Goal: Information Seeking & Learning: Learn about a topic

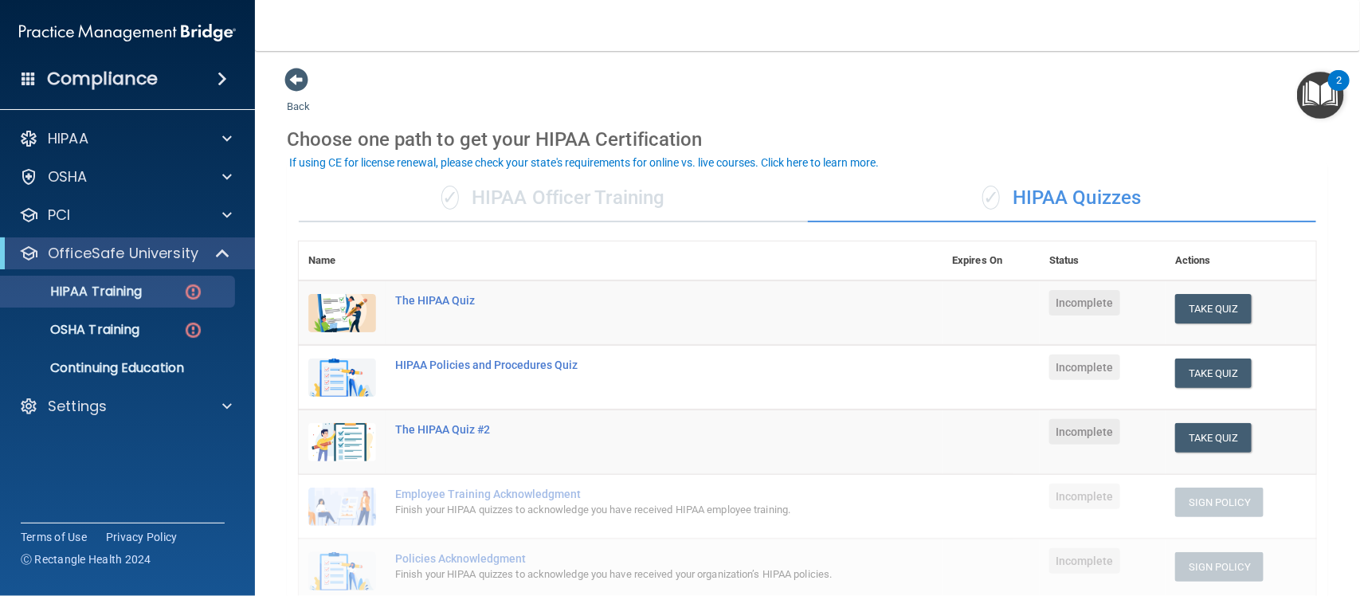
click at [490, 200] on div "✓ HIPAA Officer Training" at bounding box center [553, 198] width 509 height 48
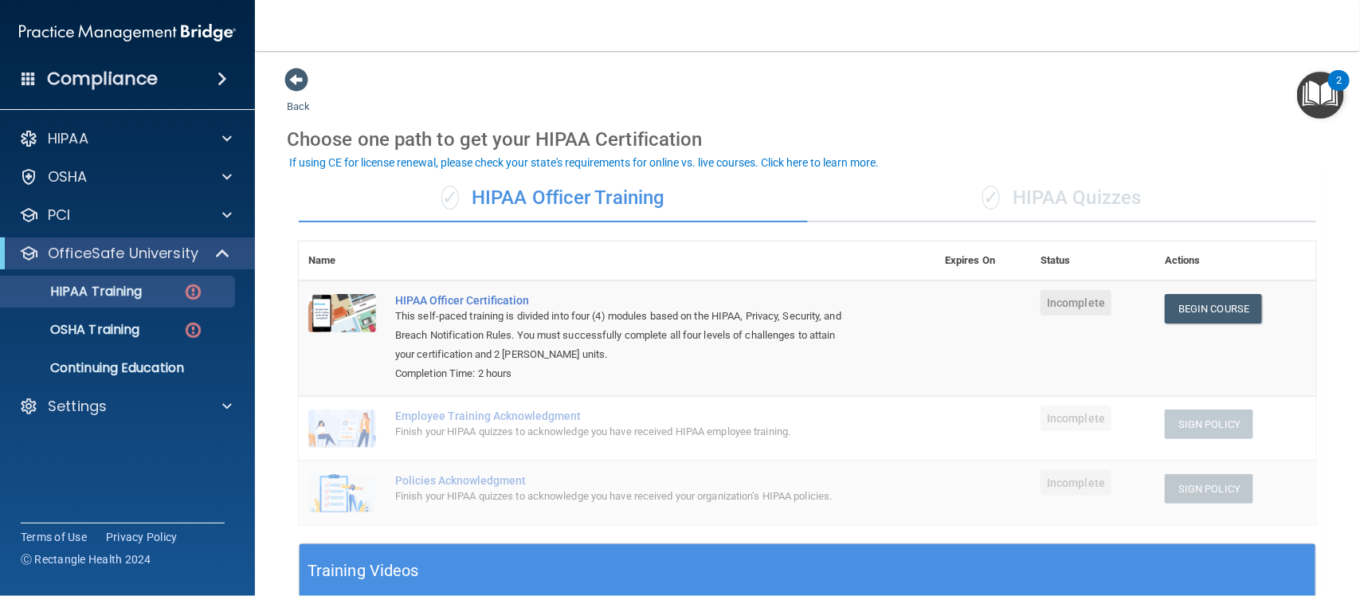
click at [998, 193] on div "✓ HIPAA Quizzes" at bounding box center [1062, 198] width 509 height 48
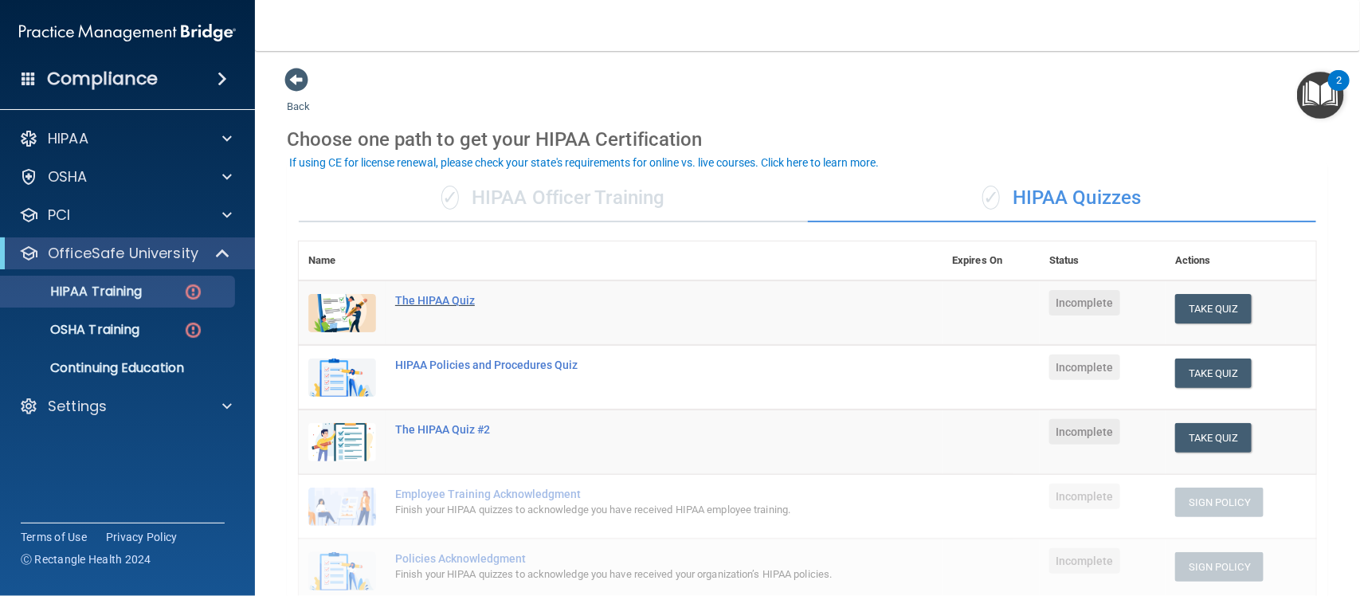
click at [412, 300] on div "The HIPAA Quiz" at bounding box center [629, 300] width 468 height 13
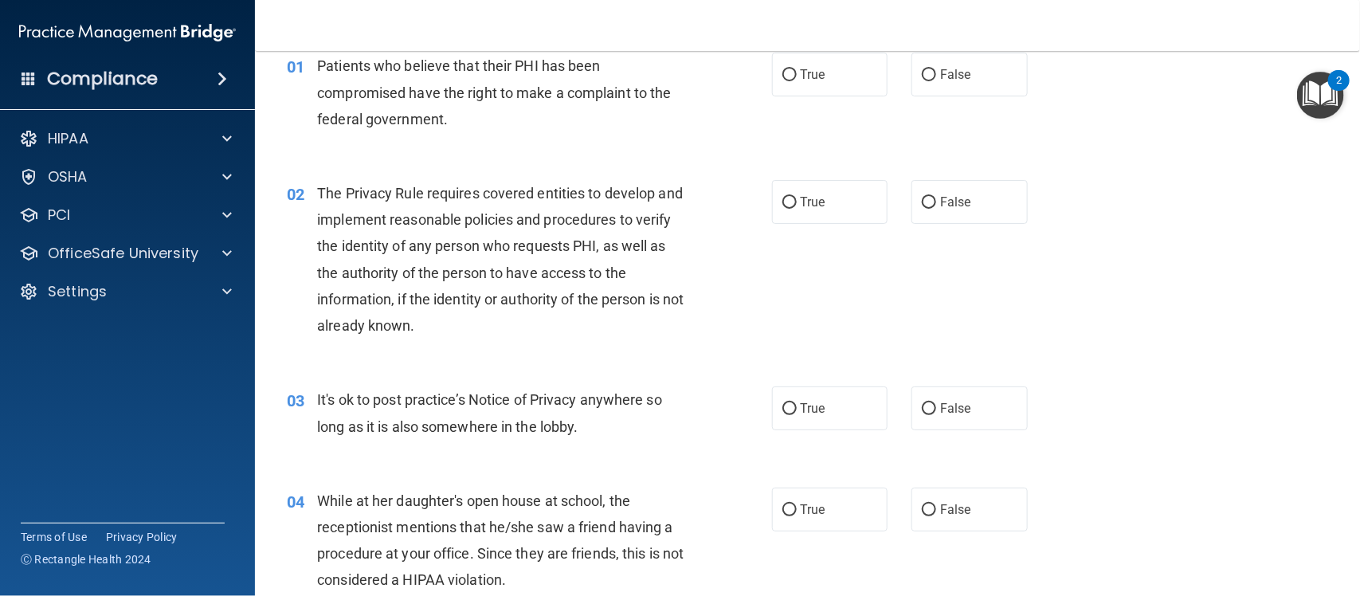
scroll to position [5, 0]
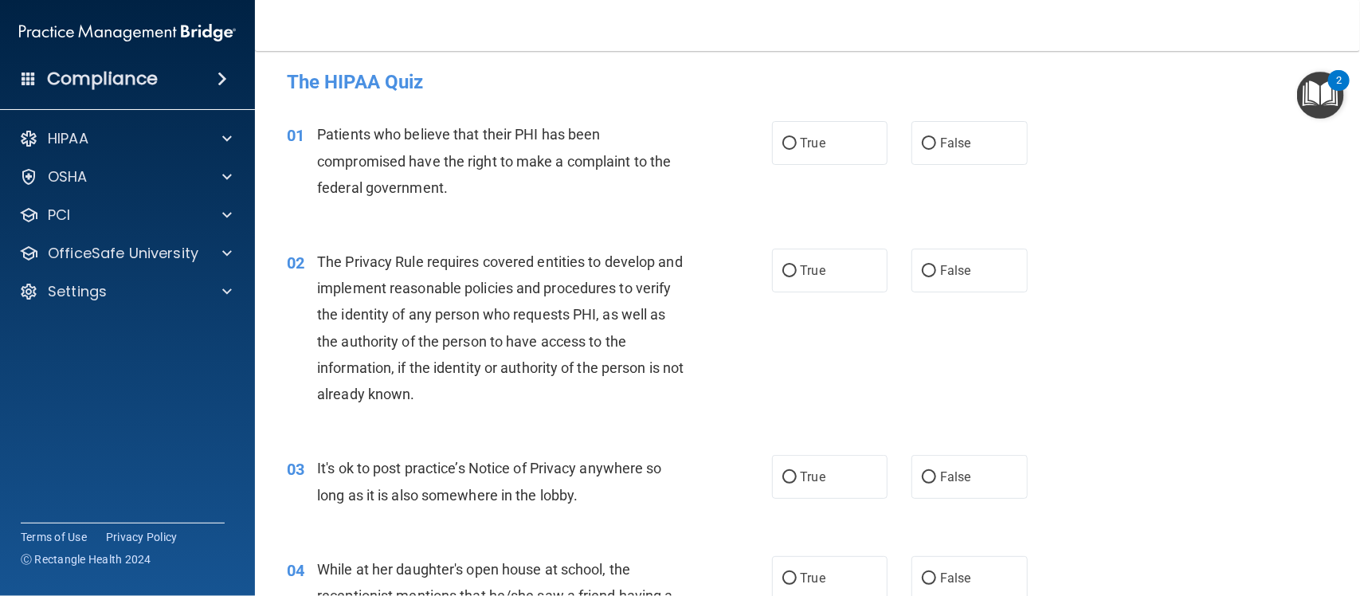
click at [139, 84] on h4 "Compliance" at bounding box center [102, 79] width 111 height 22
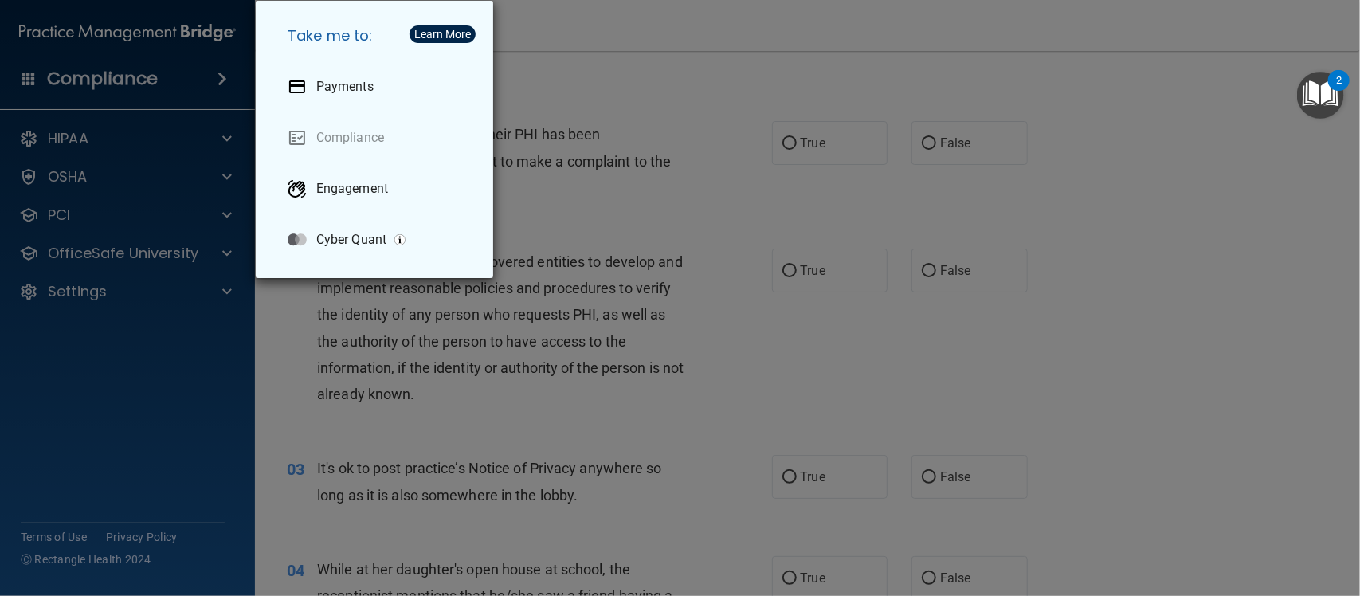
click at [288, 335] on div "Take me to: Payments Compliance Engagement Cyber Quant" at bounding box center [680, 298] width 1360 height 596
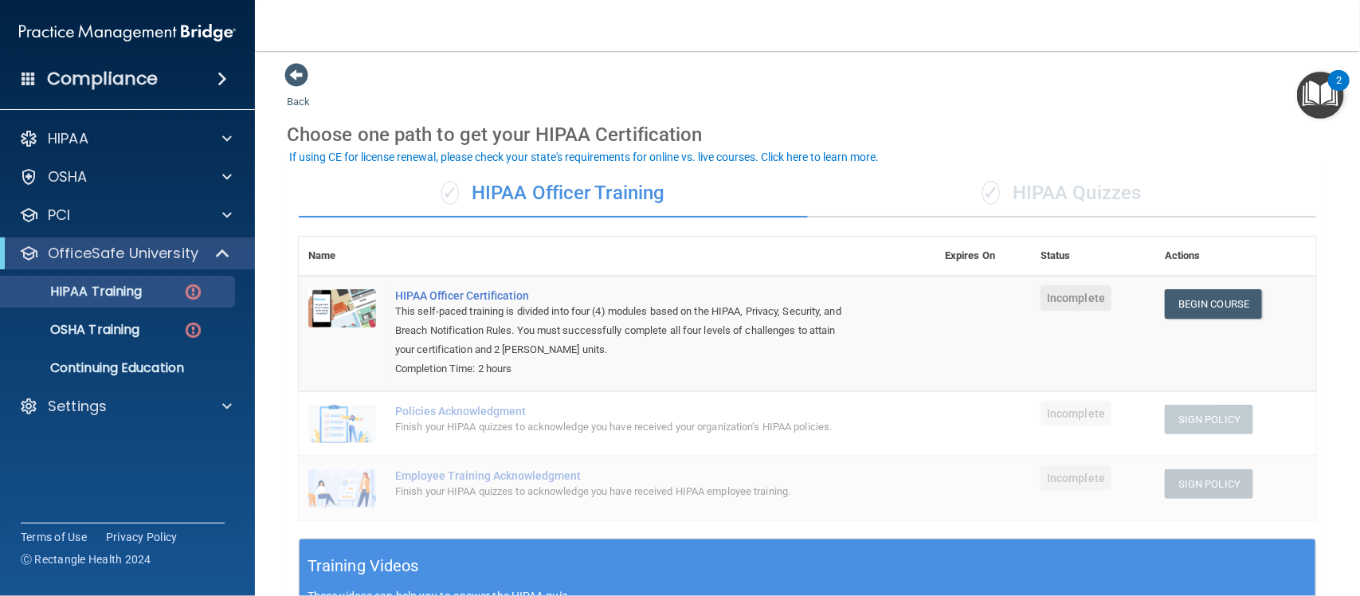
click at [1017, 187] on div "✓ HIPAA Quizzes" at bounding box center [1062, 194] width 509 height 48
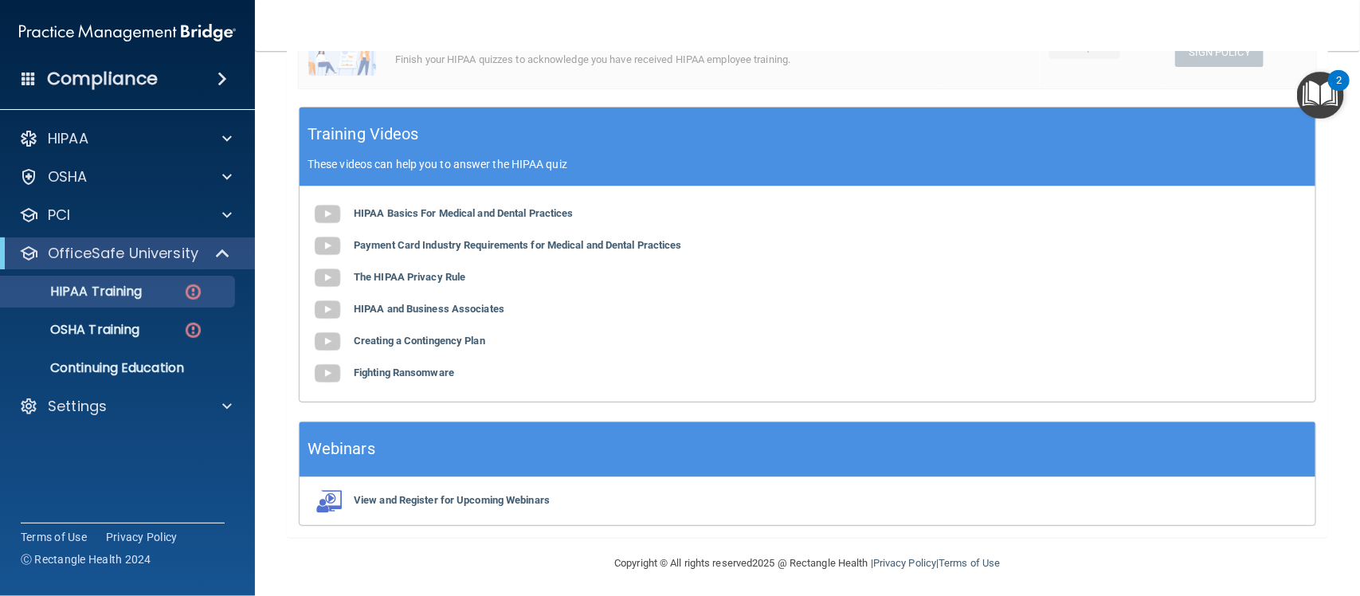
scroll to position [518, 0]
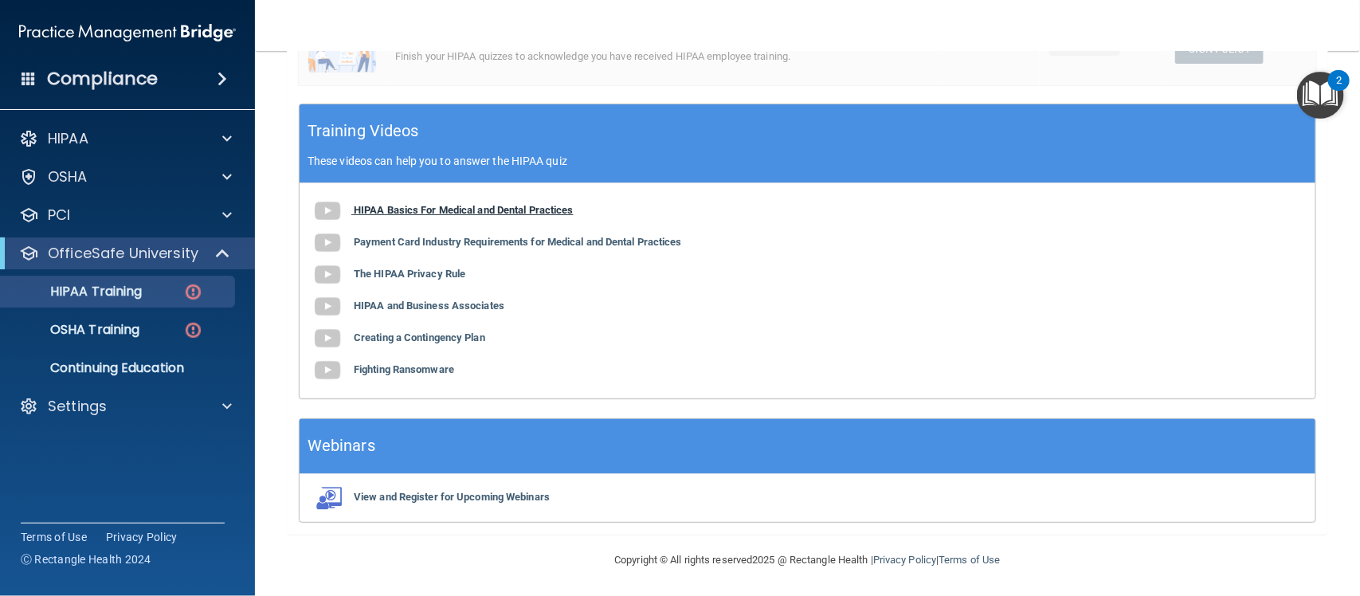
click at [447, 213] on b "HIPAA Basics For Medical and Dental Practices" at bounding box center [464, 210] width 220 height 12
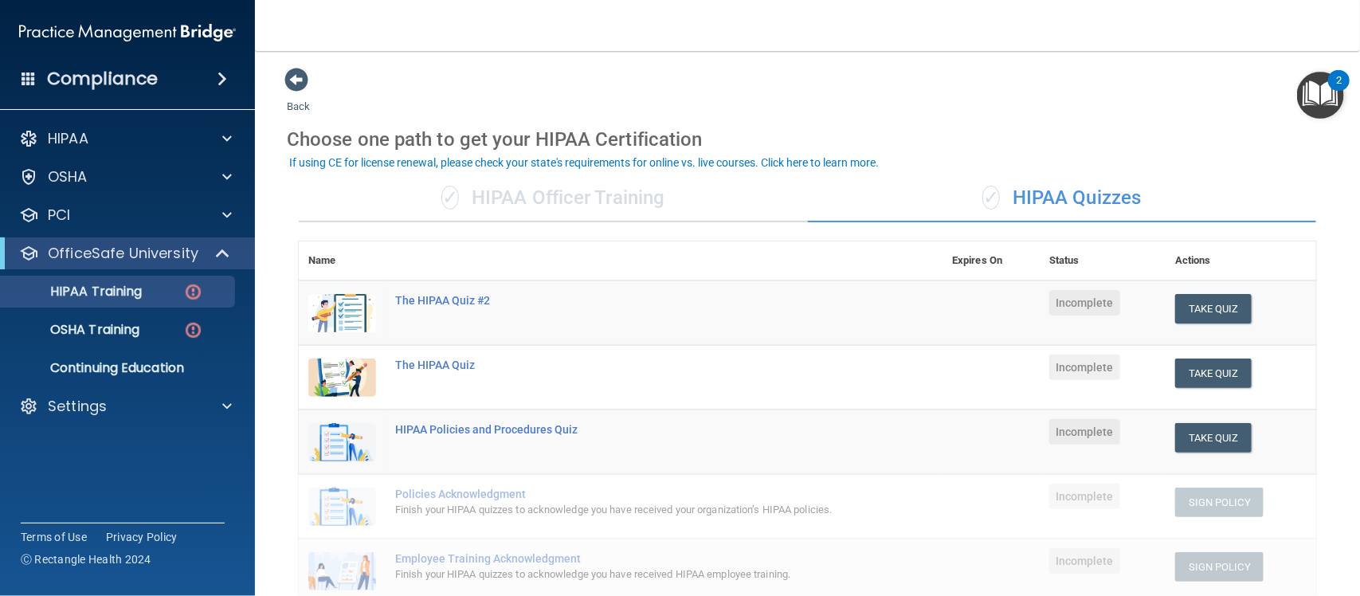
scroll to position [519, 0]
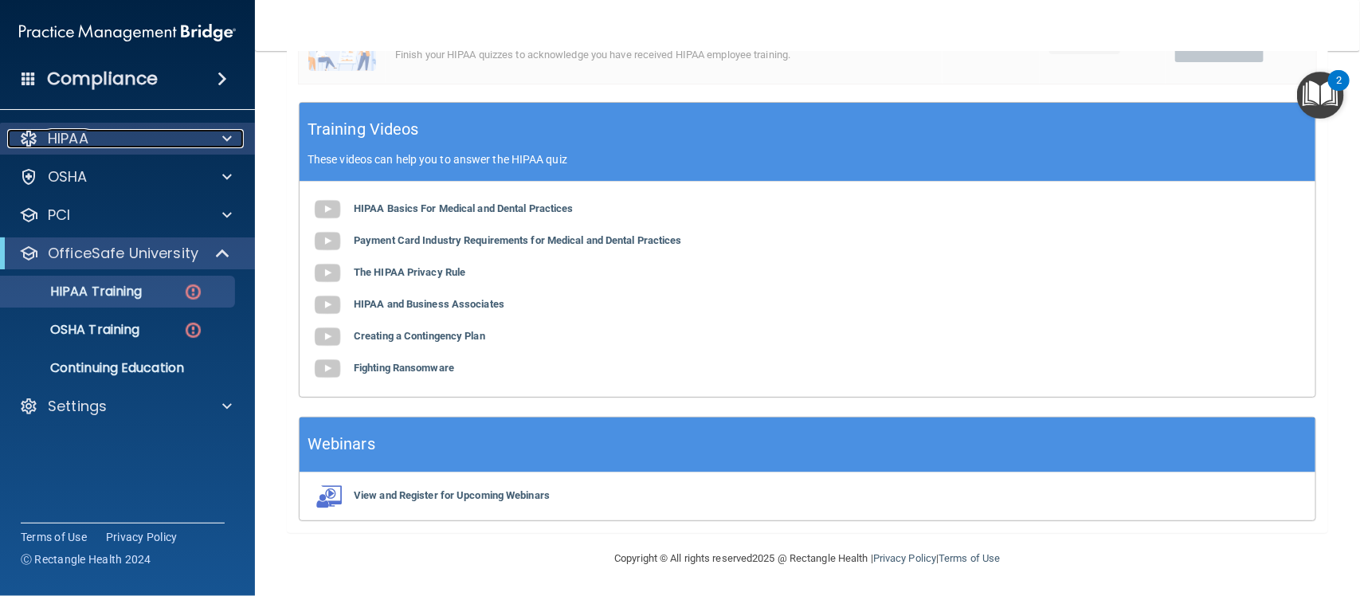
click at [229, 135] on span at bounding box center [227, 138] width 10 height 19
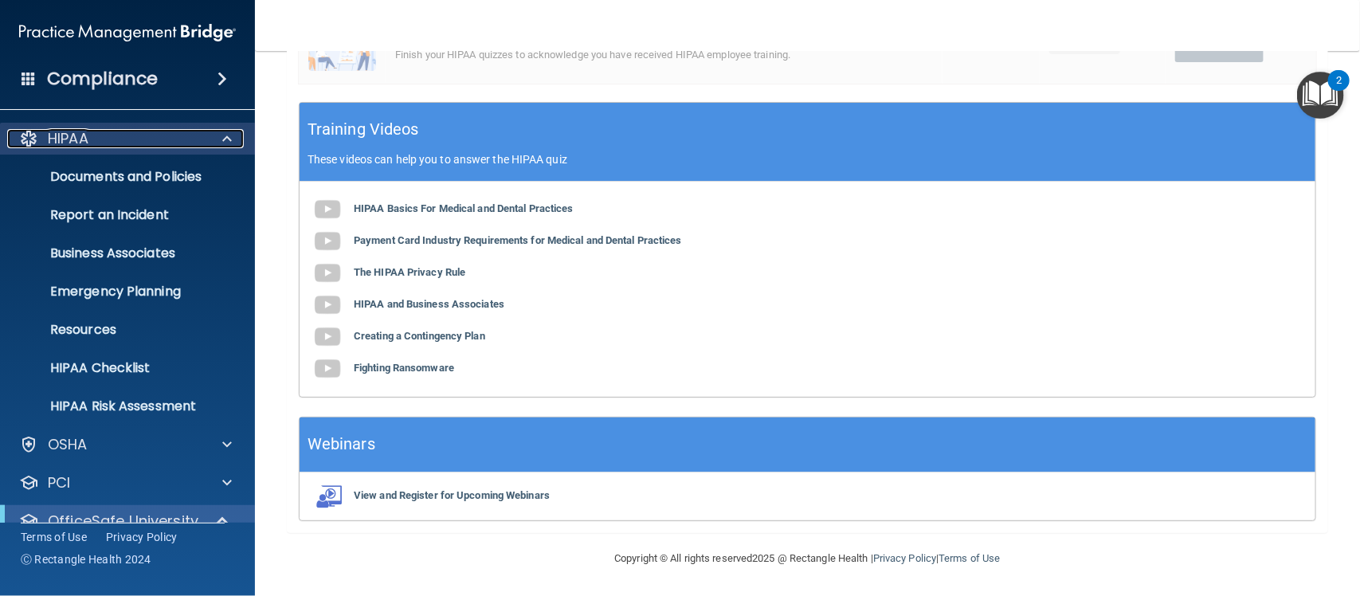
click at [231, 132] on span at bounding box center [227, 138] width 10 height 19
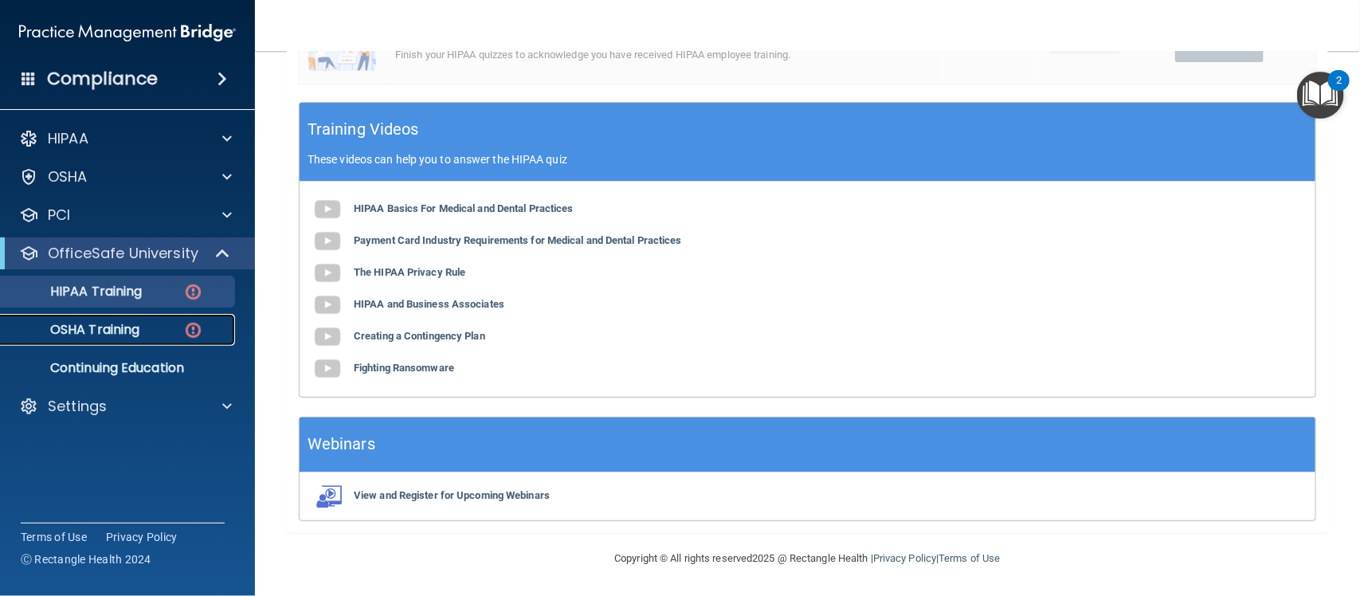
click at [169, 323] on div "OSHA Training" at bounding box center [119, 330] width 218 height 16
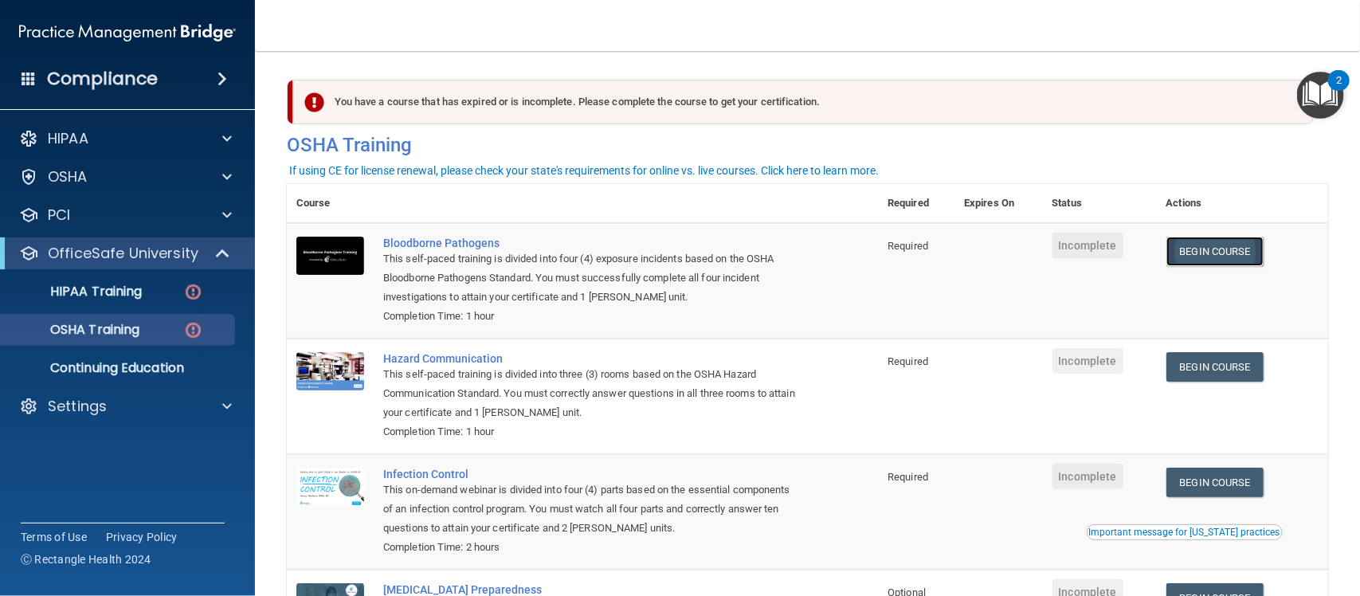
click at [1216, 256] on link "Begin Course" at bounding box center [1214, 251] width 97 height 29
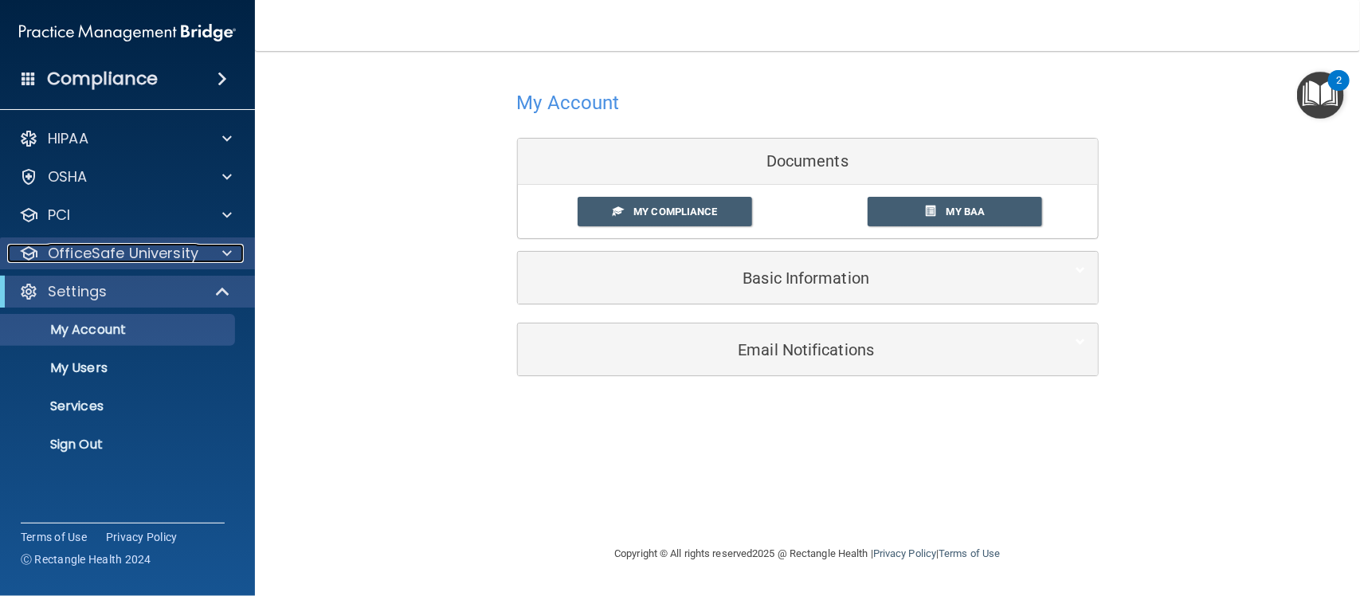
click at [108, 253] on p "OfficeSafe University" at bounding box center [123, 253] width 151 height 19
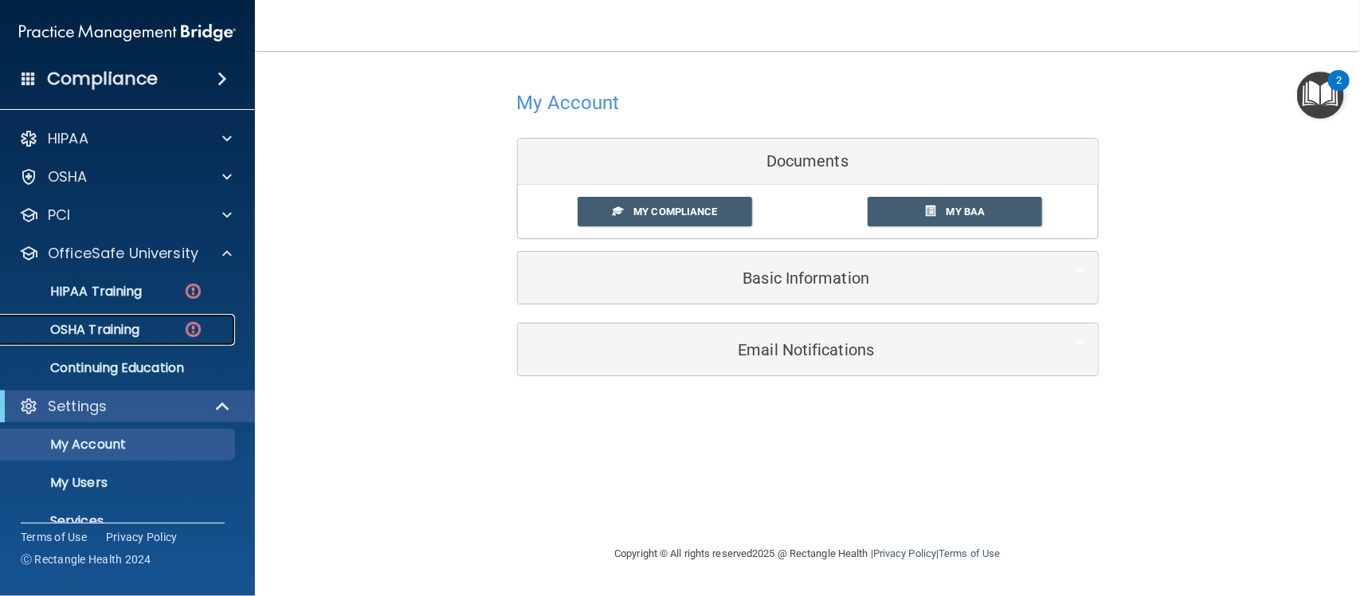
click at [117, 322] on p "OSHA Training" at bounding box center [74, 330] width 129 height 16
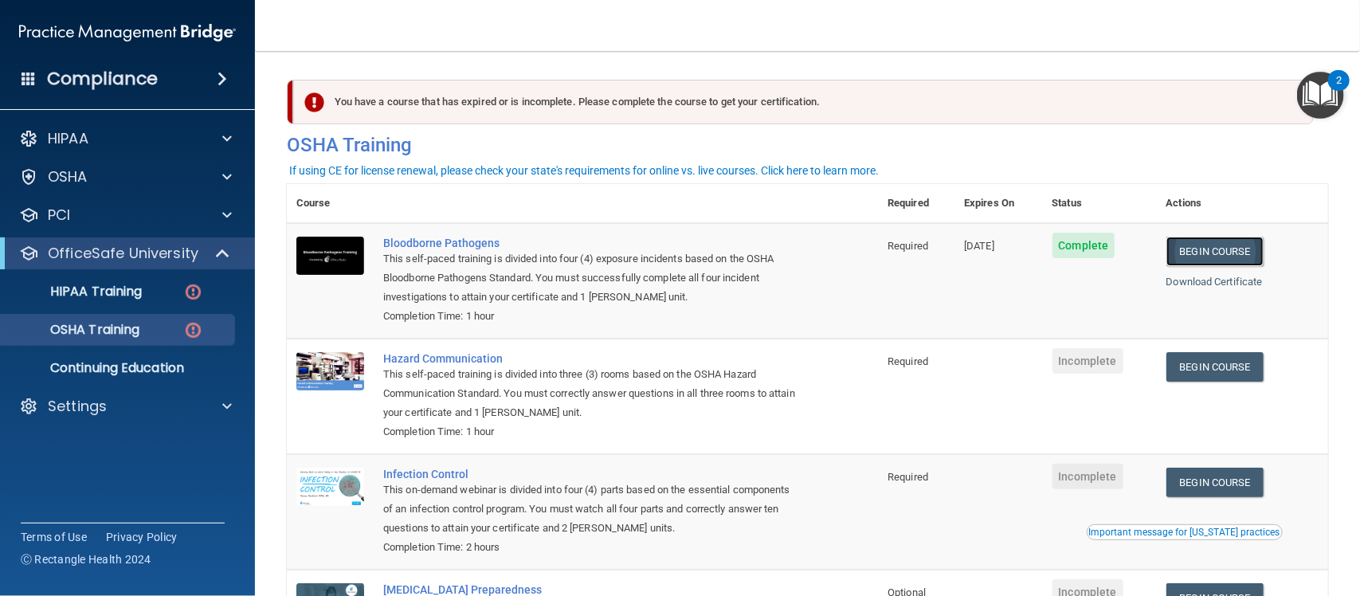
click at [1188, 252] on link "Begin Course" at bounding box center [1214, 251] width 97 height 29
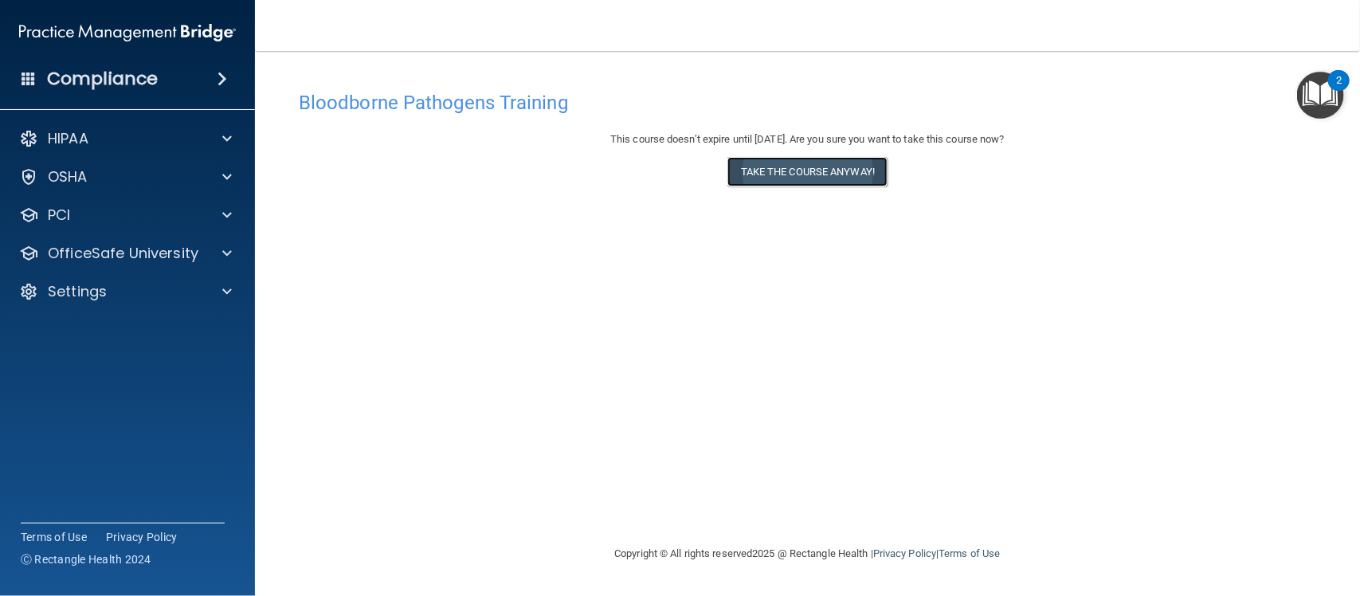
click at [797, 166] on button "Take the course anyway!" at bounding box center [807, 171] width 160 height 29
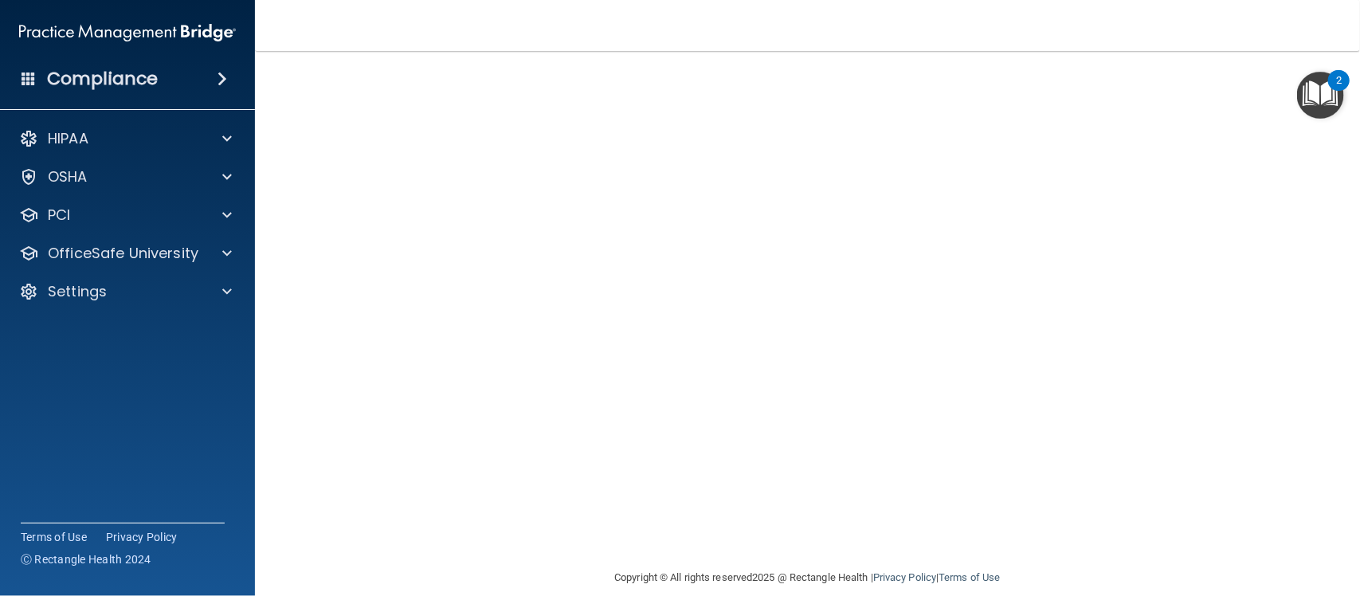
scroll to position [68, 0]
click at [225, 136] on span at bounding box center [227, 138] width 10 height 19
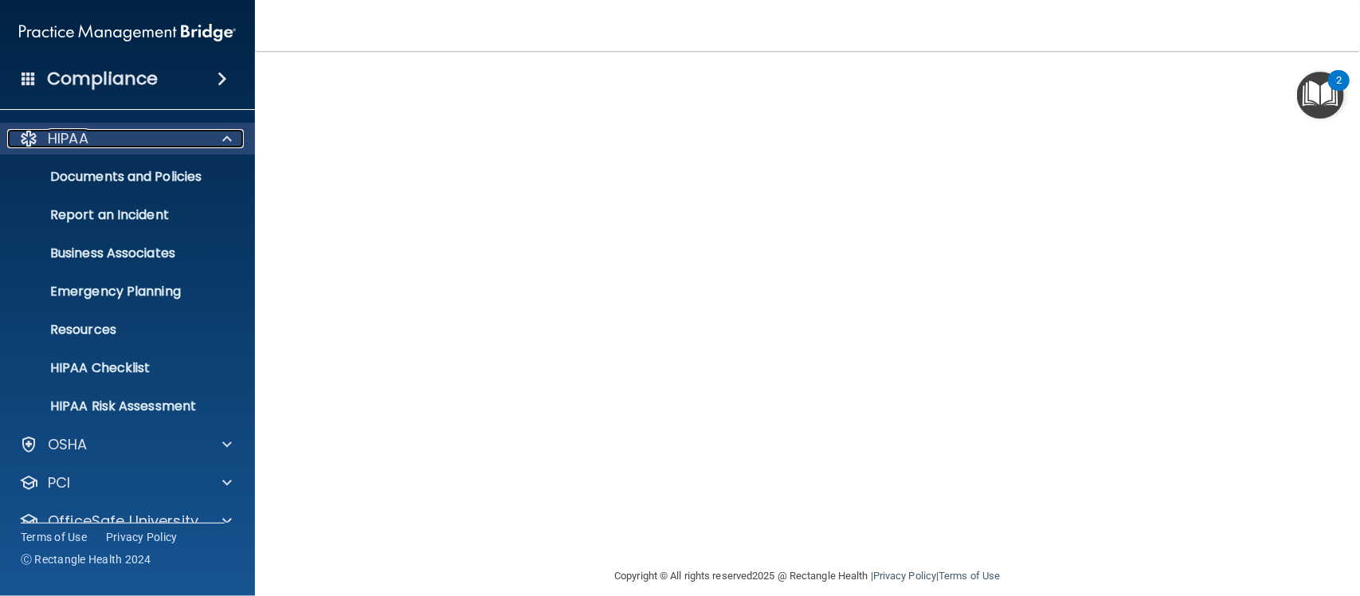
click at [225, 136] on span at bounding box center [227, 138] width 10 height 19
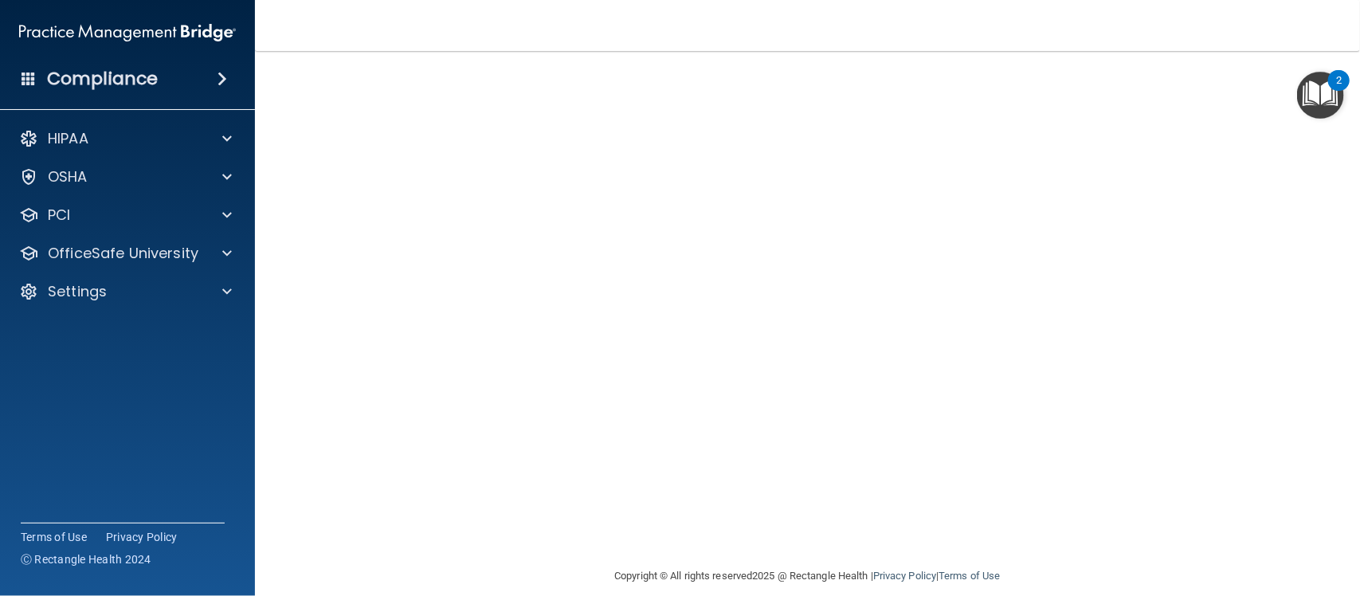
click at [232, 235] on div "HIPAA Documents and Policies Report an Incident Business Associates Emergency P…" at bounding box center [128, 218] width 256 height 204
click at [228, 241] on div "OfficeSafe University" at bounding box center [128, 253] width 256 height 32
click at [216, 253] on div at bounding box center [225, 253] width 40 height 19
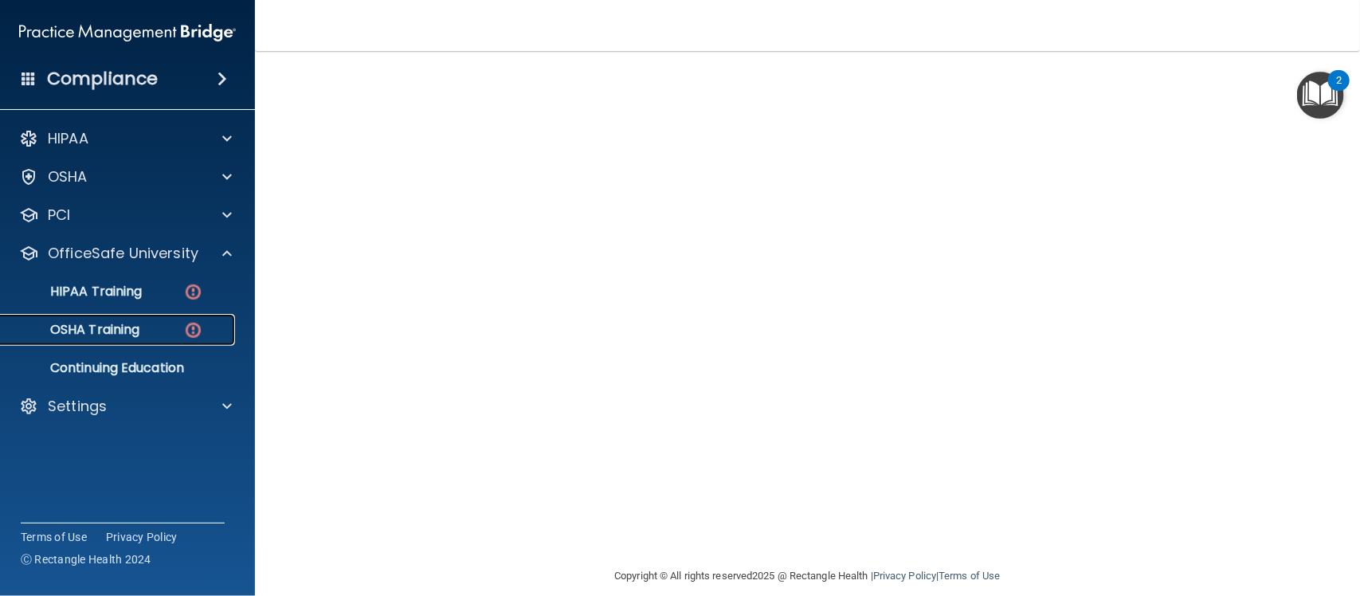
click at [173, 314] on link "OSHA Training" at bounding box center [109, 330] width 251 height 32
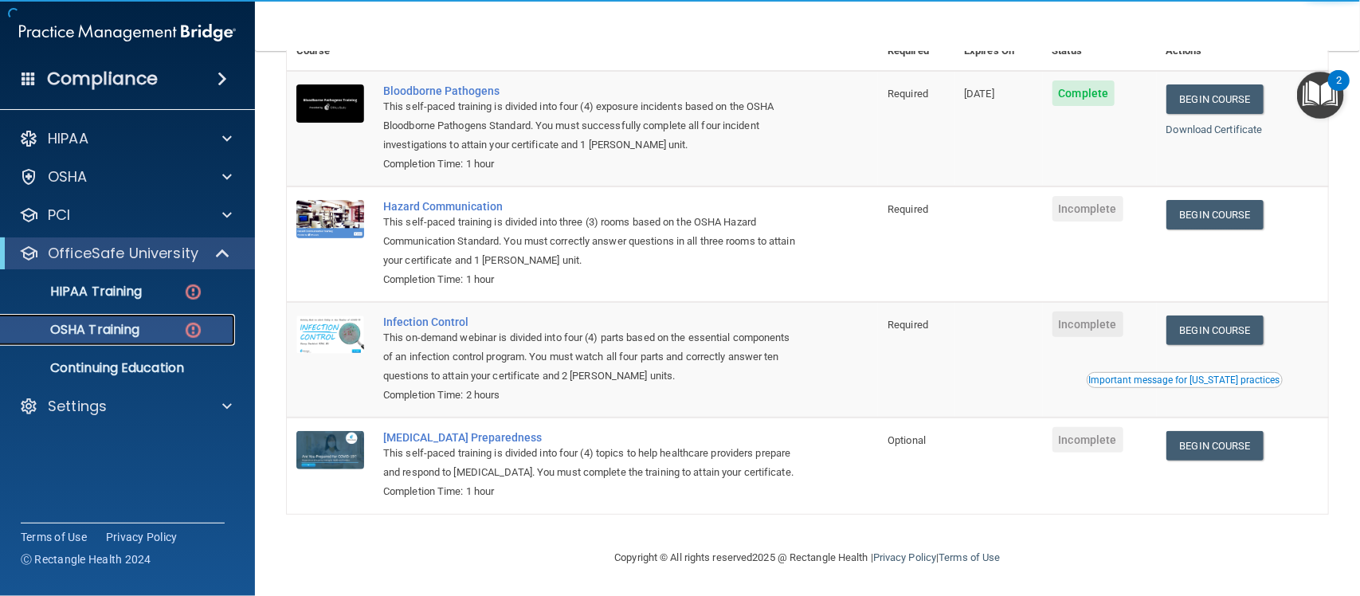
scroll to position [176, 0]
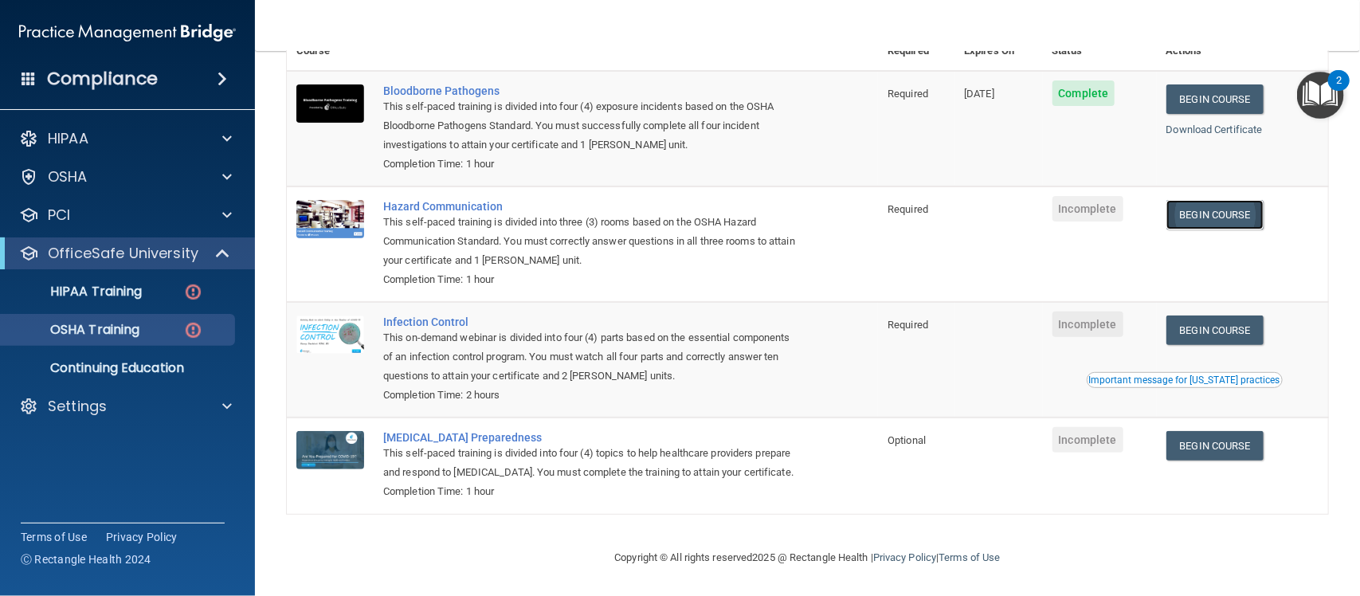
click at [1216, 200] on link "Begin Course" at bounding box center [1214, 214] width 97 height 29
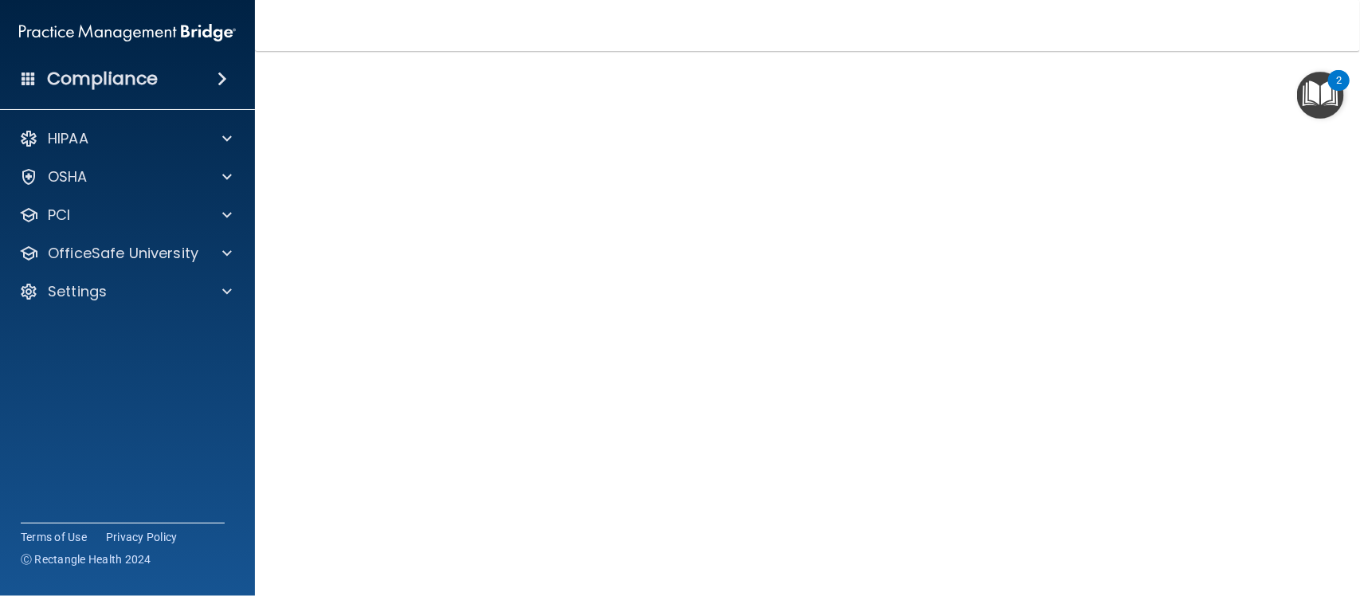
scroll to position [2, 0]
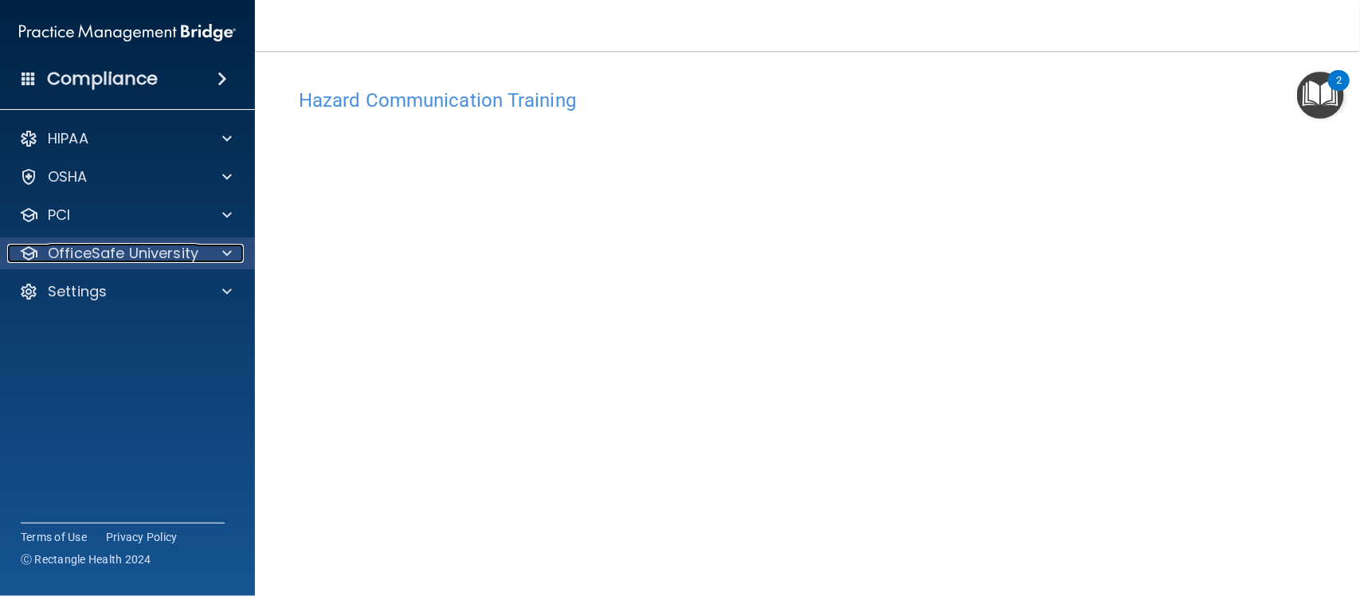
click at [229, 256] on span at bounding box center [227, 253] width 10 height 19
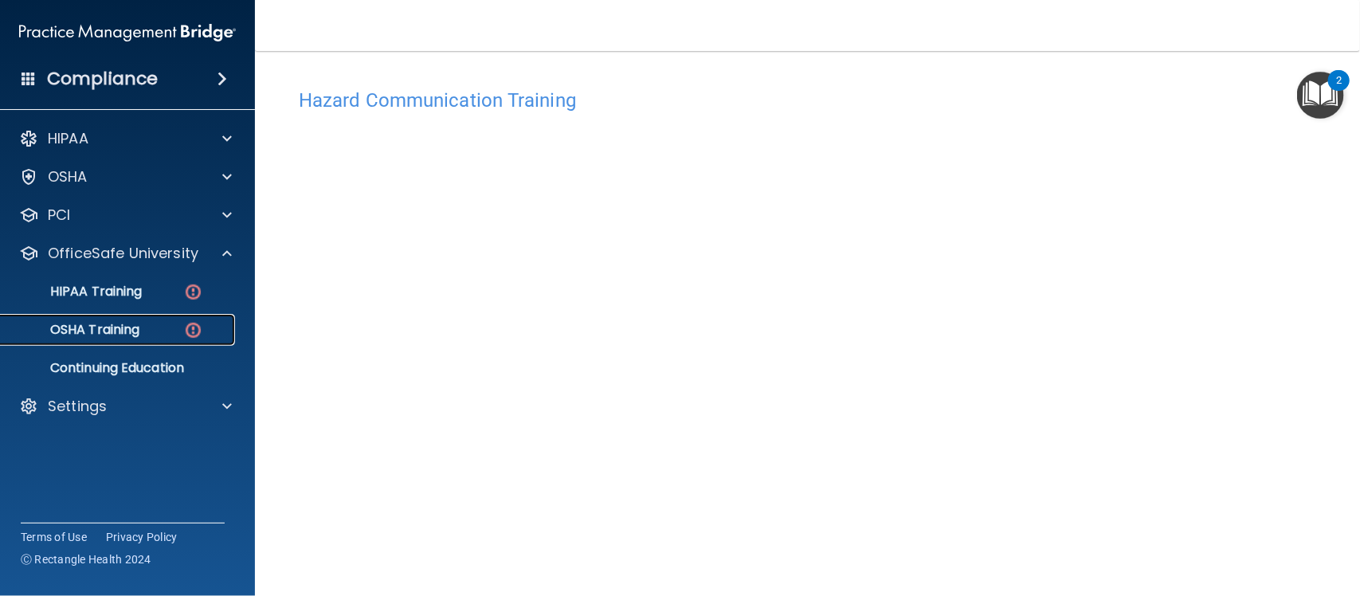
click at [170, 325] on div "OSHA Training" at bounding box center [119, 330] width 218 height 16
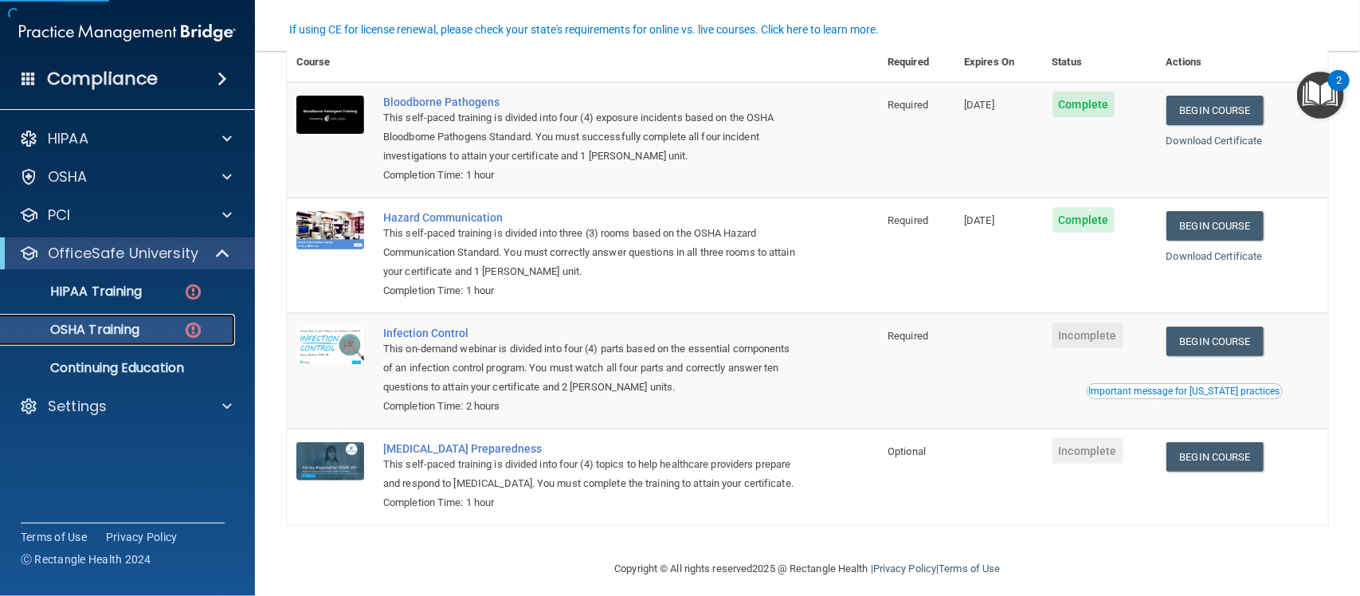
scroll to position [176, 0]
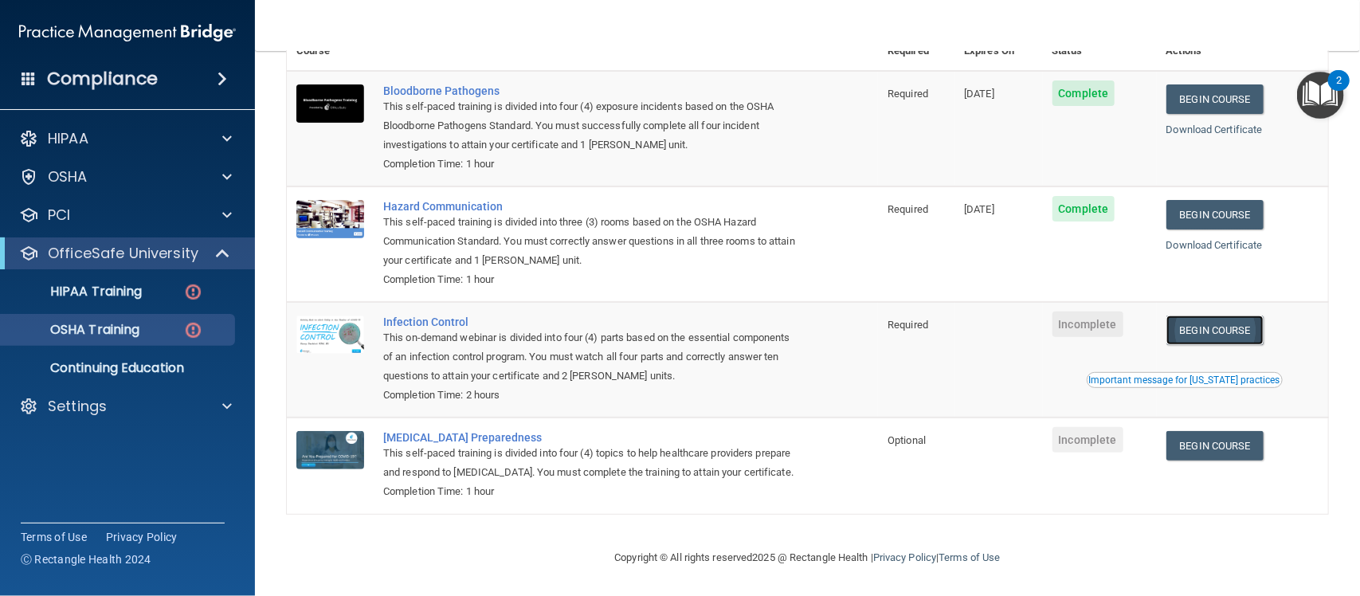
click at [1200, 316] on link "Begin Course" at bounding box center [1214, 330] width 97 height 29
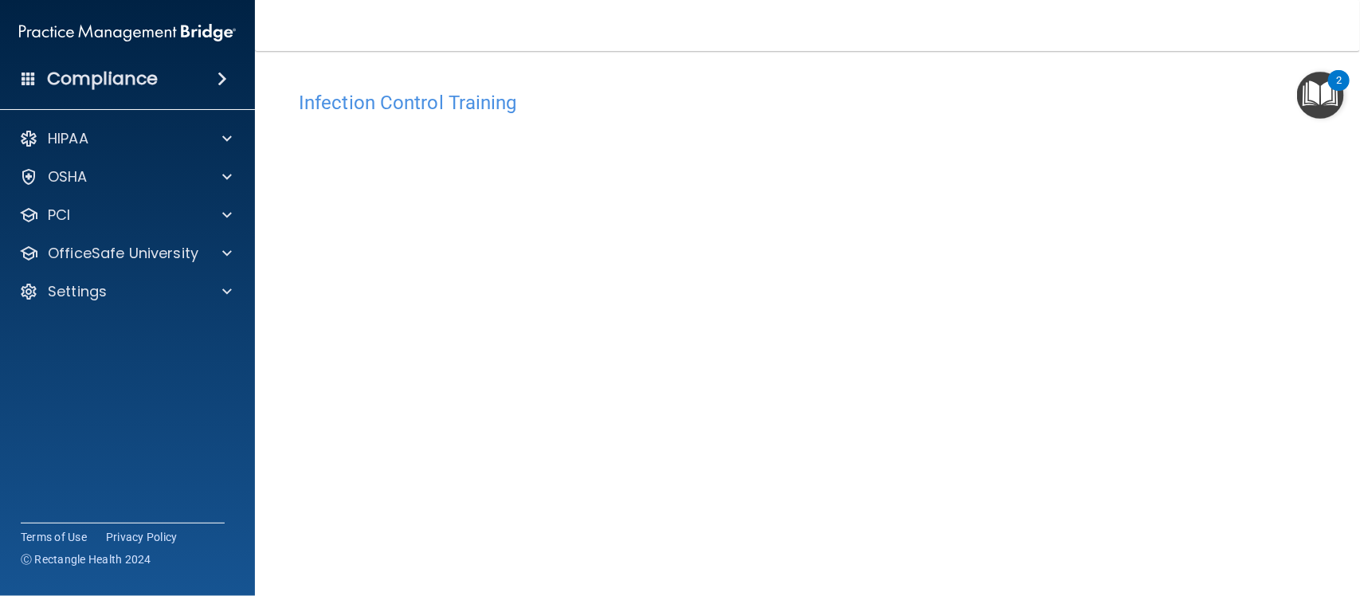
scroll to position [85, 0]
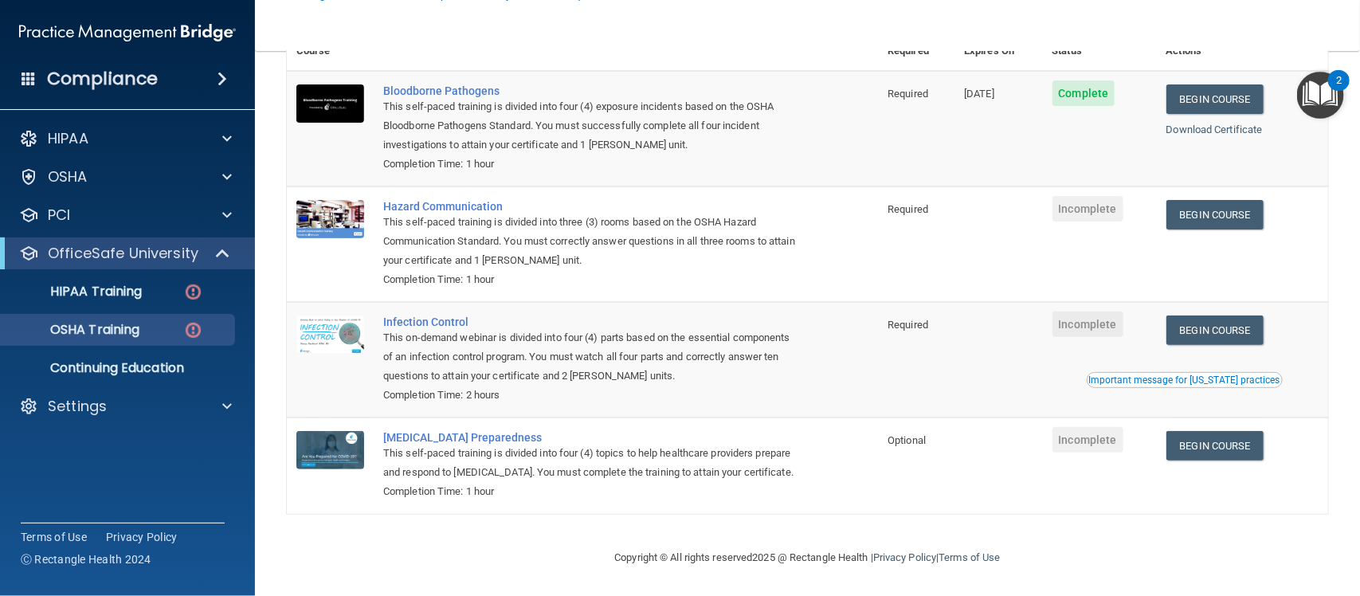
scroll to position [176, 0]
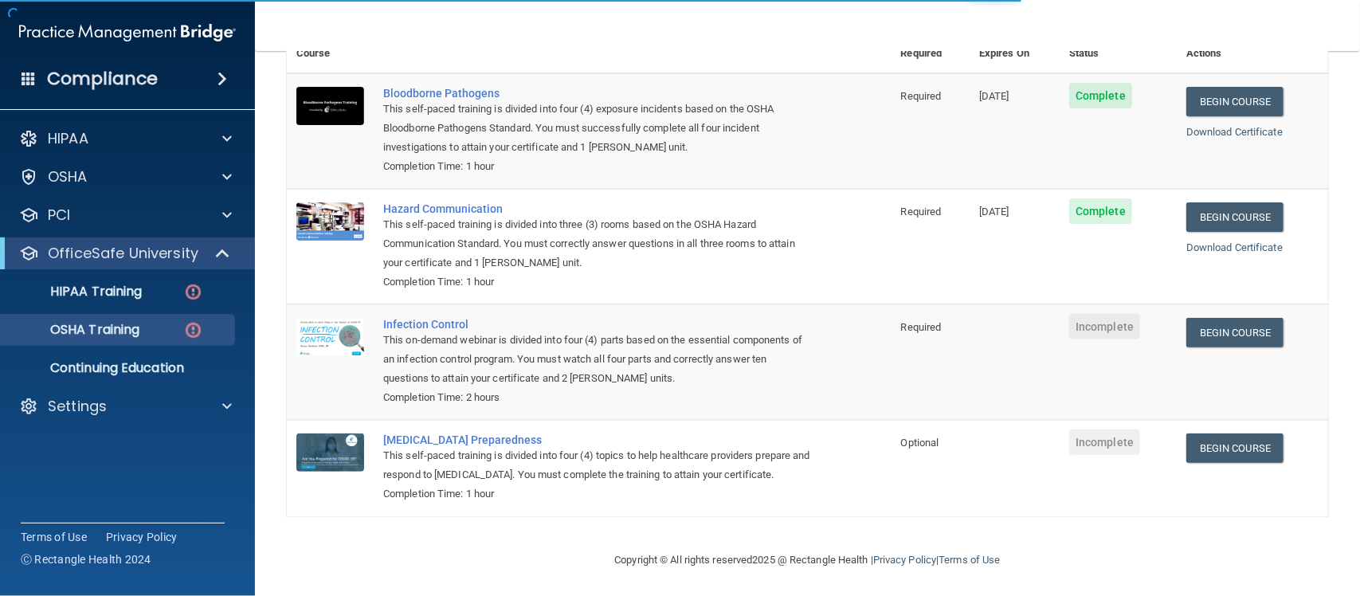
scroll to position [176, 0]
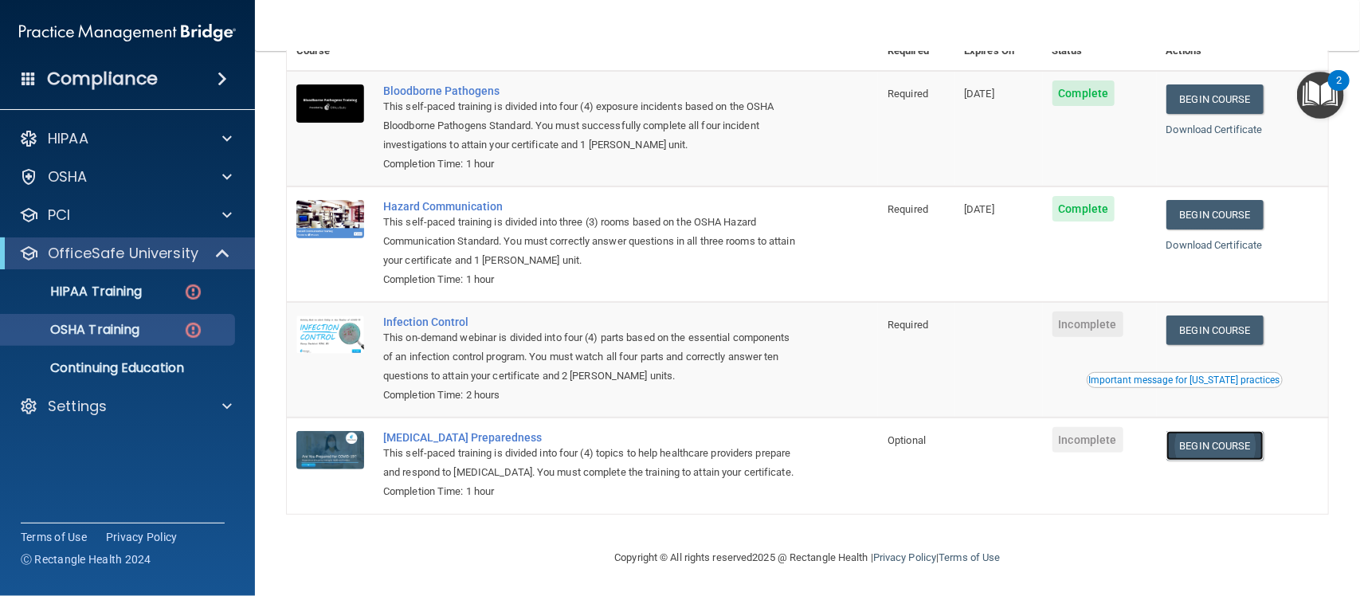
click at [1215, 431] on link "Begin Course" at bounding box center [1214, 445] width 97 height 29
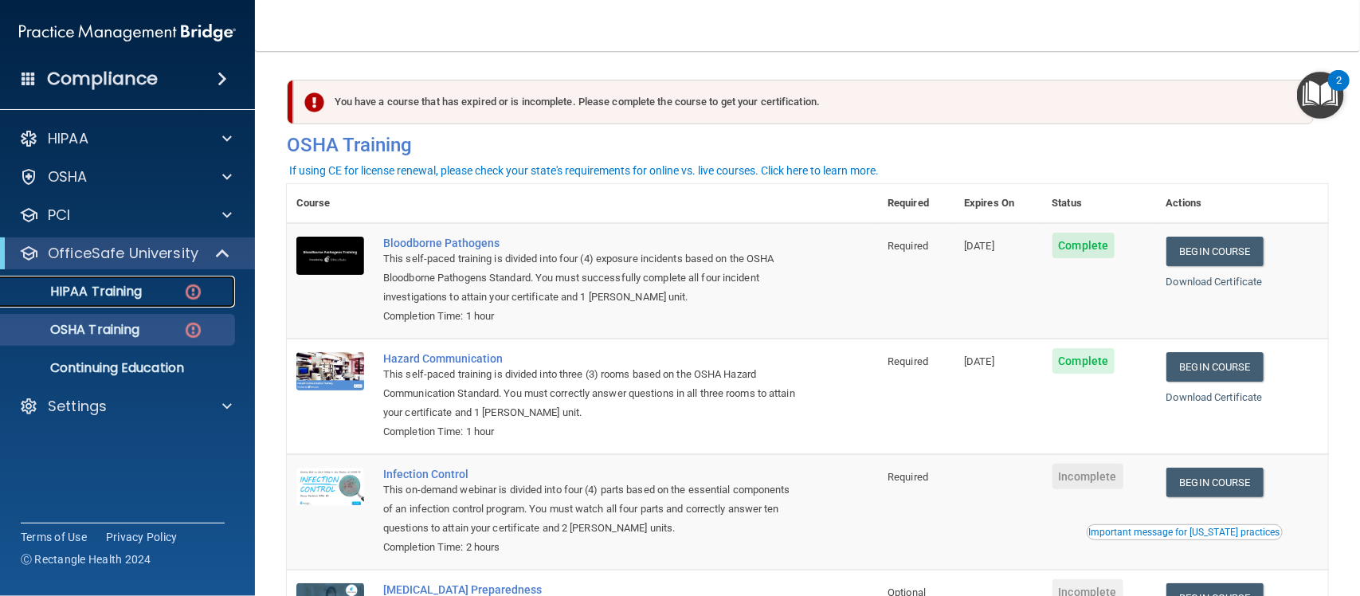
click at [104, 304] on link "HIPAA Training" at bounding box center [109, 292] width 251 height 32
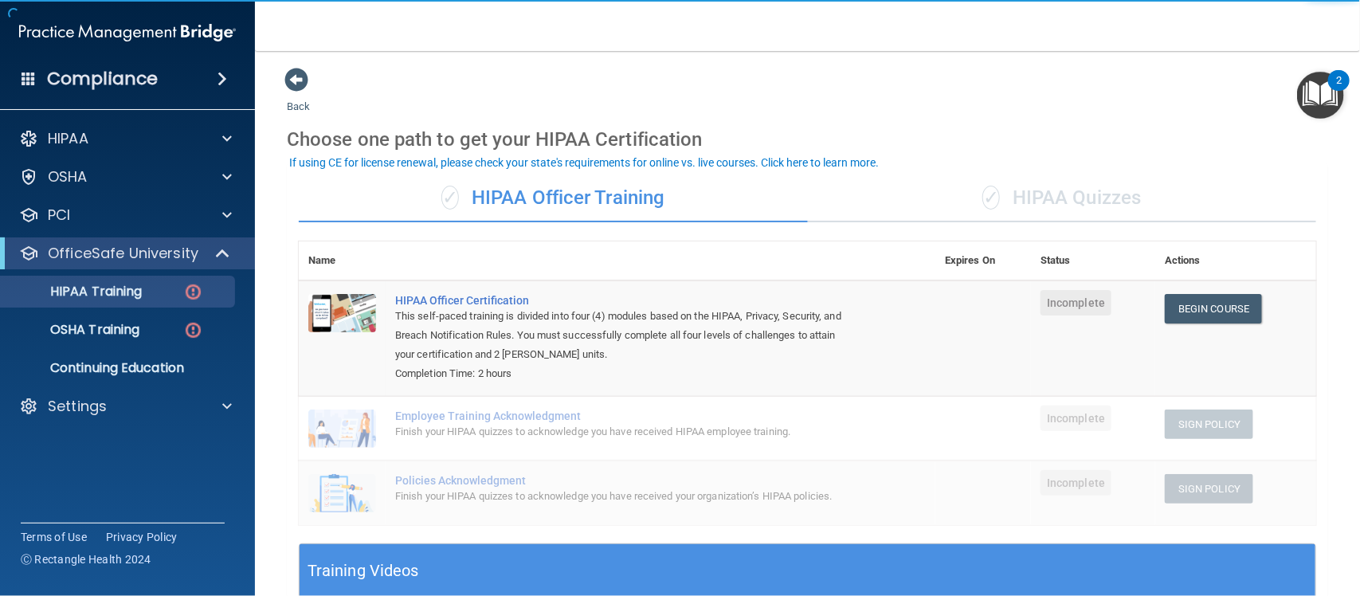
click at [1025, 201] on div "✓ HIPAA Quizzes" at bounding box center [1062, 198] width 509 height 48
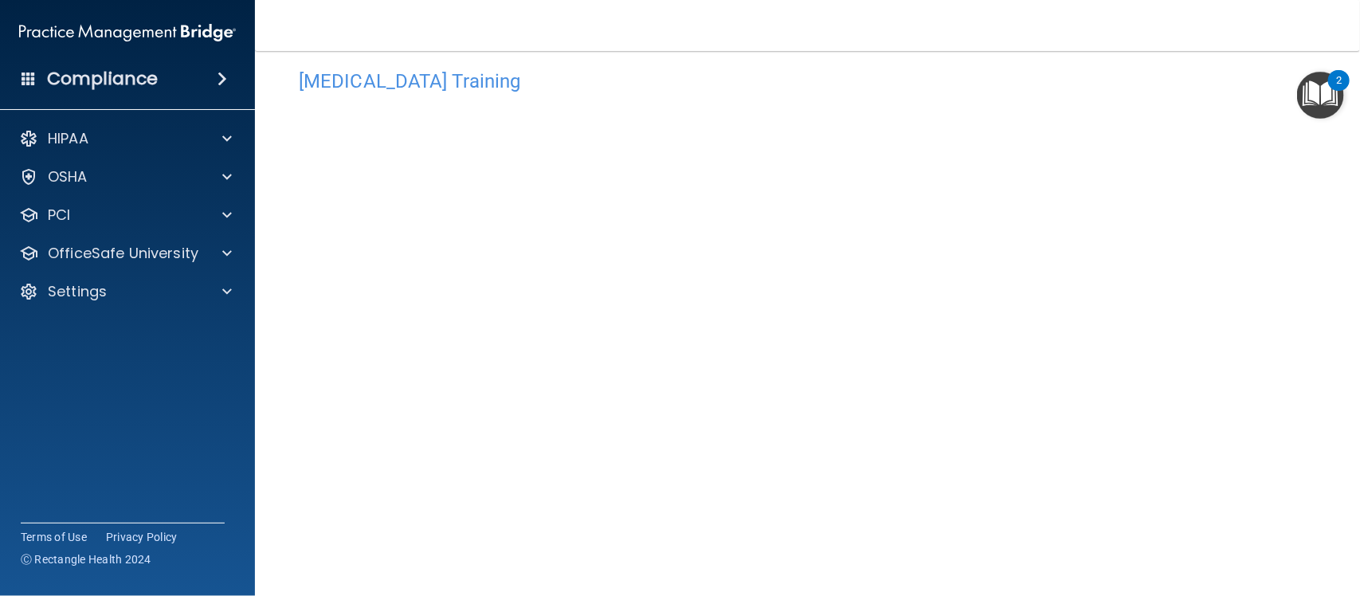
scroll to position [34, 0]
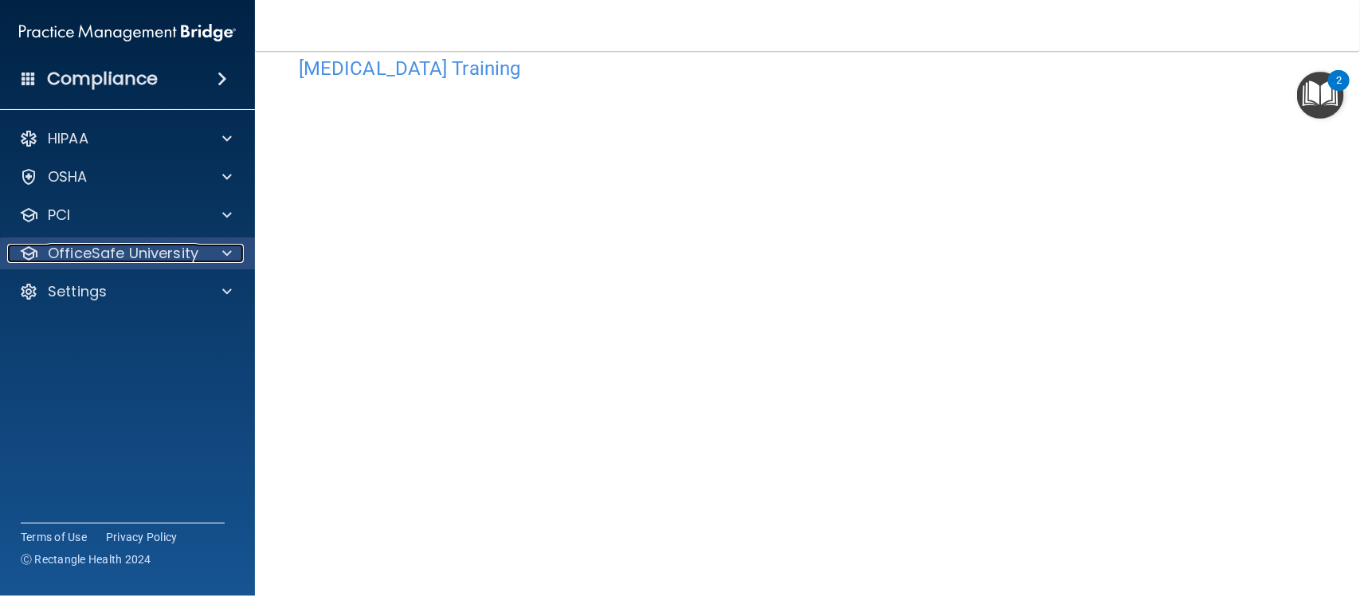
click at [201, 249] on div "OfficeSafe University" at bounding box center [106, 253] width 198 height 19
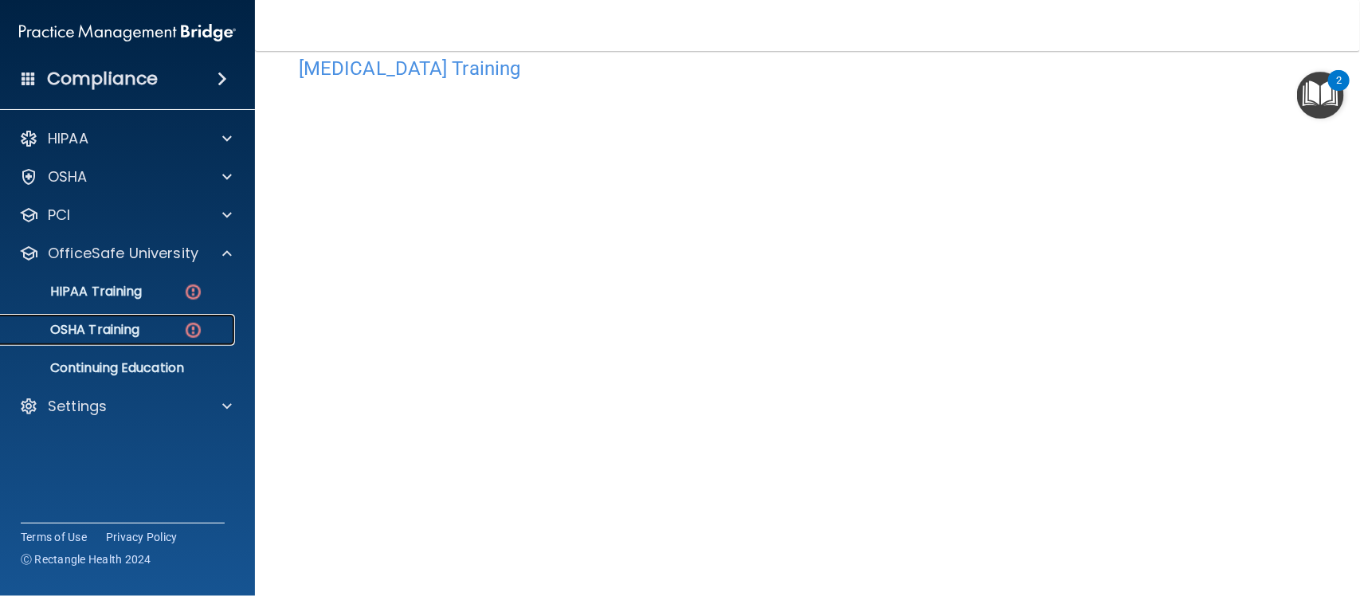
click at [165, 331] on div "OSHA Training" at bounding box center [119, 330] width 218 height 16
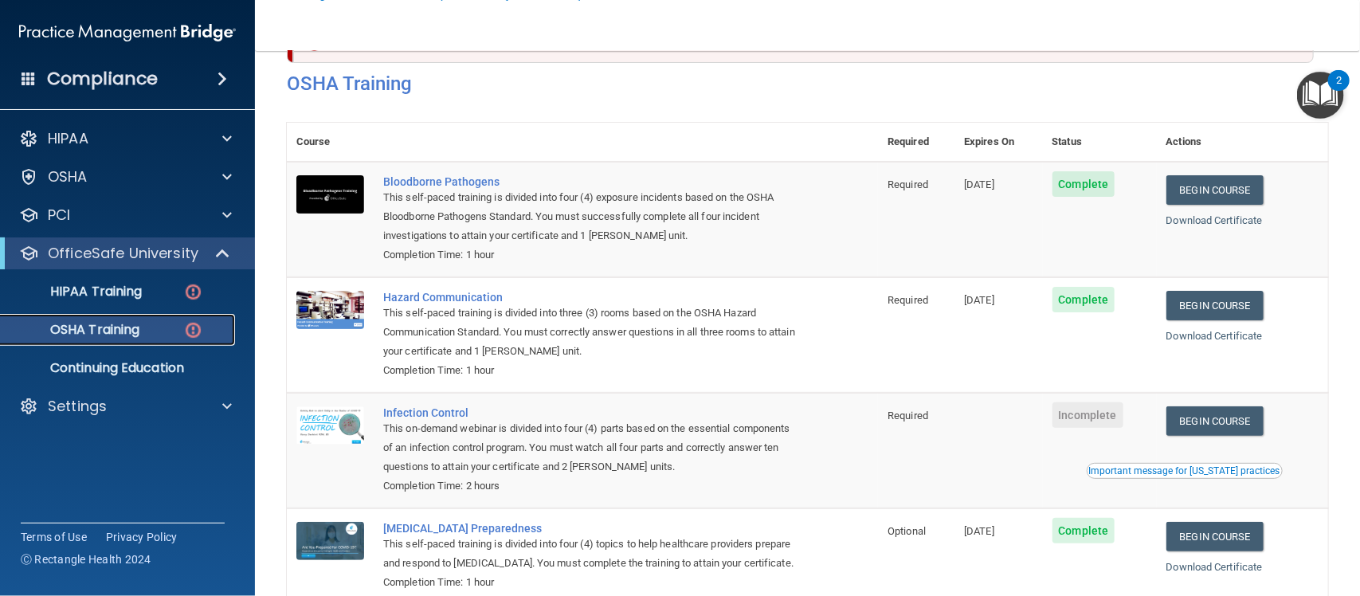
scroll to position [176, 0]
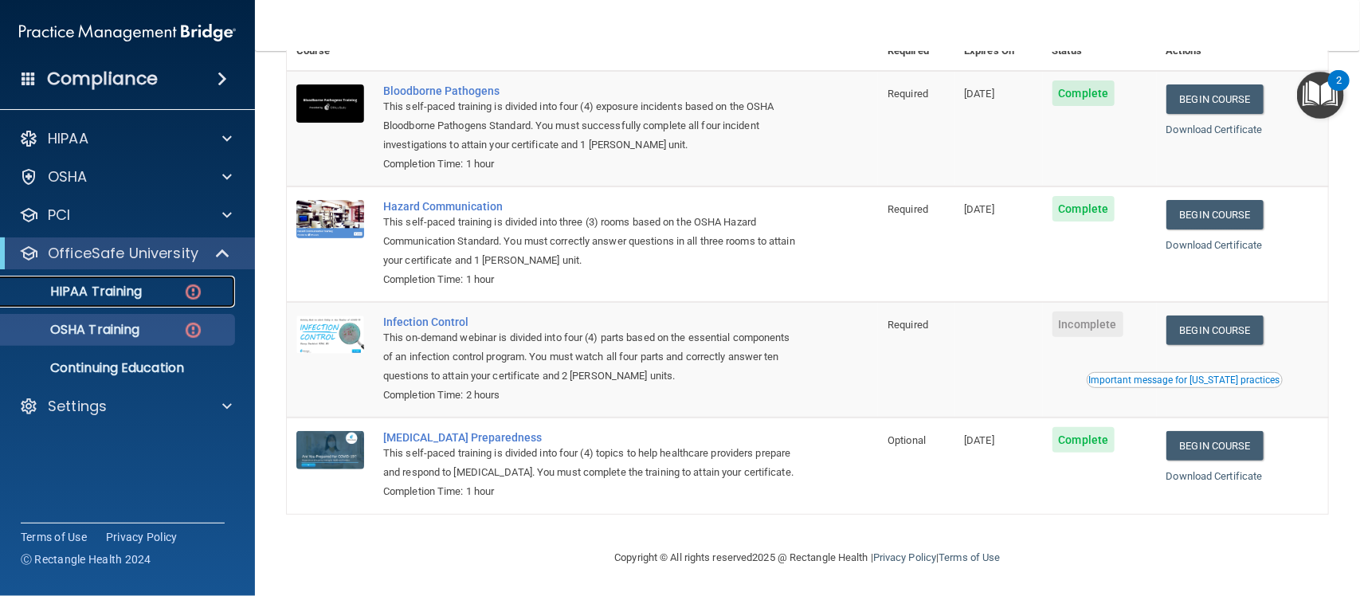
click at [147, 284] on div "HIPAA Training" at bounding box center [119, 292] width 218 height 16
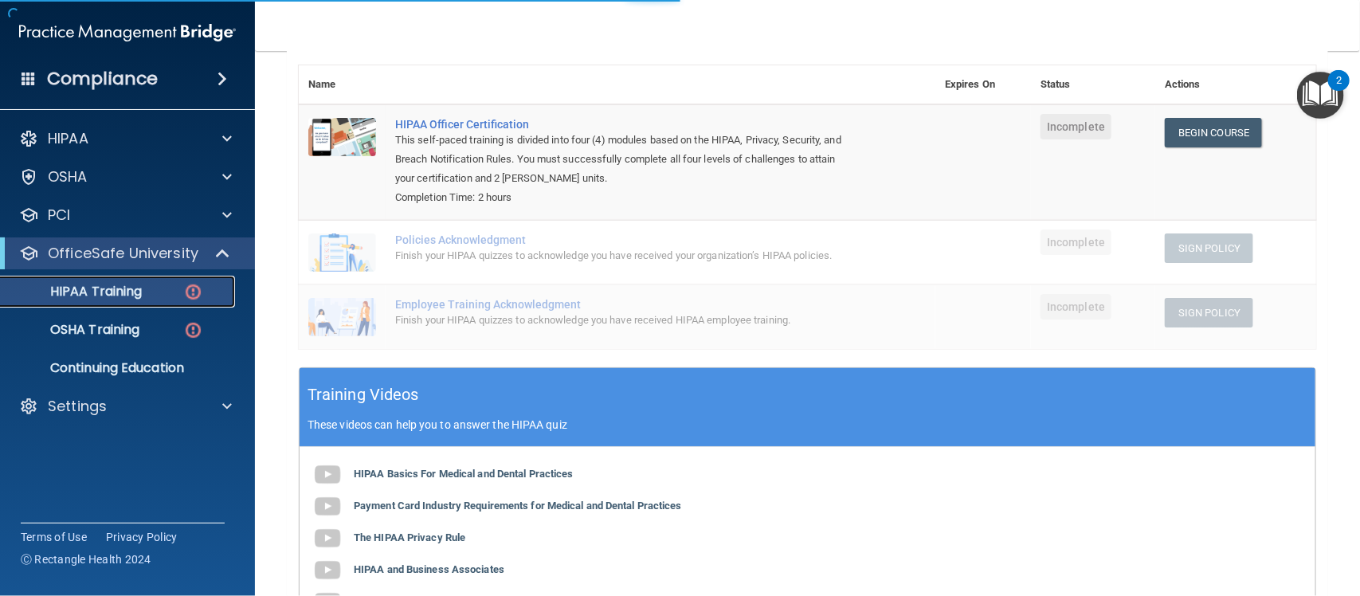
scroll to position [443, 0]
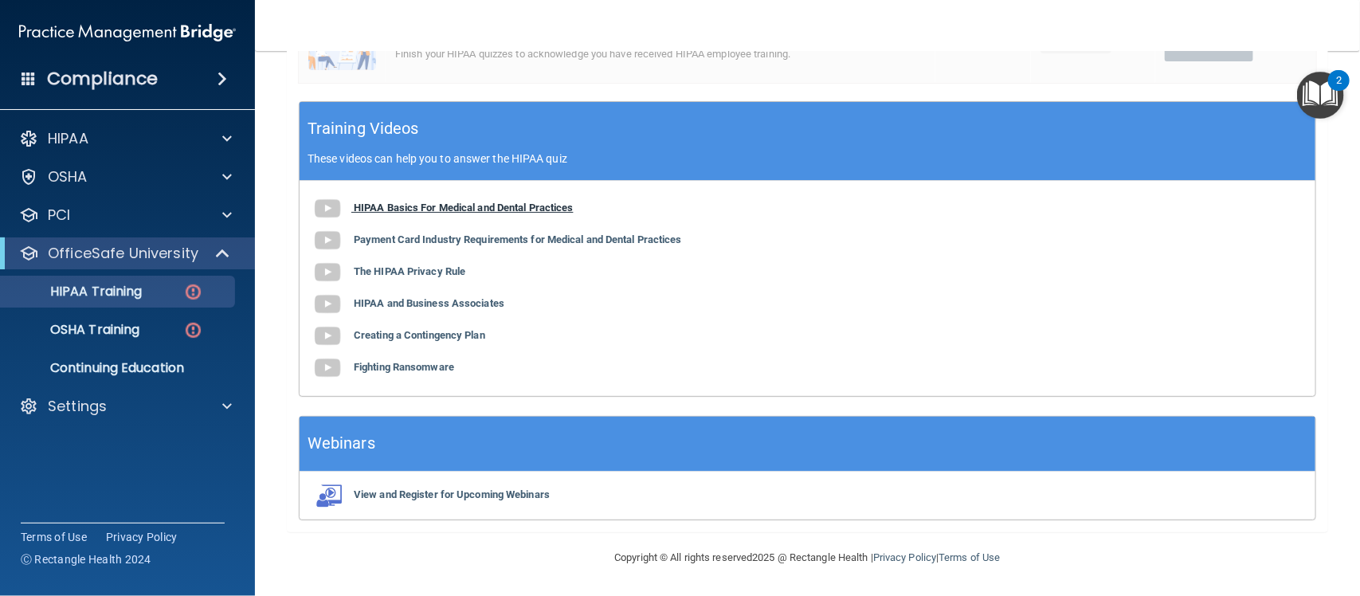
click at [454, 211] on b "HIPAA Basics For Medical and Dental Practices" at bounding box center [464, 208] width 220 height 12
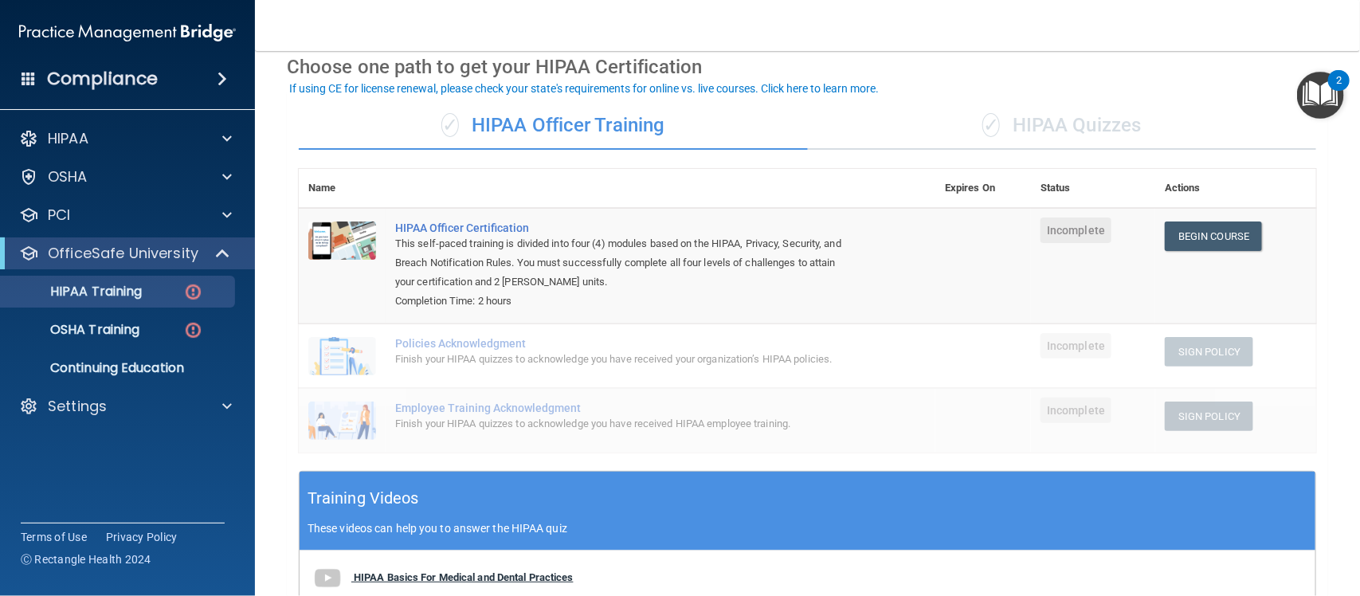
scroll to position [61, 0]
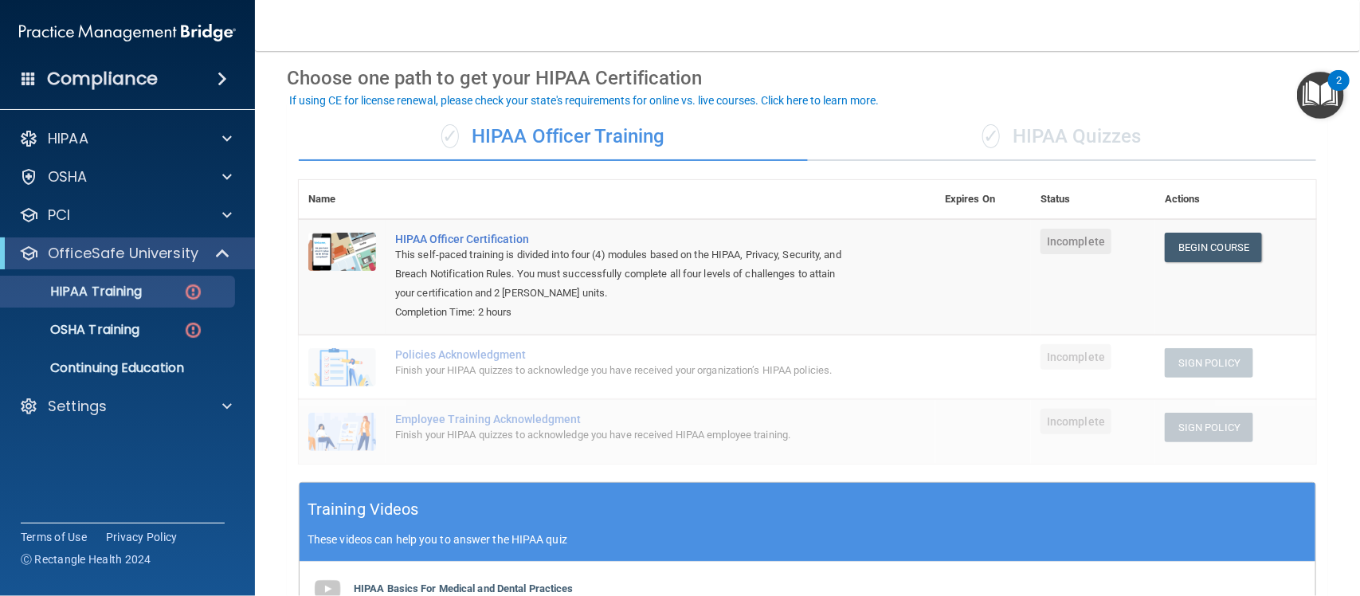
click at [957, 135] on div "✓ HIPAA Quizzes" at bounding box center [1062, 137] width 509 height 48
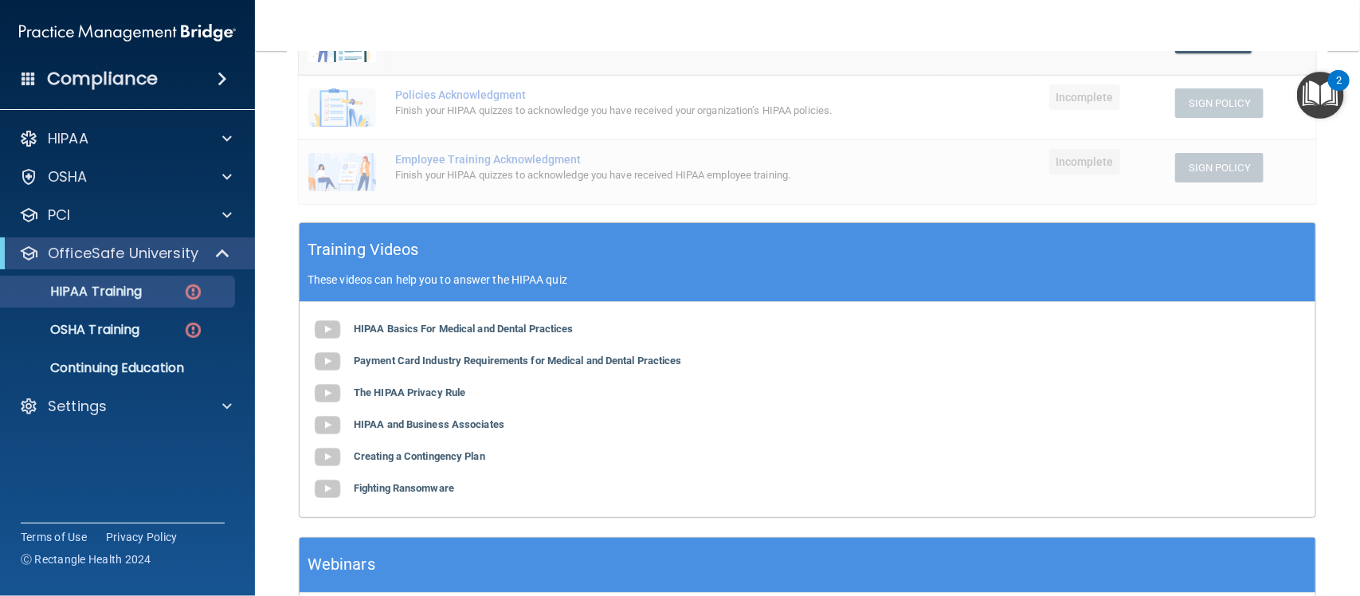
scroll to position [400, 0]
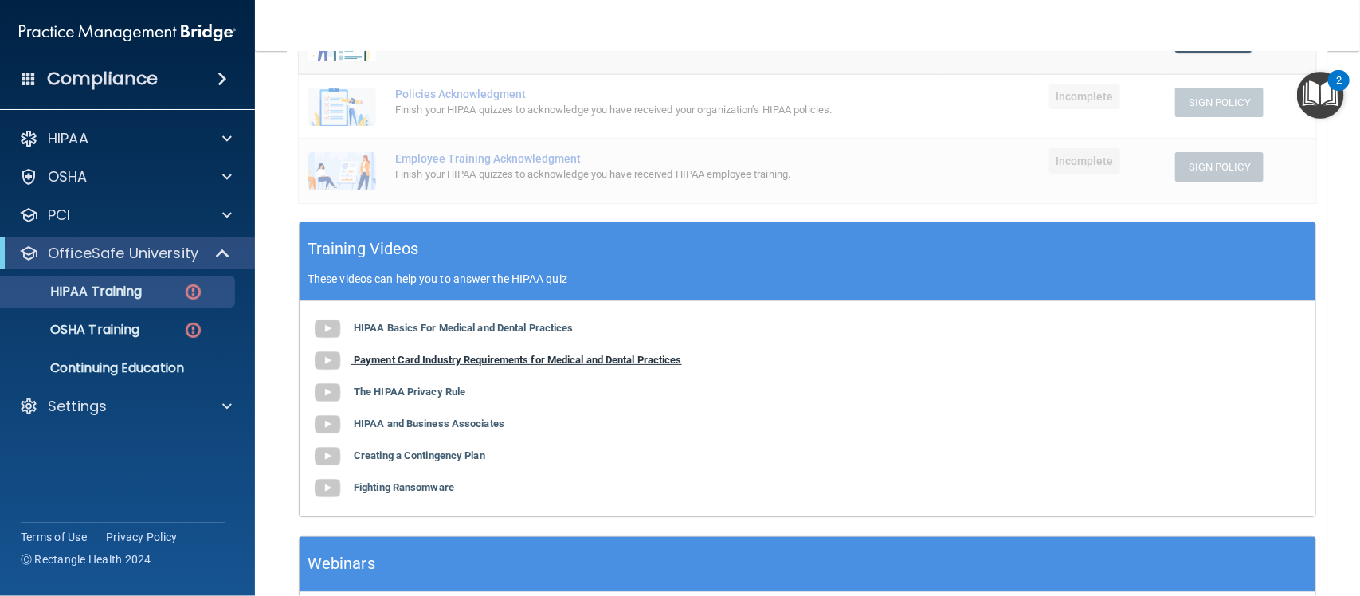
click at [548, 355] on b "Payment Card Industry Requirements for Medical and Dental Practices" at bounding box center [518, 360] width 328 height 12
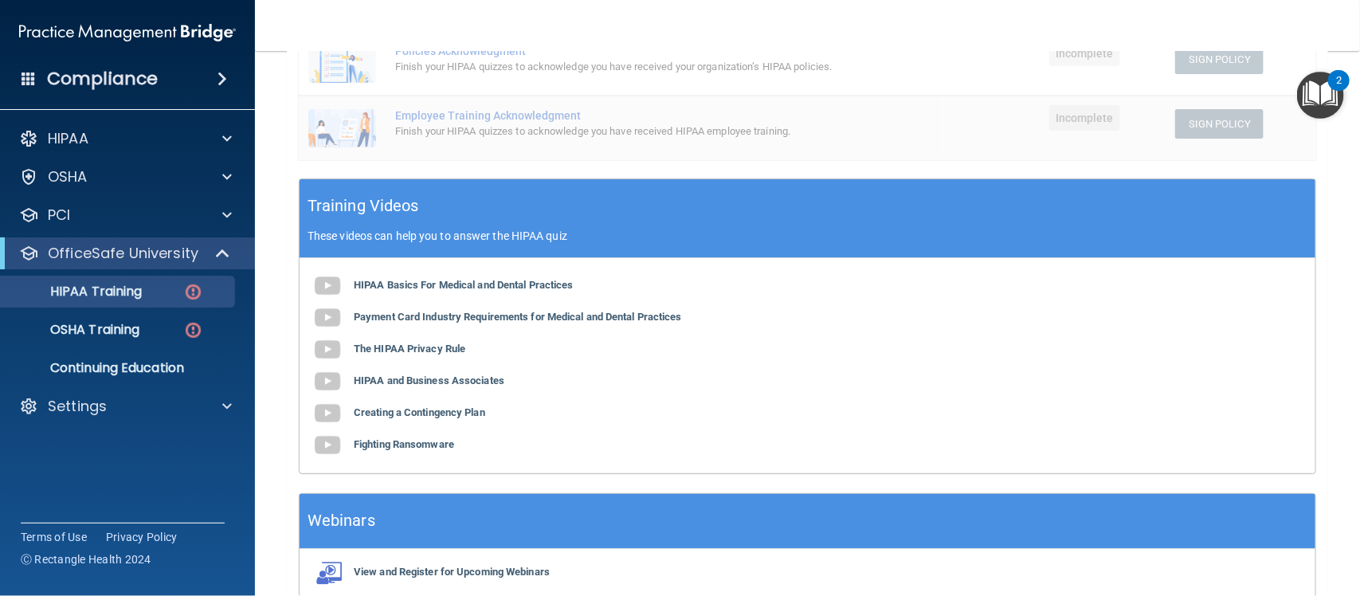
scroll to position [444, 0]
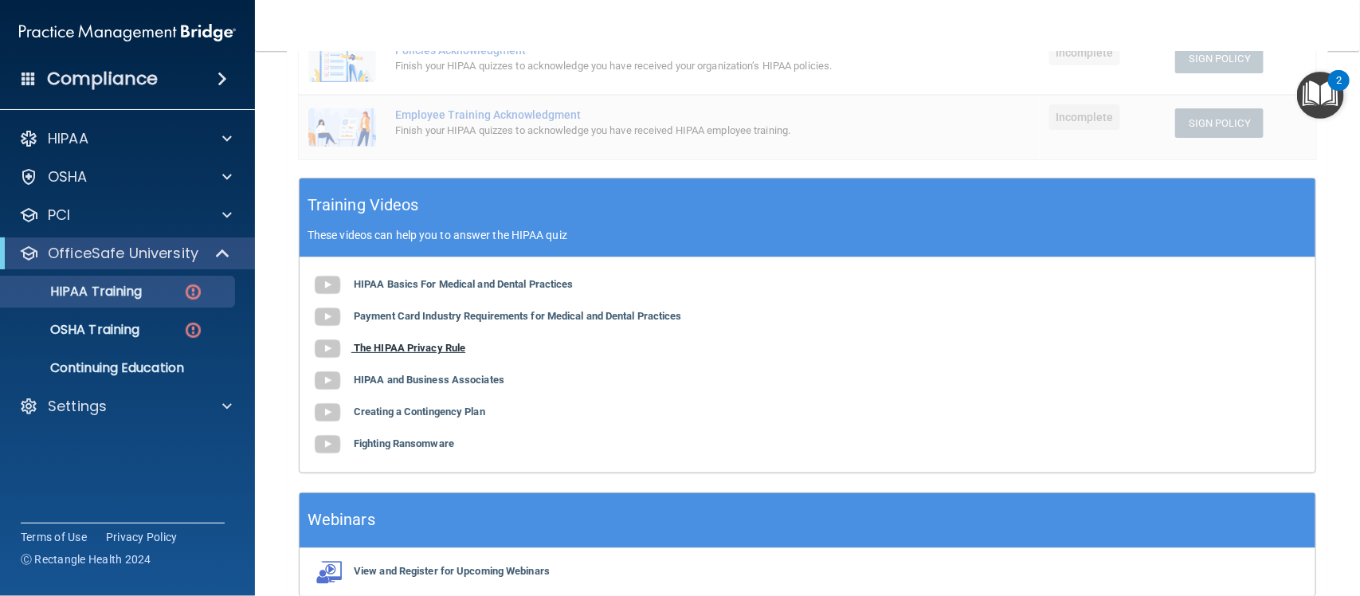
click at [442, 342] on b "The HIPAA Privacy Rule" at bounding box center [410, 348] width 112 height 12
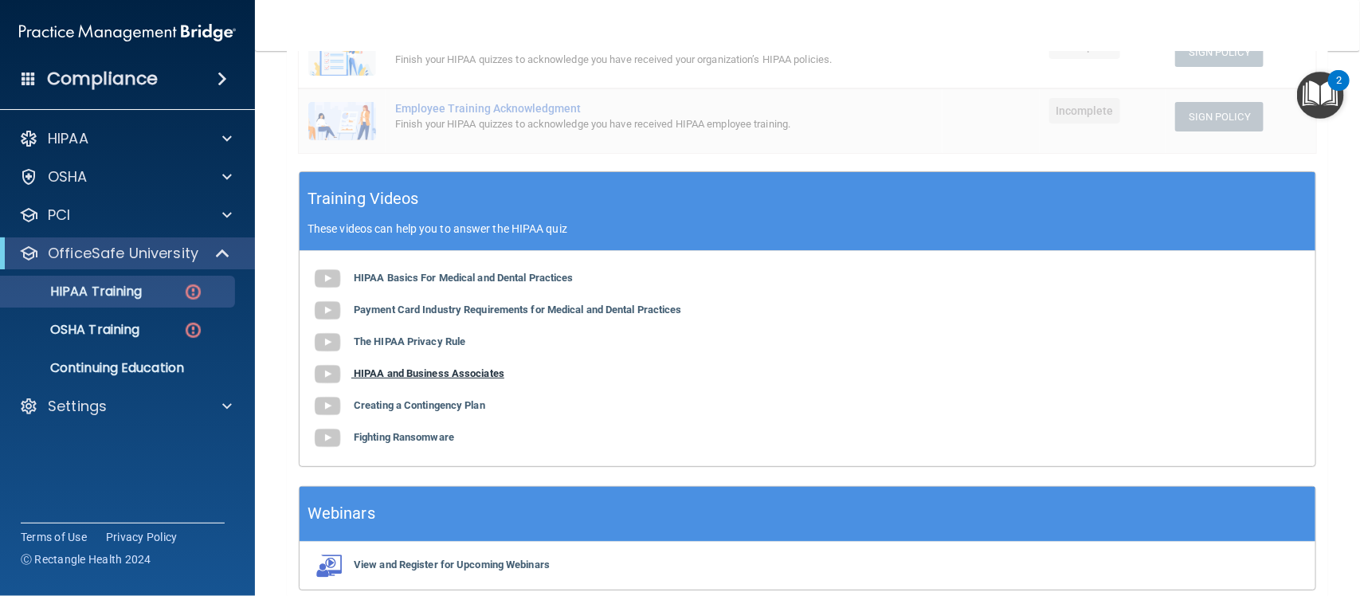
click at [480, 374] on b "HIPAA and Business Associates" at bounding box center [429, 373] width 151 height 12
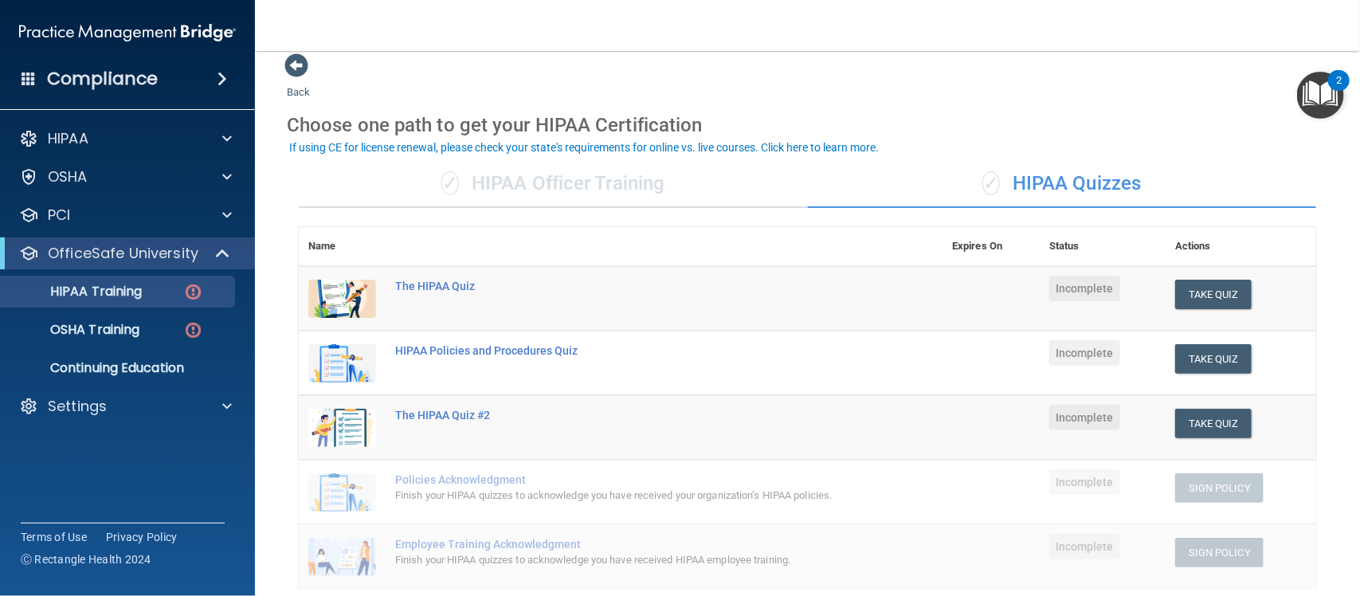
scroll to position [14, 0]
click at [1196, 300] on button "Take Quiz" at bounding box center [1213, 294] width 76 height 29
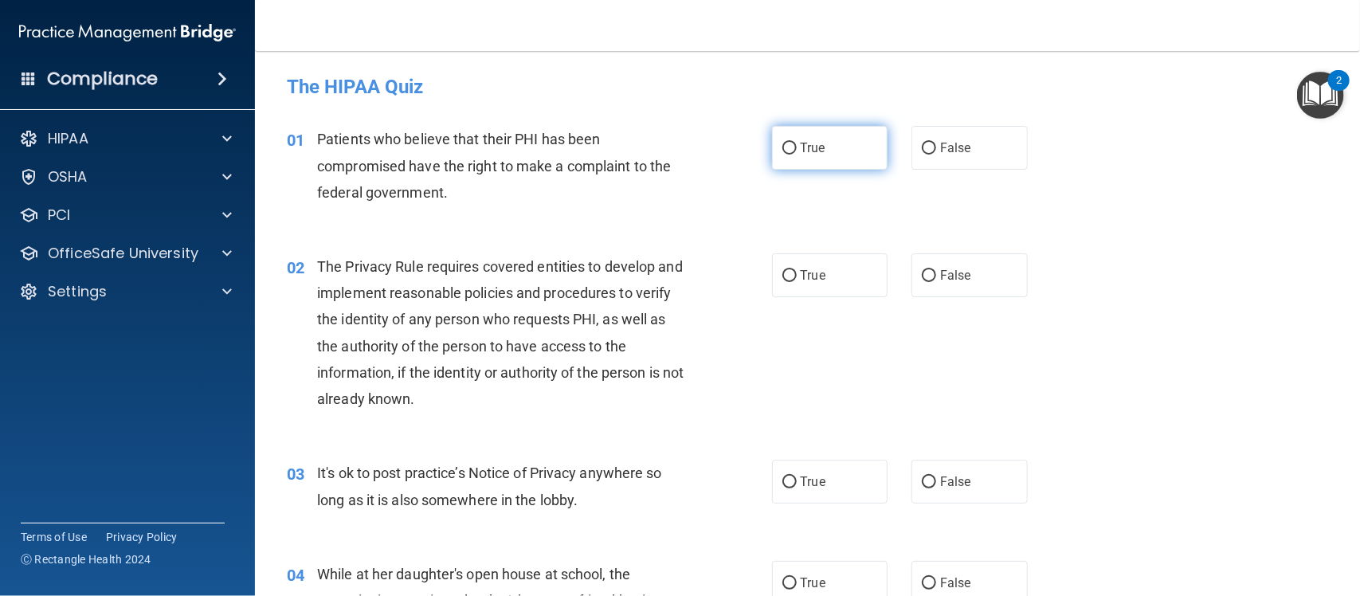
click at [843, 134] on label "True" at bounding box center [830, 148] width 116 height 44
click at [797, 143] on input "True" at bounding box center [789, 149] width 14 height 12
radio input "true"
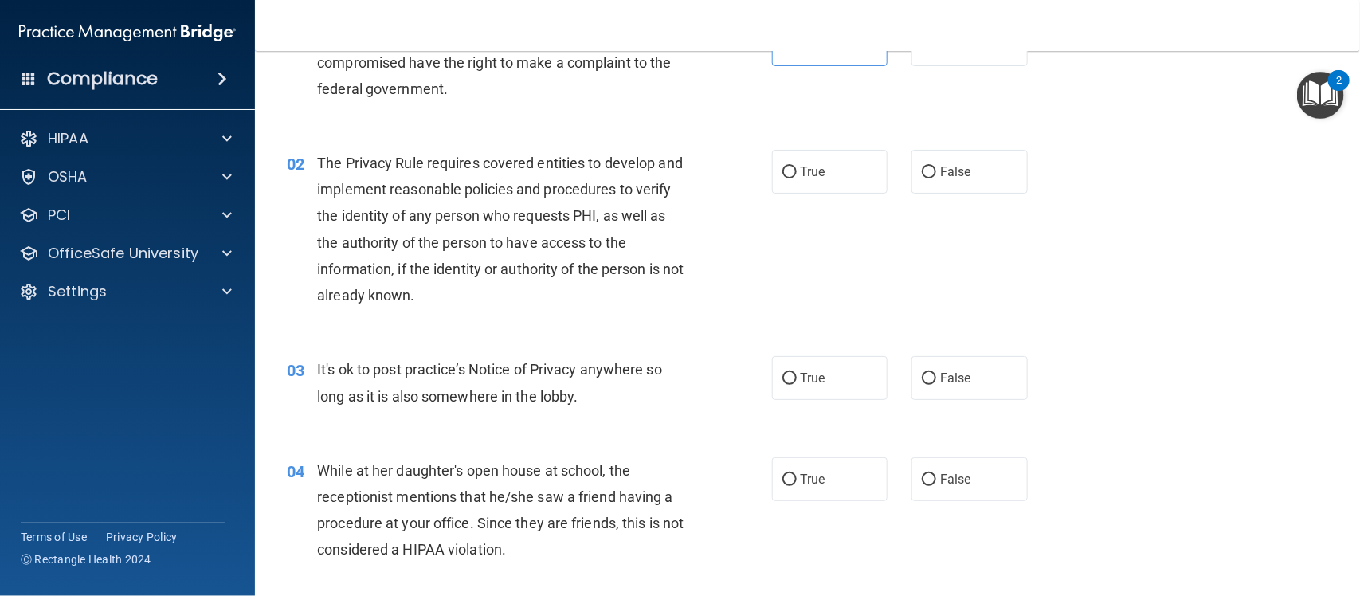
scroll to position [122, 0]
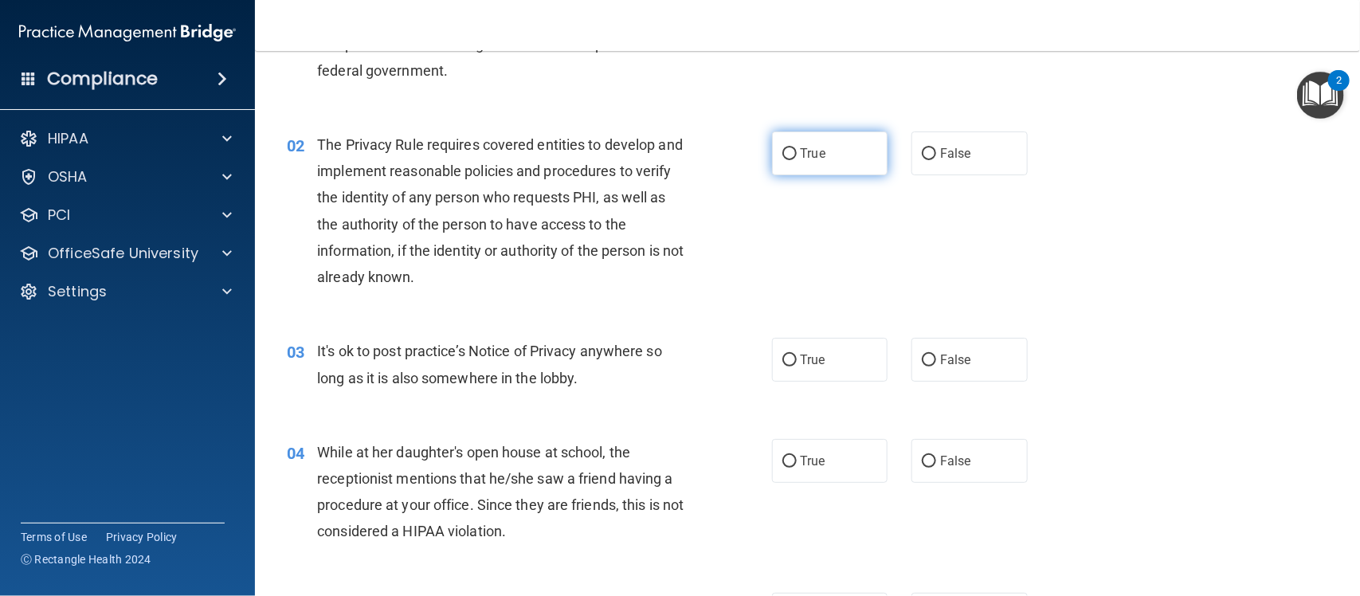
click at [814, 157] on span "True" at bounding box center [813, 153] width 25 height 15
click at [797, 157] on input "True" at bounding box center [789, 154] width 14 height 12
radio input "true"
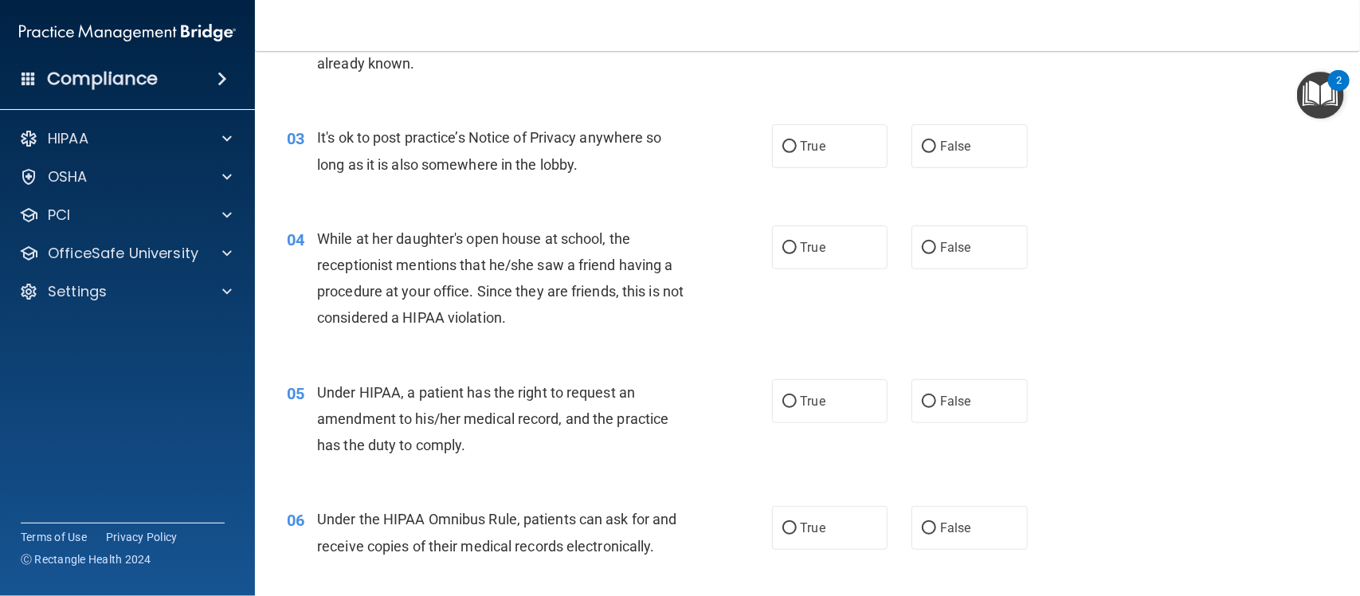
scroll to position [336, 0]
click at [854, 149] on label "True" at bounding box center [830, 146] width 116 height 44
click at [797, 149] on input "True" at bounding box center [789, 146] width 14 height 12
radio input "true"
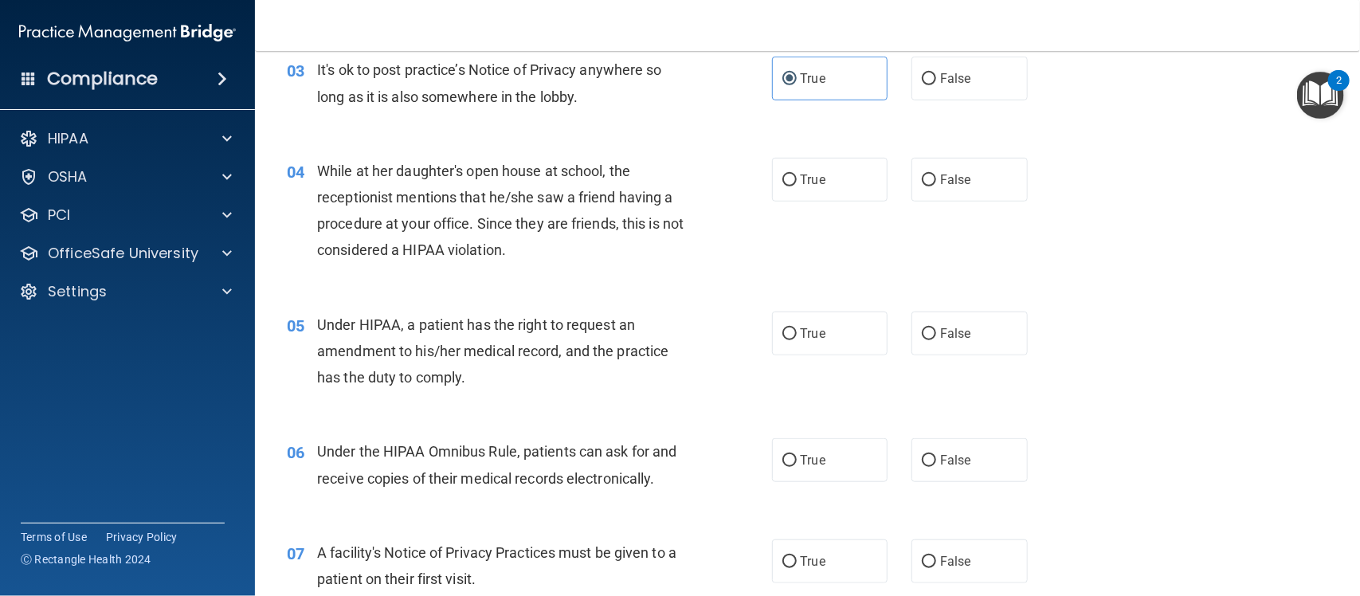
scroll to position [404, 0]
click at [940, 172] on span "False" at bounding box center [955, 178] width 31 height 15
click at [936, 174] on input "False" at bounding box center [929, 180] width 14 height 12
radio input "true"
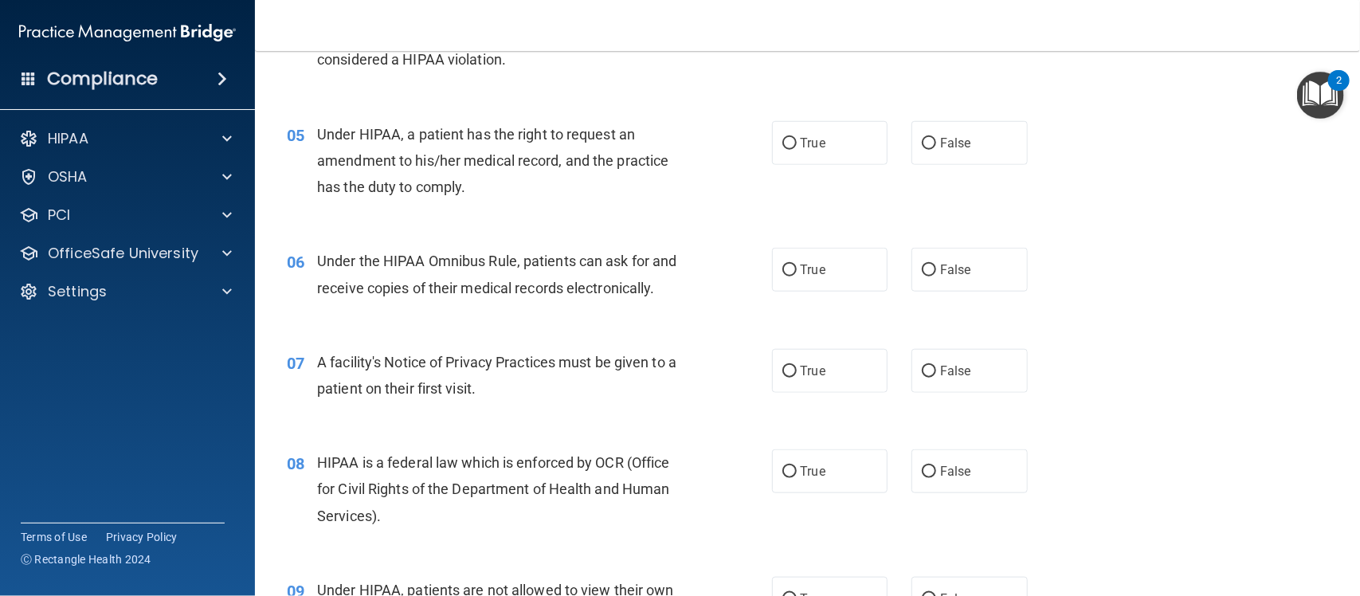
scroll to position [594, 0]
click at [829, 146] on label "True" at bounding box center [830, 142] width 116 height 44
click at [797, 146] on input "True" at bounding box center [789, 143] width 14 height 12
radio input "true"
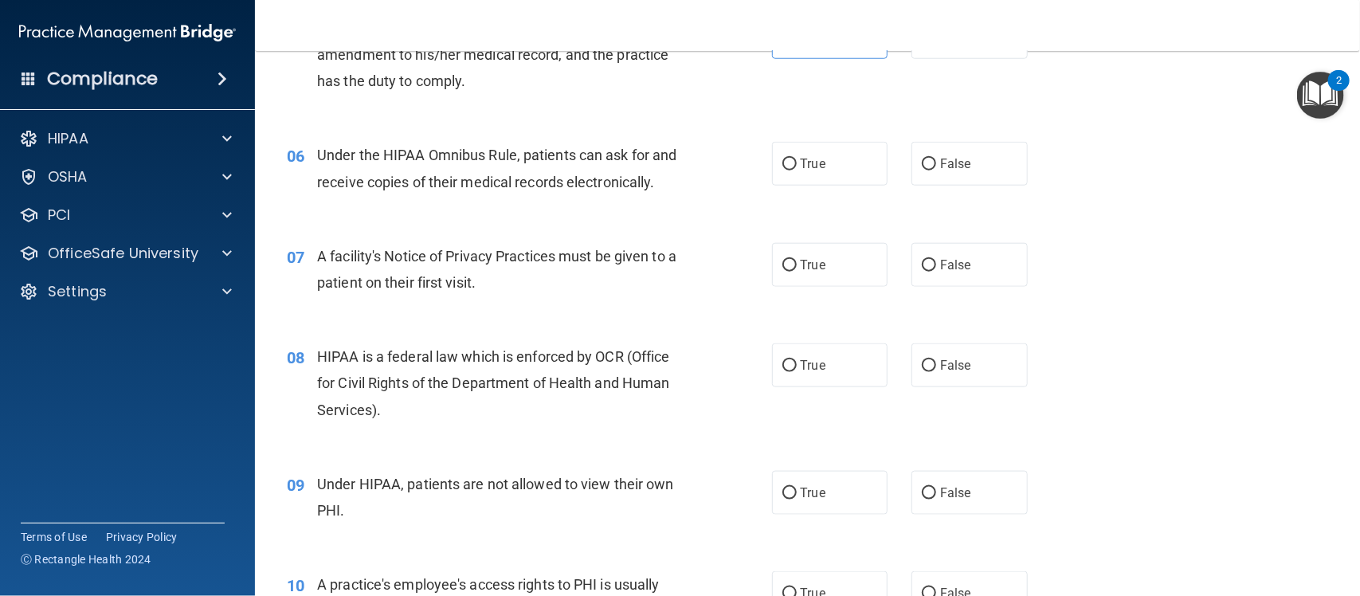
scroll to position [701, 0]
click at [810, 170] on label "True" at bounding box center [830, 162] width 116 height 44
click at [797, 169] on input "True" at bounding box center [789, 163] width 14 height 12
radio input "true"
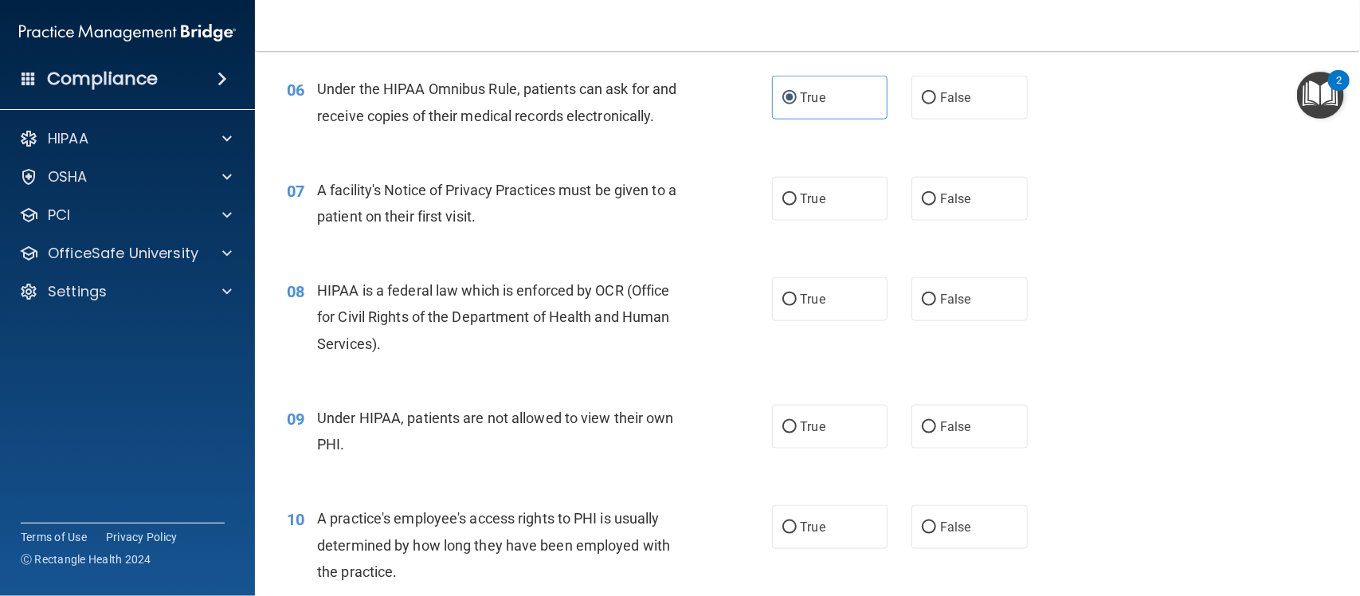
scroll to position [770, 0]
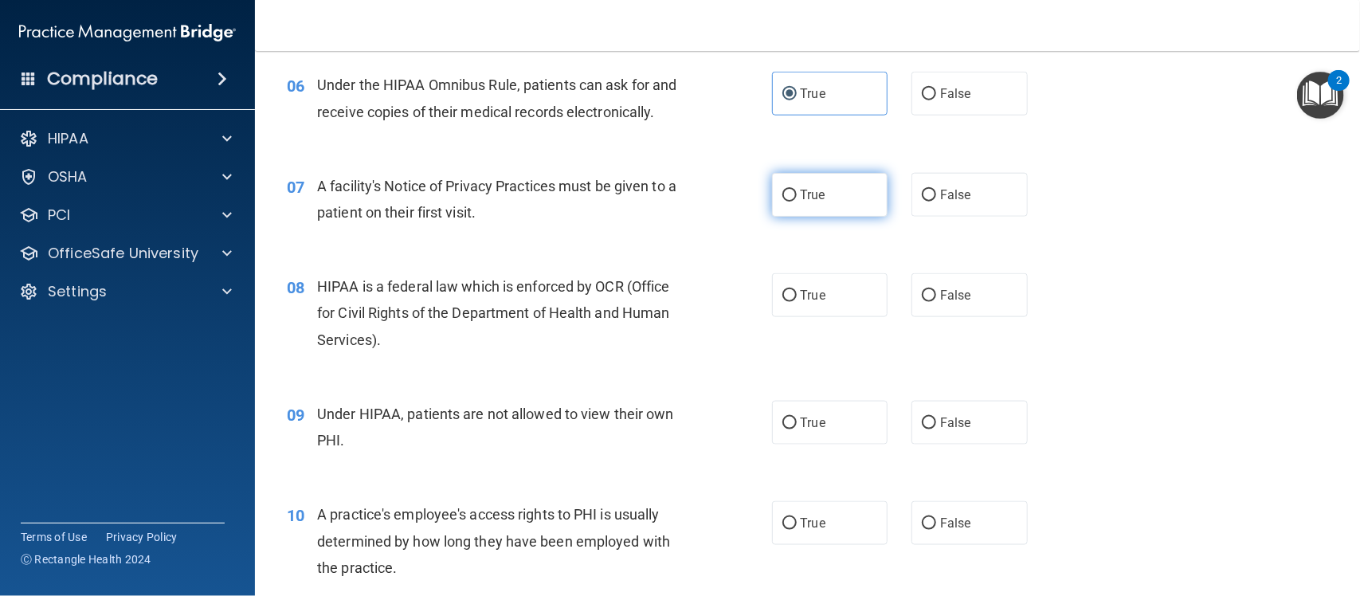
click at [817, 185] on label "True" at bounding box center [830, 195] width 116 height 44
click at [797, 190] on input "True" at bounding box center [789, 196] width 14 height 12
radio input "true"
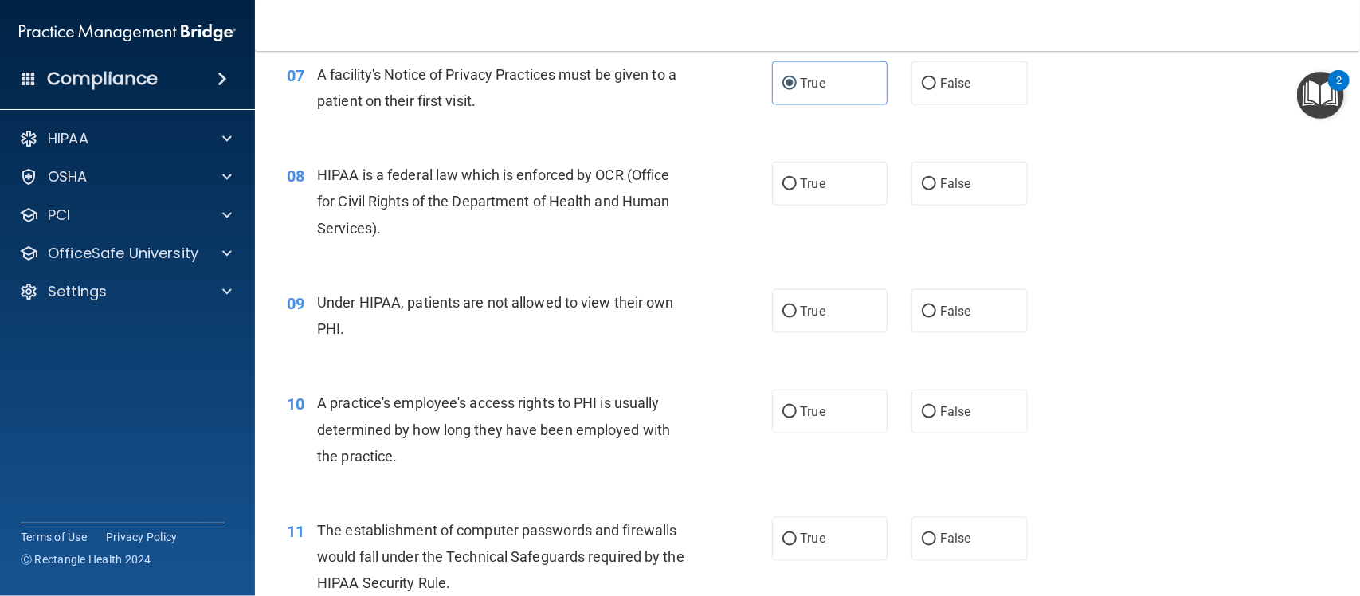
scroll to position [882, 0]
click at [857, 173] on label "True" at bounding box center [830, 183] width 116 height 44
click at [797, 178] on input "True" at bounding box center [789, 184] width 14 height 12
radio input "true"
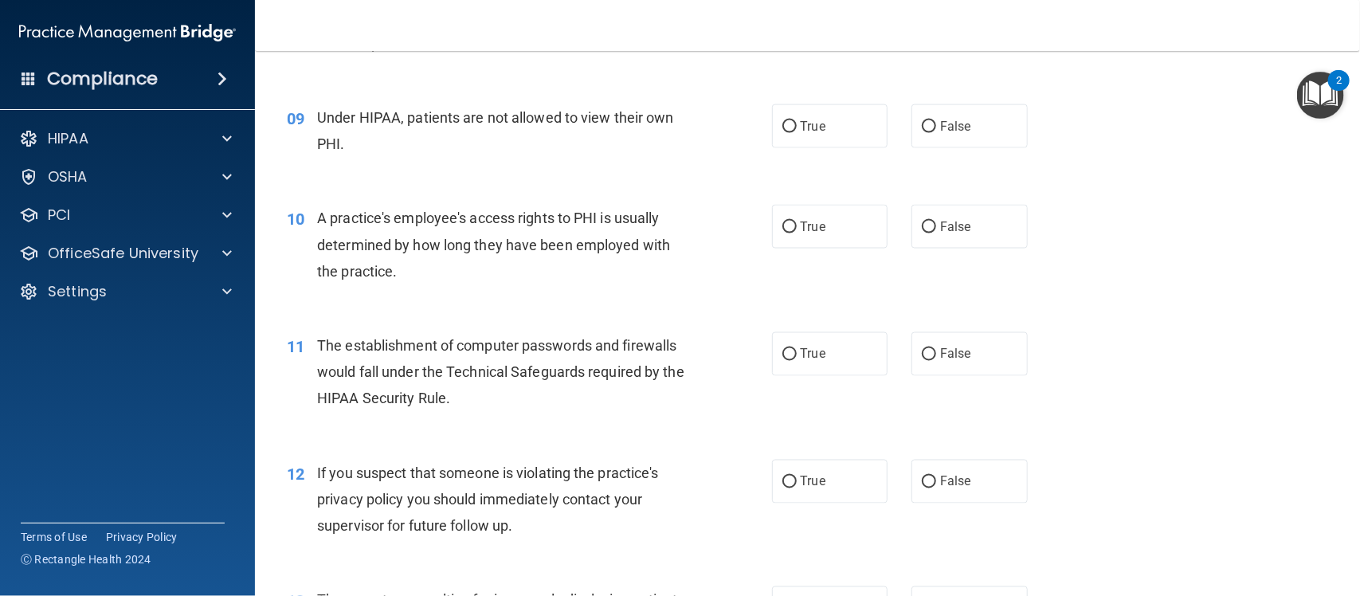
scroll to position [1068, 0]
click at [940, 124] on span "False" at bounding box center [955, 124] width 31 height 15
click at [936, 124] on input "False" at bounding box center [929, 126] width 14 height 12
radio input "true"
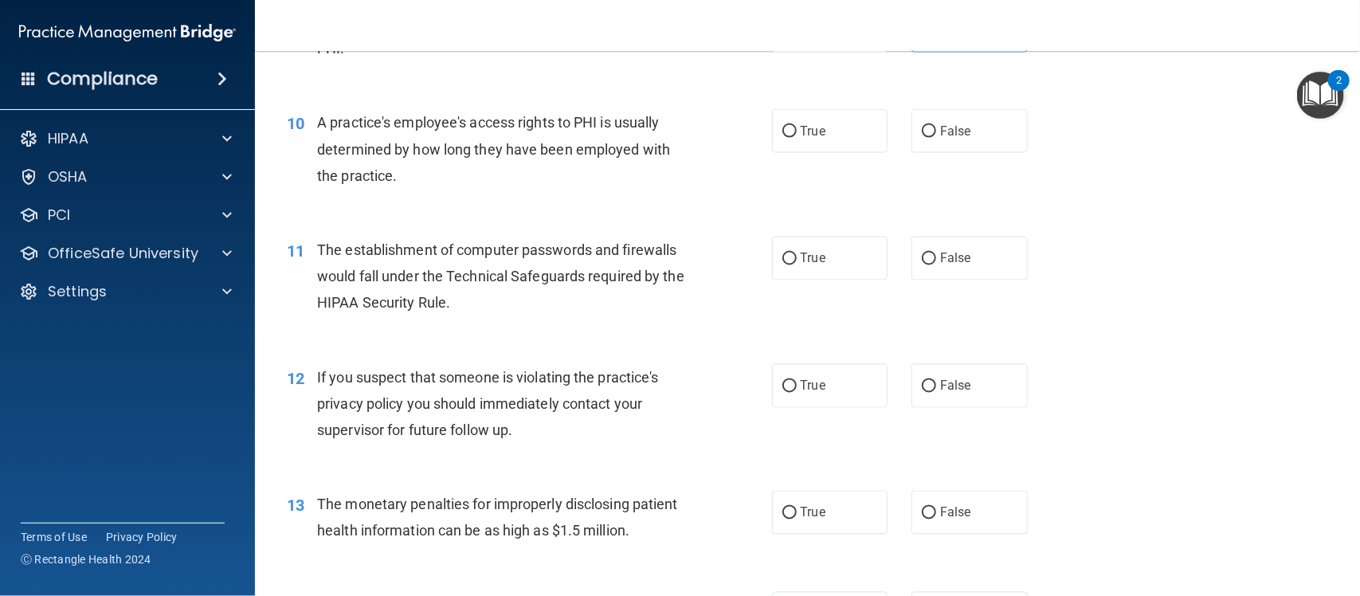
scroll to position [1163, 0]
click at [922, 124] on input "False" at bounding box center [929, 130] width 14 height 12
radio input "true"
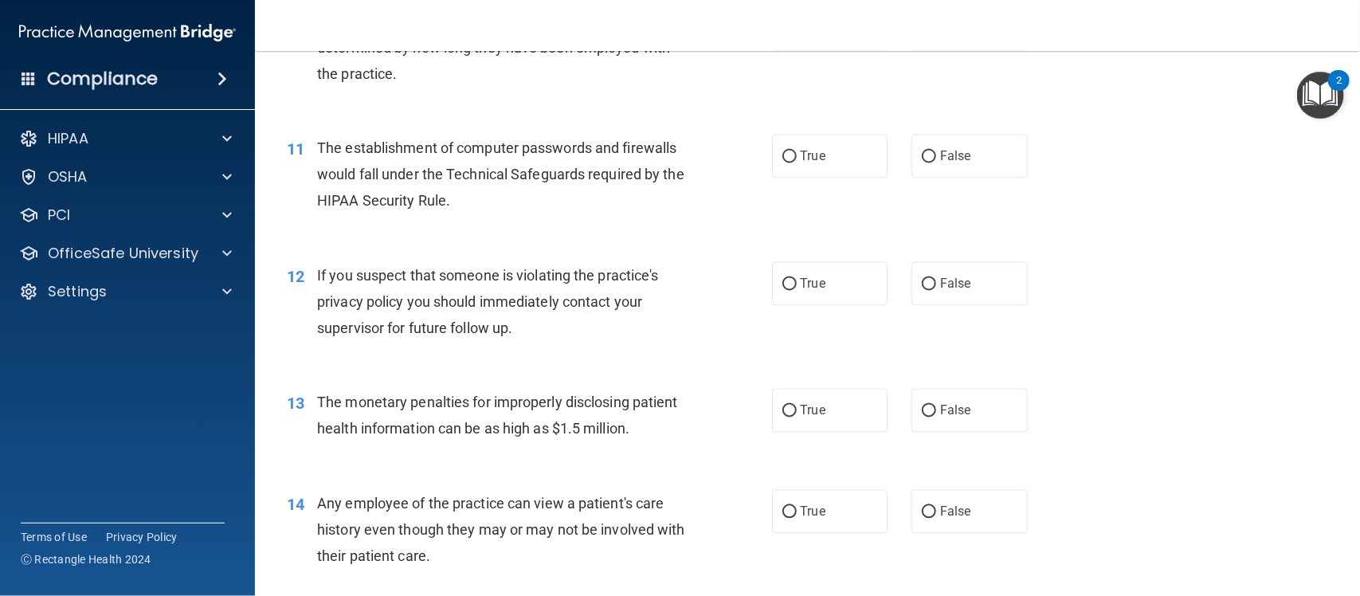
scroll to position [1264, 0]
click at [817, 154] on span "True" at bounding box center [813, 155] width 25 height 15
click at [797, 154] on input "True" at bounding box center [789, 157] width 14 height 12
radio input "true"
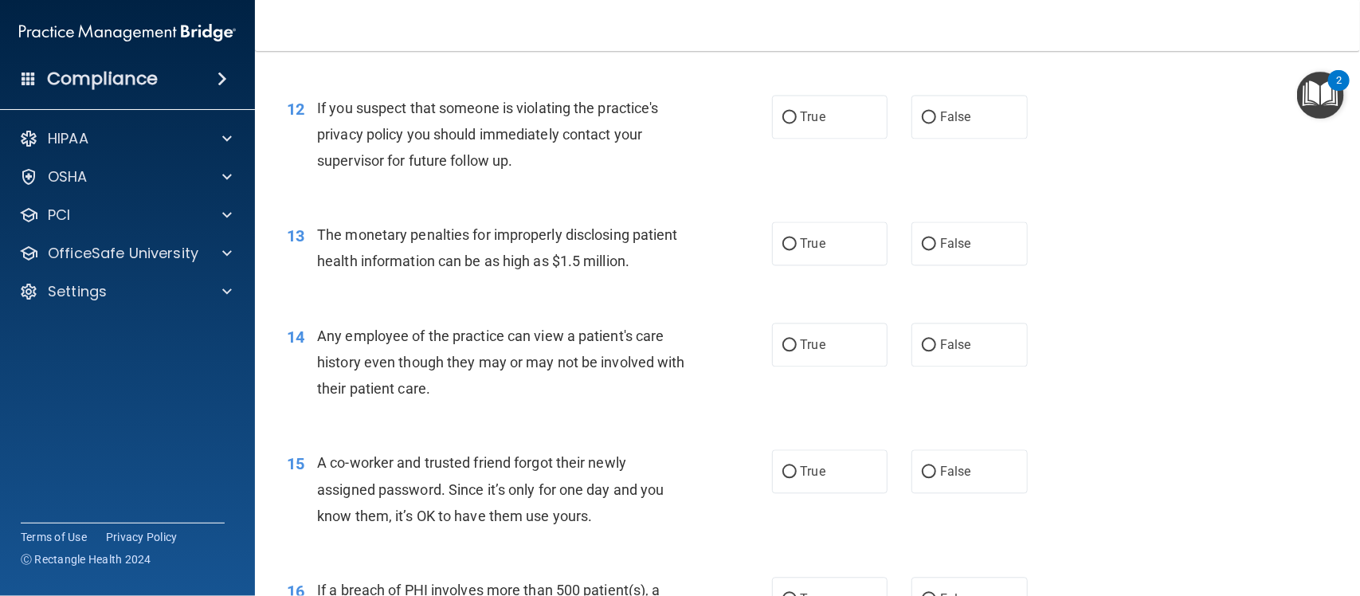
scroll to position [1432, 0]
click at [806, 130] on label "True" at bounding box center [830, 116] width 116 height 44
click at [797, 123] on input "True" at bounding box center [789, 117] width 14 height 12
radio input "true"
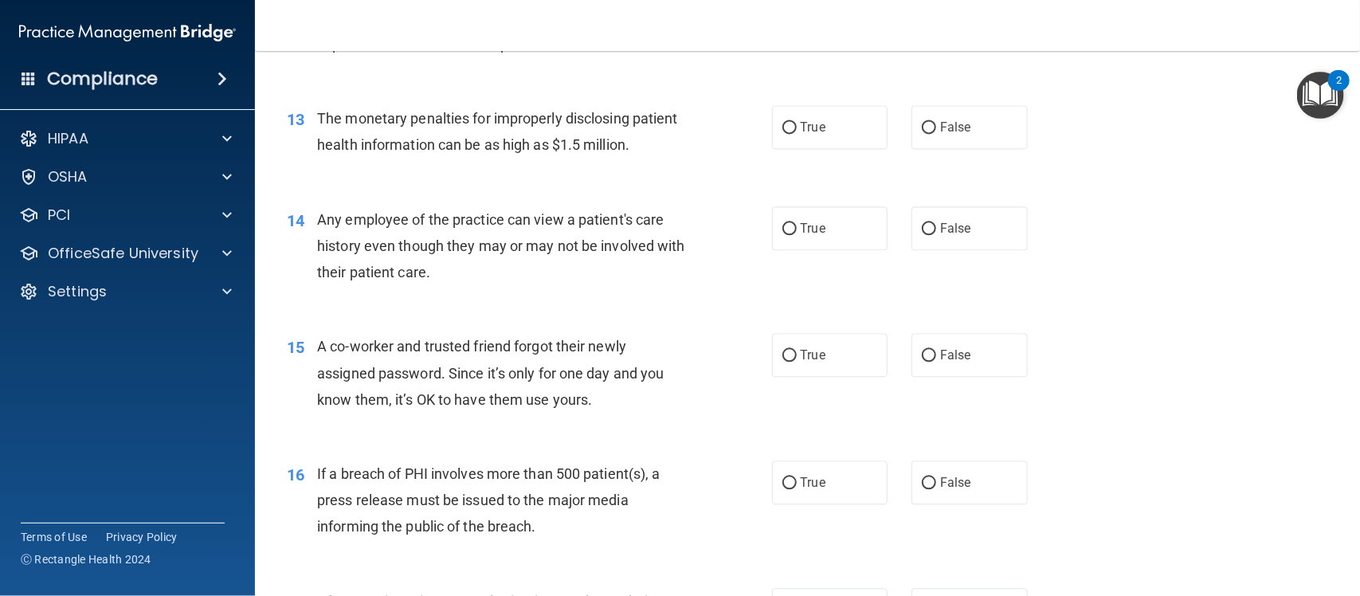
scroll to position [1548, 0]
click at [947, 122] on span "False" at bounding box center [955, 126] width 31 height 15
click at [936, 122] on input "False" at bounding box center [929, 127] width 14 height 12
radio input "true"
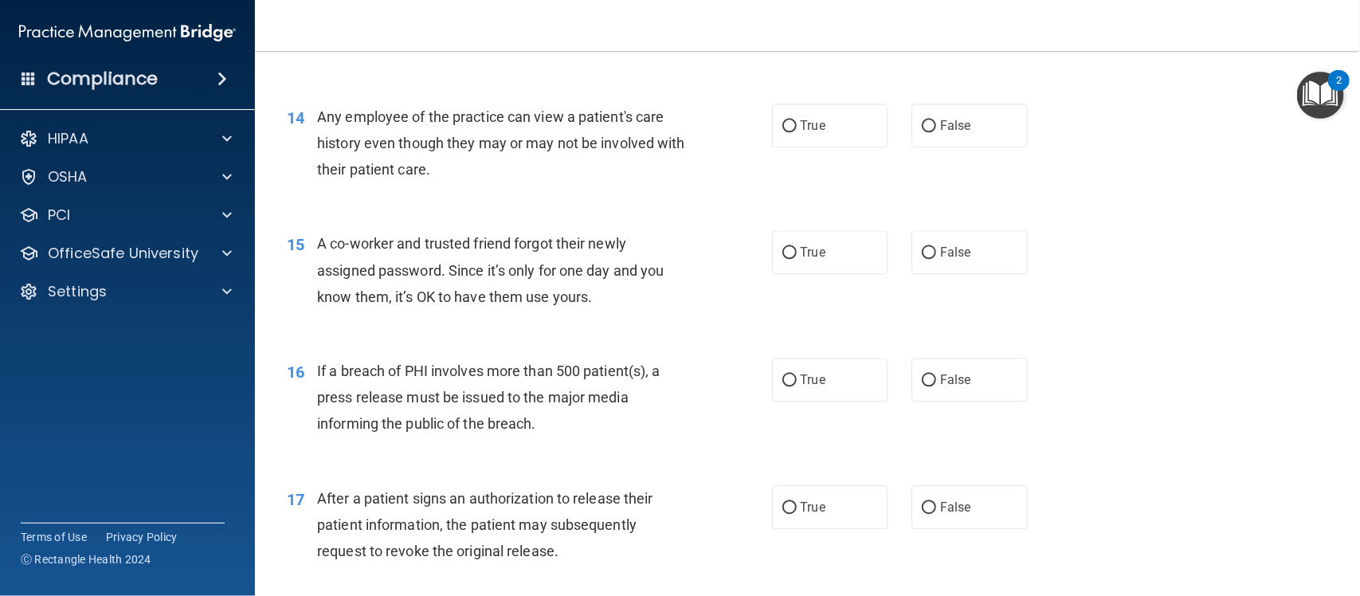
scroll to position [1649, 0]
click at [924, 130] on input "False" at bounding box center [929, 127] width 14 height 12
radio input "true"
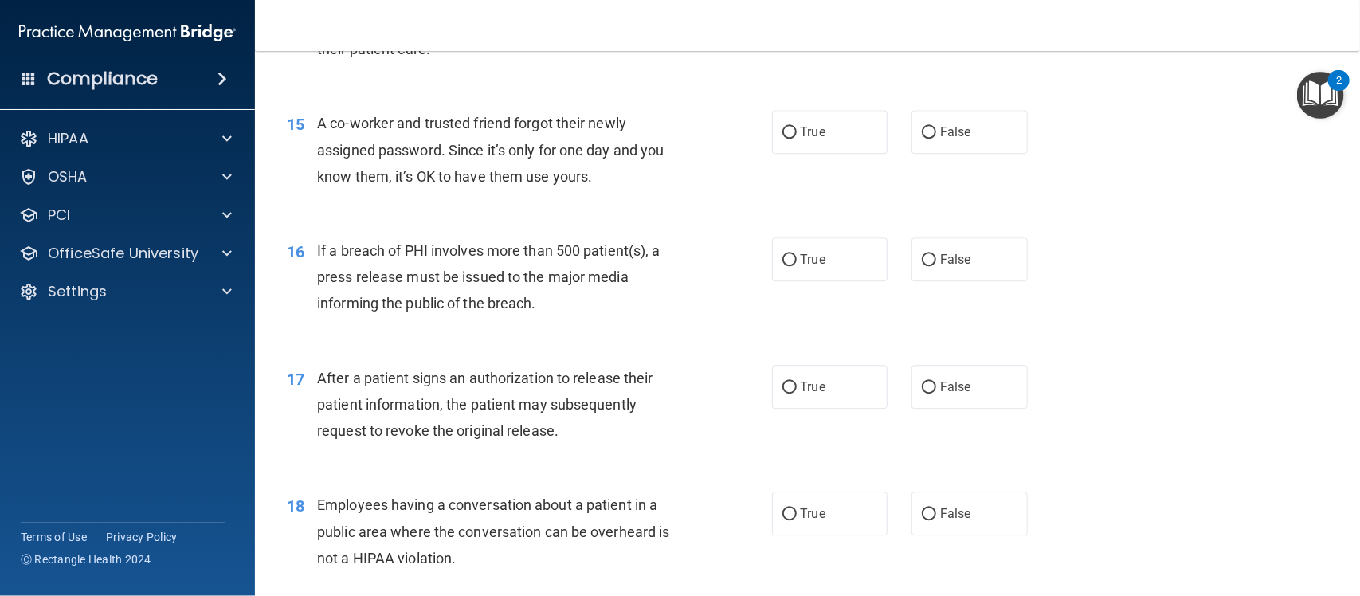
scroll to position [1771, 0]
click at [972, 136] on label "False" at bounding box center [970, 131] width 116 height 44
click at [936, 136] on input "False" at bounding box center [929, 132] width 14 height 12
radio input "true"
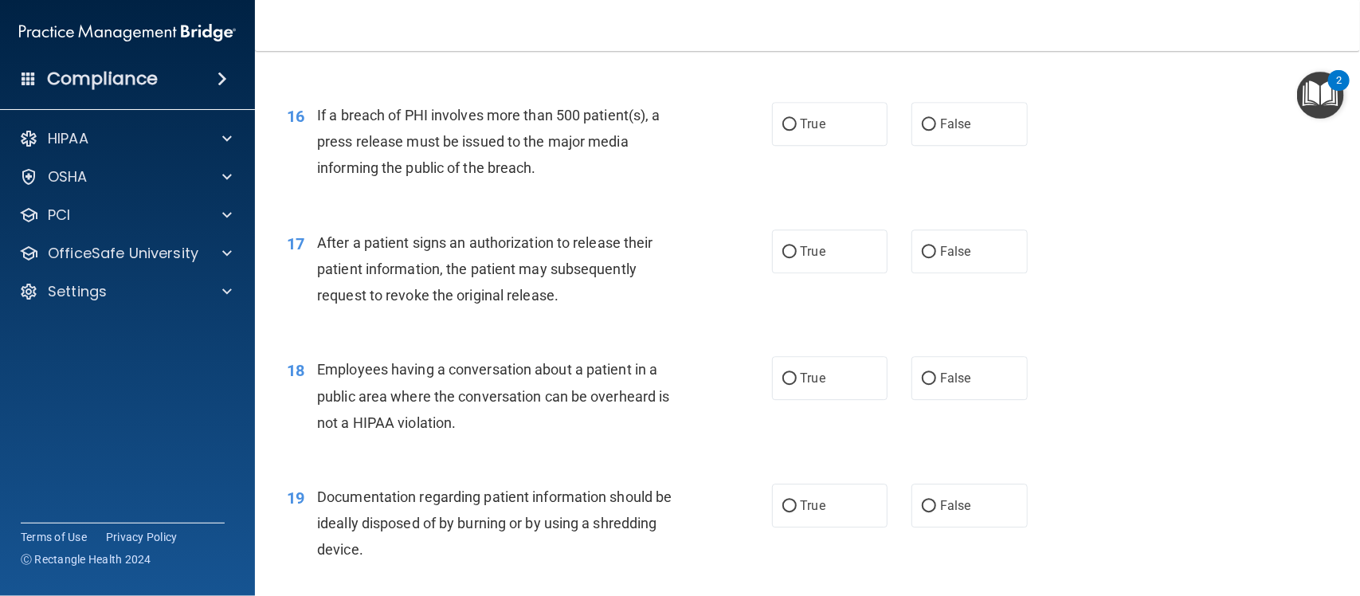
scroll to position [1907, 0]
click at [801, 120] on span "True" at bounding box center [813, 123] width 25 height 15
click at [794, 120] on input "True" at bounding box center [789, 124] width 14 height 12
radio input "true"
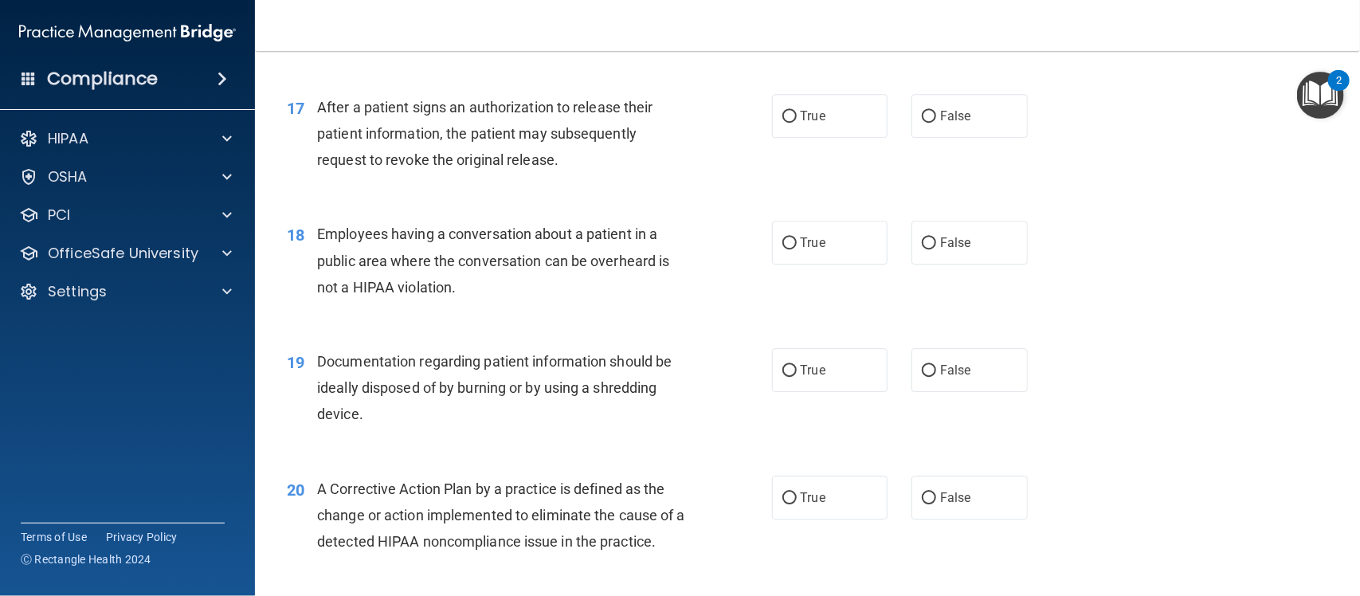
scroll to position [2042, 0]
click at [822, 109] on label "True" at bounding box center [830, 115] width 116 height 44
click at [797, 110] on input "True" at bounding box center [789, 116] width 14 height 12
radio input "true"
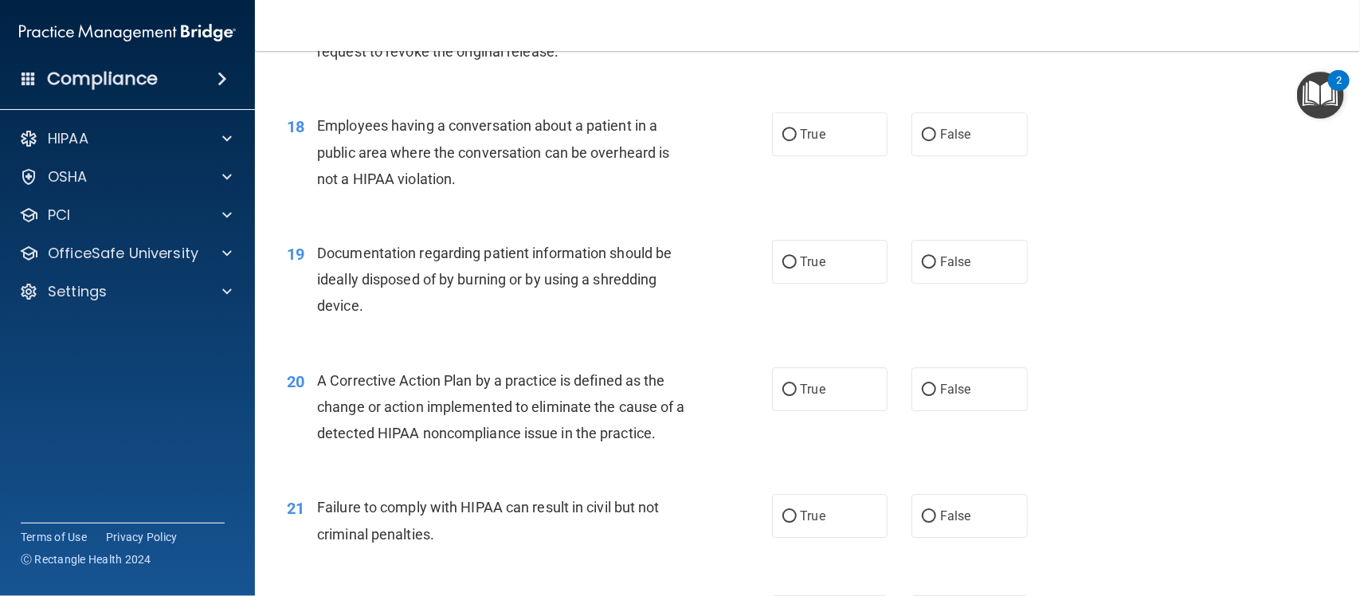
scroll to position [2161, 0]
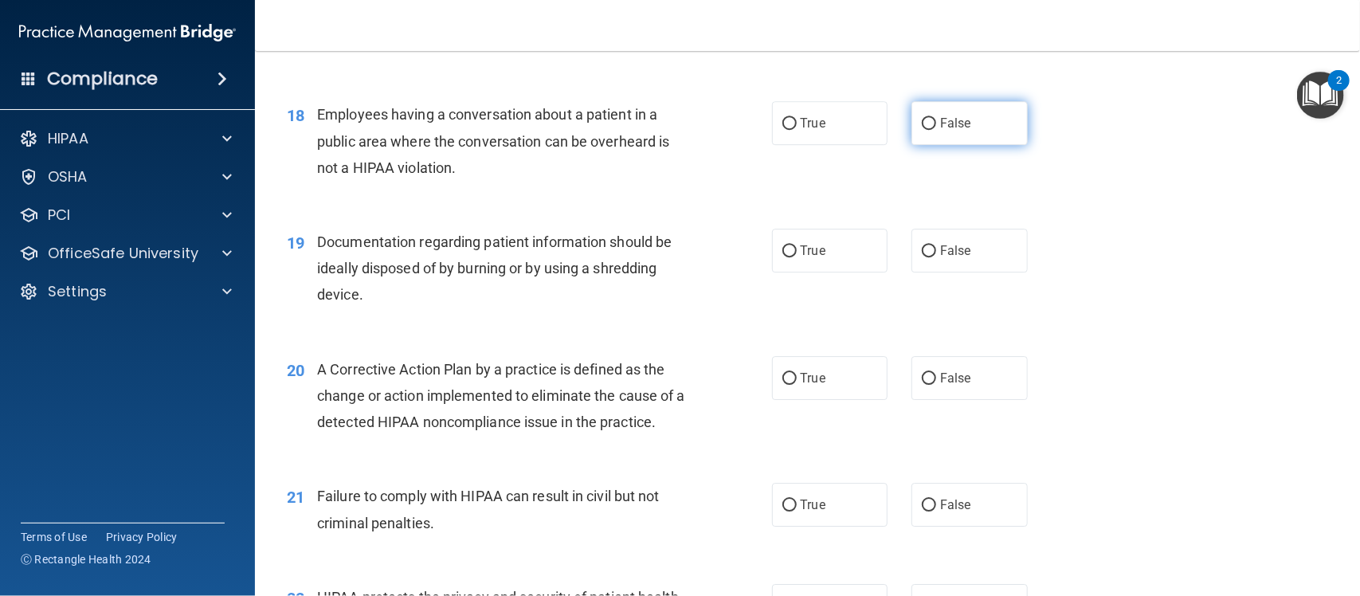
click at [966, 117] on label "False" at bounding box center [970, 123] width 116 height 44
click at [936, 118] on input "False" at bounding box center [929, 124] width 14 height 12
radio input "true"
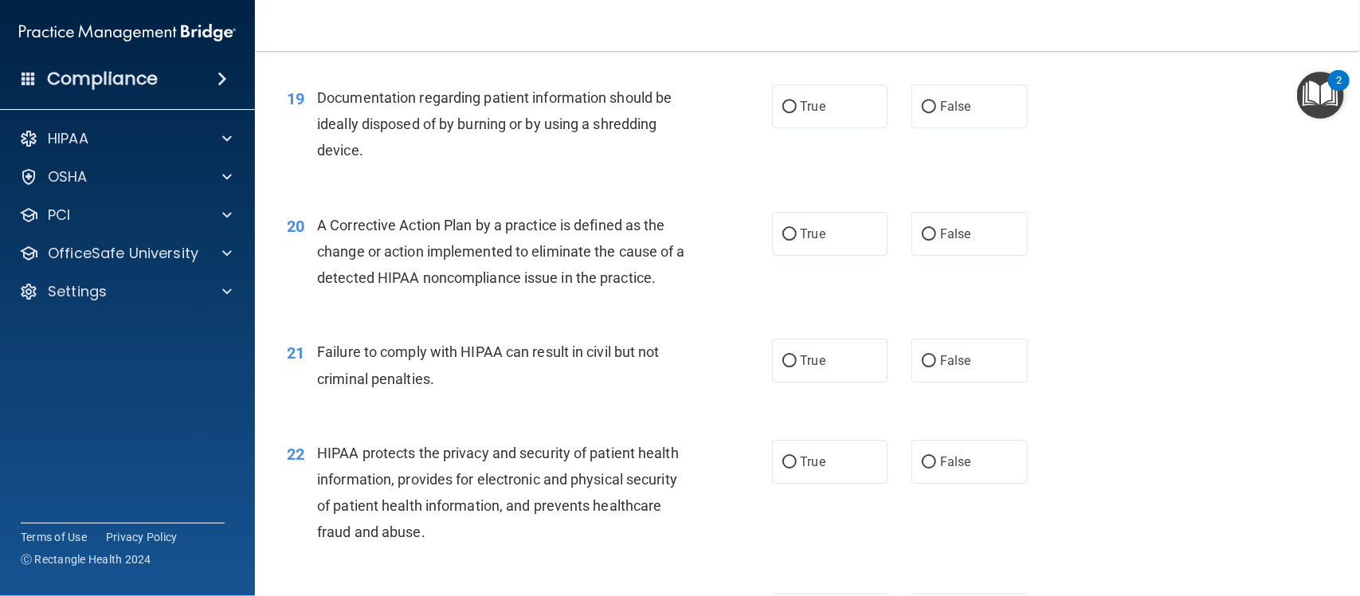
scroll to position [2307, 0]
click at [822, 113] on label "True" at bounding box center [830, 104] width 116 height 44
click at [797, 111] on input "True" at bounding box center [789, 105] width 14 height 12
radio input "true"
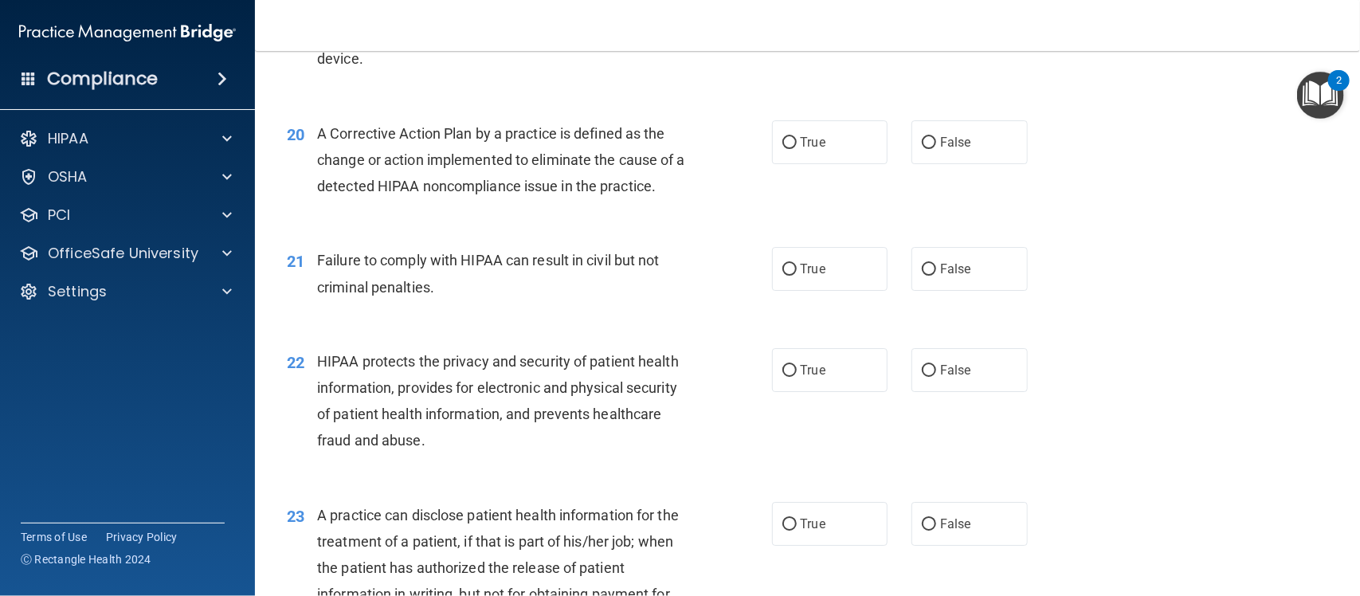
scroll to position [2267, 0]
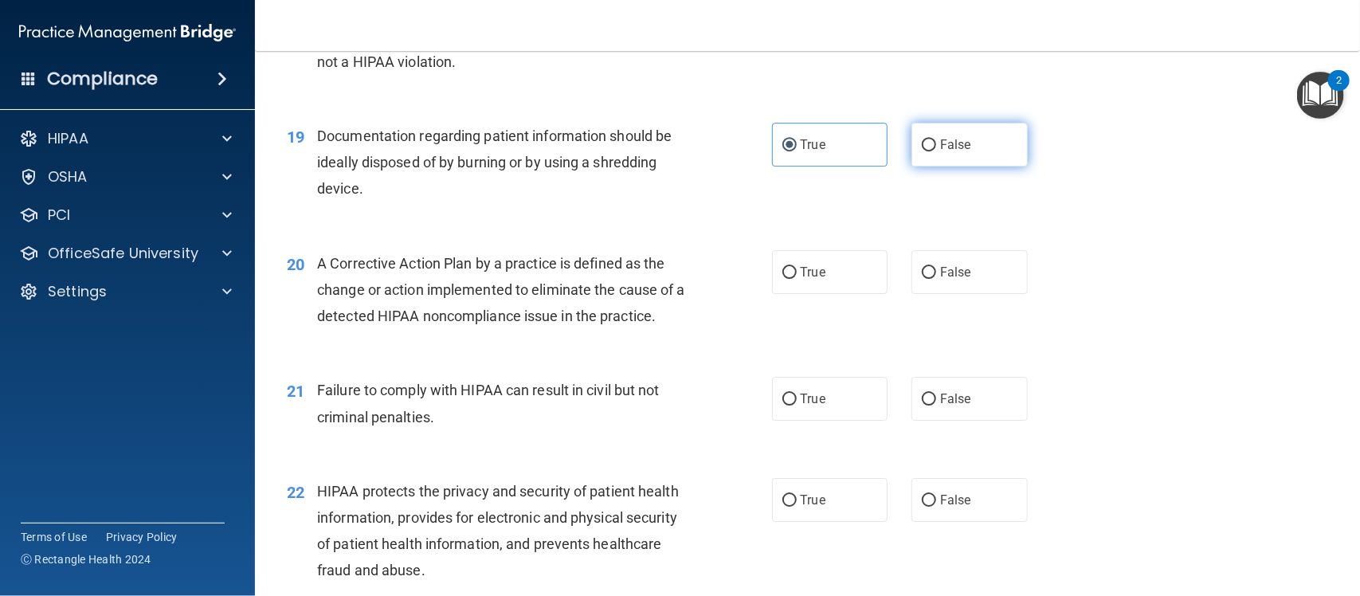
click at [912, 140] on label "False" at bounding box center [970, 145] width 116 height 44
click at [922, 140] on input "False" at bounding box center [929, 145] width 14 height 12
radio input "true"
radio input "false"
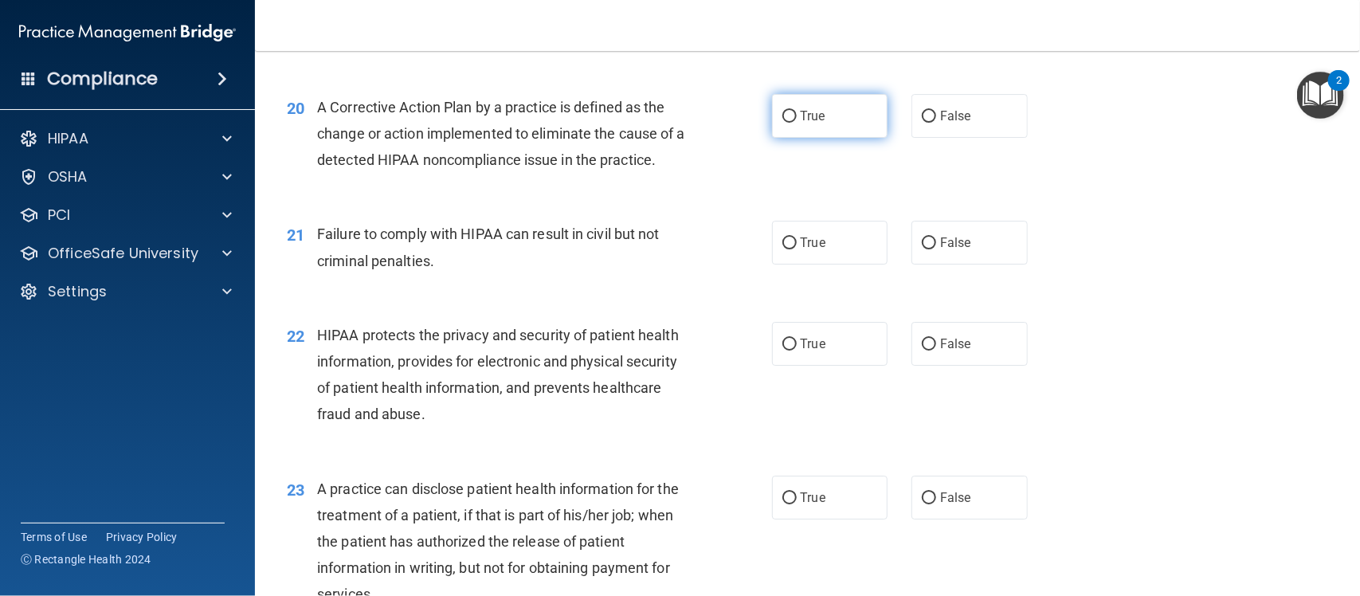
scroll to position [2438, 0]
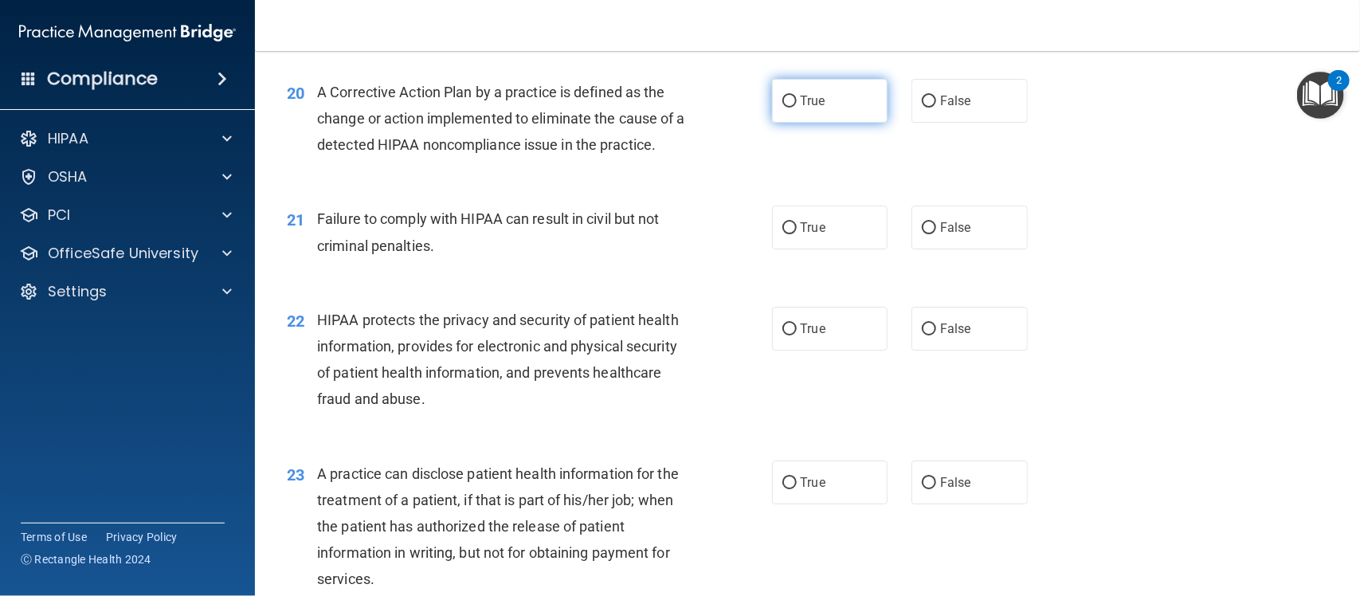
click at [829, 94] on label "True" at bounding box center [830, 101] width 116 height 44
click at [797, 96] on input "True" at bounding box center [789, 102] width 14 height 12
radio input "true"
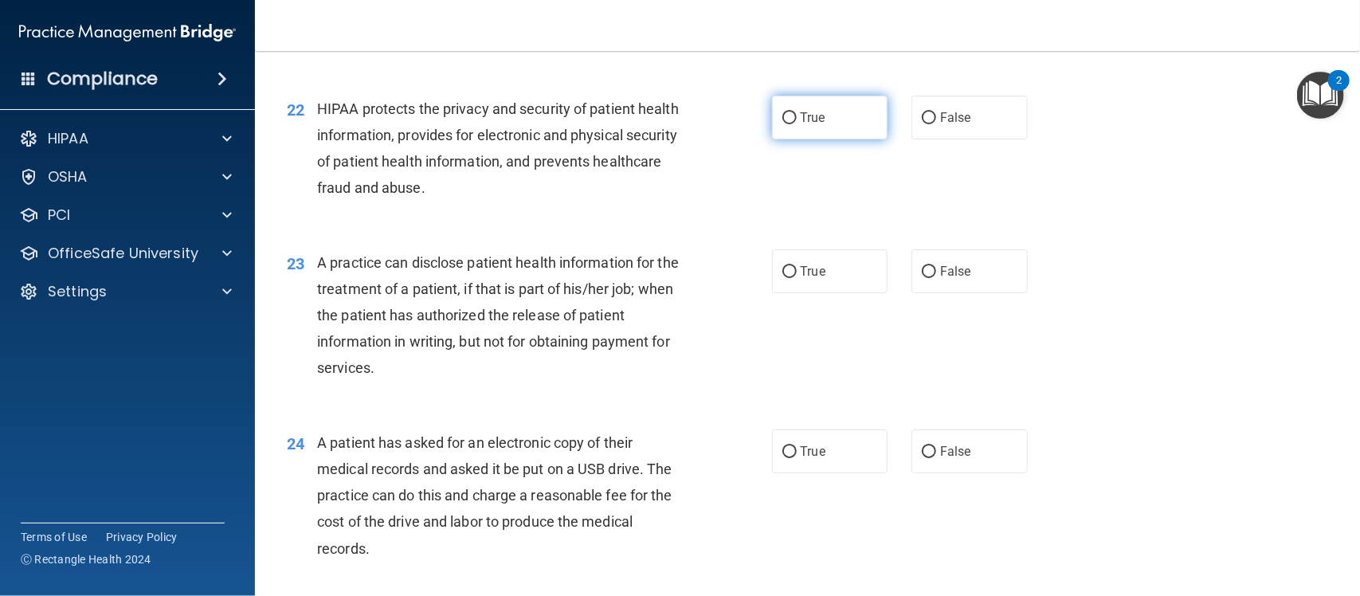
click at [790, 110] on label "True" at bounding box center [830, 118] width 116 height 44
click at [790, 112] on input "True" at bounding box center [789, 118] width 14 height 12
radio input "true"
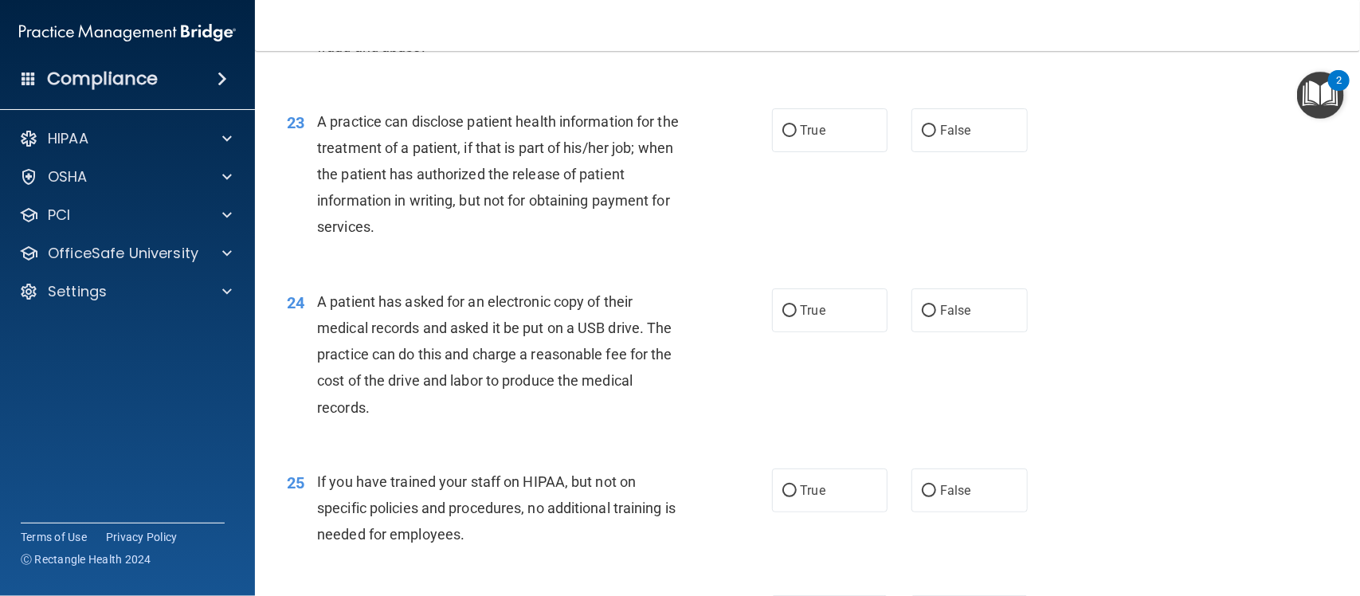
scroll to position [2791, 0]
click at [801, 134] on span "True" at bounding box center [813, 129] width 25 height 15
click at [793, 134] on input "True" at bounding box center [789, 130] width 14 height 12
radio input "true"
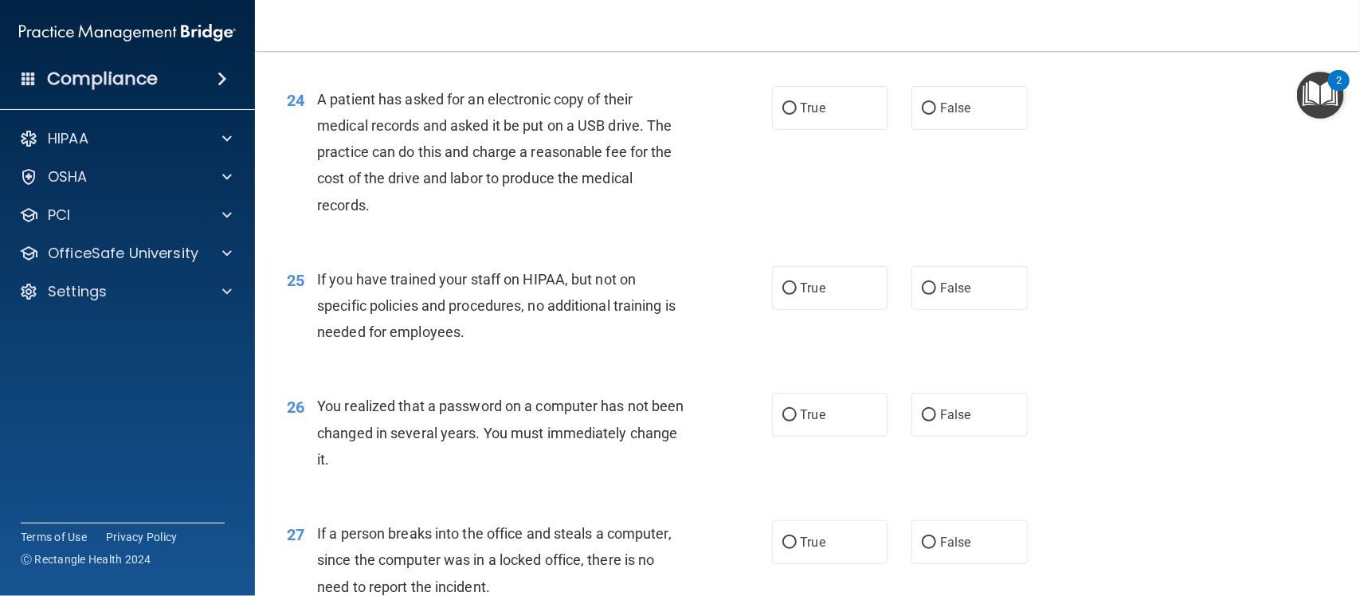
scroll to position [2996, 0]
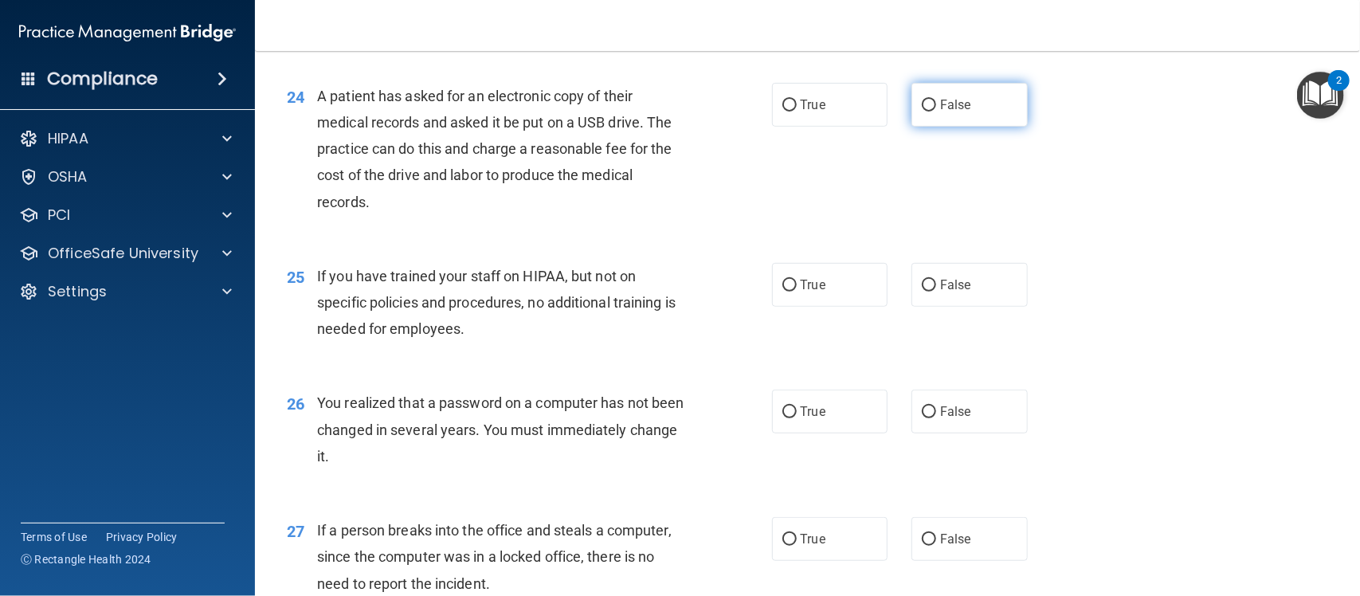
click at [940, 100] on span "False" at bounding box center [955, 104] width 31 height 15
click at [936, 100] on input "False" at bounding box center [929, 106] width 14 height 12
radio input "true"
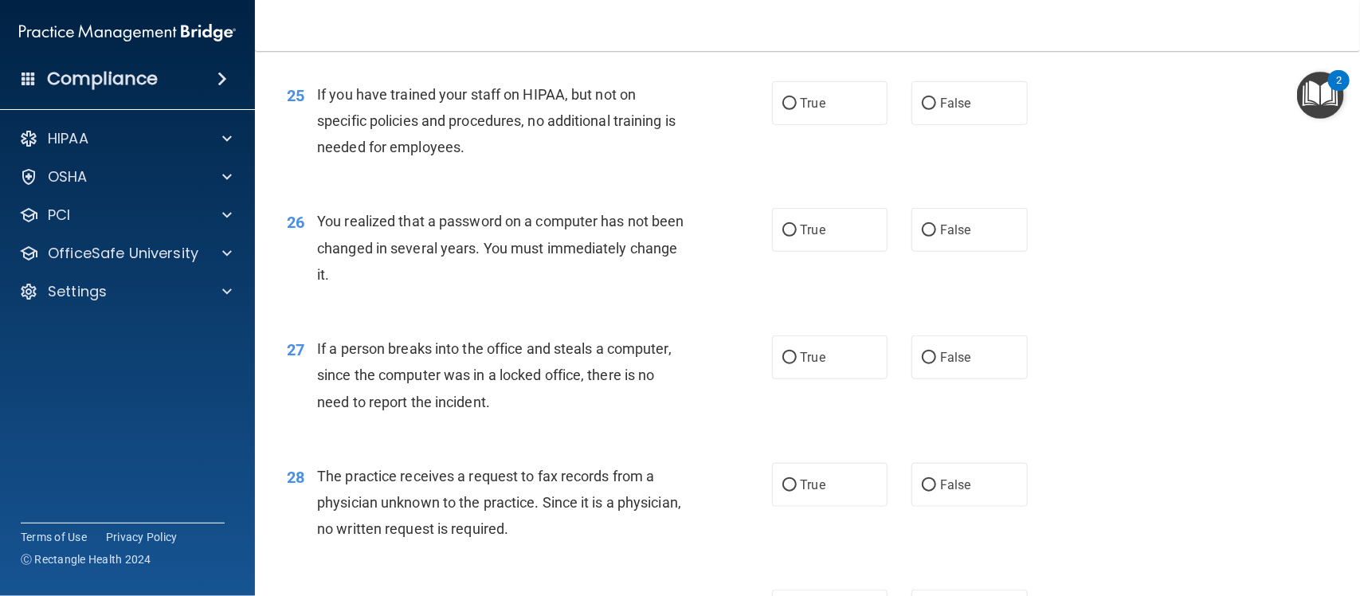
scroll to position [3179, 0]
click at [912, 100] on label "False" at bounding box center [970, 102] width 116 height 44
click at [922, 100] on input "False" at bounding box center [929, 102] width 14 height 12
radio input "true"
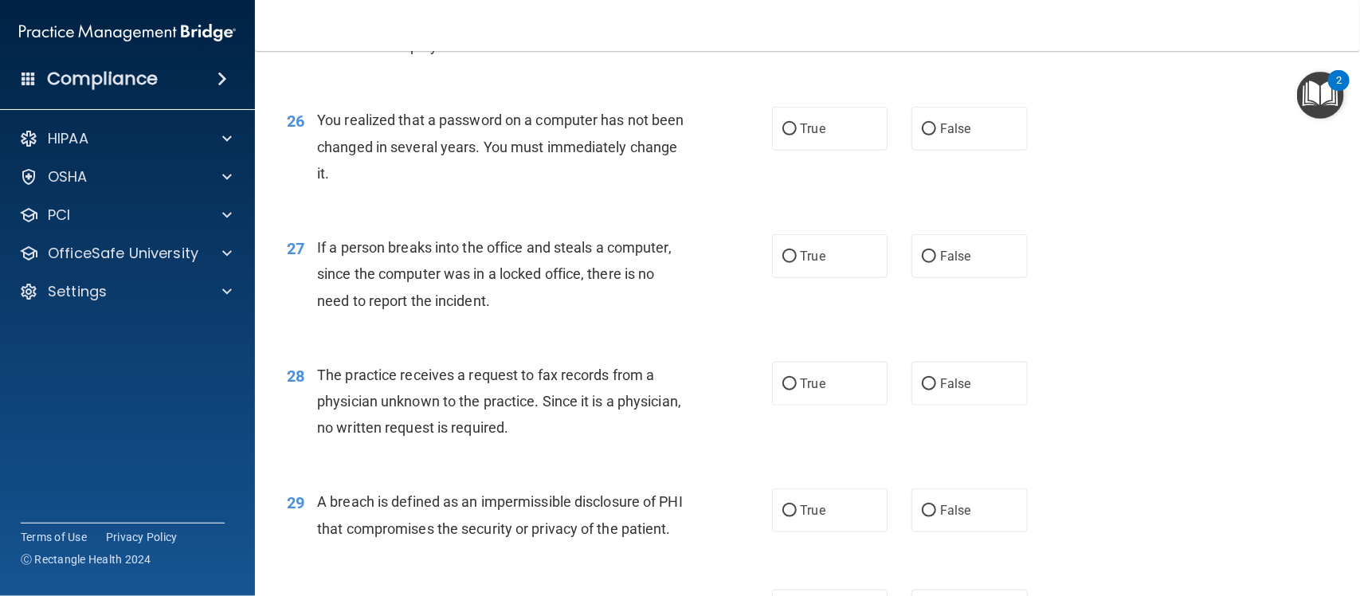
scroll to position [3280, 0]
click at [826, 126] on label "True" at bounding box center [830, 128] width 116 height 44
click at [797, 126] on input "True" at bounding box center [789, 129] width 14 height 12
radio input "true"
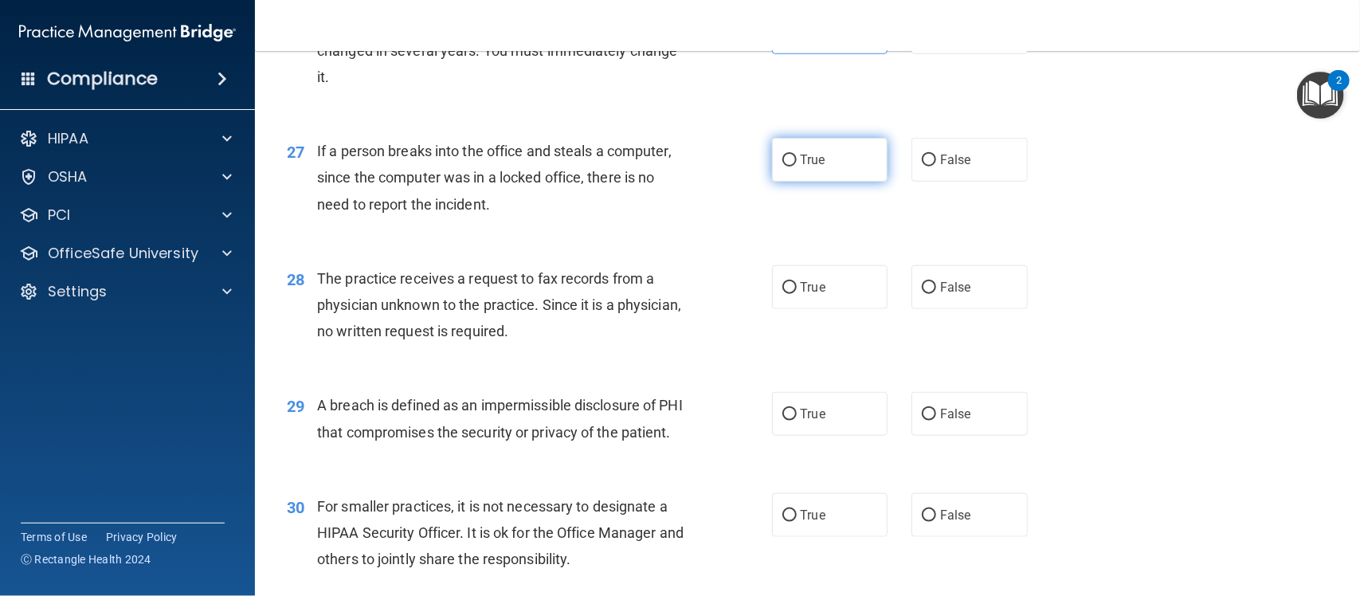
scroll to position [3376, 0]
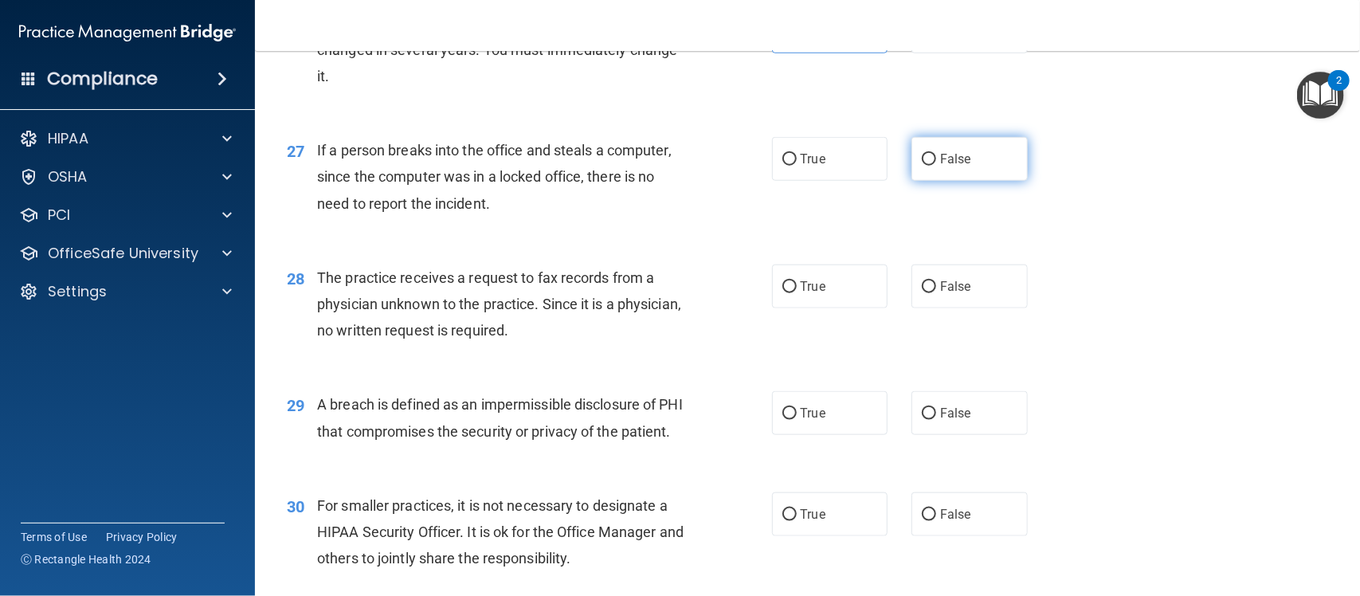
click at [940, 166] on span "False" at bounding box center [955, 158] width 31 height 15
click at [931, 166] on input "False" at bounding box center [929, 160] width 14 height 12
radio input "true"
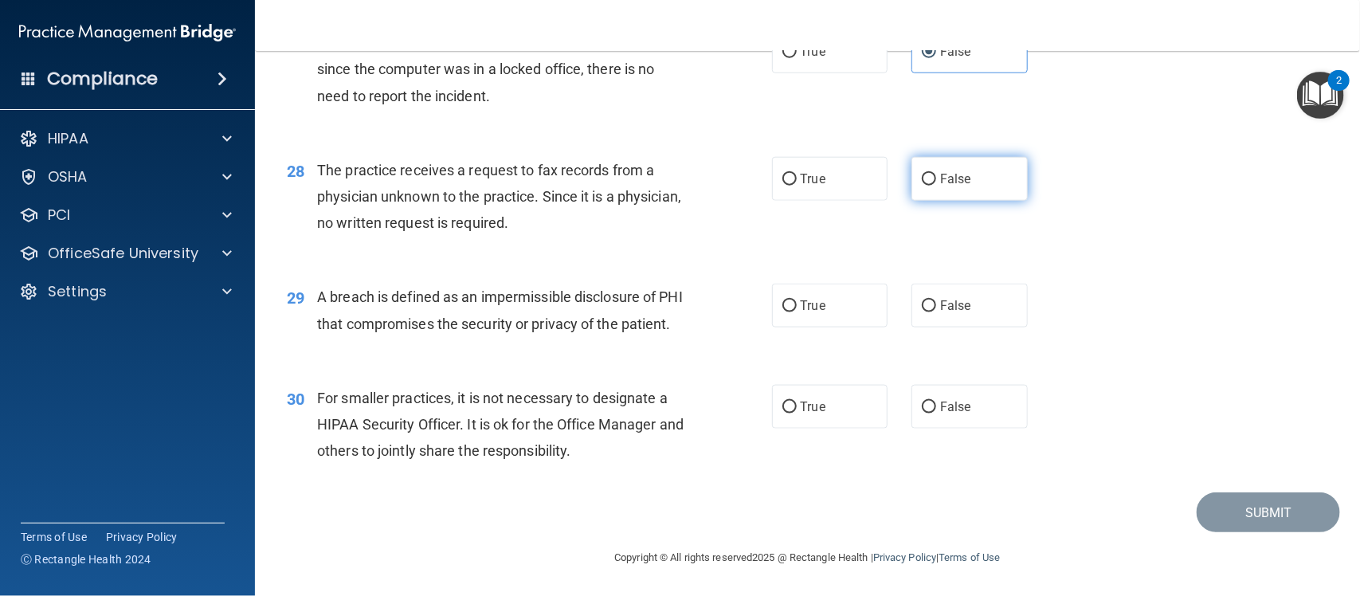
click at [964, 166] on label "False" at bounding box center [970, 179] width 116 height 44
click at [936, 174] on input "False" at bounding box center [929, 180] width 14 height 12
radio input "true"
click at [801, 298] on span "True" at bounding box center [813, 305] width 25 height 15
click at [794, 300] on input "True" at bounding box center [789, 306] width 14 height 12
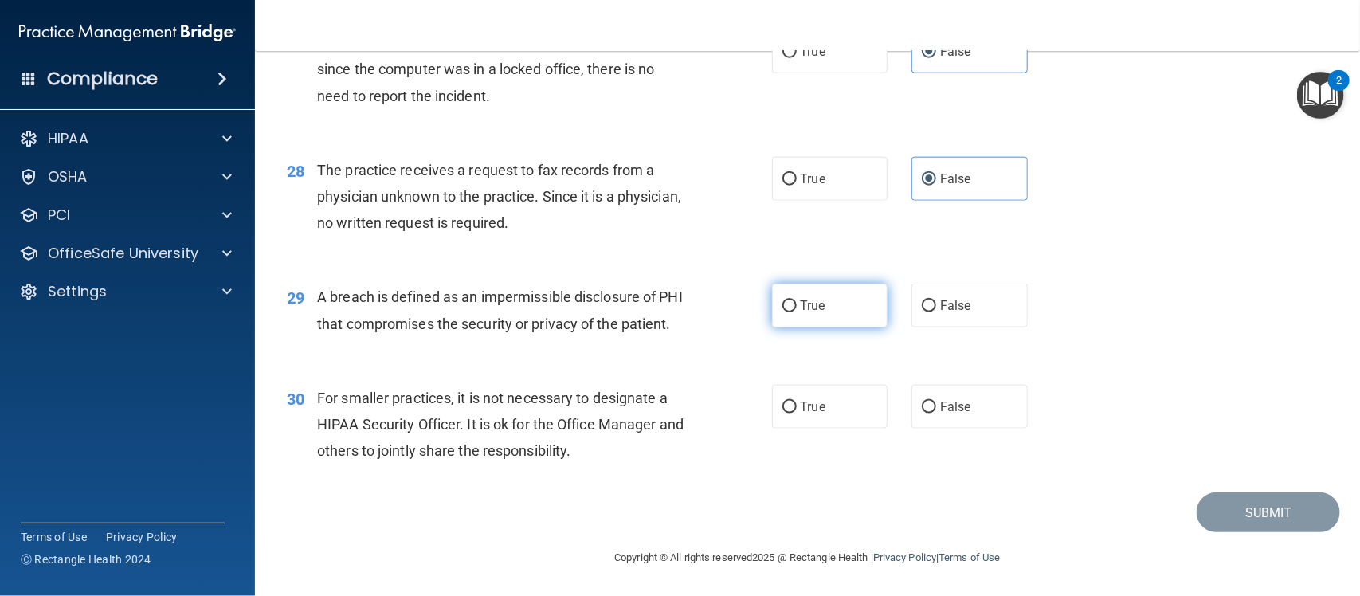
radio input "true"
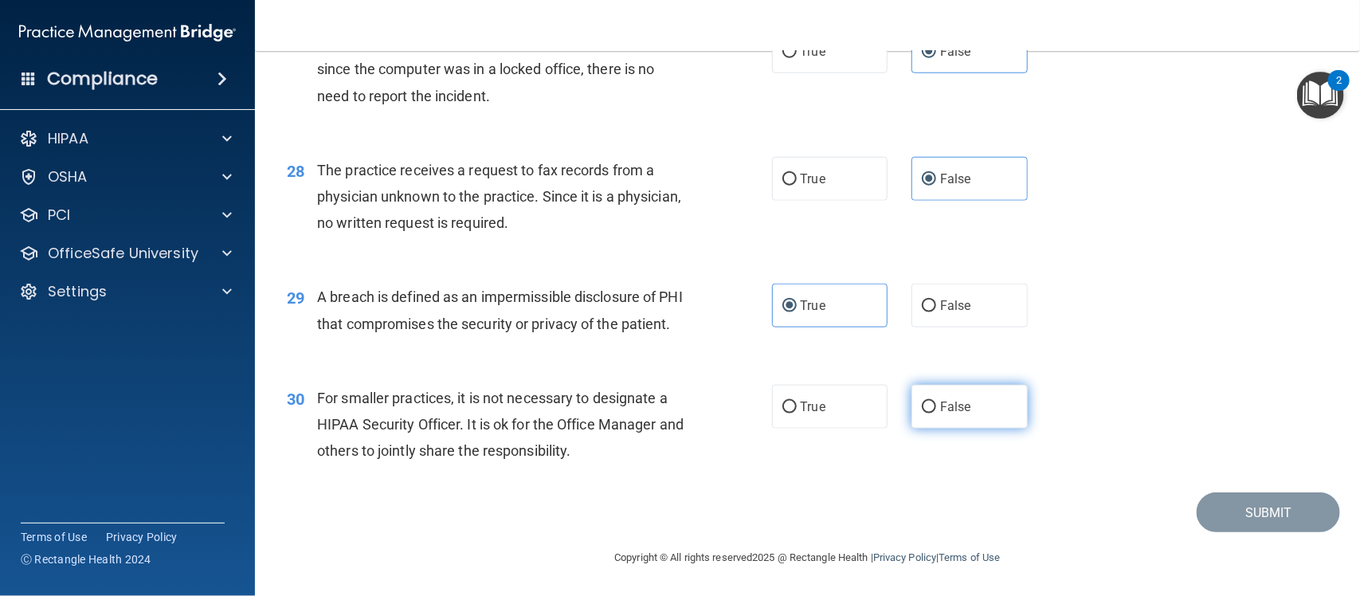
click at [956, 425] on label "False" at bounding box center [970, 407] width 116 height 44
click at [936, 414] on input "False" at bounding box center [929, 408] width 14 height 12
radio input "true"
click at [1324, 137] on div "28 The practice receives a request to fax records from a physician unknown to t…" at bounding box center [807, 200] width 1065 height 127
click at [1323, 116] on img "Open Resource Center, 2 new notifications" at bounding box center [1320, 95] width 47 height 47
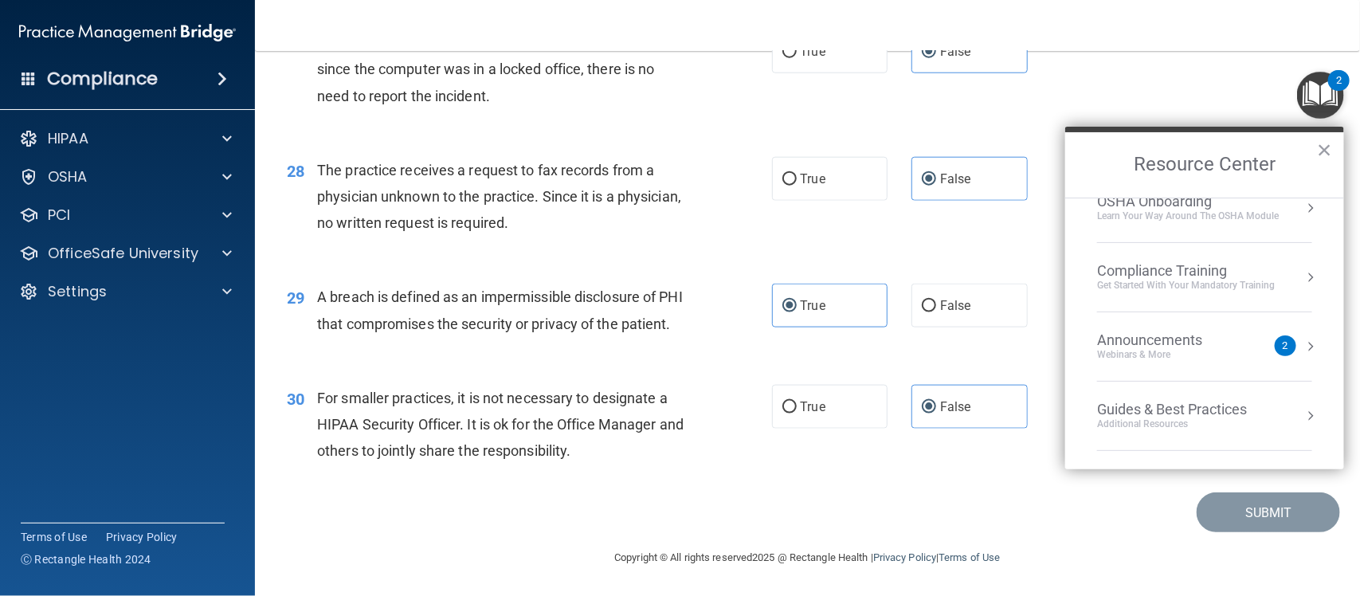
scroll to position [228, 0]
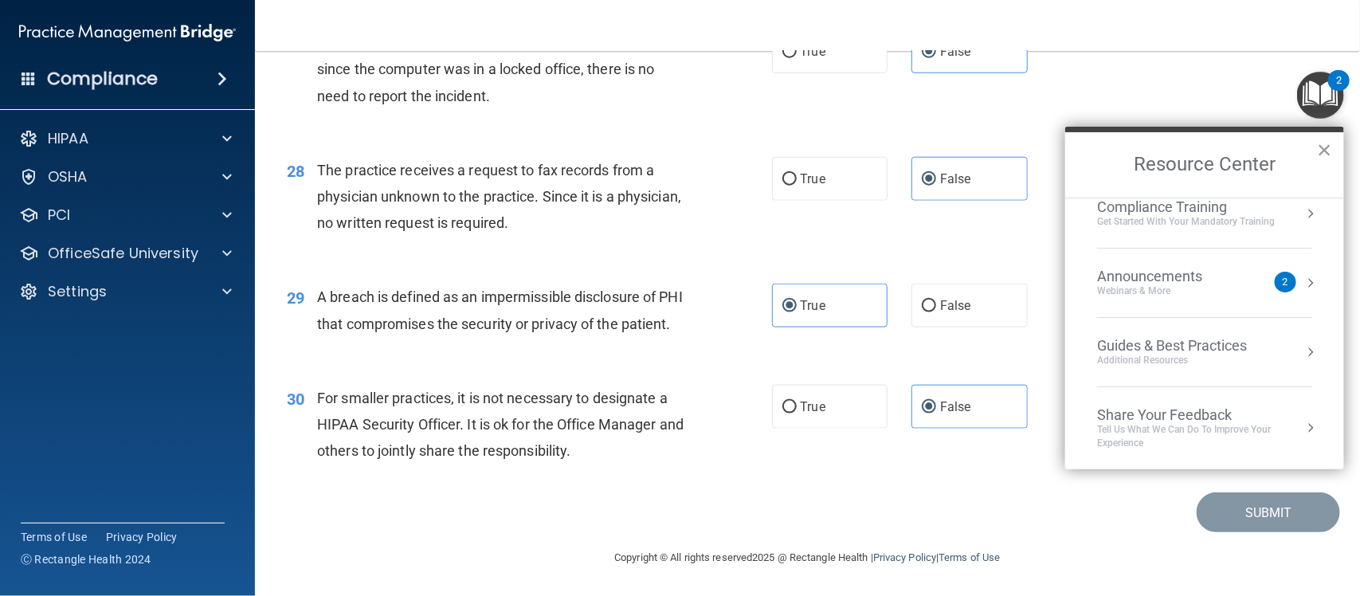
click at [1324, 148] on button "×" at bounding box center [1324, 149] width 15 height 25
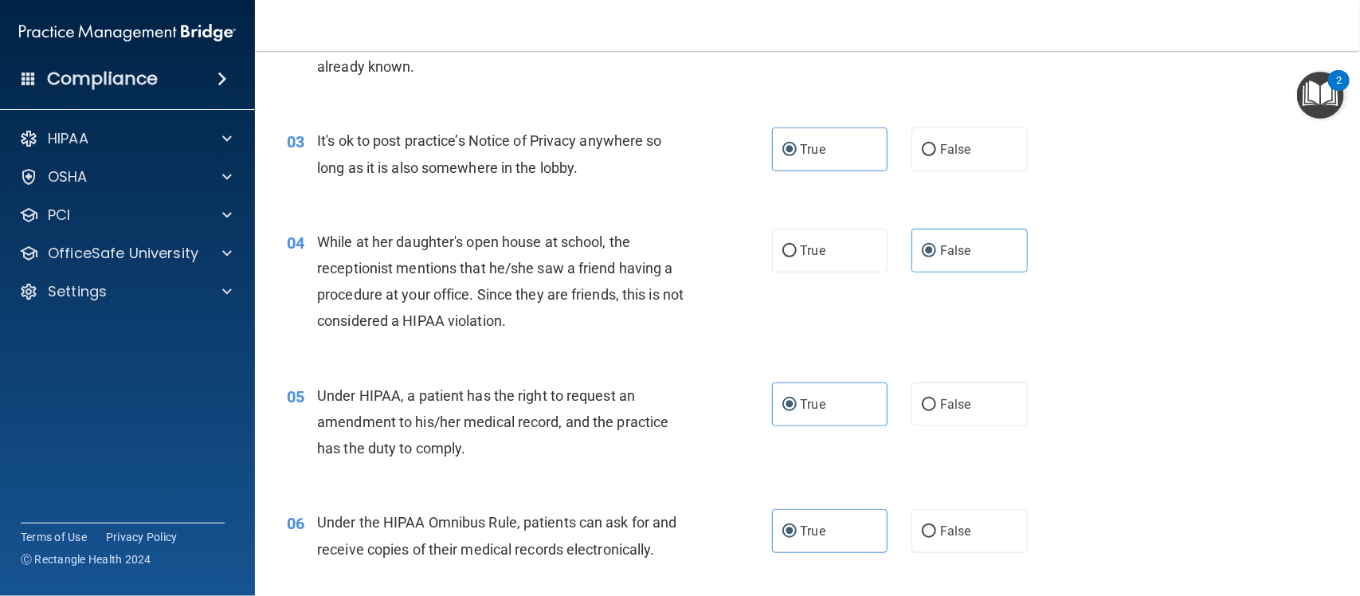
scroll to position [0, 0]
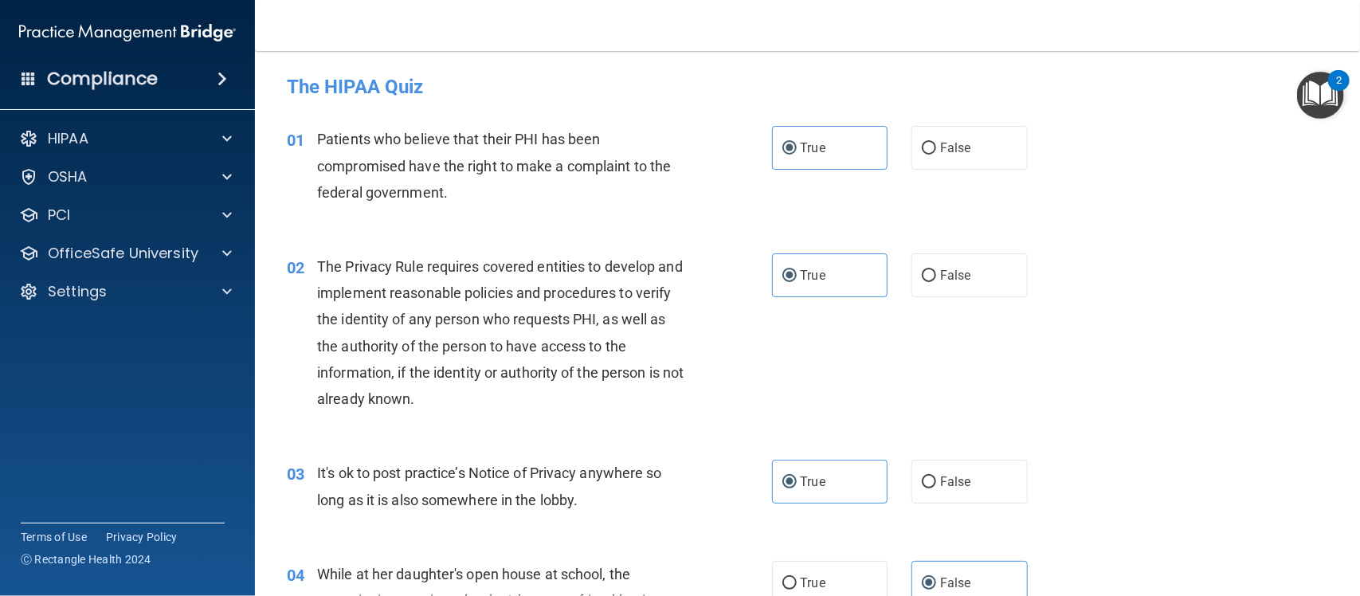
drag, startPoint x: 957, startPoint y: 384, endPoint x: 1013, endPoint y: 429, distance: 72.0
click at [1013, 429] on div "02 The Privacy Rule requires covered entities to develop and implement reasonab…" at bounding box center [807, 336] width 1065 height 206
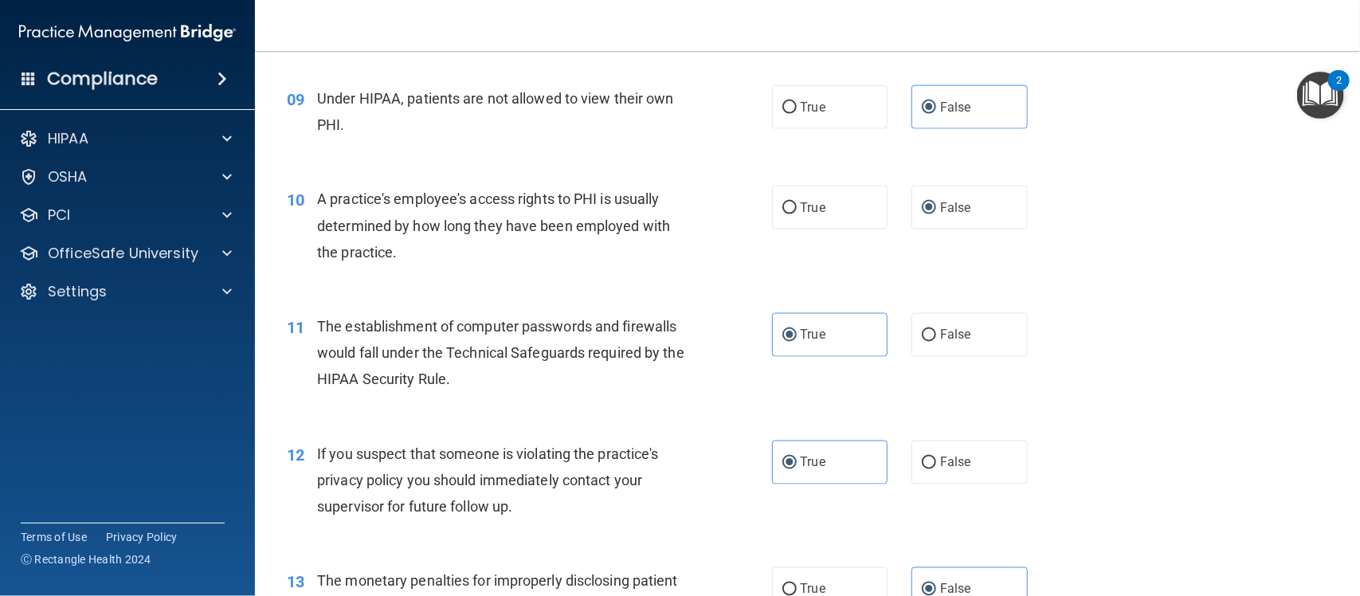
scroll to position [1086, 0]
click at [963, 210] on label "False" at bounding box center [970, 207] width 116 height 44
click at [936, 210] on input "False" at bounding box center [929, 208] width 14 height 12
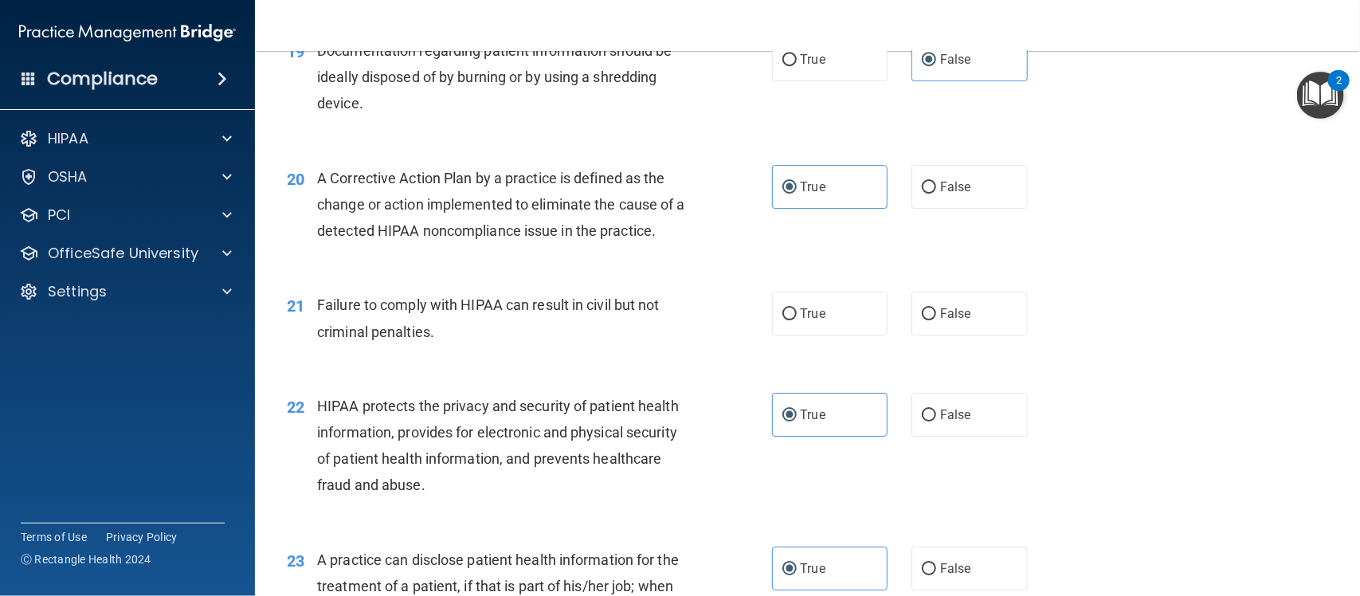
scroll to position [2374, 0]
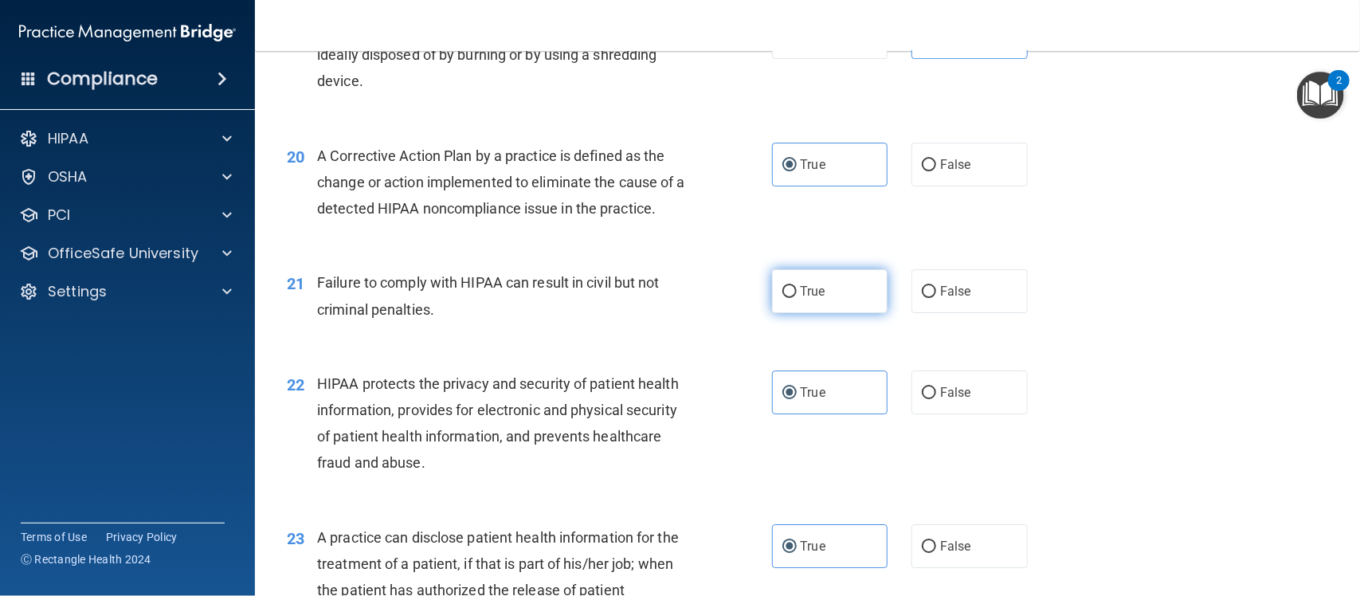
click at [825, 291] on label "True" at bounding box center [830, 291] width 116 height 44
click at [797, 291] on input "True" at bounding box center [789, 292] width 14 height 12
radio input "true"
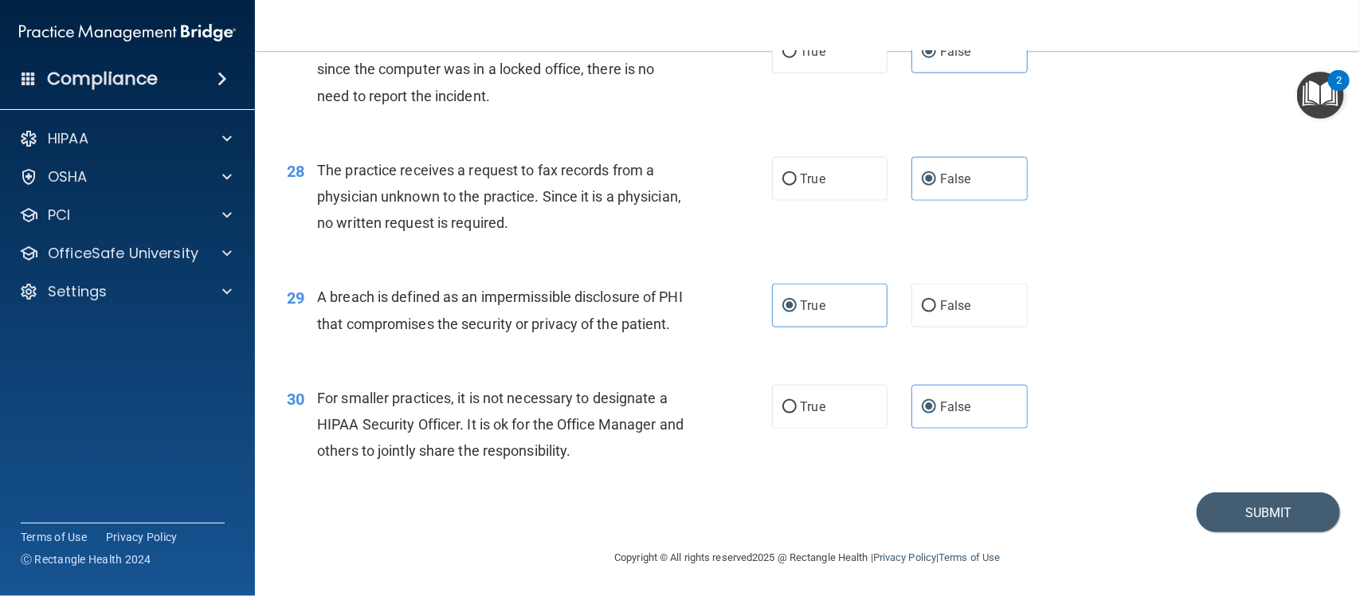
scroll to position [3511, 0]
click at [1252, 523] on button "Submit" at bounding box center [1268, 512] width 143 height 41
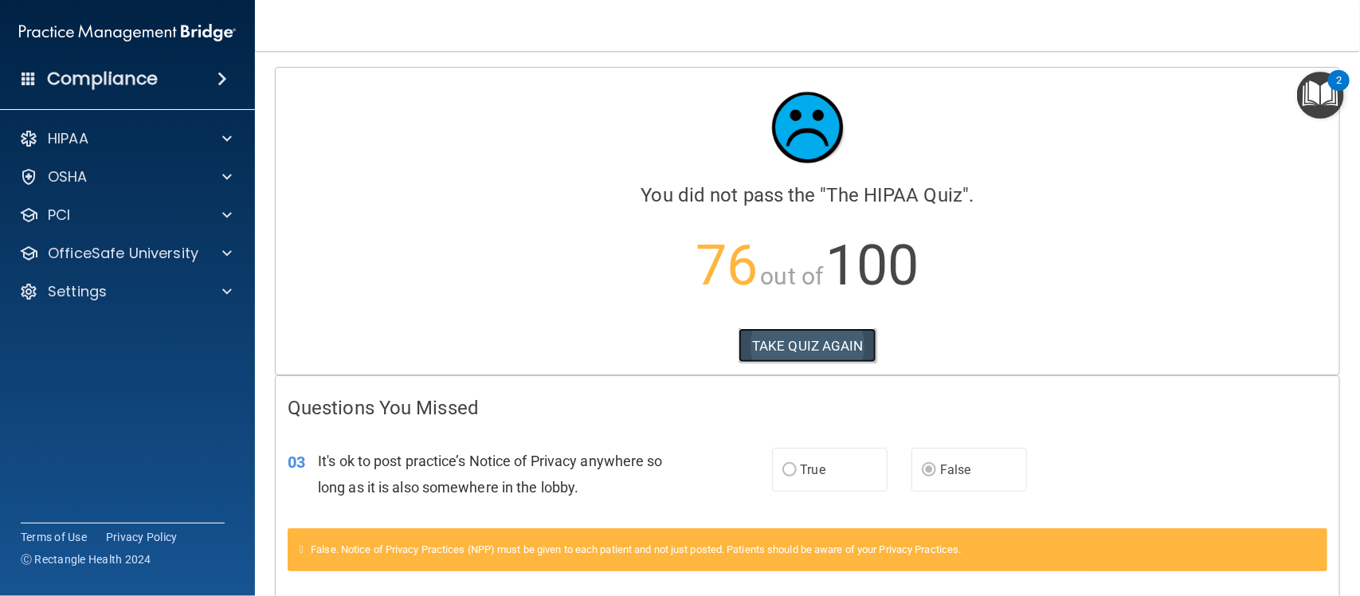
click at [822, 340] on button "TAKE QUIZ AGAIN" at bounding box center [808, 345] width 138 height 35
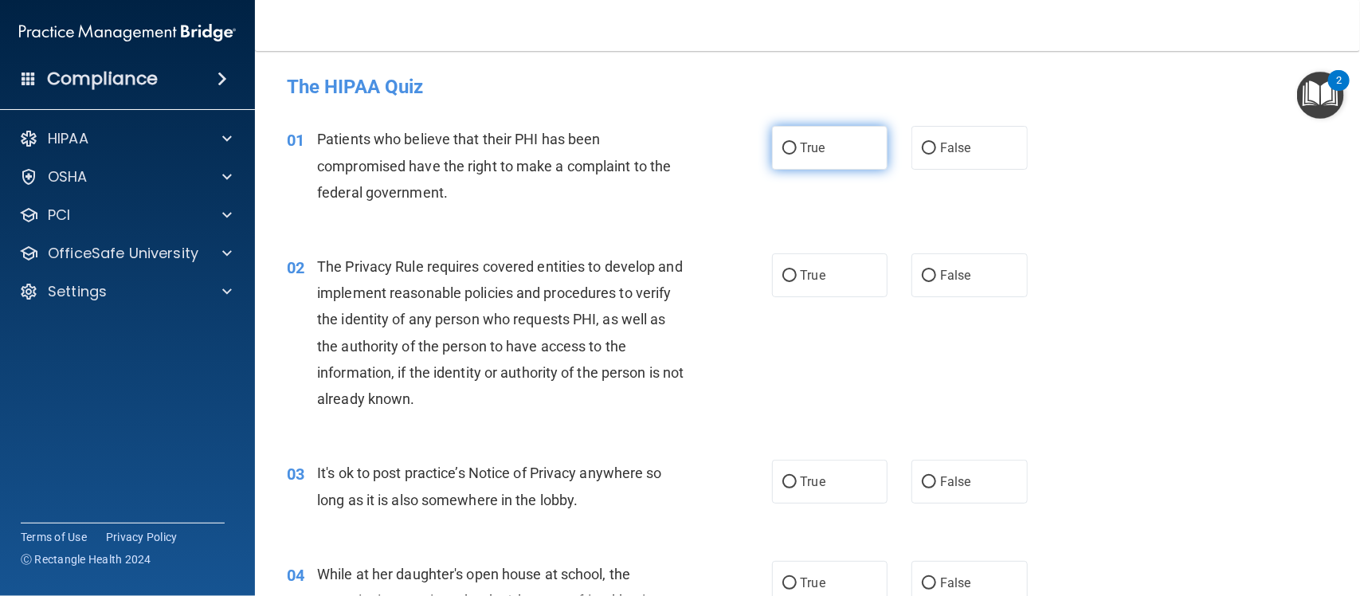
click at [801, 148] on span "True" at bounding box center [813, 147] width 25 height 15
click at [794, 148] on input "True" at bounding box center [789, 149] width 14 height 12
radio input "true"
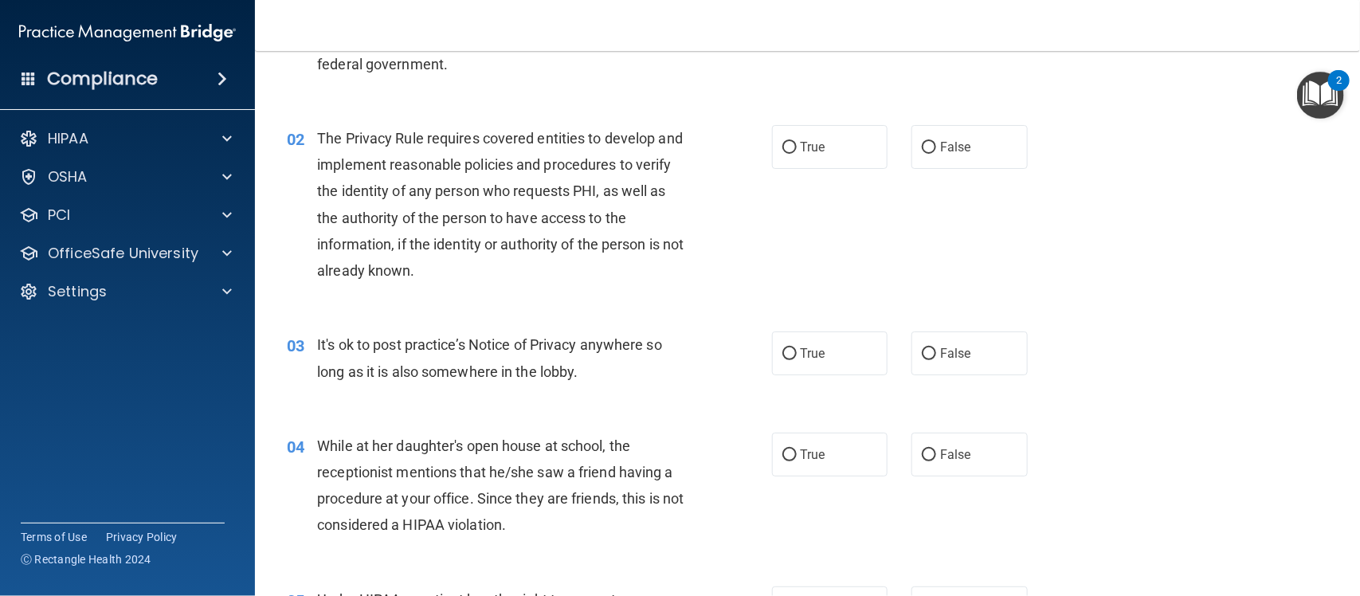
scroll to position [129, 0]
click at [817, 145] on span "True" at bounding box center [813, 146] width 25 height 15
click at [797, 145] on input "True" at bounding box center [789, 147] width 14 height 12
radio input "true"
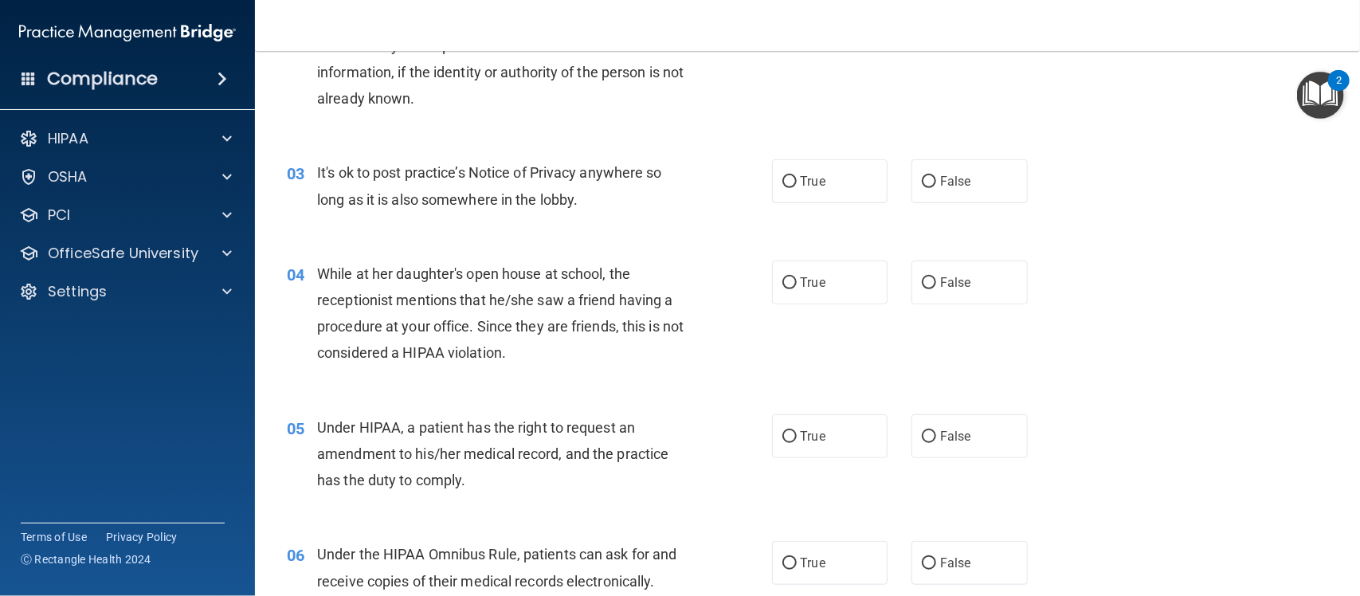
scroll to position [372, 0]
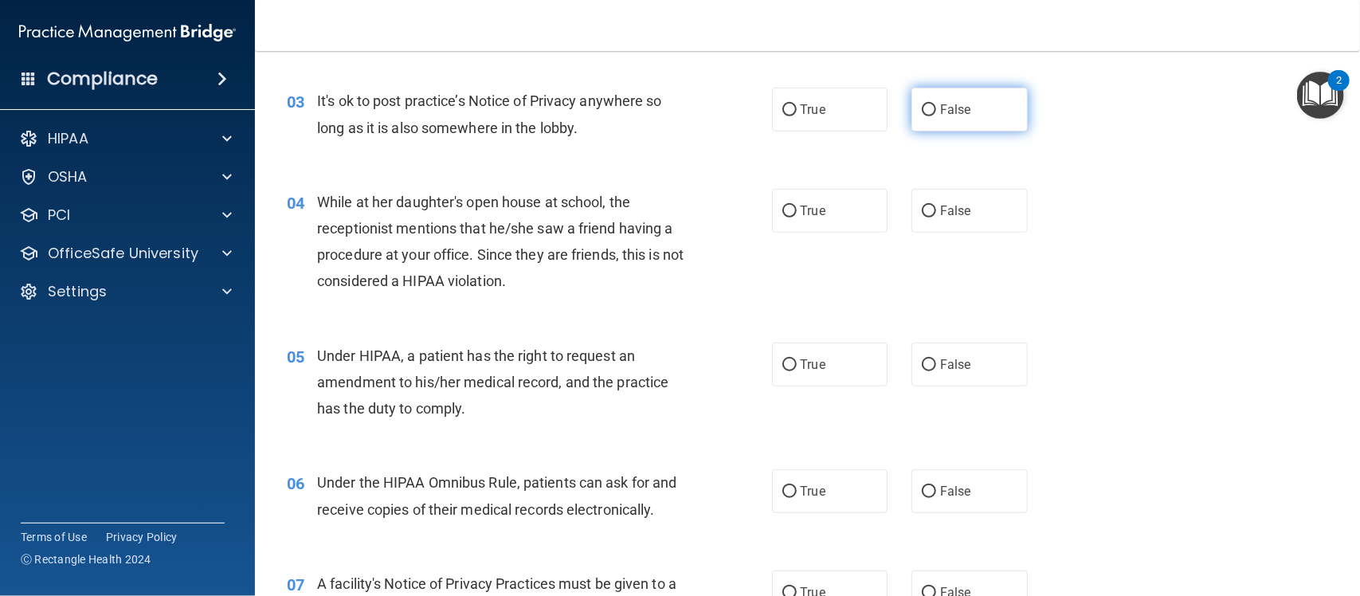
click at [968, 116] on label "False" at bounding box center [970, 110] width 116 height 44
click at [936, 116] on input "False" at bounding box center [929, 110] width 14 height 12
radio input "true"
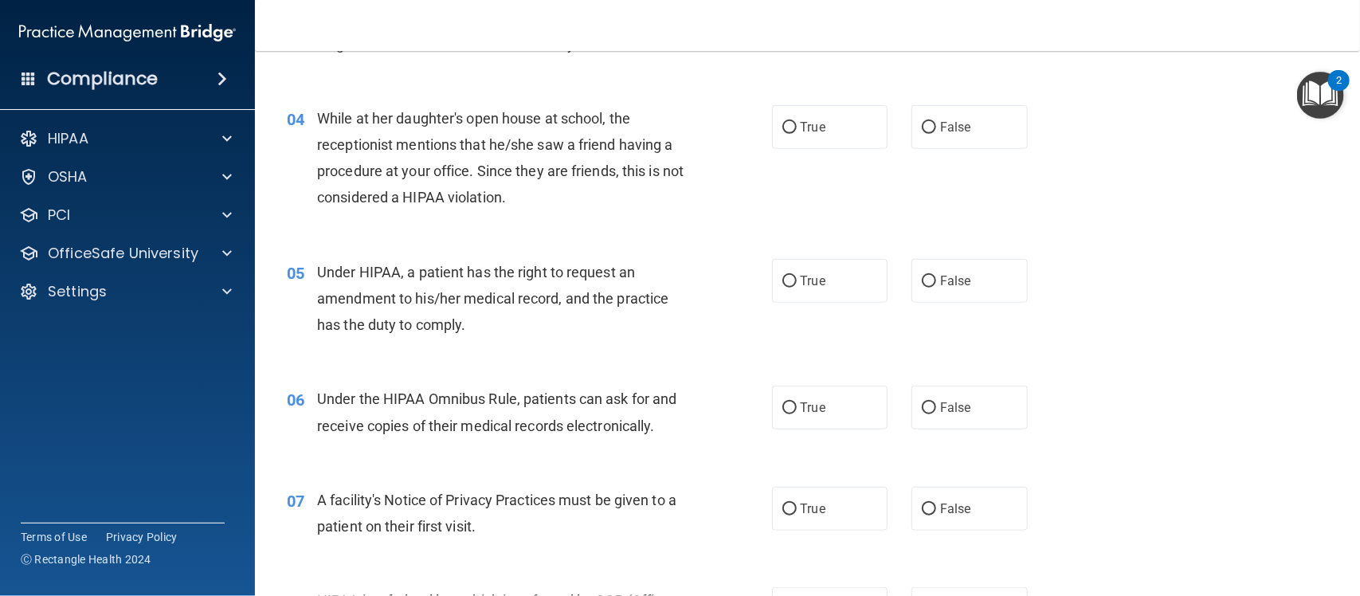
scroll to position [457, 0]
click at [950, 134] on label "False" at bounding box center [970, 126] width 116 height 44
click at [936, 133] on input "False" at bounding box center [929, 127] width 14 height 12
radio input "true"
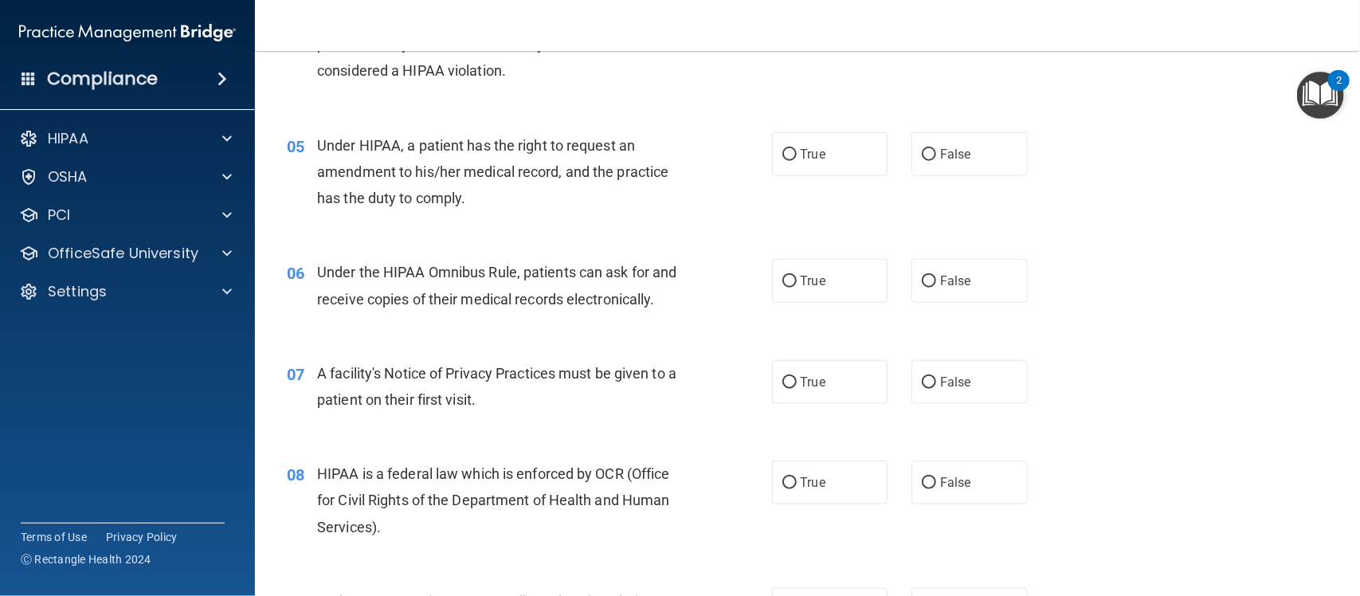
scroll to position [596, 0]
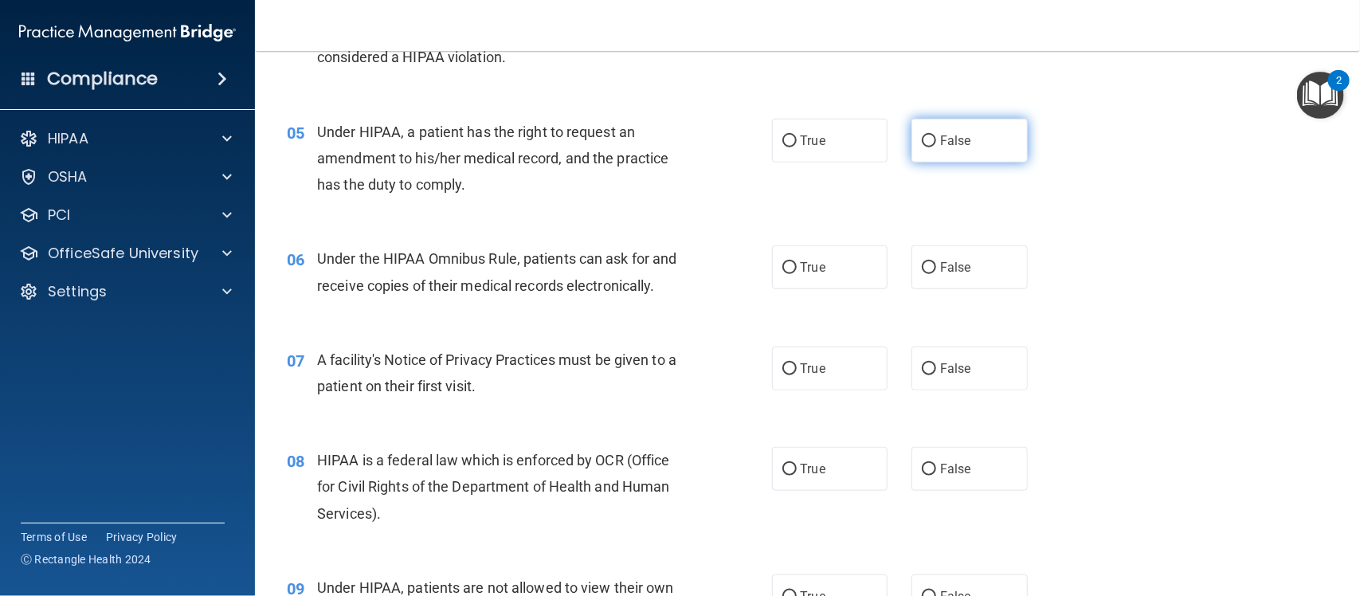
click at [978, 158] on label "False" at bounding box center [970, 141] width 116 height 44
click at [936, 147] on input "False" at bounding box center [929, 141] width 14 height 12
radio input "true"
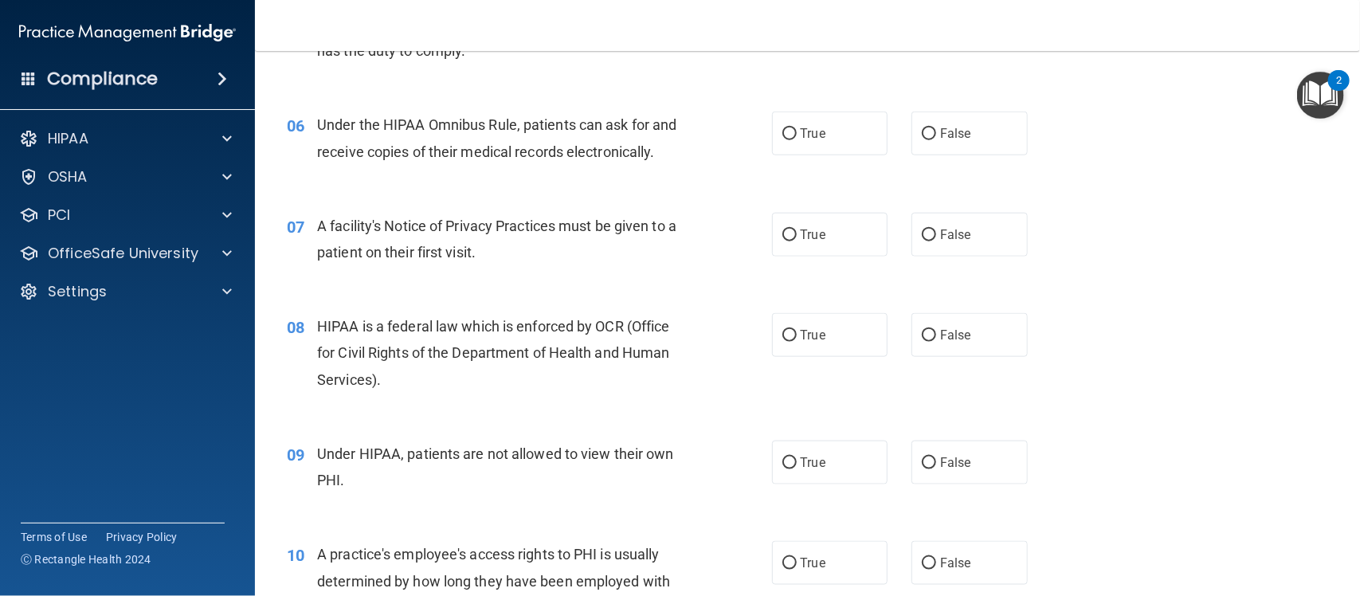
scroll to position [731, 0]
click at [853, 127] on label "True" at bounding box center [830, 133] width 116 height 44
click at [797, 127] on input "True" at bounding box center [789, 133] width 14 height 12
radio input "true"
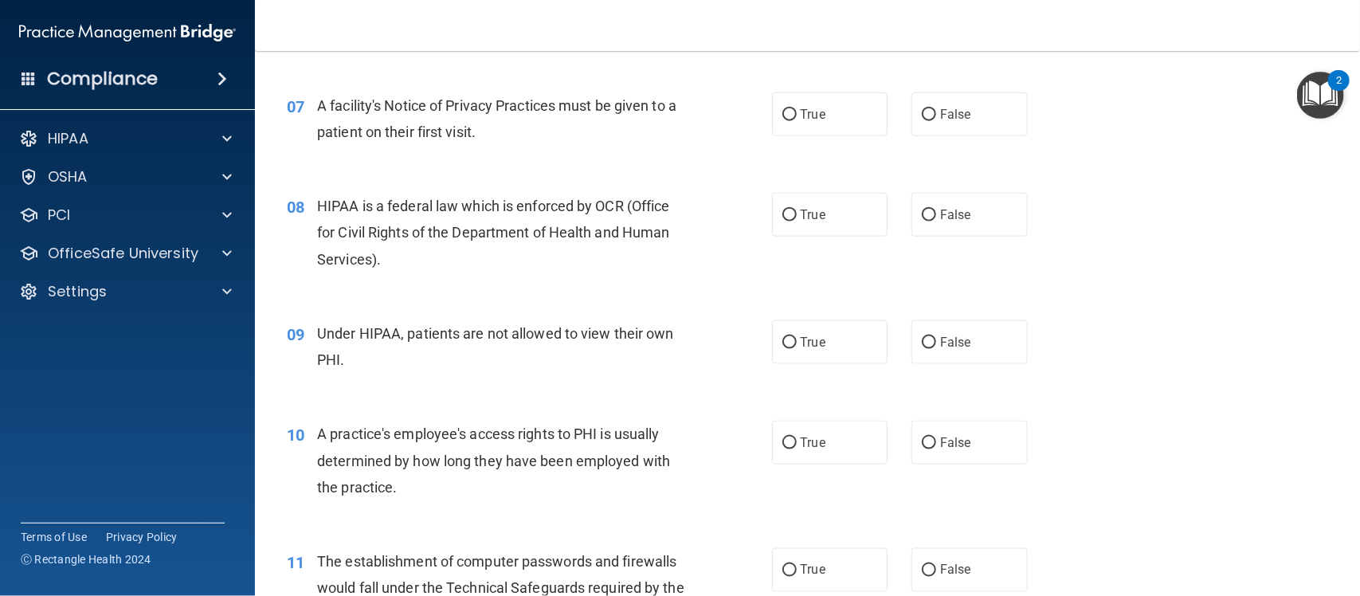
scroll to position [863, 0]
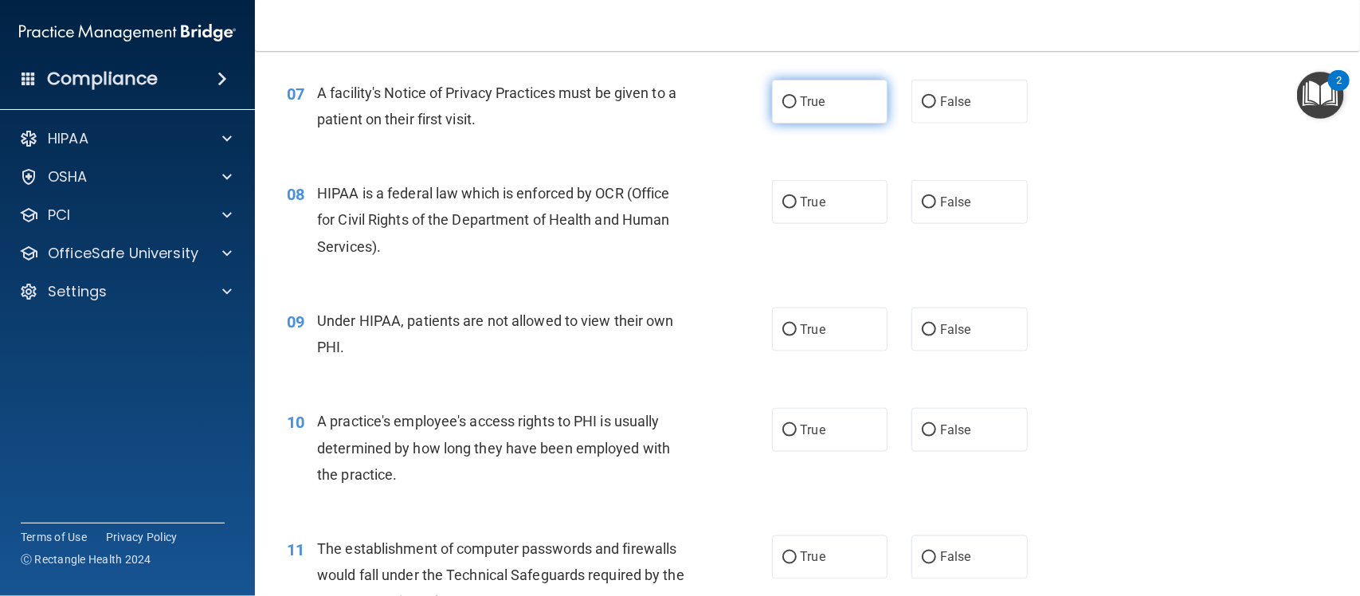
click at [862, 96] on label "True" at bounding box center [830, 102] width 116 height 44
click at [797, 96] on input "True" at bounding box center [789, 102] width 14 height 12
radio input "true"
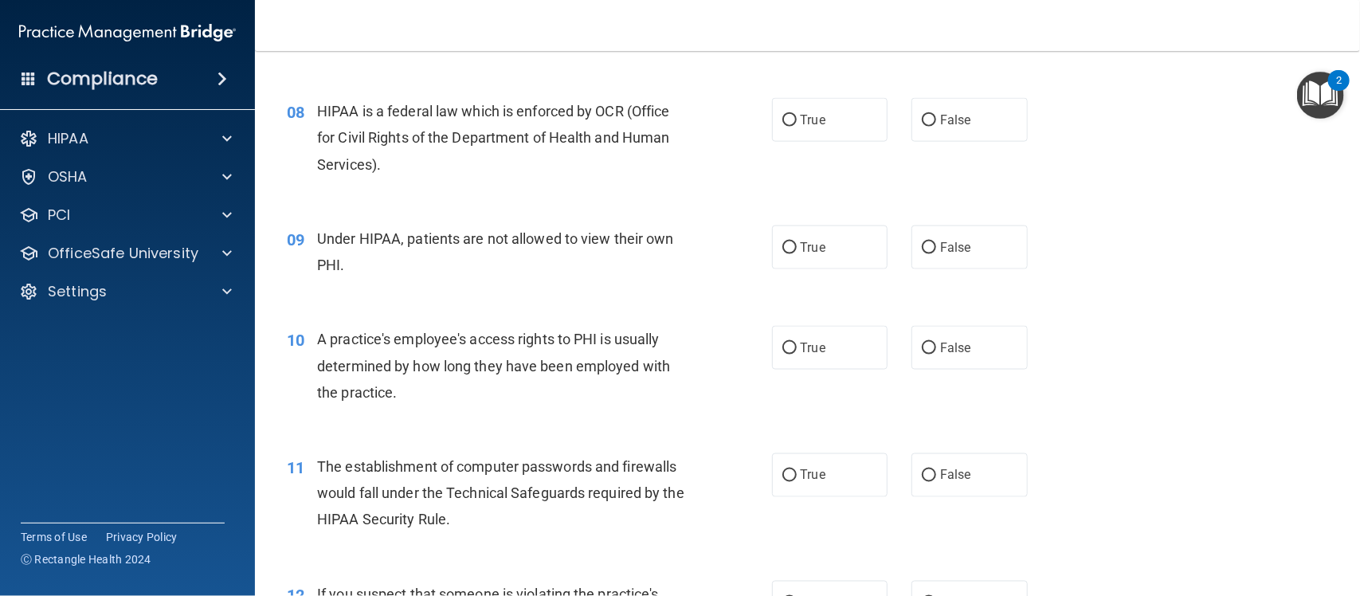
scroll to position [946, 0]
click at [839, 122] on label "True" at bounding box center [830, 119] width 116 height 44
click at [797, 122] on input "True" at bounding box center [789, 120] width 14 height 12
radio input "true"
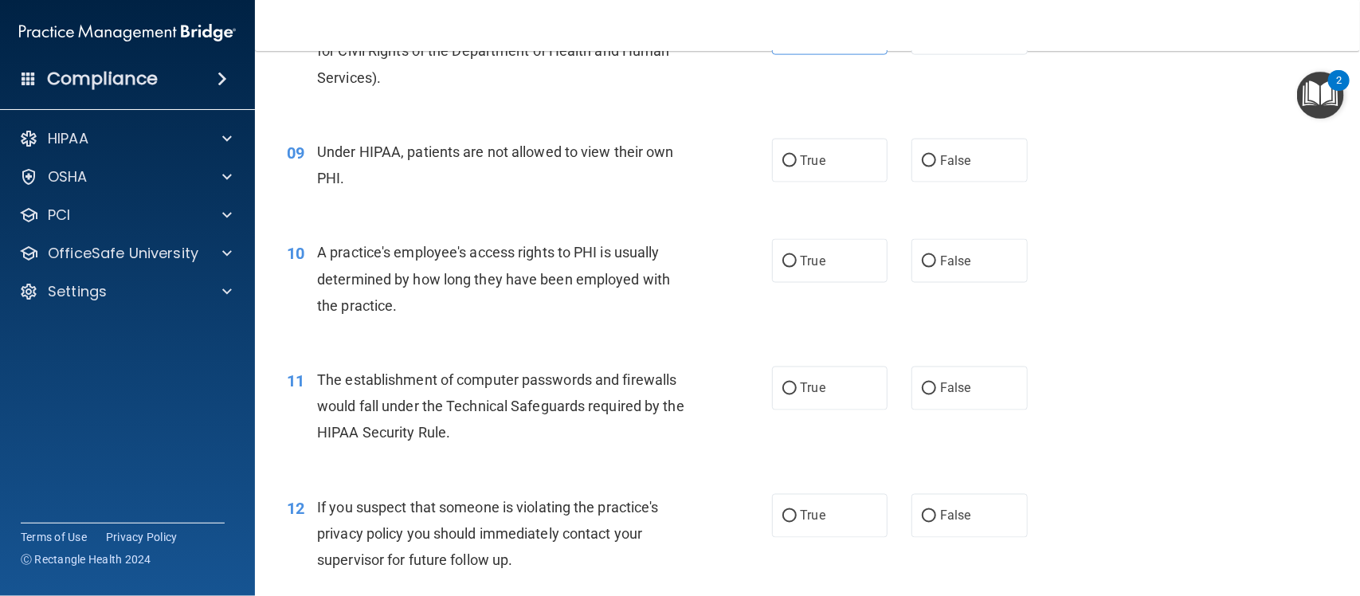
scroll to position [1033, 0]
click at [969, 151] on label "False" at bounding box center [970, 160] width 116 height 44
click at [936, 155] on input "False" at bounding box center [929, 161] width 14 height 12
radio input "true"
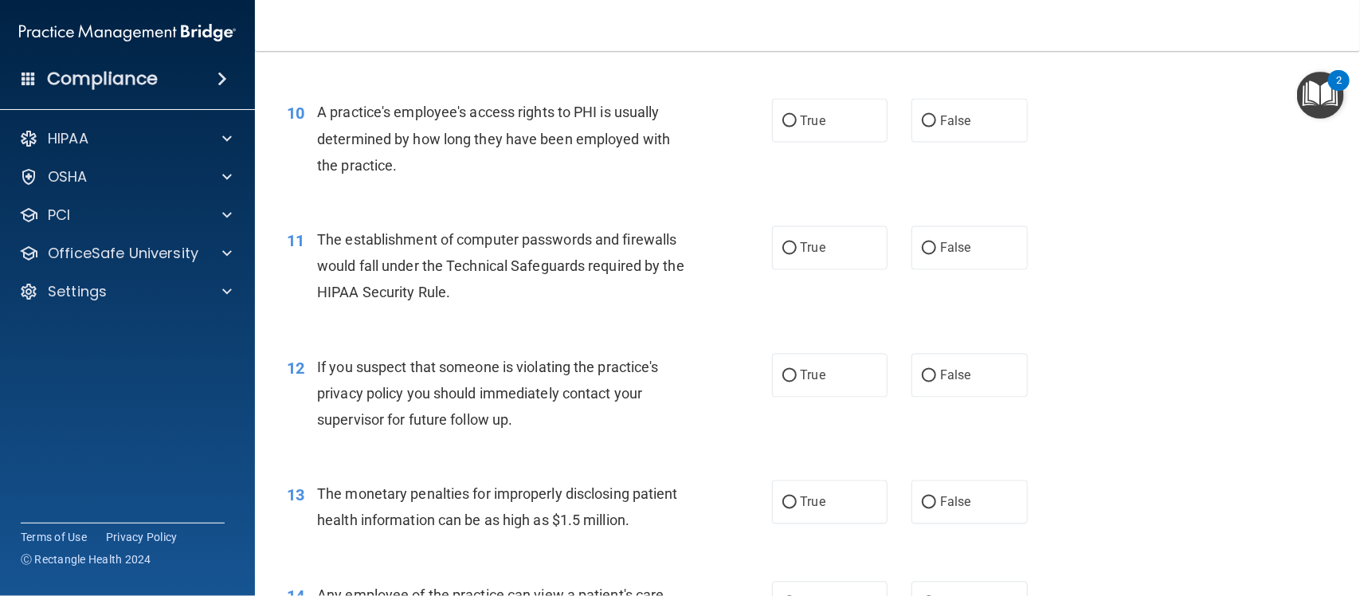
scroll to position [1173, 0]
click at [946, 124] on span "False" at bounding box center [955, 119] width 31 height 15
click at [936, 124] on input "False" at bounding box center [929, 121] width 14 height 12
radio input "true"
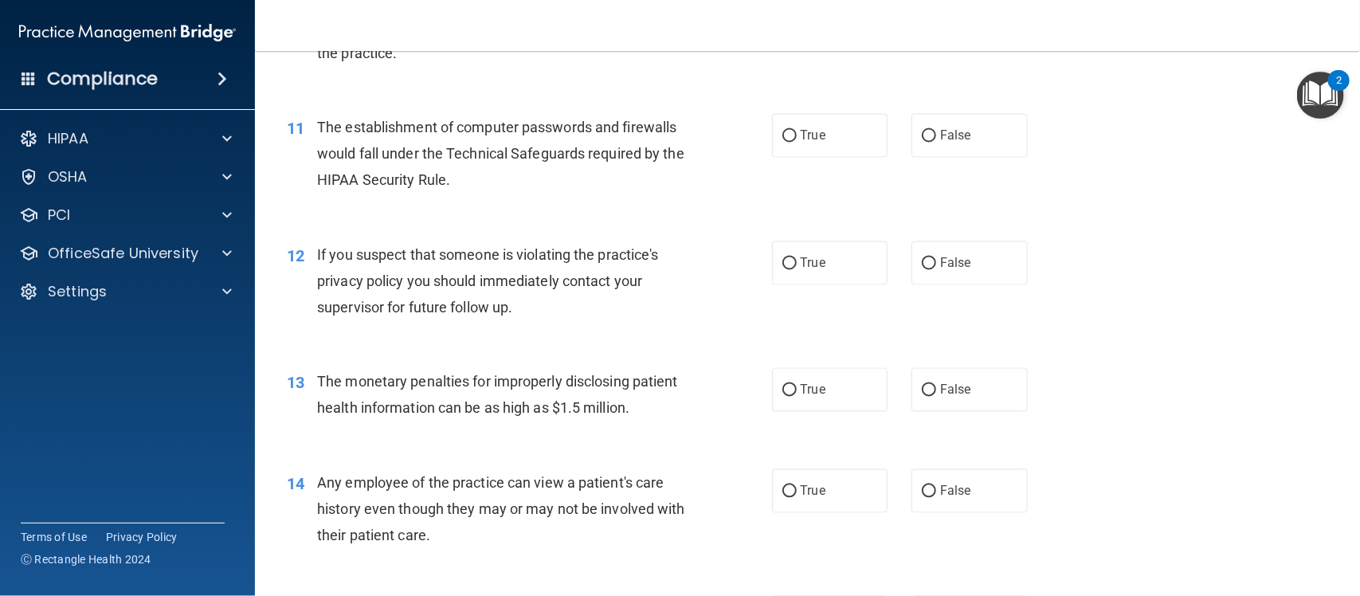
scroll to position [1285, 0]
click at [826, 124] on label "True" at bounding box center [830, 135] width 116 height 44
click at [797, 130] on input "True" at bounding box center [789, 136] width 14 height 12
radio input "true"
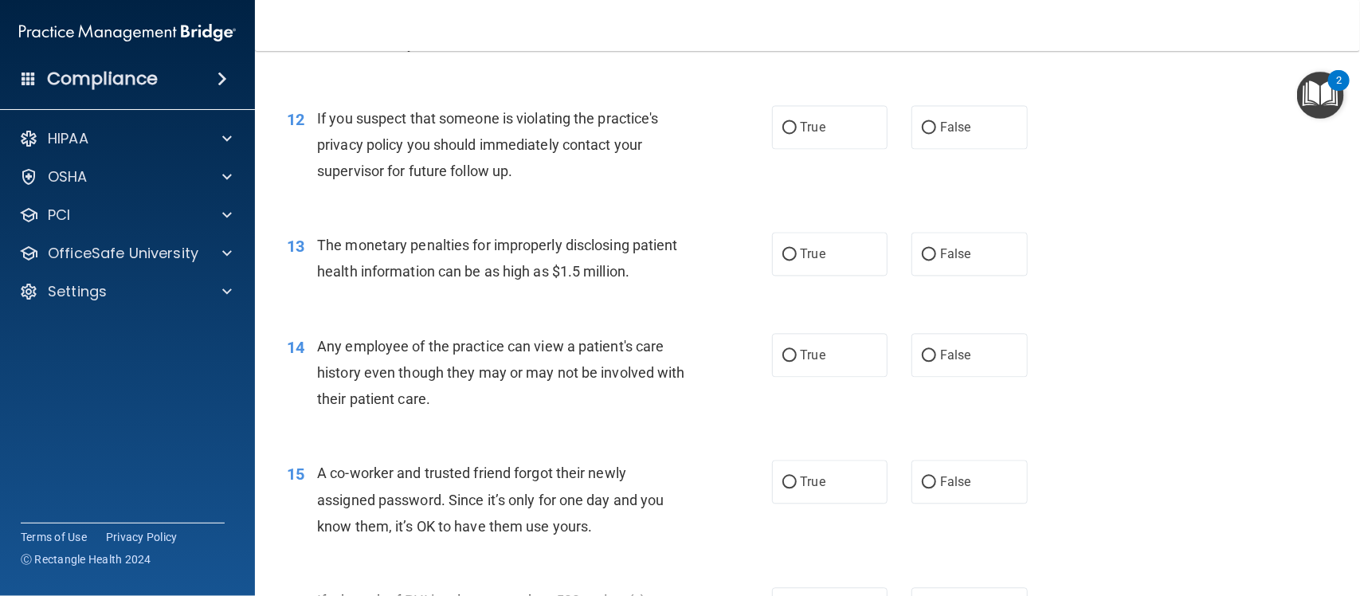
scroll to position [1421, 0]
click at [857, 128] on label "True" at bounding box center [830, 127] width 116 height 44
click at [797, 128] on input "True" at bounding box center [789, 128] width 14 height 12
radio input "true"
click at [772, 257] on label "True" at bounding box center [830, 254] width 116 height 44
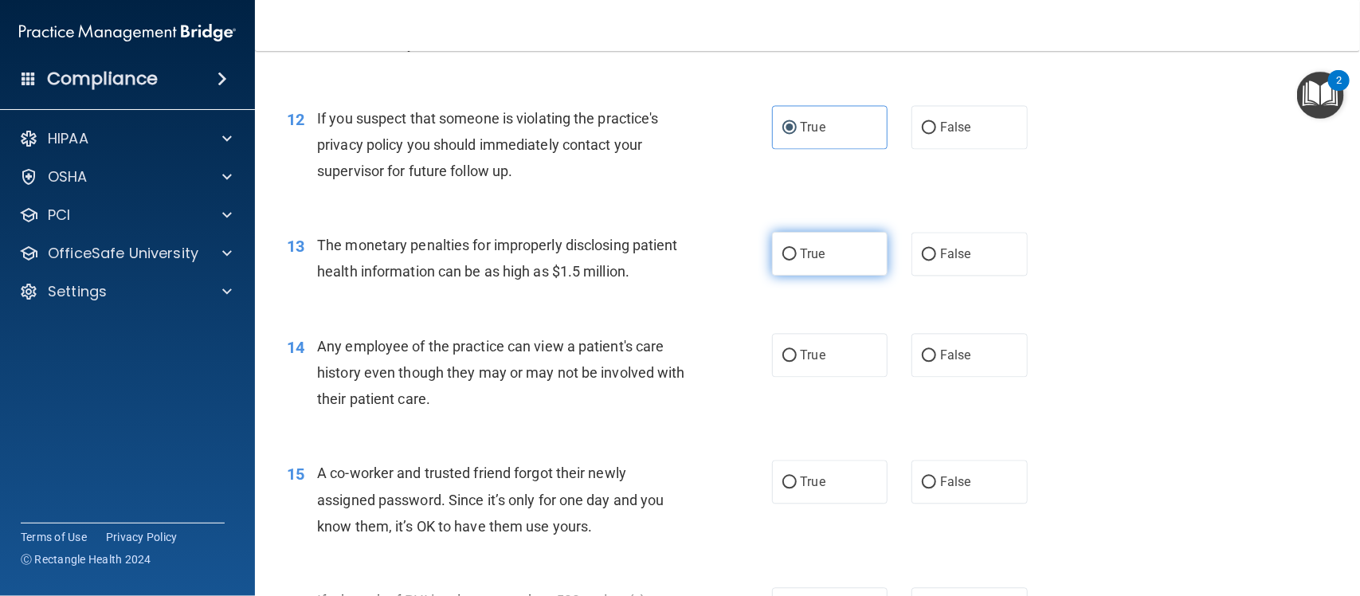
click at [782, 257] on input "True" at bounding box center [789, 255] width 14 height 12
radio input "true"
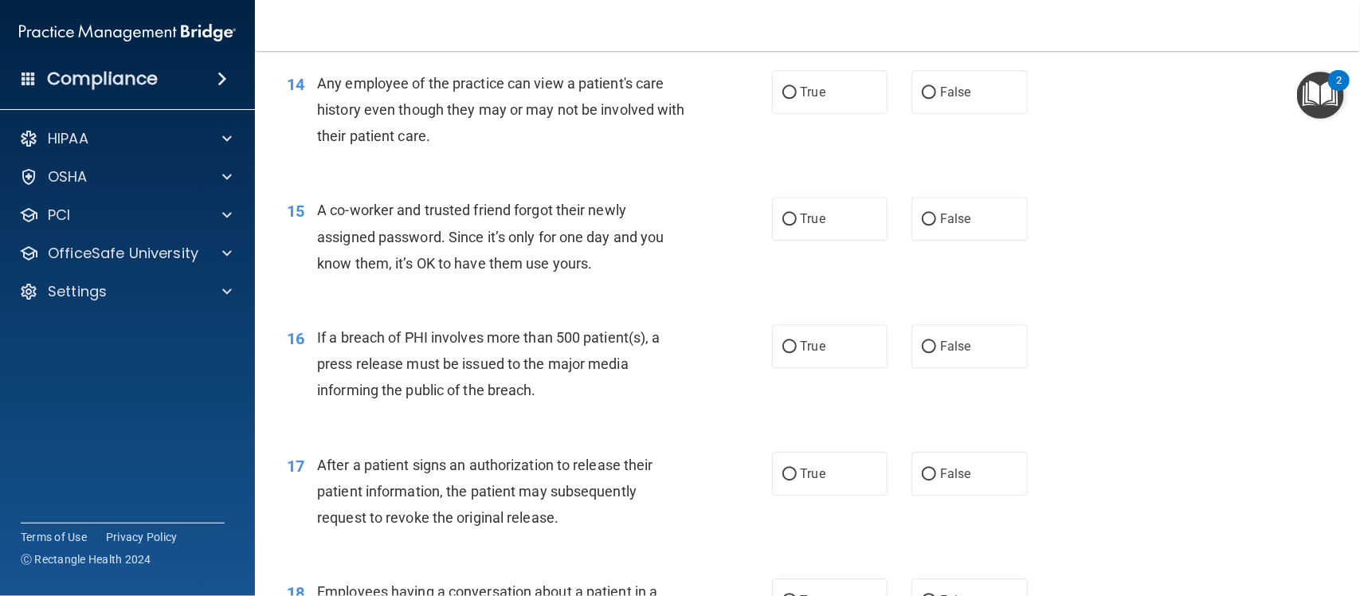
scroll to position [1685, 0]
click at [922, 90] on input "False" at bounding box center [929, 91] width 14 height 12
radio input "true"
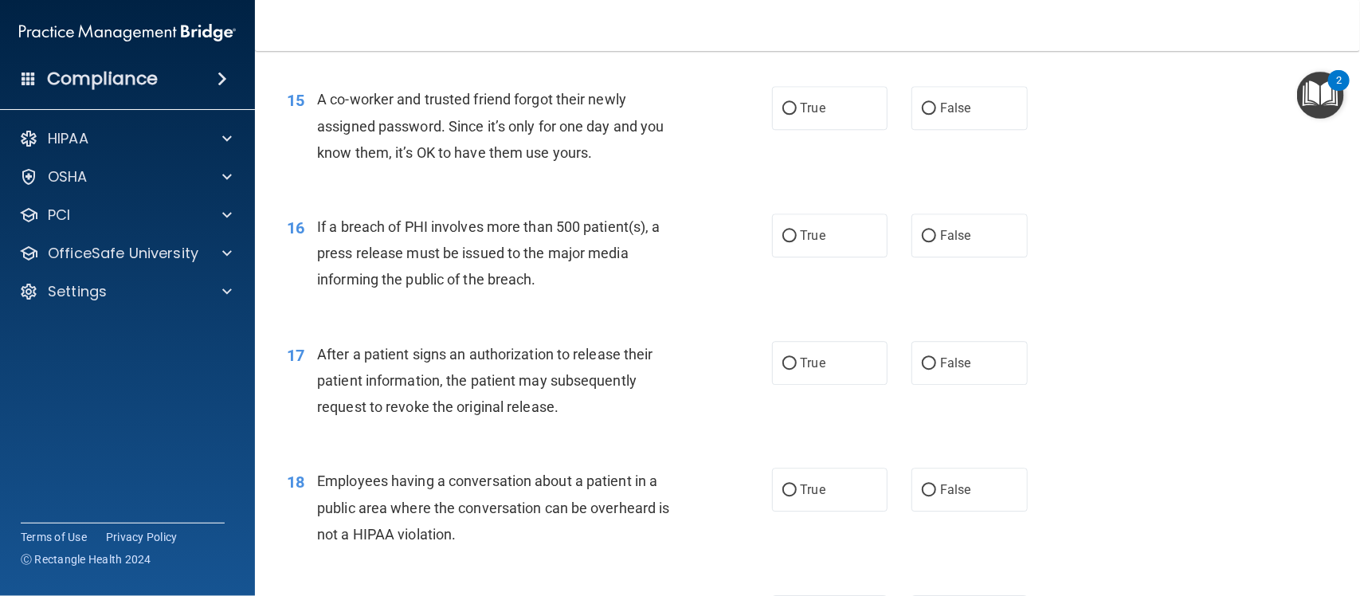
scroll to position [1802, 0]
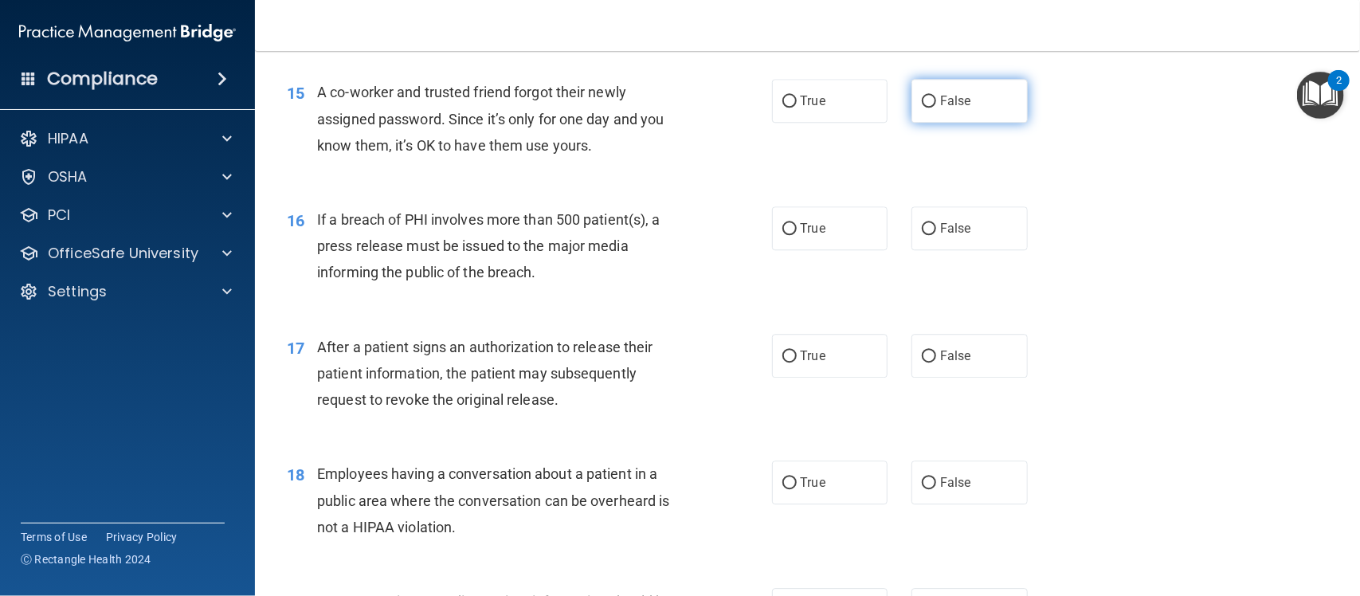
click at [968, 104] on label "False" at bounding box center [970, 101] width 116 height 44
click at [936, 104] on input "False" at bounding box center [929, 102] width 14 height 12
radio input "true"
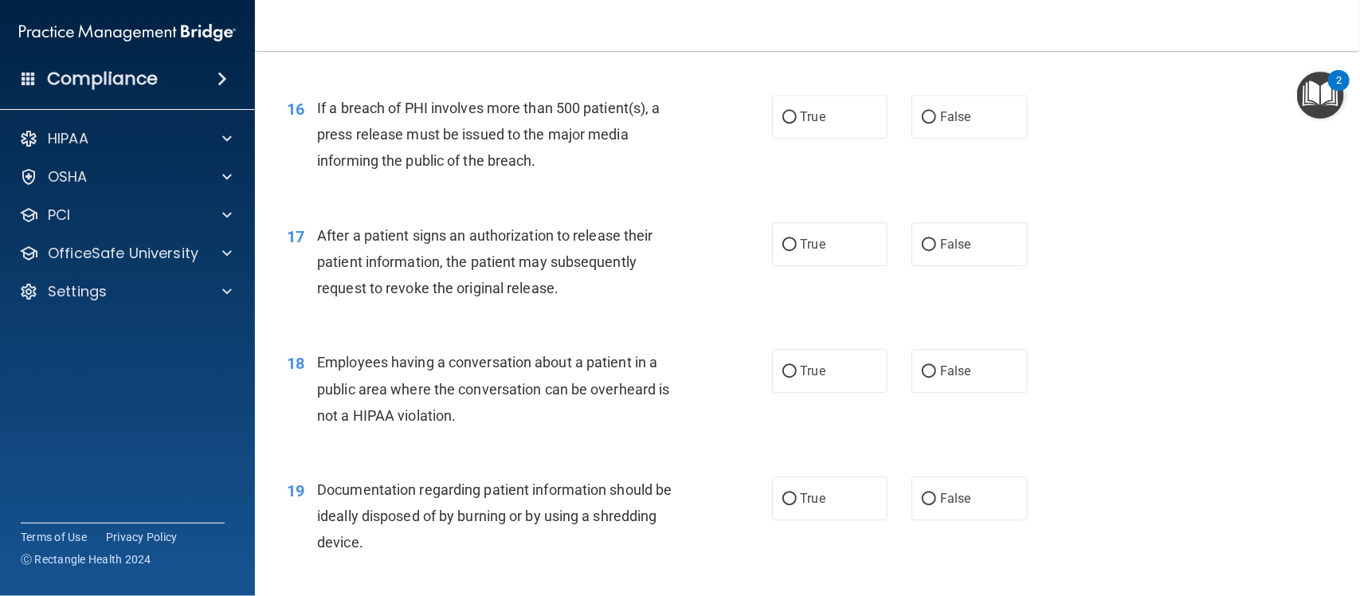
scroll to position [1914, 0]
click at [853, 116] on label "True" at bounding box center [830, 116] width 116 height 44
click at [797, 116] on input "True" at bounding box center [789, 117] width 14 height 12
radio input "true"
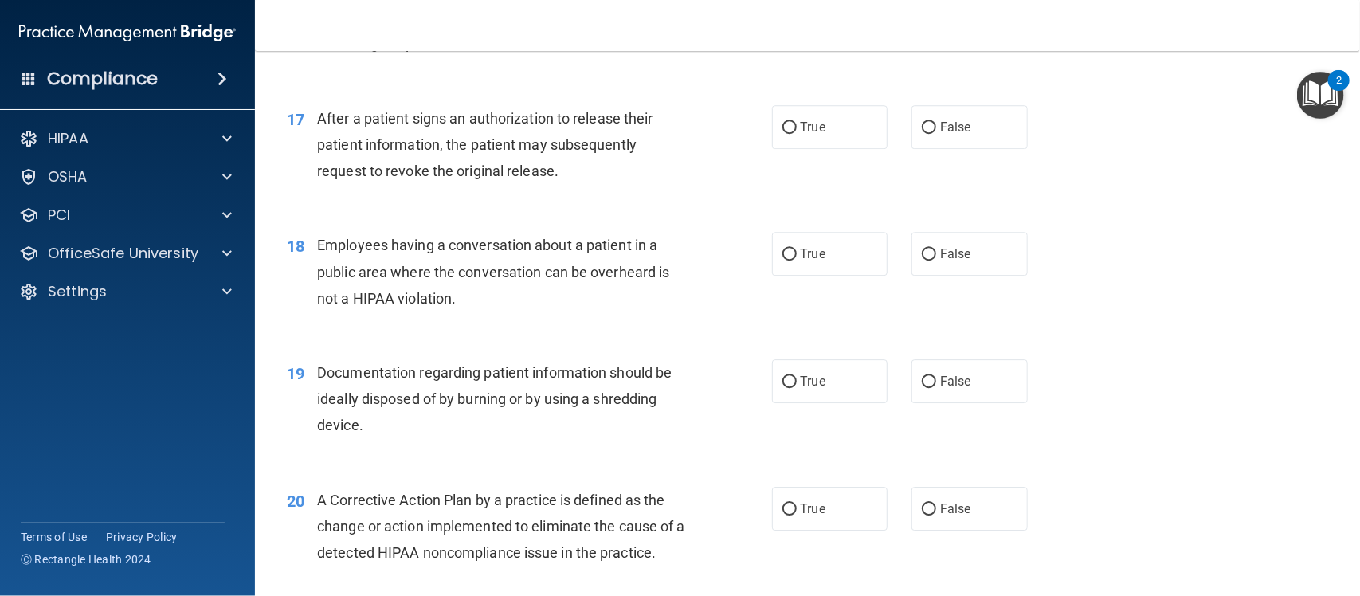
scroll to position [2032, 0]
click at [834, 127] on label "True" at bounding box center [830, 126] width 116 height 44
click at [797, 127] on input "True" at bounding box center [789, 126] width 14 height 12
radio input "true"
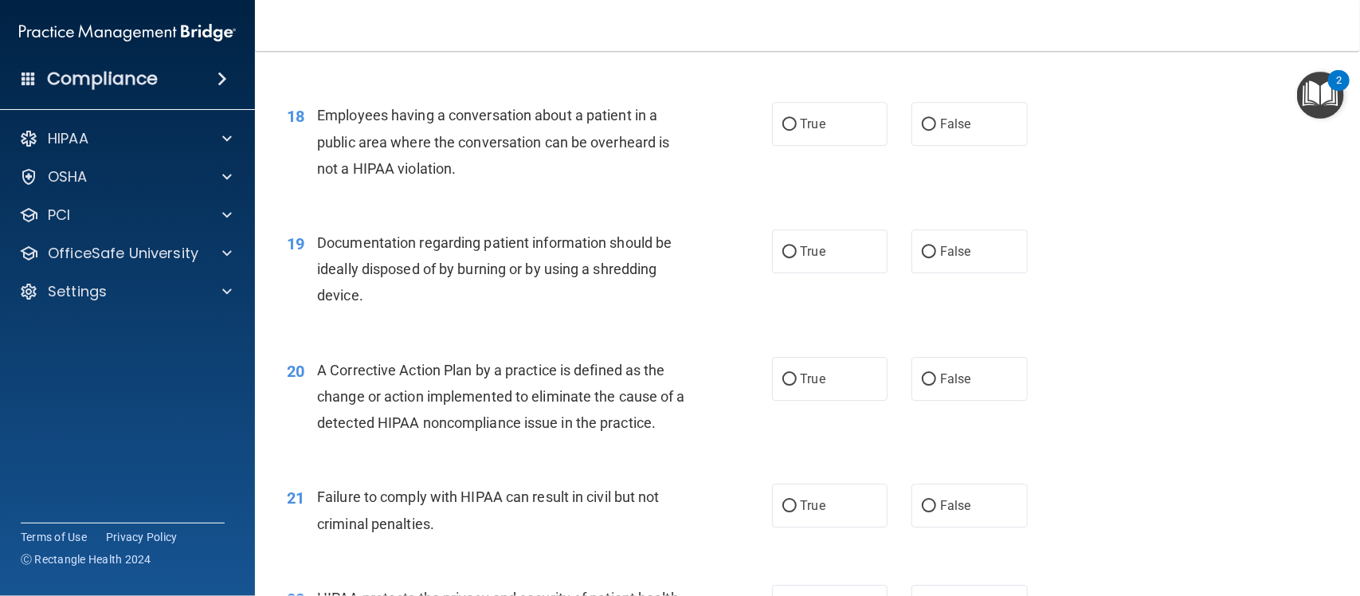
scroll to position [2173, 0]
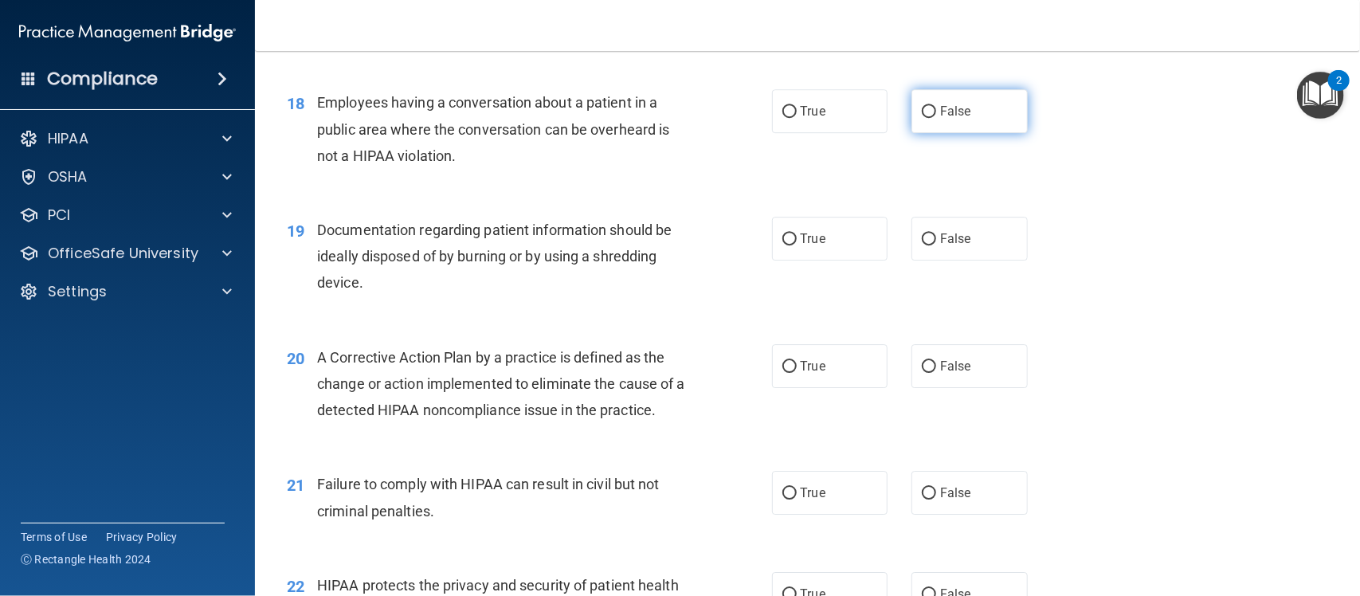
click at [931, 104] on label "False" at bounding box center [970, 111] width 116 height 44
click at [931, 106] on input "False" at bounding box center [929, 112] width 14 height 12
radio input "true"
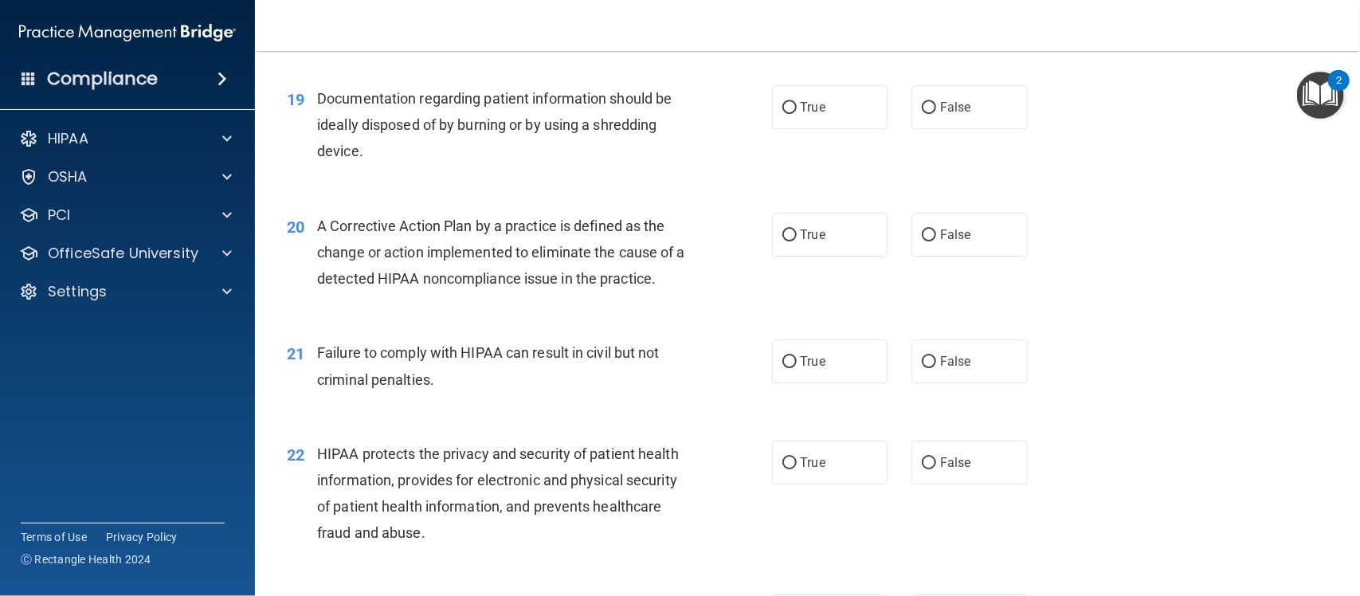
scroll to position [2317, 0]
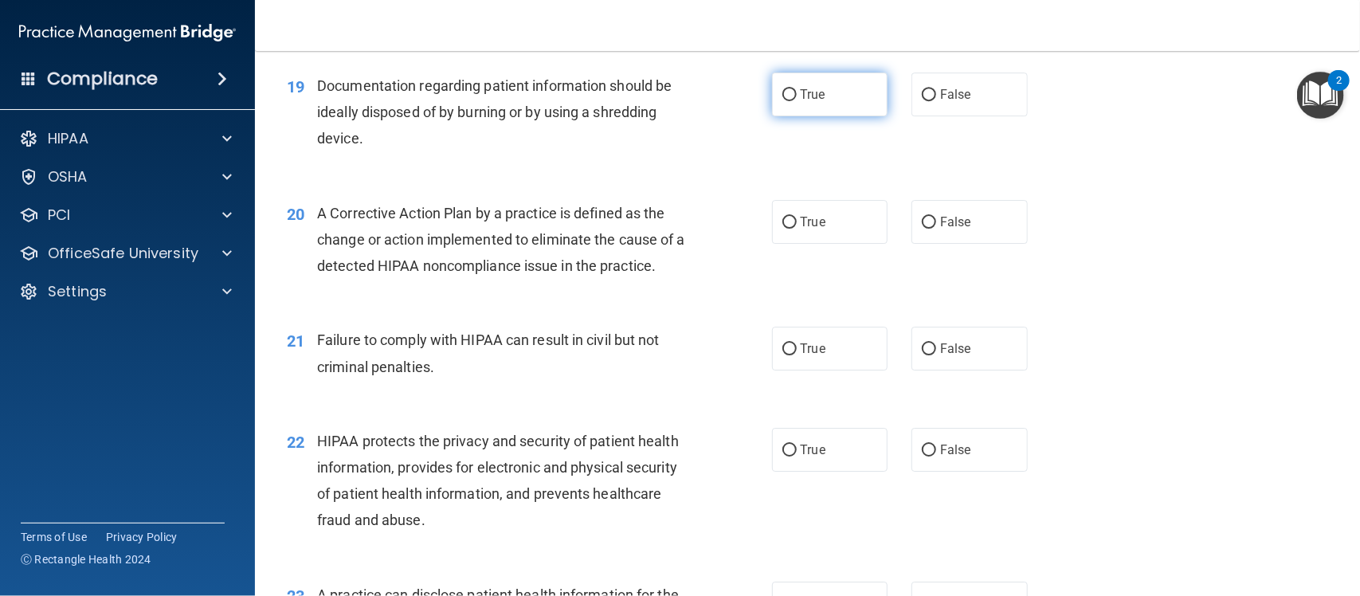
click at [786, 102] on label "True" at bounding box center [830, 95] width 116 height 44
click at [786, 101] on input "True" at bounding box center [789, 95] width 14 height 12
radio input "true"
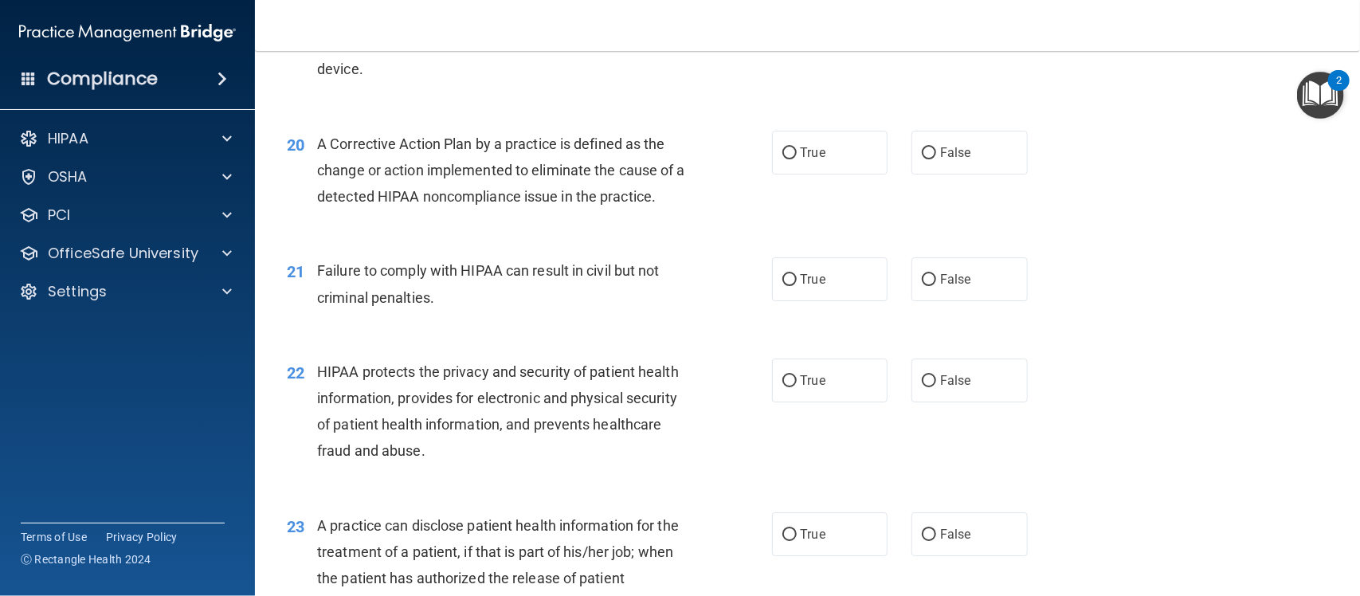
scroll to position [2417, 0]
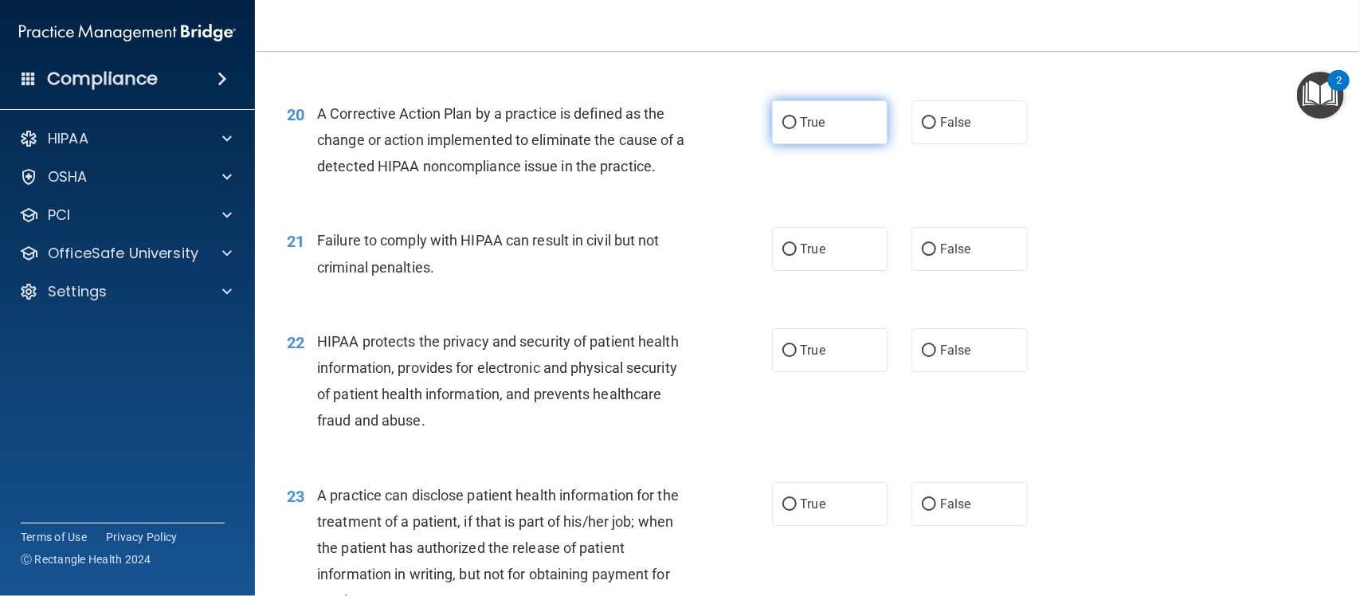
click at [817, 129] on span "True" at bounding box center [813, 122] width 25 height 15
click at [797, 129] on input "True" at bounding box center [789, 123] width 14 height 12
radio input "true"
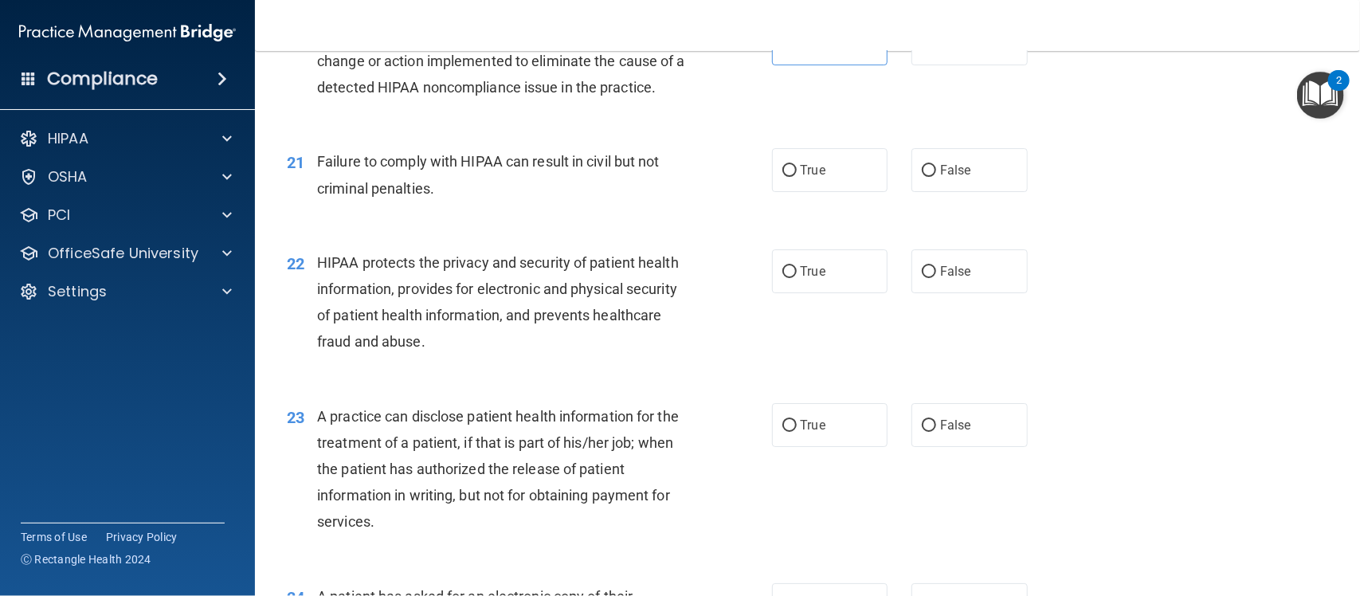
scroll to position [2515, 0]
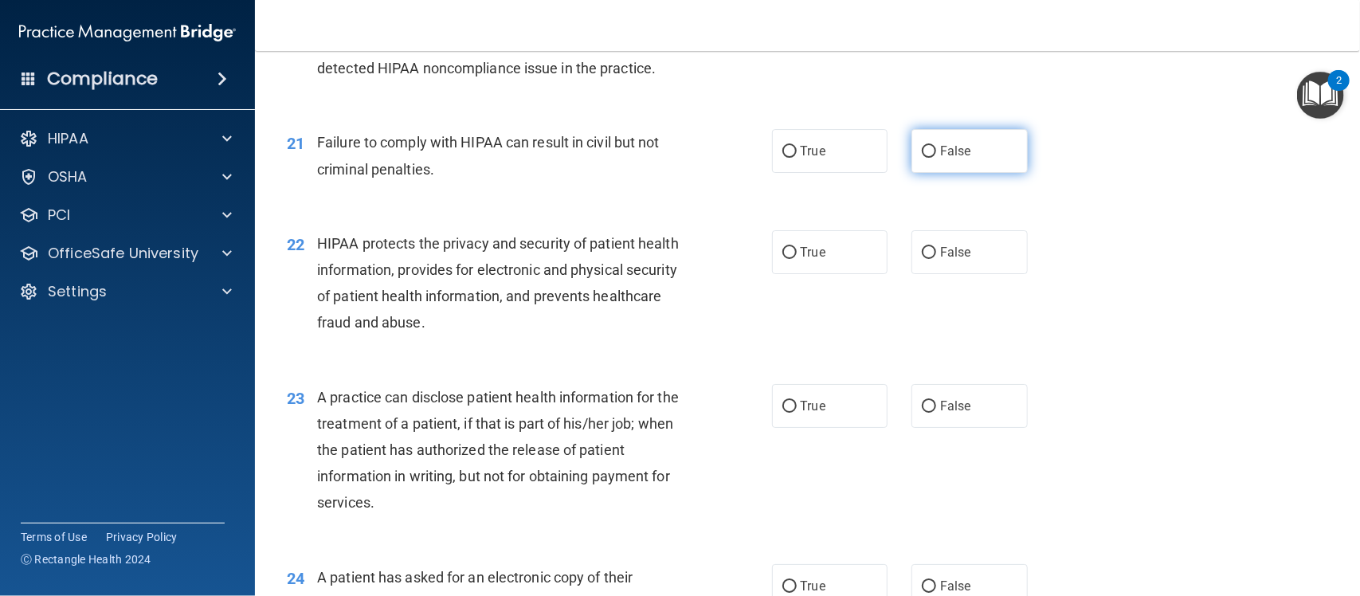
click at [940, 151] on span "False" at bounding box center [955, 150] width 31 height 15
click at [931, 151] on input "False" at bounding box center [929, 152] width 14 height 12
radio input "true"
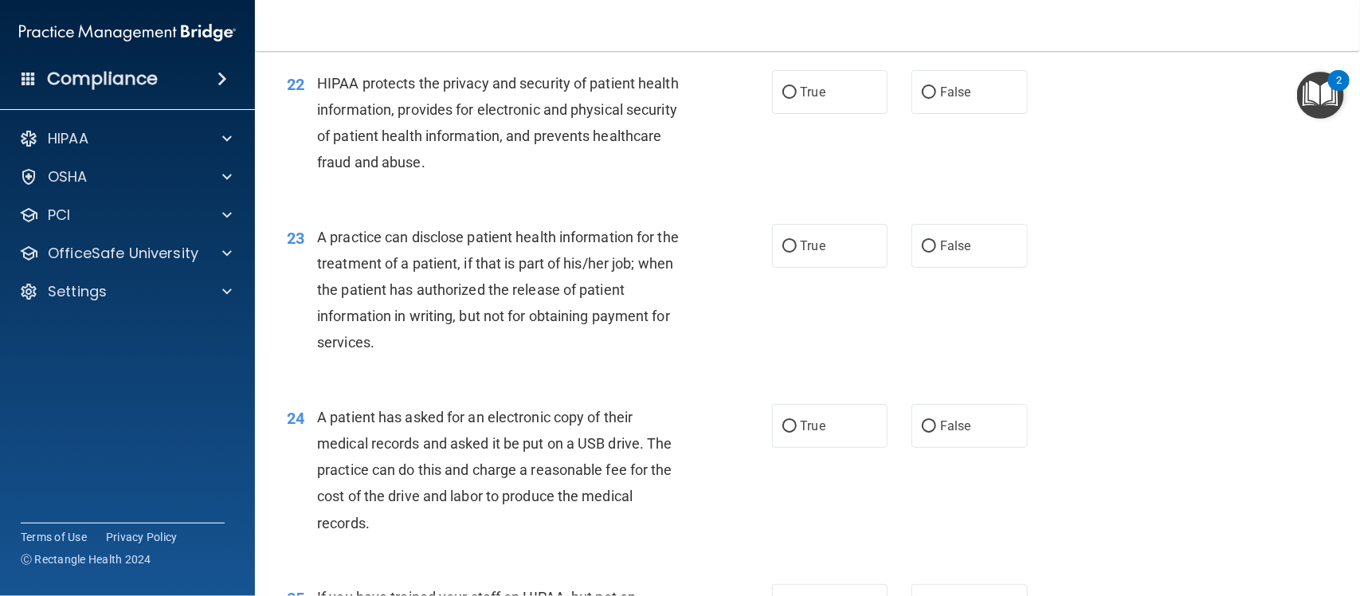
scroll to position [2676, 0]
click at [817, 101] on label "True" at bounding box center [830, 91] width 116 height 44
click at [797, 98] on input "True" at bounding box center [789, 92] width 14 height 12
radio input "true"
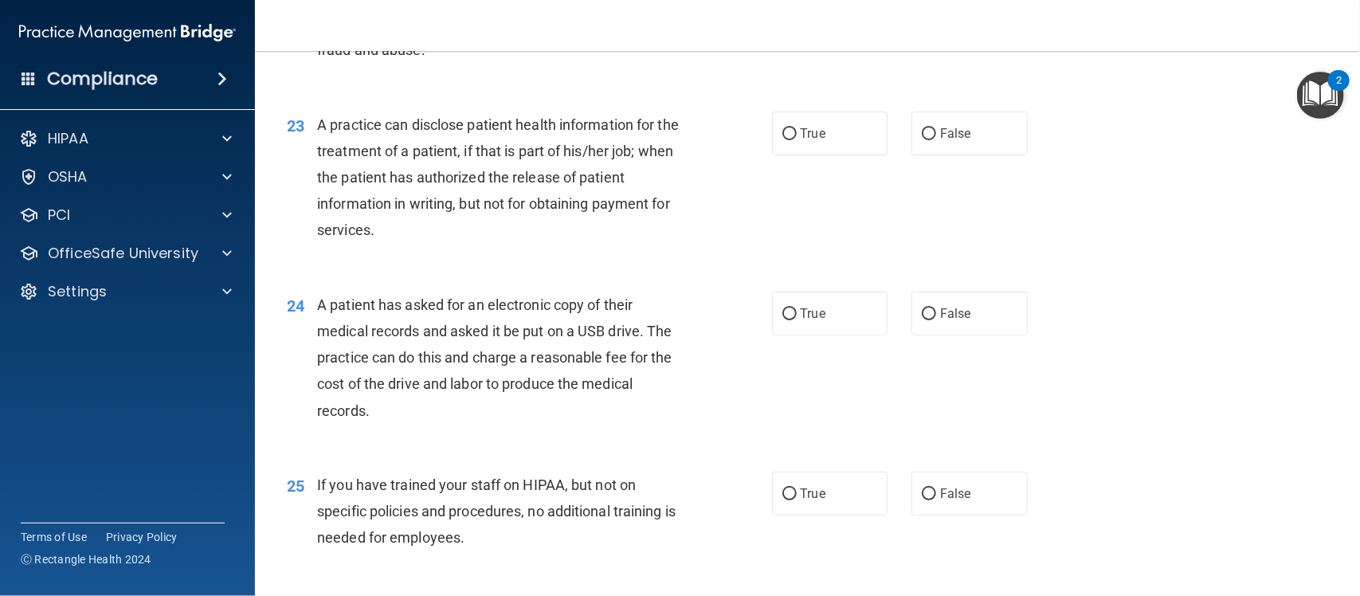
scroll to position [2793, 0]
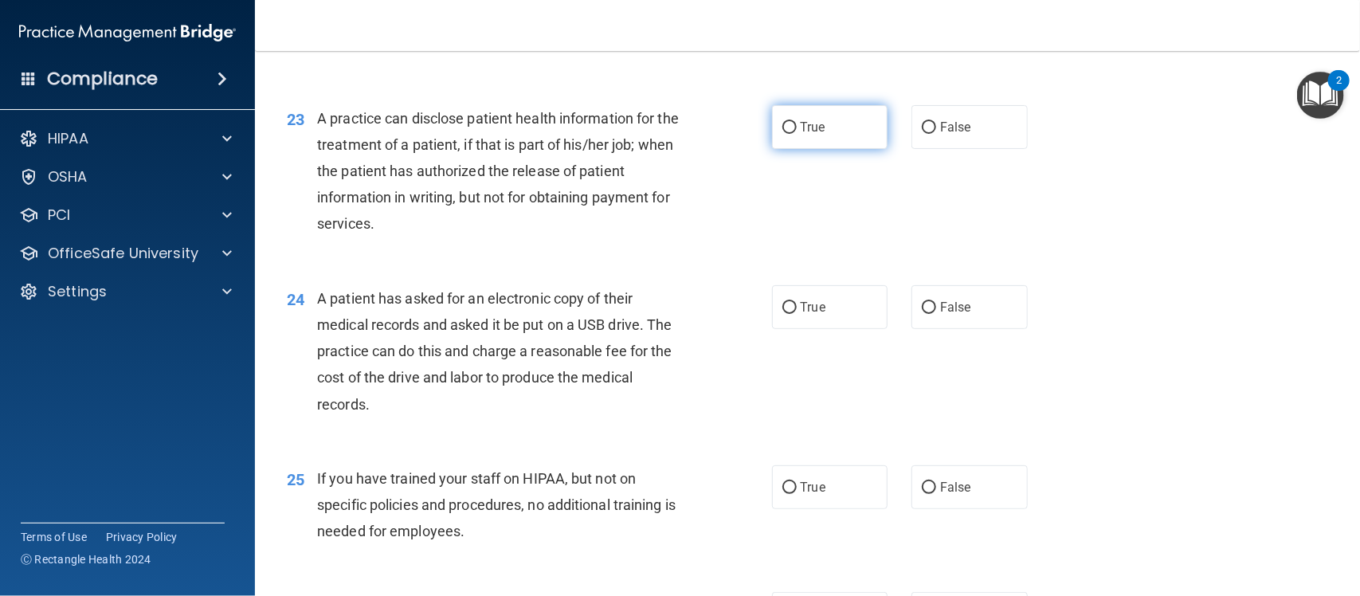
click at [814, 141] on label "True" at bounding box center [830, 127] width 116 height 44
click at [797, 134] on input "True" at bounding box center [789, 128] width 14 height 12
radio input "true"
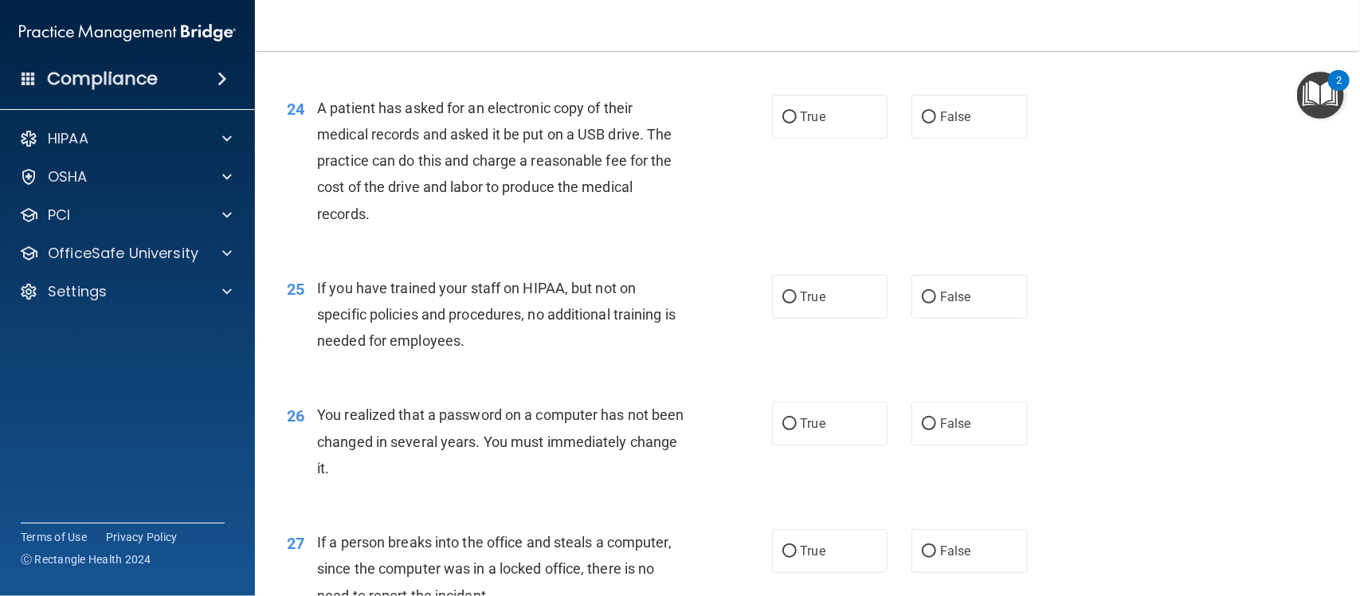
scroll to position [2989, 0]
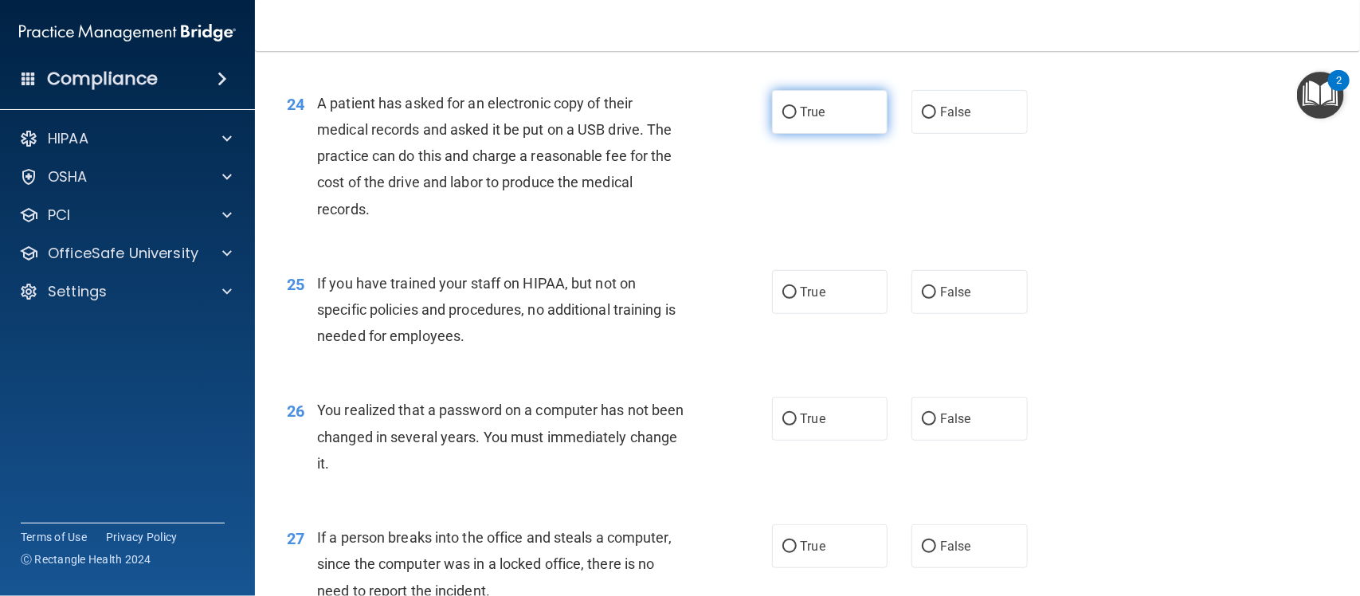
click at [841, 129] on label "True" at bounding box center [830, 112] width 116 height 44
click at [797, 119] on input "True" at bounding box center [789, 113] width 14 height 12
radio input "true"
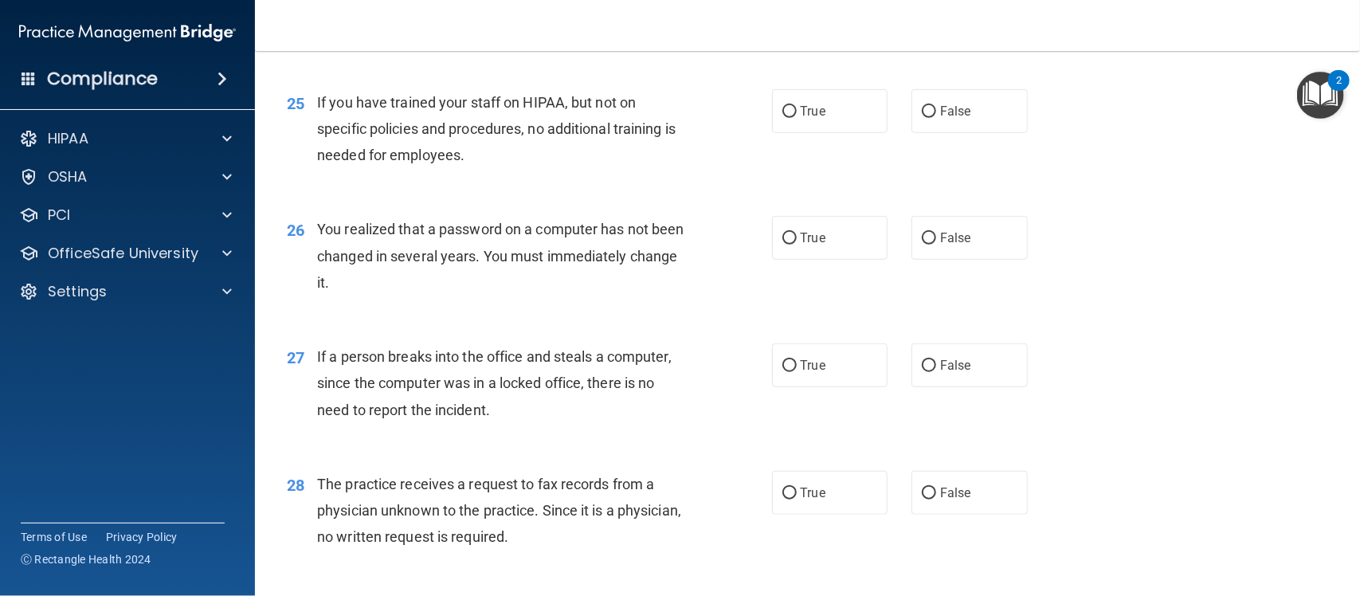
scroll to position [3171, 0]
click at [948, 120] on label "False" at bounding box center [970, 110] width 116 height 44
click at [936, 116] on input "False" at bounding box center [929, 110] width 14 height 12
radio input "true"
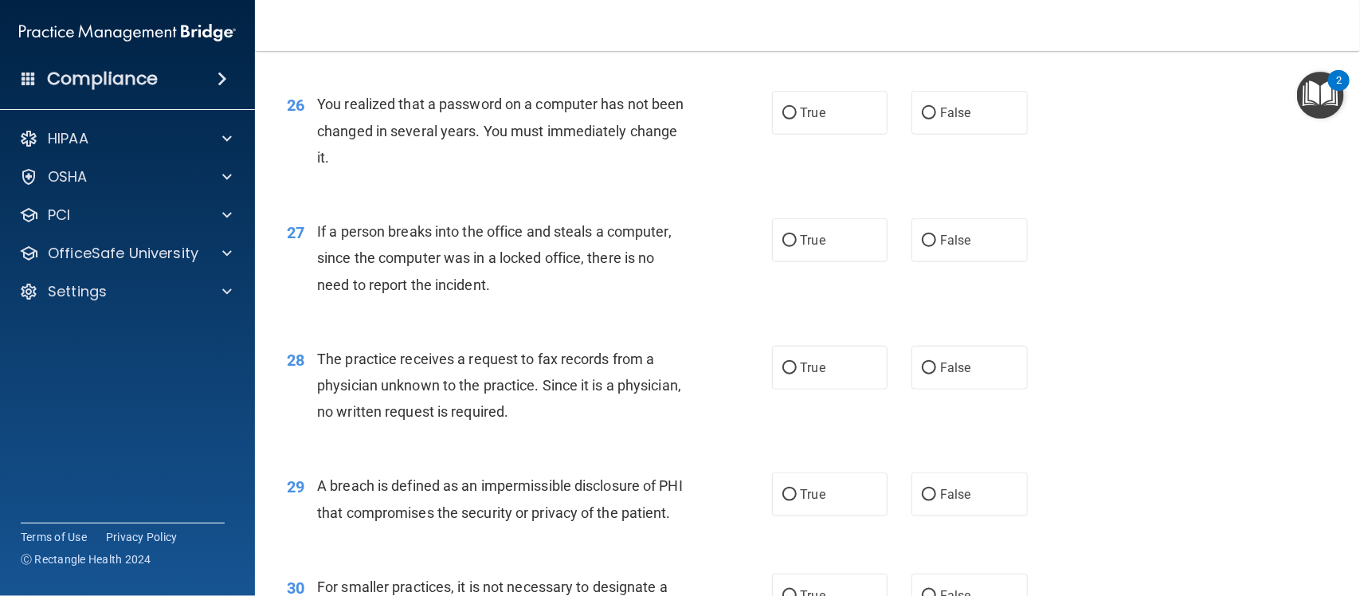
scroll to position [3295, 0]
click at [795, 104] on label "True" at bounding box center [830, 112] width 116 height 44
click at [795, 107] on input "True" at bounding box center [789, 113] width 14 height 12
radio input "true"
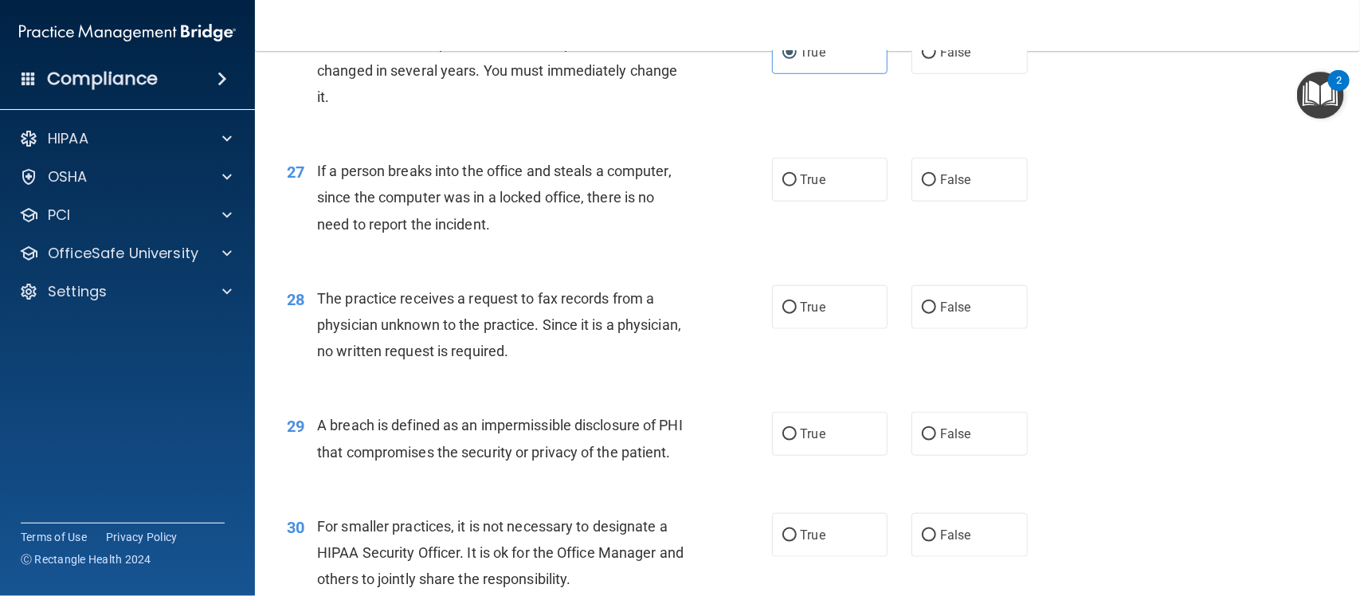
scroll to position [3357, 0]
click at [954, 173] on span "False" at bounding box center [955, 178] width 31 height 15
click at [936, 173] on input "False" at bounding box center [929, 179] width 14 height 12
radio input "true"
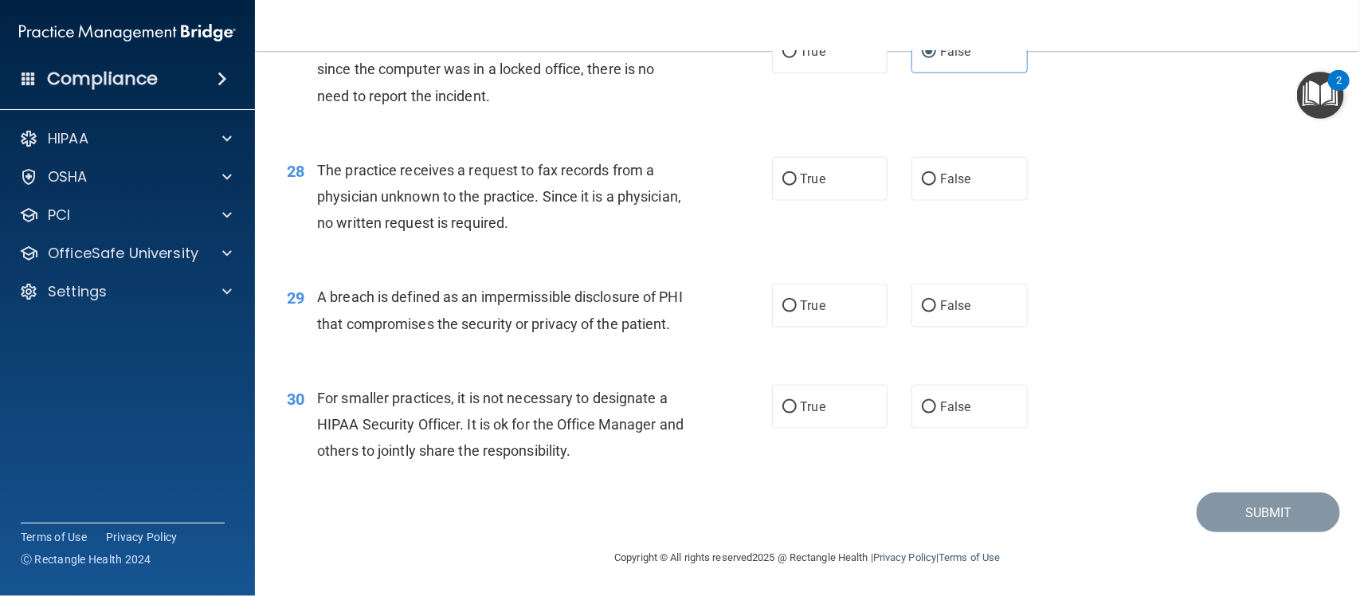
scroll to position [3511, 0]
click at [922, 174] on input "False" at bounding box center [929, 180] width 14 height 12
radio input "true"
click at [794, 293] on label "True" at bounding box center [830, 306] width 116 height 44
click at [794, 300] on input "True" at bounding box center [789, 306] width 14 height 12
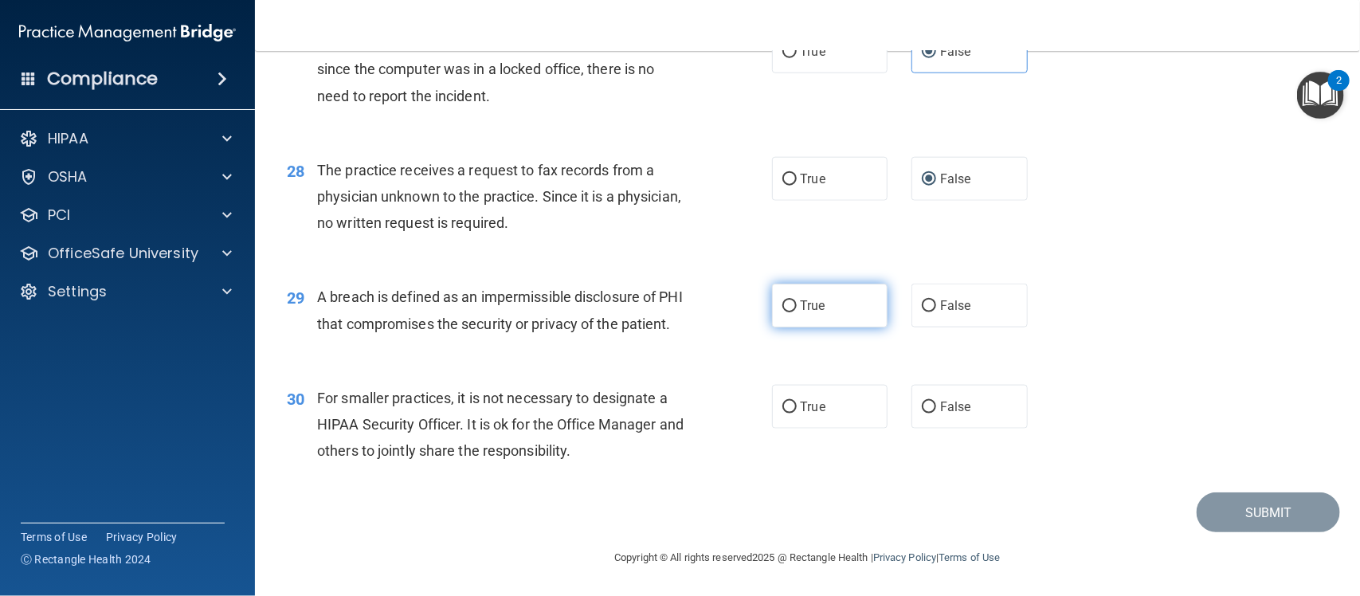
radio input "true"
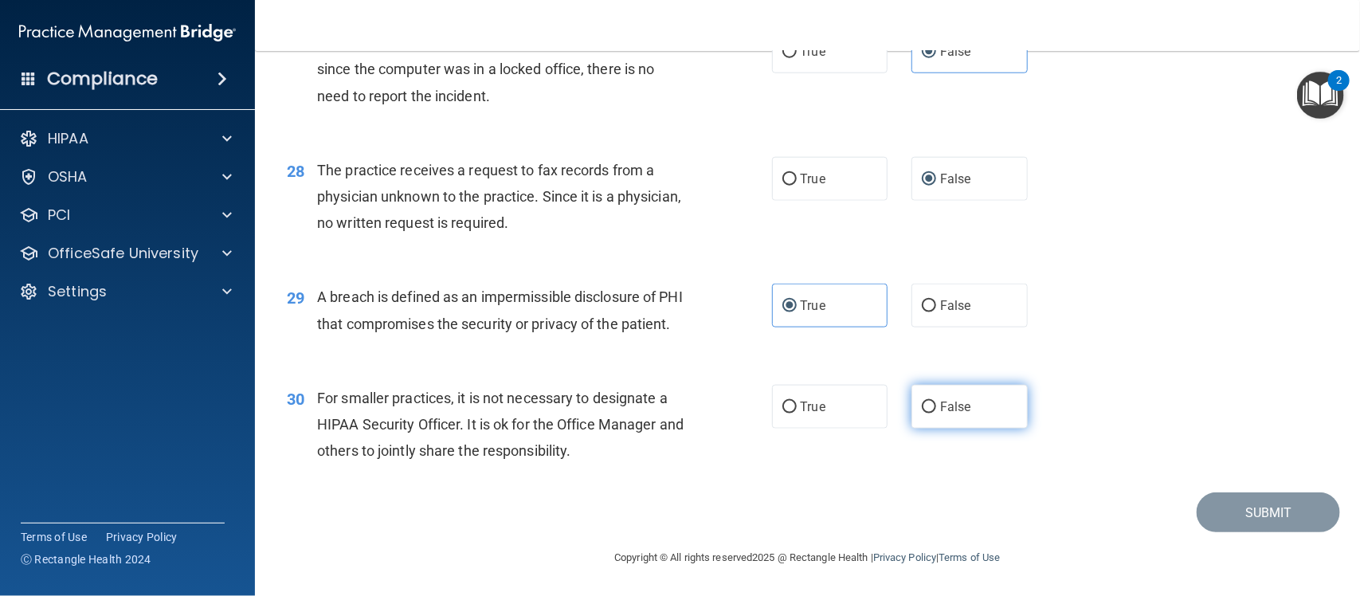
click at [940, 404] on span "False" at bounding box center [955, 406] width 31 height 15
click at [933, 404] on input "False" at bounding box center [929, 408] width 14 height 12
radio input "true"
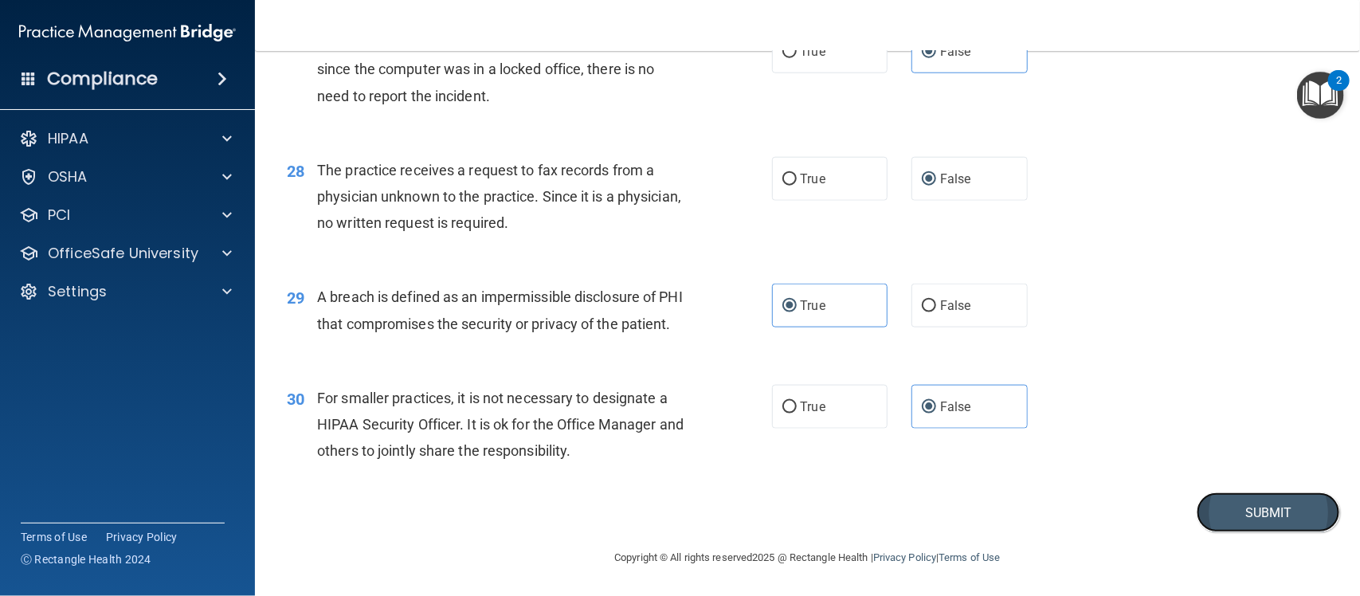
click at [1248, 516] on button "Submit" at bounding box center [1268, 512] width 143 height 41
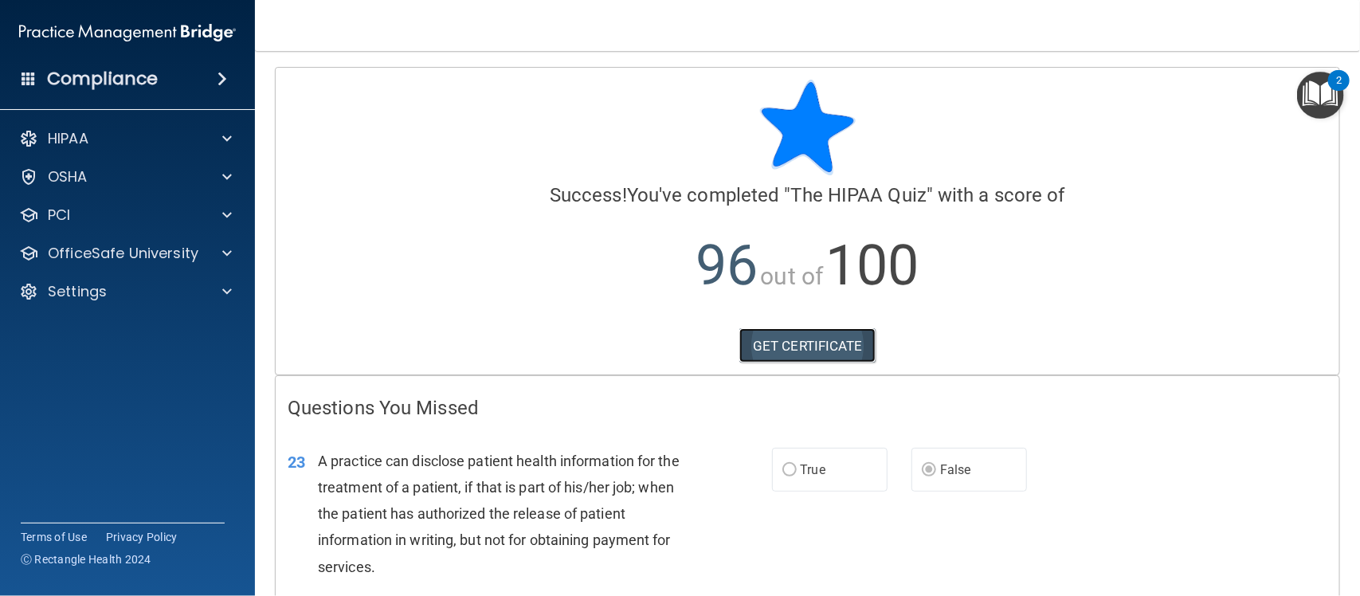
click at [841, 344] on link "GET CERTIFICATE" at bounding box center [807, 345] width 136 height 35
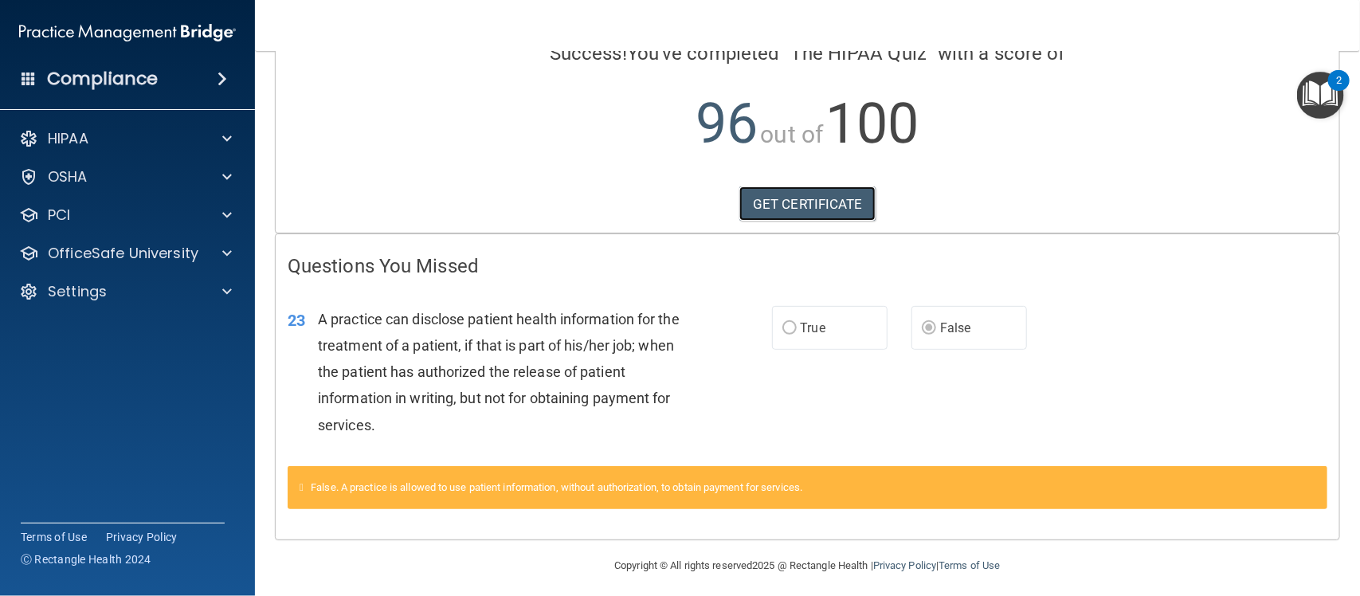
scroll to position [149, 0]
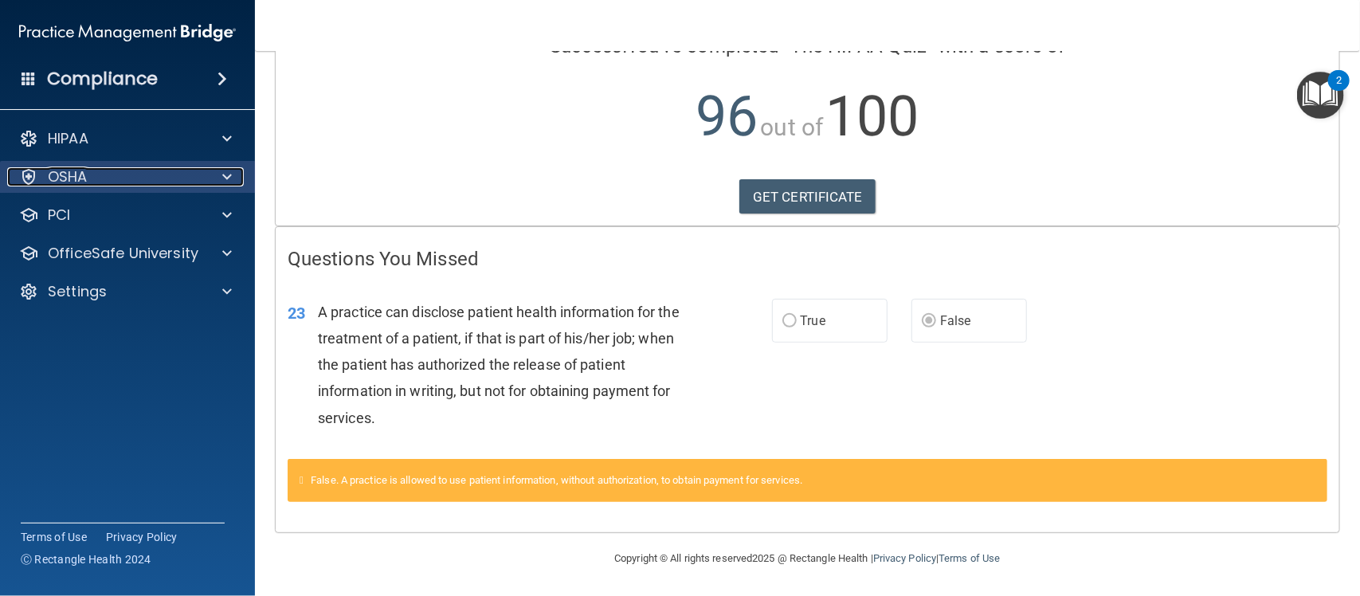
click at [237, 172] on div at bounding box center [225, 176] width 40 height 19
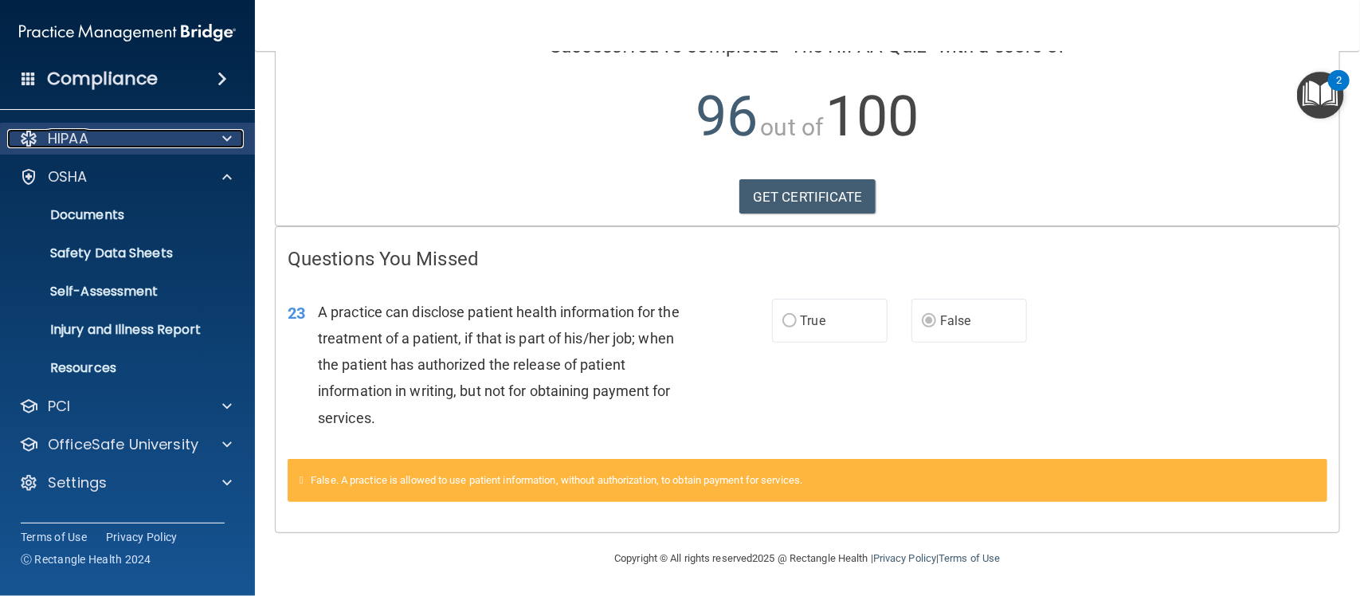
click at [229, 146] on span at bounding box center [227, 138] width 10 height 19
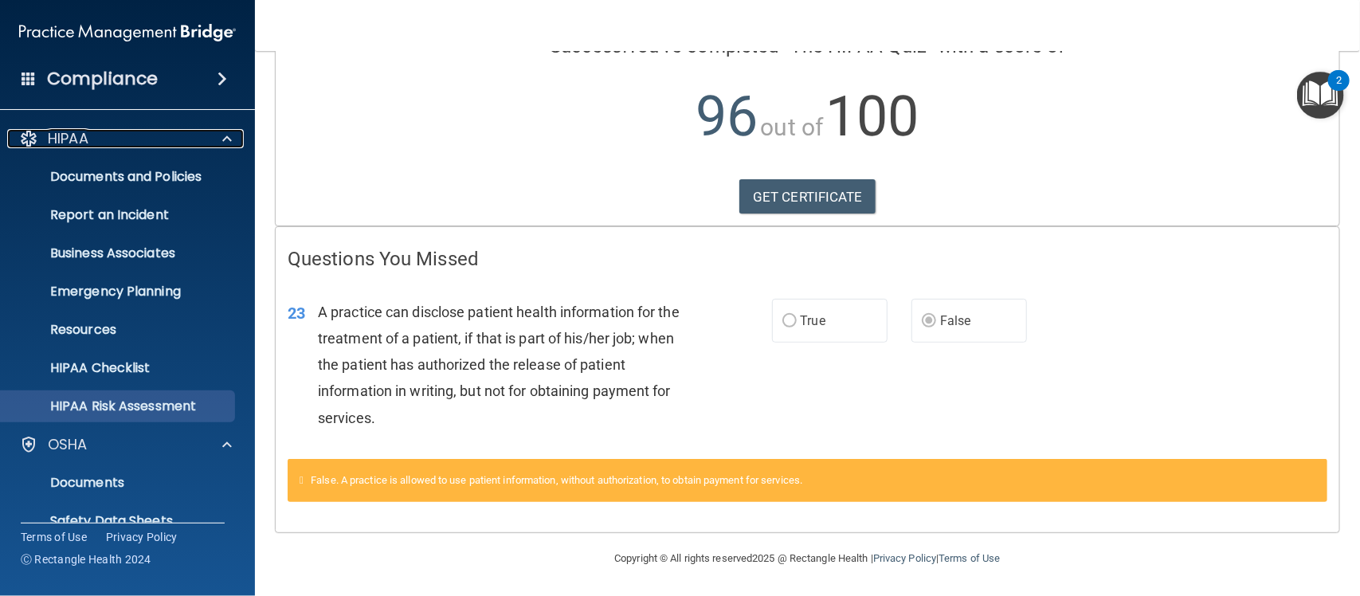
scroll to position [255, 0]
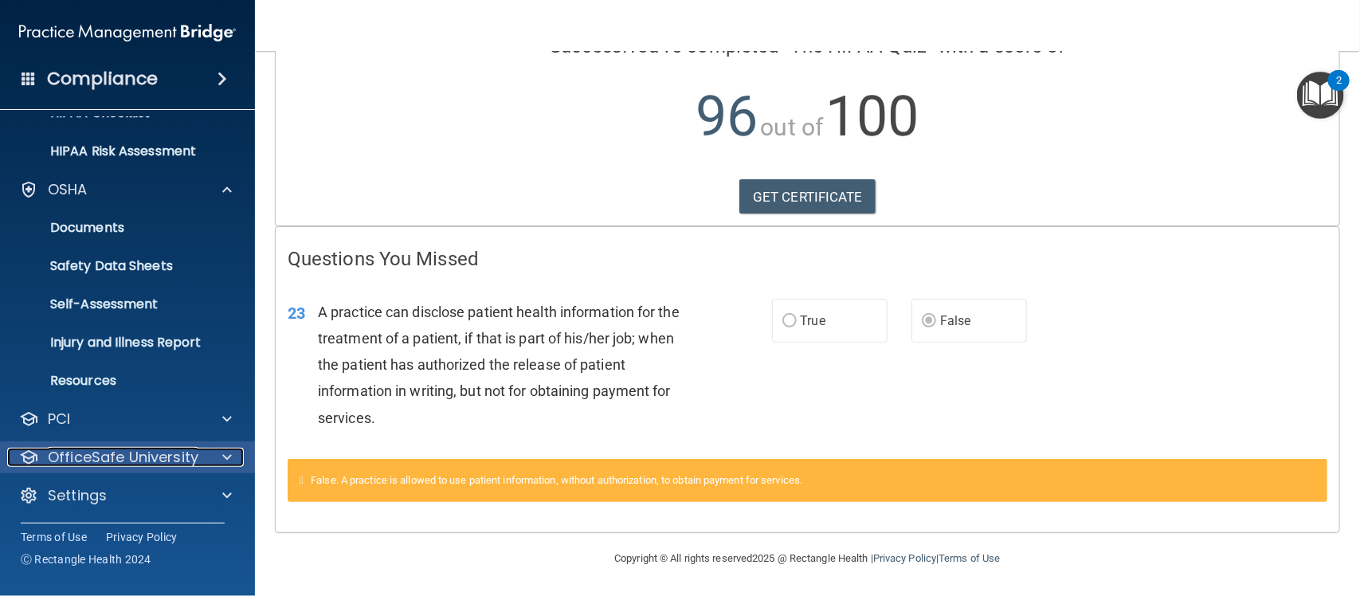
click at [198, 457] on div "OfficeSafe University" at bounding box center [106, 457] width 198 height 19
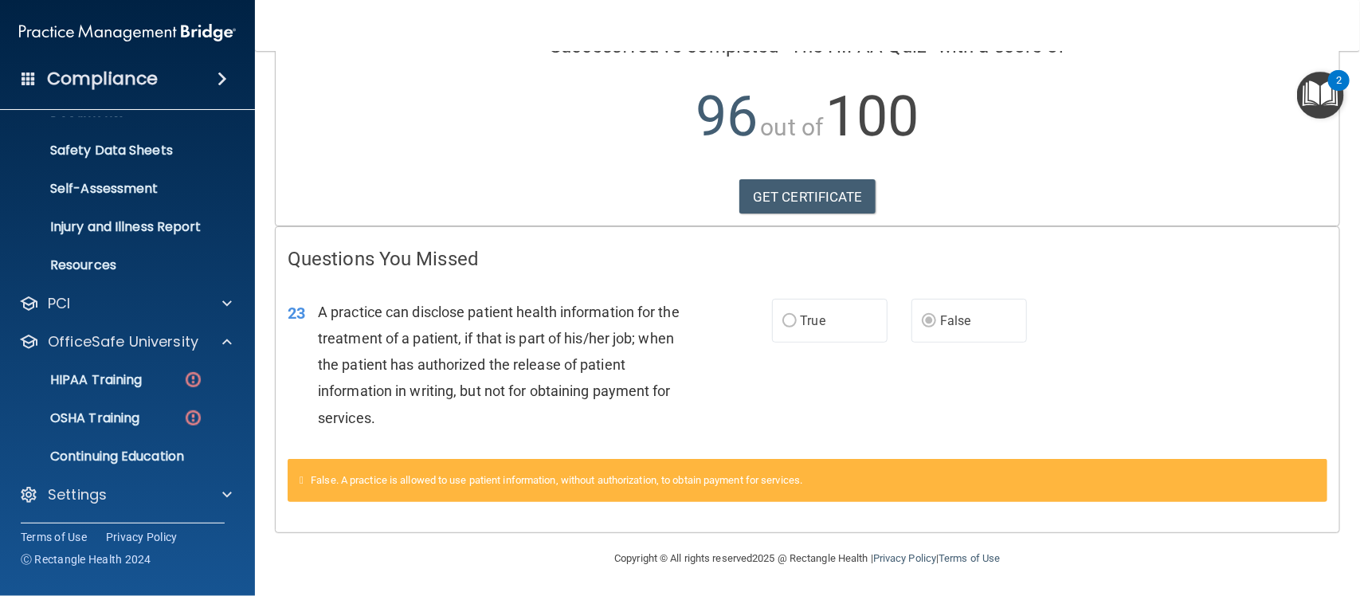
click at [120, 396] on ul "HIPAA Training OSHA Training Continuing Education" at bounding box center [128, 415] width 288 height 115
click at [116, 388] on link "HIPAA Training" at bounding box center [109, 380] width 251 height 32
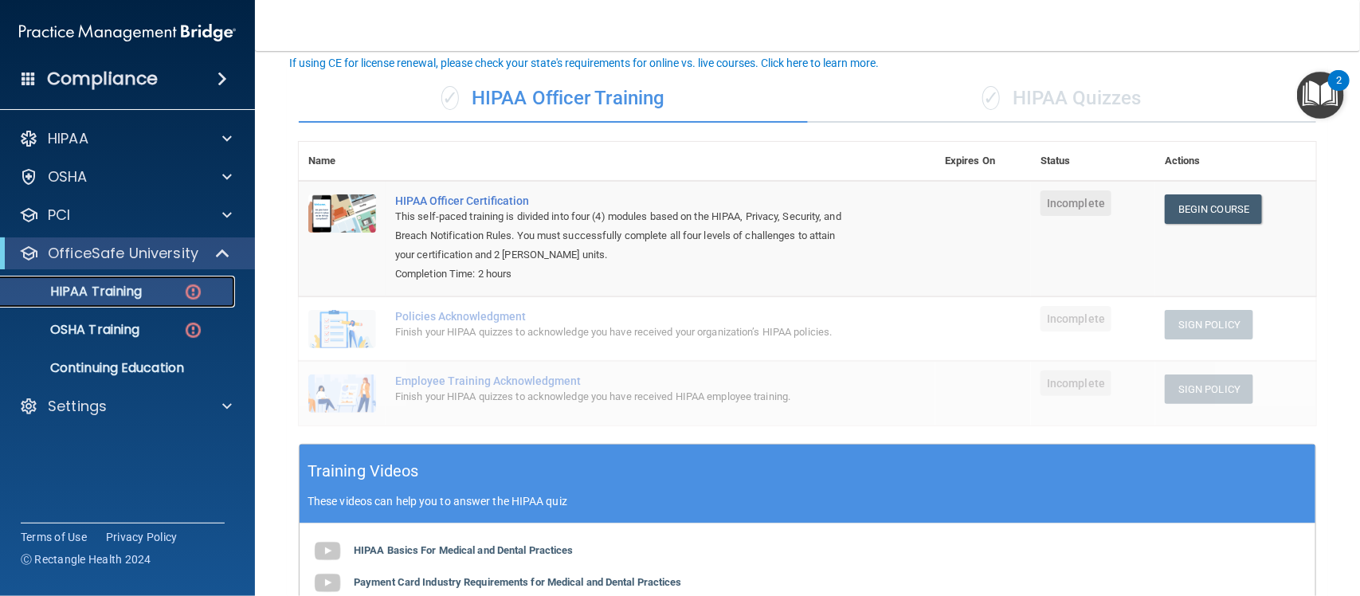
scroll to position [90, 0]
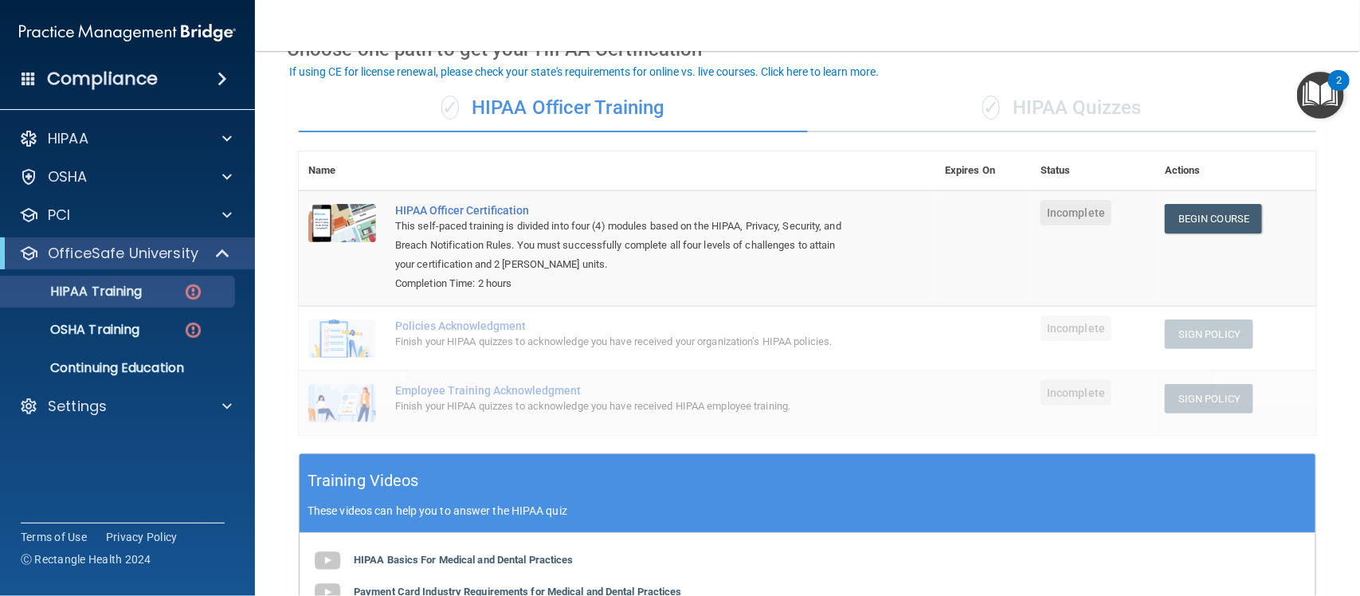
click at [992, 110] on div "✓ HIPAA Quizzes" at bounding box center [1062, 108] width 509 height 48
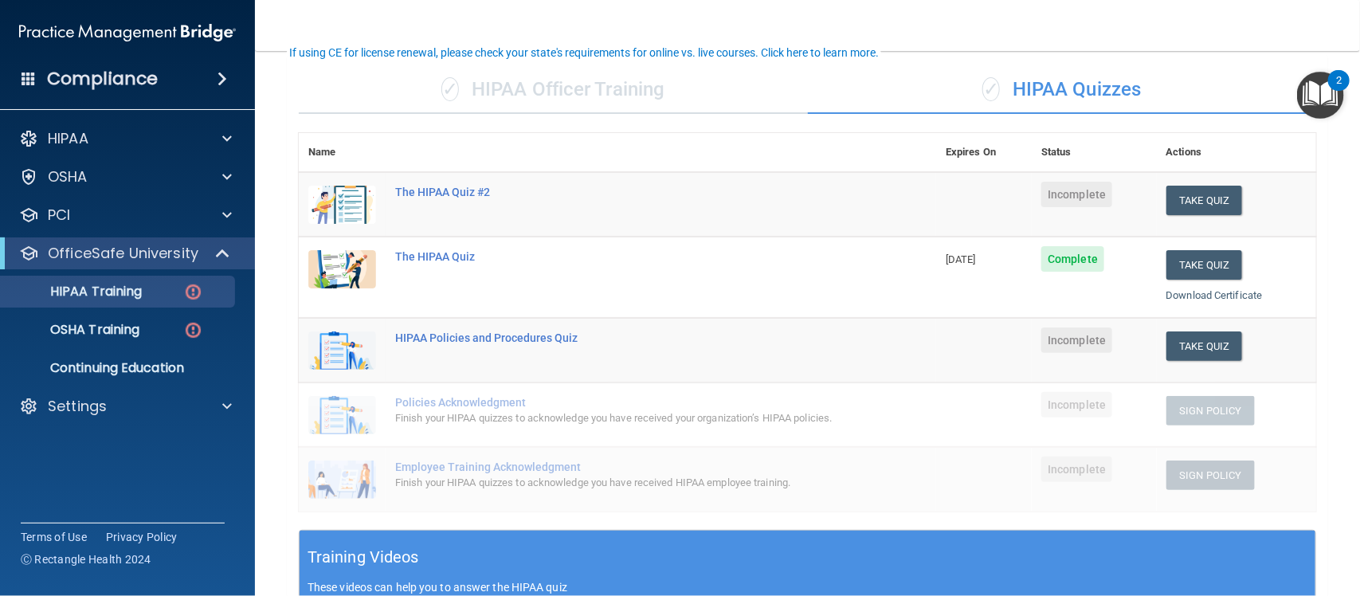
scroll to position [109, 0]
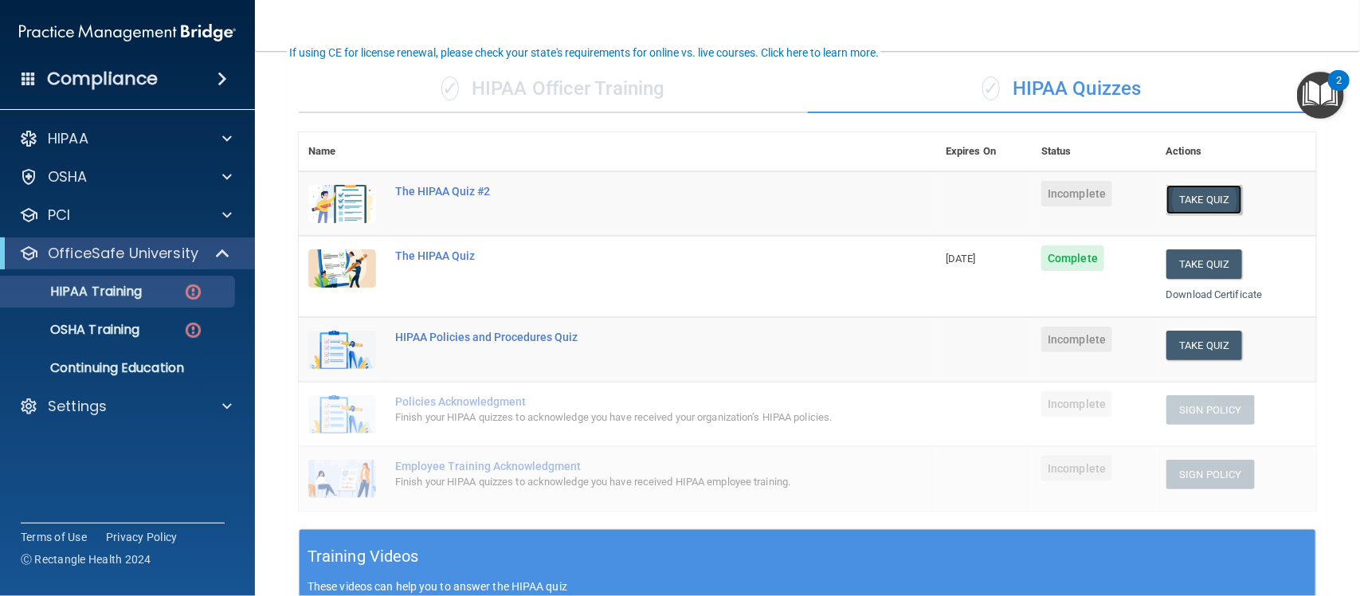
click at [1172, 203] on button "Take Quiz" at bounding box center [1204, 199] width 76 height 29
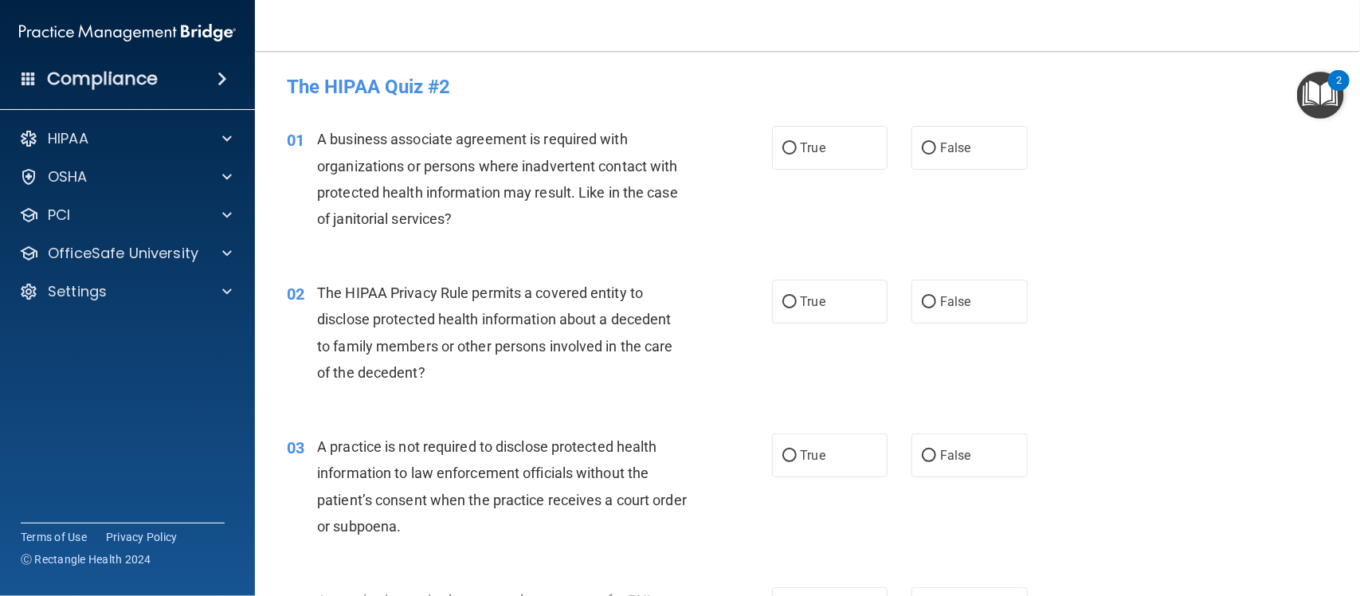
scroll to position [17, 0]
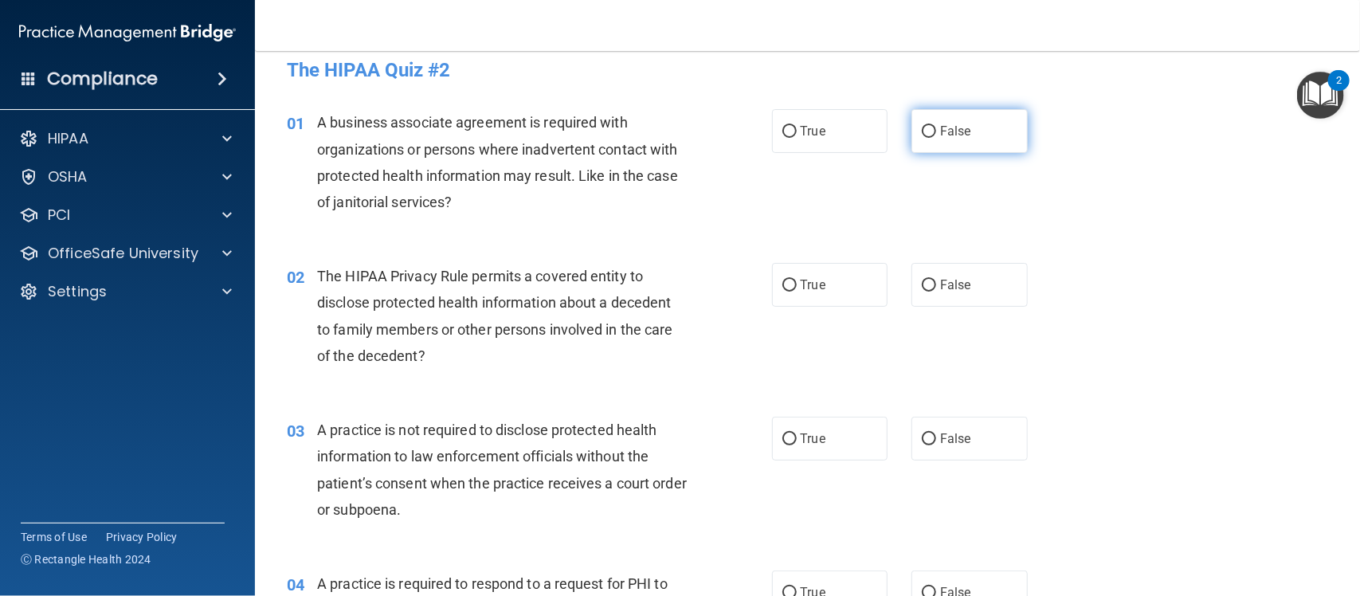
click at [920, 142] on label "False" at bounding box center [970, 131] width 116 height 44
click at [922, 138] on input "False" at bounding box center [929, 132] width 14 height 12
radio input "true"
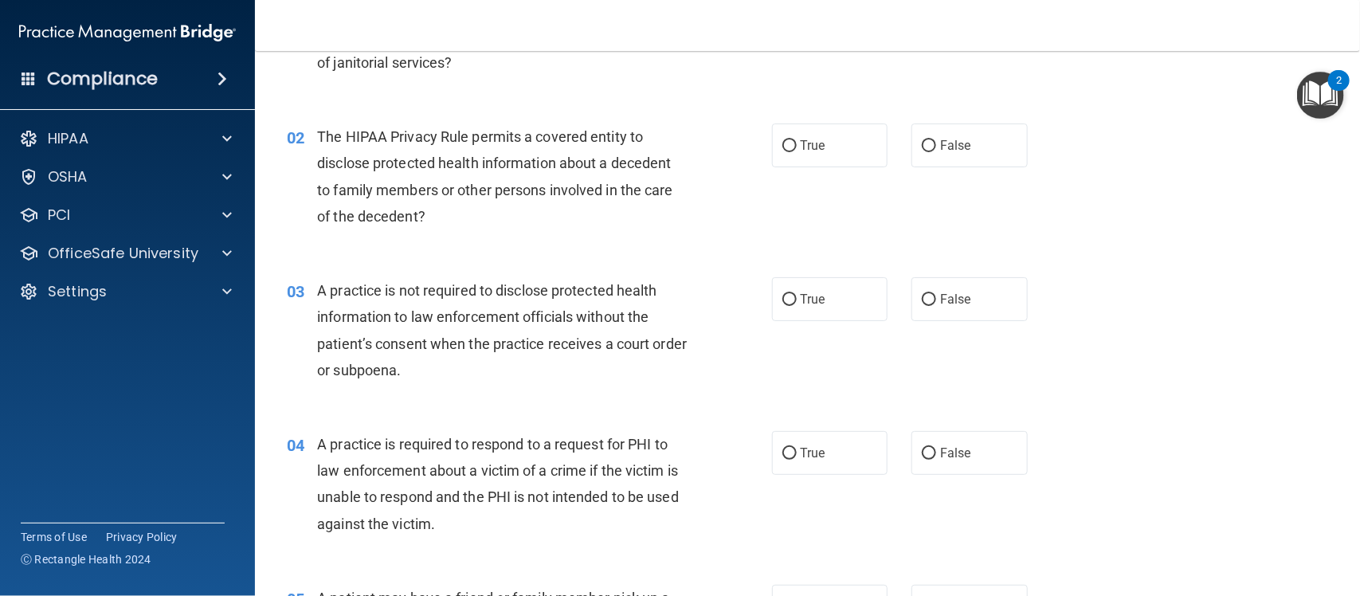
scroll to position [146, 0]
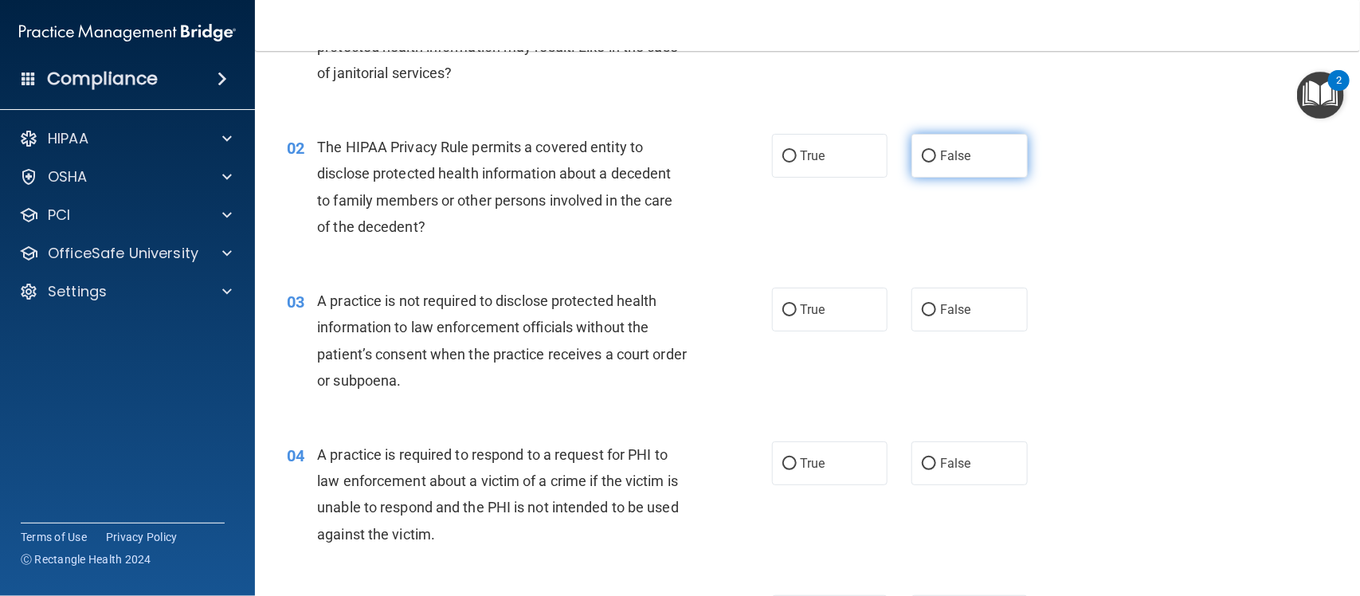
click at [940, 159] on span "False" at bounding box center [955, 155] width 31 height 15
click at [936, 159] on input "False" at bounding box center [929, 157] width 14 height 12
radio input "true"
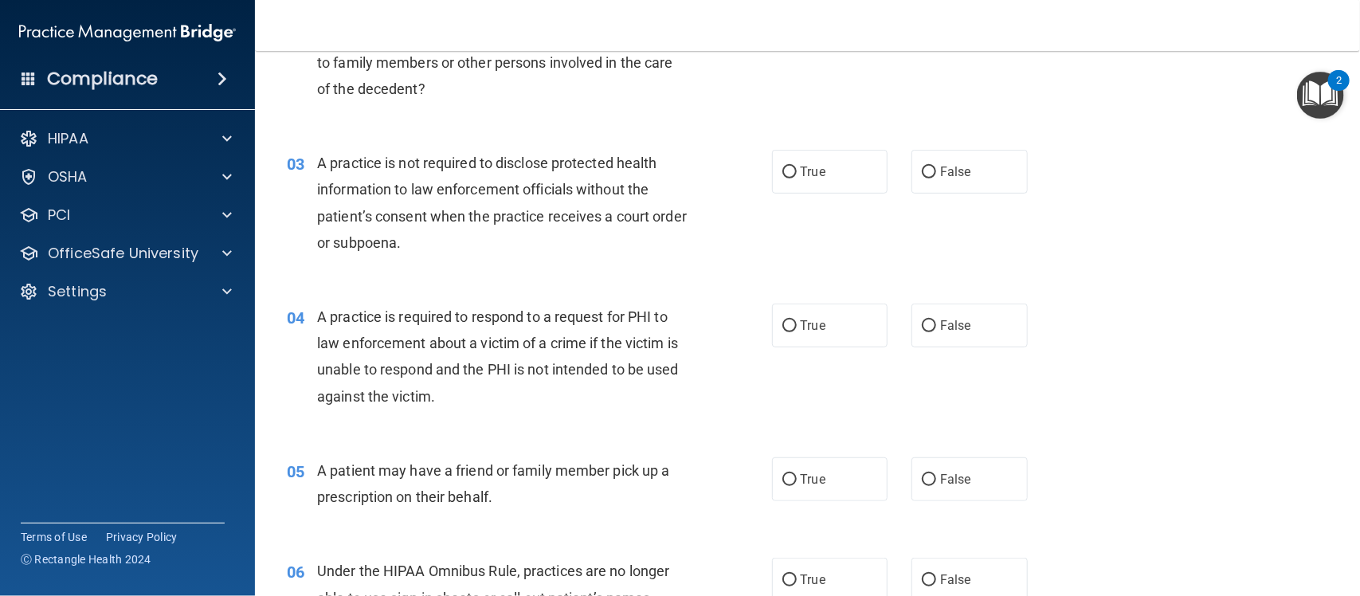
scroll to position [297, 0]
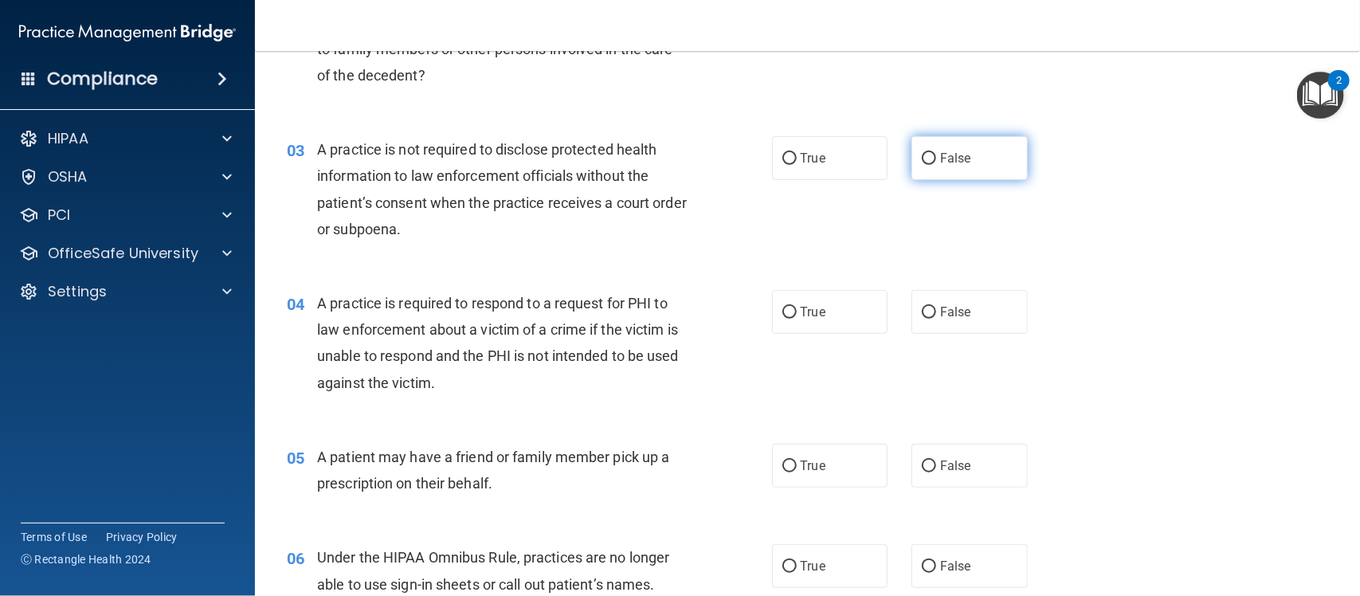
click at [917, 170] on label "False" at bounding box center [970, 158] width 116 height 44
click at [922, 165] on input "False" at bounding box center [929, 159] width 14 height 12
radio input "true"
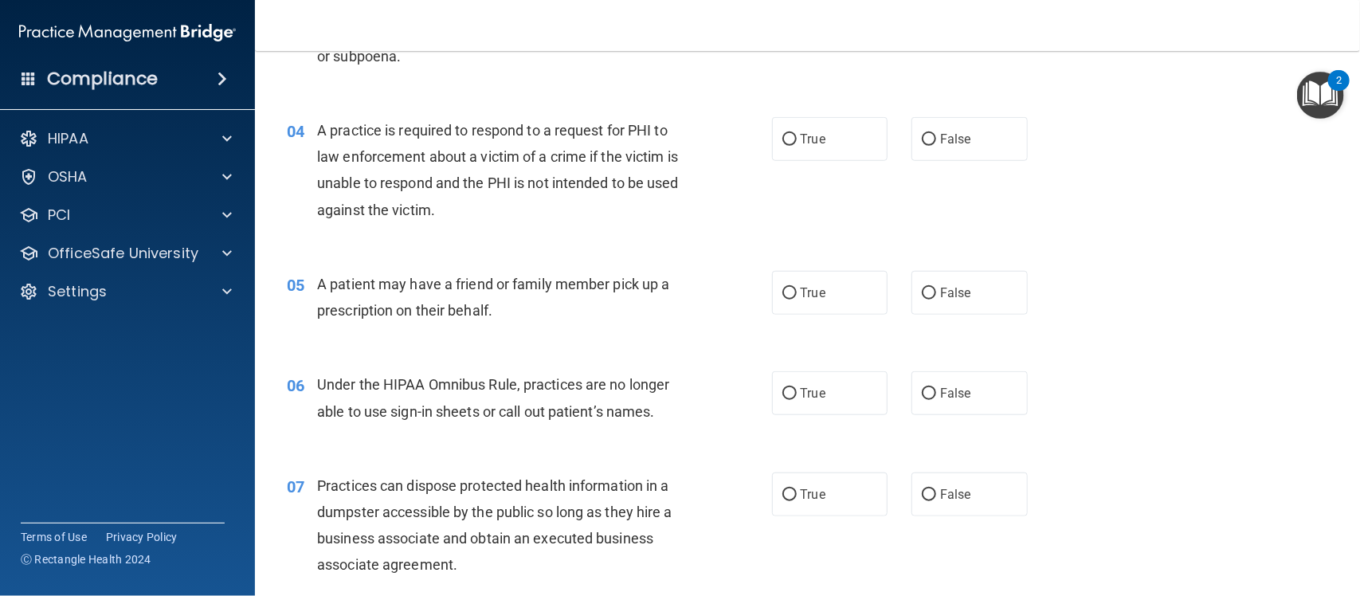
scroll to position [486, 0]
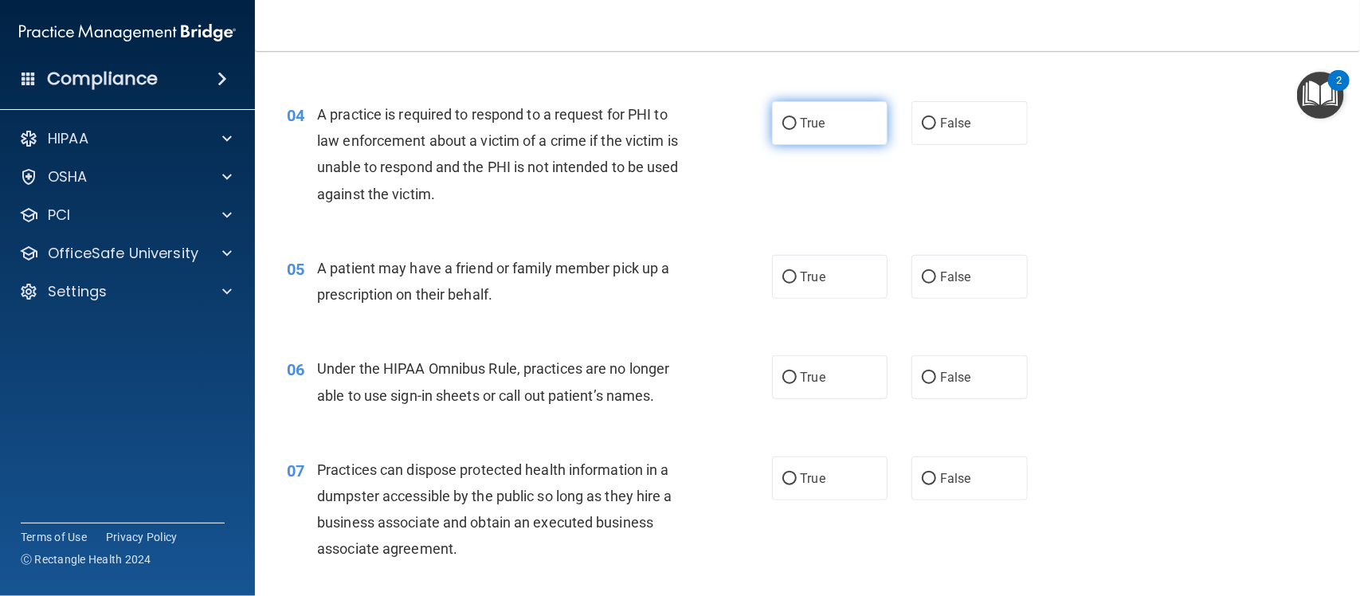
click at [833, 126] on label "True" at bounding box center [830, 123] width 116 height 44
click at [797, 126] on input "True" at bounding box center [789, 124] width 14 height 12
radio input "true"
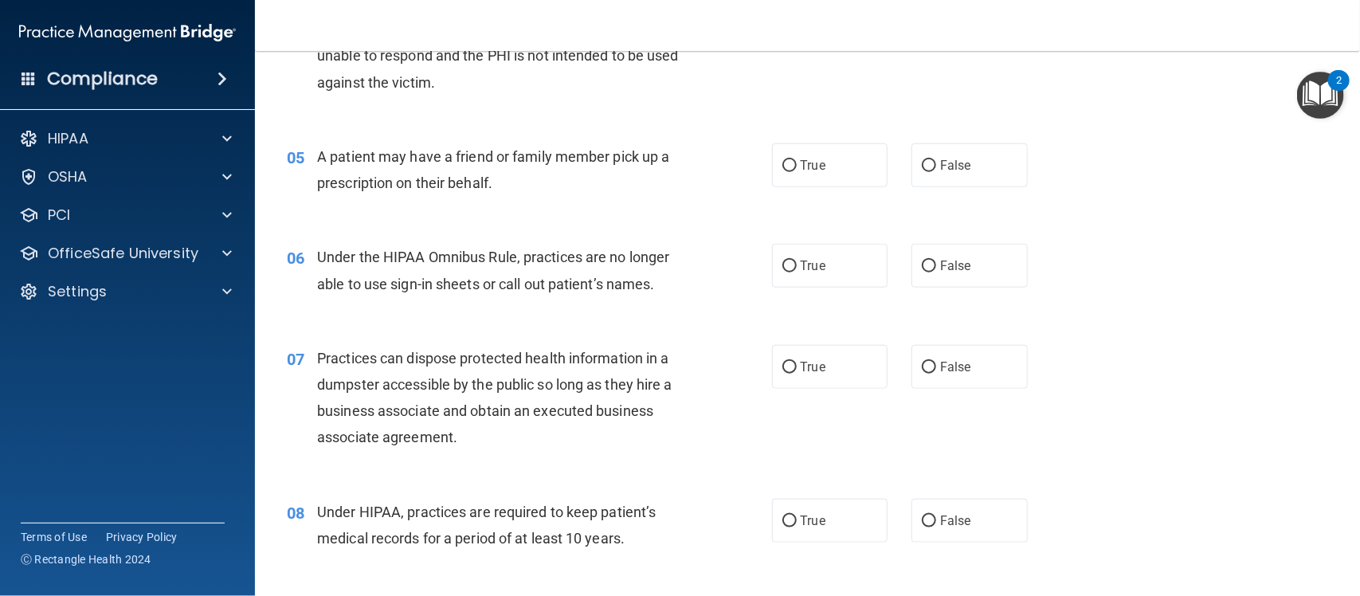
scroll to position [598, 0]
click at [826, 172] on label "True" at bounding box center [830, 165] width 116 height 44
click at [797, 171] on input "True" at bounding box center [789, 165] width 14 height 12
radio input "true"
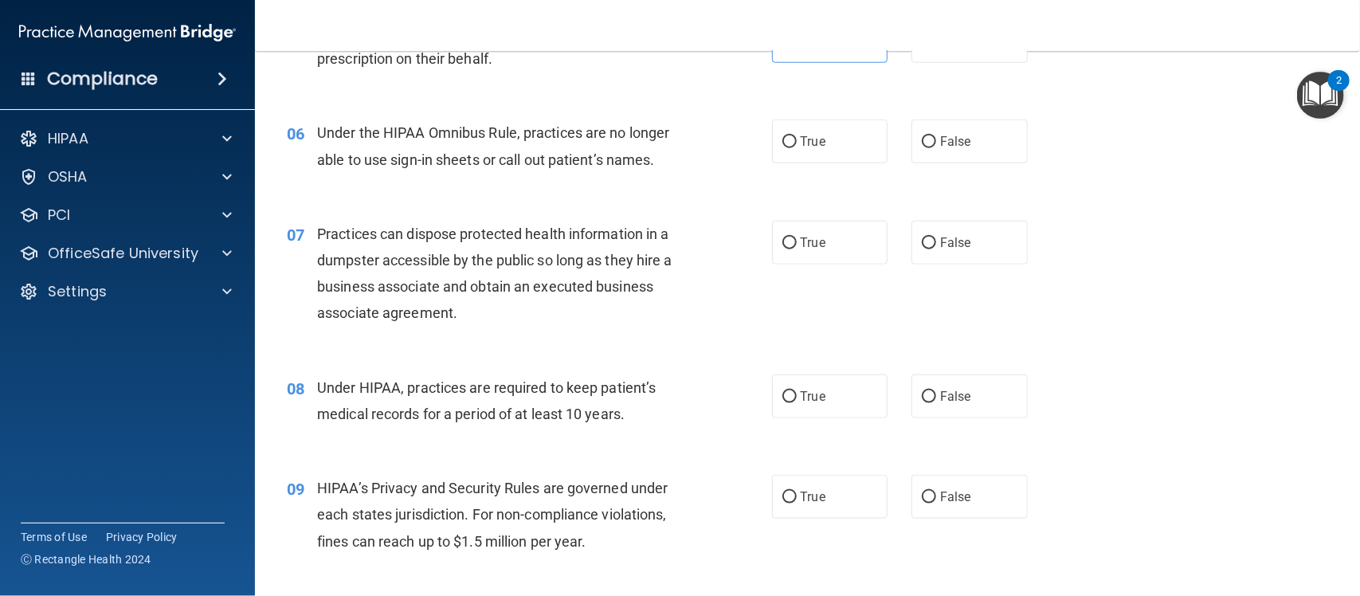
scroll to position [723, 0]
click at [950, 157] on label "False" at bounding box center [970, 141] width 116 height 44
click at [936, 147] on input "False" at bounding box center [929, 141] width 14 height 12
radio input "true"
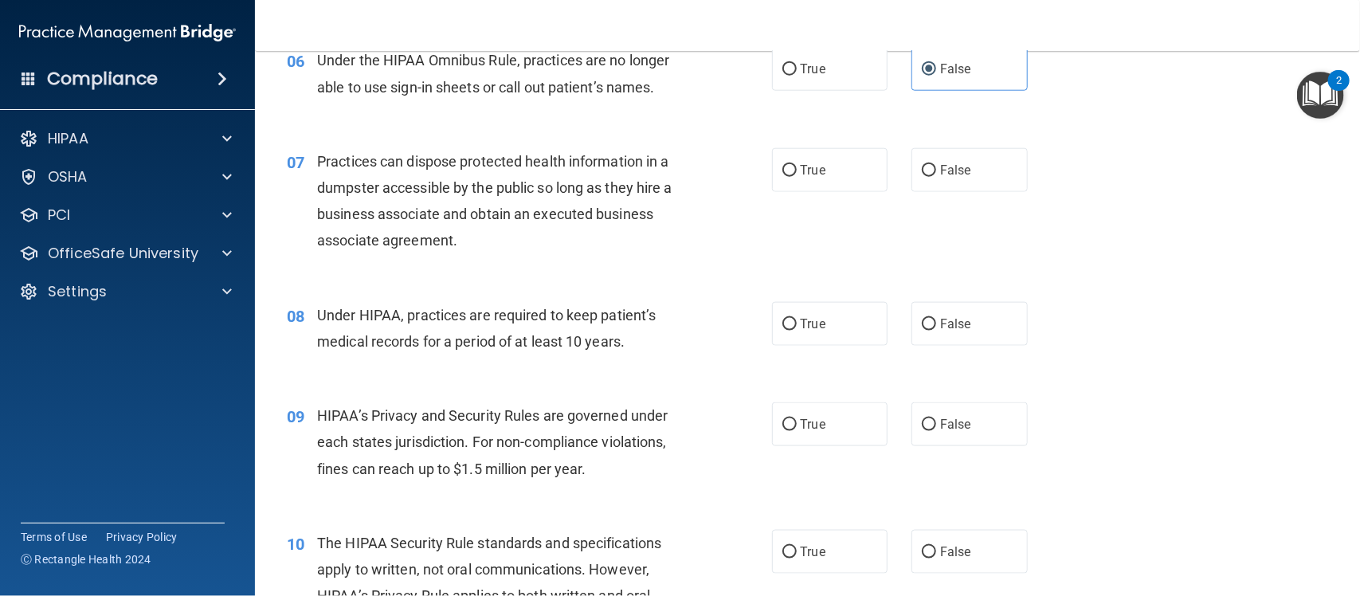
scroll to position [814, 0]
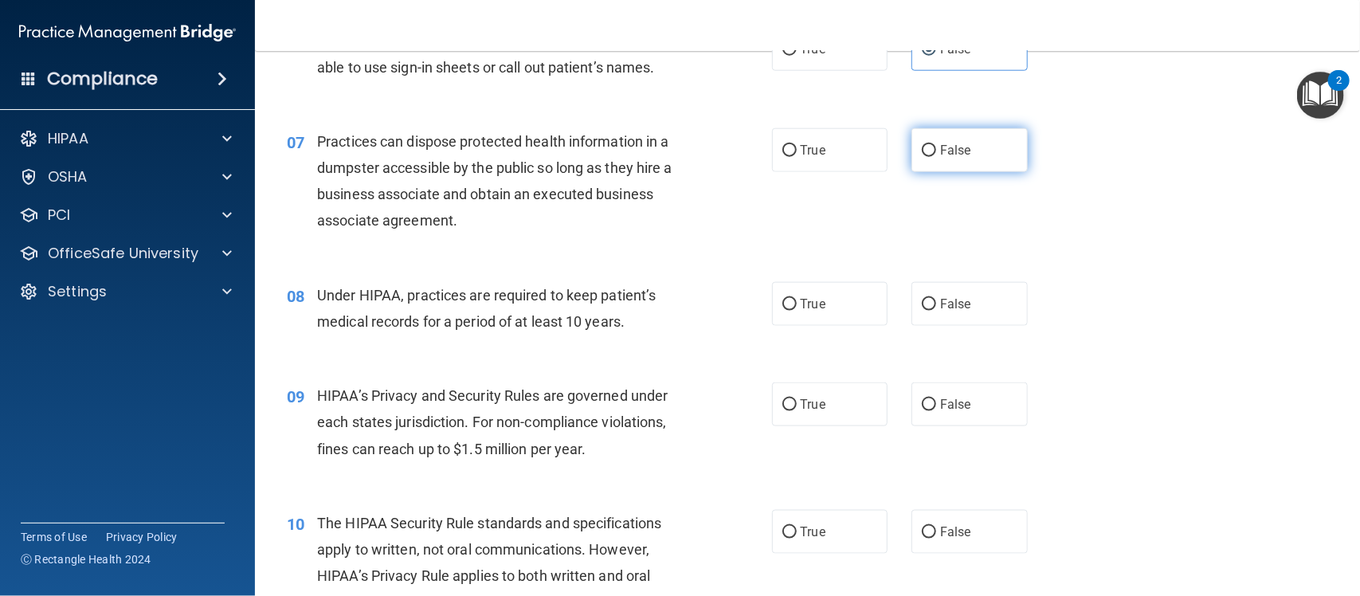
click at [943, 150] on span "False" at bounding box center [955, 150] width 31 height 15
click at [936, 150] on input "False" at bounding box center [929, 151] width 14 height 12
radio input "true"
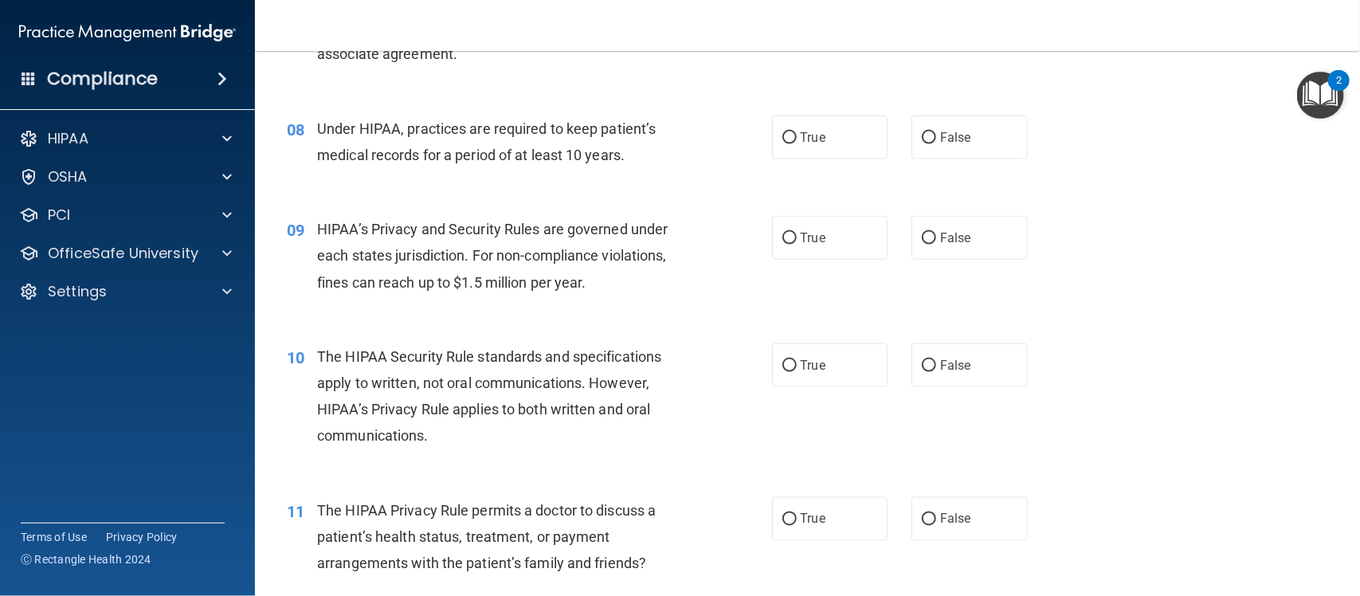
scroll to position [982, 0]
click at [912, 132] on label "False" at bounding box center [970, 137] width 116 height 44
click at [922, 132] on input "False" at bounding box center [929, 137] width 14 height 12
radio input "true"
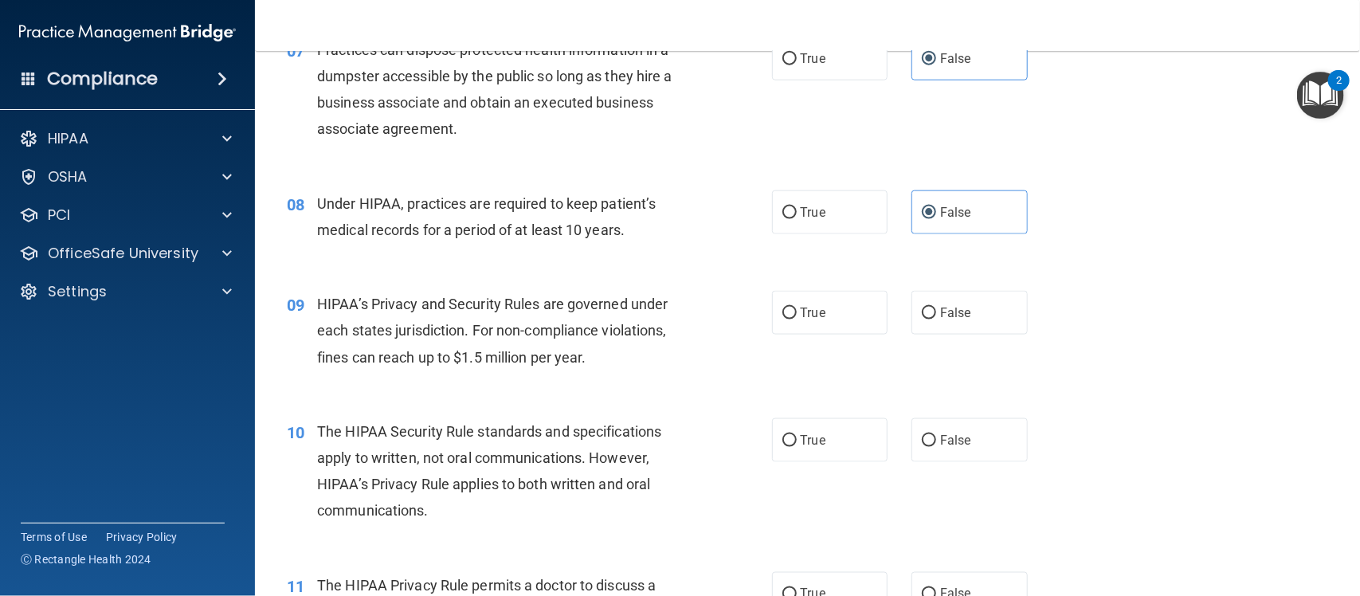
scroll to position [905, 0]
click at [805, 221] on label "True" at bounding box center [830, 213] width 116 height 44
click at [797, 220] on input "True" at bounding box center [789, 214] width 14 height 12
radio input "true"
radio input "false"
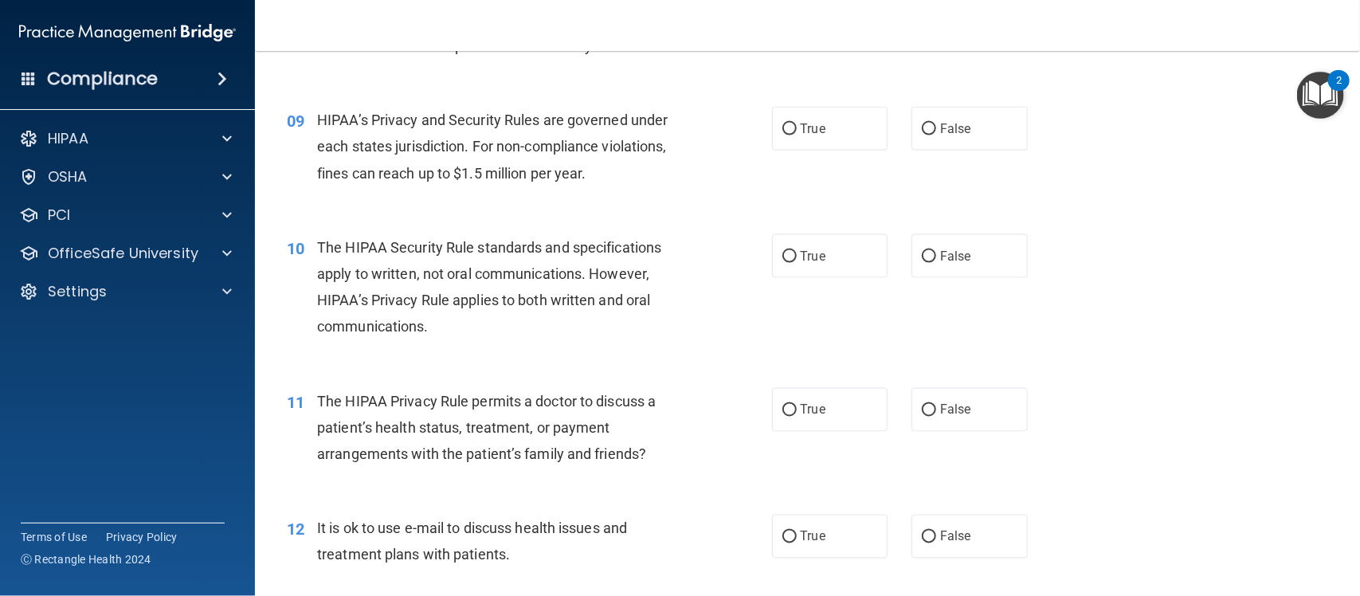
scroll to position [1094, 0]
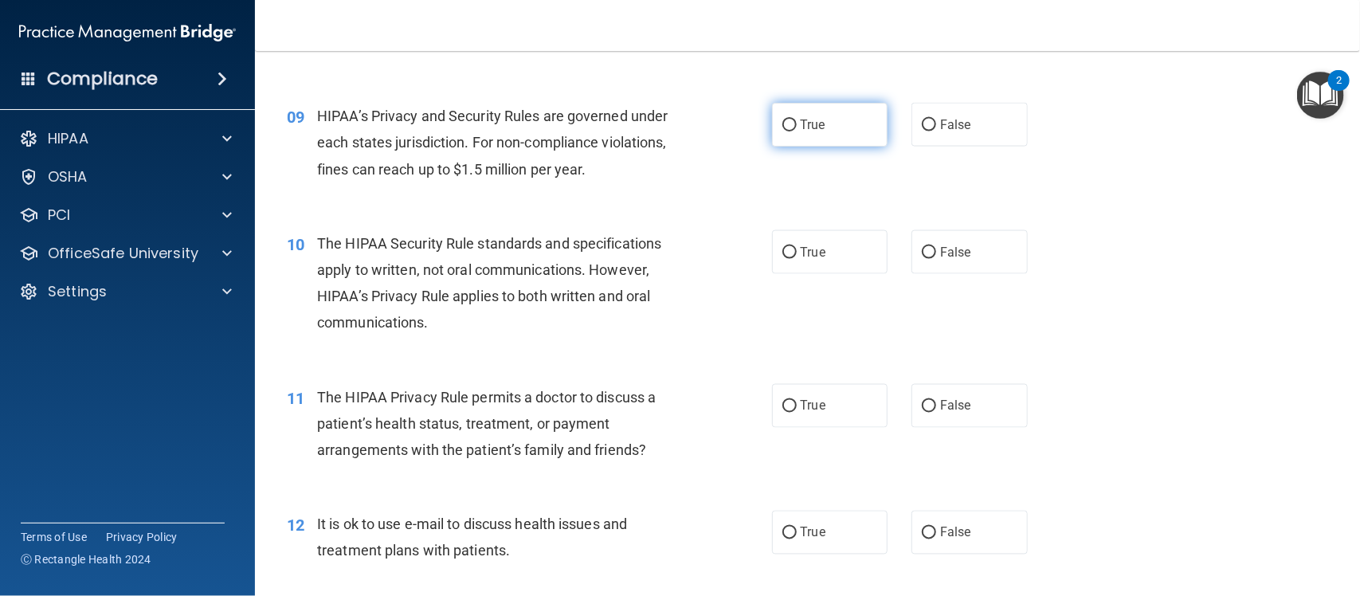
click at [789, 121] on input "True" at bounding box center [789, 126] width 14 height 12
radio input "true"
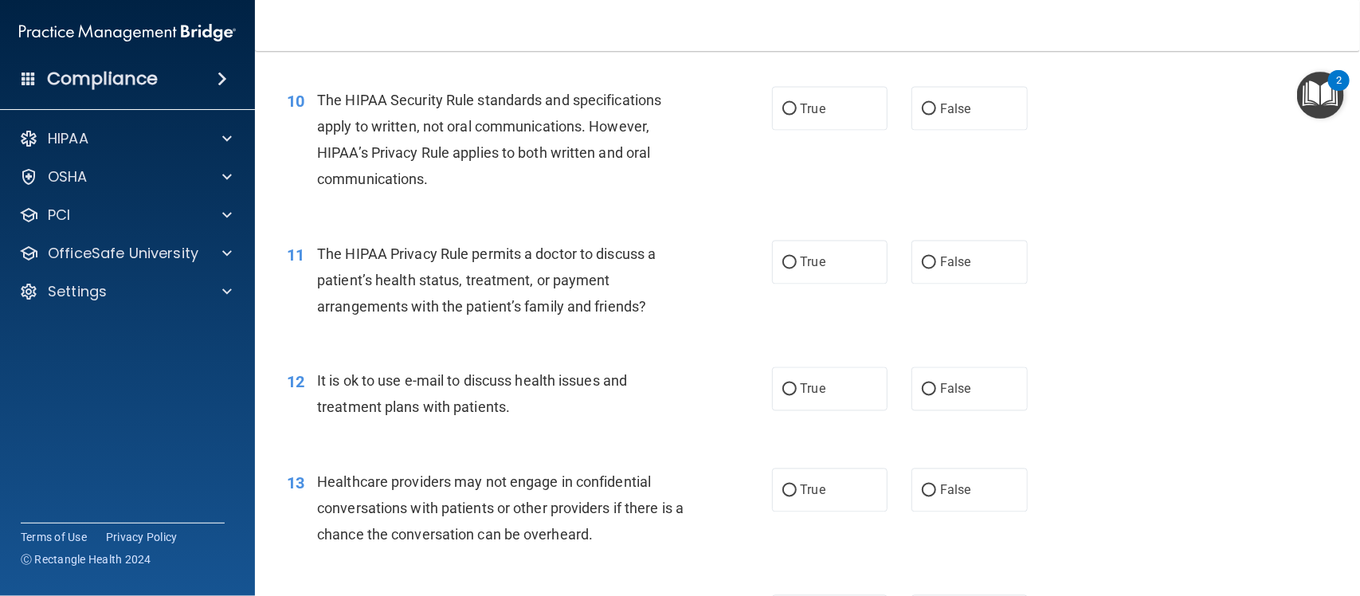
scroll to position [1239, 0]
click at [841, 93] on label "True" at bounding box center [830, 107] width 116 height 44
click at [797, 102] on input "True" at bounding box center [789, 108] width 14 height 12
radio input "true"
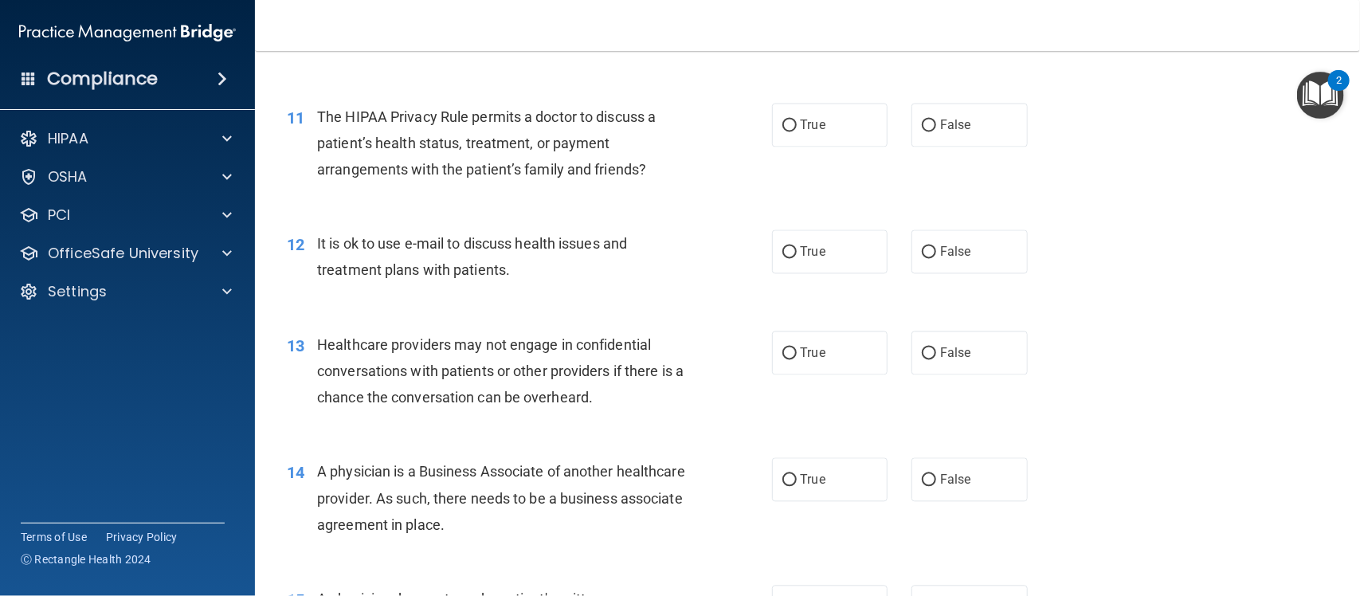
scroll to position [1375, 0]
click at [961, 124] on span "False" at bounding box center [955, 124] width 31 height 15
click at [936, 124] on input "False" at bounding box center [929, 126] width 14 height 12
radio input "true"
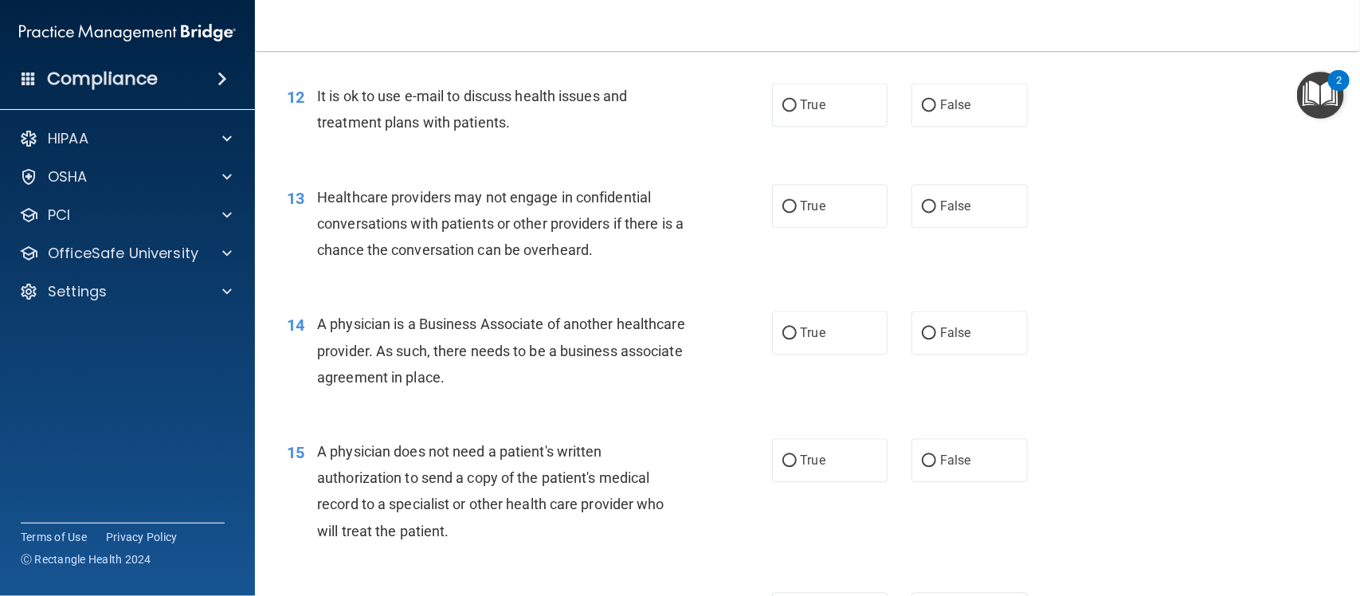
scroll to position [1523, 0]
click at [843, 92] on label "True" at bounding box center [830, 104] width 116 height 44
click at [797, 99] on input "True" at bounding box center [789, 105] width 14 height 12
radio input "true"
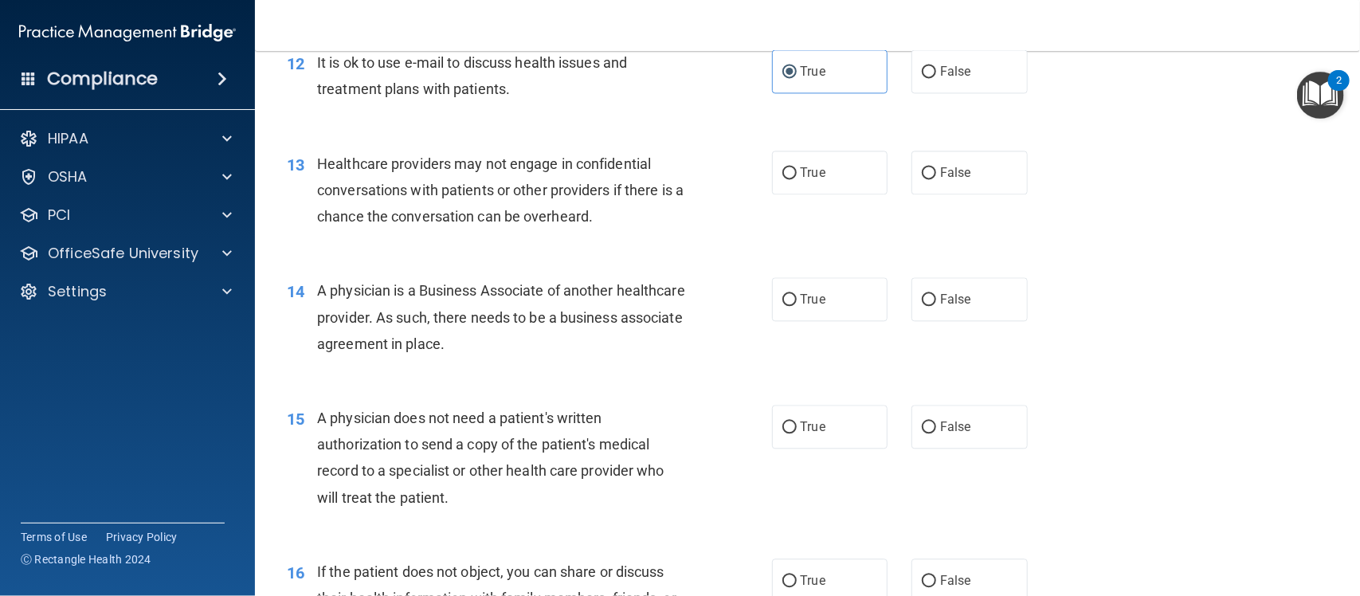
scroll to position [1555, 0]
click at [938, 93] on label "False" at bounding box center [970, 72] width 116 height 44
click at [936, 79] on input "False" at bounding box center [929, 73] width 14 height 12
radio input "true"
radio input "false"
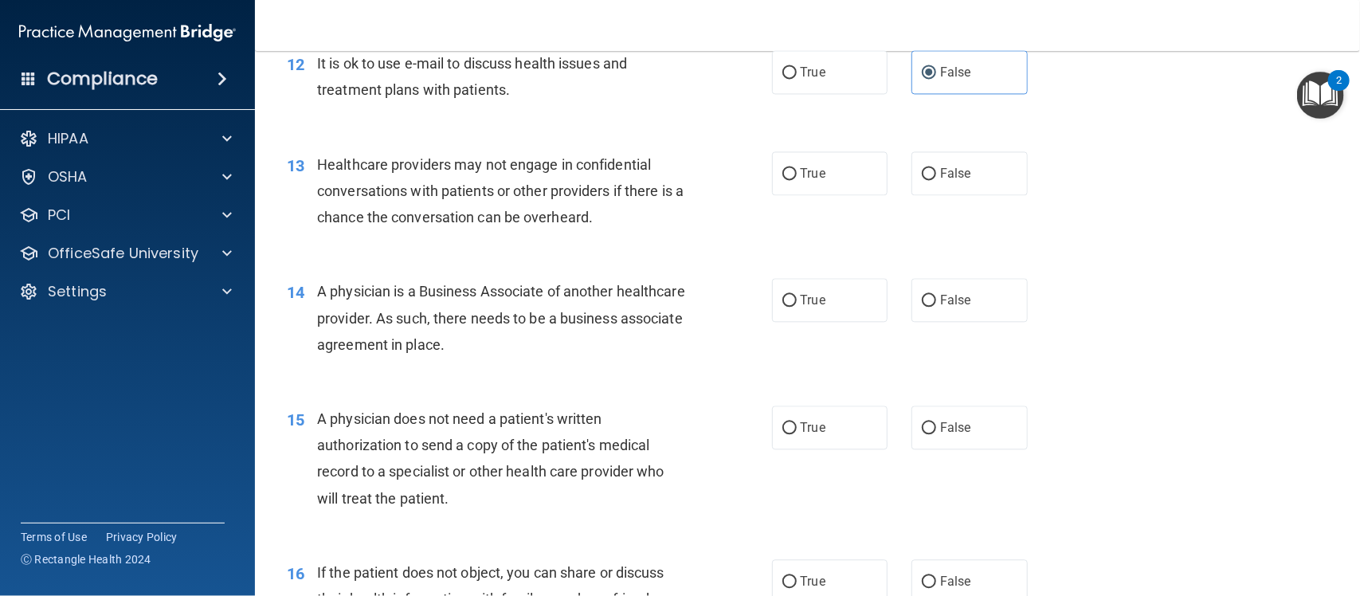
scroll to position [1583, 0]
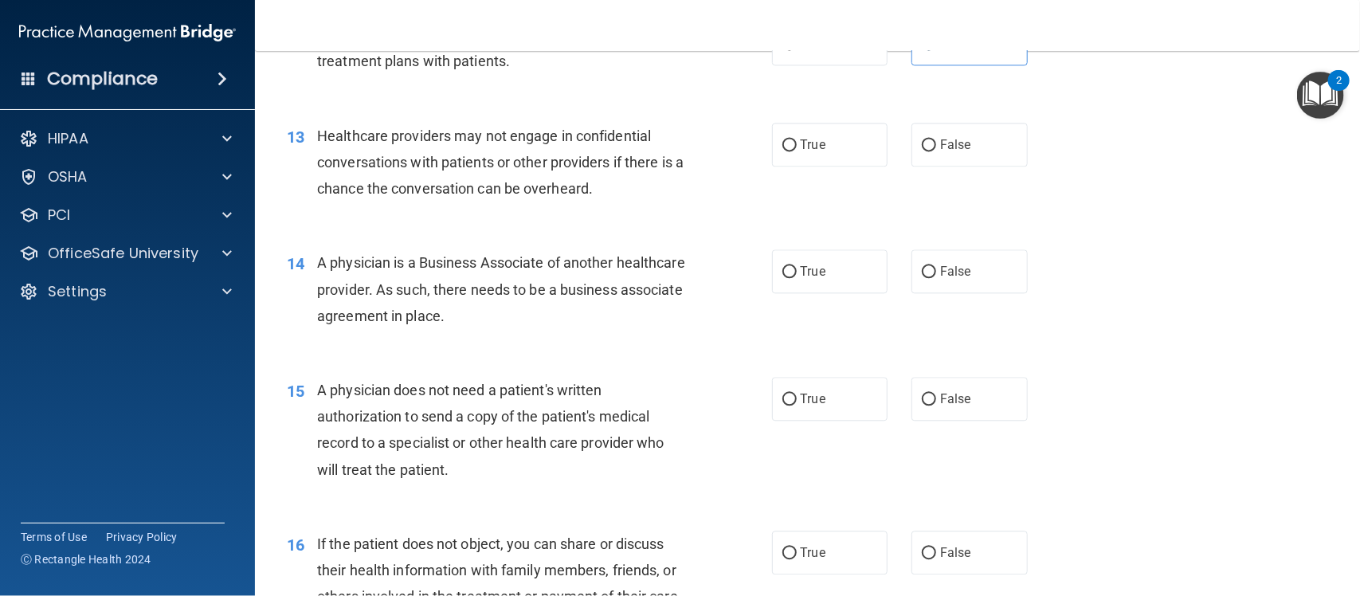
click at [827, 120] on div "13 Healthcare providers may not engage in confidential conversations with patie…" at bounding box center [807, 166] width 1065 height 127
click at [814, 153] on label "True" at bounding box center [830, 145] width 116 height 44
click at [797, 151] on input "True" at bounding box center [789, 145] width 14 height 12
radio input "true"
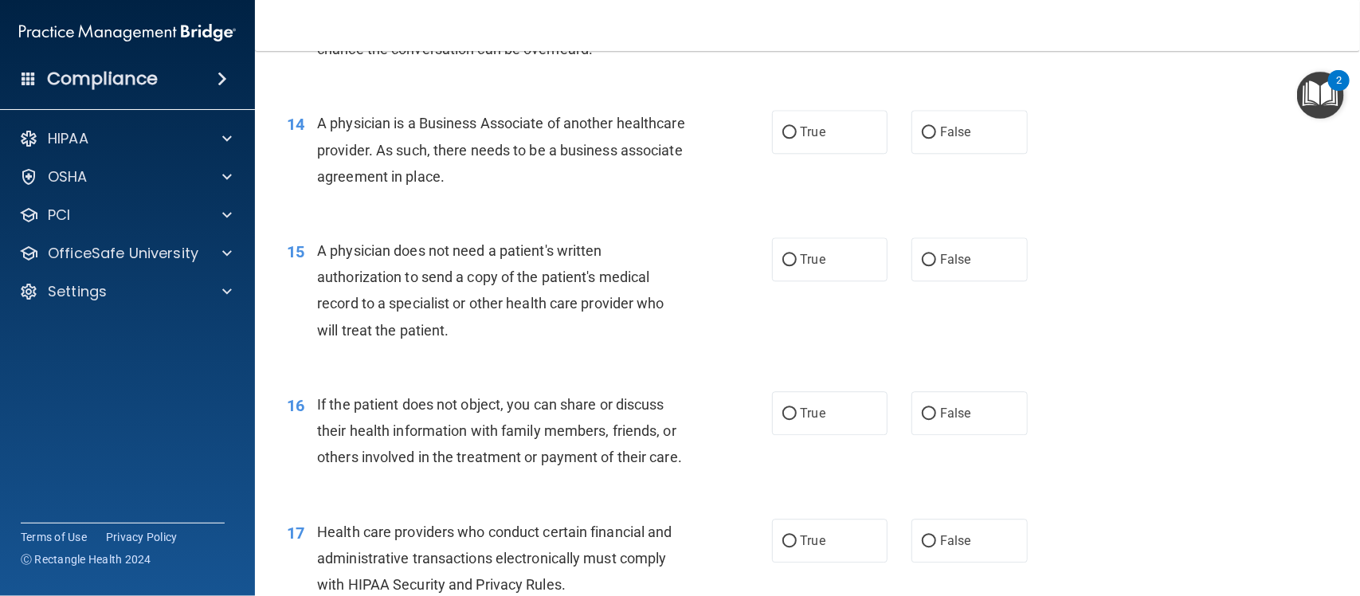
scroll to position [1723, 0]
click at [827, 150] on label "True" at bounding box center [830, 131] width 116 height 44
click at [797, 138] on input "True" at bounding box center [789, 132] width 14 height 12
radio input "true"
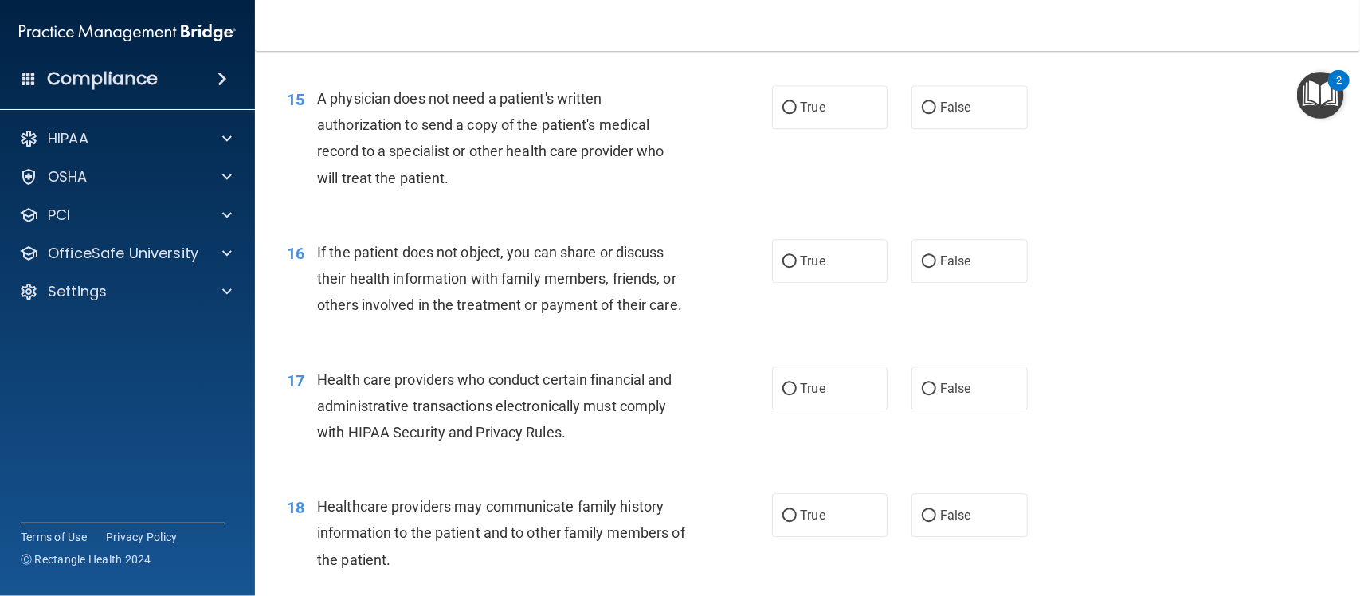
scroll to position [1876, 0]
click at [851, 106] on label "True" at bounding box center [830, 106] width 116 height 44
click at [797, 106] on input "True" at bounding box center [789, 106] width 14 height 12
radio input "true"
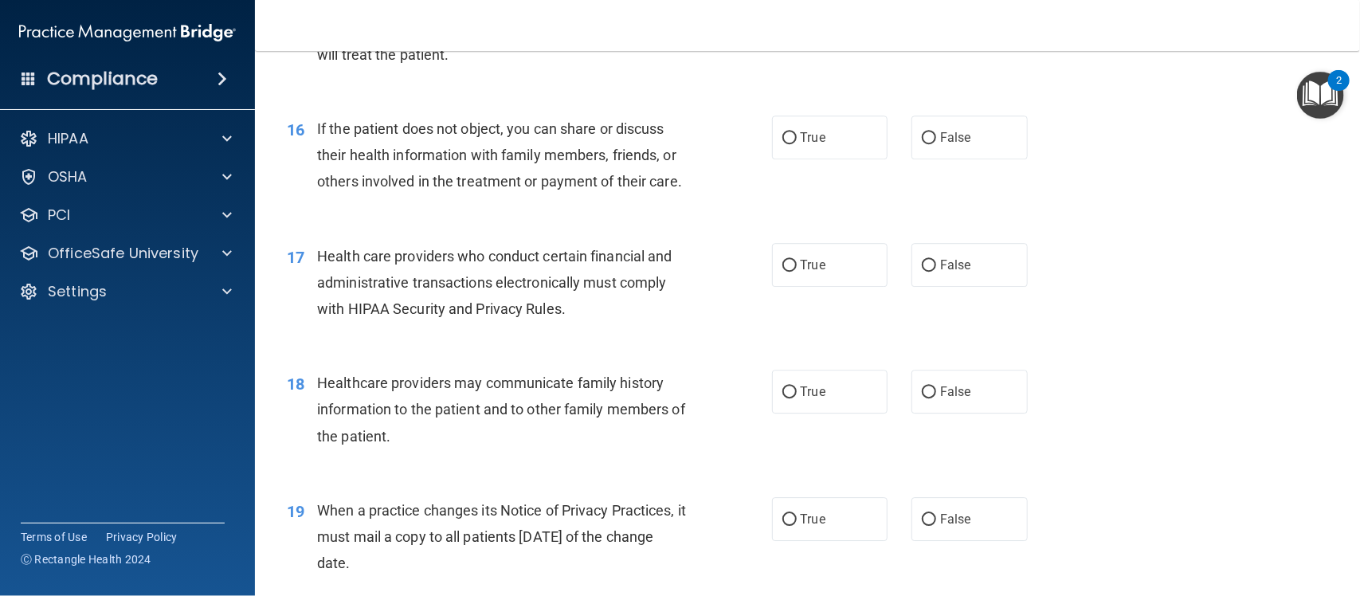
scroll to position [2000, 0]
click at [787, 142] on input "True" at bounding box center [789, 137] width 14 height 12
radio input "true"
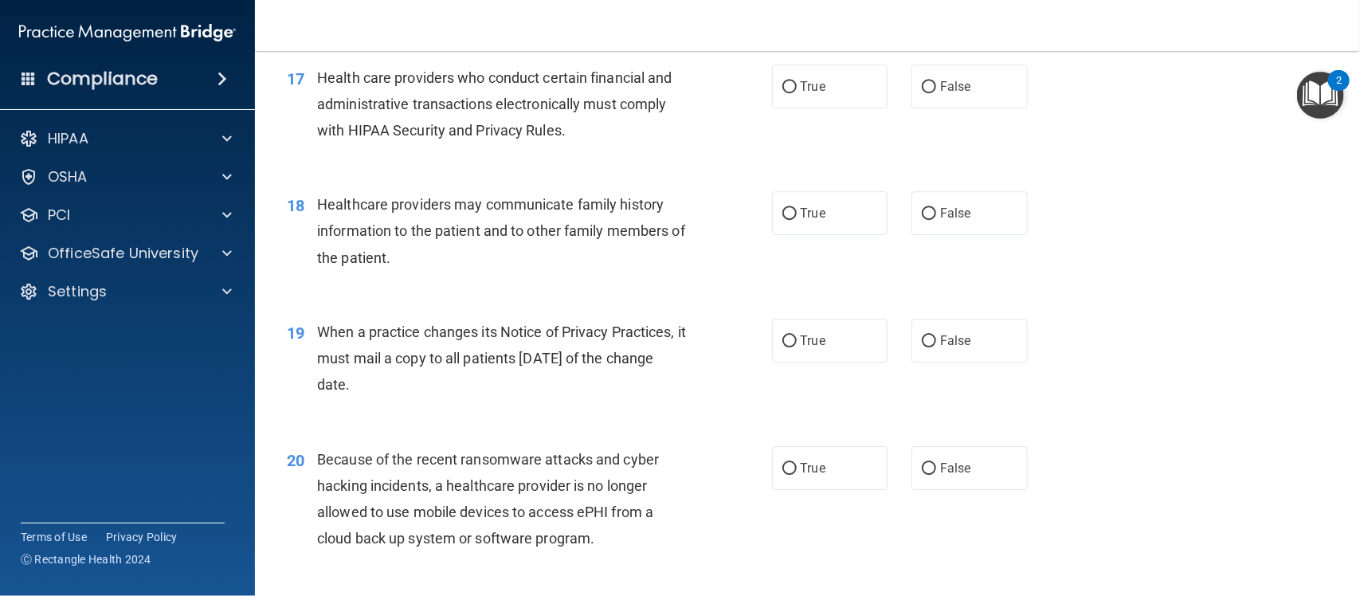
scroll to position [2178, 0]
click at [773, 108] on label "True" at bounding box center [830, 86] width 116 height 44
click at [782, 92] on input "True" at bounding box center [789, 86] width 14 height 12
radio input "true"
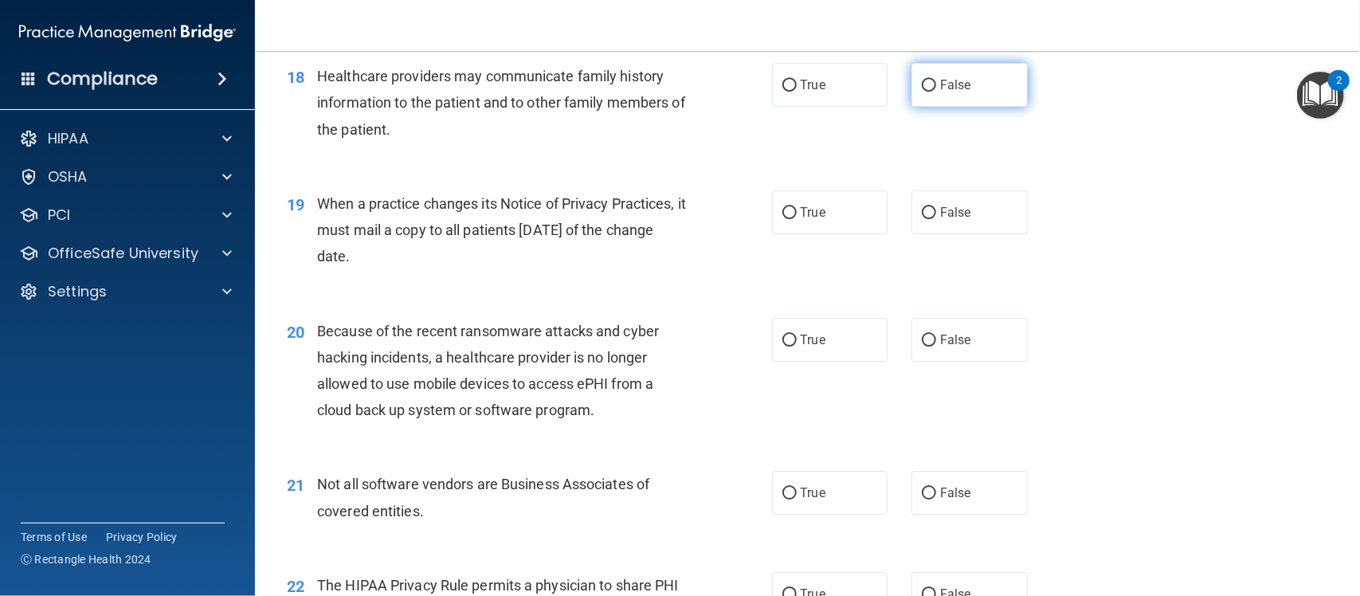
click at [959, 107] on label "False" at bounding box center [970, 85] width 116 height 44
click at [936, 92] on input "False" at bounding box center [929, 86] width 14 height 12
radio input "true"
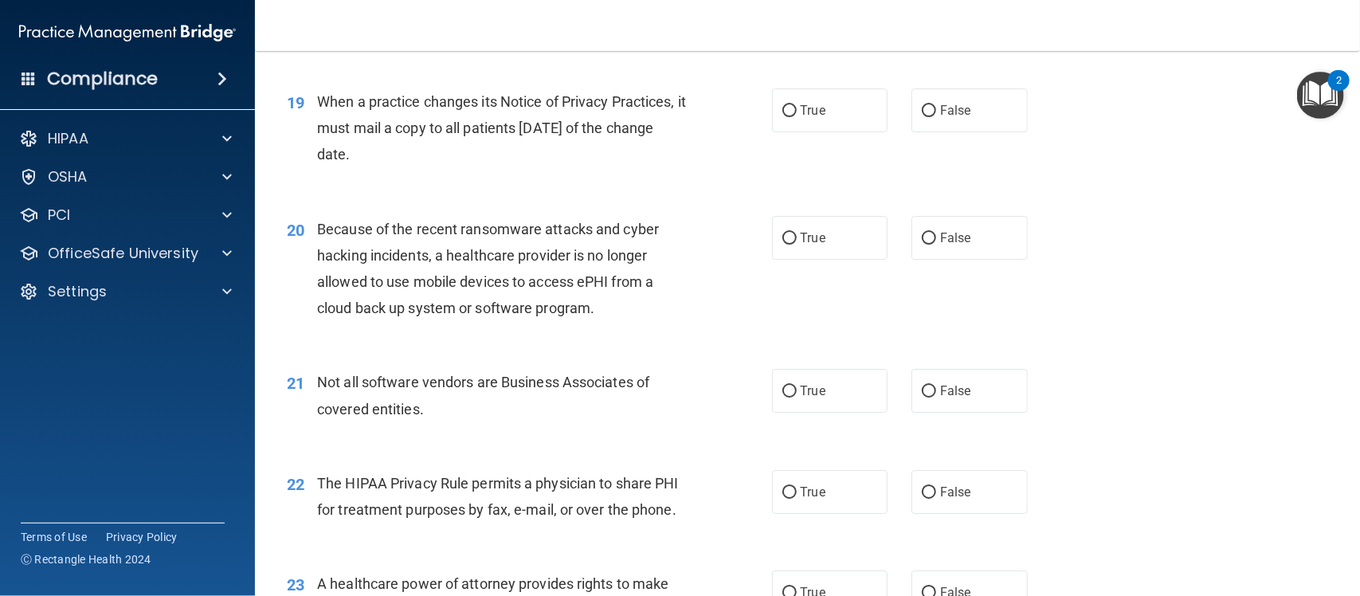
scroll to position [2408, 0]
click at [789, 116] on input "True" at bounding box center [789, 110] width 14 height 12
radio input "true"
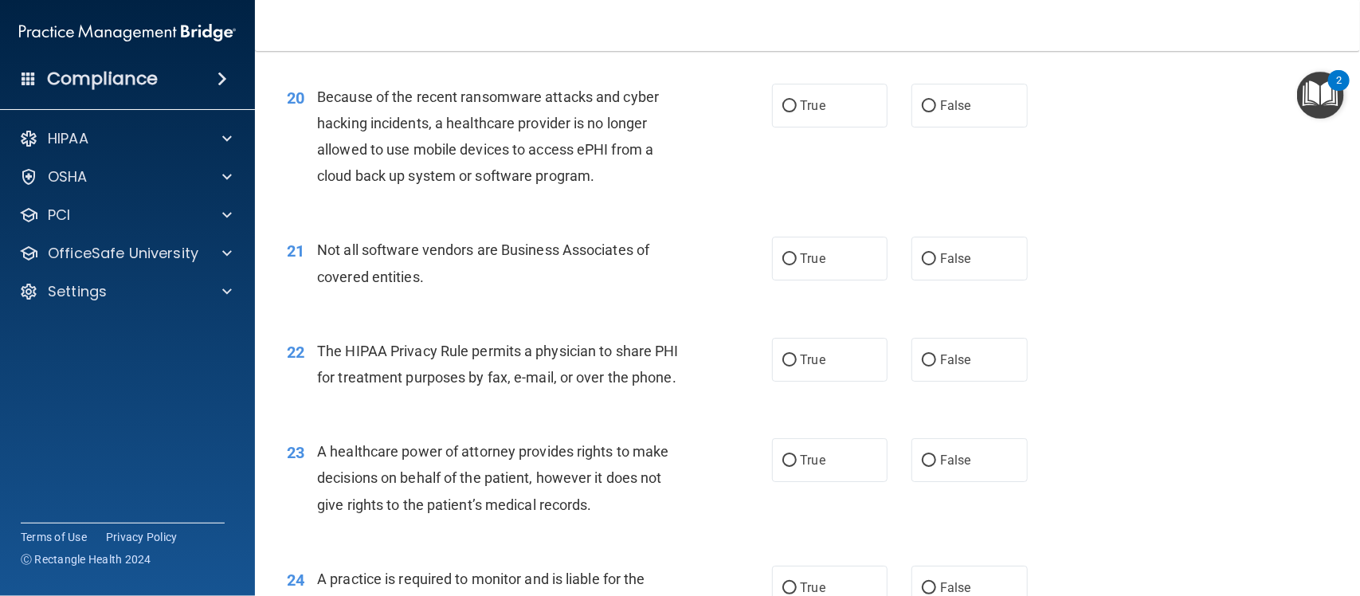
scroll to position [2540, 0]
click at [782, 127] on label "True" at bounding box center [830, 105] width 116 height 44
click at [782, 112] on input "True" at bounding box center [789, 106] width 14 height 12
radio input "true"
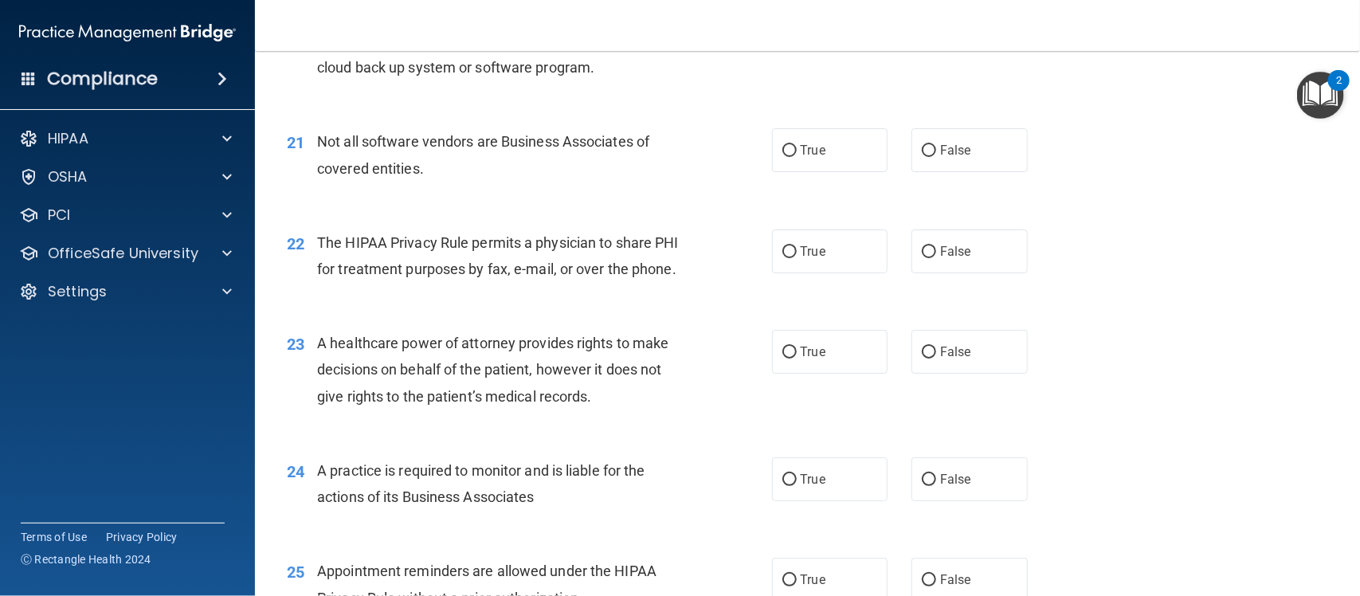
scroll to position [2658, 0]
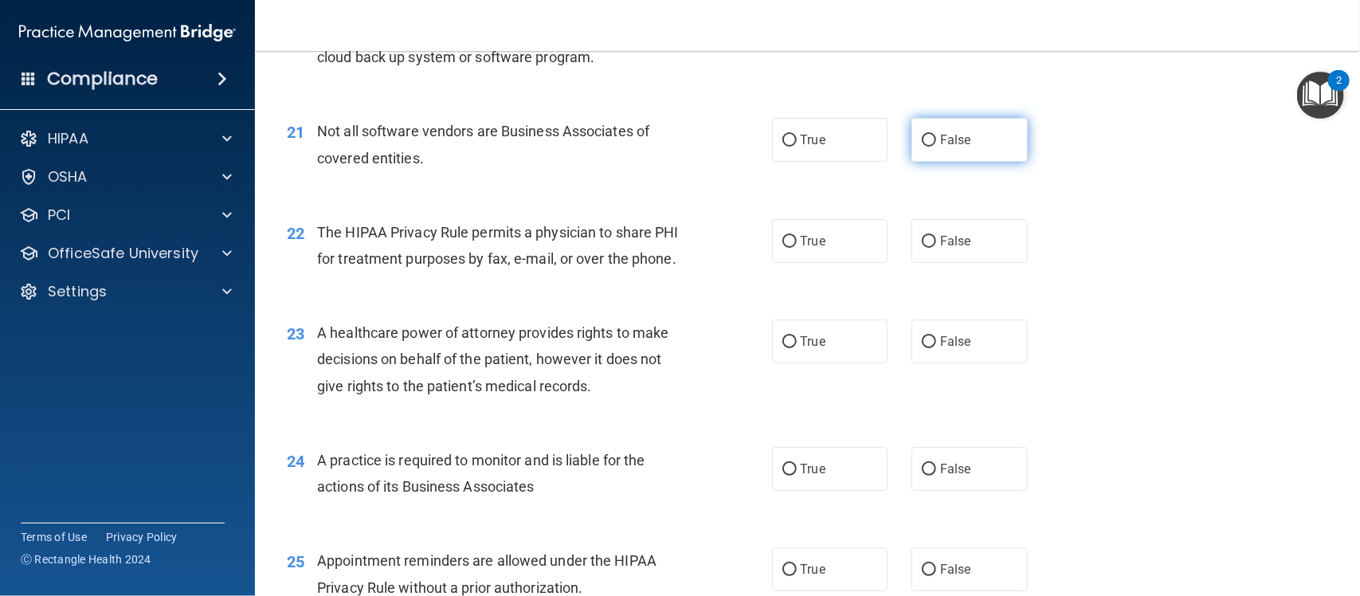
click at [976, 162] on label "False" at bounding box center [970, 140] width 116 height 44
click at [936, 147] on input "False" at bounding box center [929, 141] width 14 height 12
radio input "true"
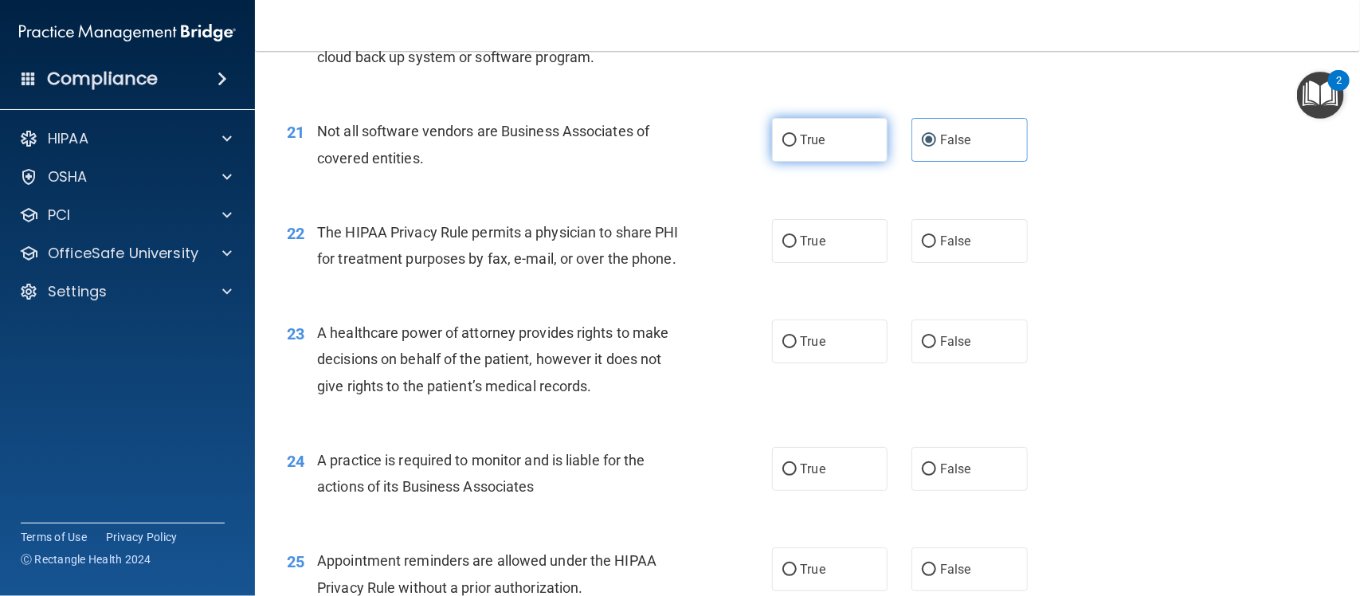
click at [841, 162] on label "True" at bounding box center [830, 140] width 116 height 44
click at [797, 147] on input "True" at bounding box center [789, 141] width 14 height 12
radio input "true"
radio input "false"
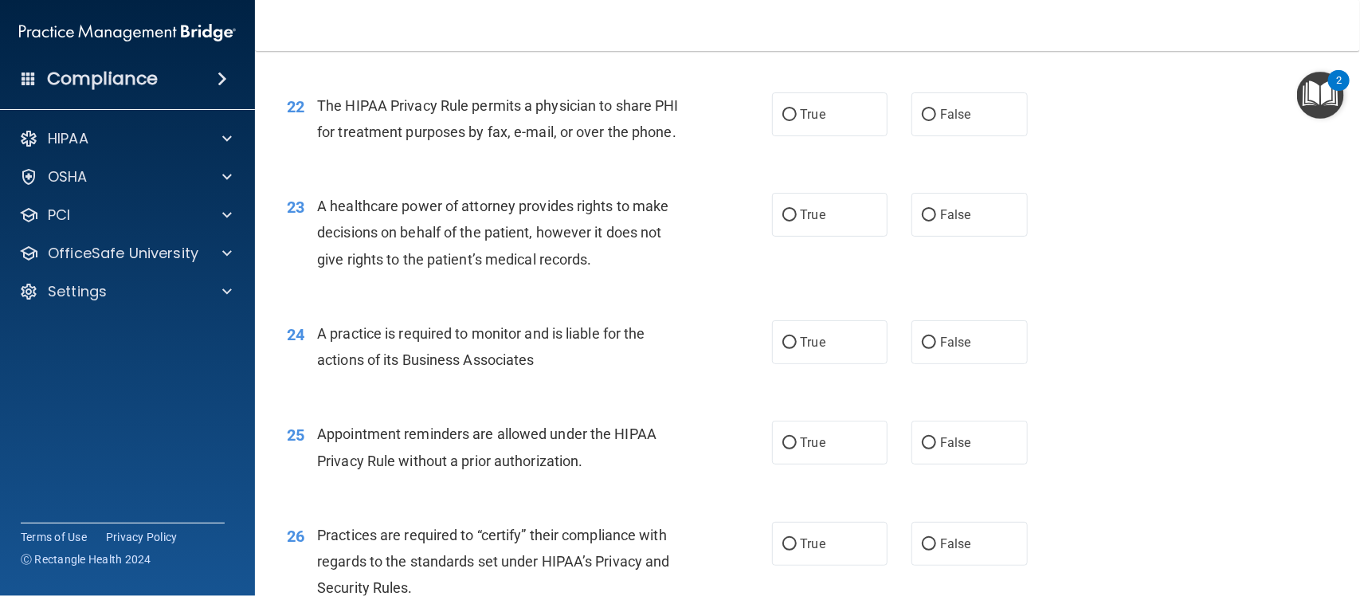
scroll to position [2807, 0]
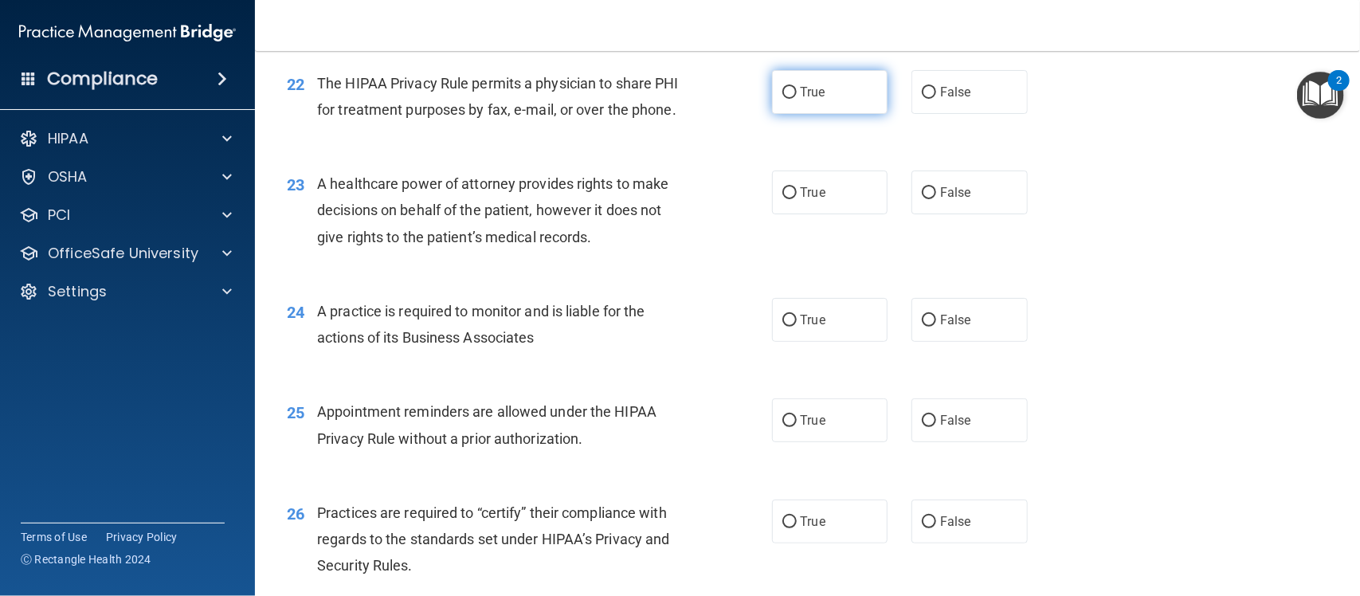
click at [774, 114] on label "True" at bounding box center [830, 92] width 116 height 44
click at [782, 99] on input "True" at bounding box center [789, 93] width 14 height 12
radio input "true"
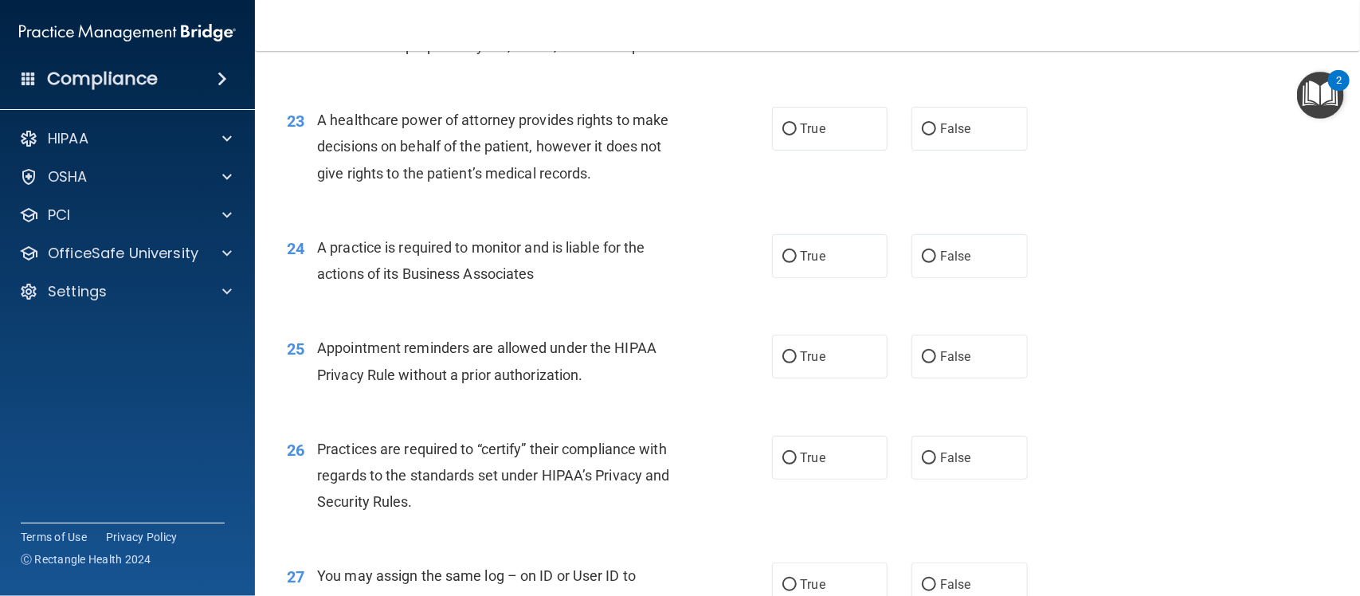
scroll to position [2873, 0]
click at [835, 148] on label "True" at bounding box center [830, 126] width 116 height 44
click at [797, 133] on input "True" at bounding box center [789, 127] width 14 height 12
radio input "true"
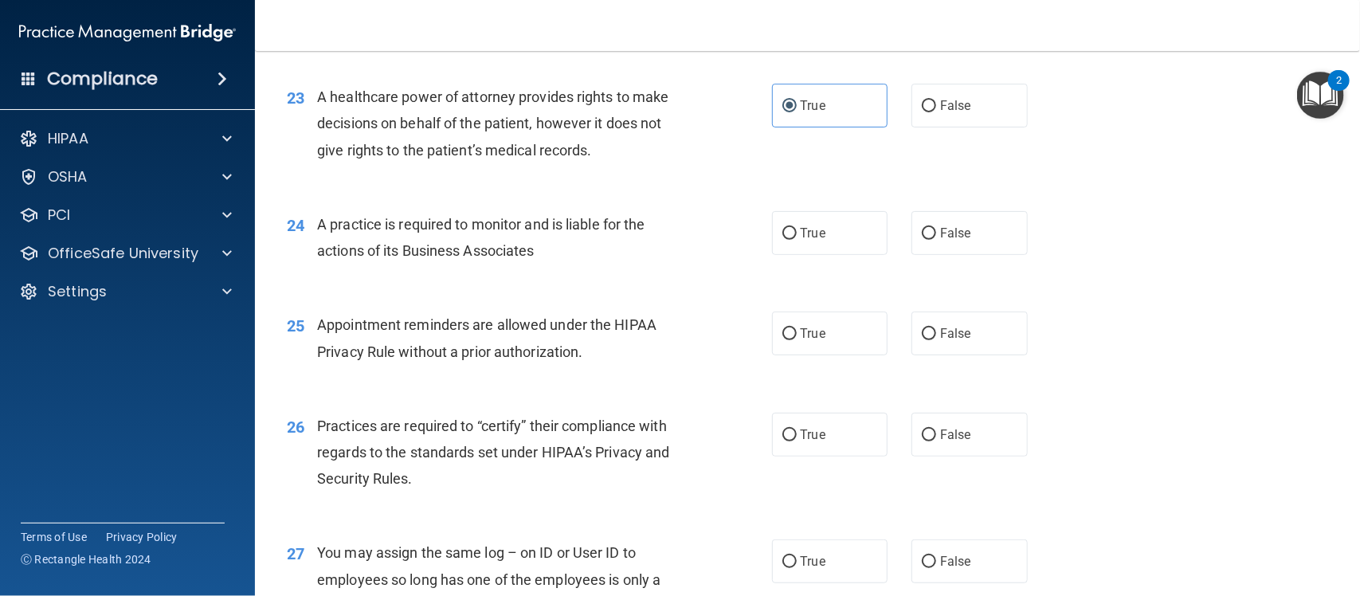
scroll to position [2895, 0]
click at [940, 112] on span "False" at bounding box center [955, 104] width 31 height 15
click at [936, 112] on input "False" at bounding box center [929, 106] width 14 height 12
radio input "true"
radio input "false"
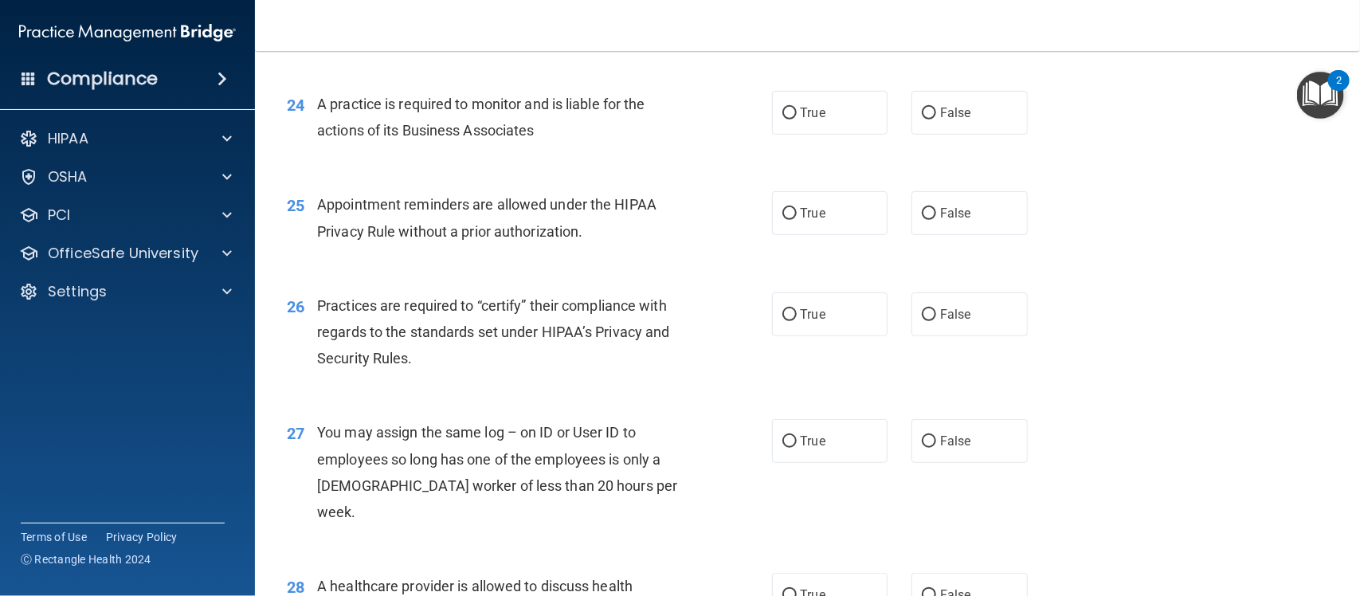
scroll to position [3016, 0]
click at [942, 119] on span "False" at bounding box center [955, 111] width 31 height 15
click at [936, 118] on input "False" at bounding box center [929, 112] width 14 height 12
radio input "true"
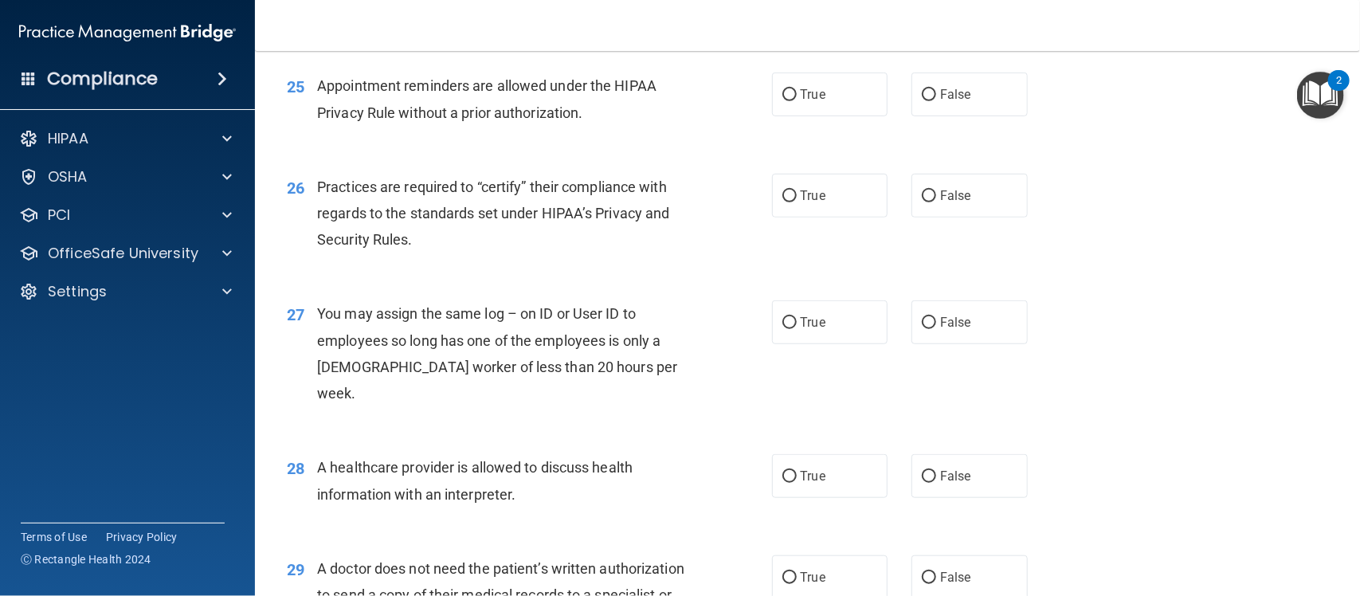
scroll to position [3134, 0]
click at [837, 116] on label "True" at bounding box center [830, 94] width 116 height 44
click at [797, 100] on input "True" at bounding box center [789, 94] width 14 height 12
radio input "true"
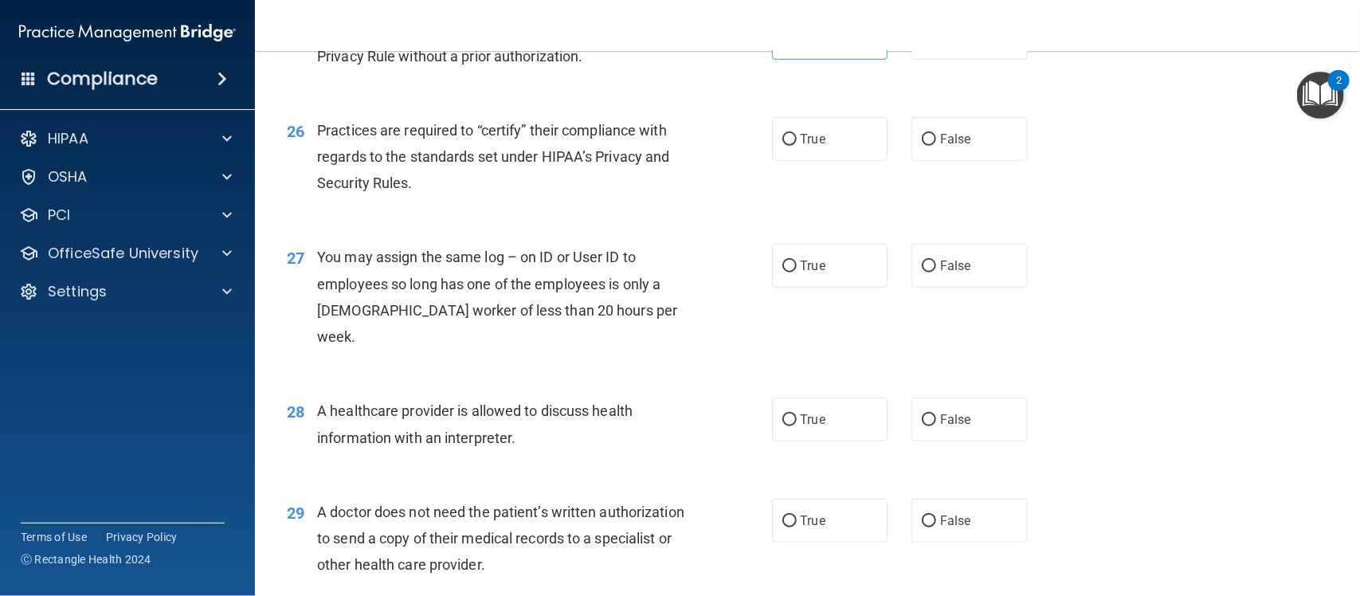
scroll to position [3191, 0]
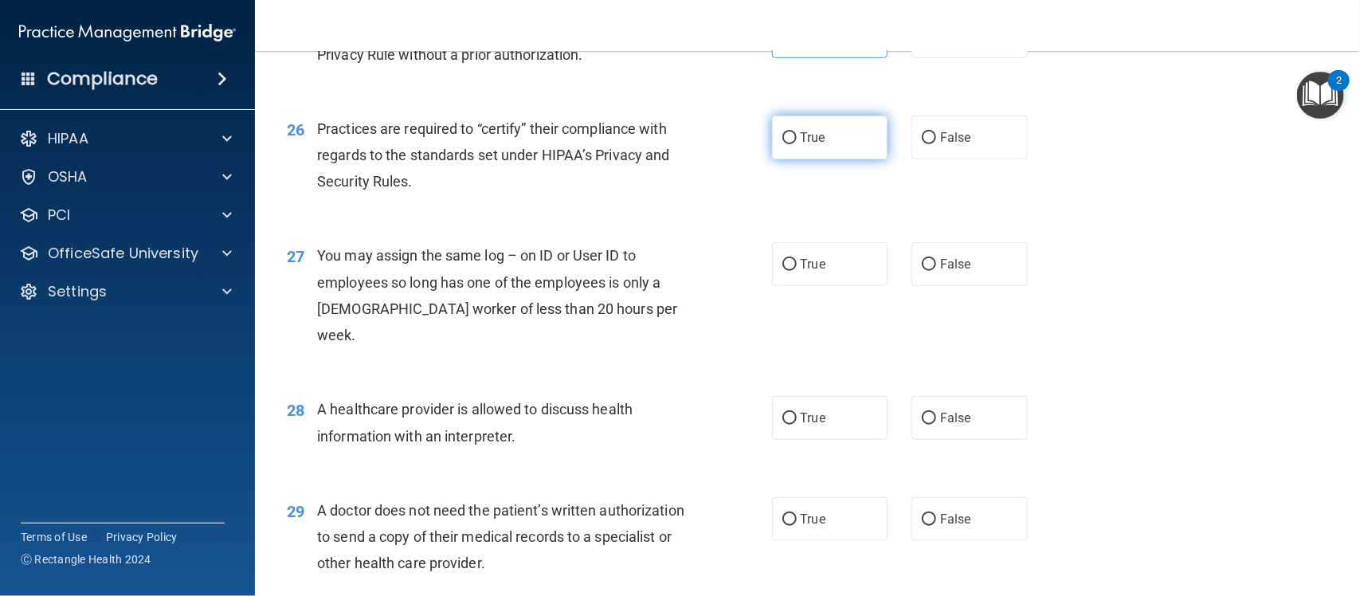
click at [790, 159] on label "True" at bounding box center [830, 138] width 116 height 44
click at [790, 144] on input "True" at bounding box center [789, 138] width 14 height 12
radio input "true"
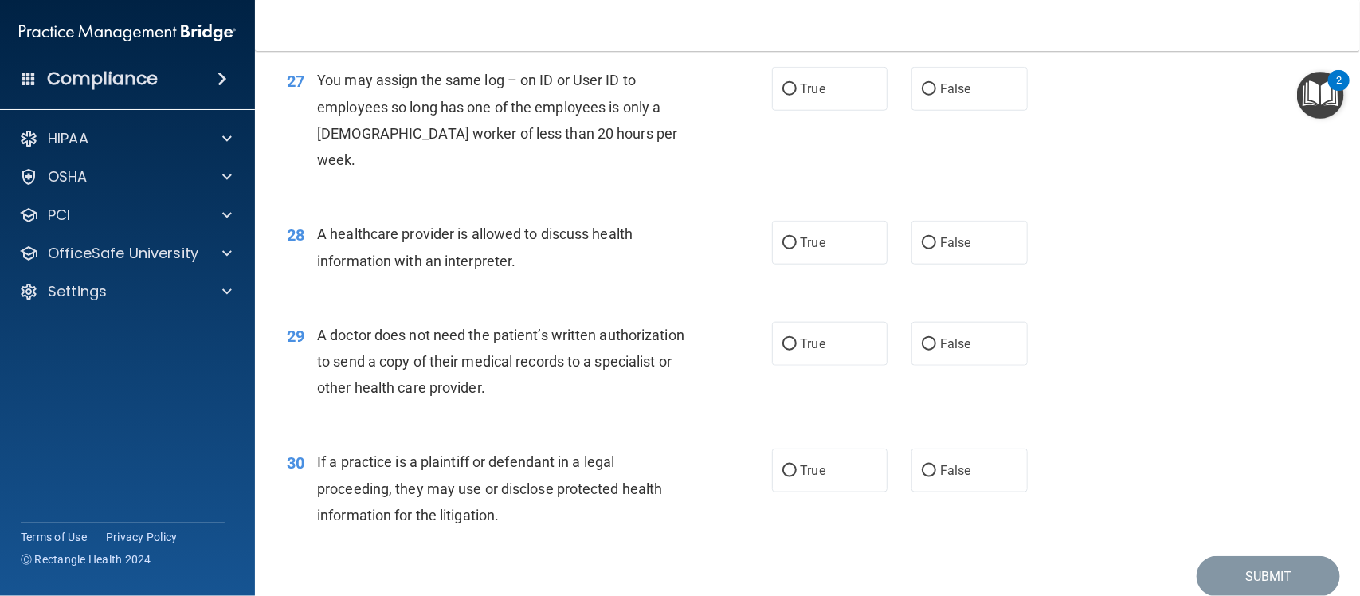
scroll to position [3367, 0]
click at [922, 95] on input "False" at bounding box center [929, 89] width 14 height 12
radio input "true"
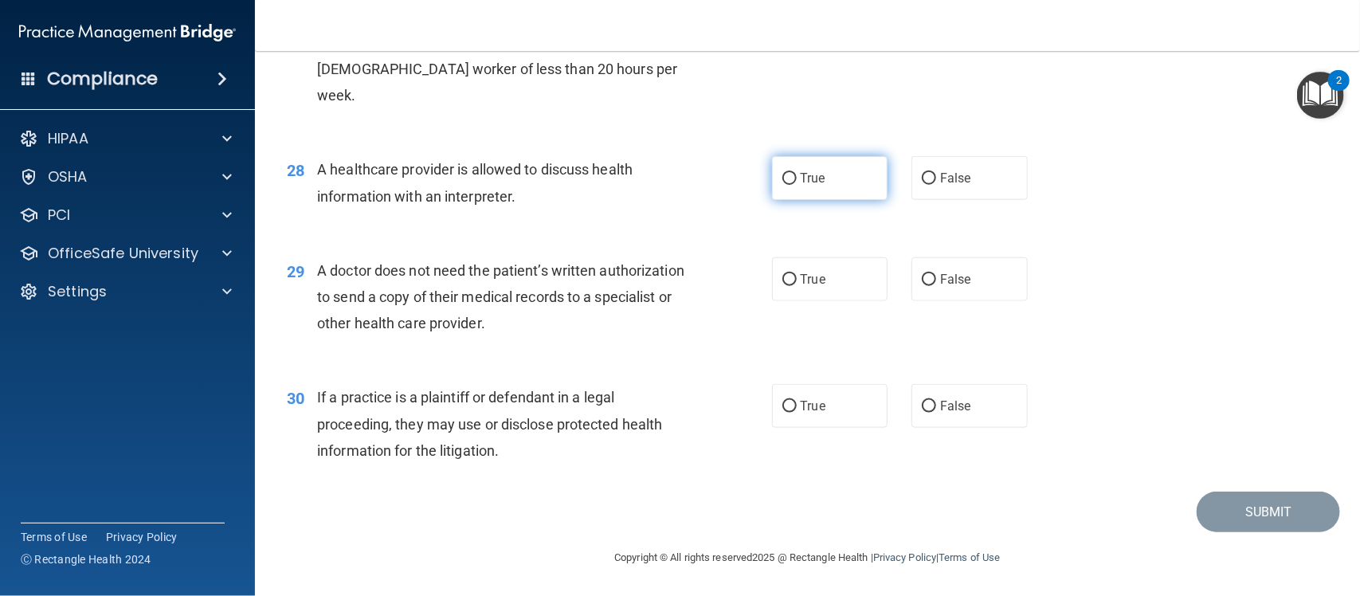
click at [834, 163] on label "True" at bounding box center [830, 178] width 116 height 44
click at [797, 173] on input "True" at bounding box center [789, 179] width 14 height 12
radio input "true"
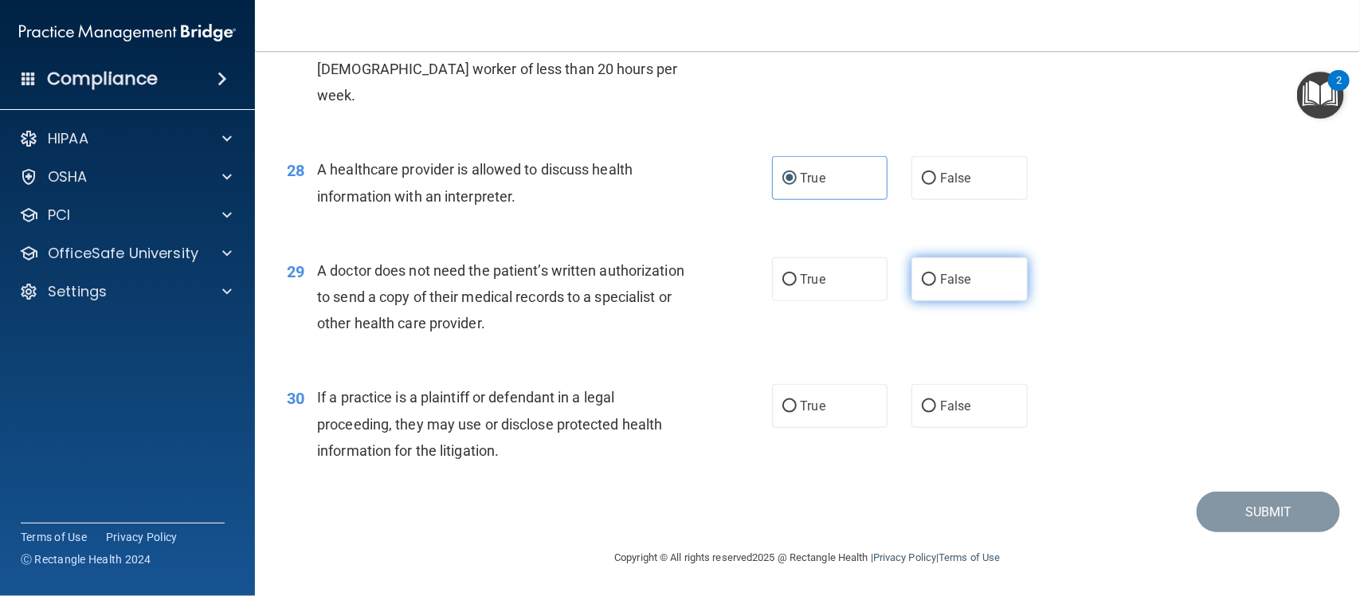
click at [922, 274] on input "False" at bounding box center [929, 280] width 14 height 12
radio input "true"
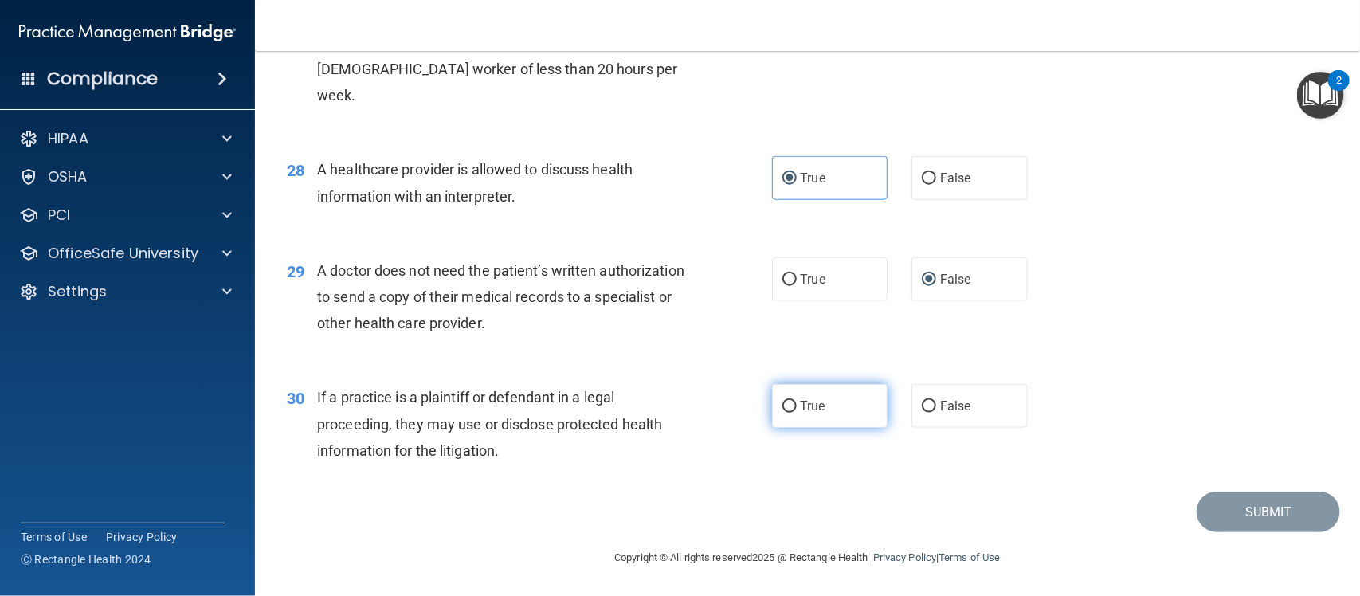
click at [831, 400] on label "True" at bounding box center [830, 406] width 116 height 44
click at [797, 401] on input "True" at bounding box center [789, 407] width 14 height 12
radio input "true"
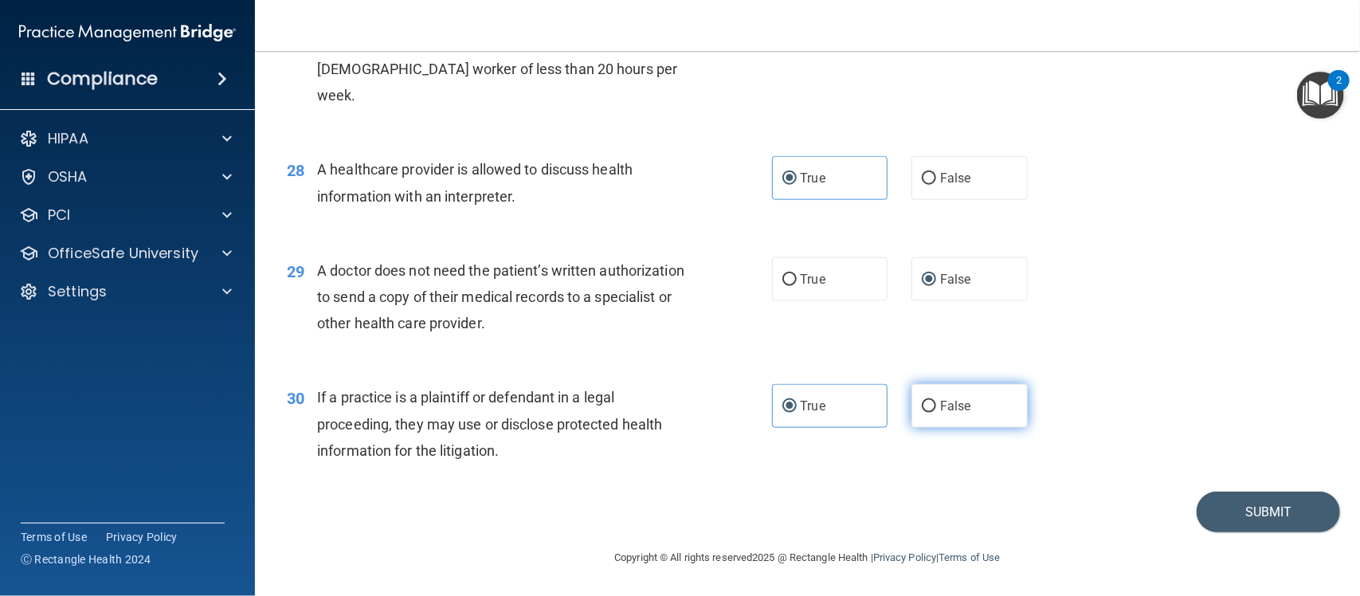
click at [940, 413] on span "False" at bounding box center [955, 405] width 31 height 15
click at [932, 413] on input "False" at bounding box center [929, 407] width 14 height 12
radio input "true"
radio input "false"
click at [1207, 504] on button "Submit" at bounding box center [1268, 512] width 143 height 41
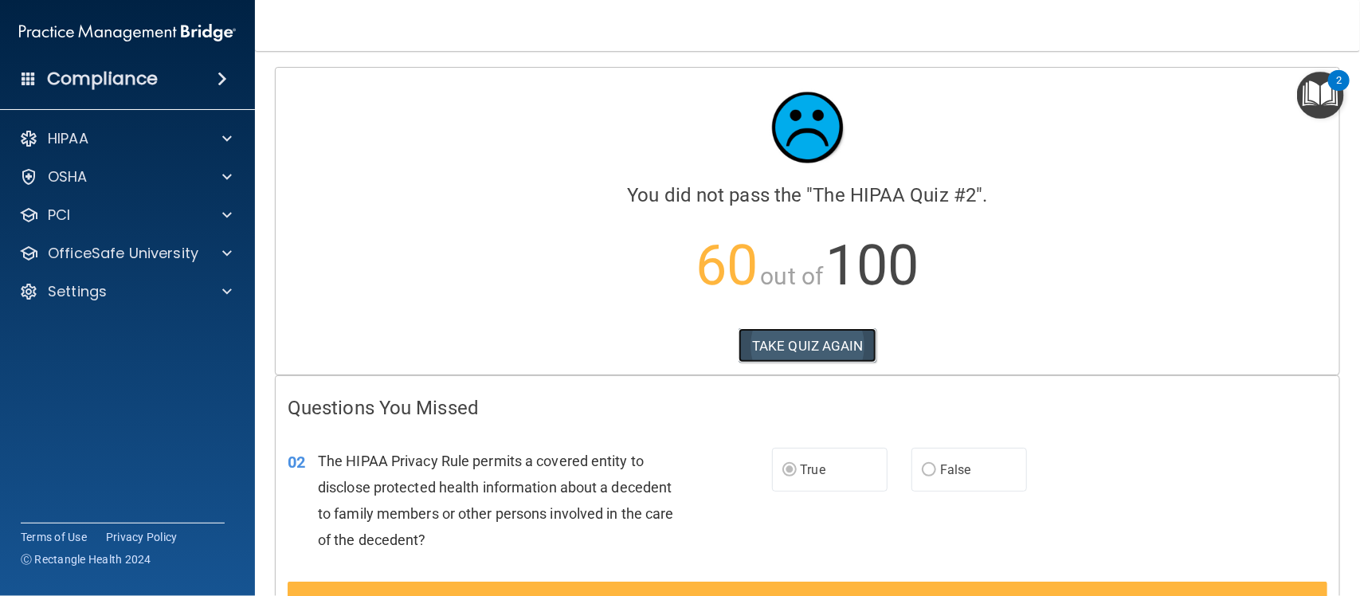
click at [842, 355] on button "TAKE QUIZ AGAIN" at bounding box center [808, 345] width 138 height 35
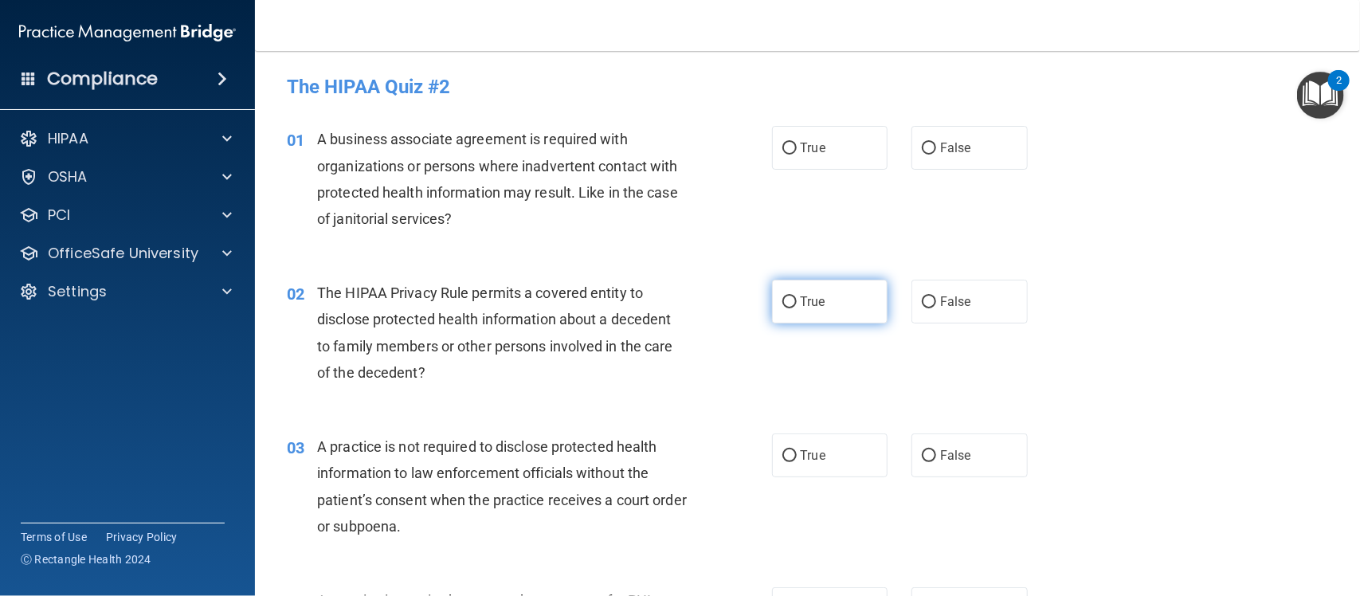
click at [801, 300] on span "True" at bounding box center [813, 301] width 25 height 15
click at [794, 300] on input "True" at bounding box center [789, 302] width 14 height 12
radio input "true"
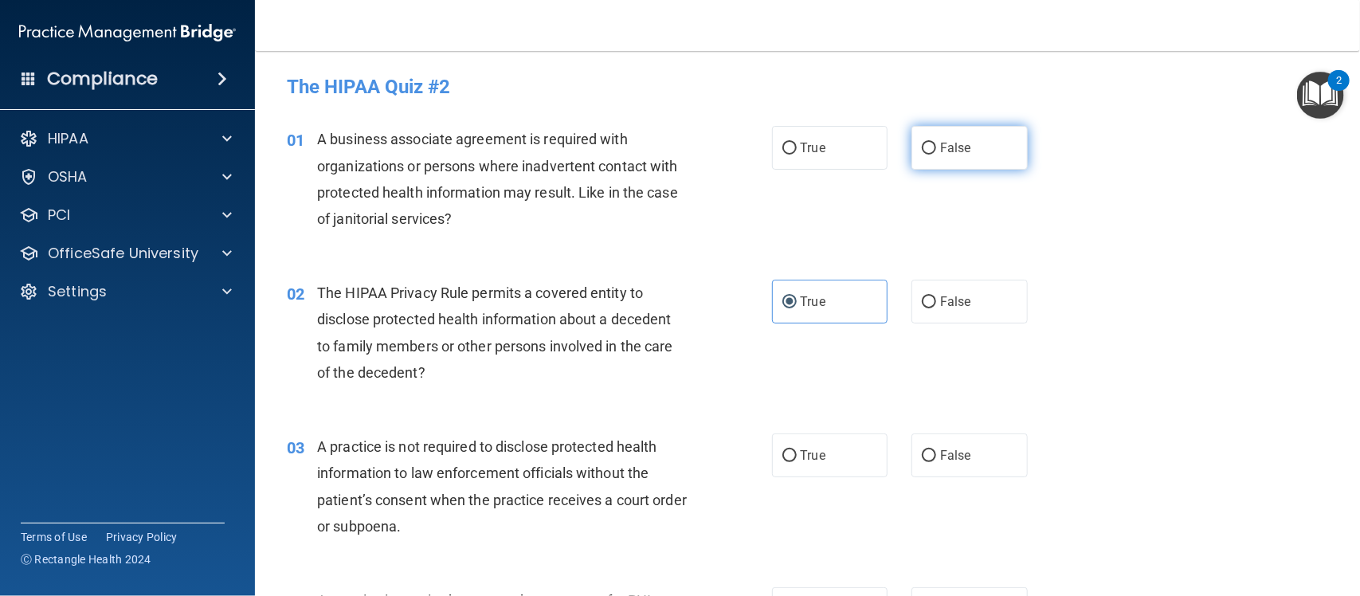
click at [933, 138] on label "False" at bounding box center [970, 148] width 116 height 44
click at [933, 143] on input "False" at bounding box center [929, 149] width 14 height 12
radio input "true"
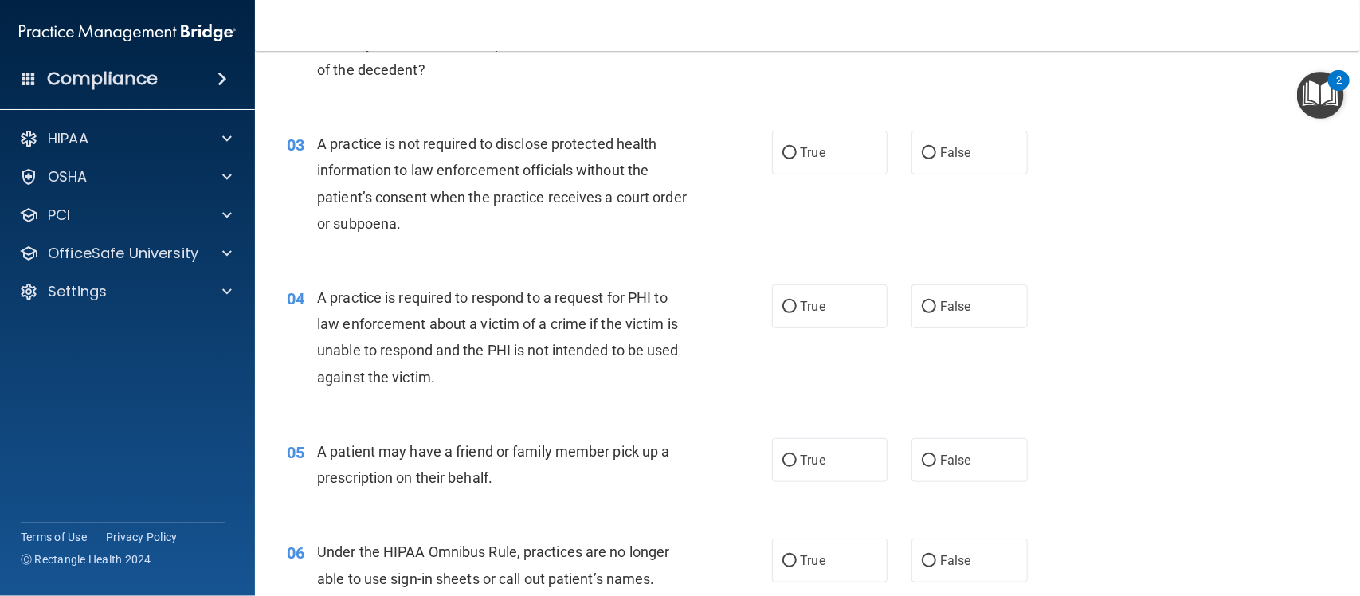
scroll to position [304, 0]
click at [973, 156] on label "False" at bounding box center [970, 152] width 116 height 44
click at [936, 156] on input "False" at bounding box center [929, 153] width 14 height 12
radio input "true"
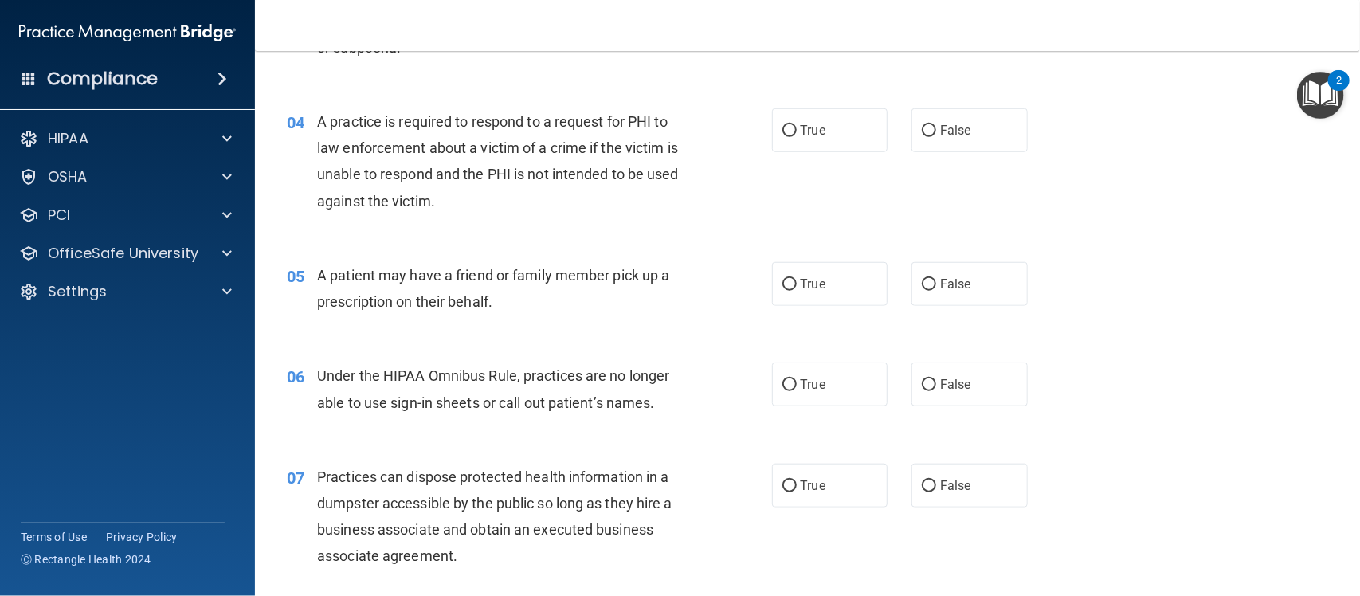
scroll to position [480, 0]
click at [853, 118] on label "True" at bounding box center [830, 130] width 116 height 44
click at [797, 124] on input "True" at bounding box center [789, 130] width 14 height 12
radio input "true"
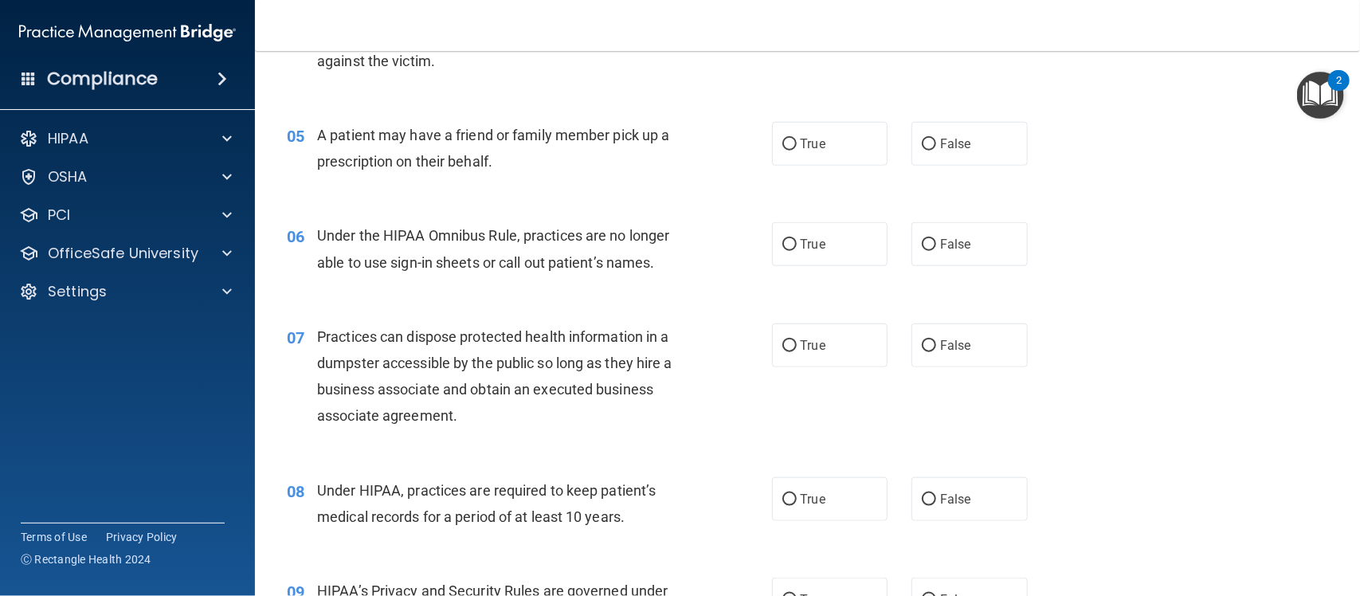
scroll to position [620, 0]
click at [838, 152] on label "True" at bounding box center [830, 143] width 116 height 44
click at [797, 150] on input "True" at bounding box center [789, 144] width 14 height 12
radio input "true"
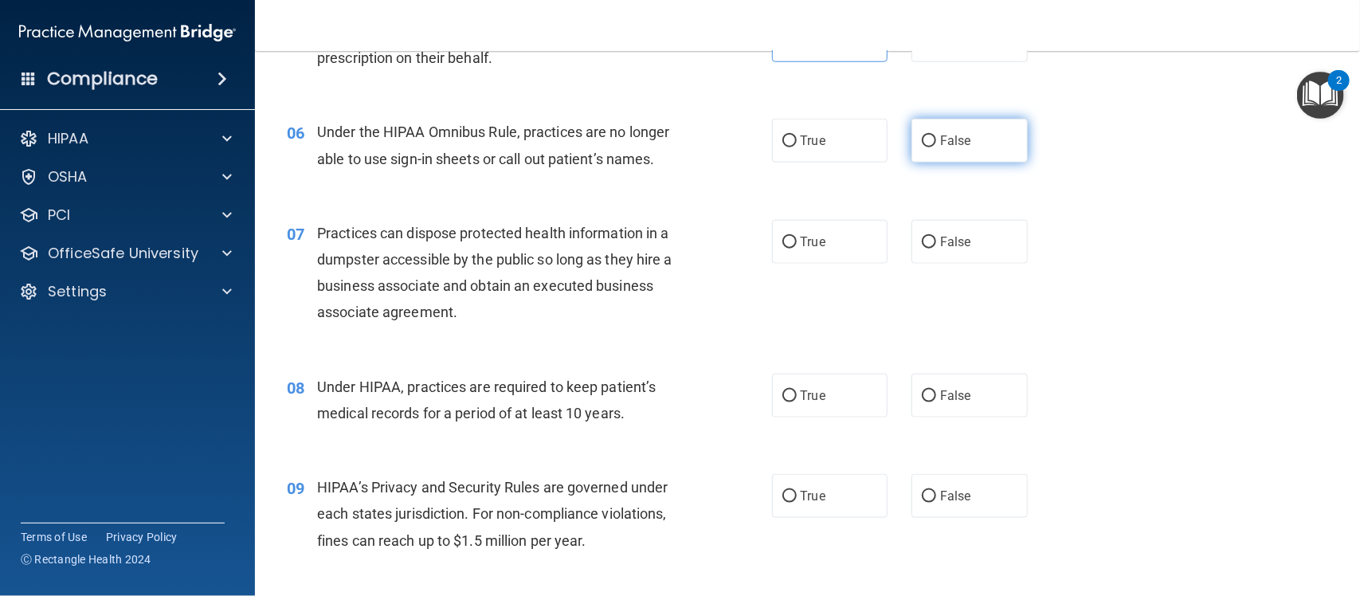
click at [924, 126] on label "False" at bounding box center [970, 141] width 116 height 44
click at [924, 135] on input "False" at bounding box center [929, 141] width 14 height 12
radio input "true"
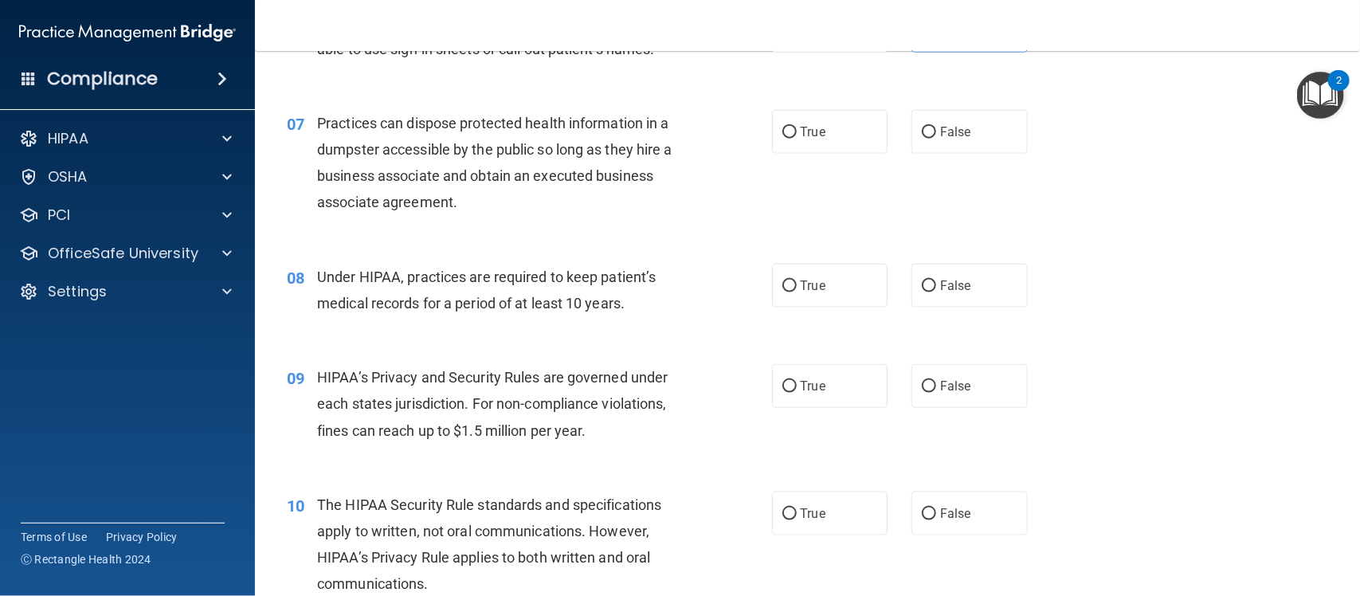
scroll to position [833, 0]
click at [920, 143] on label "False" at bounding box center [970, 131] width 116 height 44
click at [922, 138] on input "False" at bounding box center [929, 132] width 14 height 12
radio input "true"
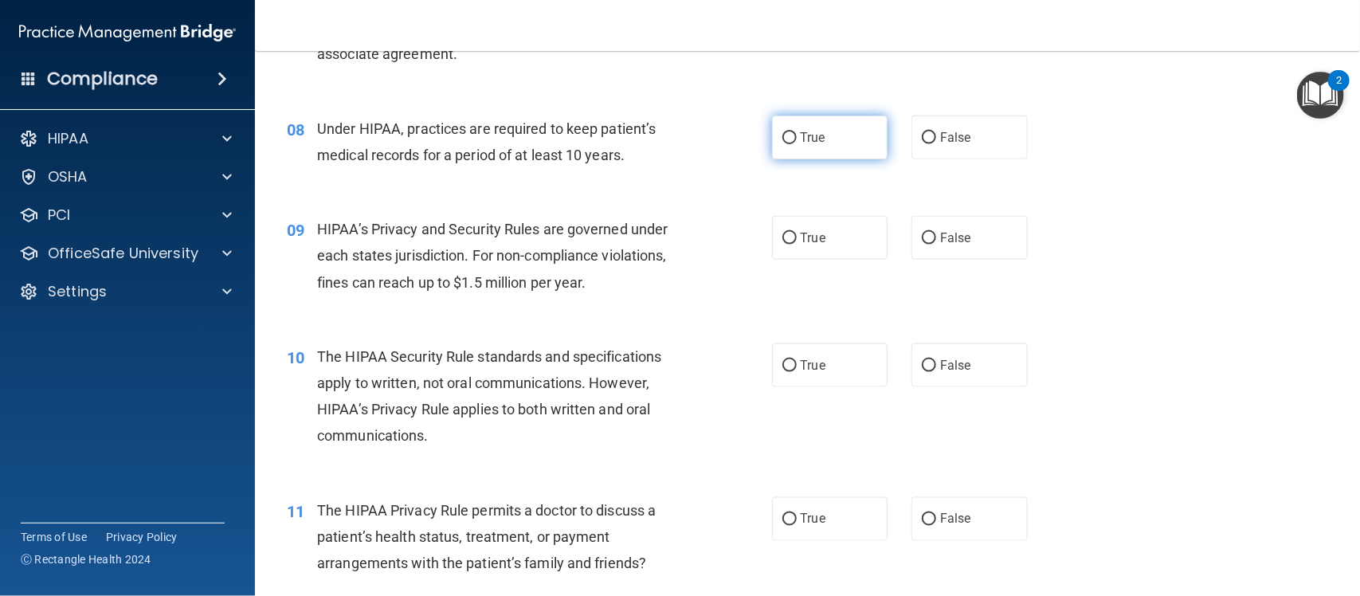
scroll to position [982, 0]
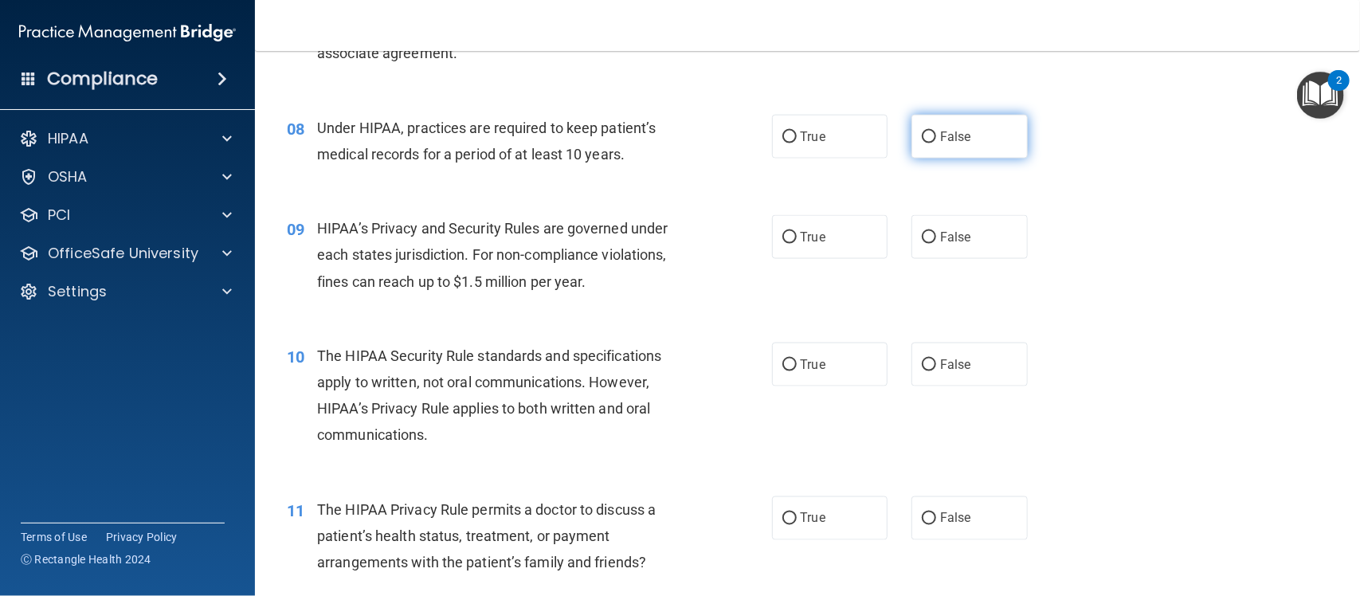
click at [954, 117] on label "False" at bounding box center [970, 137] width 116 height 44
click at [936, 131] on input "False" at bounding box center [929, 137] width 14 height 12
radio input "true"
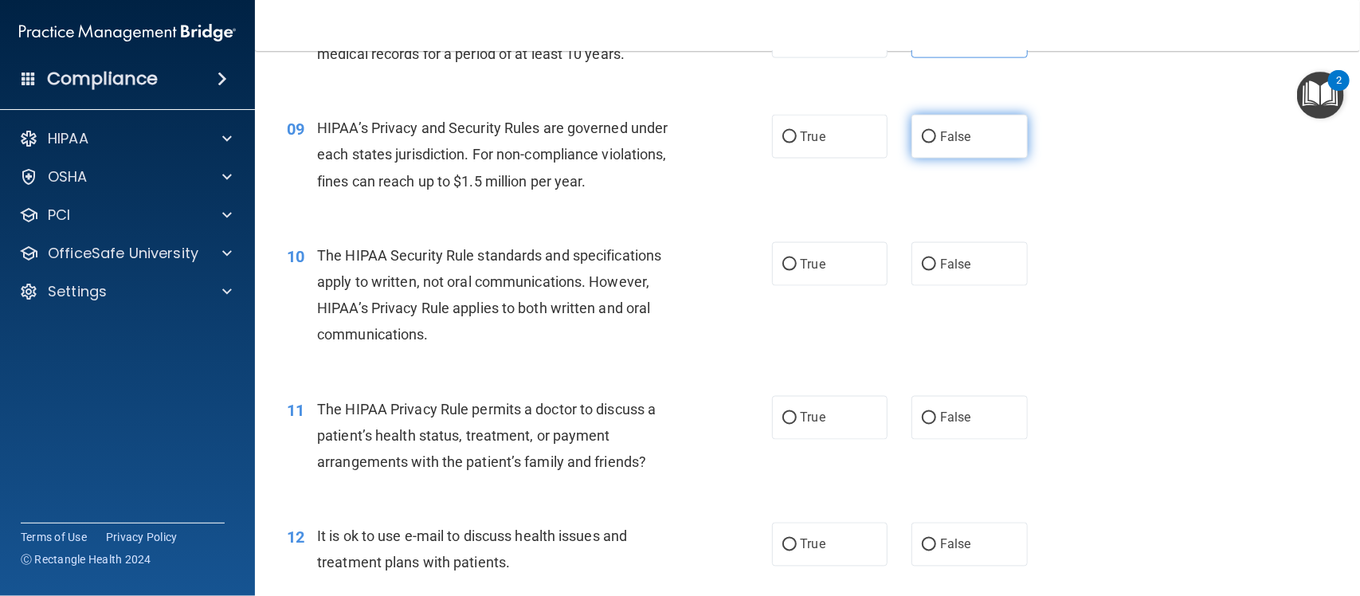
click at [922, 141] on input "False" at bounding box center [929, 137] width 14 height 12
radio input "true"
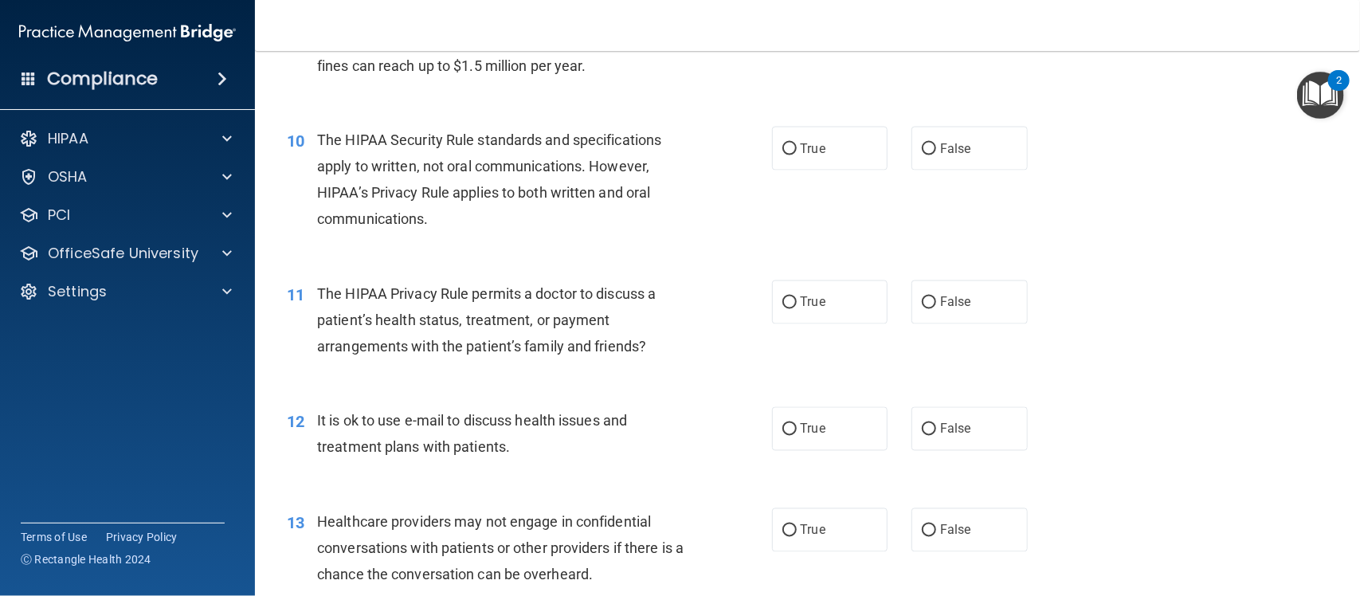
scroll to position [1216, 0]
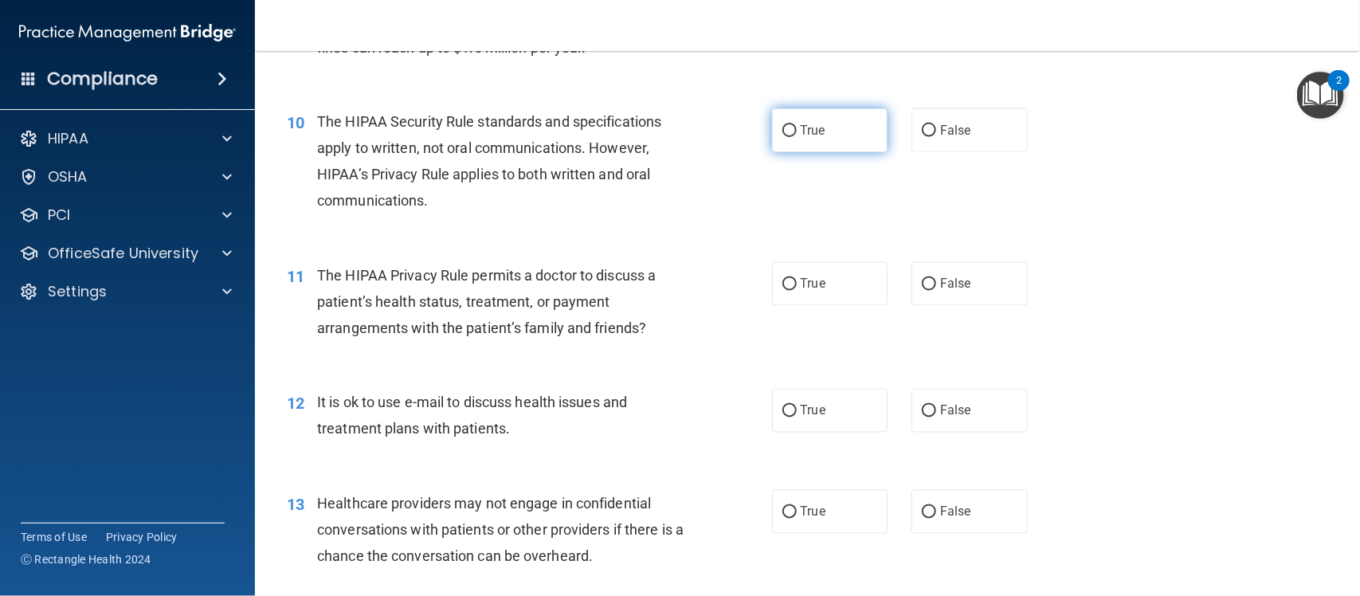
click at [801, 131] on span "True" at bounding box center [813, 130] width 25 height 15
click at [794, 131] on input "True" at bounding box center [789, 131] width 14 height 12
radio input "true"
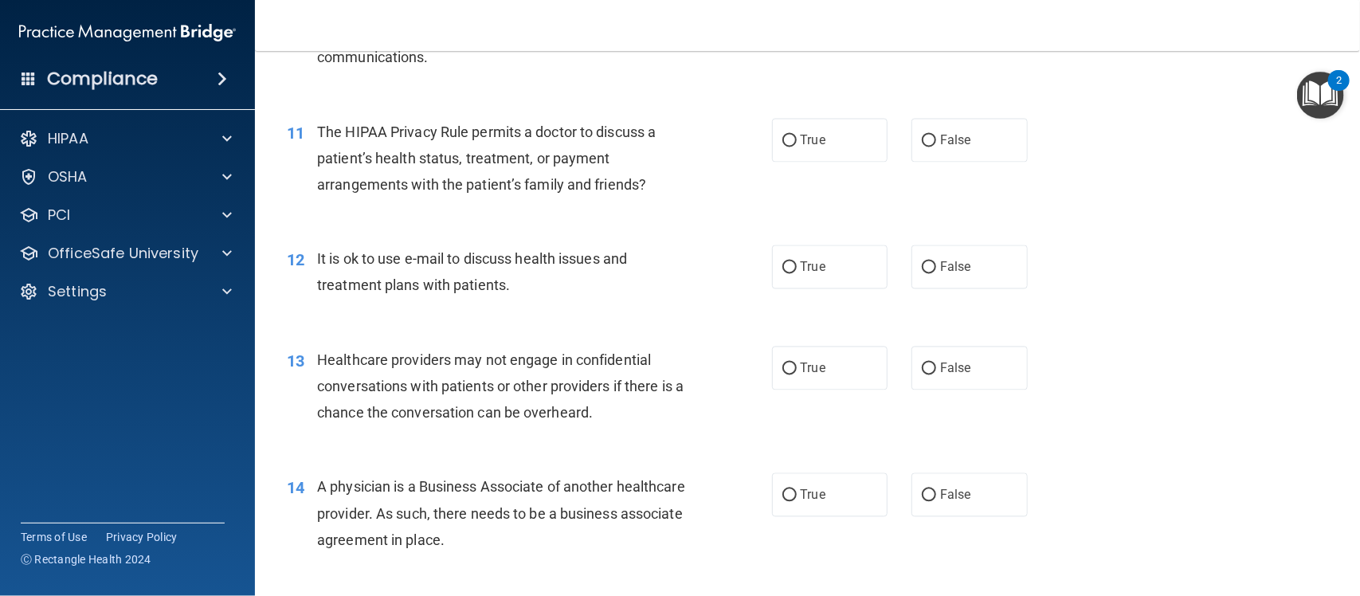
scroll to position [1360, 0]
click at [825, 152] on label "True" at bounding box center [830, 140] width 116 height 44
click at [797, 147] on input "True" at bounding box center [789, 141] width 14 height 12
radio input "true"
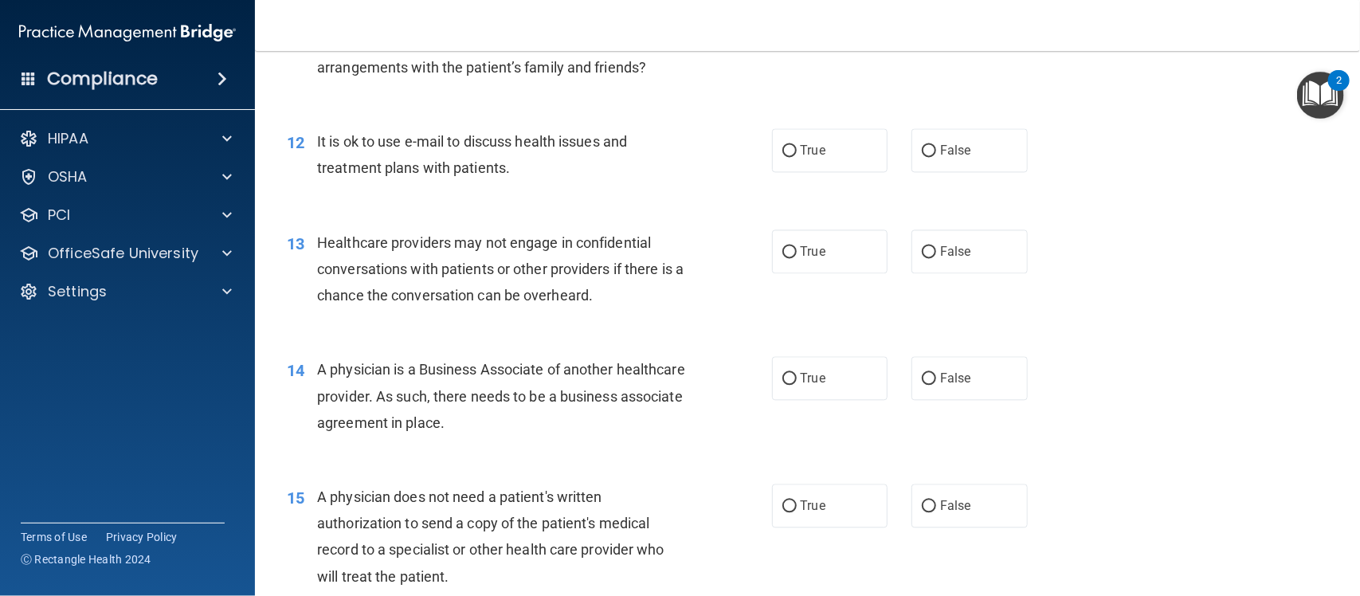
scroll to position [1478, 0]
click at [838, 139] on label "True" at bounding box center [830, 149] width 116 height 44
click at [797, 143] on input "True" at bounding box center [789, 149] width 14 height 12
radio input "true"
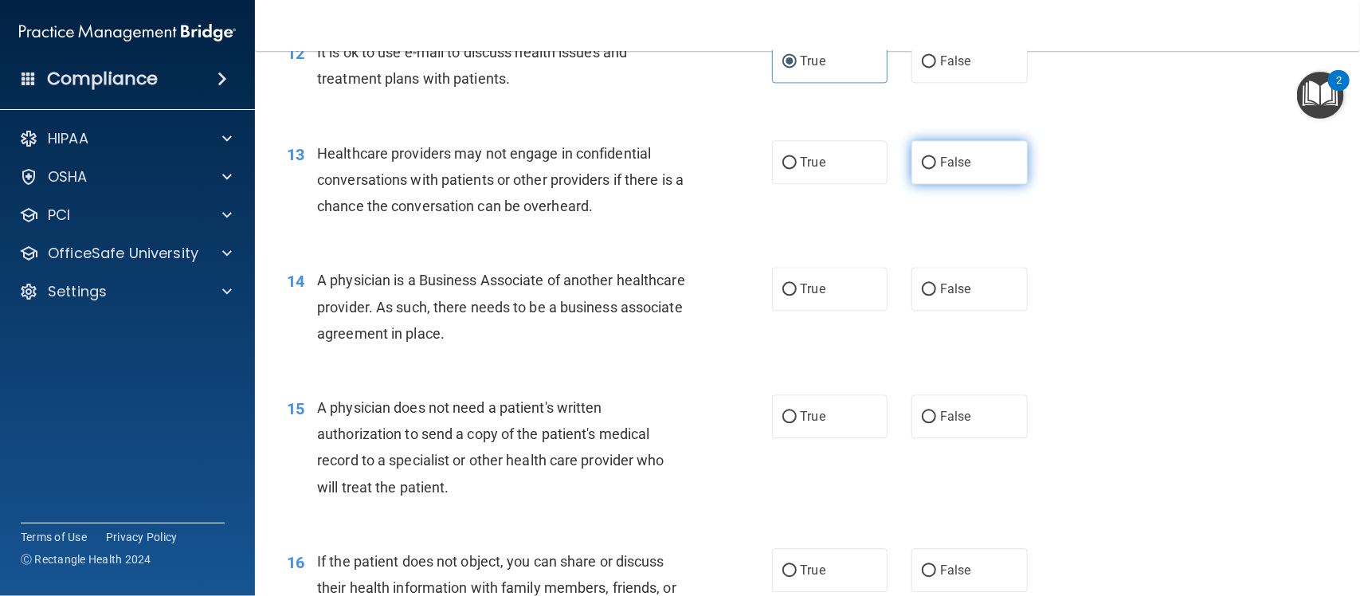
click at [940, 157] on span "False" at bounding box center [955, 162] width 31 height 15
click at [936, 157] on input "False" at bounding box center [929, 163] width 14 height 12
radio input "true"
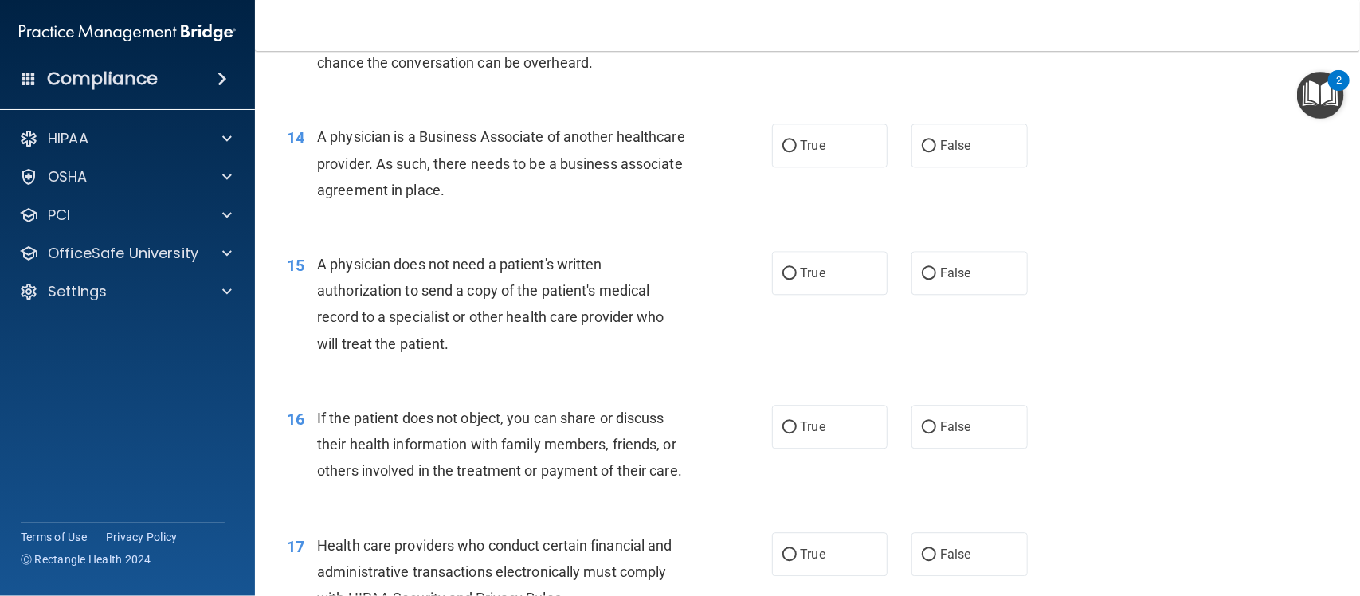
scroll to position [1710, 0]
click at [930, 147] on label "False" at bounding box center [970, 145] width 116 height 44
click at [930, 147] on input "False" at bounding box center [929, 145] width 14 height 12
radio input "true"
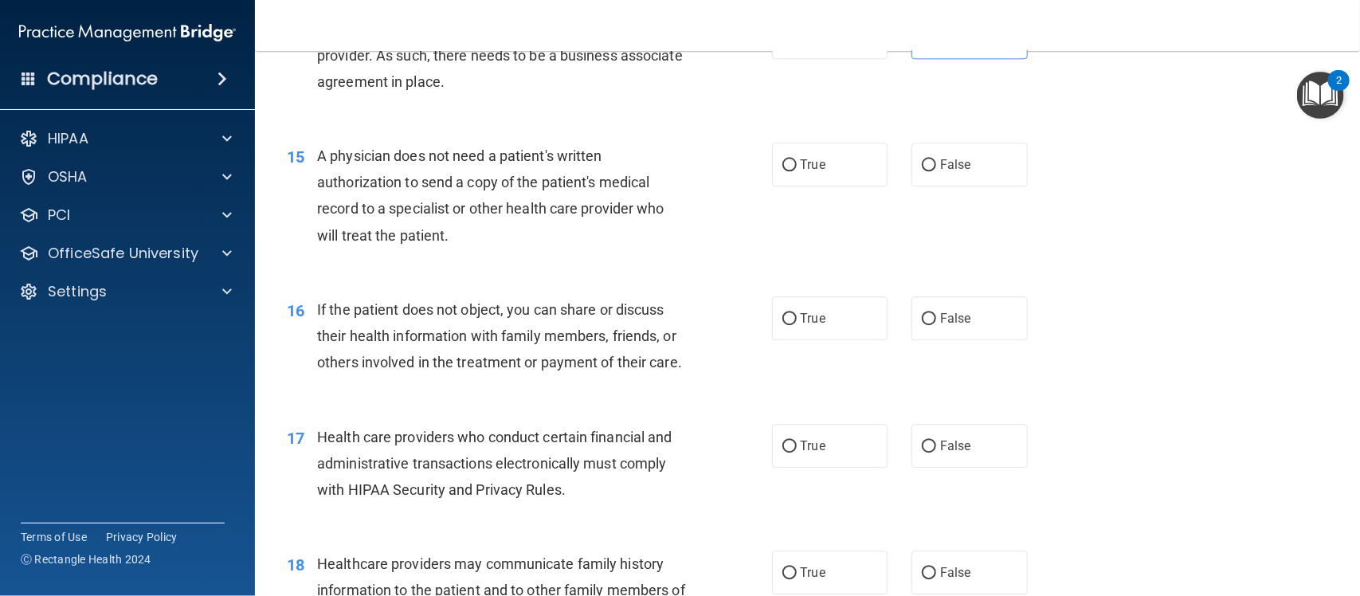
scroll to position [1829, 0]
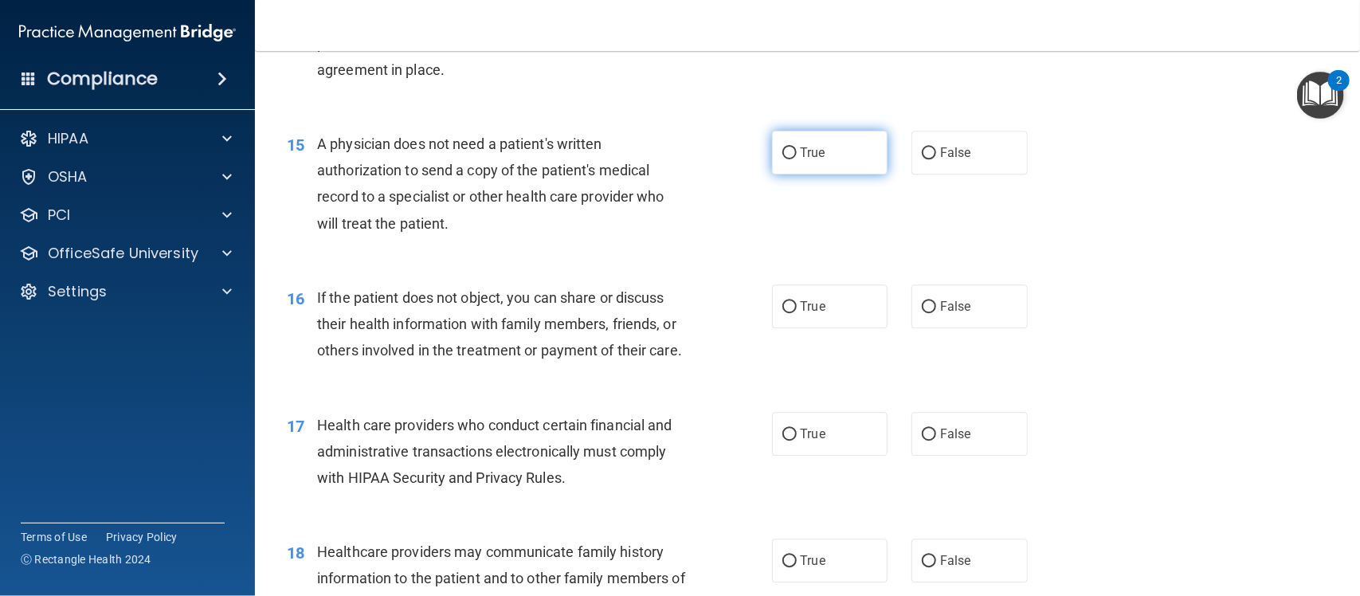
click at [822, 153] on label "True" at bounding box center [830, 153] width 116 height 44
click at [797, 153] on input "True" at bounding box center [789, 153] width 14 height 12
radio input "true"
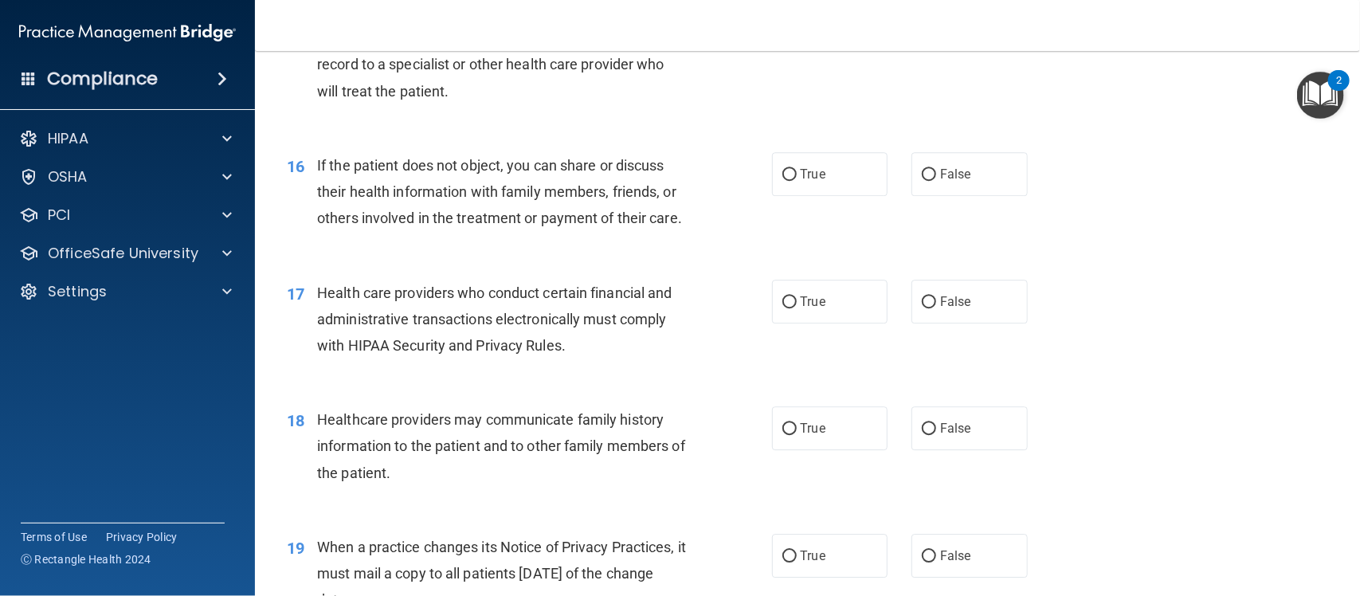
scroll to position [2030, 0]
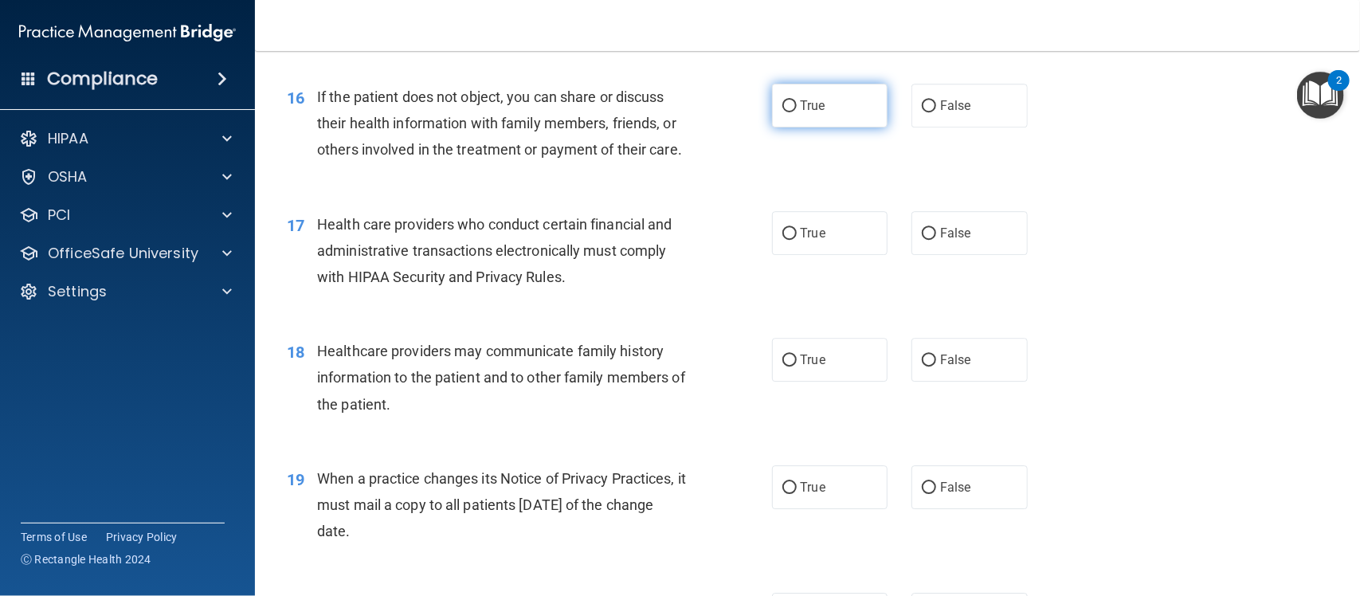
click at [818, 116] on label "True" at bounding box center [830, 106] width 116 height 44
click at [797, 112] on input "True" at bounding box center [789, 106] width 14 height 12
radio input "true"
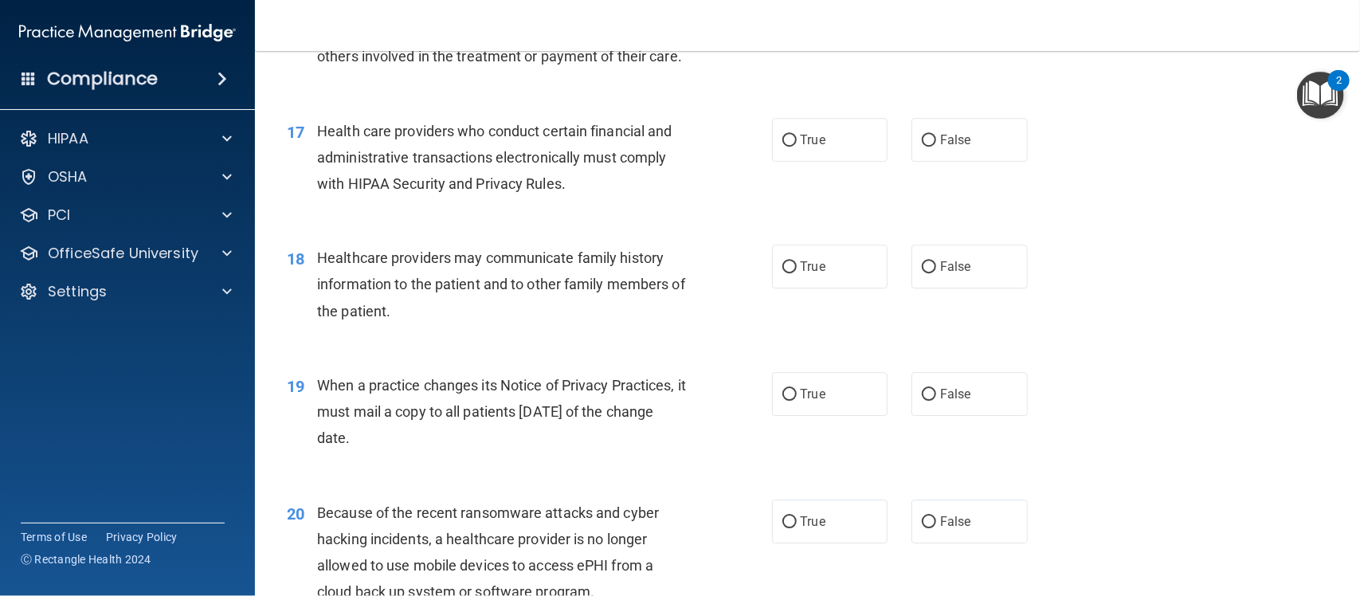
scroll to position [2124, 0]
click at [802, 147] on span "True" at bounding box center [813, 138] width 25 height 15
click at [797, 146] on input "True" at bounding box center [789, 140] width 14 height 12
radio input "true"
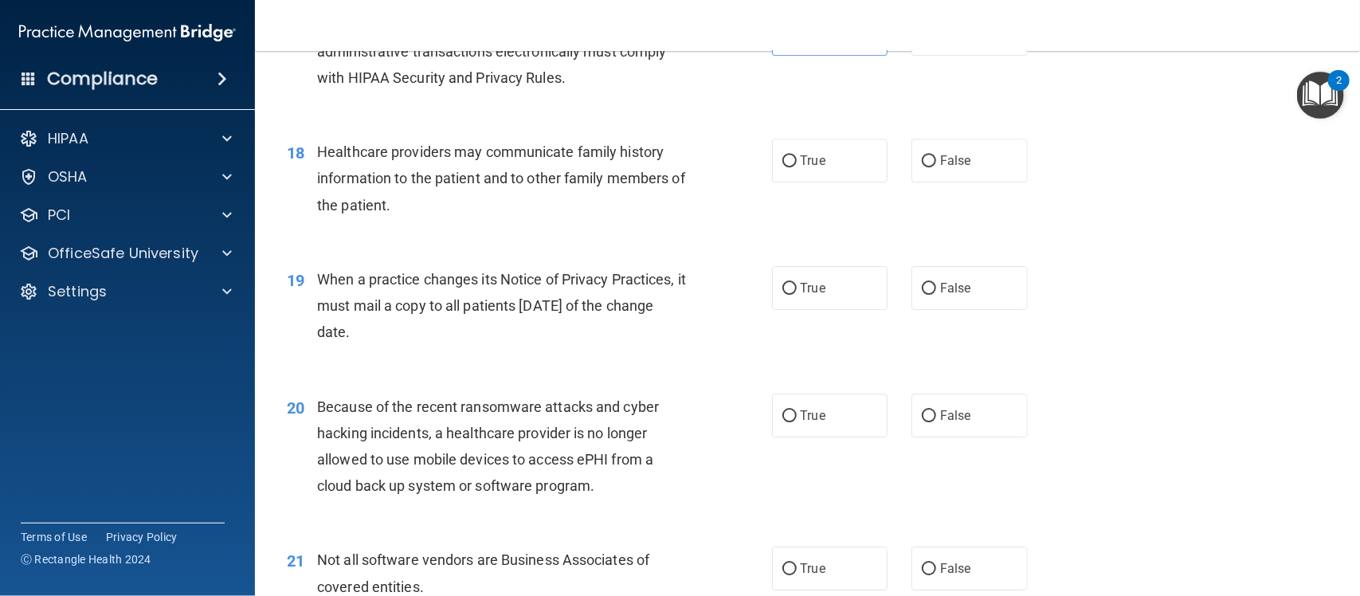
scroll to position [2277, 0]
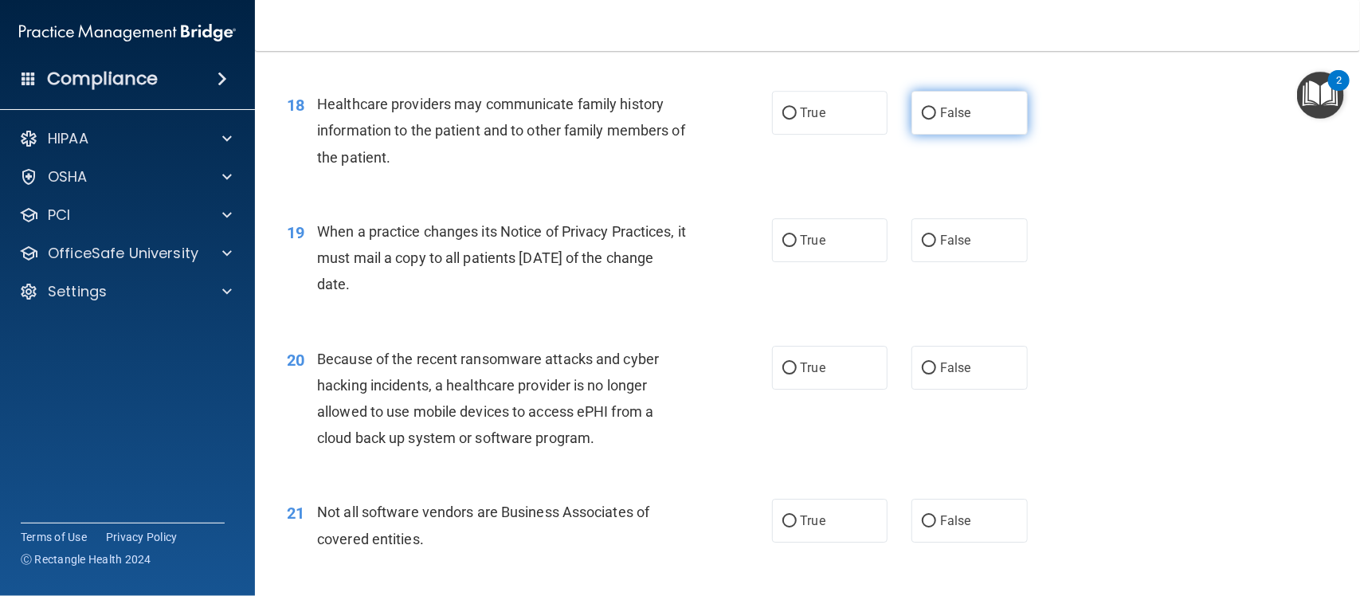
click at [946, 120] on span "False" at bounding box center [955, 112] width 31 height 15
click at [936, 120] on input "False" at bounding box center [929, 114] width 14 height 12
radio input "true"
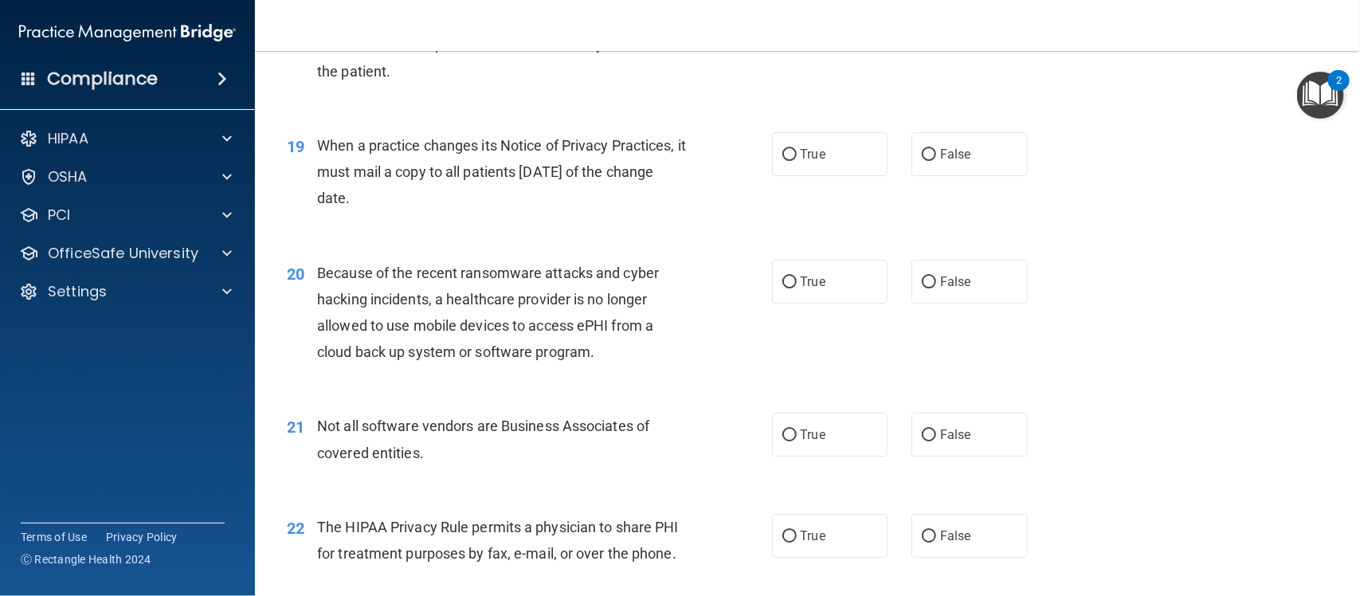
scroll to position [2408, 0]
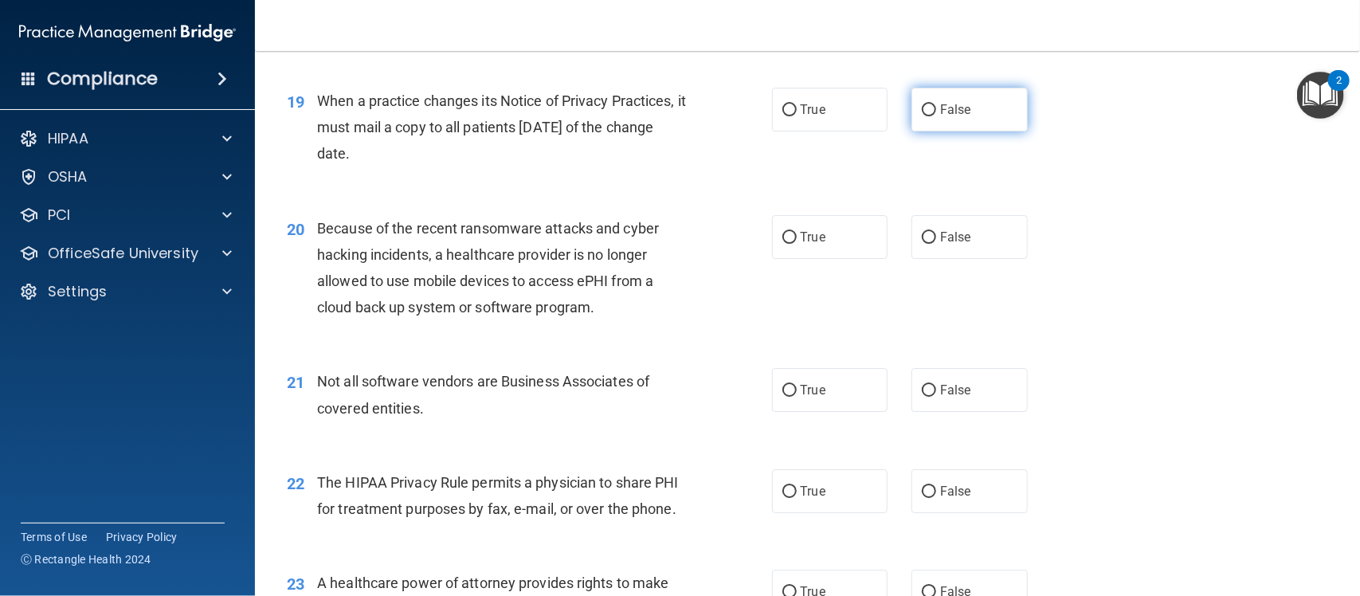
click at [956, 128] on label "False" at bounding box center [970, 110] width 116 height 44
click at [936, 116] on input "False" at bounding box center [929, 110] width 14 height 12
radio input "true"
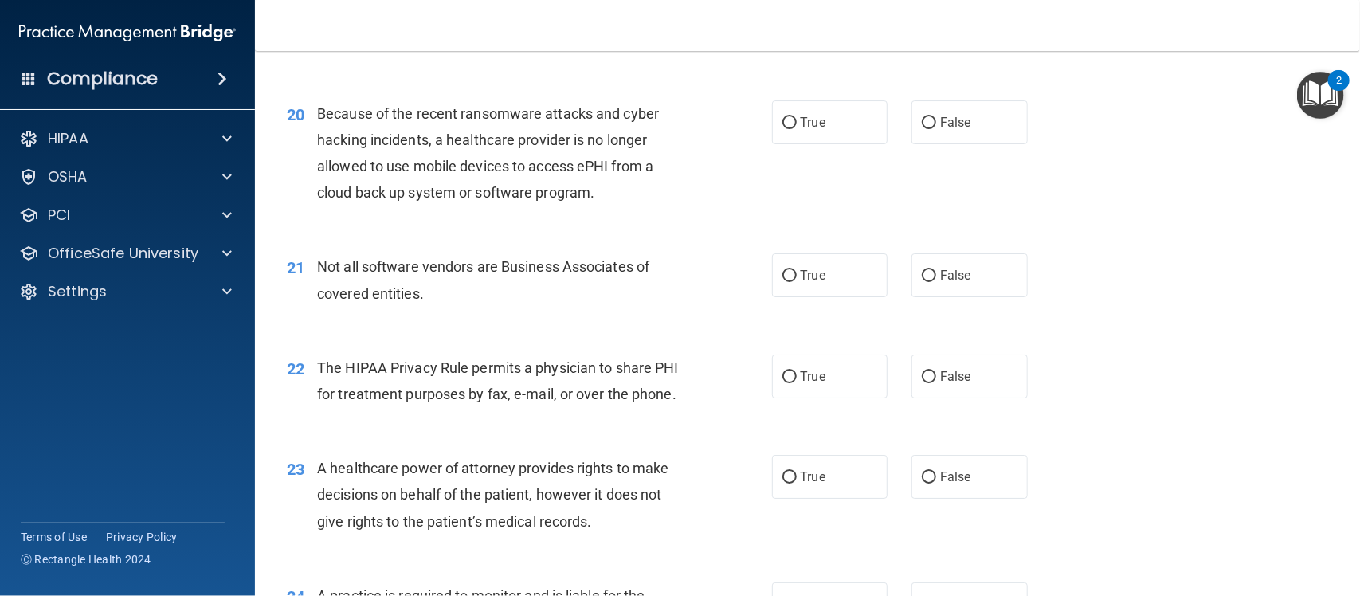
scroll to position [2550, 0]
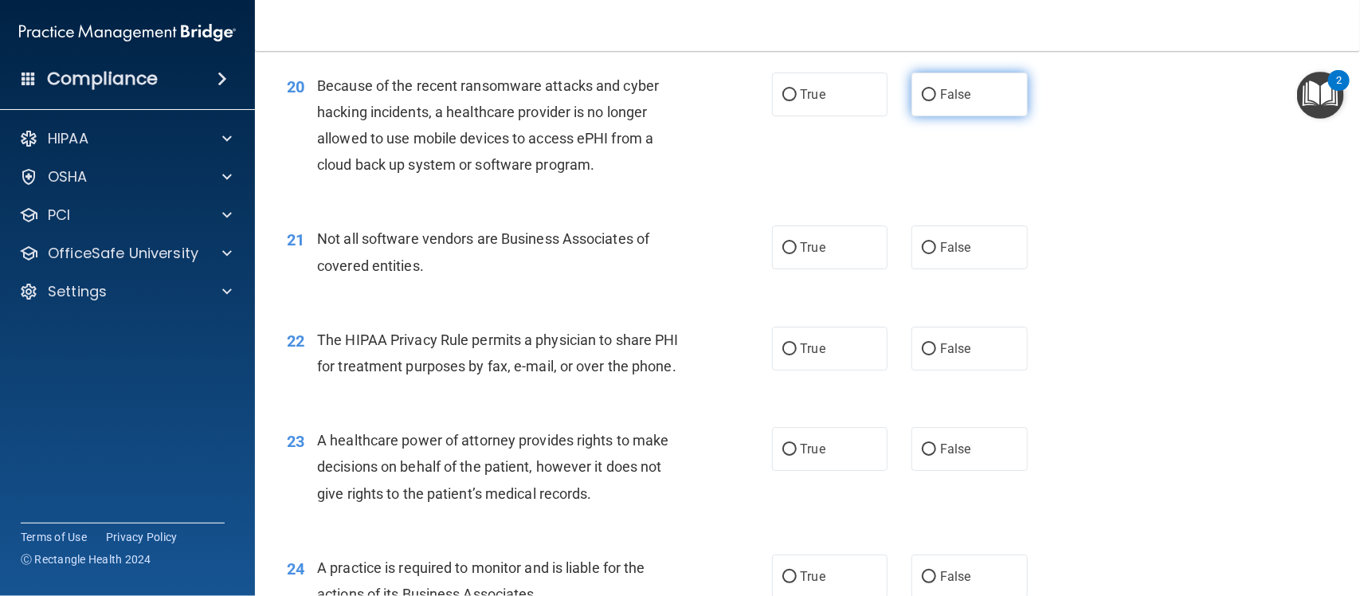
click at [982, 116] on label "False" at bounding box center [970, 95] width 116 height 44
click at [936, 101] on input "False" at bounding box center [929, 95] width 14 height 12
radio input "true"
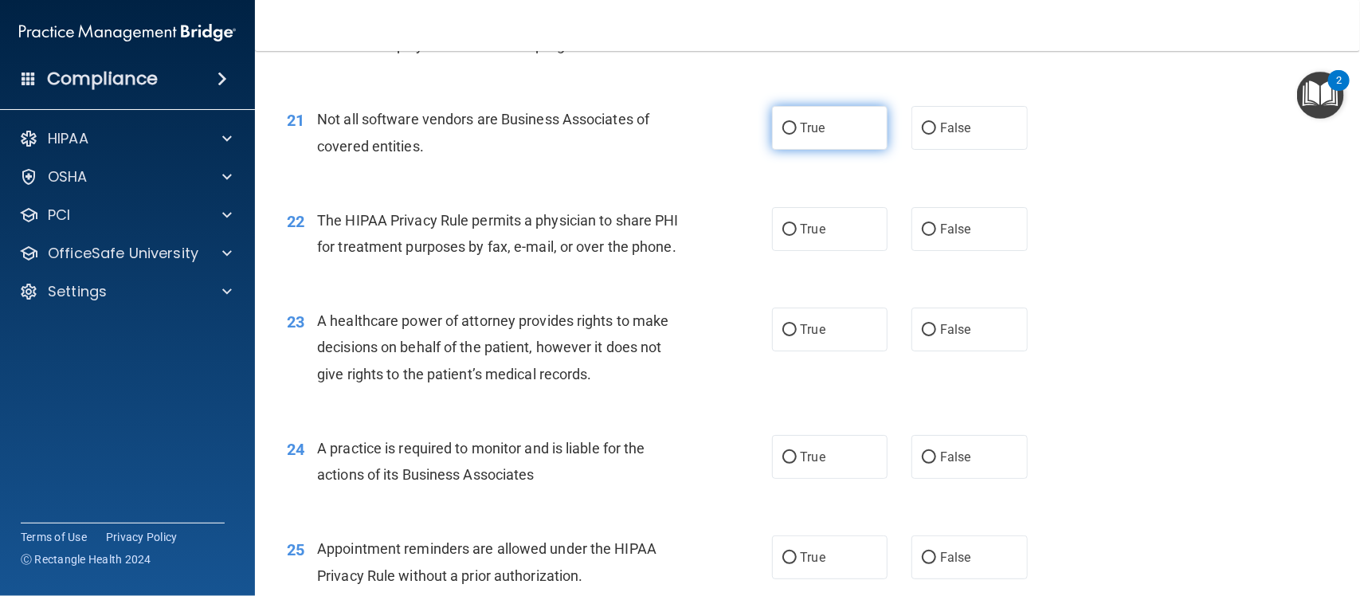
click at [814, 150] on label "True" at bounding box center [830, 128] width 116 height 44
click at [797, 135] on input "True" at bounding box center [789, 129] width 14 height 12
radio input "true"
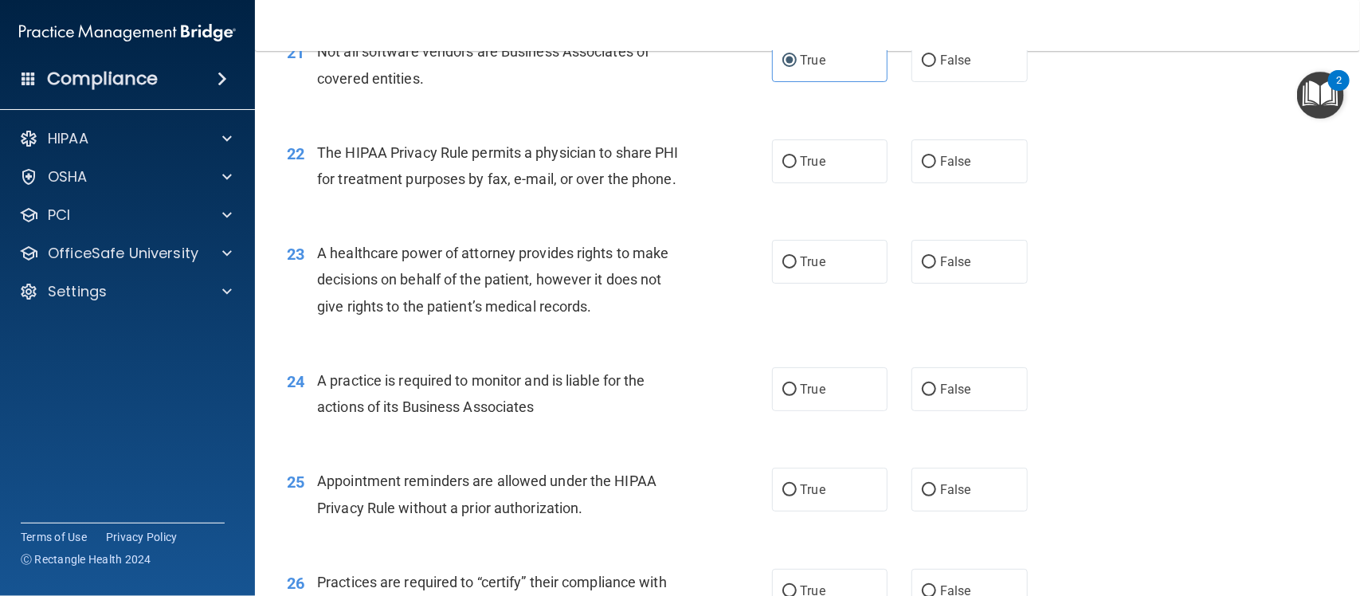
scroll to position [2758, 0]
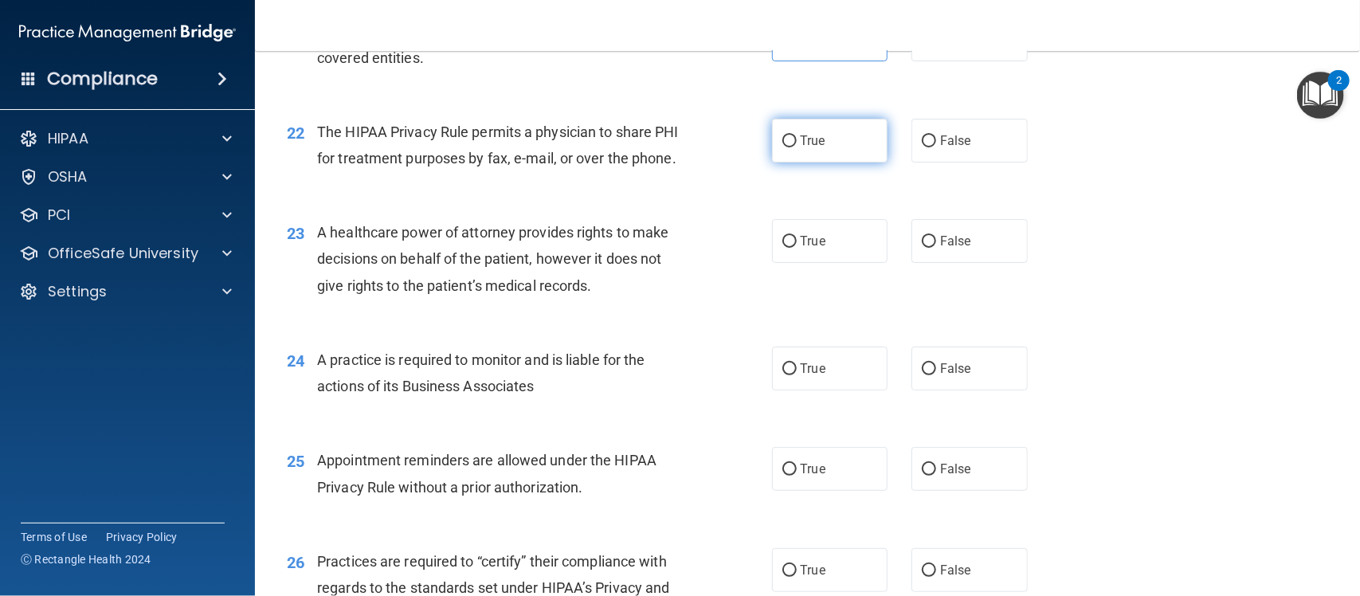
click at [802, 163] on label "True" at bounding box center [830, 141] width 116 height 44
click at [797, 147] on input "True" at bounding box center [789, 141] width 14 height 12
radio input "true"
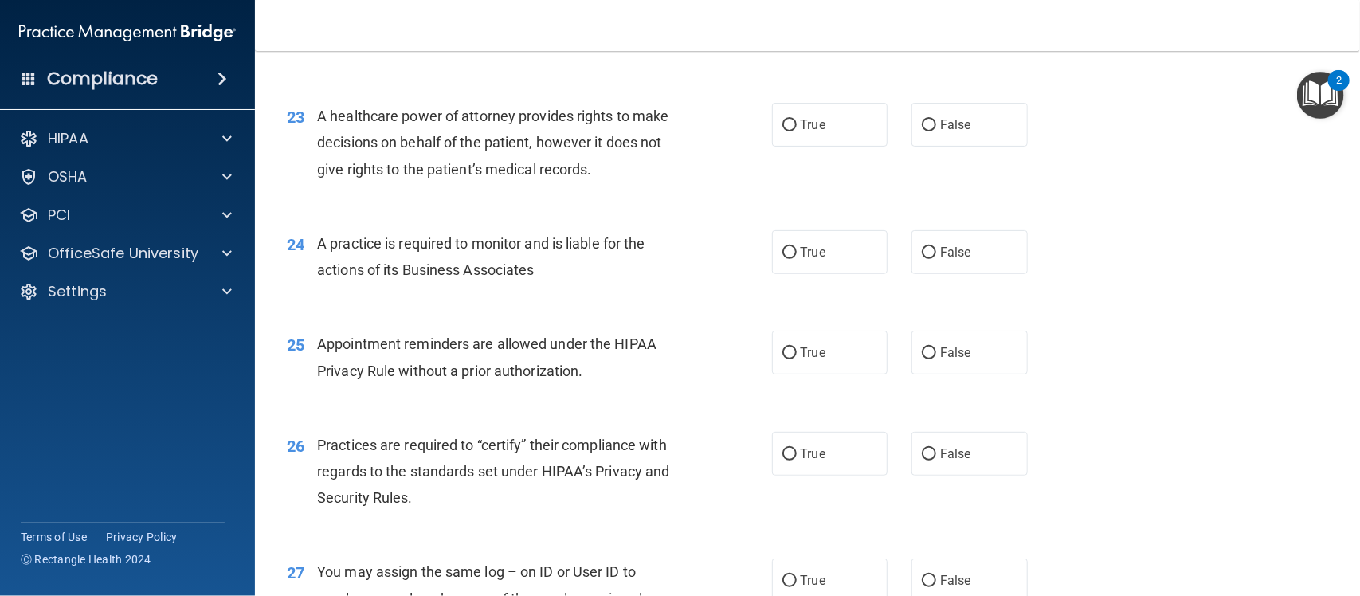
scroll to position [2876, 0]
click at [988, 145] on label "False" at bounding box center [970, 123] width 116 height 44
click at [936, 130] on input "False" at bounding box center [929, 124] width 14 height 12
radio input "true"
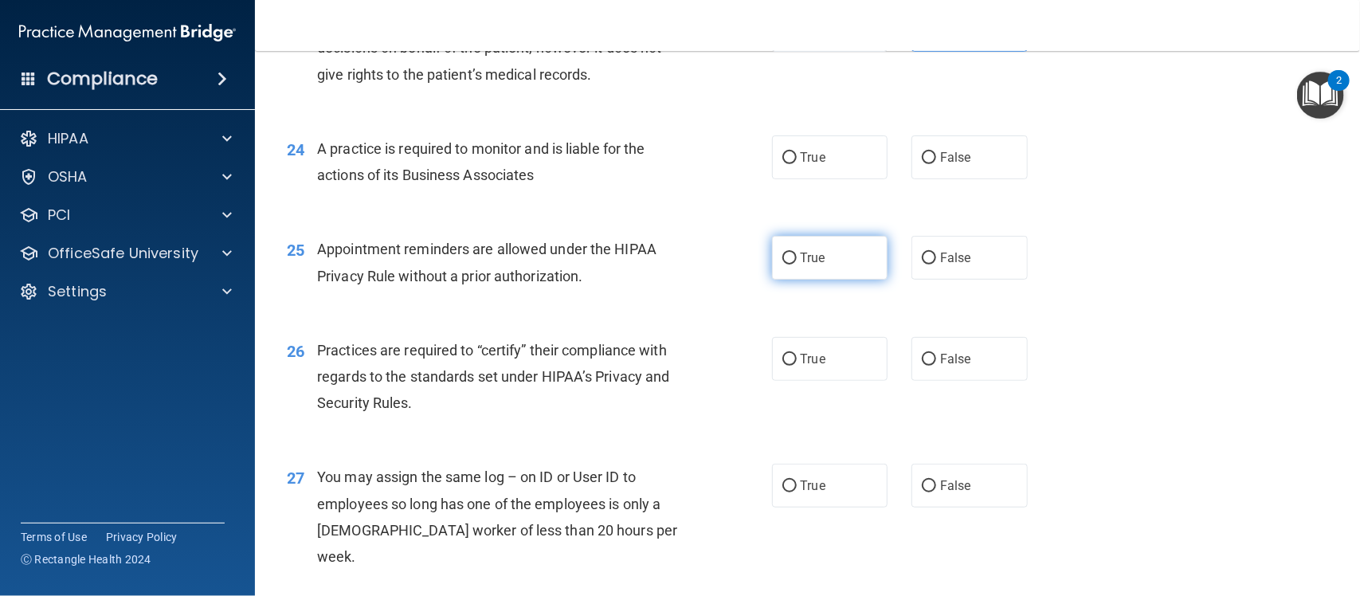
scroll to position [3013, 0]
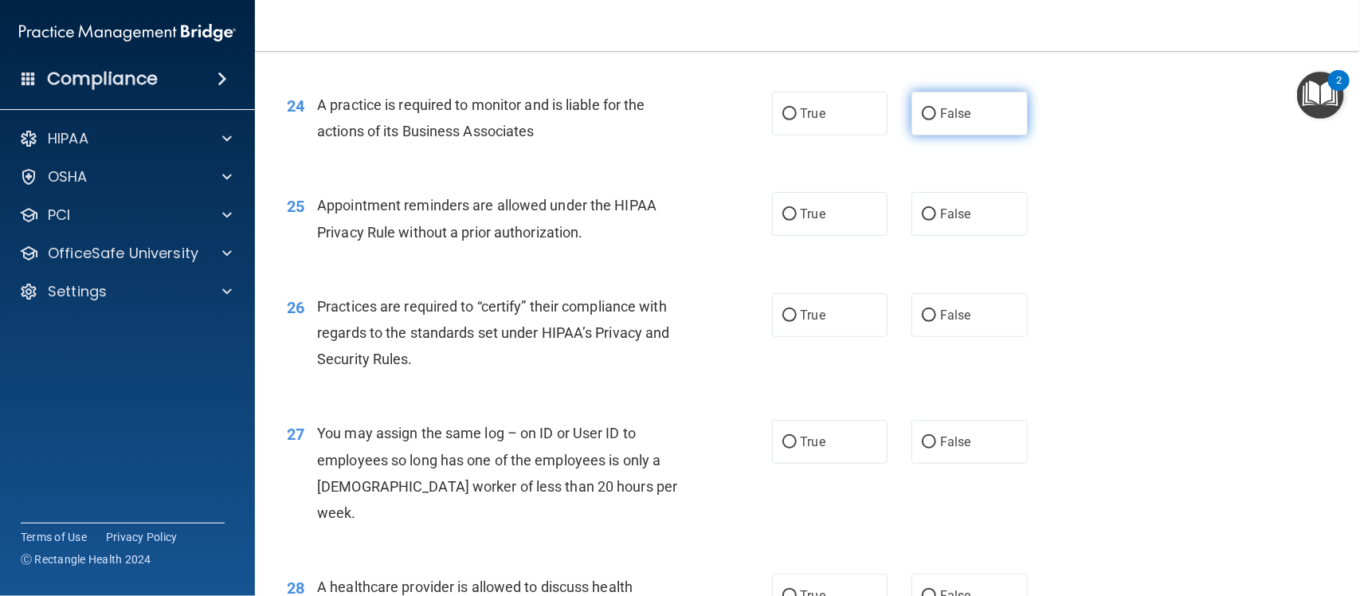
click at [984, 120] on label "False" at bounding box center [970, 114] width 116 height 44
click at [936, 120] on input "False" at bounding box center [929, 114] width 14 height 12
radio input "true"
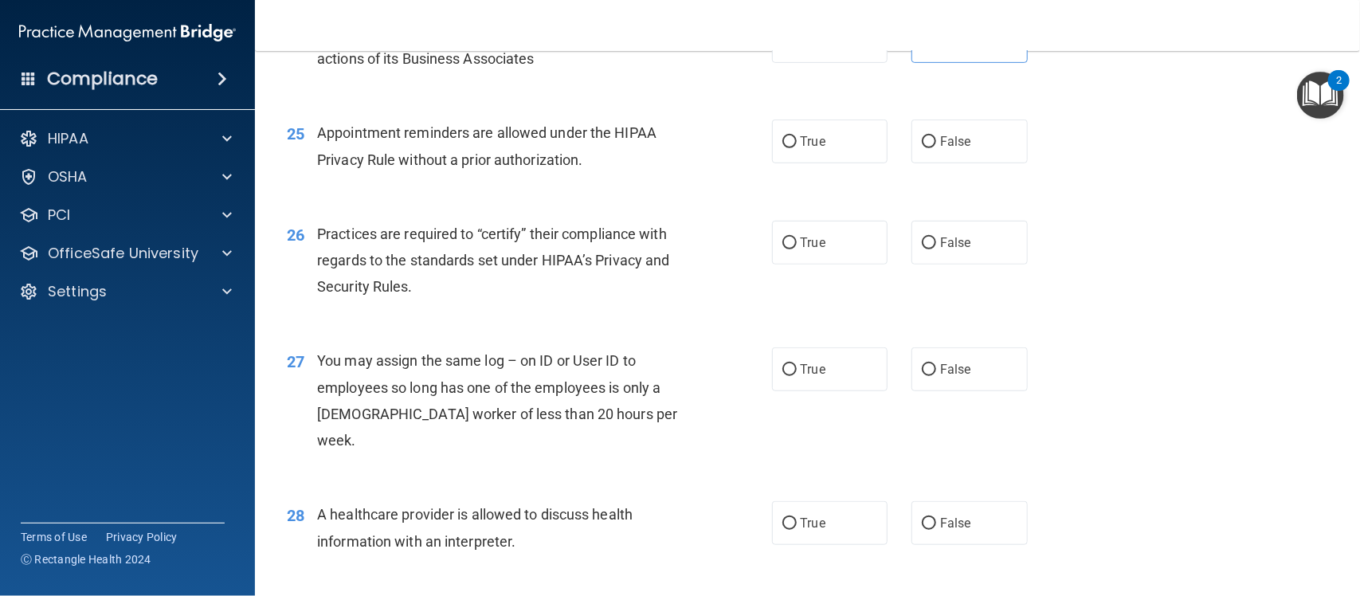
scroll to position [3088, 0]
click at [825, 157] on label "True" at bounding box center [830, 140] width 116 height 44
click at [797, 147] on input "True" at bounding box center [789, 141] width 14 height 12
radio input "true"
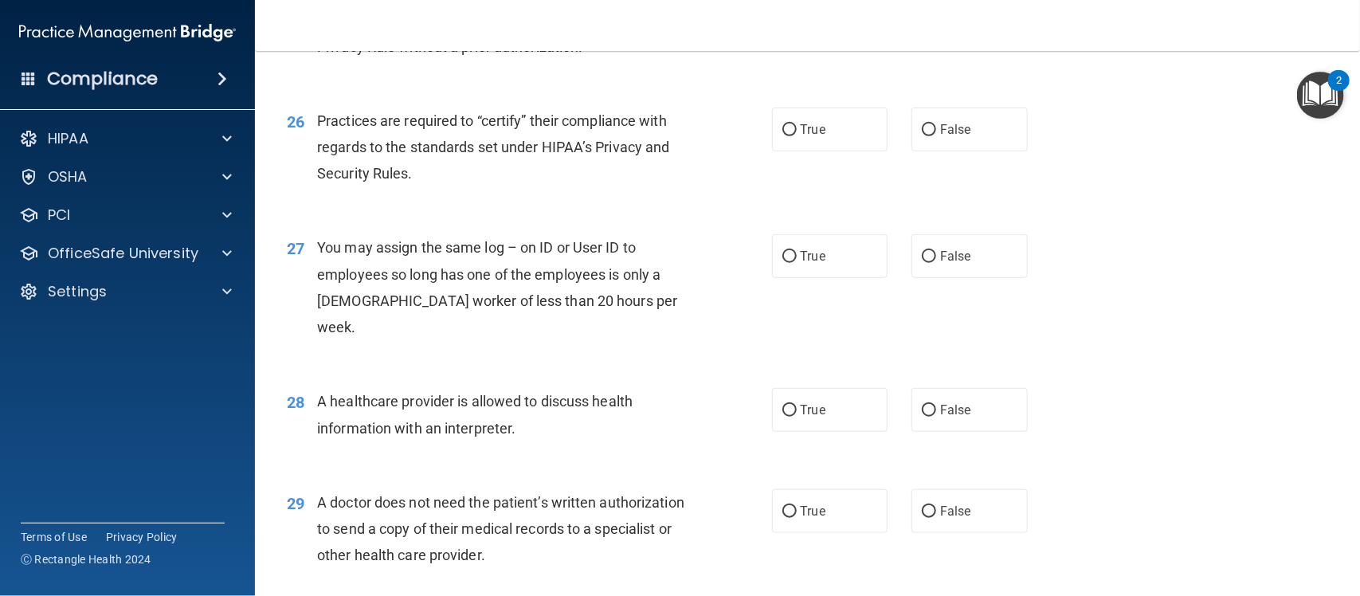
scroll to position [3200, 0]
click at [807, 151] on label "True" at bounding box center [830, 129] width 116 height 44
click at [797, 135] on input "True" at bounding box center [789, 130] width 14 height 12
radio input "true"
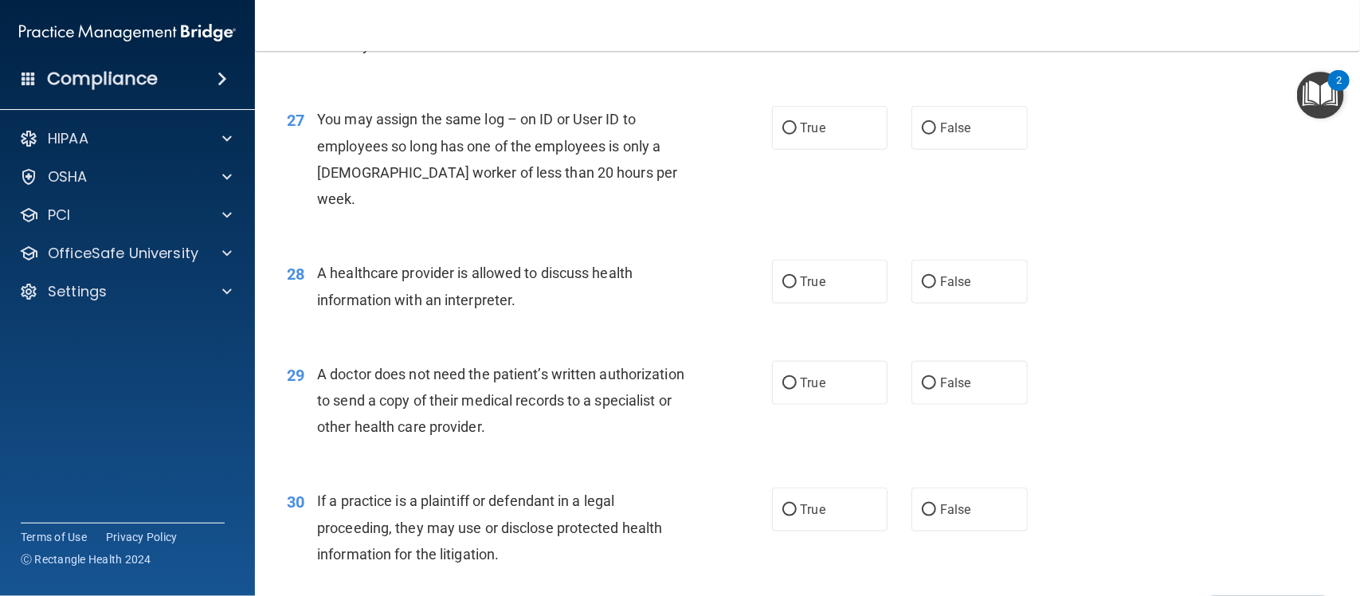
scroll to position [3328, 0]
click at [970, 134] on label "False" at bounding box center [970, 127] width 116 height 44
click at [936, 134] on input "False" at bounding box center [929, 128] width 14 height 12
radio input "true"
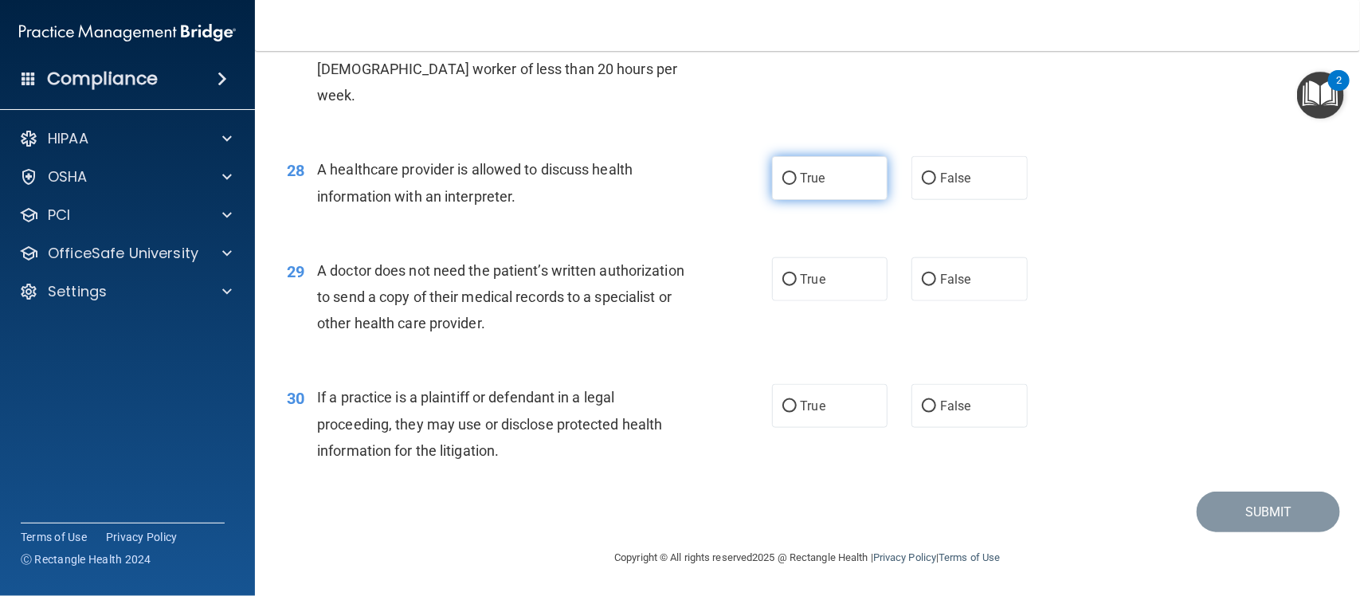
click at [818, 200] on label "True" at bounding box center [830, 178] width 116 height 44
click at [797, 185] on input "True" at bounding box center [789, 179] width 14 height 12
radio input "true"
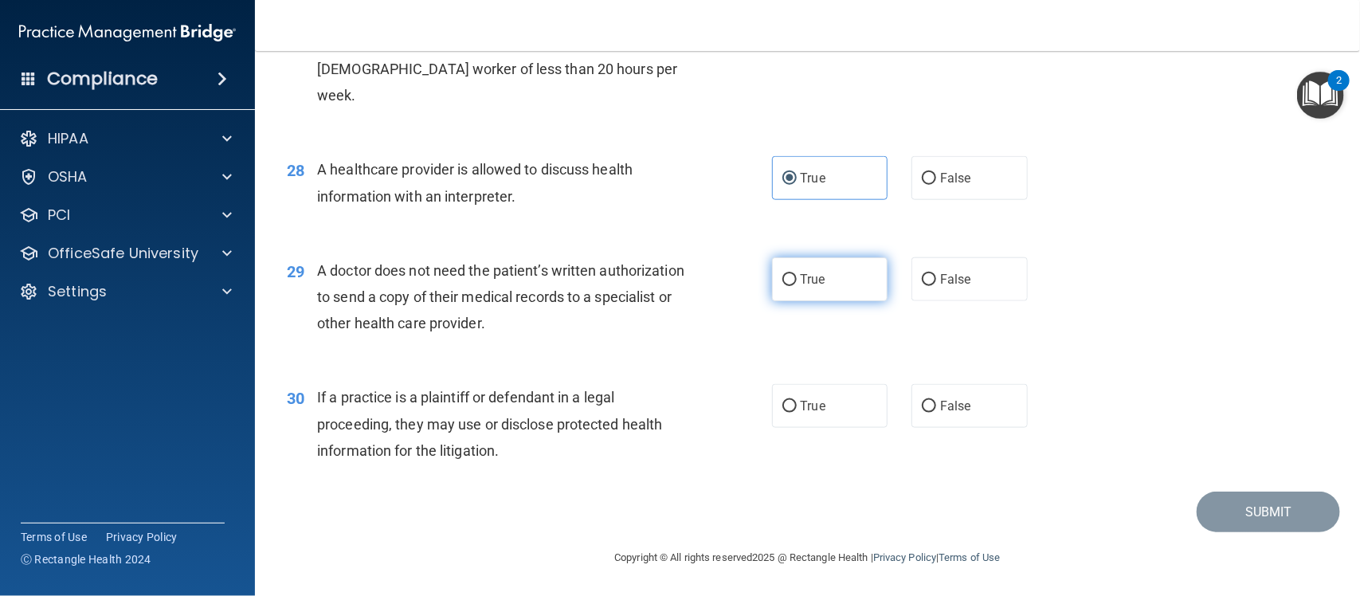
click at [821, 273] on label "True" at bounding box center [830, 279] width 116 height 44
click at [797, 274] on input "True" at bounding box center [789, 280] width 14 height 12
radio input "true"
click at [807, 414] on label "True" at bounding box center [830, 406] width 116 height 44
click at [797, 413] on input "True" at bounding box center [789, 407] width 14 height 12
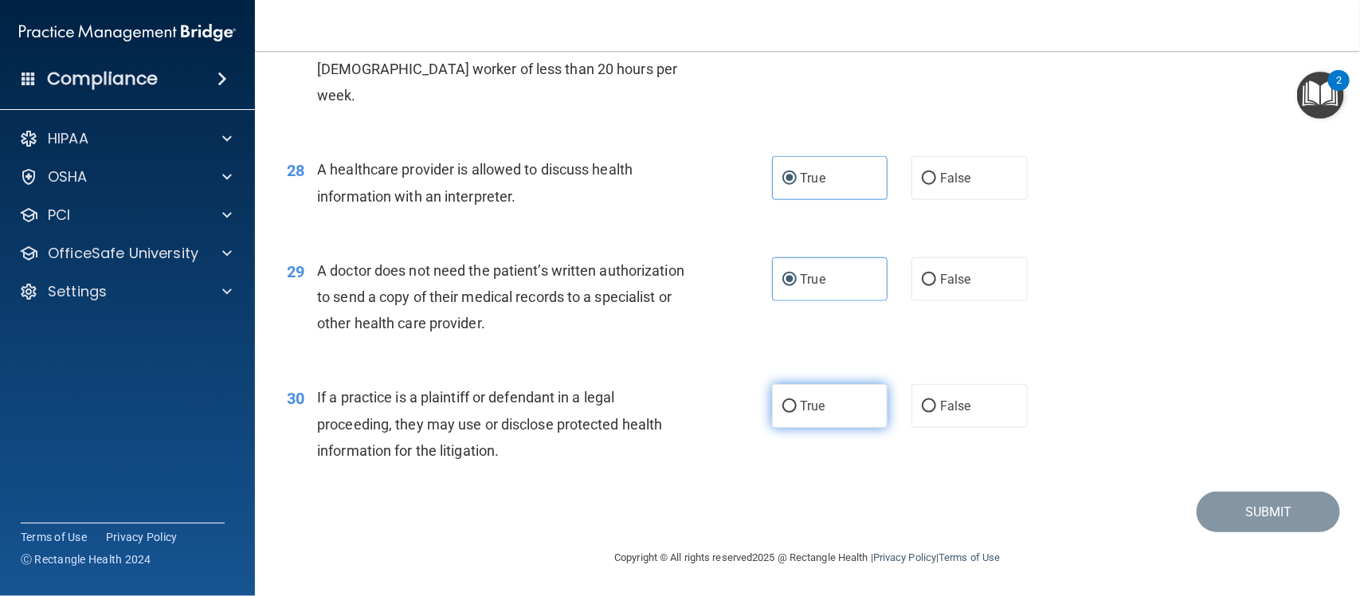
radio input "true"
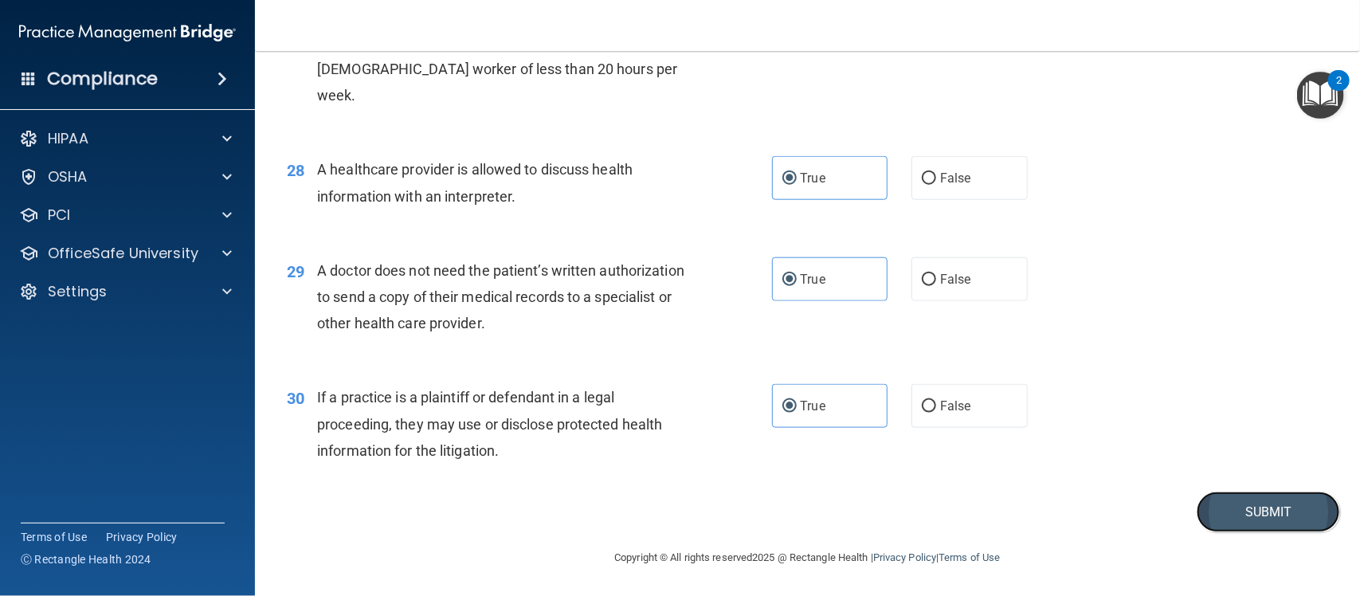
click at [1210, 512] on button "Submit" at bounding box center [1268, 512] width 143 height 41
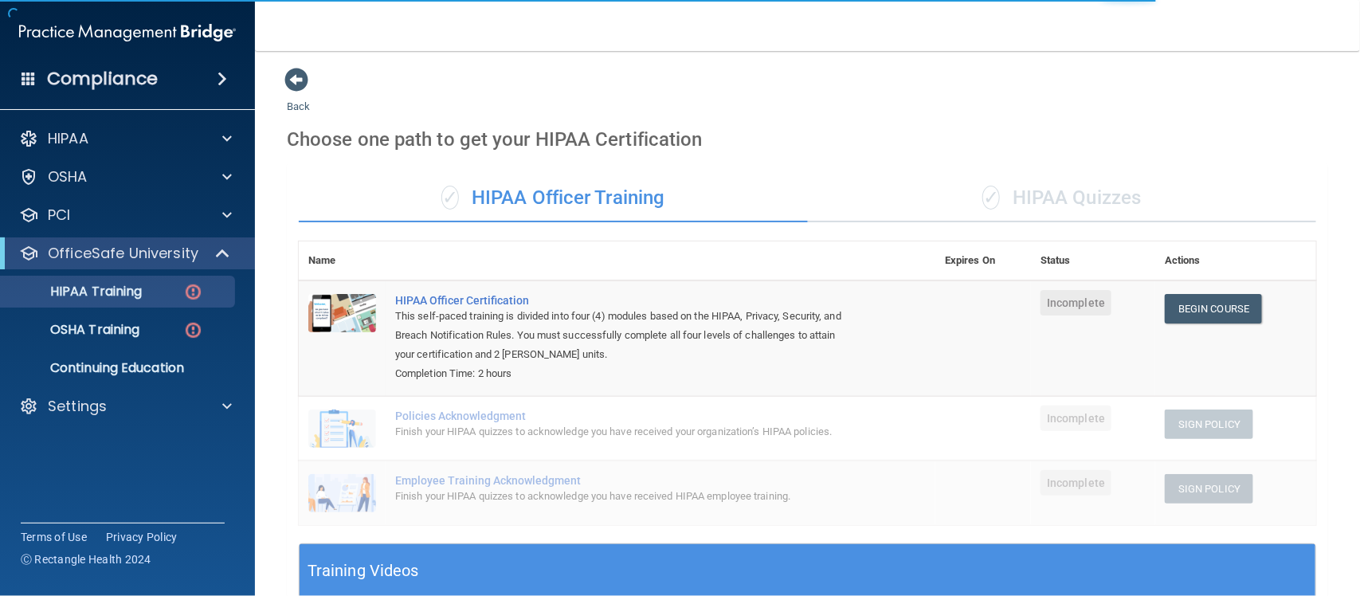
click at [1061, 188] on div "✓ HIPAA Quizzes" at bounding box center [1062, 198] width 509 height 48
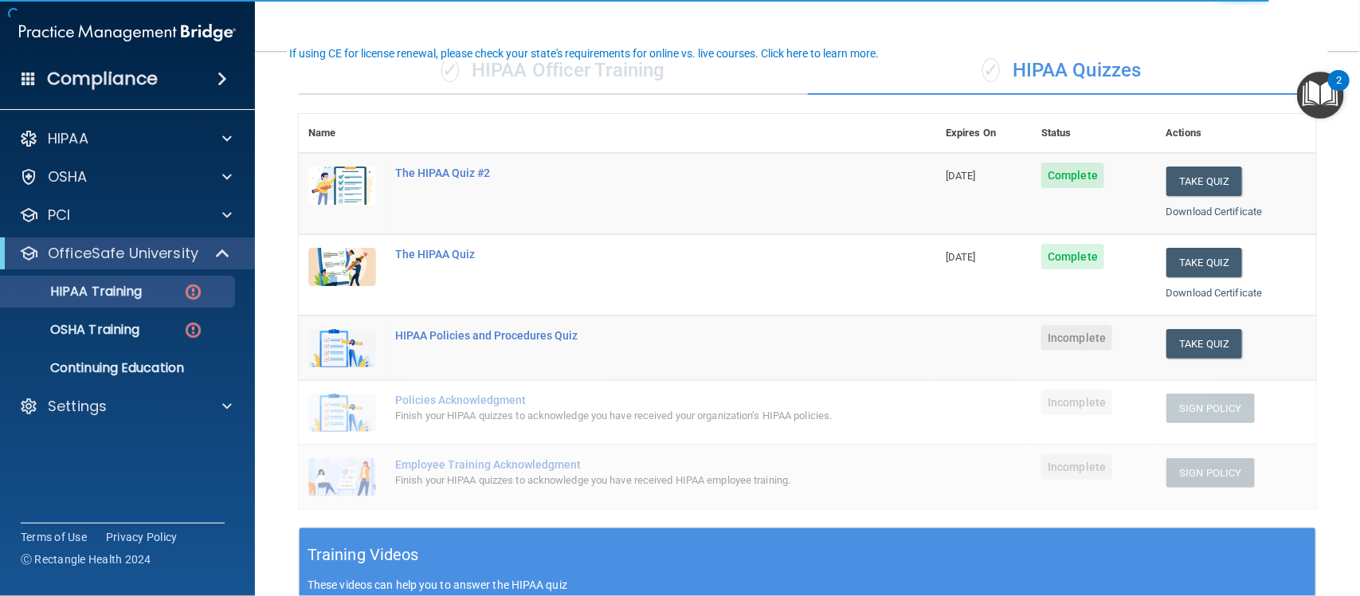
scroll to position [129, 0]
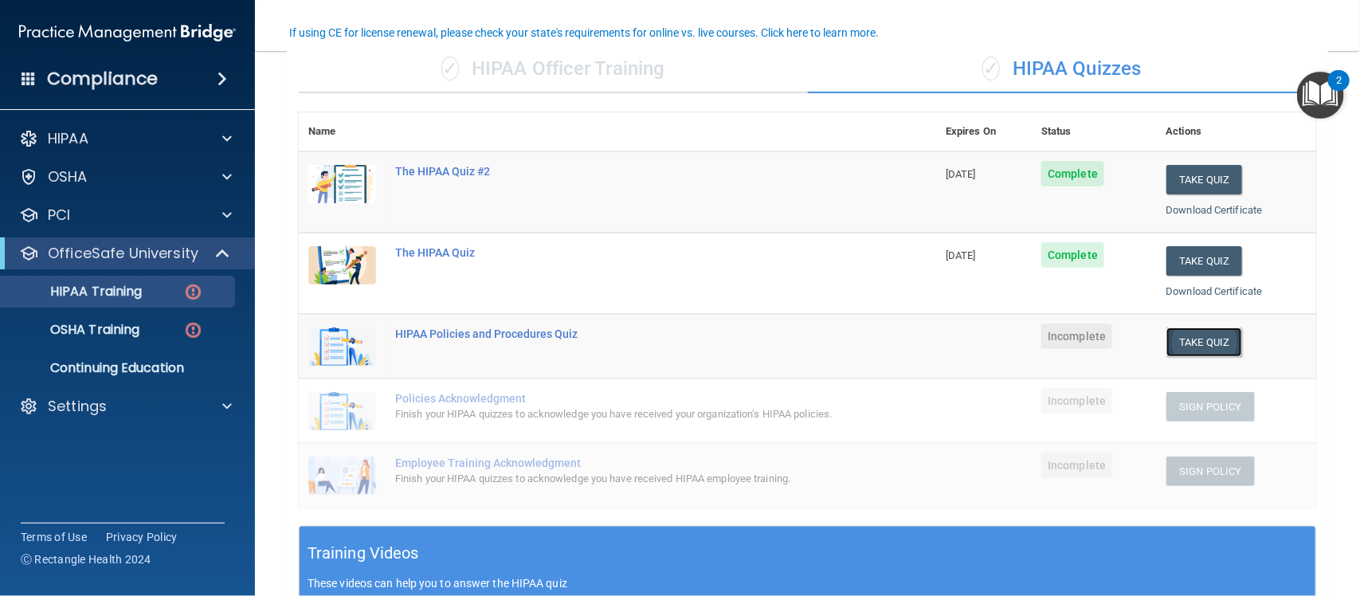
click at [1210, 335] on button "Take Quiz" at bounding box center [1204, 341] width 76 height 29
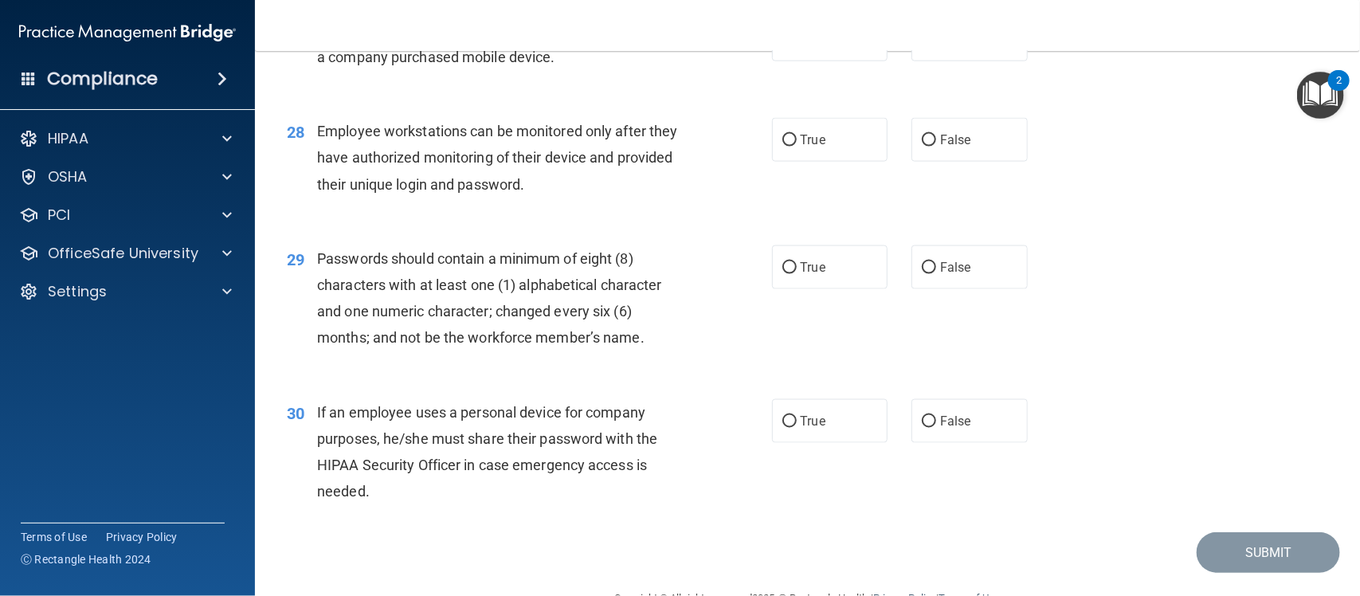
scroll to position [3723, 0]
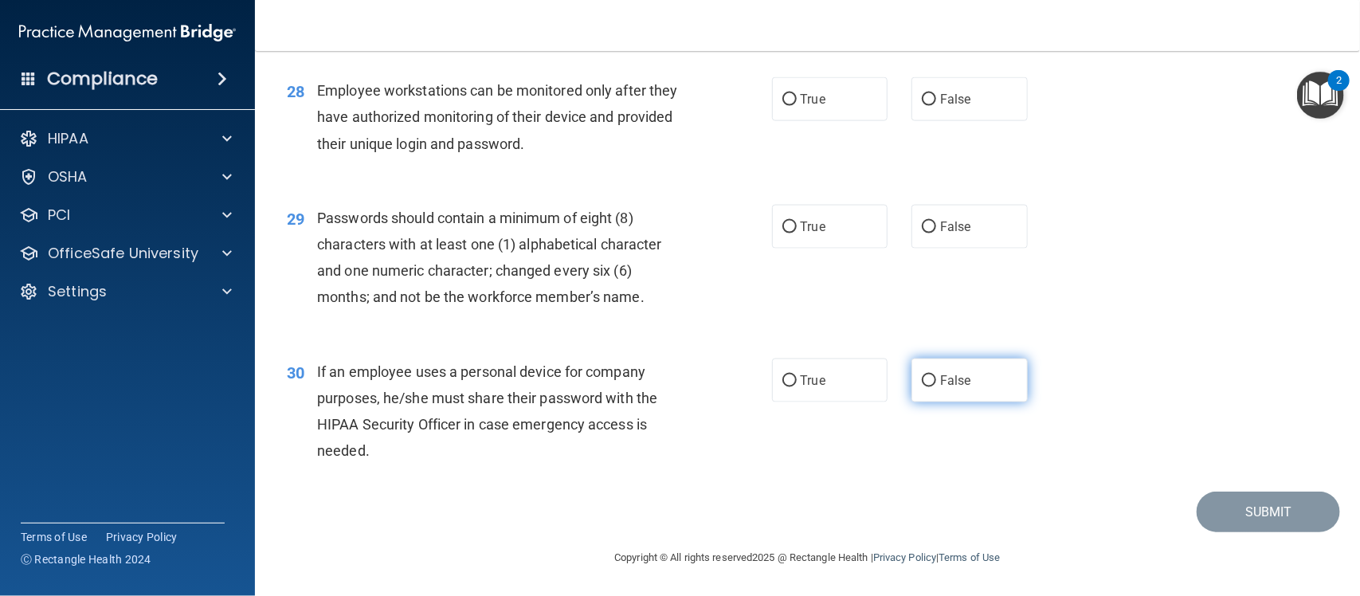
click at [951, 373] on span "False" at bounding box center [955, 380] width 31 height 15
click at [936, 375] on input "False" at bounding box center [929, 381] width 14 height 12
radio input "true"
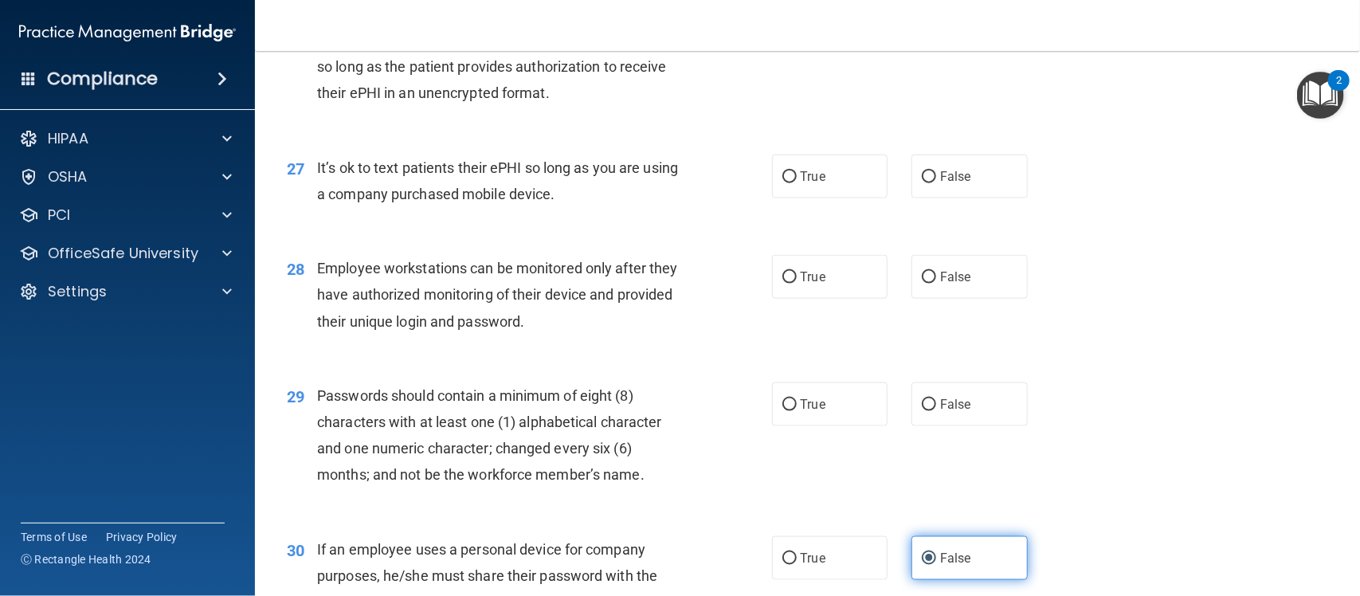
scroll to position [3543, 0]
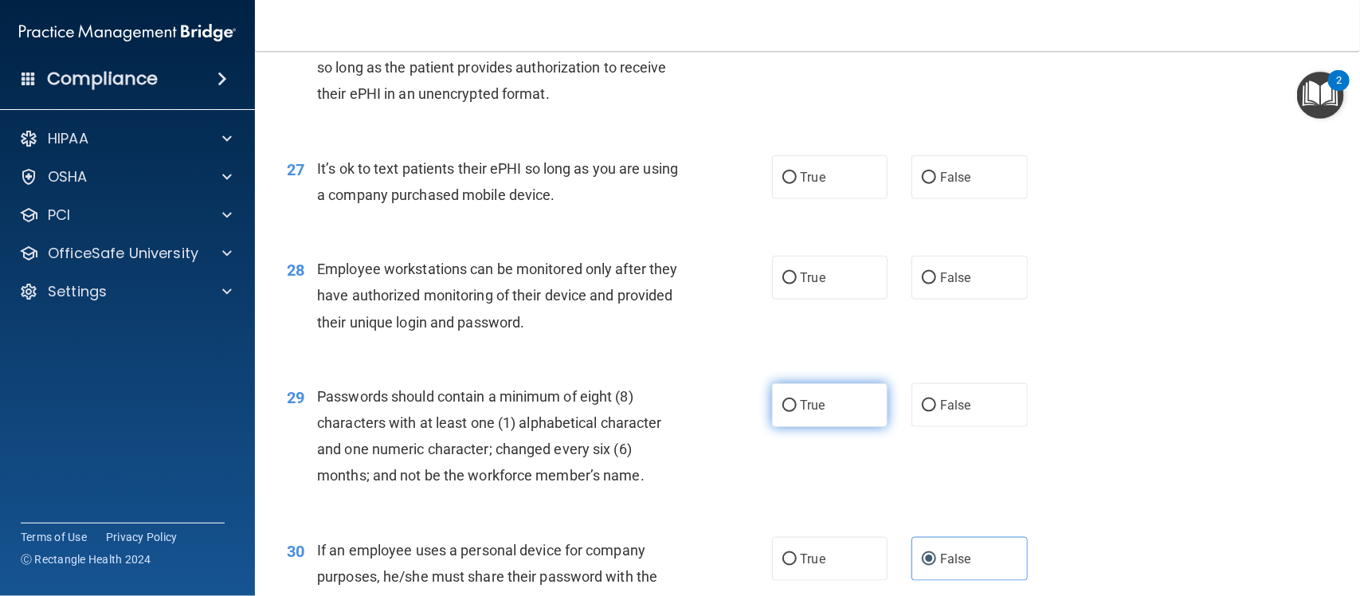
click at [817, 407] on span "True" at bounding box center [813, 405] width 25 height 15
click at [797, 407] on input "True" at bounding box center [789, 406] width 14 height 12
radio input "true"
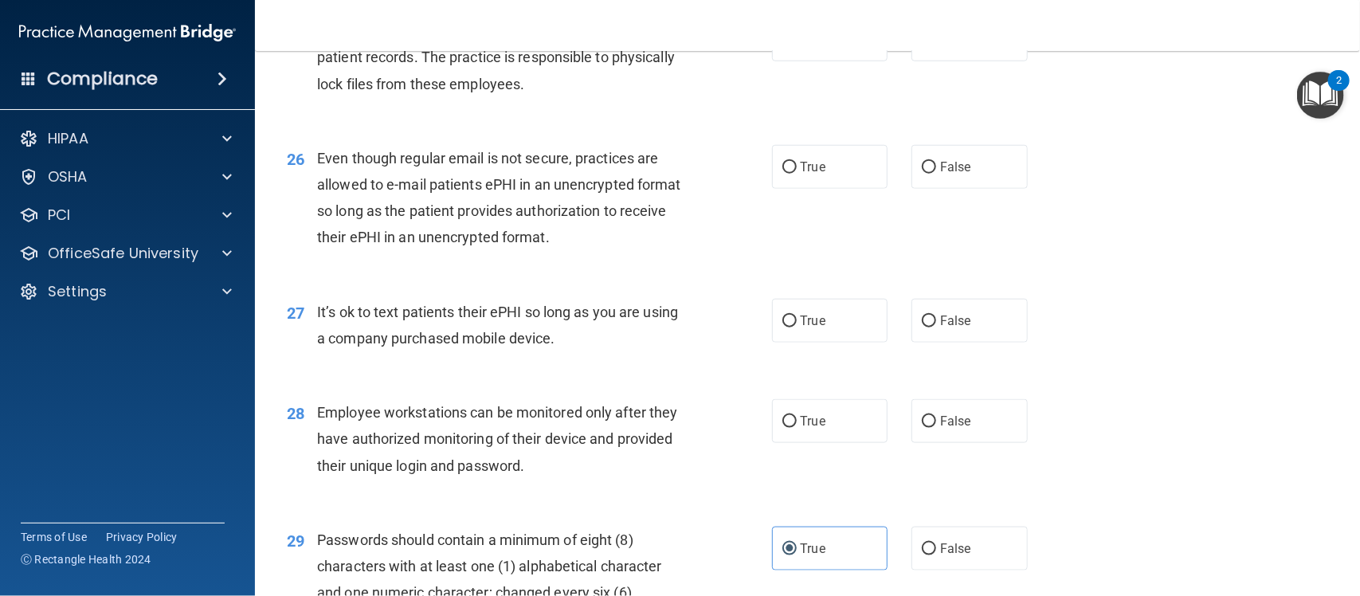
scroll to position [3399, 0]
click at [876, 414] on label "True" at bounding box center [830, 422] width 116 height 44
click at [797, 417] on input "True" at bounding box center [789, 423] width 14 height 12
radio input "true"
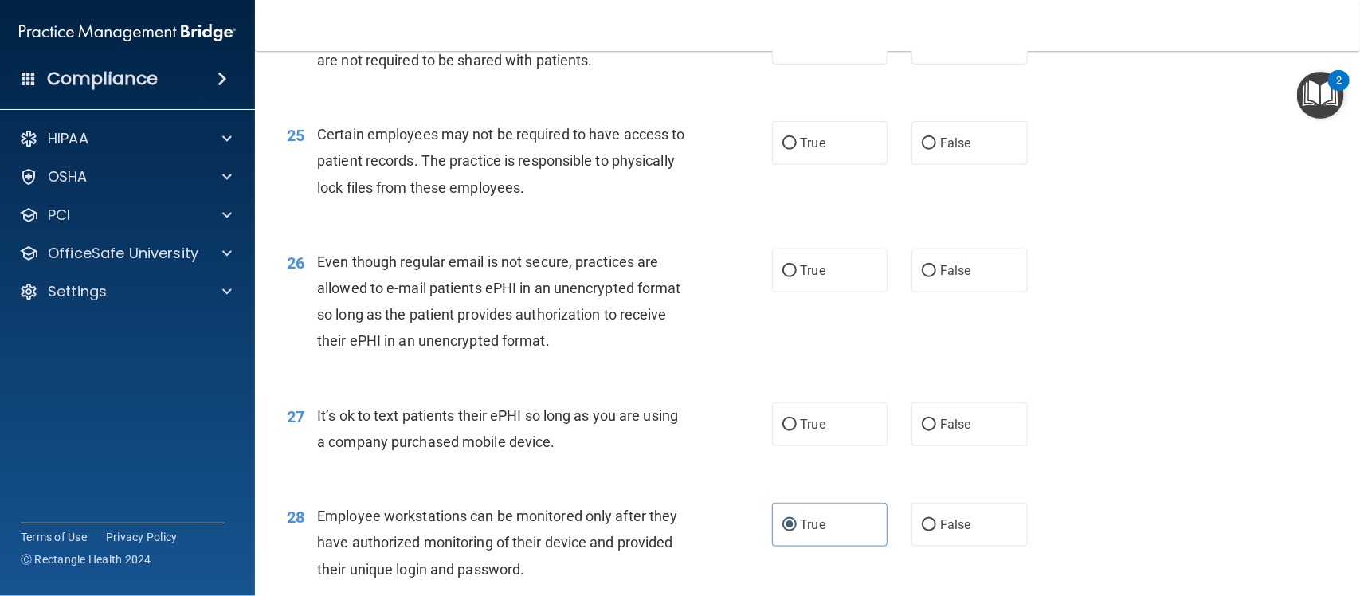
scroll to position [3295, 0]
click at [817, 419] on span "True" at bounding box center [813, 425] width 25 height 15
click at [797, 420] on input "True" at bounding box center [789, 426] width 14 height 12
radio input "true"
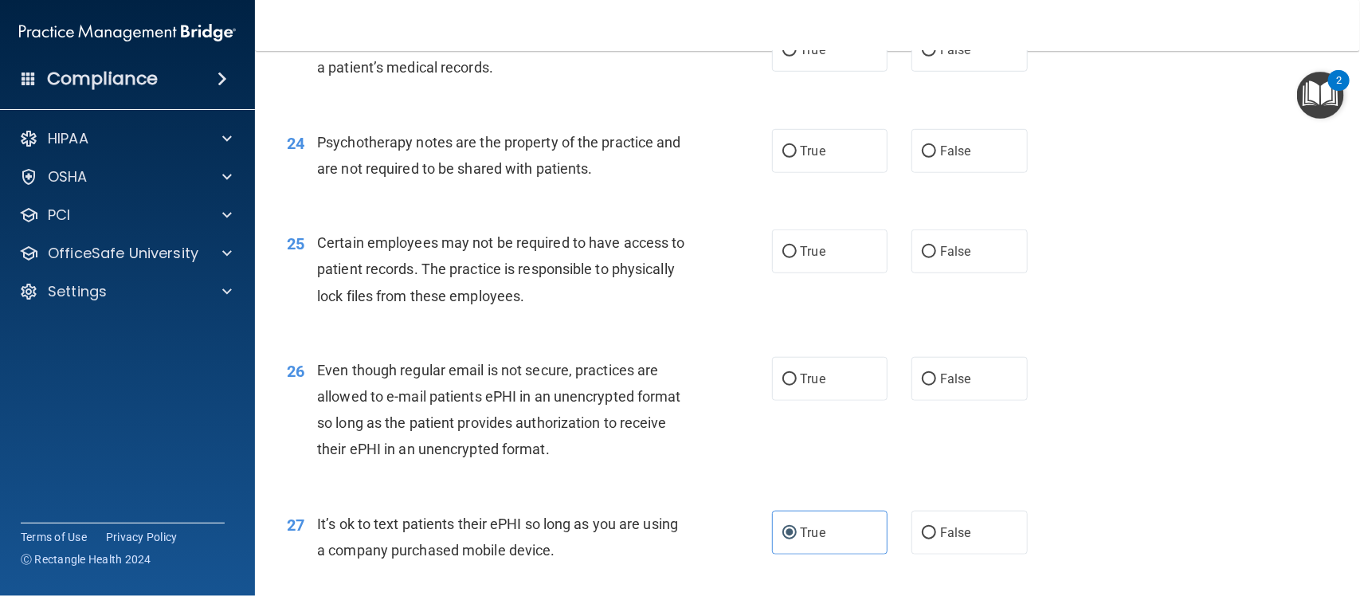
scroll to position [3174, 0]
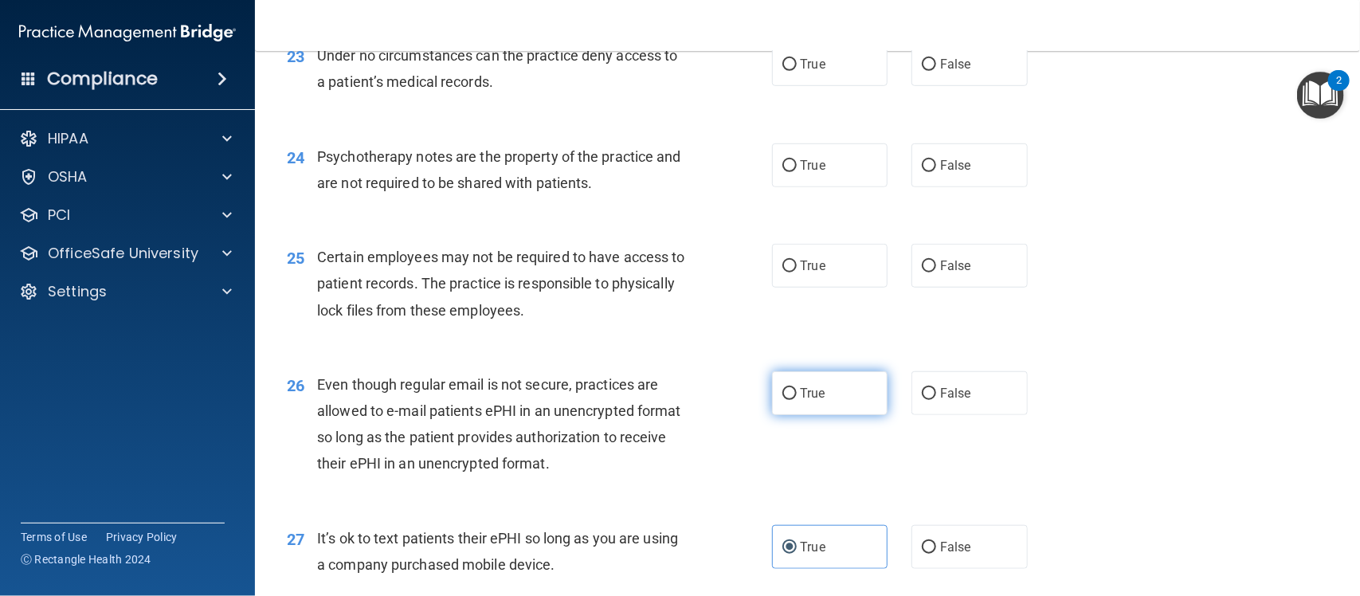
click at [806, 387] on span "True" at bounding box center [813, 393] width 25 height 15
click at [797, 388] on input "True" at bounding box center [789, 394] width 14 height 12
radio input "true"
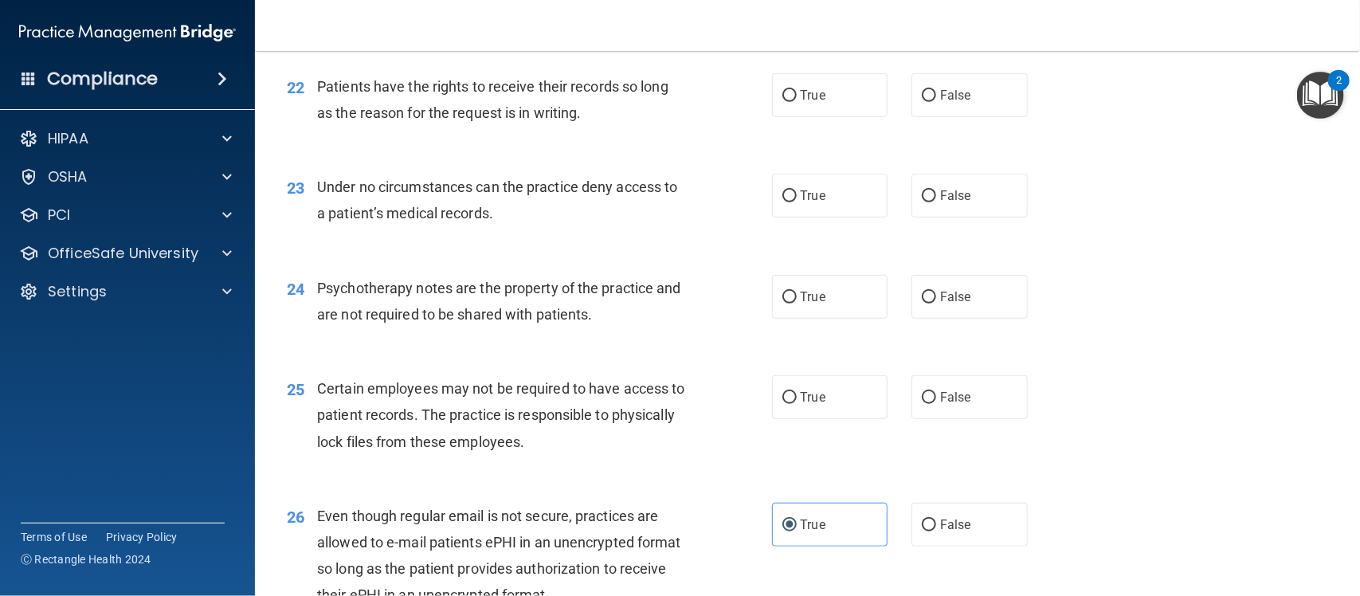
scroll to position [3041, 0]
click at [798, 379] on label "True" at bounding box center [830, 398] width 116 height 44
click at [797, 393] on input "True" at bounding box center [789, 399] width 14 height 12
radio input "true"
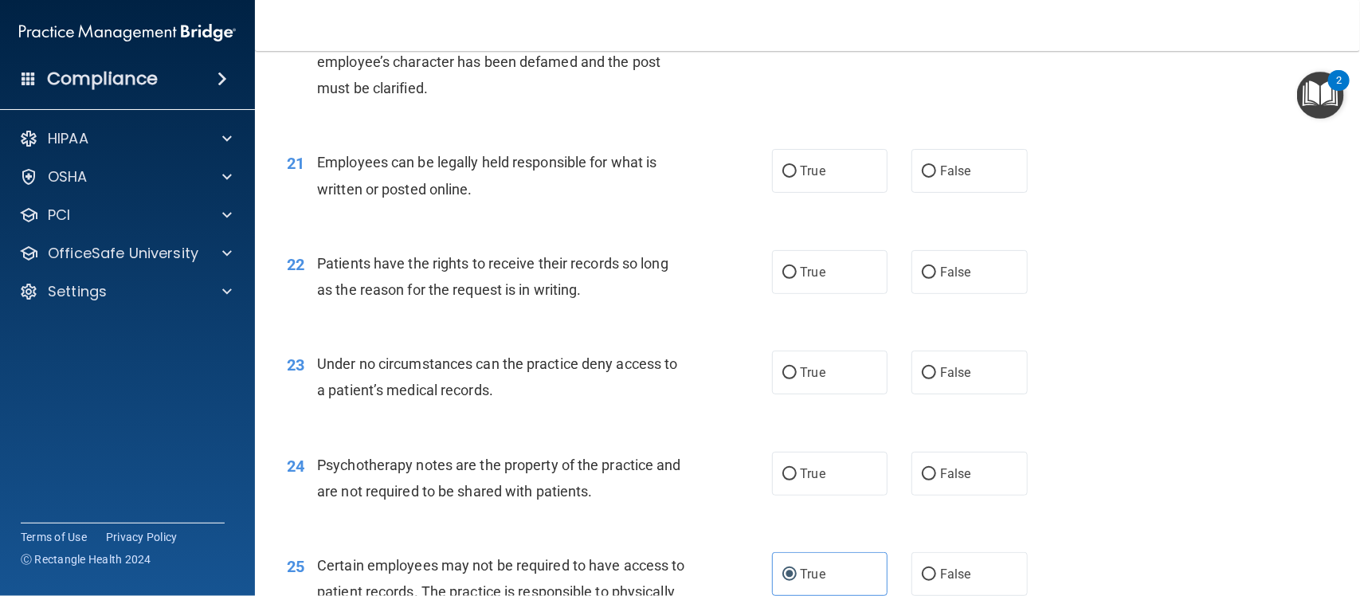
scroll to position [2862, 0]
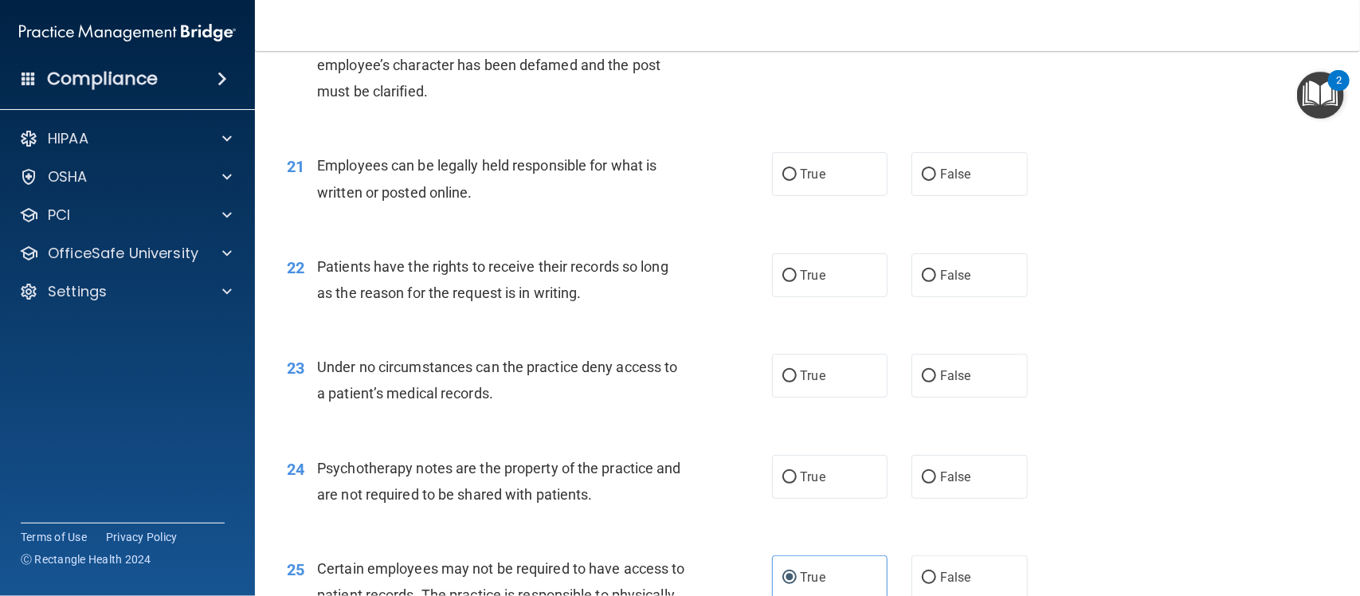
click at [879, 476] on div "True False" at bounding box center [911, 477] width 278 height 44
click at [865, 478] on label "True" at bounding box center [830, 477] width 116 height 44
click at [797, 478] on input "True" at bounding box center [789, 478] width 14 height 12
radio input "true"
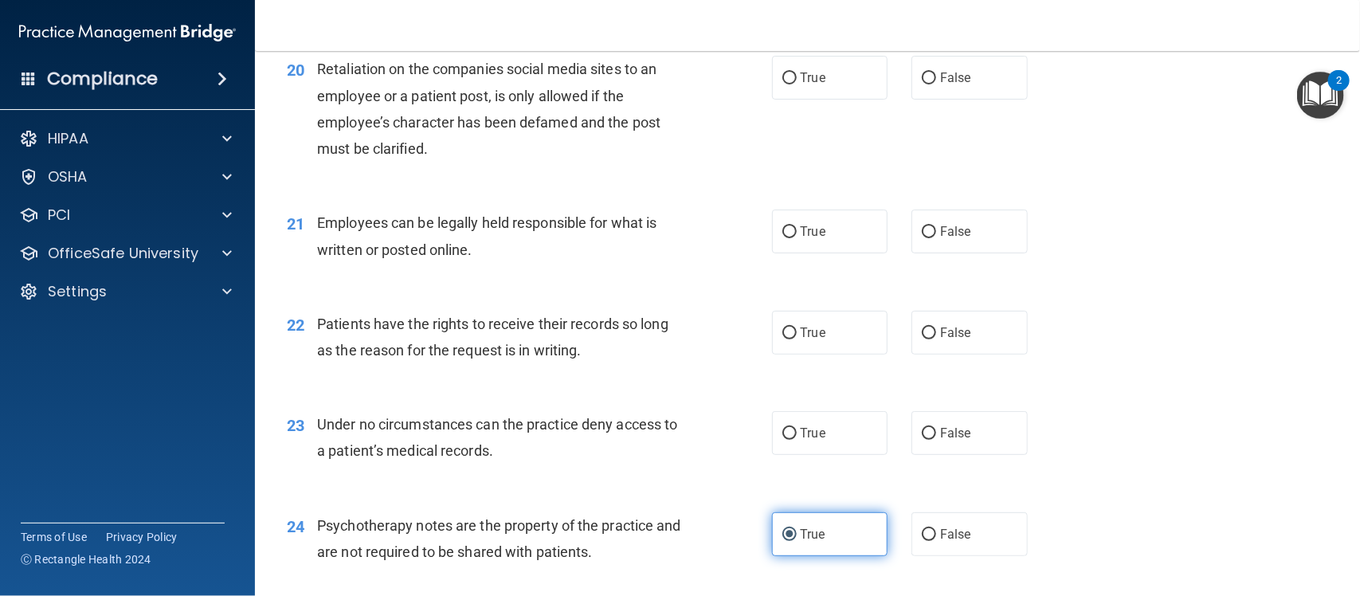
scroll to position [2803, 0]
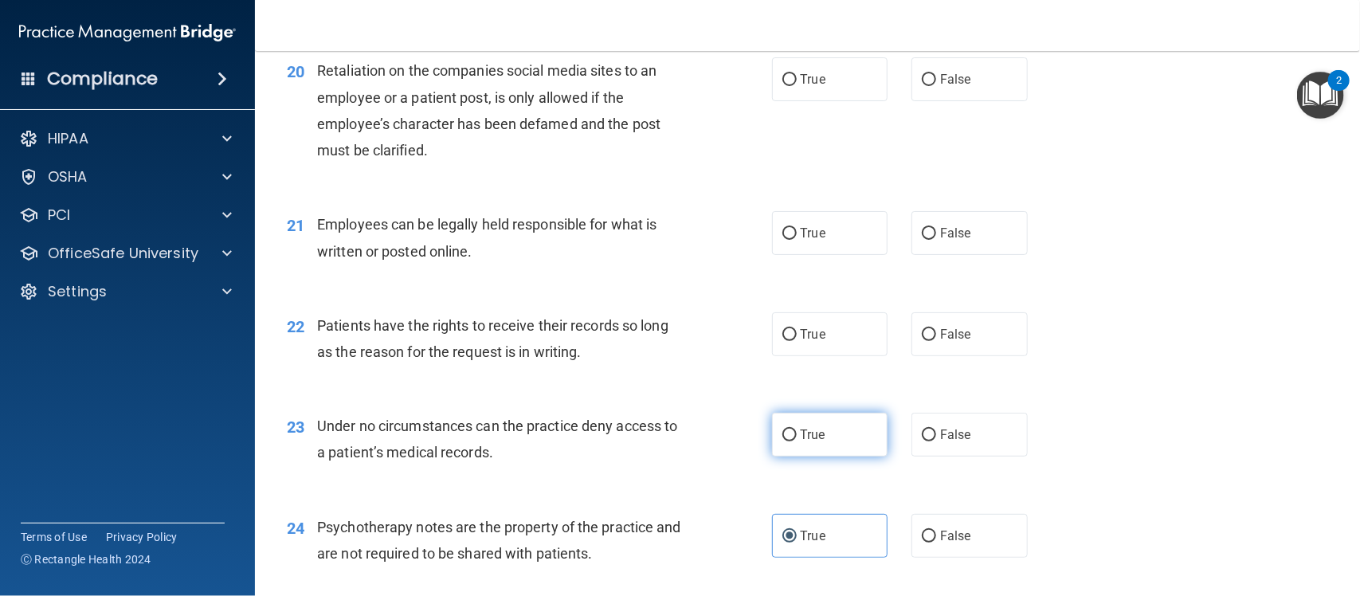
click at [837, 443] on label "True" at bounding box center [830, 435] width 116 height 44
click at [797, 441] on input "True" at bounding box center [789, 435] width 14 height 12
radio input "true"
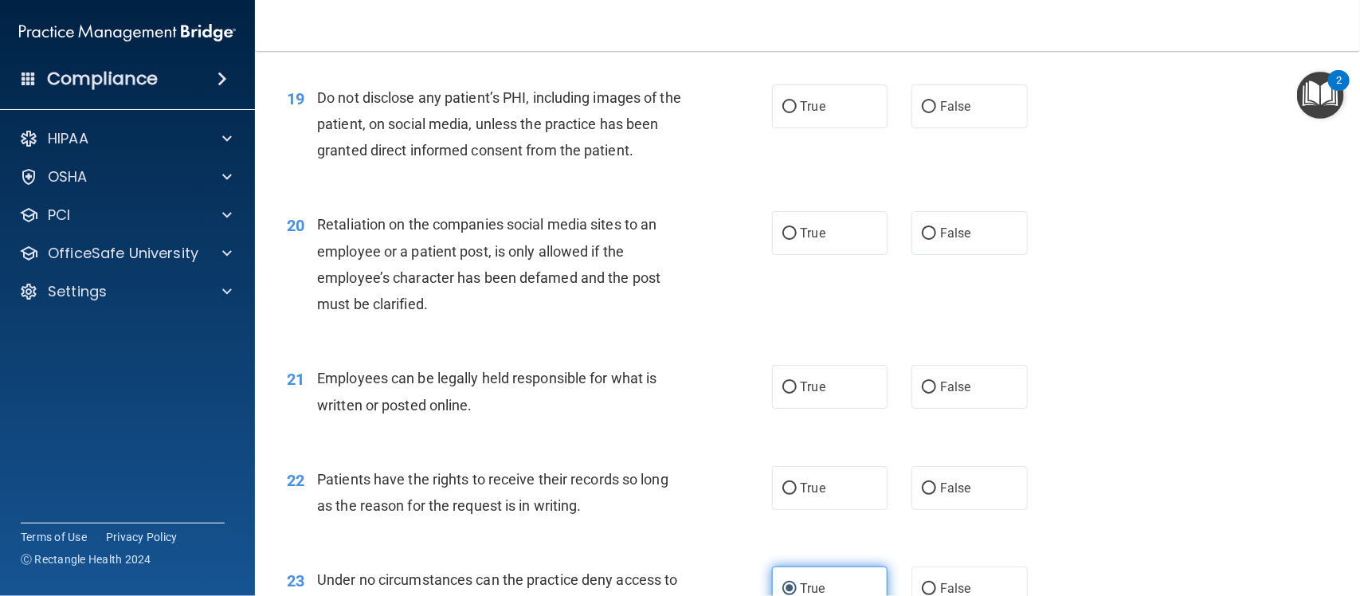
scroll to position [2671, 0]
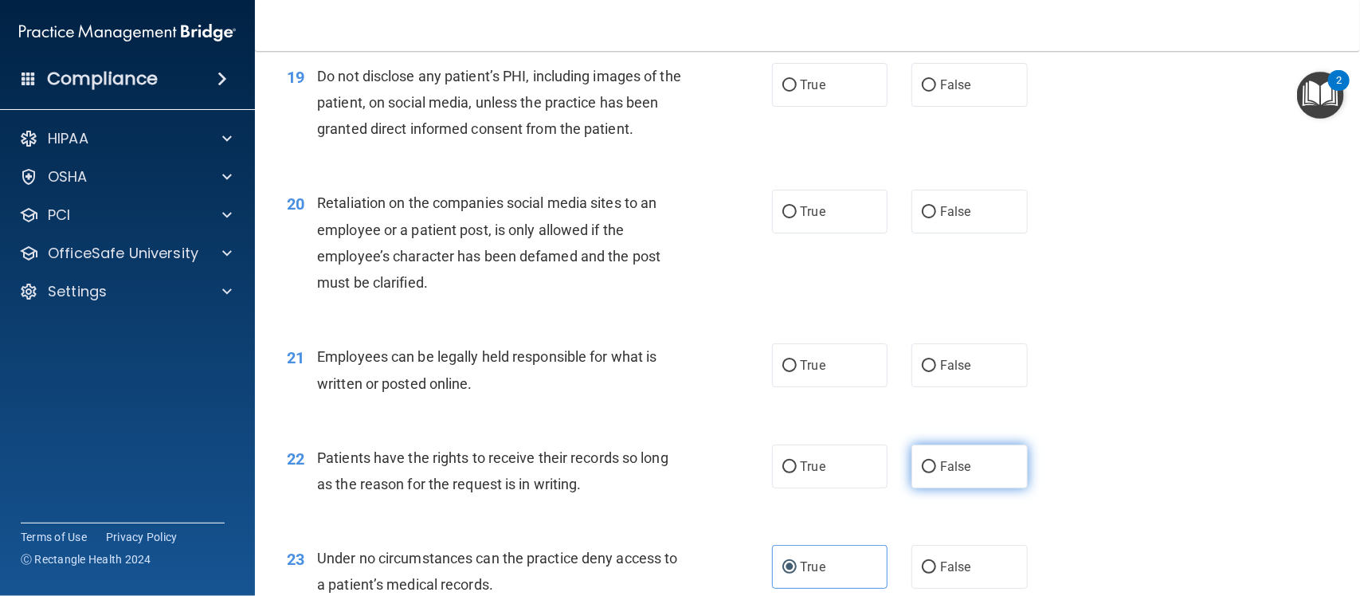
click at [947, 470] on span "False" at bounding box center [955, 466] width 31 height 15
click at [936, 470] on input "False" at bounding box center [929, 467] width 14 height 12
radio input "true"
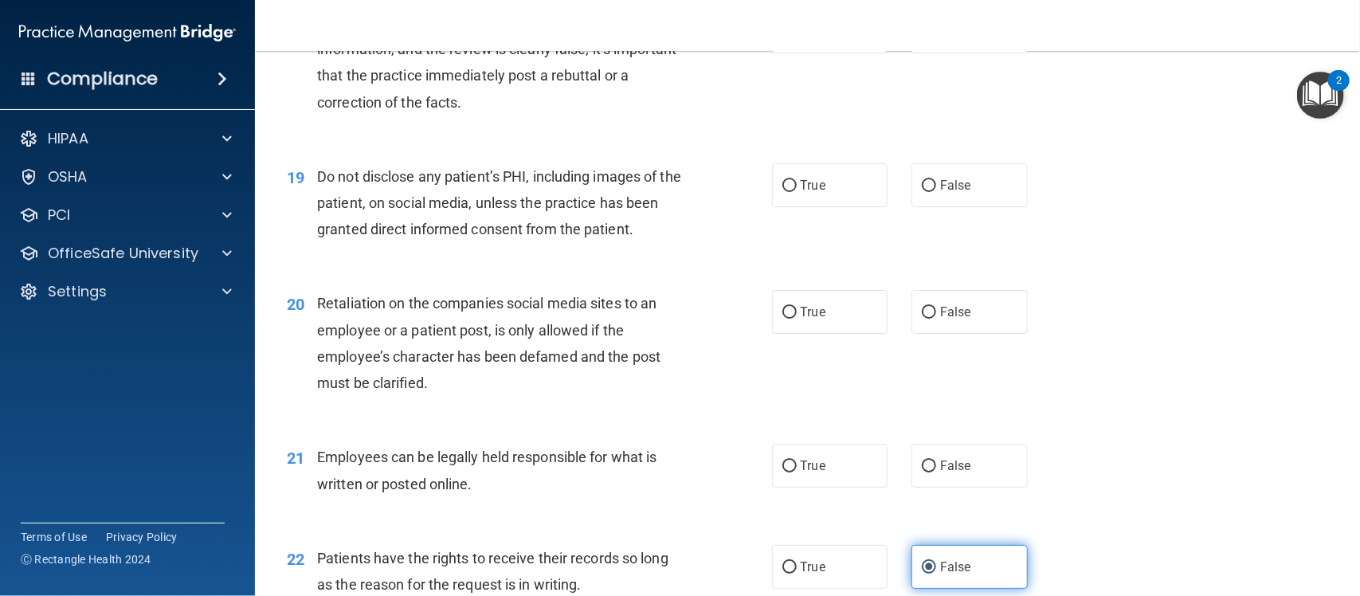
scroll to position [2570, 0]
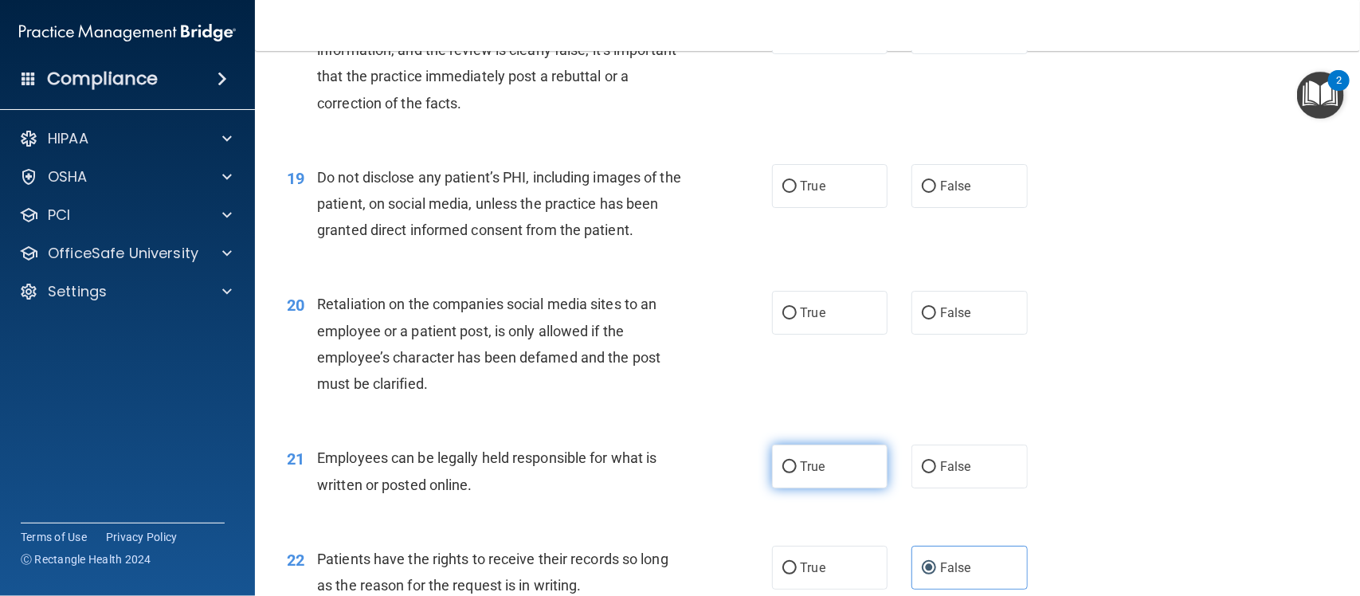
click at [839, 462] on label "True" at bounding box center [830, 467] width 116 height 44
click at [797, 462] on input "True" at bounding box center [789, 467] width 14 height 12
radio input "true"
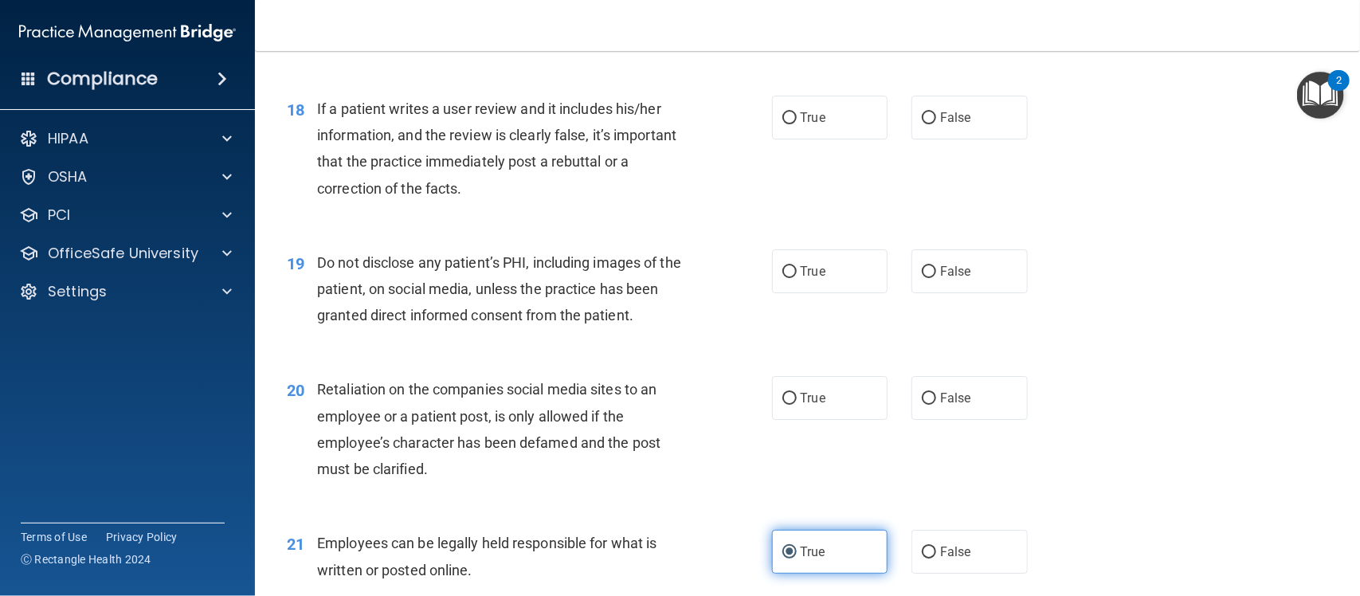
scroll to position [2484, 0]
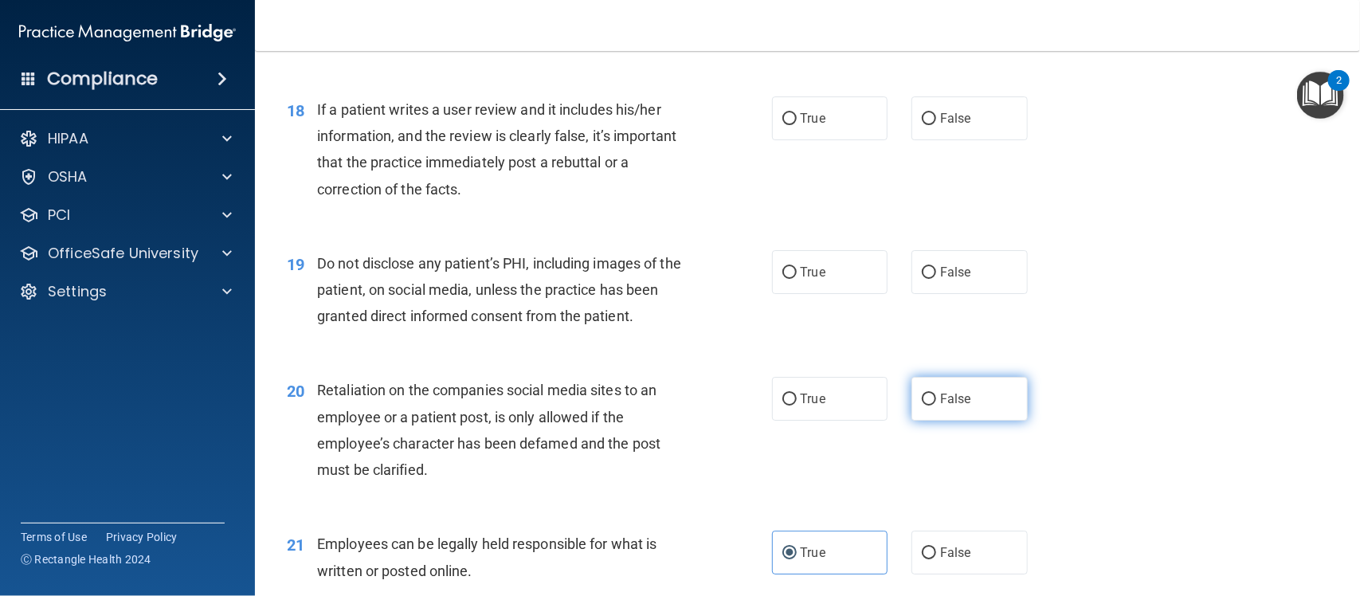
click at [912, 410] on label "False" at bounding box center [970, 399] width 116 height 44
click at [922, 406] on input "False" at bounding box center [929, 400] width 14 height 12
radio input "true"
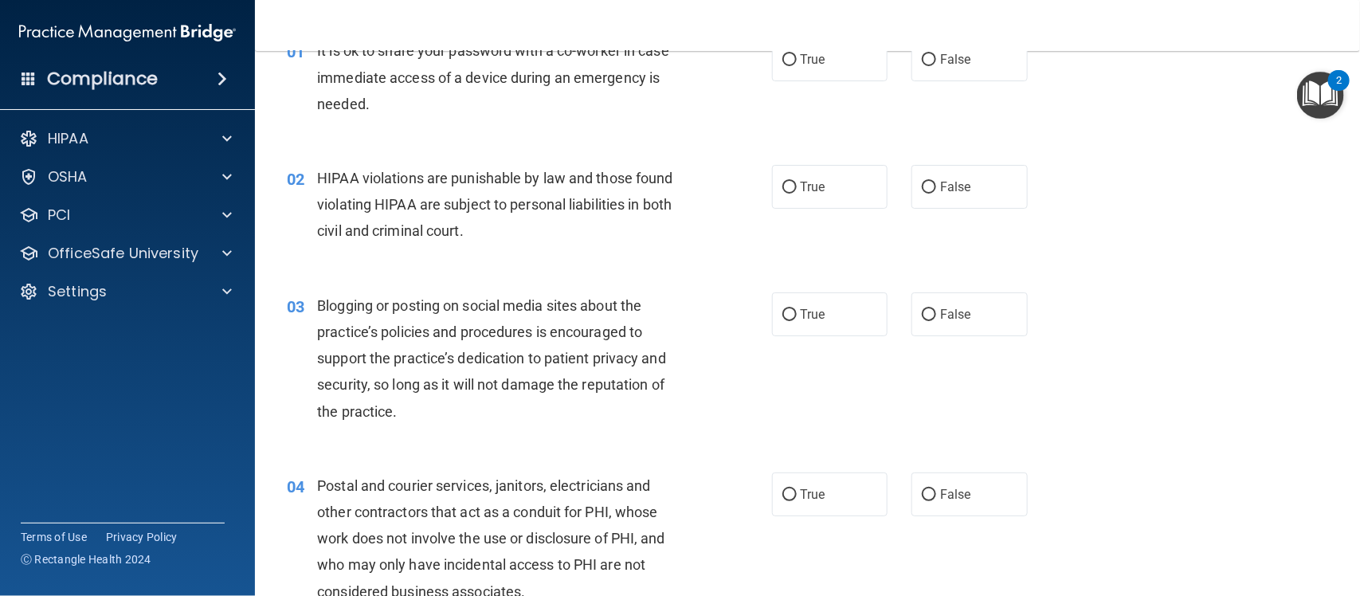
scroll to position [0, 0]
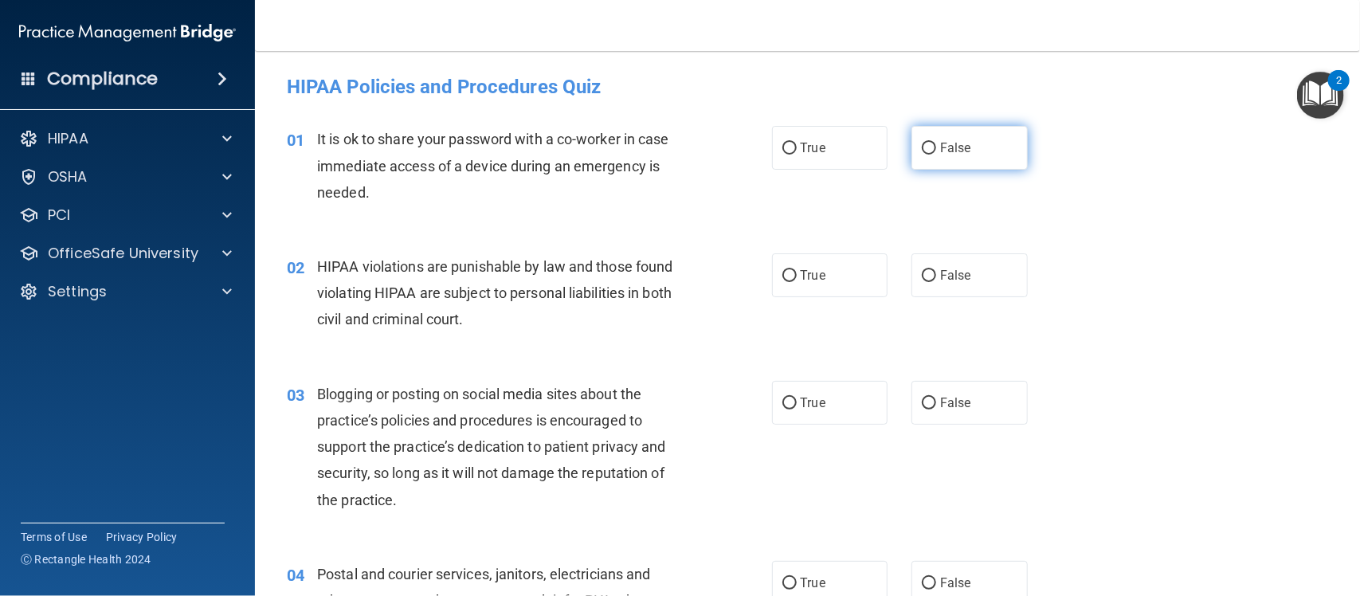
click at [933, 167] on label "False" at bounding box center [970, 148] width 116 height 44
click at [933, 155] on input "False" at bounding box center [929, 149] width 14 height 12
radio input "true"
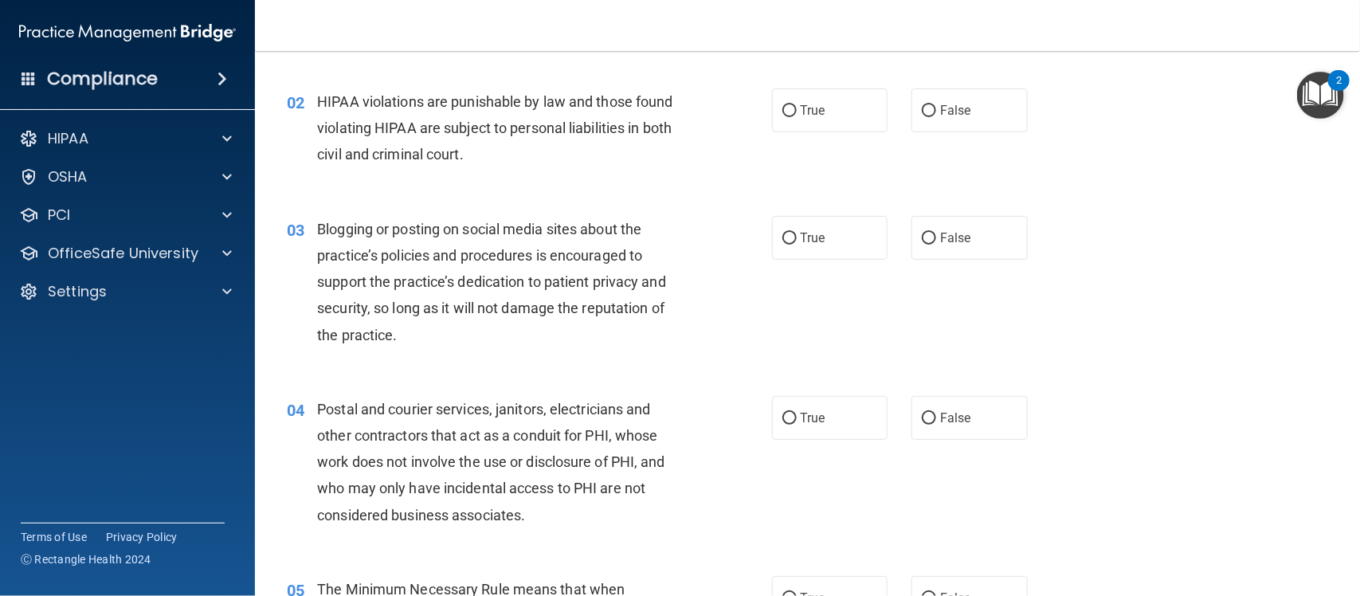
scroll to position [166, 0]
click at [807, 112] on span "True" at bounding box center [813, 109] width 25 height 15
click at [797, 112] on input "True" at bounding box center [789, 110] width 14 height 12
radio input "true"
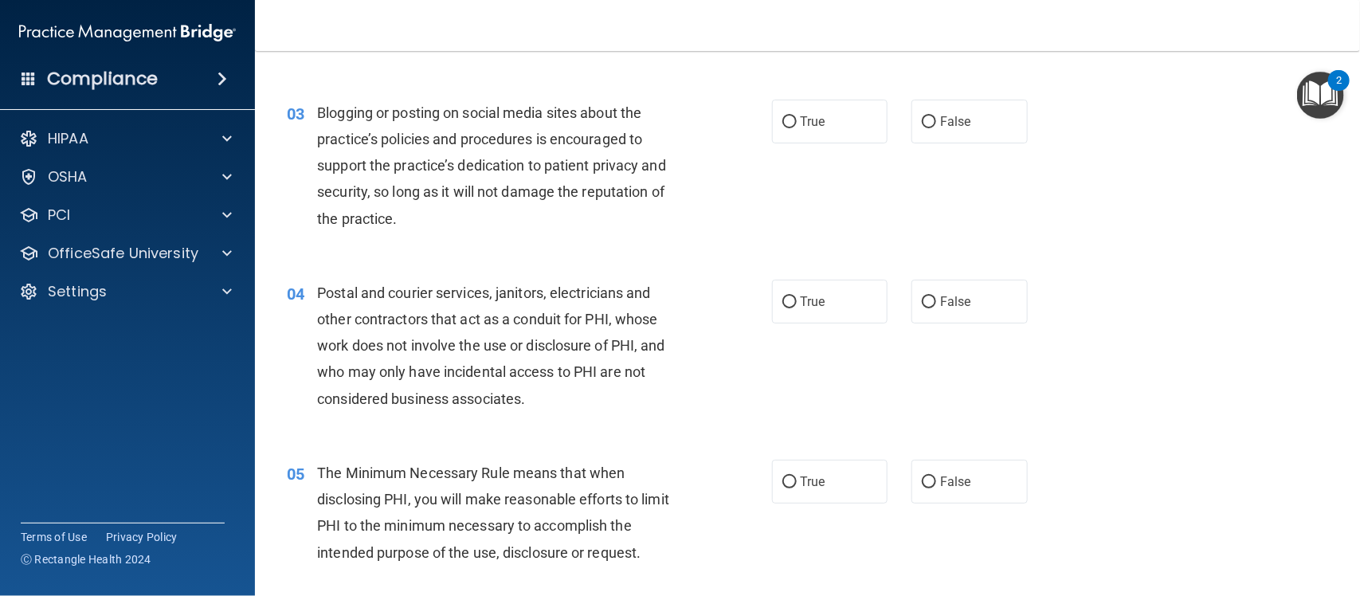
scroll to position [283, 0]
click at [922, 116] on input "False" at bounding box center [929, 121] width 14 height 12
radio input "true"
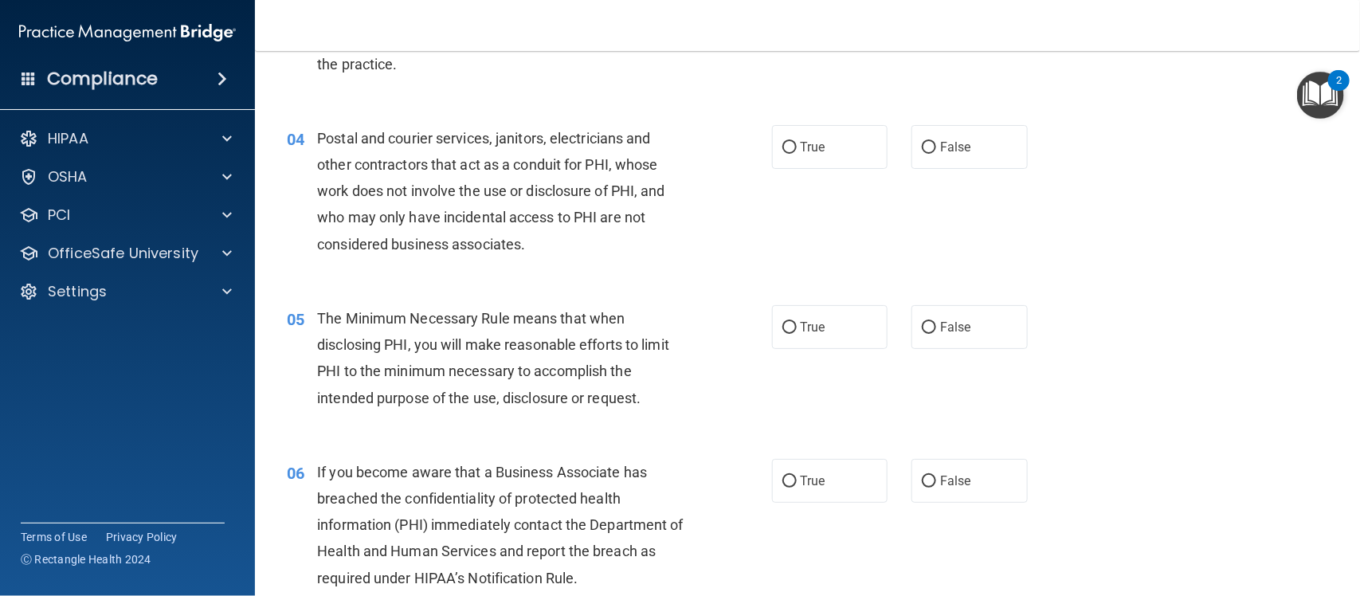
scroll to position [438, 0]
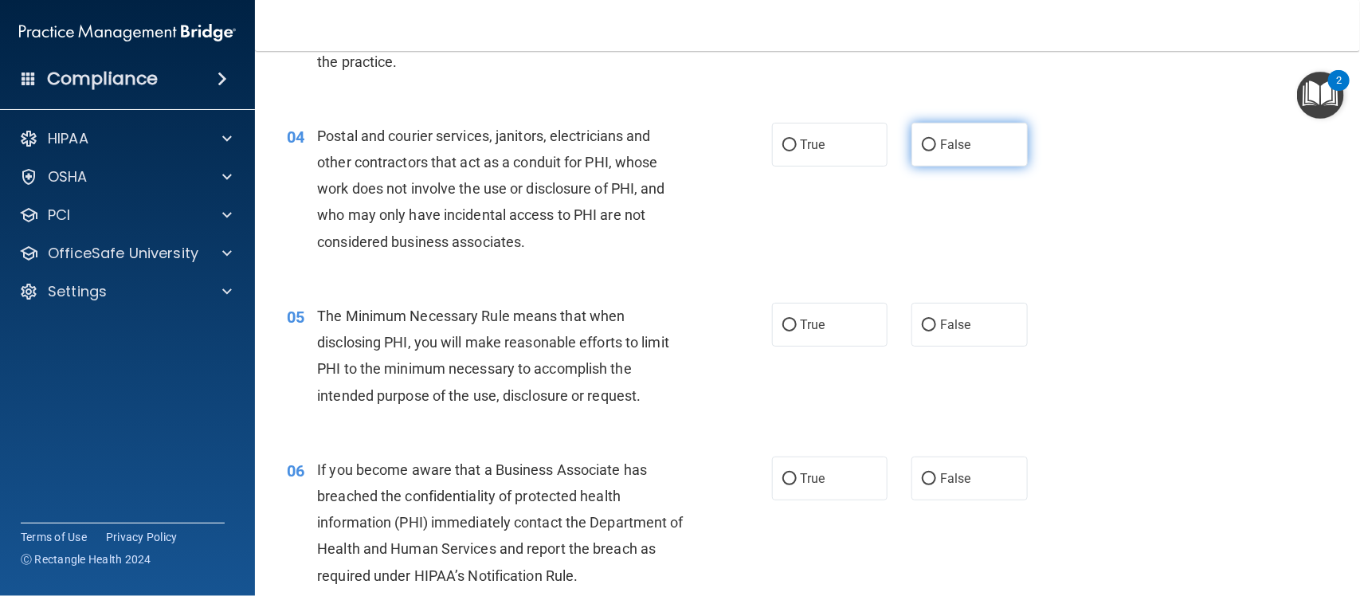
click at [940, 143] on span "False" at bounding box center [955, 144] width 31 height 15
click at [936, 143] on input "False" at bounding box center [929, 145] width 14 height 12
radio input "true"
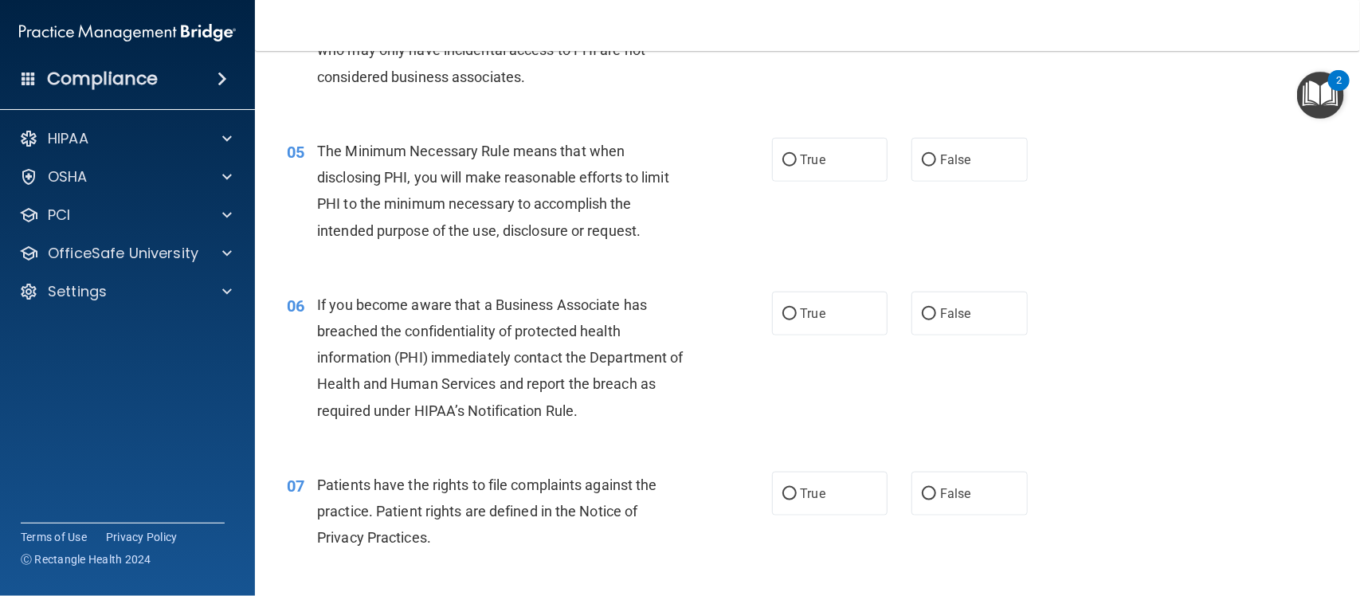
scroll to position [606, 0]
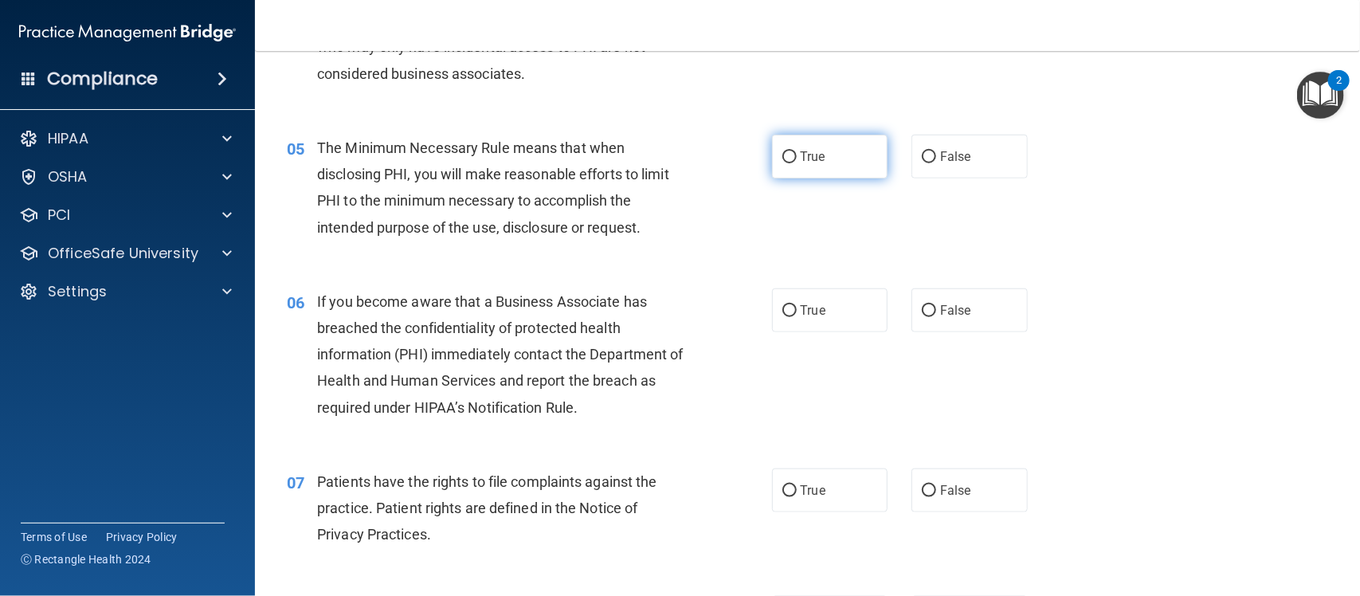
click at [806, 162] on span "True" at bounding box center [813, 156] width 25 height 15
click at [797, 162] on input "True" at bounding box center [789, 157] width 14 height 12
radio input "true"
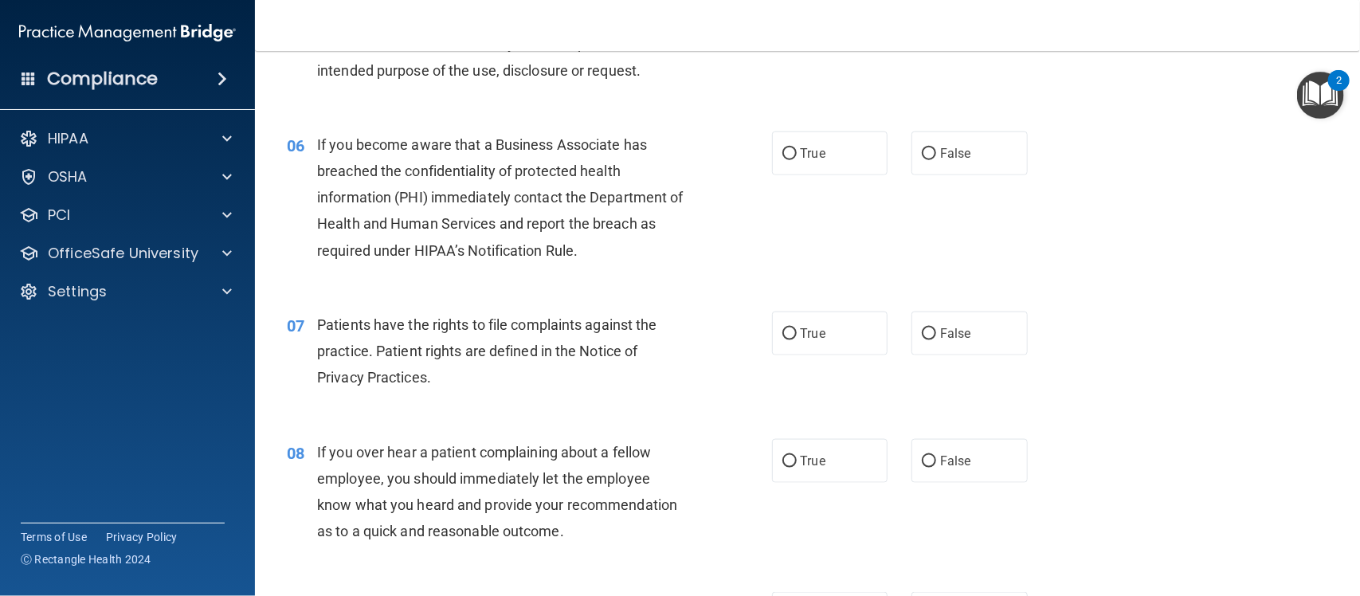
scroll to position [766, 0]
click at [805, 164] on label "True" at bounding box center [830, 151] width 116 height 44
click at [797, 158] on input "True" at bounding box center [789, 152] width 14 height 12
radio input "true"
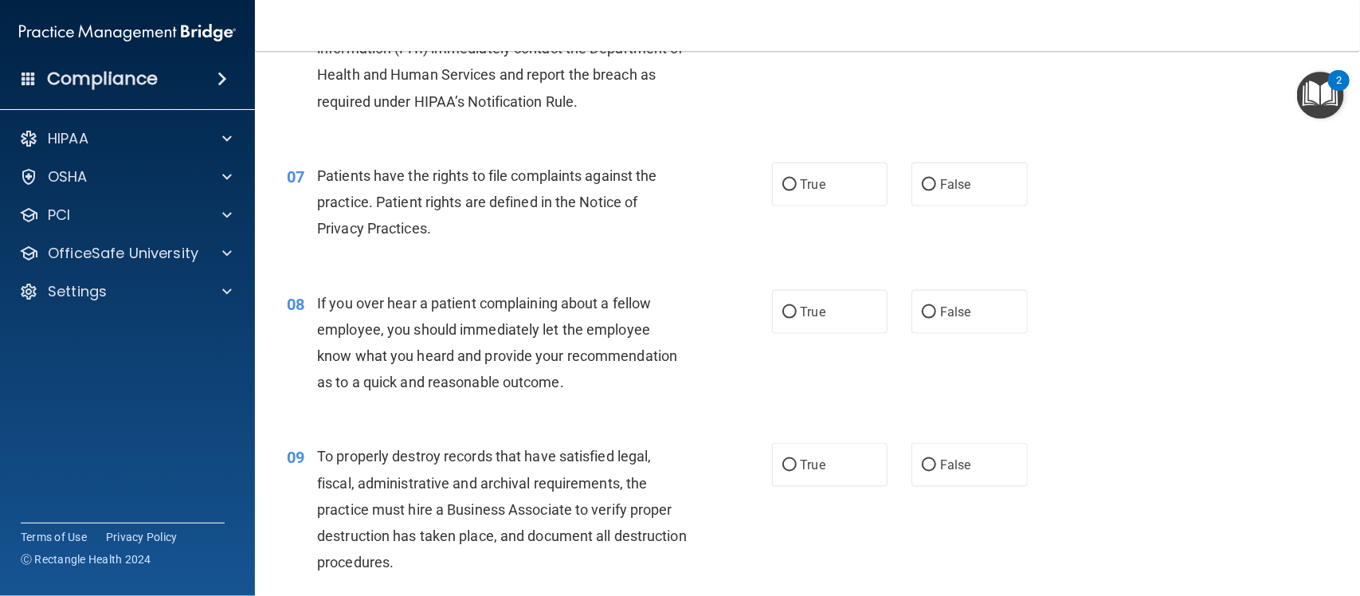
scroll to position [951, 0]
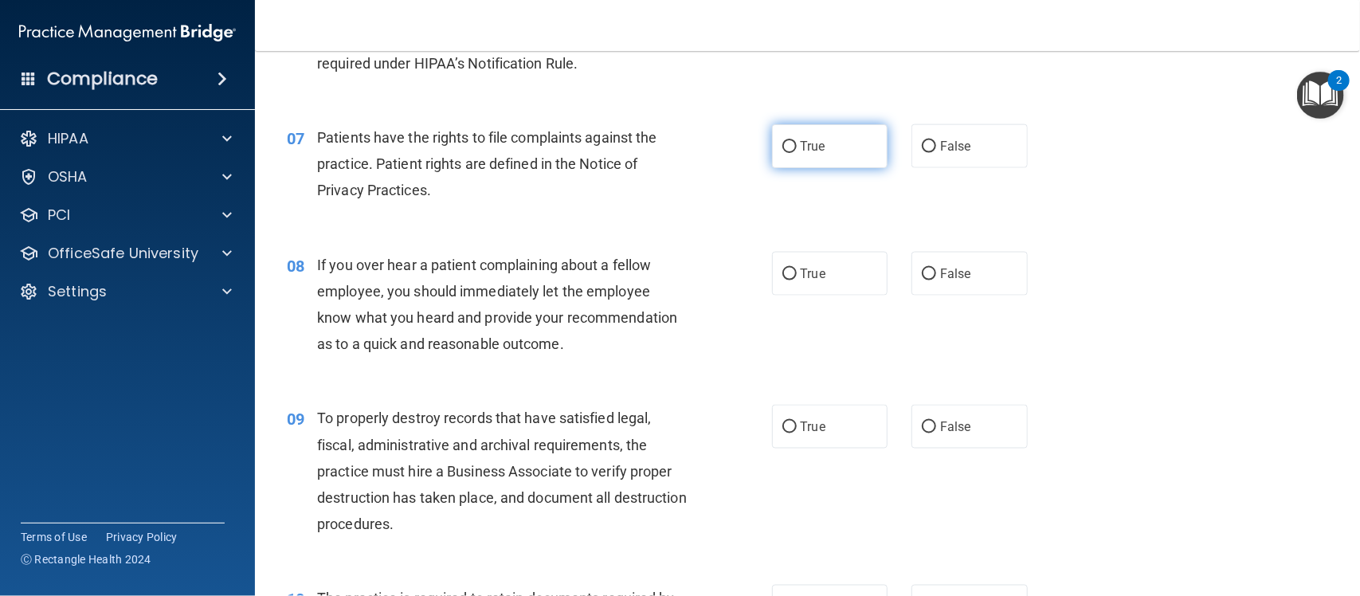
click at [821, 151] on label "True" at bounding box center [830, 146] width 116 height 44
click at [797, 151] on input "True" at bounding box center [789, 147] width 14 height 12
radio input "true"
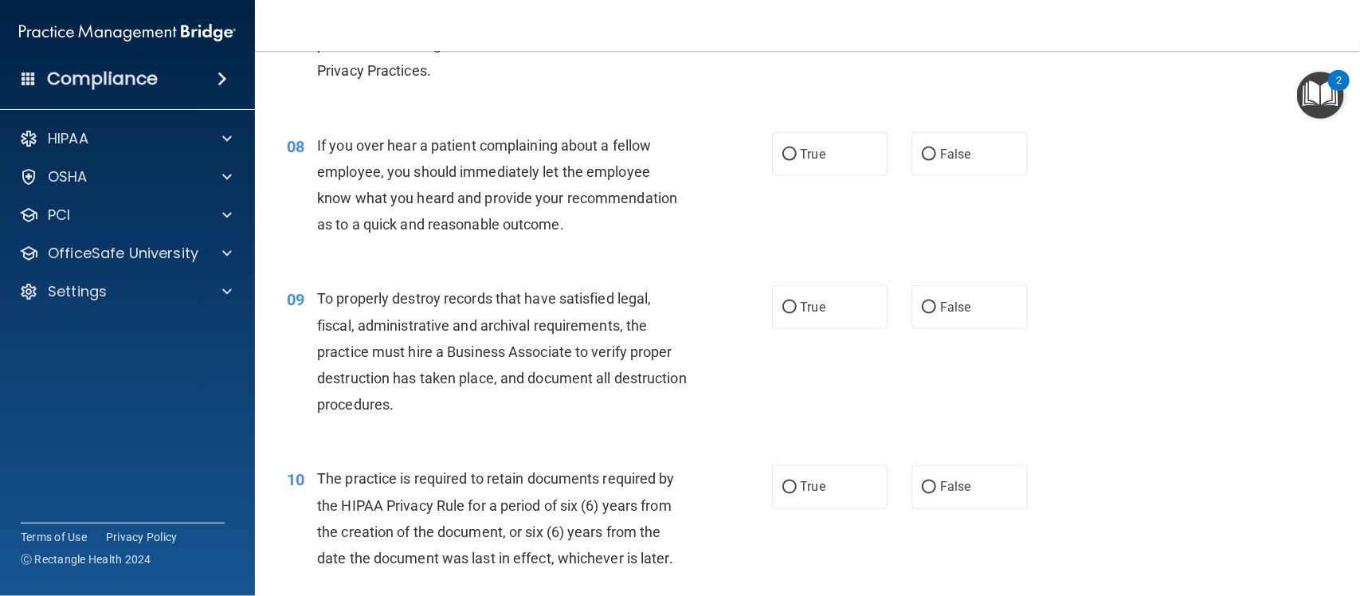
scroll to position [1072, 0]
click at [958, 138] on label "False" at bounding box center [970, 153] width 116 height 44
click at [936, 147] on input "False" at bounding box center [929, 153] width 14 height 12
radio input "true"
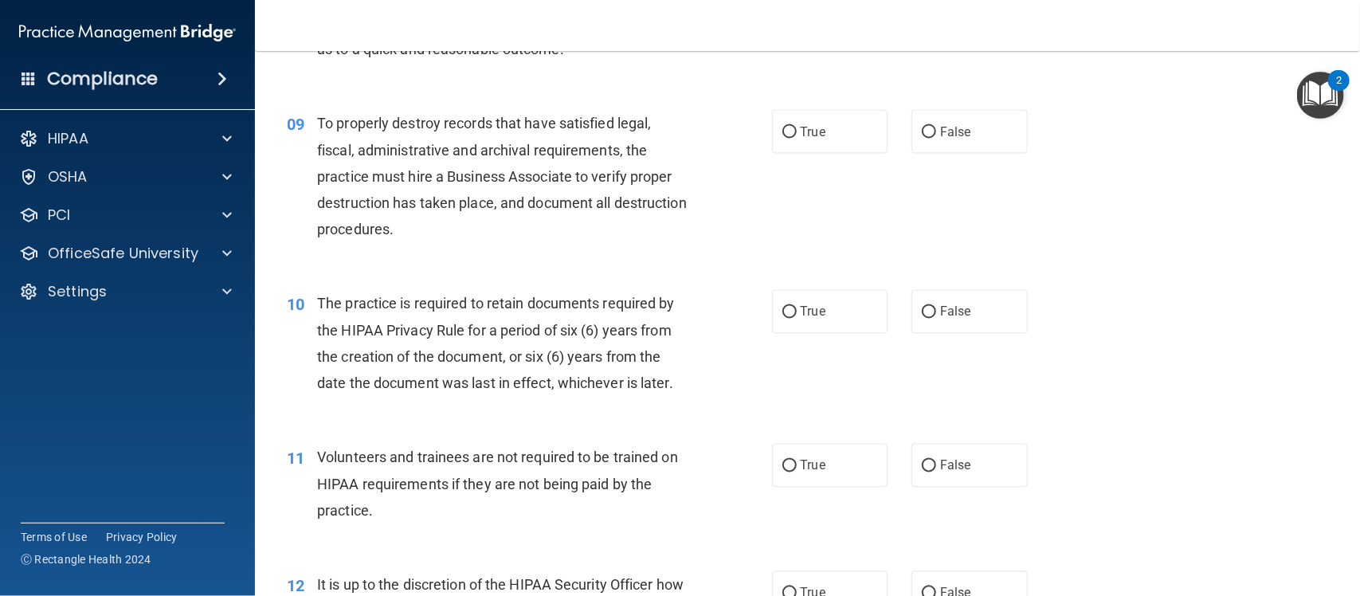
scroll to position [1247, 0]
click at [814, 136] on span "True" at bounding box center [813, 130] width 25 height 15
click at [797, 136] on input "True" at bounding box center [789, 131] width 14 height 12
radio input "true"
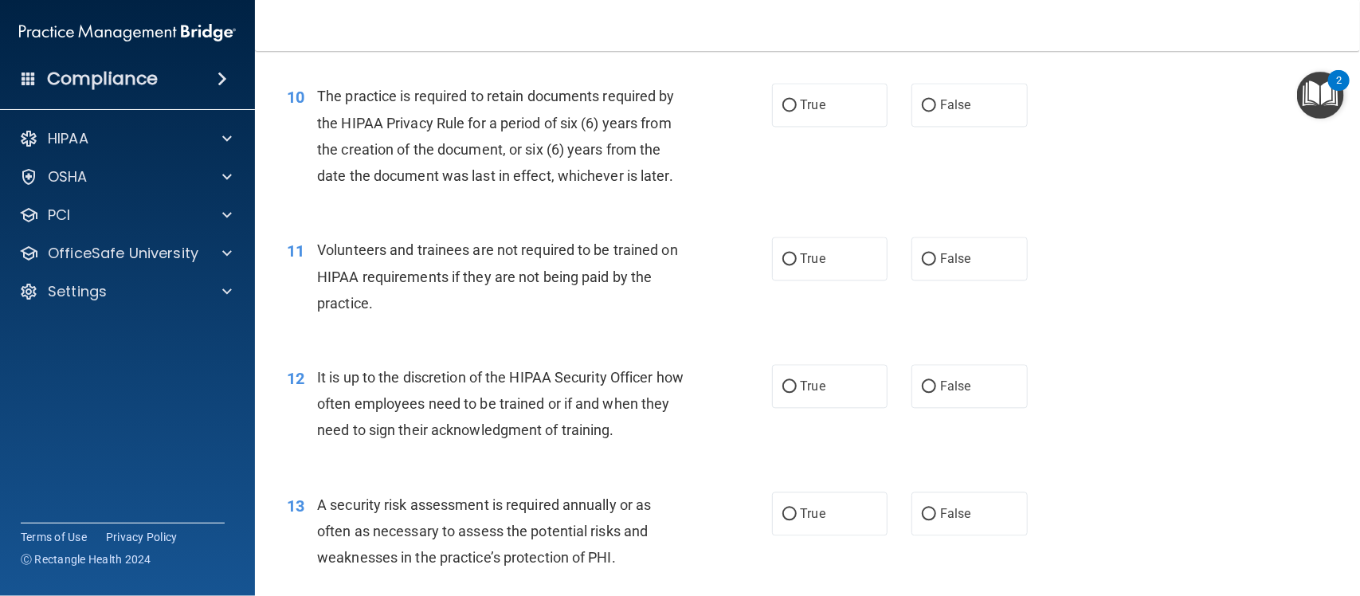
scroll to position [1449, 0]
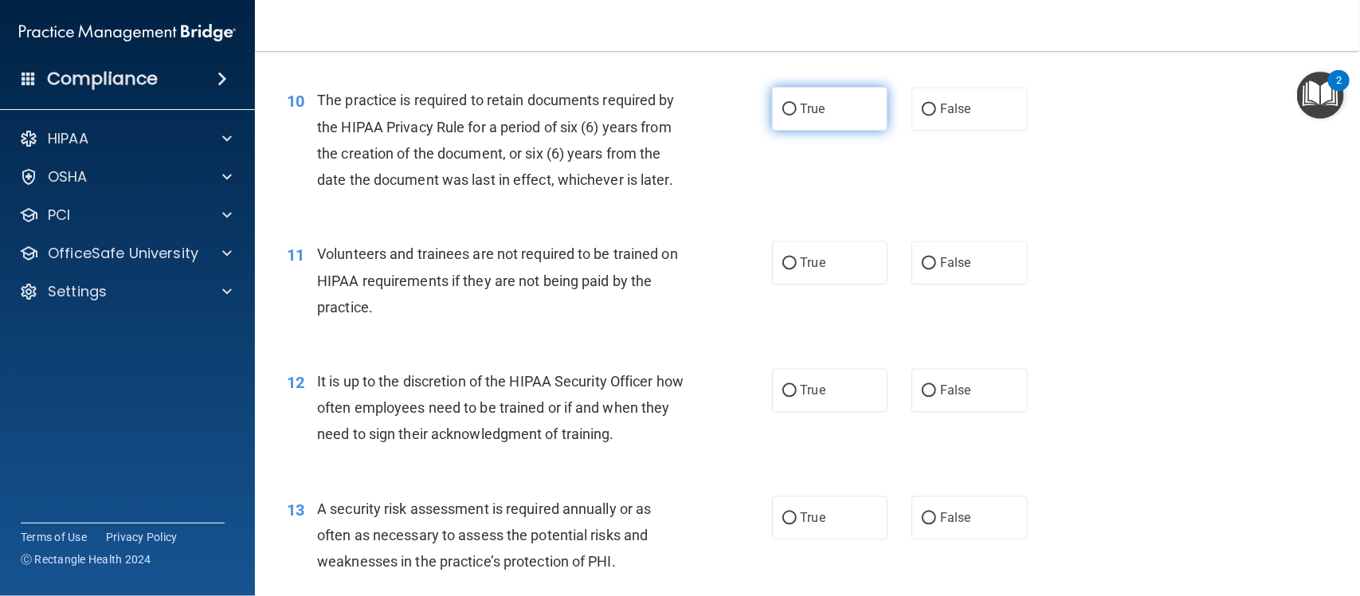
click at [847, 105] on label "True" at bounding box center [830, 109] width 116 height 44
click at [797, 105] on input "True" at bounding box center [789, 110] width 14 height 12
radio input "true"
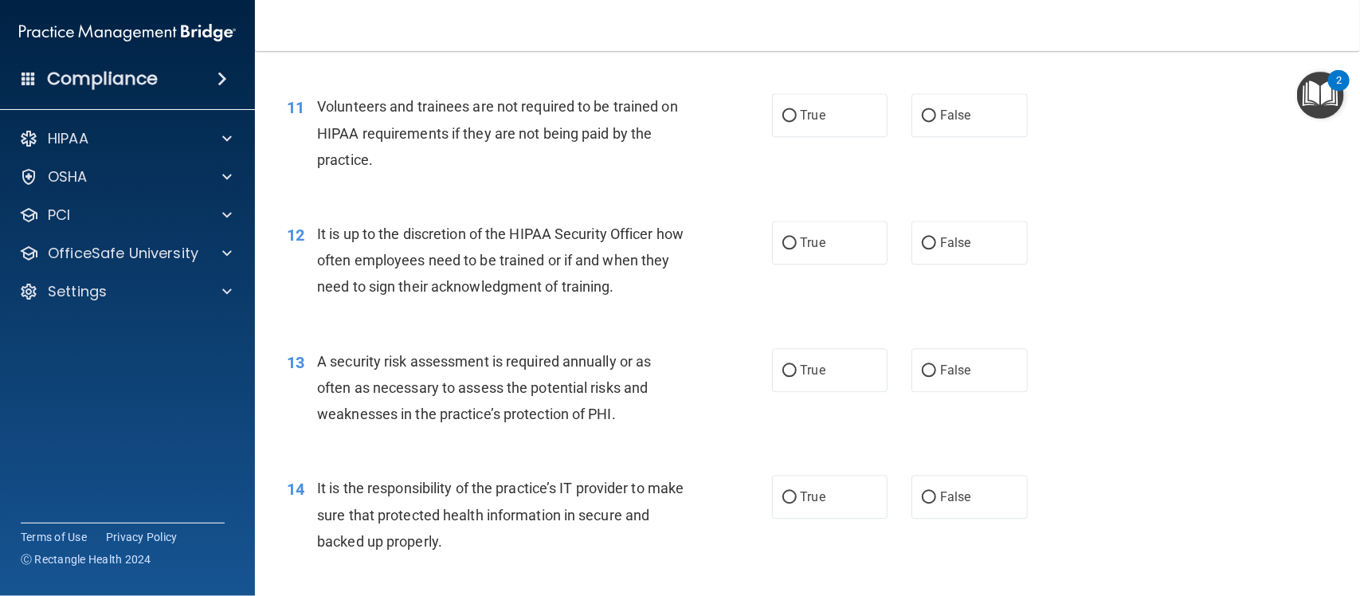
scroll to position [1598, 0]
click at [922, 114] on input "False" at bounding box center [929, 114] width 14 height 12
radio input "true"
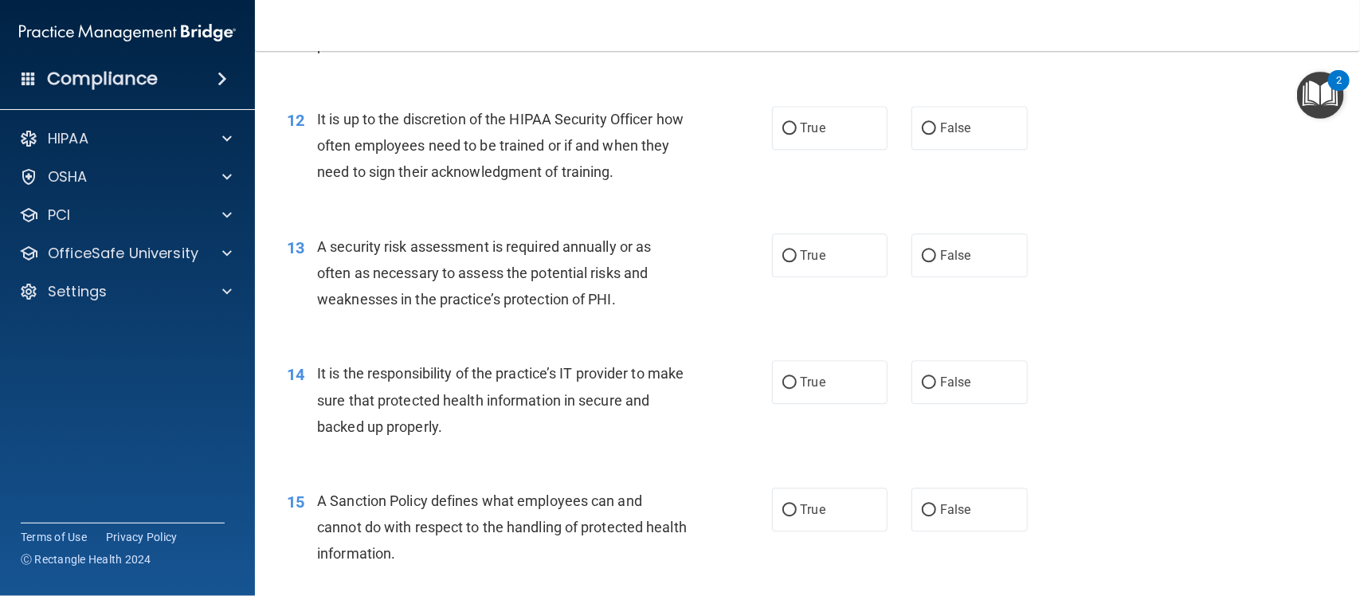
scroll to position [1711, 0]
click at [937, 114] on label "False" at bounding box center [970, 127] width 116 height 44
click at [936, 122] on input "False" at bounding box center [929, 128] width 14 height 12
radio input "true"
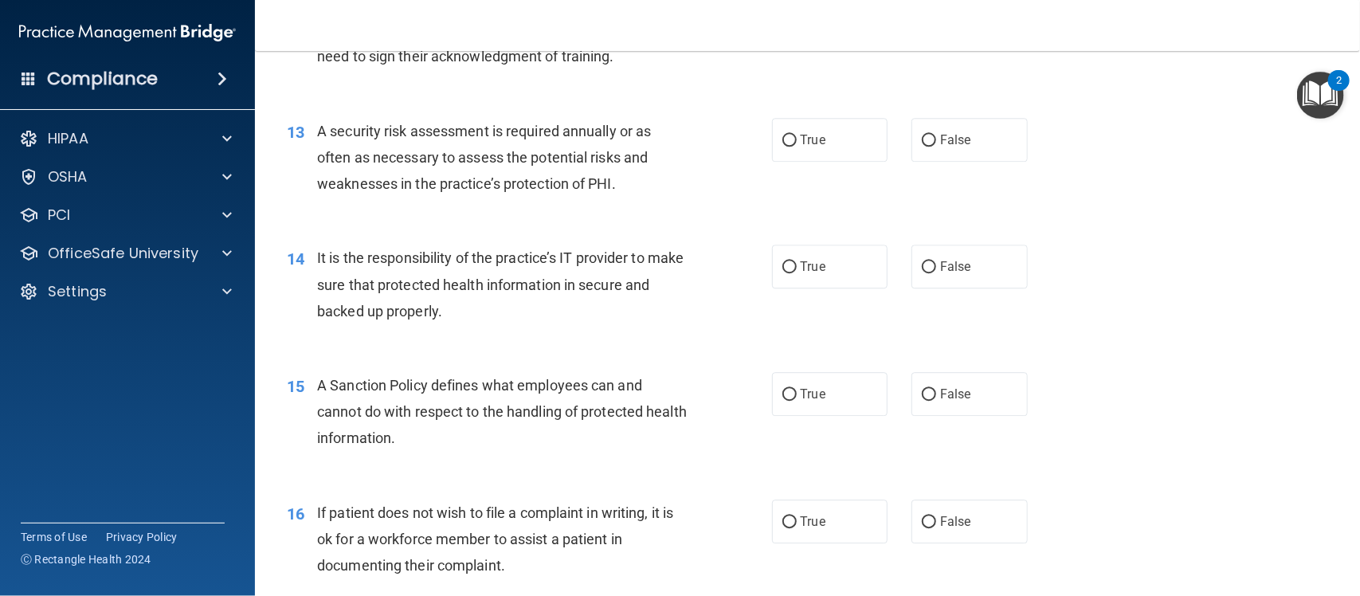
scroll to position [1827, 0]
click at [803, 145] on span "True" at bounding box center [813, 138] width 25 height 15
click at [797, 145] on input "True" at bounding box center [789, 140] width 14 height 12
radio input "true"
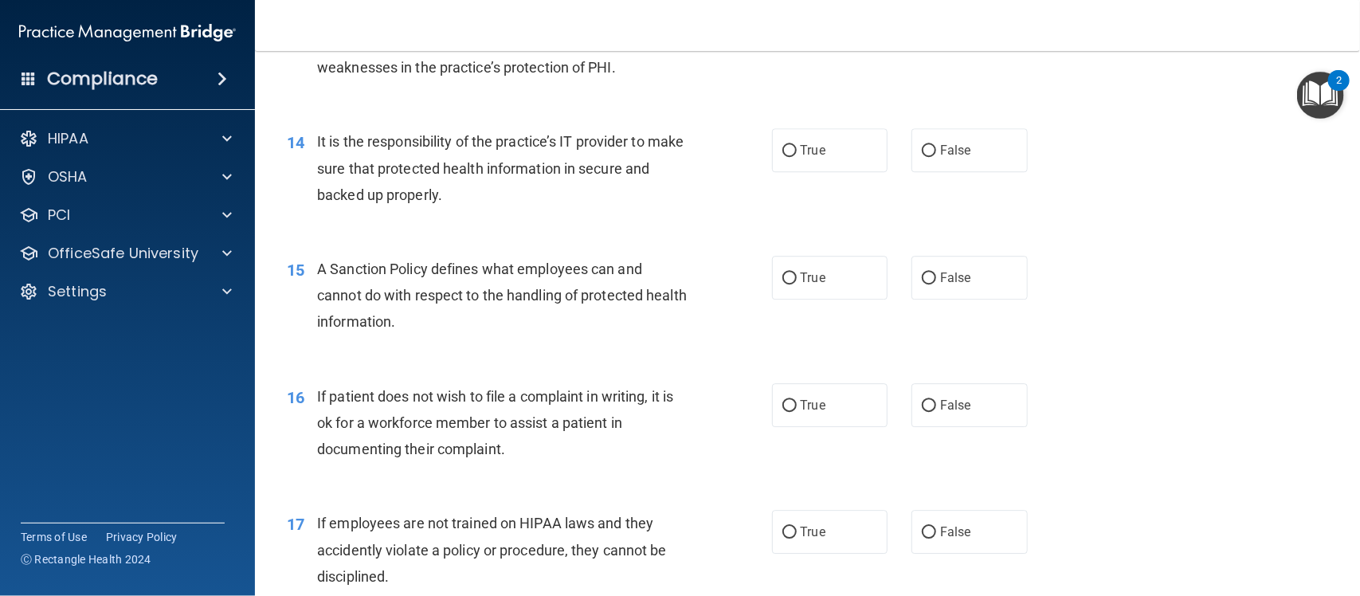
scroll to position [1976, 0]
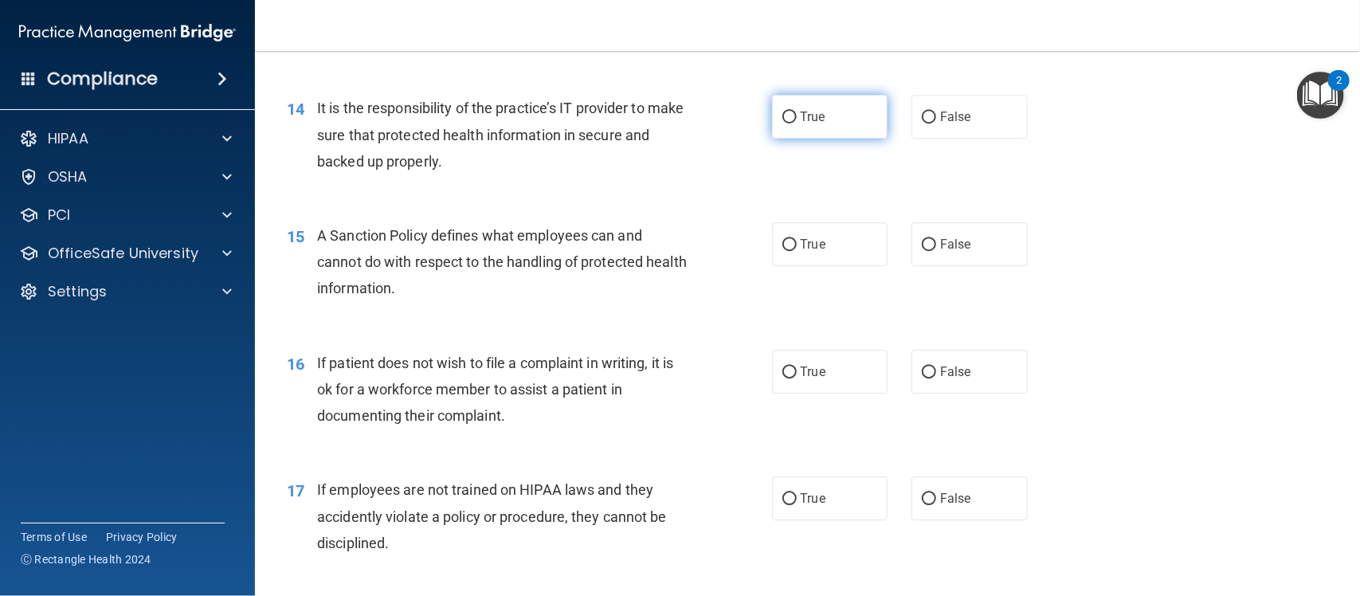
click at [838, 117] on label "True" at bounding box center [830, 117] width 116 height 44
click at [797, 117] on input "True" at bounding box center [789, 118] width 14 height 12
radio input "true"
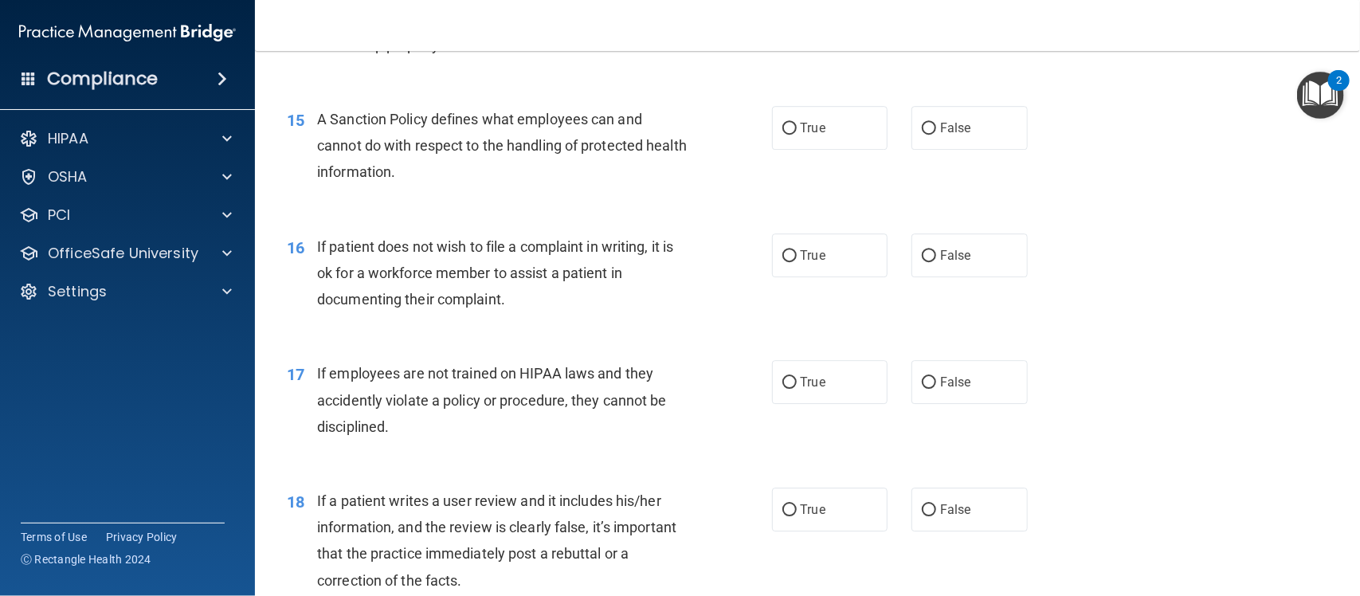
scroll to position [2102, 0]
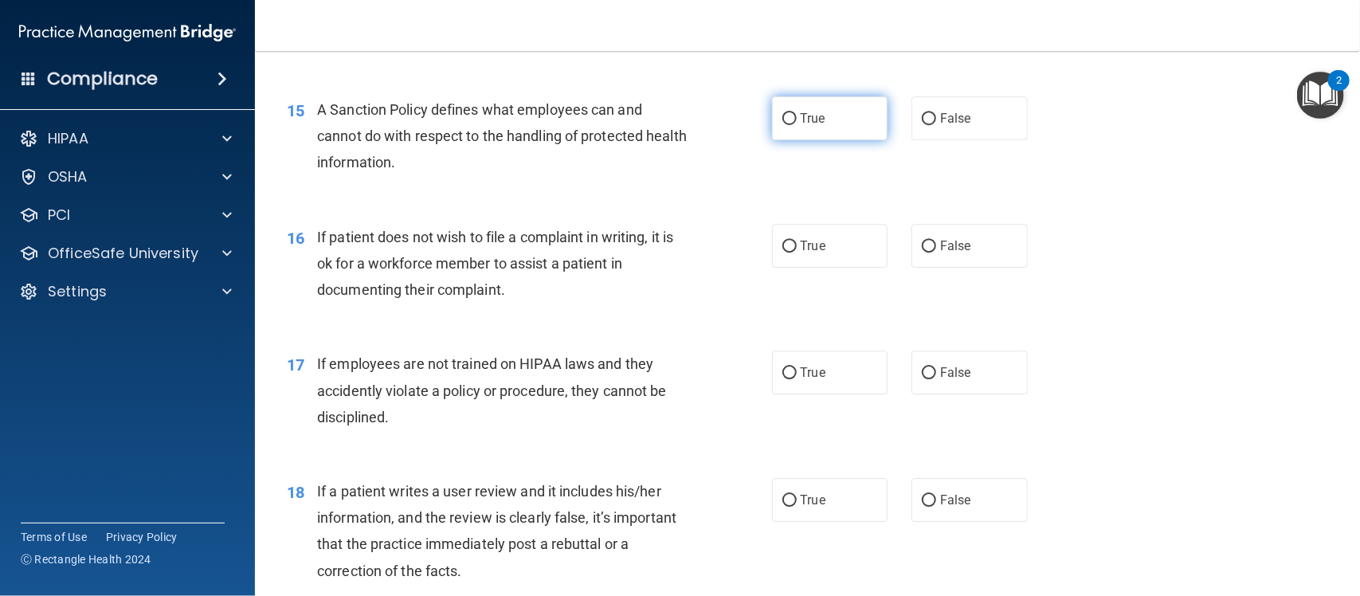
click at [857, 116] on label "True" at bounding box center [830, 118] width 116 height 44
click at [797, 116] on input "True" at bounding box center [789, 119] width 14 height 12
radio input "true"
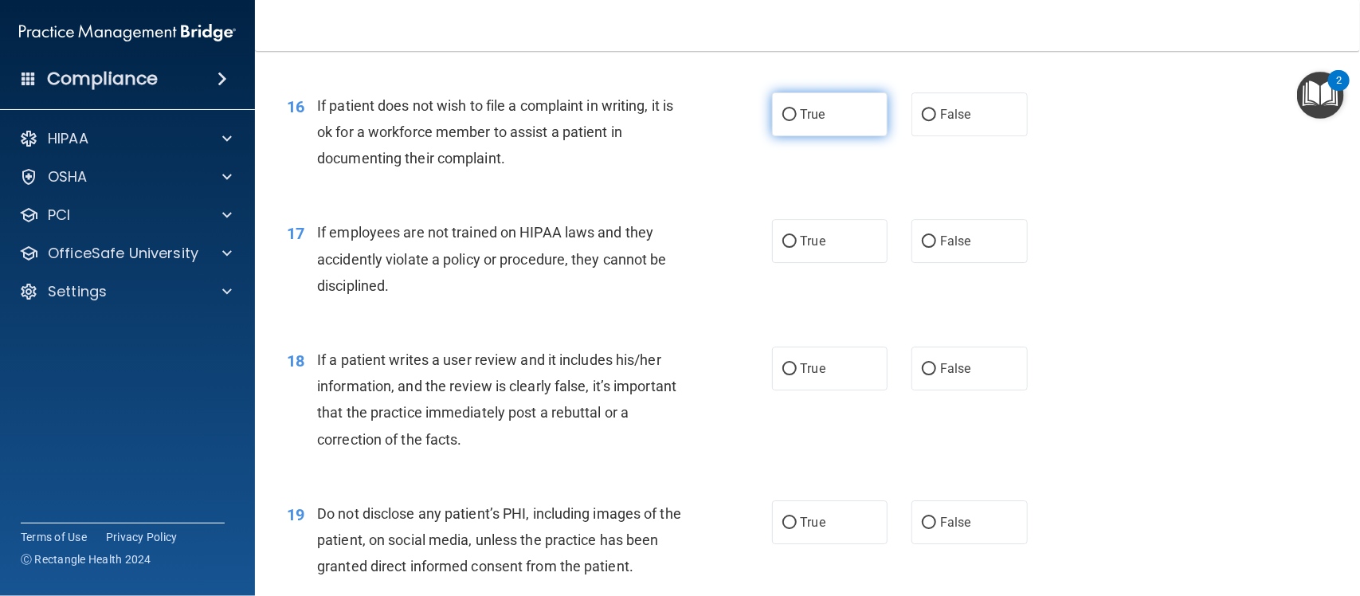
click at [831, 128] on label "True" at bounding box center [830, 114] width 116 height 44
click at [797, 121] on input "True" at bounding box center [789, 115] width 14 height 12
radio input "true"
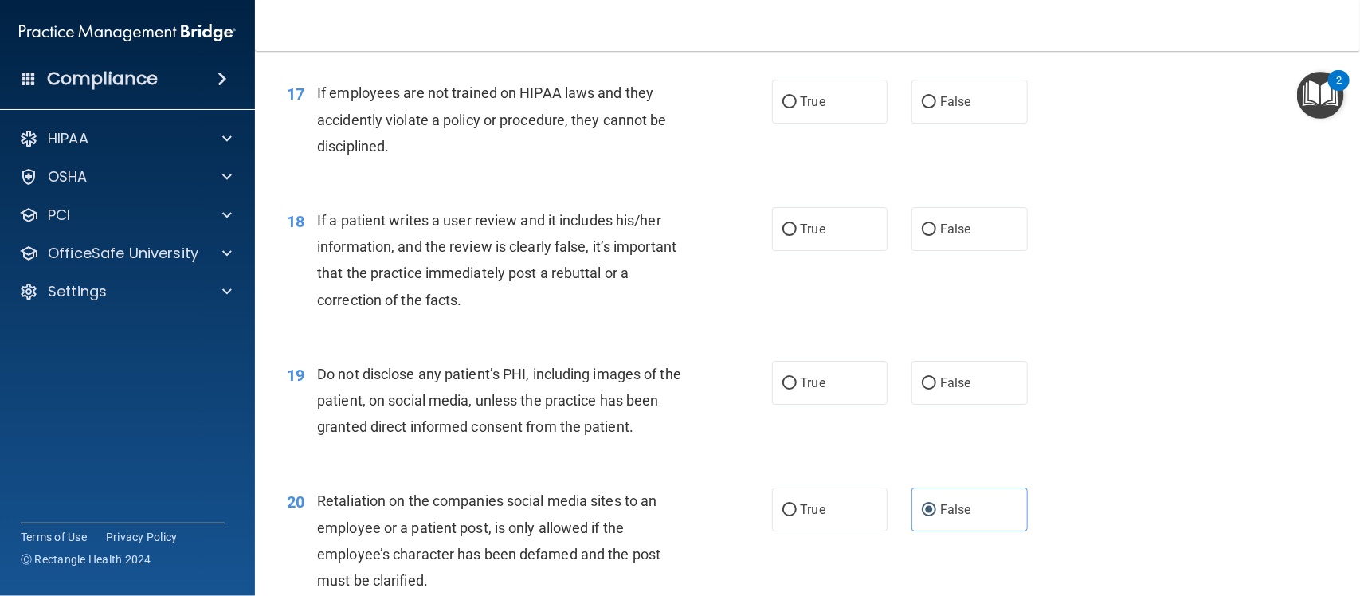
scroll to position [2374, 0]
drag, startPoint x: 841, startPoint y: 92, endPoint x: 965, endPoint y: 92, distance: 123.5
click at [965, 92] on div "True False" at bounding box center [911, 100] width 278 height 44
click at [965, 92] on label "False" at bounding box center [970, 100] width 116 height 44
click at [936, 95] on input "False" at bounding box center [929, 101] width 14 height 12
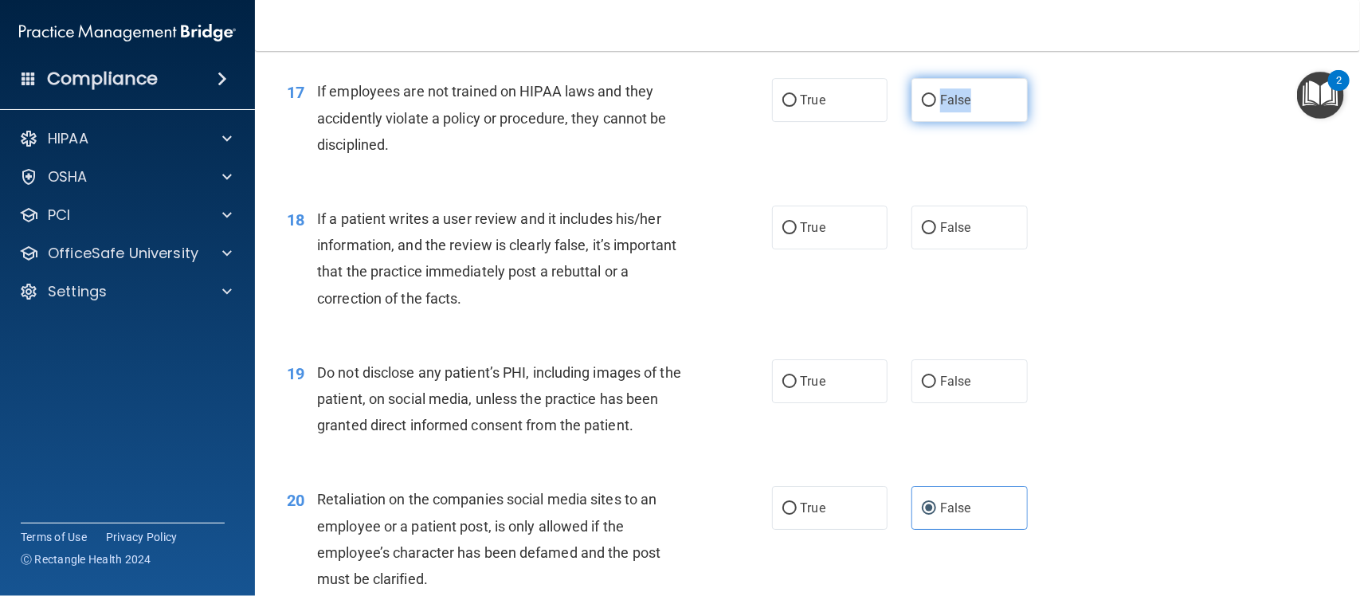
radio input "true"
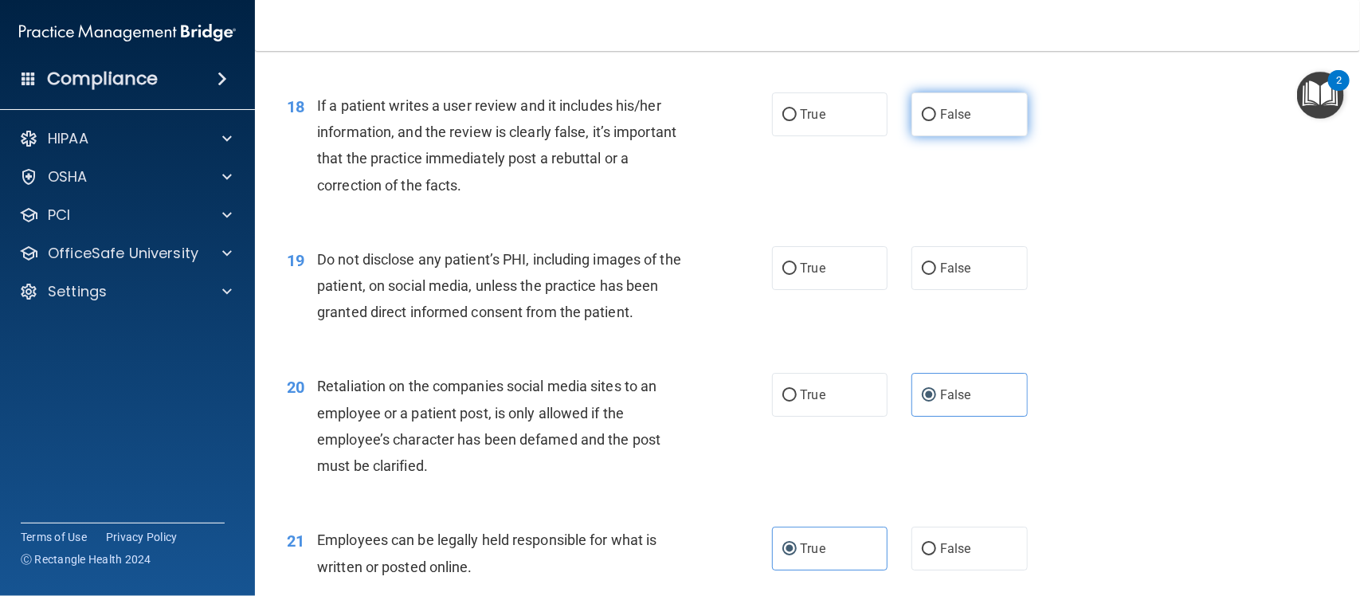
click at [919, 106] on label "False" at bounding box center [970, 114] width 116 height 44
click at [922, 109] on input "False" at bounding box center [929, 115] width 14 height 12
radio input "true"
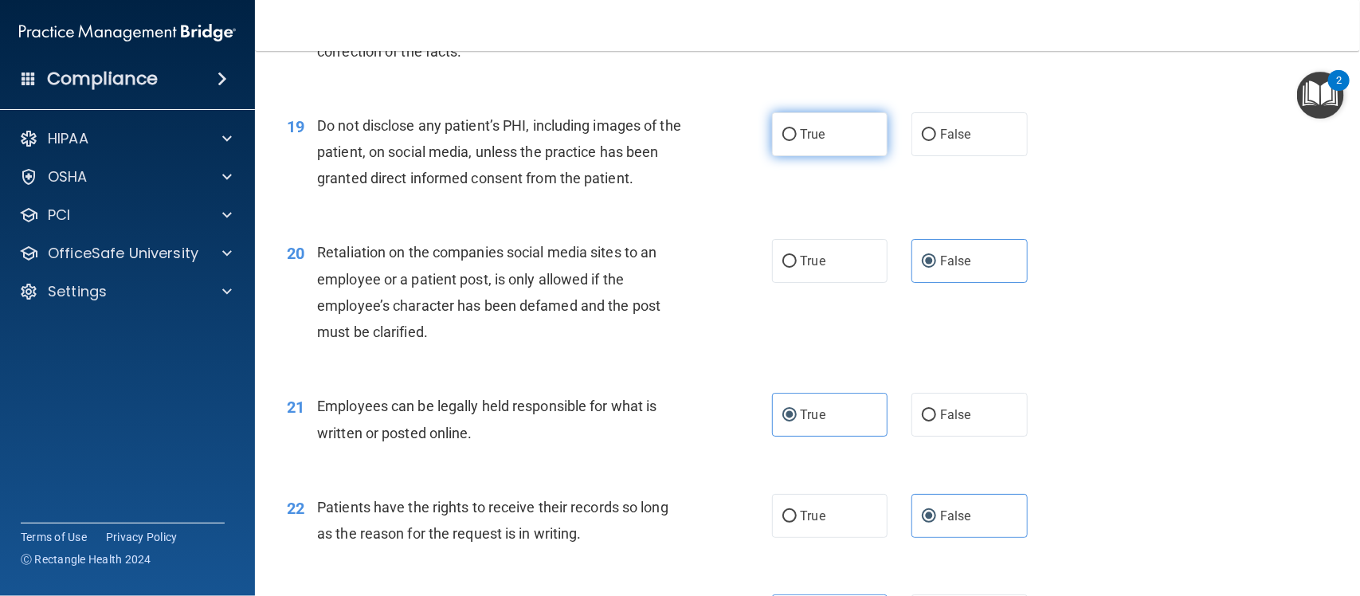
scroll to position [2622, 0]
click at [829, 145] on label "True" at bounding box center [830, 134] width 116 height 44
click at [797, 140] on input "True" at bounding box center [789, 134] width 14 height 12
radio input "true"
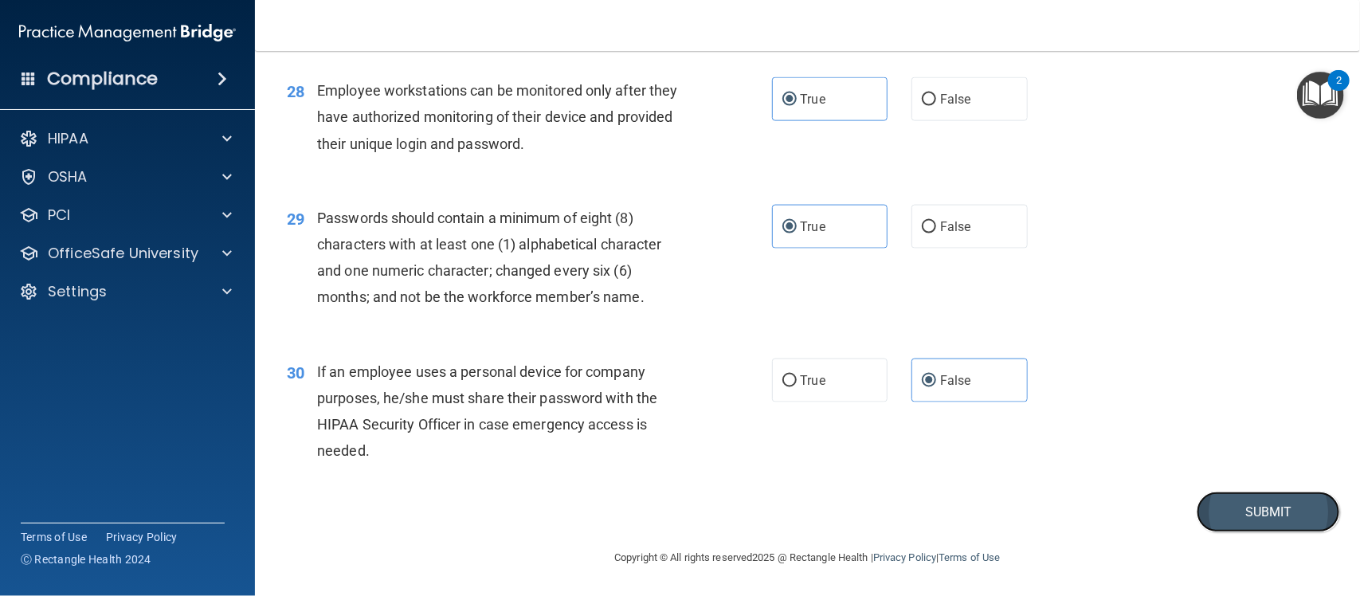
click at [1232, 522] on button "Submit" at bounding box center [1268, 512] width 143 height 41
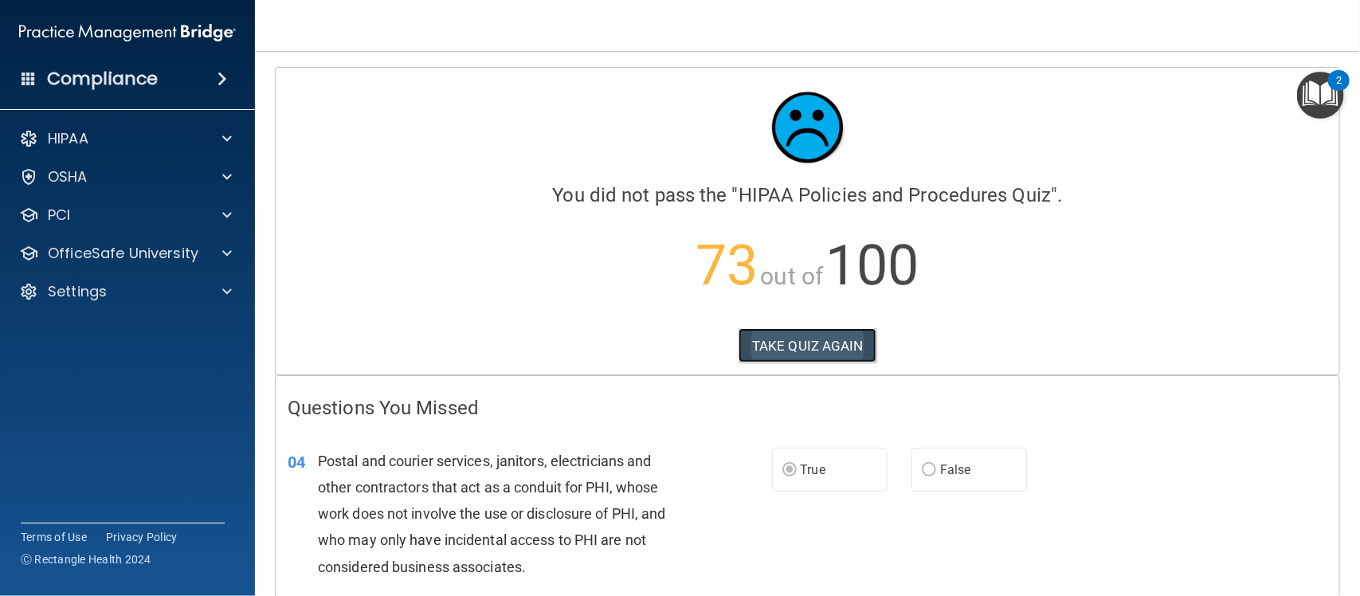
click at [818, 349] on button "TAKE QUIZ AGAIN" at bounding box center [808, 345] width 138 height 35
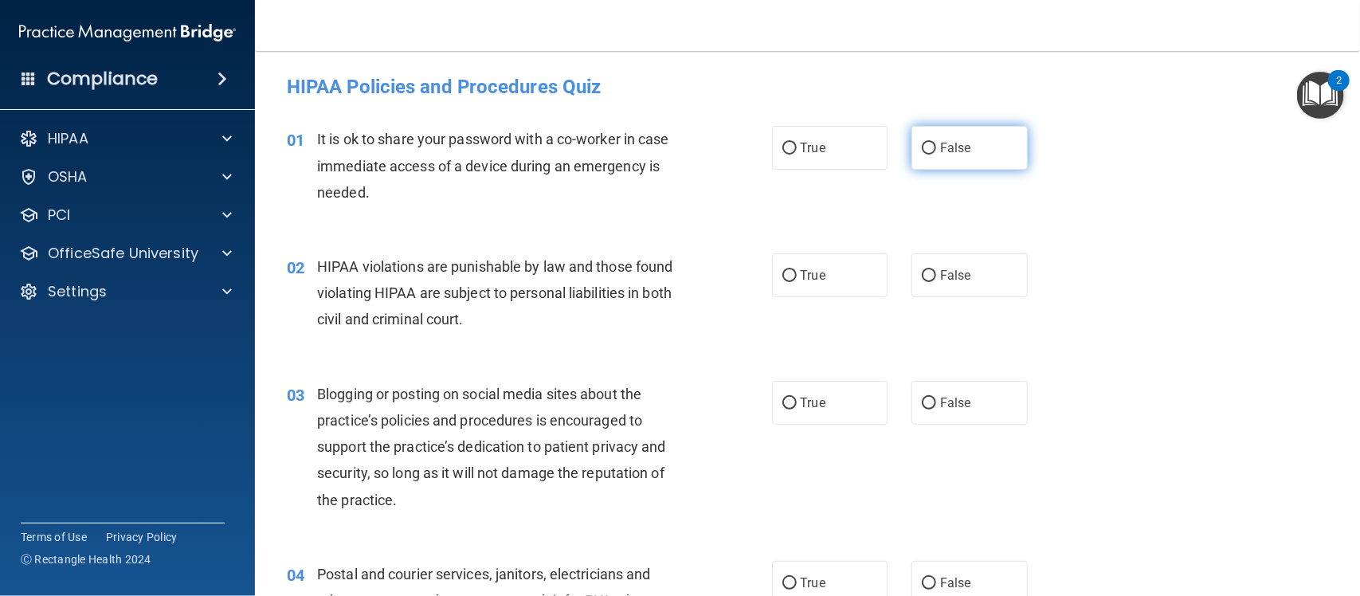
click at [941, 141] on span "False" at bounding box center [955, 147] width 31 height 15
click at [936, 143] on input "False" at bounding box center [929, 149] width 14 height 12
radio input "true"
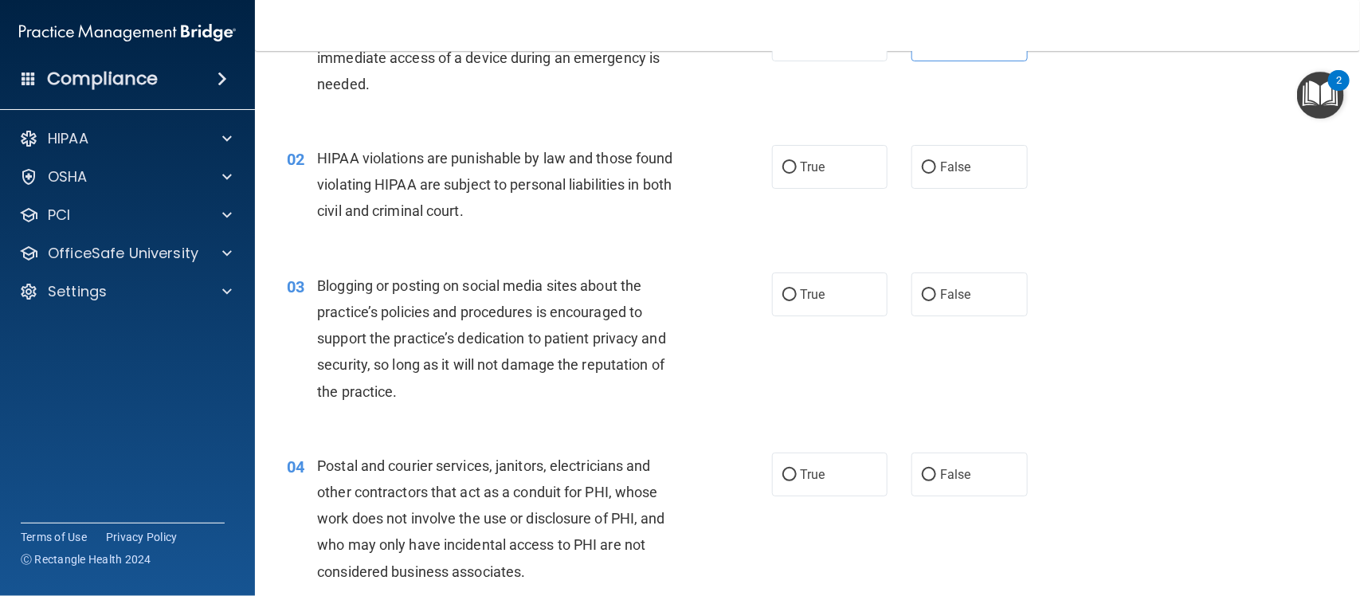
scroll to position [154, 0]
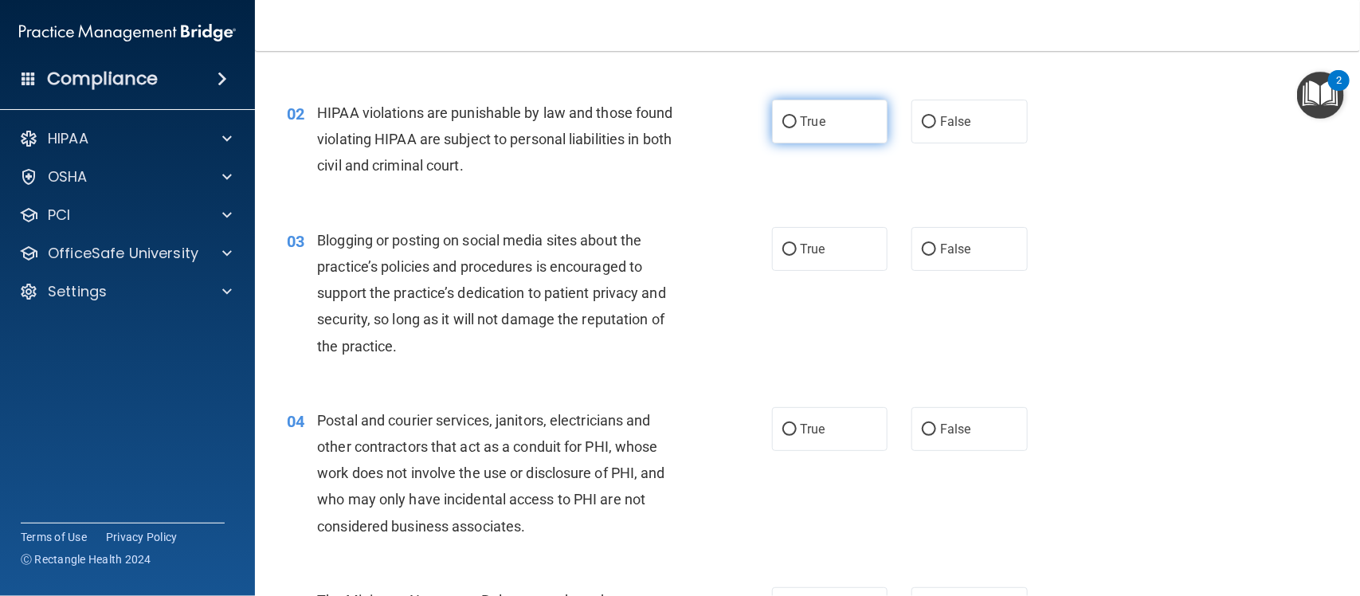
click at [825, 117] on label "True" at bounding box center [830, 122] width 116 height 44
click at [797, 117] on input "True" at bounding box center [789, 122] width 14 height 12
radio input "true"
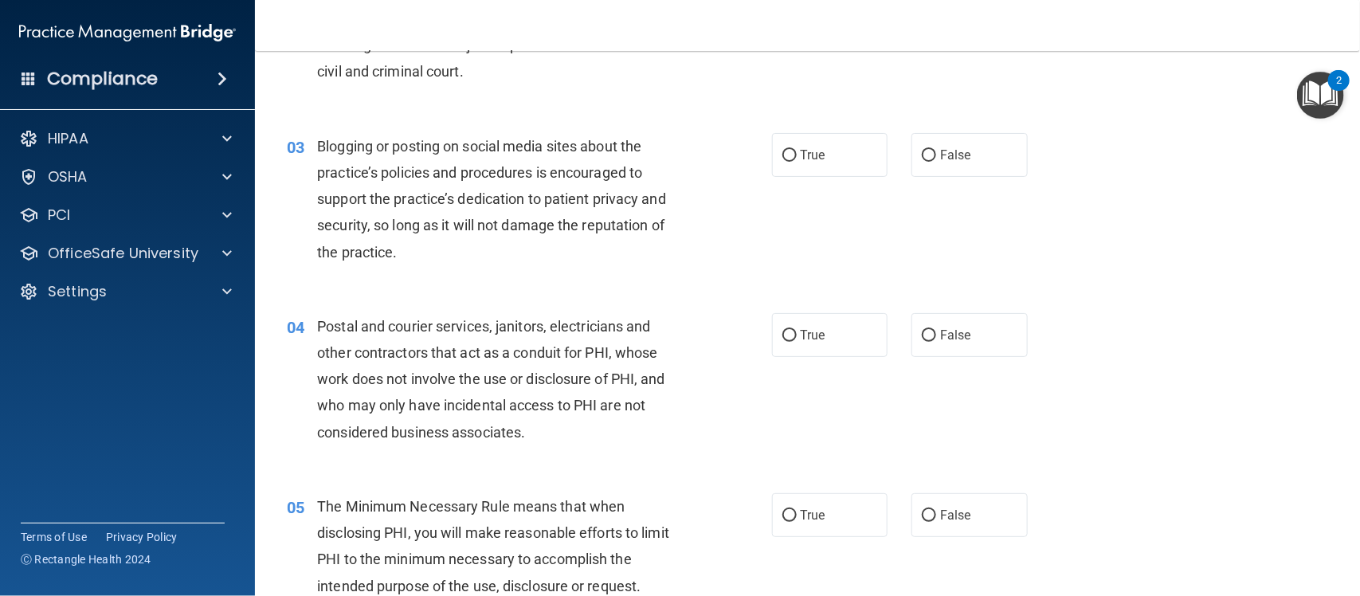
scroll to position [249, 0]
click at [965, 133] on label "False" at bounding box center [970, 154] width 116 height 44
click at [936, 149] on input "False" at bounding box center [929, 155] width 14 height 12
radio input "true"
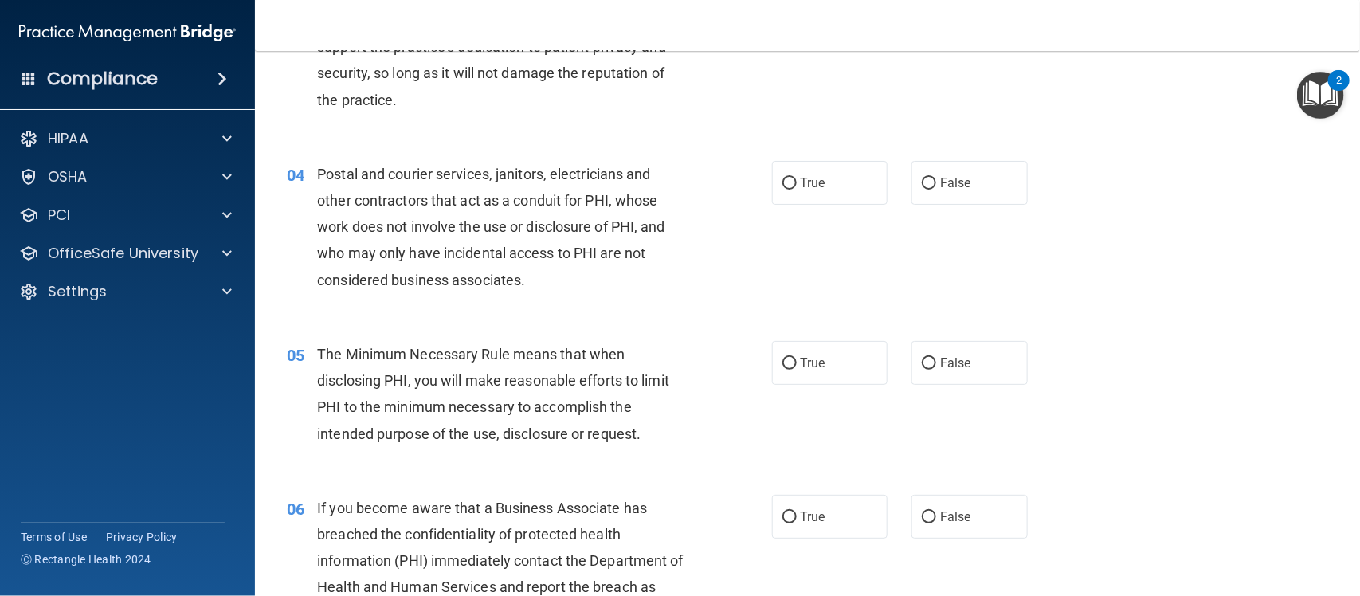
scroll to position [401, 0]
click at [811, 166] on label "True" at bounding box center [830, 182] width 116 height 44
click at [797, 177] on input "True" at bounding box center [789, 183] width 14 height 12
radio input "true"
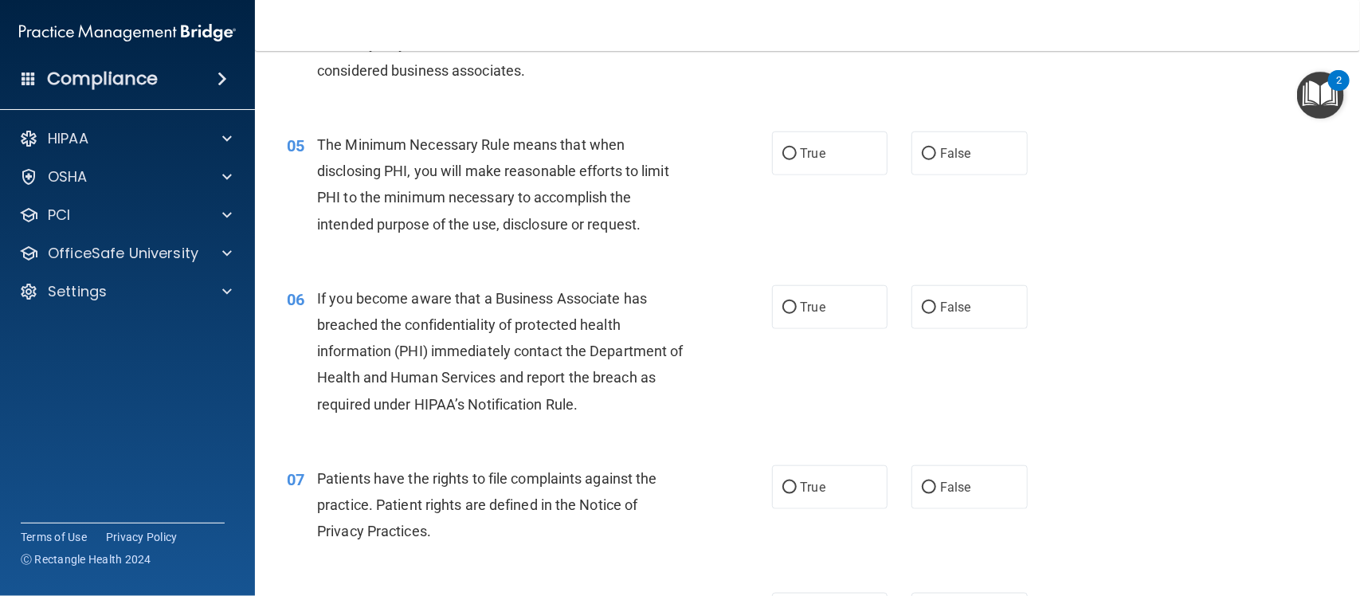
scroll to position [610, 0]
click at [801, 156] on span "True" at bounding box center [813, 152] width 25 height 15
click at [794, 156] on input "True" at bounding box center [789, 153] width 14 height 12
radio input "true"
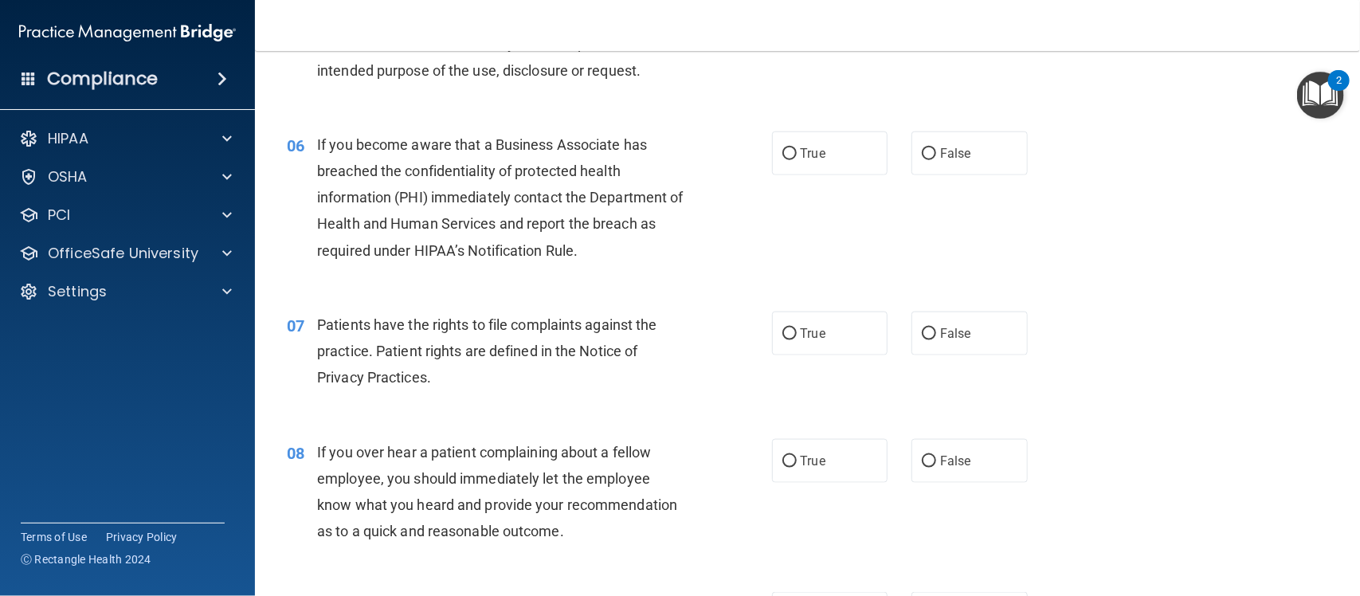
scroll to position [787, 0]
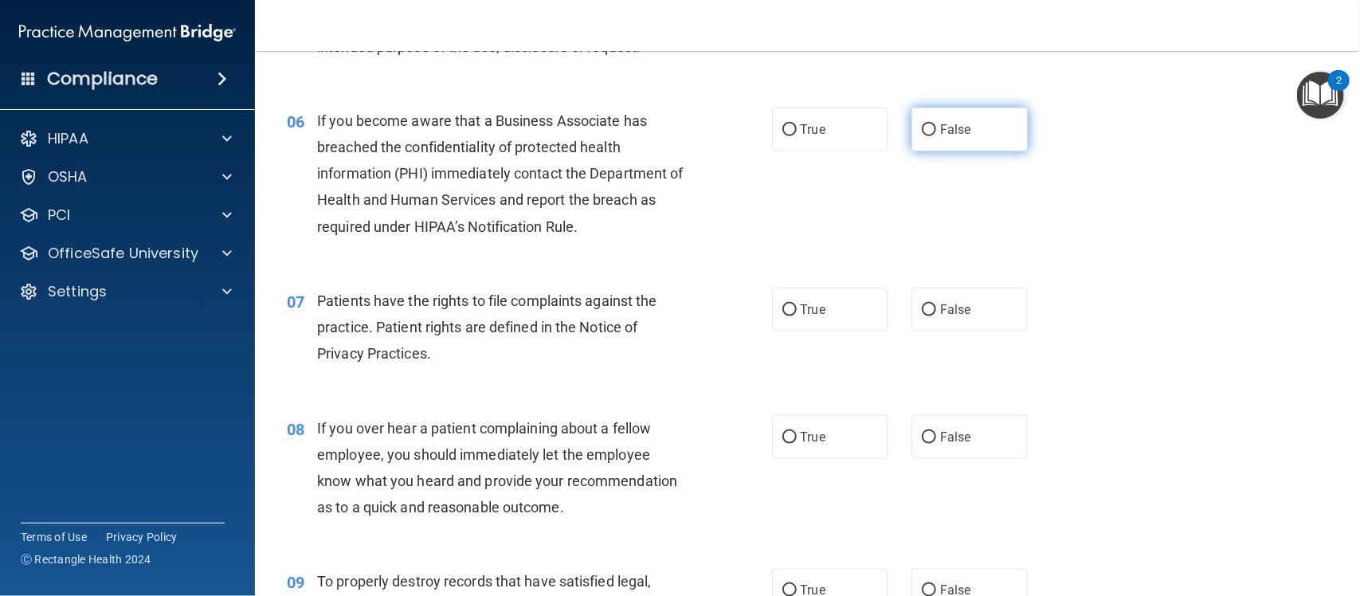
click at [955, 141] on label "False" at bounding box center [970, 130] width 116 height 44
click at [936, 136] on input "False" at bounding box center [929, 130] width 14 height 12
radio input "true"
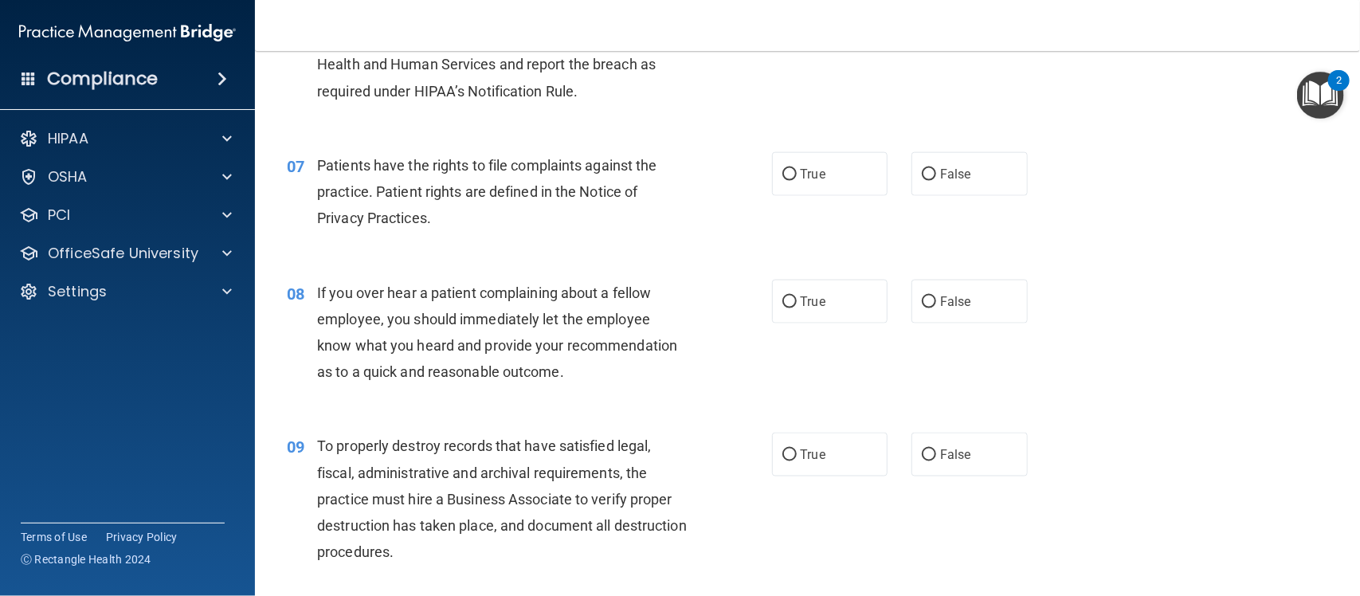
scroll to position [924, 0]
click at [801, 165] on span "True" at bounding box center [813, 172] width 25 height 15
click at [797, 167] on input "True" at bounding box center [789, 173] width 14 height 12
radio input "true"
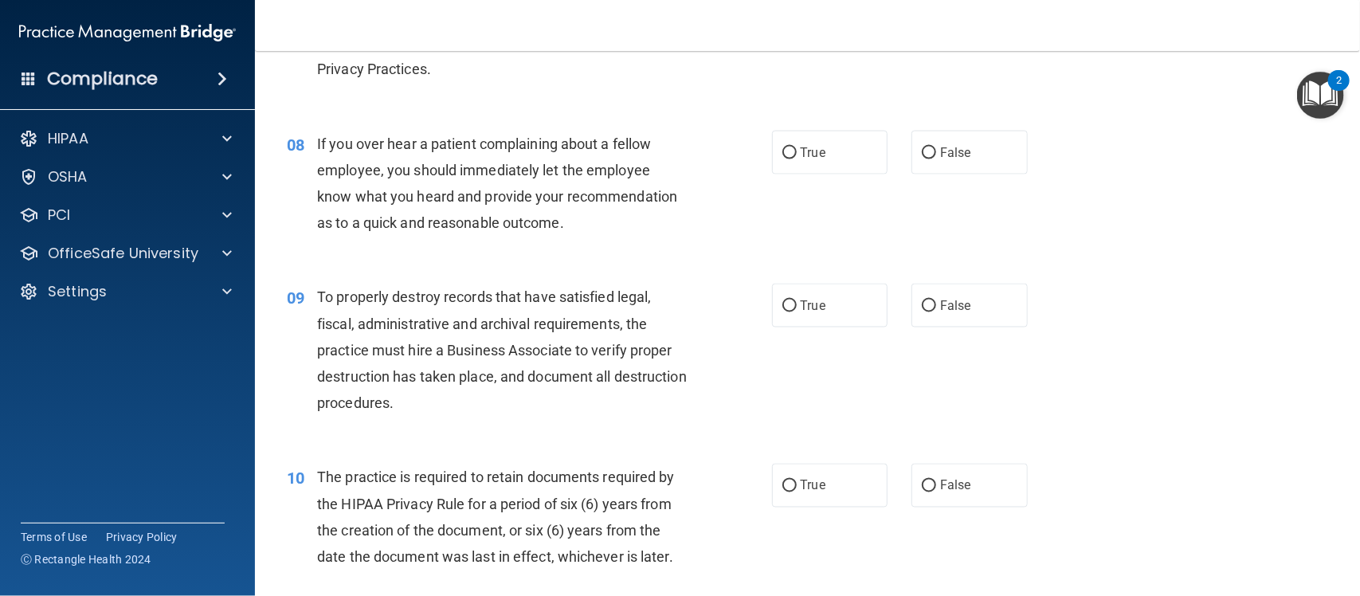
scroll to position [1088, 0]
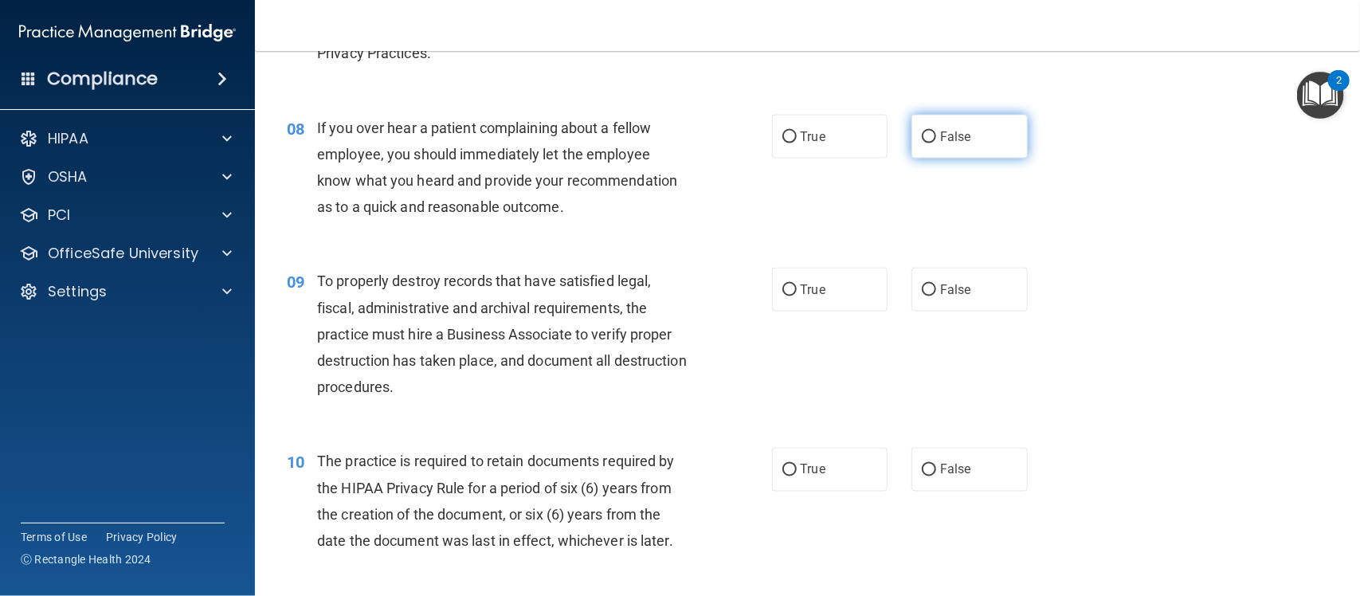
click at [940, 136] on span "False" at bounding box center [955, 136] width 31 height 15
click at [931, 136] on input "False" at bounding box center [929, 137] width 14 height 12
radio input "true"
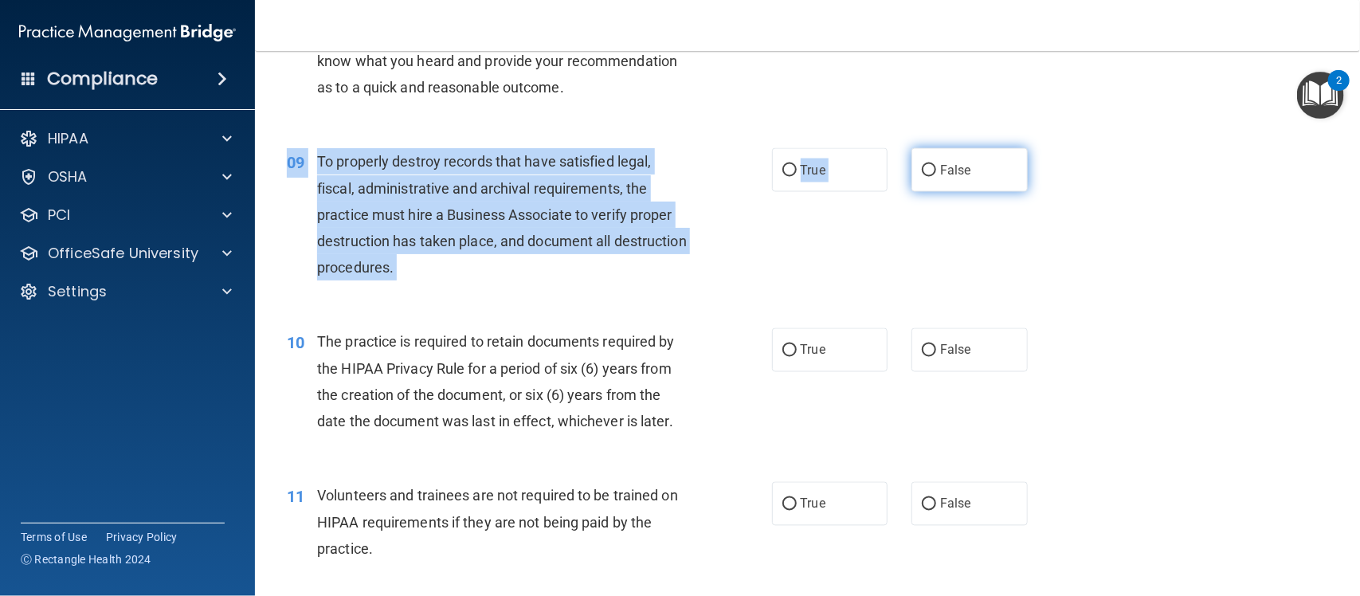
drag, startPoint x: 926, startPoint y: 200, endPoint x: 935, endPoint y: 173, distance: 28.5
click at [935, 173] on div "09 To properly destroy records that have satisfied legal, fiscal, administrativ…" at bounding box center [807, 218] width 1065 height 180
click at [940, 173] on span "False" at bounding box center [955, 170] width 31 height 15
click at [935, 173] on input "False" at bounding box center [929, 171] width 14 height 12
radio input "true"
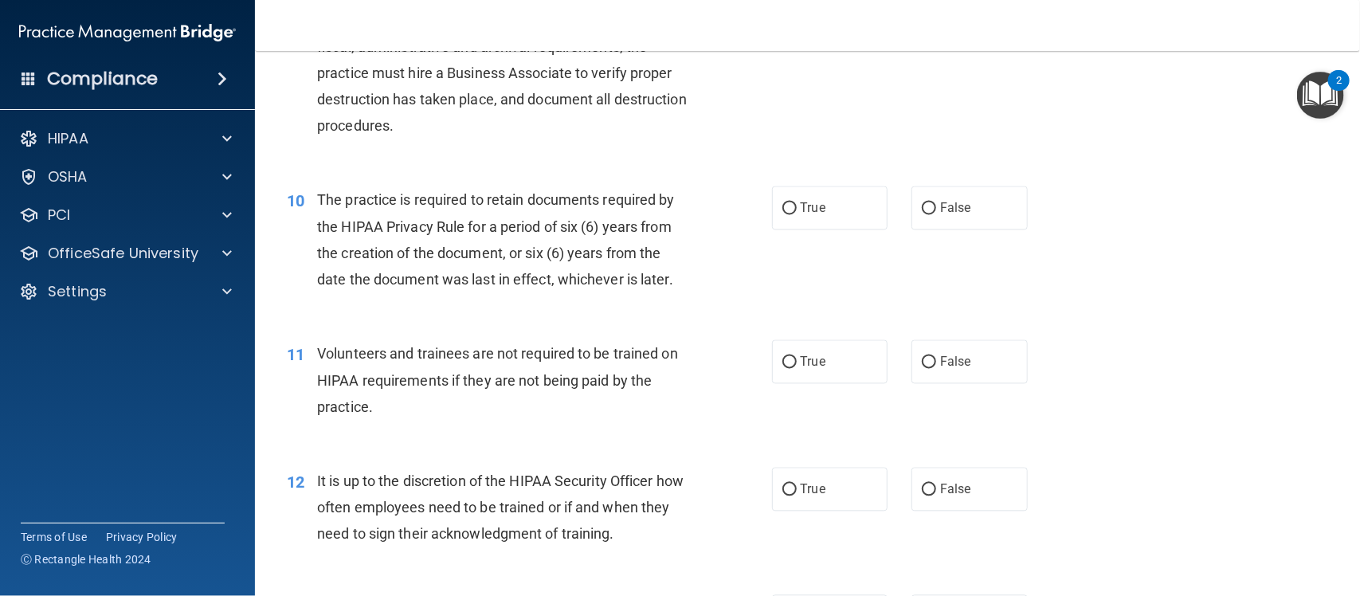
scroll to position [1414, 0]
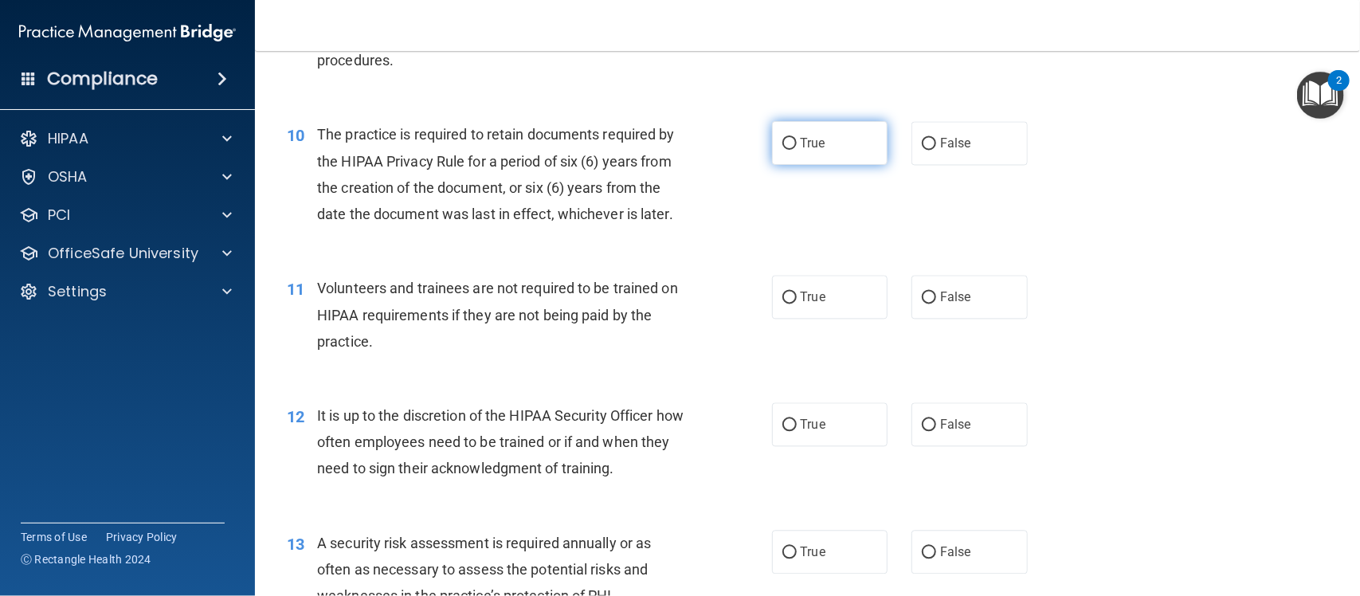
click at [803, 159] on label "True" at bounding box center [830, 143] width 116 height 44
click at [797, 150] on input "True" at bounding box center [789, 144] width 14 height 12
radio input "true"
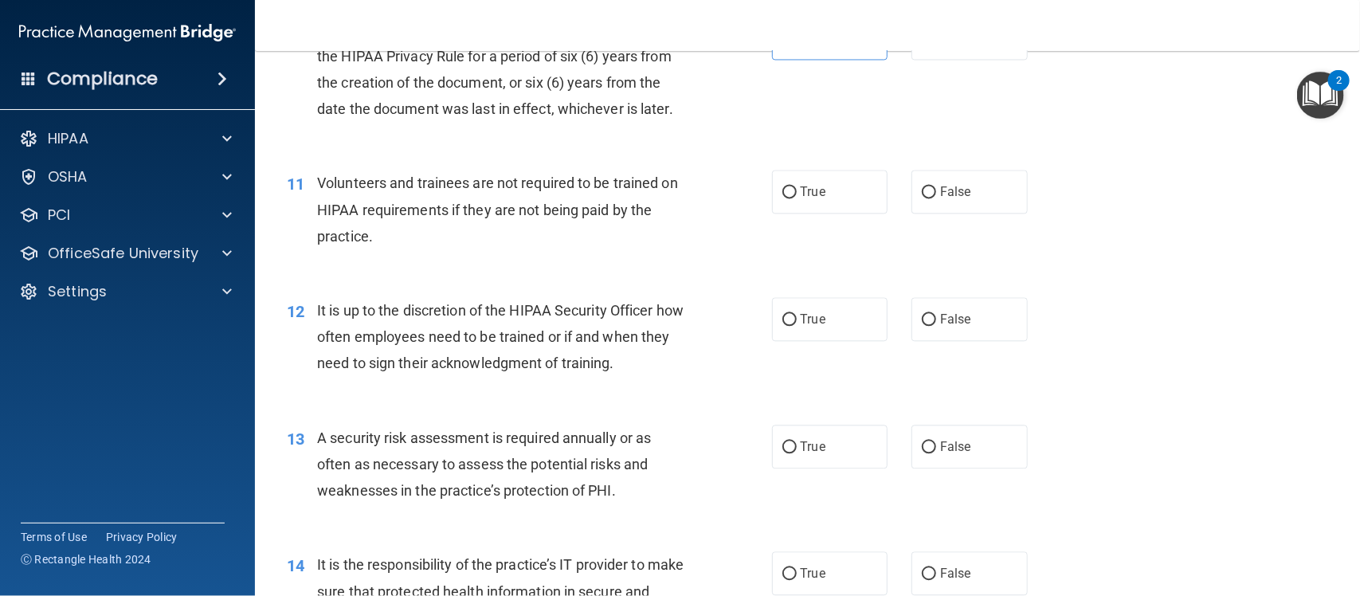
scroll to position [1551, 0]
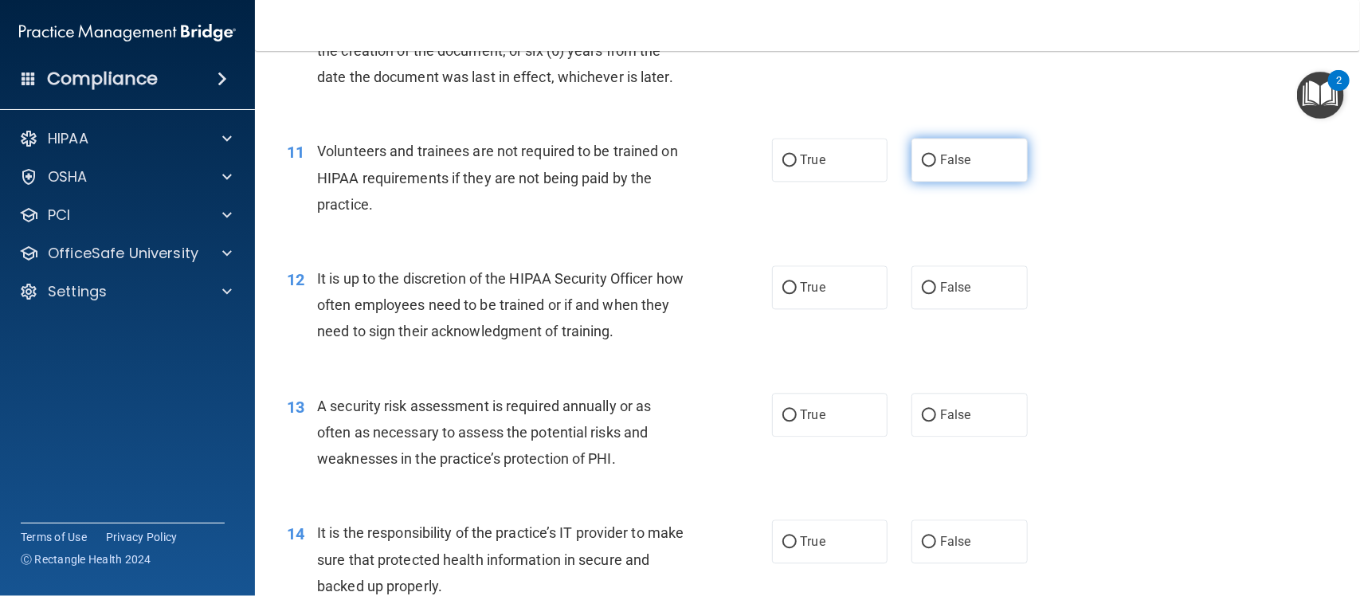
click at [949, 151] on label "False" at bounding box center [970, 160] width 116 height 44
click at [936, 155] on input "False" at bounding box center [929, 161] width 14 height 12
radio input "true"
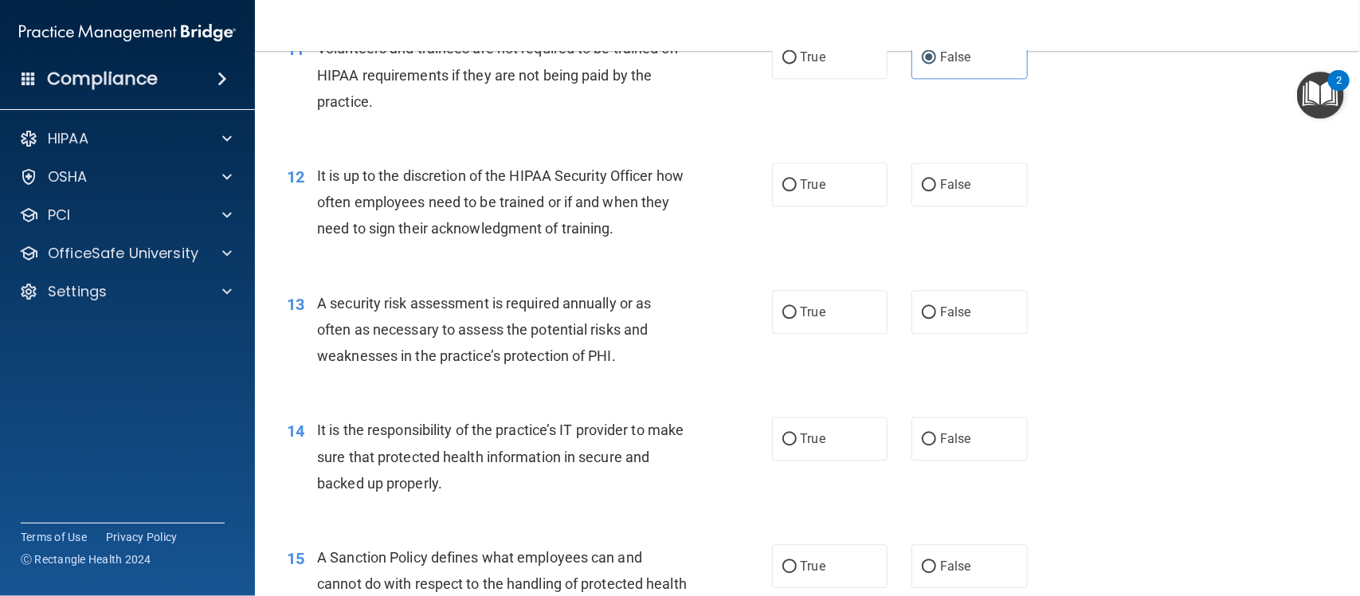
scroll to position [1682, 0]
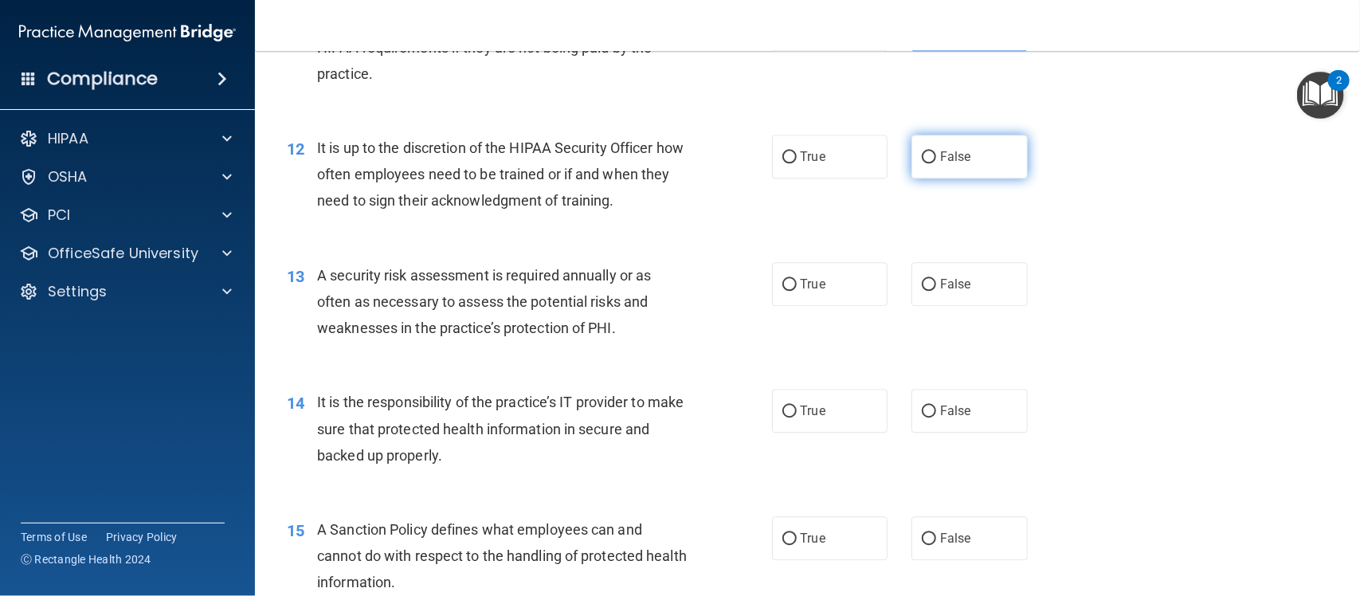
click at [951, 141] on label "False" at bounding box center [970, 157] width 116 height 44
click at [936, 151] on input "False" at bounding box center [929, 157] width 14 height 12
radio input "true"
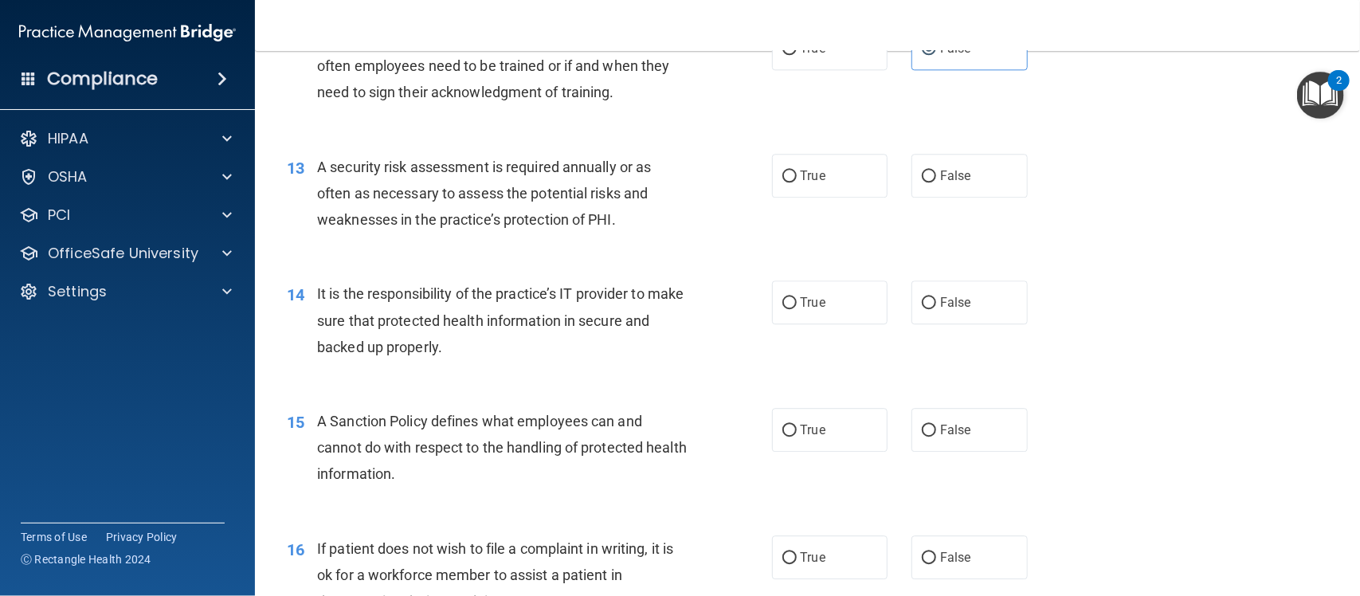
scroll to position [1783, 0]
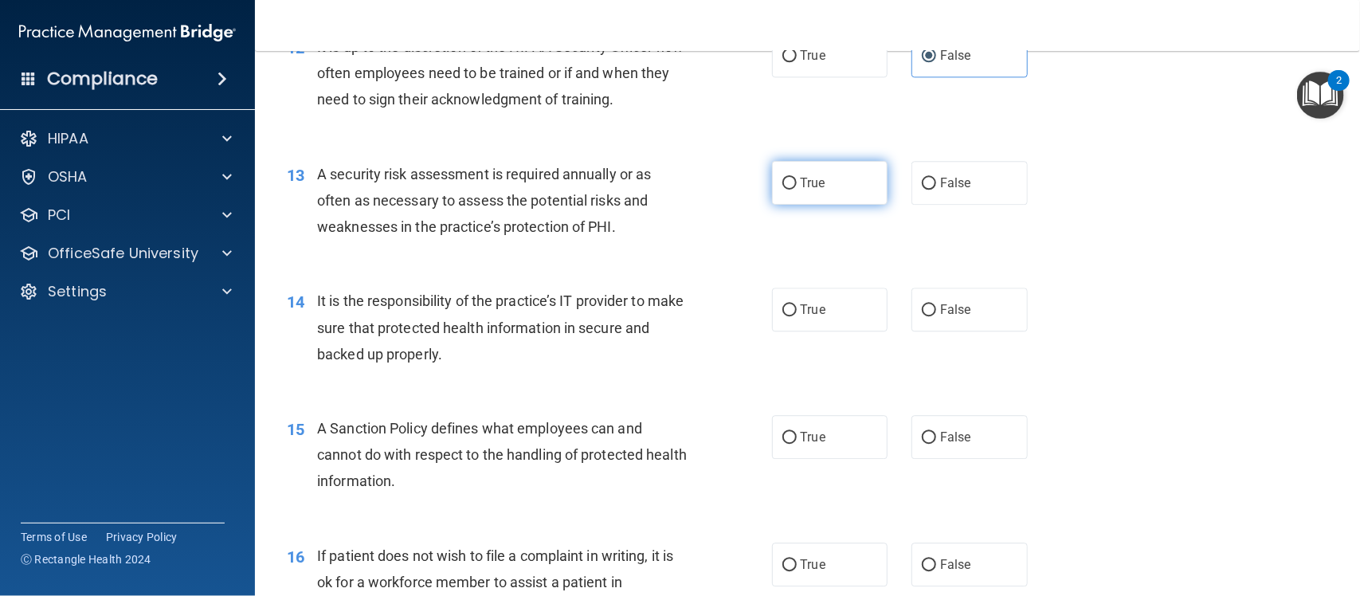
click at [817, 197] on label "True" at bounding box center [830, 183] width 116 height 44
click at [797, 190] on input "True" at bounding box center [789, 184] width 14 height 12
radio input "true"
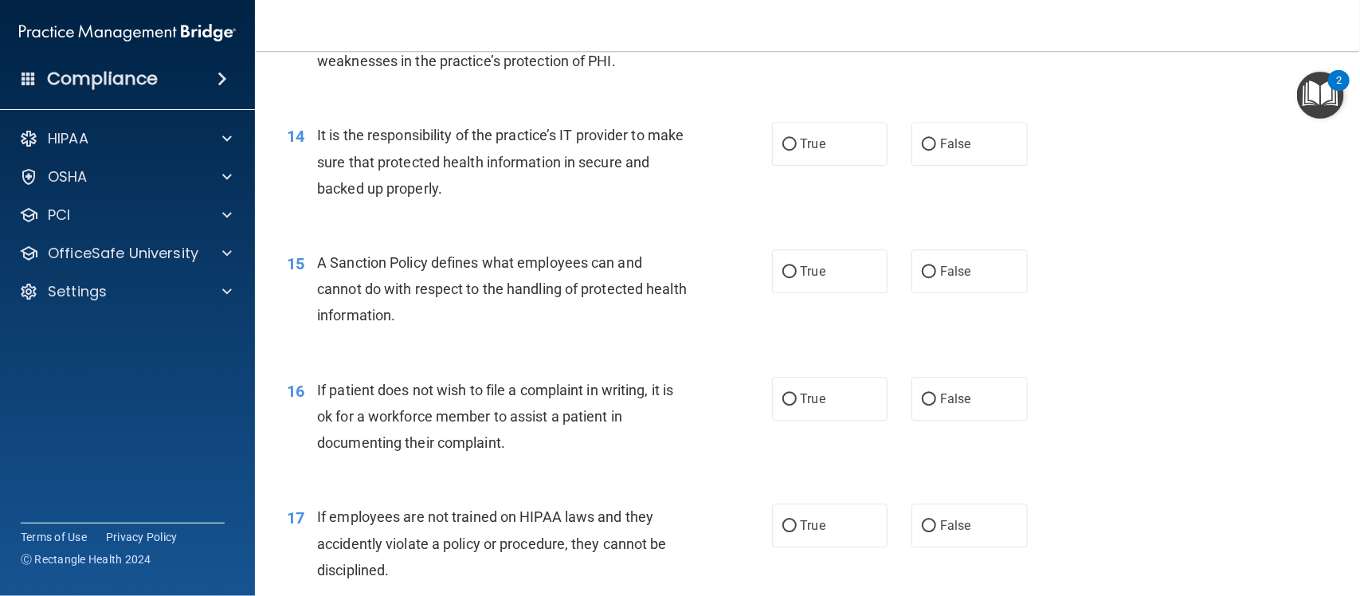
scroll to position [1950, 0]
click at [932, 158] on label "False" at bounding box center [970, 143] width 116 height 44
click at [932, 150] on input "False" at bounding box center [929, 144] width 14 height 12
radio input "true"
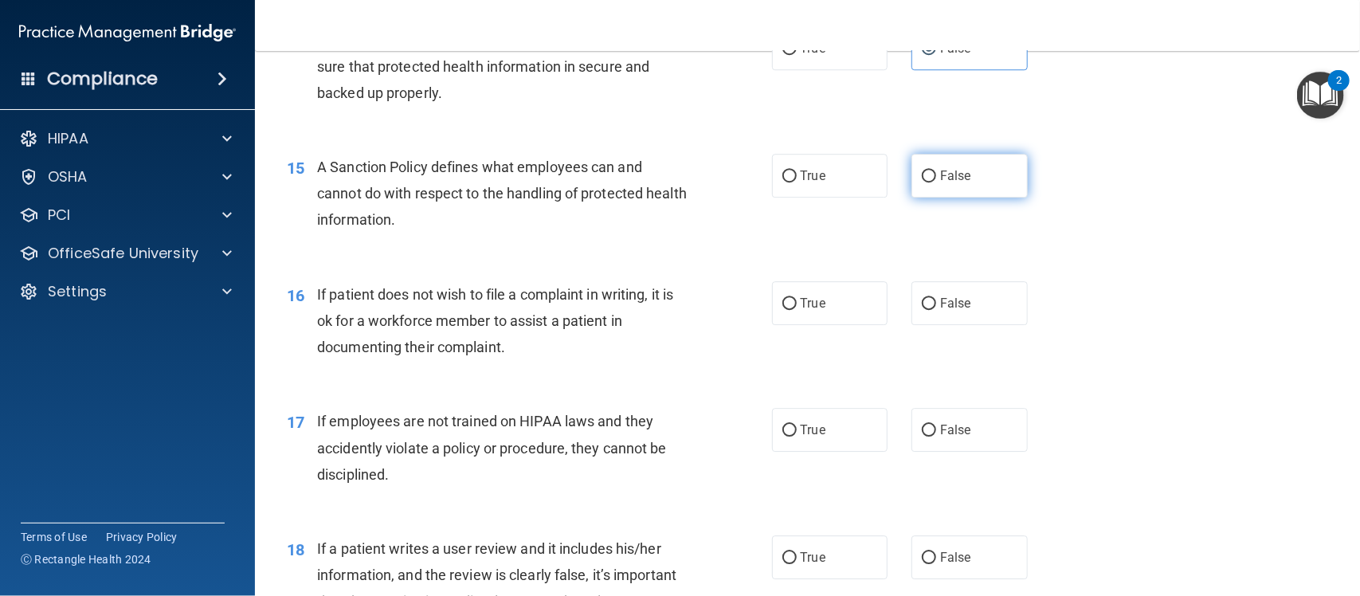
click at [912, 175] on label "False" at bounding box center [970, 176] width 116 height 44
click at [922, 175] on input "False" at bounding box center [929, 177] width 14 height 12
radio input "true"
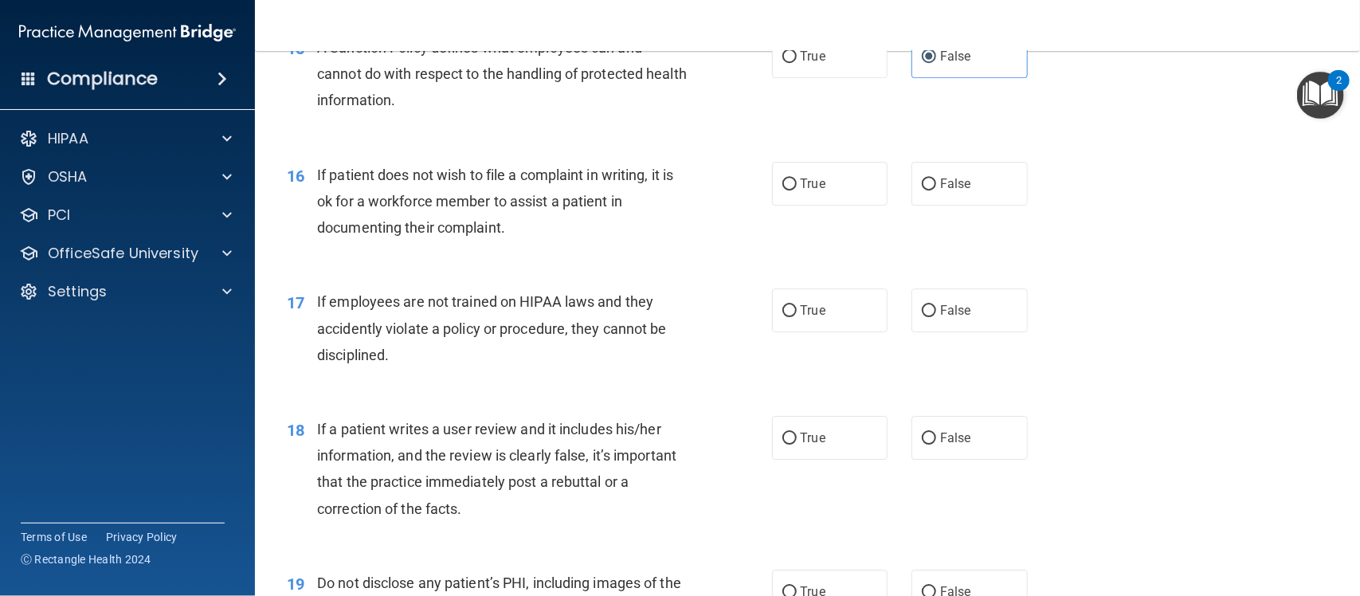
scroll to position [2179, 0]
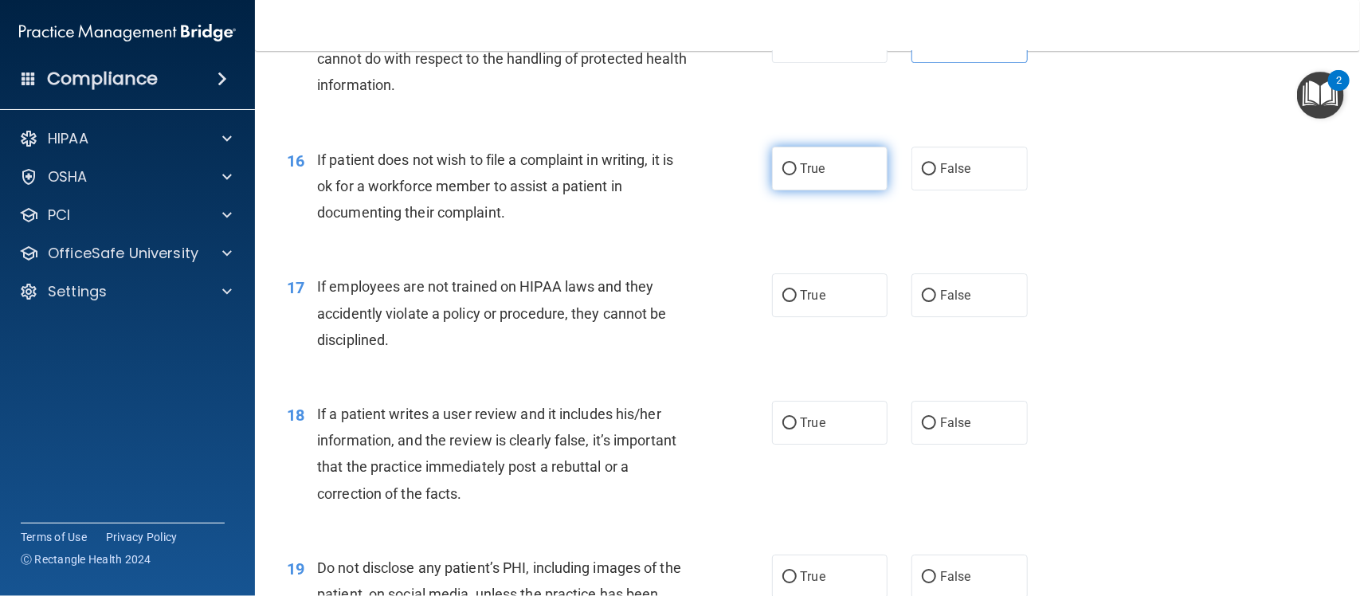
click at [855, 162] on label "True" at bounding box center [830, 169] width 116 height 44
click at [797, 163] on input "True" at bounding box center [789, 169] width 14 height 12
radio input "true"
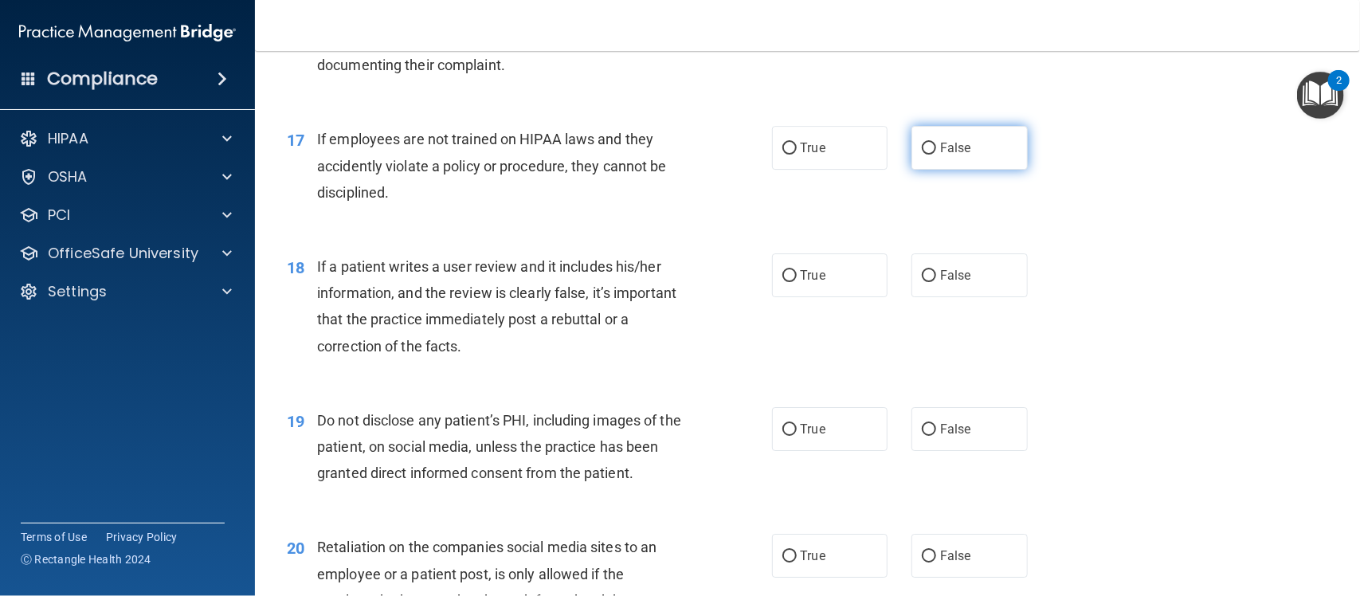
click at [922, 139] on label "False" at bounding box center [970, 148] width 116 height 44
click at [922, 143] on input "False" at bounding box center [929, 149] width 14 height 12
radio input "true"
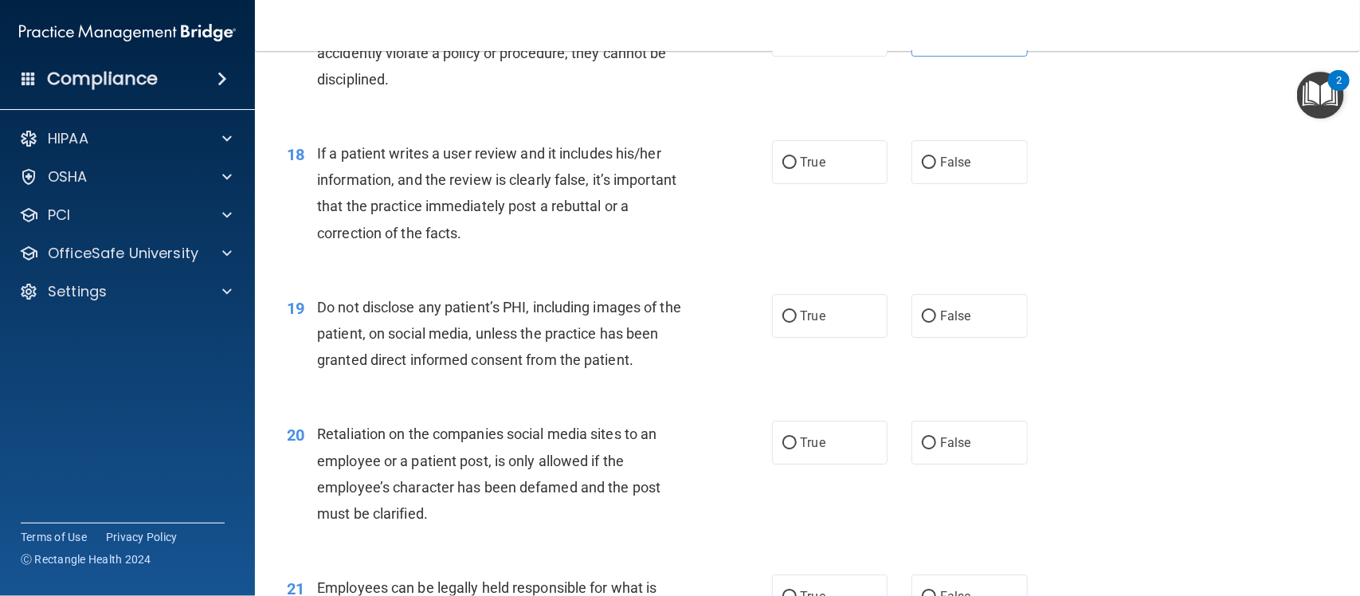
scroll to position [2441, 0]
click at [956, 156] on span "False" at bounding box center [955, 161] width 31 height 15
click at [936, 156] on input "False" at bounding box center [929, 162] width 14 height 12
radio input "true"
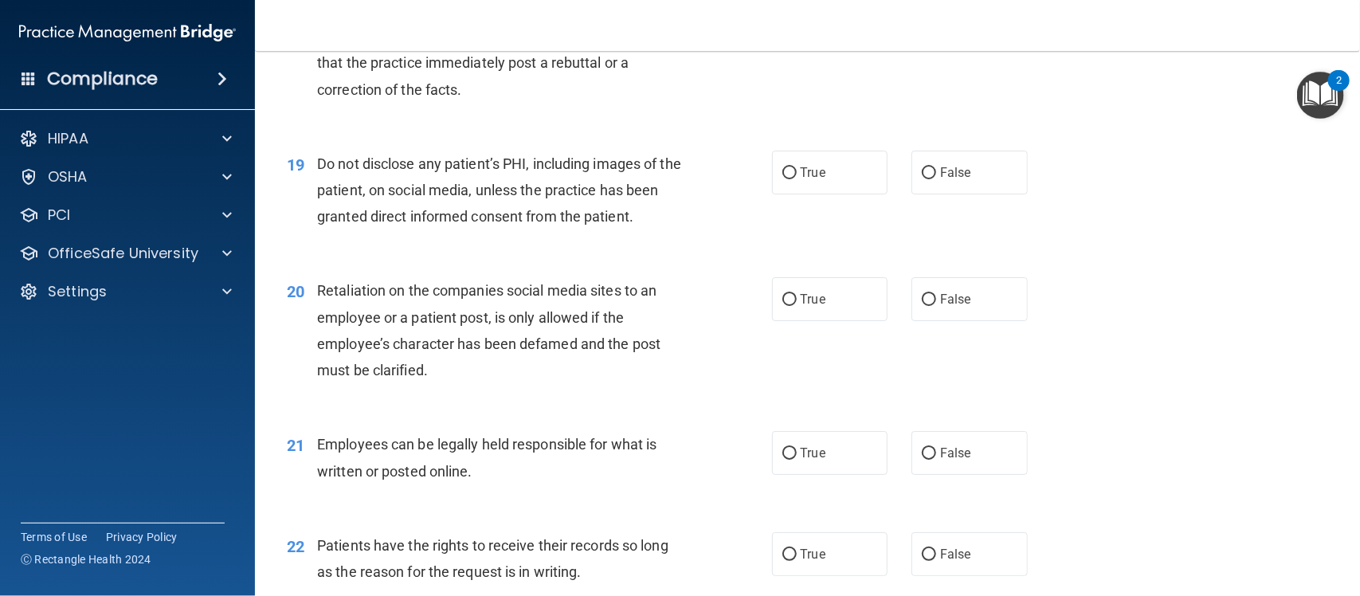
scroll to position [2586, 0]
click at [823, 176] on label "True" at bounding box center [830, 170] width 116 height 44
click at [797, 176] on input "True" at bounding box center [789, 171] width 14 height 12
radio input "true"
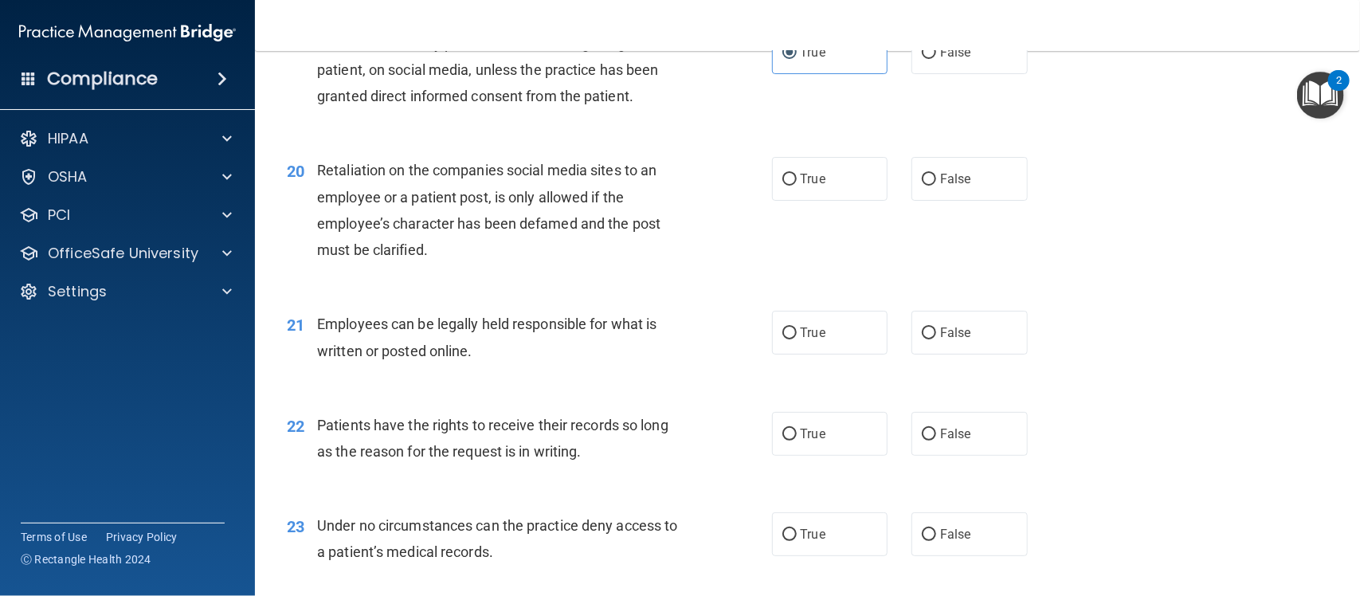
scroll to position [2705, 0]
click at [966, 149] on div "20 Retaliation on the companies social media sites to an employee or a patient …" at bounding box center [807, 212] width 1065 height 154
click at [961, 168] on label "False" at bounding box center [970, 177] width 116 height 44
click at [936, 172] on input "False" at bounding box center [929, 178] width 14 height 12
radio input "true"
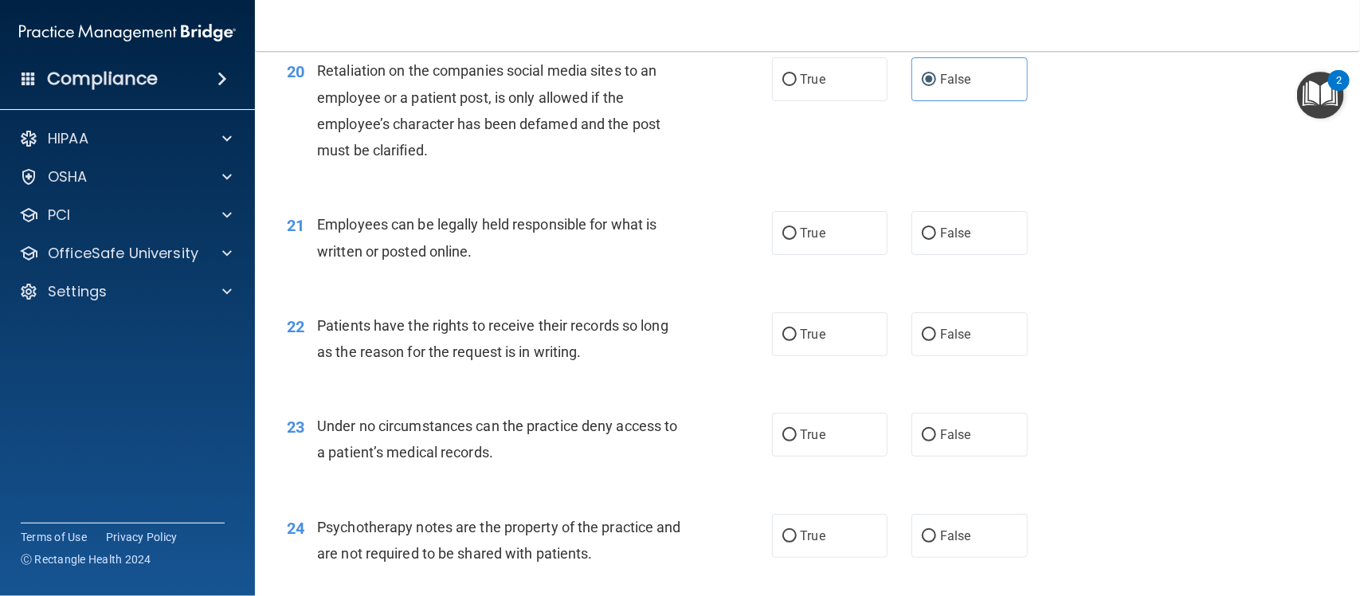
scroll to position [2861, 0]
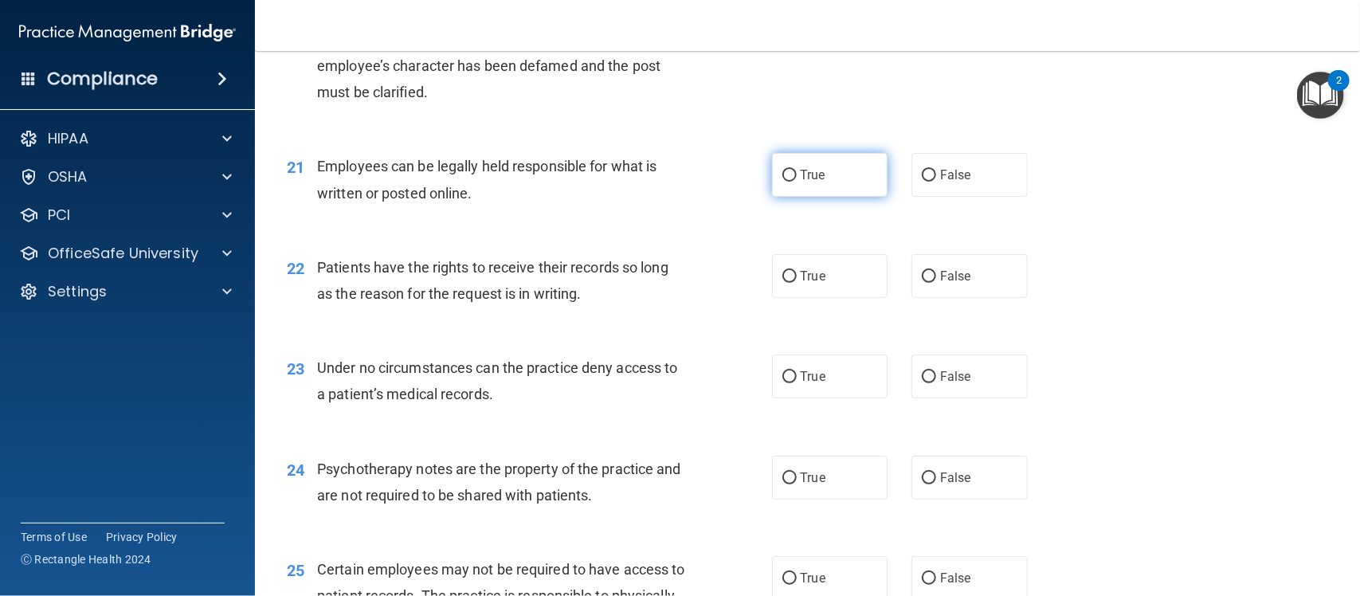
click at [837, 182] on label "True" at bounding box center [830, 175] width 116 height 44
click at [797, 182] on input "True" at bounding box center [789, 176] width 14 height 12
radio input "true"
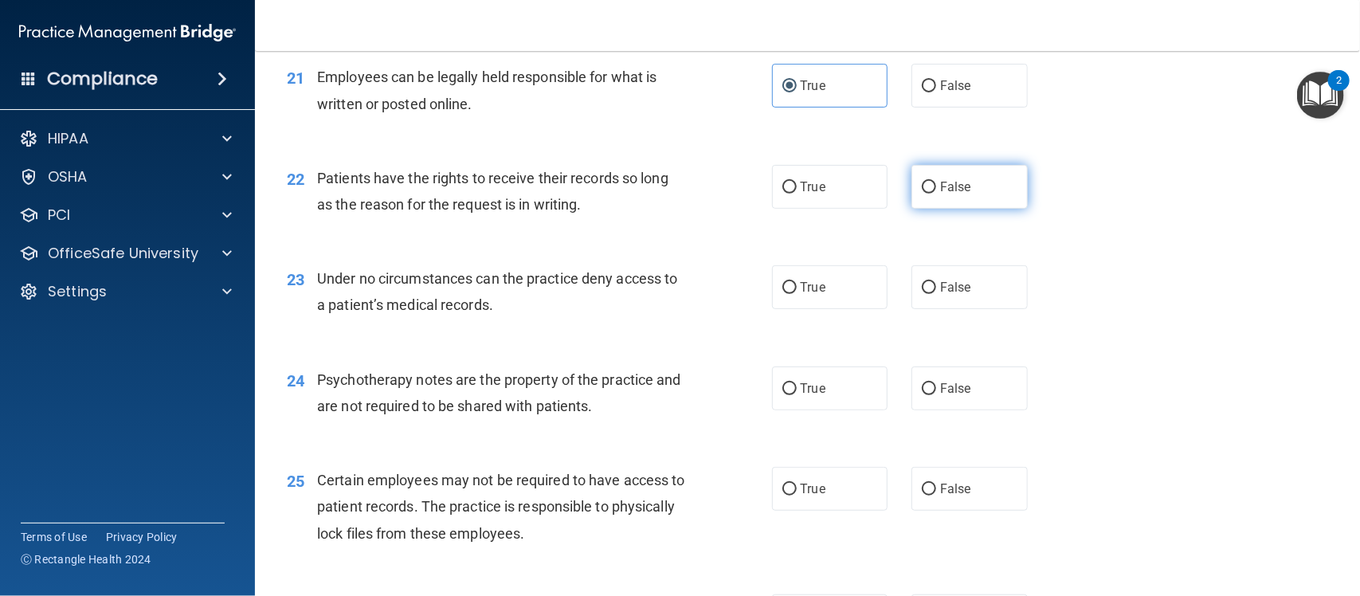
click at [938, 177] on label "False" at bounding box center [970, 187] width 116 height 44
click at [936, 182] on input "False" at bounding box center [929, 188] width 14 height 12
radio input "true"
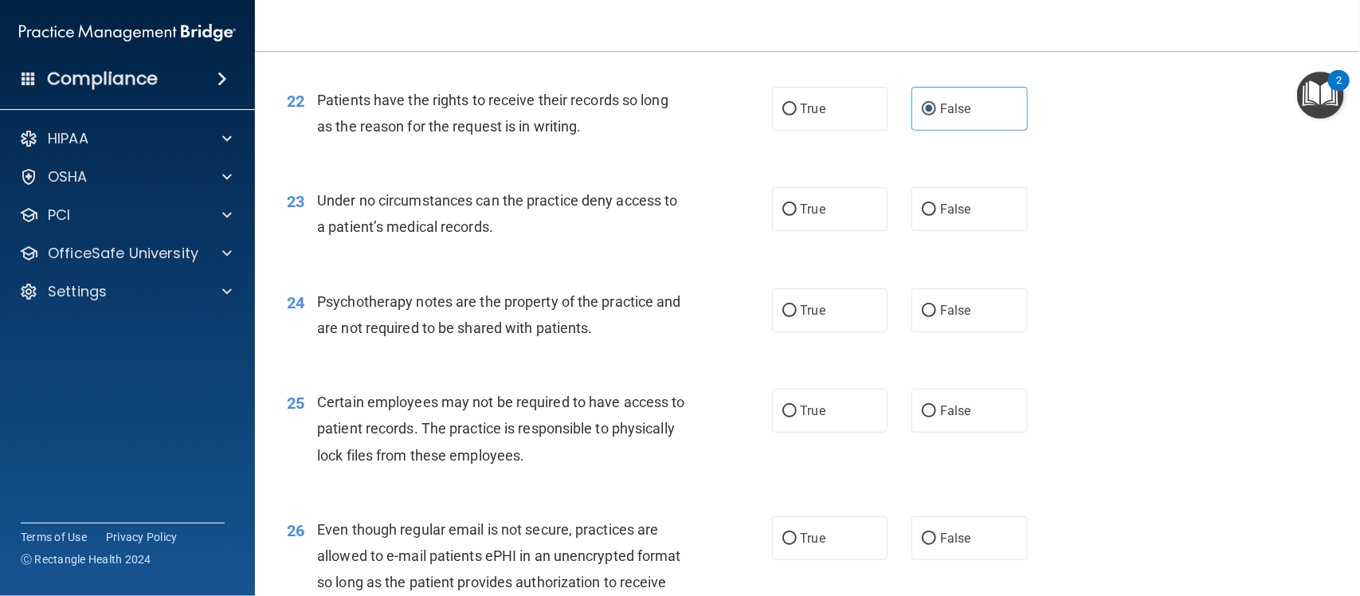
scroll to position [3056, 0]
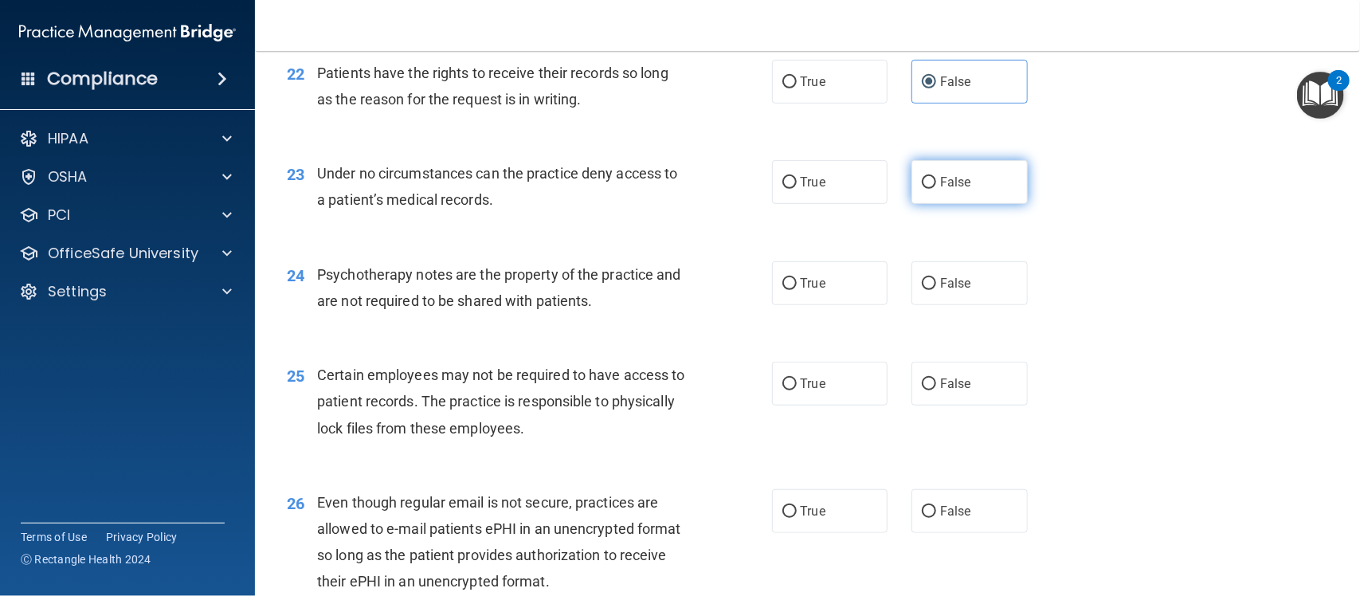
click at [940, 181] on span "False" at bounding box center [955, 181] width 31 height 15
click at [933, 181] on input "False" at bounding box center [929, 183] width 14 height 12
radio input "true"
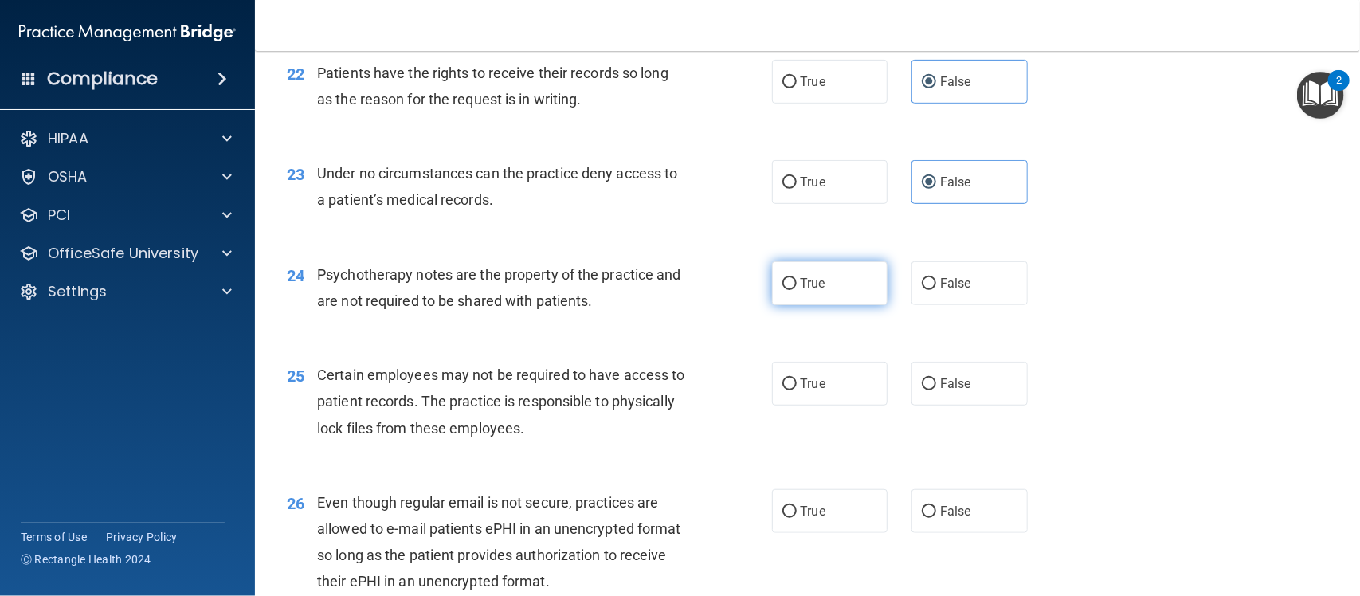
scroll to position [3160, 0]
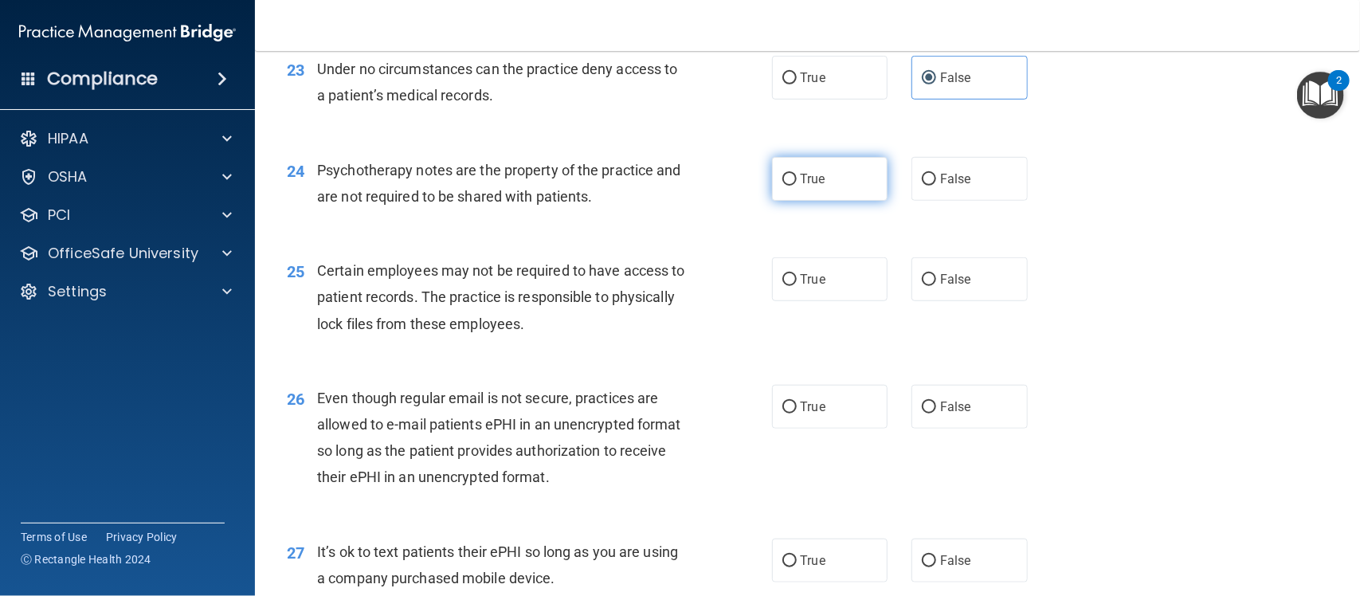
click at [854, 180] on label "True" at bounding box center [830, 179] width 116 height 44
click at [797, 180] on input "True" at bounding box center [789, 180] width 14 height 12
radio input "true"
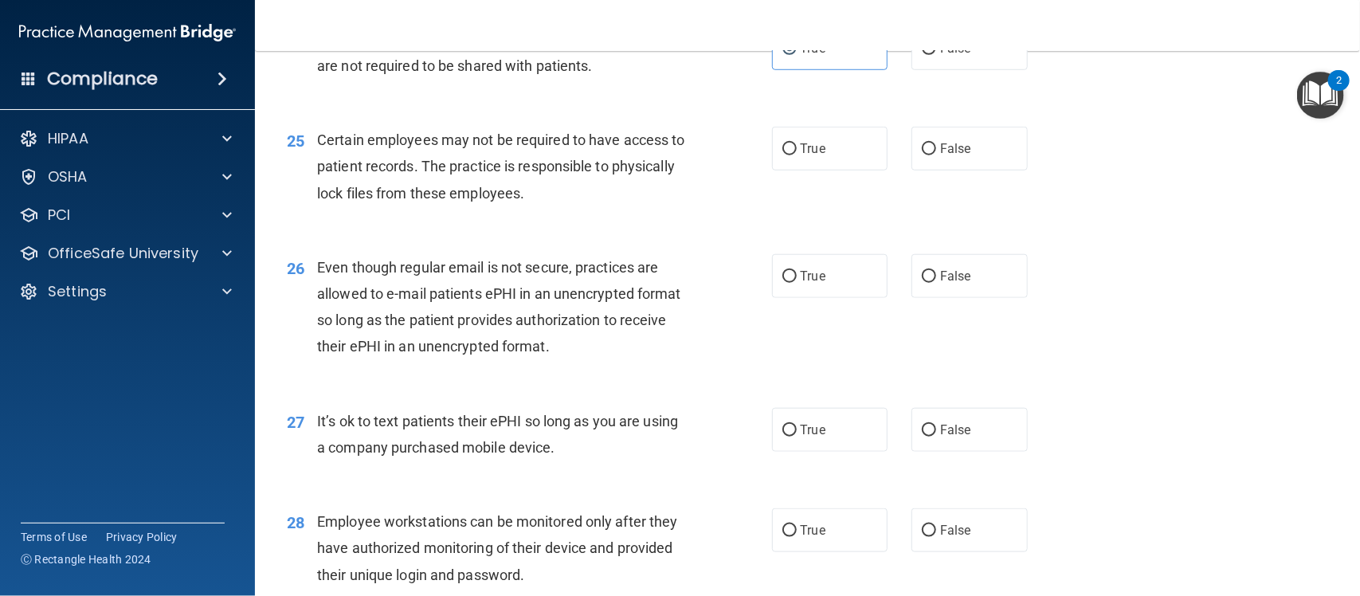
scroll to position [3291, 0]
click at [807, 167] on label "True" at bounding box center [830, 148] width 116 height 44
click at [797, 155] on input "True" at bounding box center [789, 149] width 14 height 12
radio input "true"
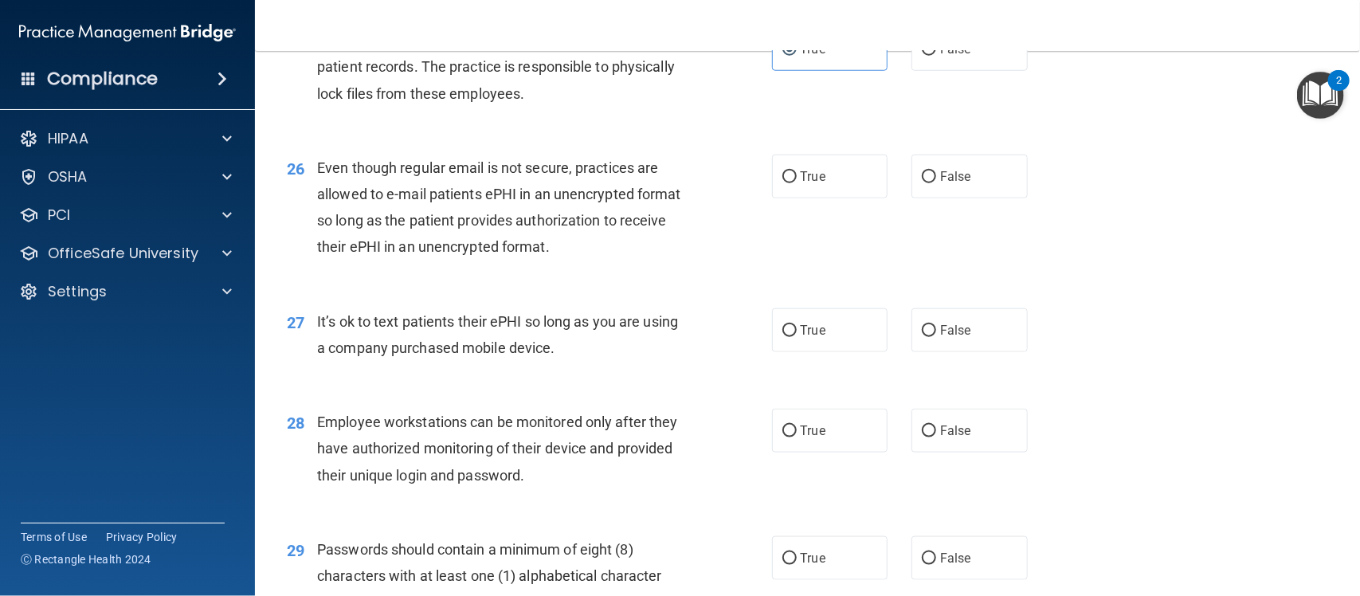
scroll to position [3413, 0]
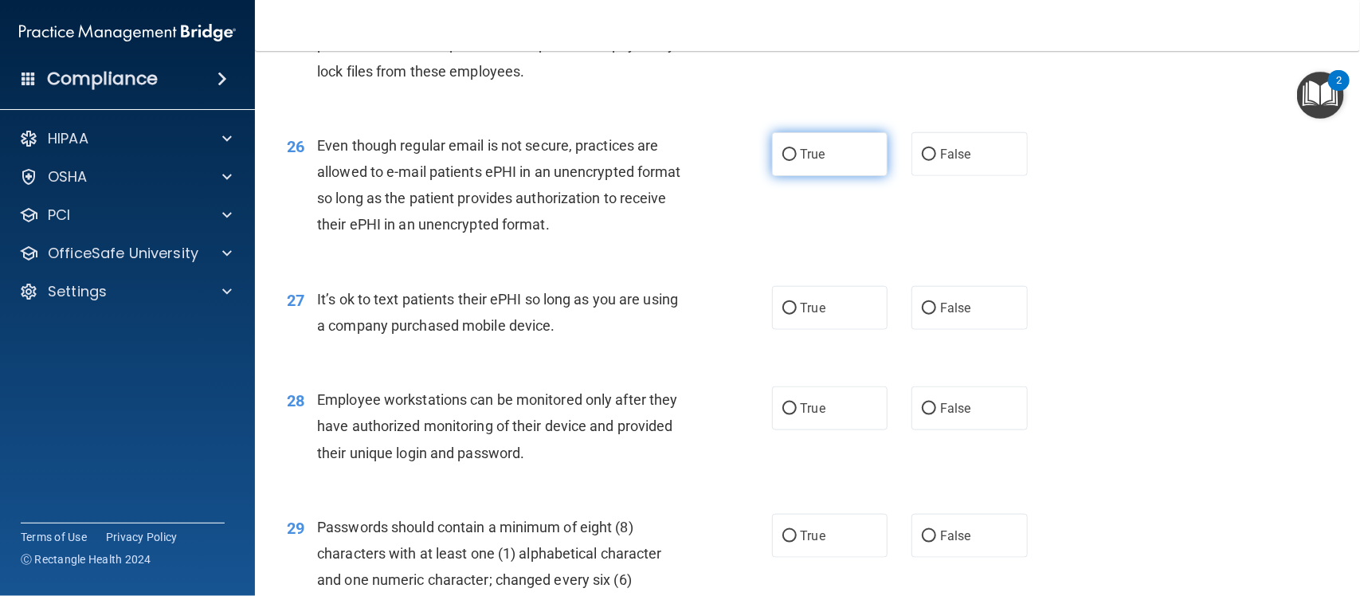
click at [787, 166] on label "True" at bounding box center [830, 154] width 116 height 44
click at [787, 161] on input "True" at bounding box center [789, 155] width 14 height 12
radio input "true"
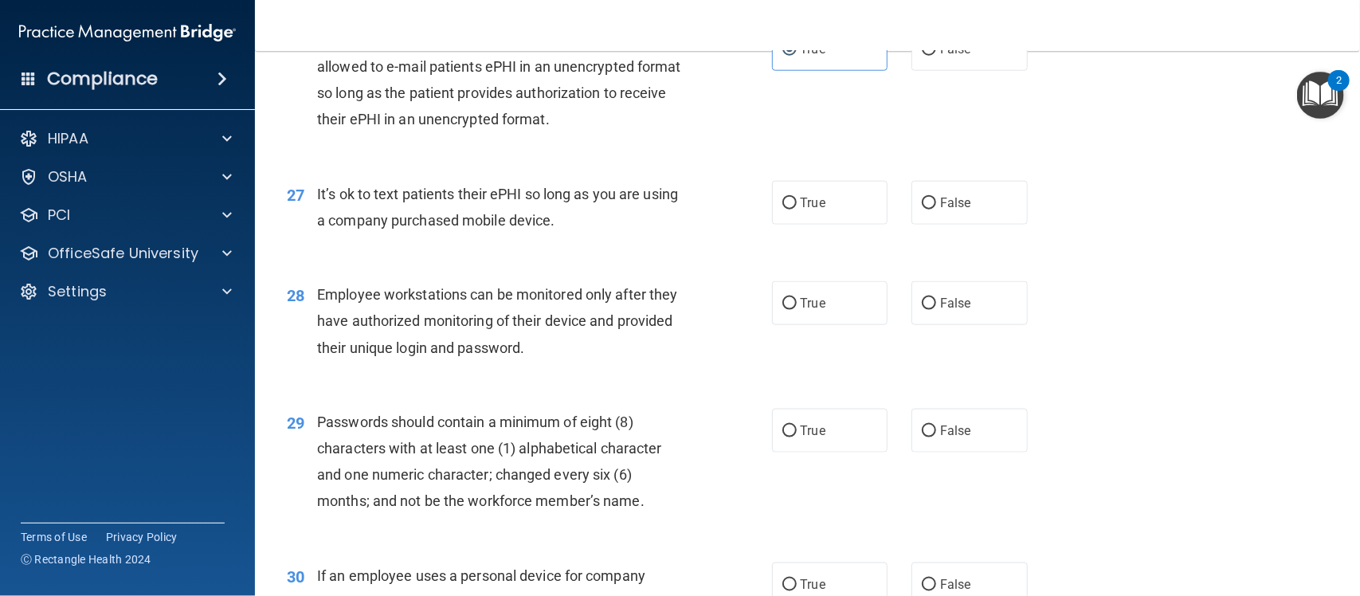
scroll to position [3550, 0]
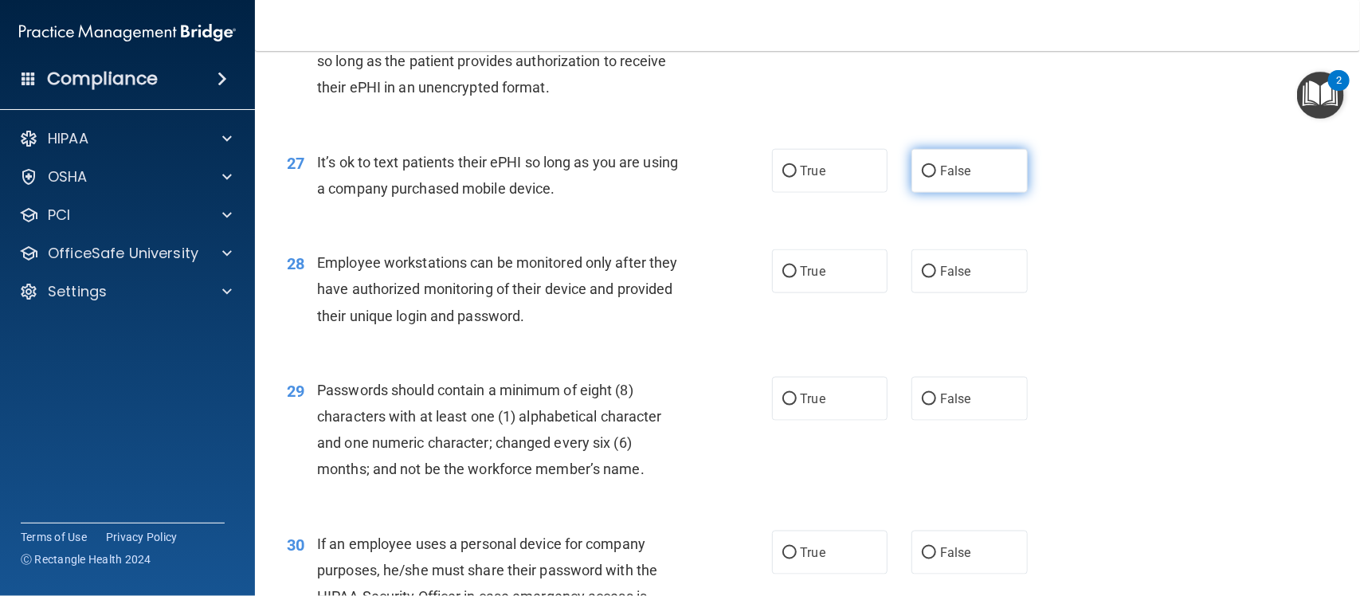
click at [952, 167] on span "False" at bounding box center [955, 170] width 31 height 15
click at [936, 167] on input "False" at bounding box center [929, 172] width 14 height 12
radio input "true"
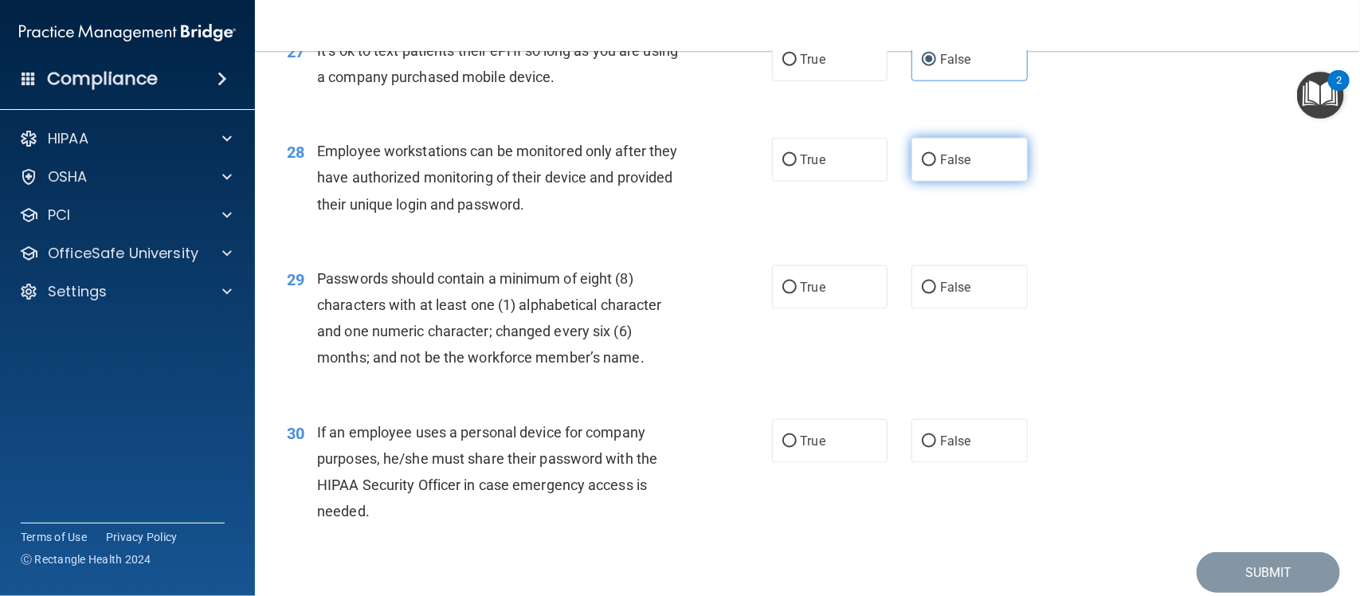
click at [940, 166] on span "False" at bounding box center [955, 159] width 31 height 15
click at [932, 166] on input "False" at bounding box center [929, 161] width 14 height 12
radio input "true"
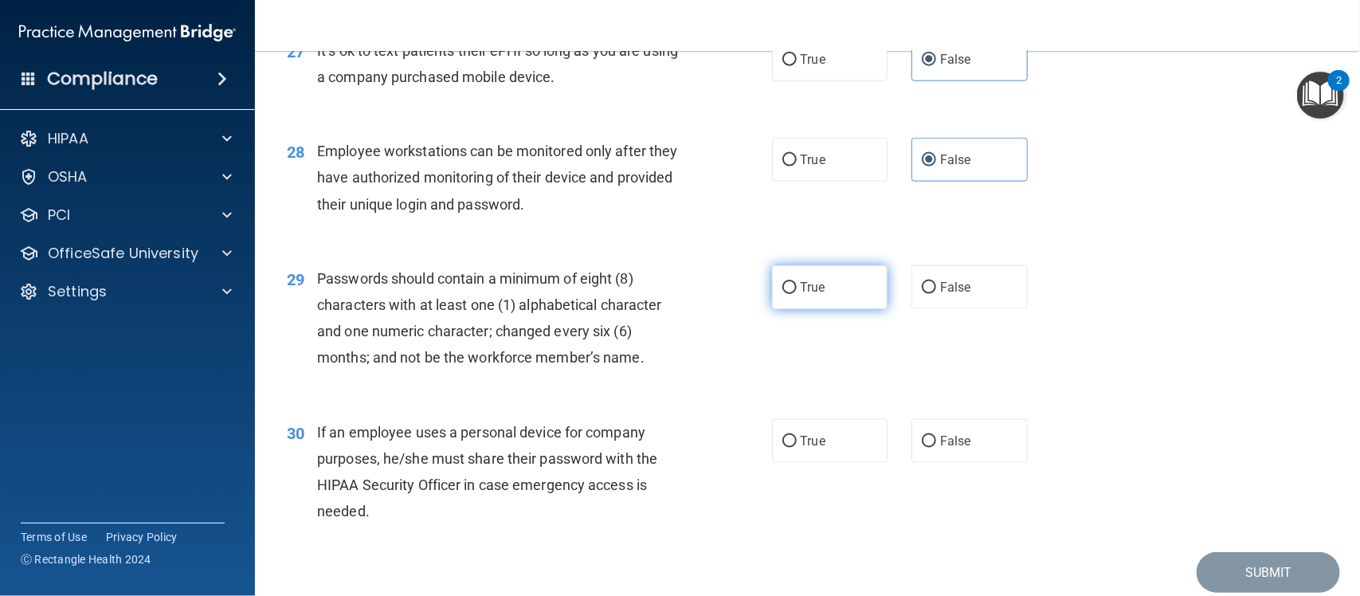
click at [801, 285] on span "True" at bounding box center [813, 287] width 25 height 15
click at [797, 285] on input "True" at bounding box center [789, 288] width 14 height 12
radio input "true"
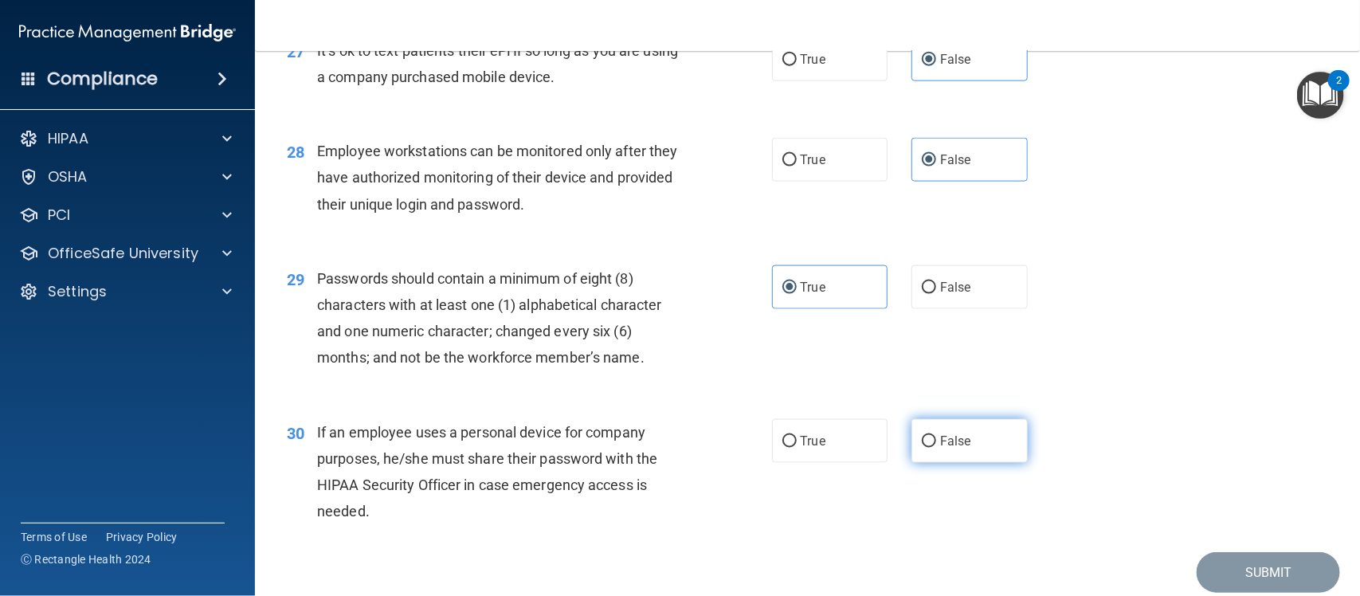
click at [982, 437] on label "False" at bounding box center [970, 441] width 116 height 44
click at [936, 437] on input "False" at bounding box center [929, 442] width 14 height 12
radio input "true"
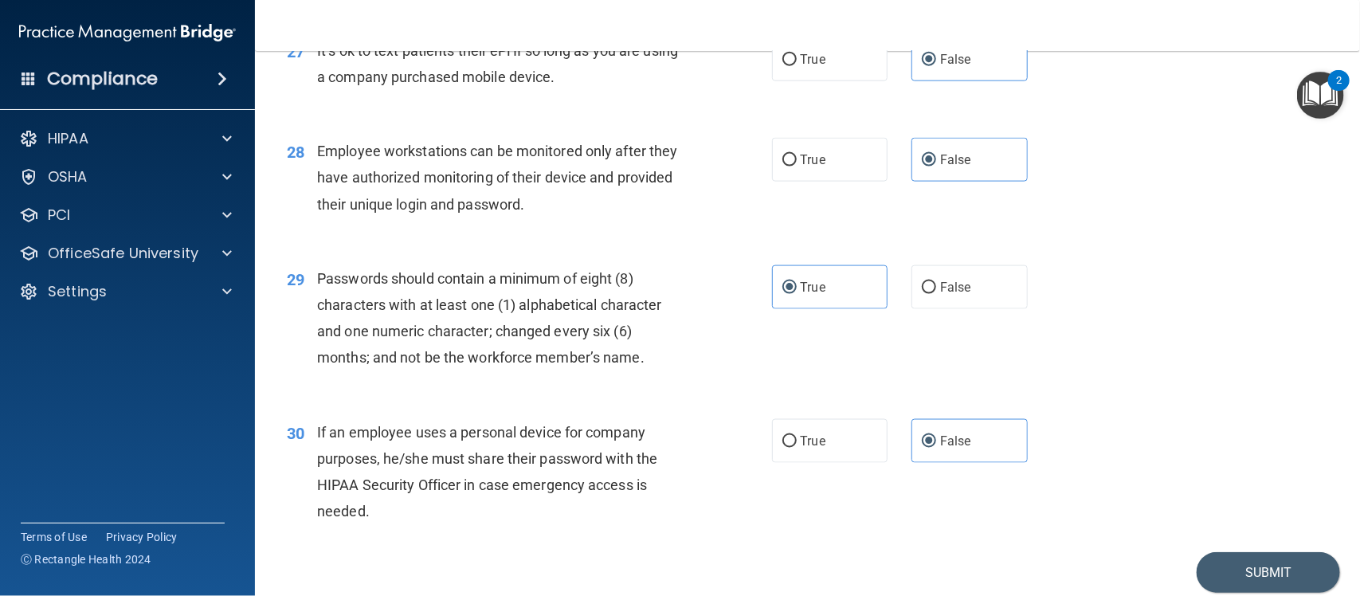
scroll to position [3723, 0]
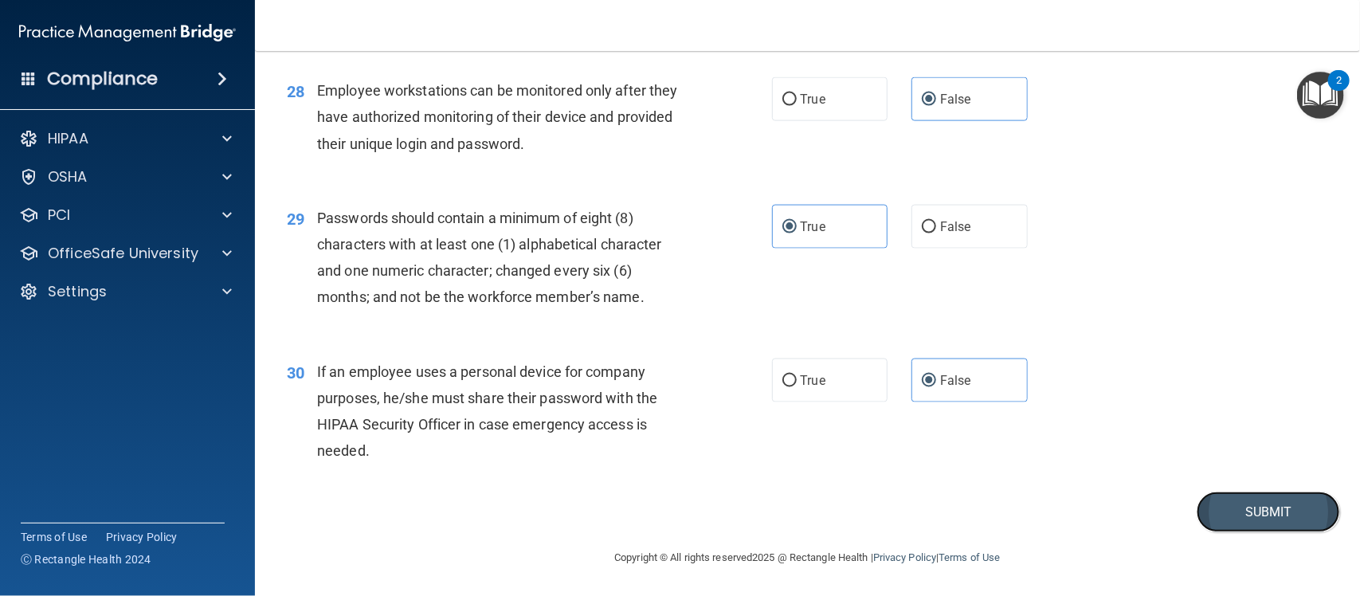
click at [1228, 492] on button "Submit" at bounding box center [1268, 512] width 143 height 41
click at [1231, 508] on button "Submit" at bounding box center [1268, 512] width 143 height 41
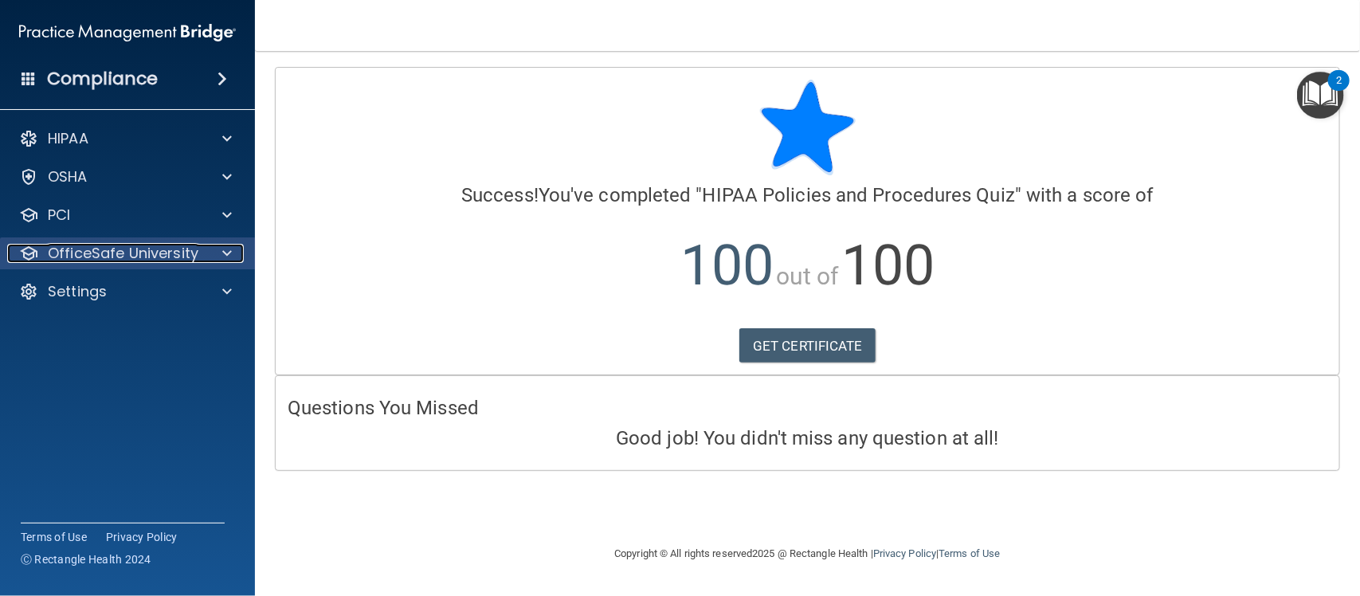
click at [218, 256] on div at bounding box center [225, 253] width 40 height 19
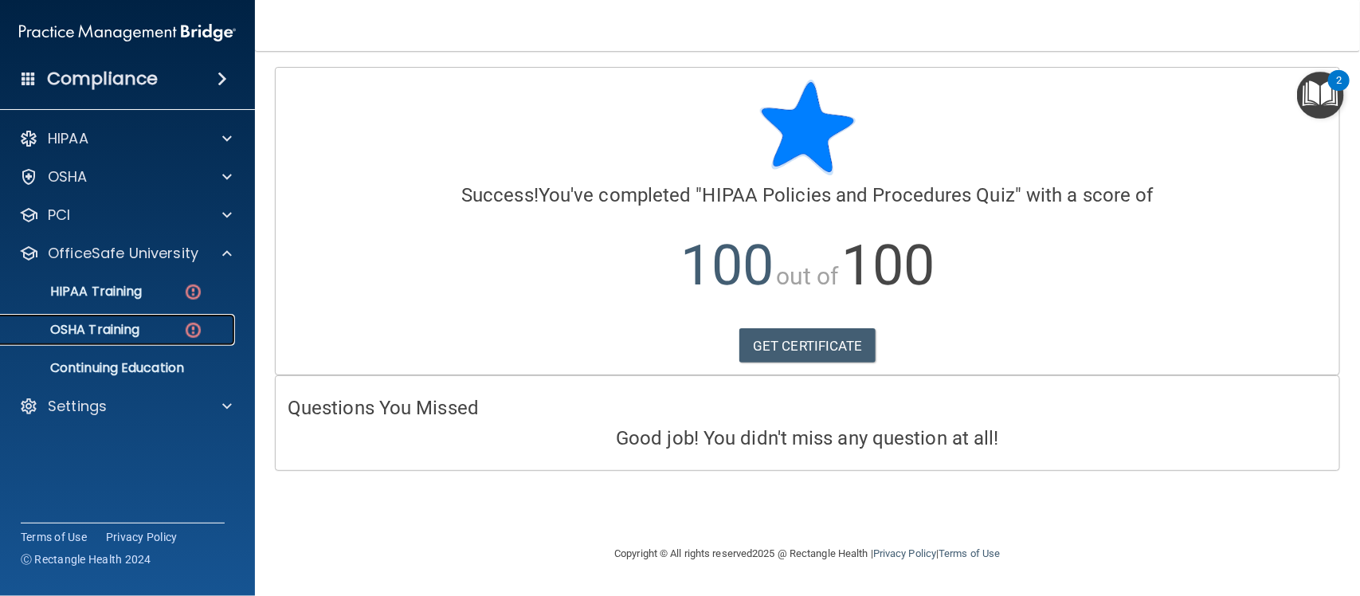
click at [153, 328] on div "OSHA Training" at bounding box center [119, 330] width 218 height 16
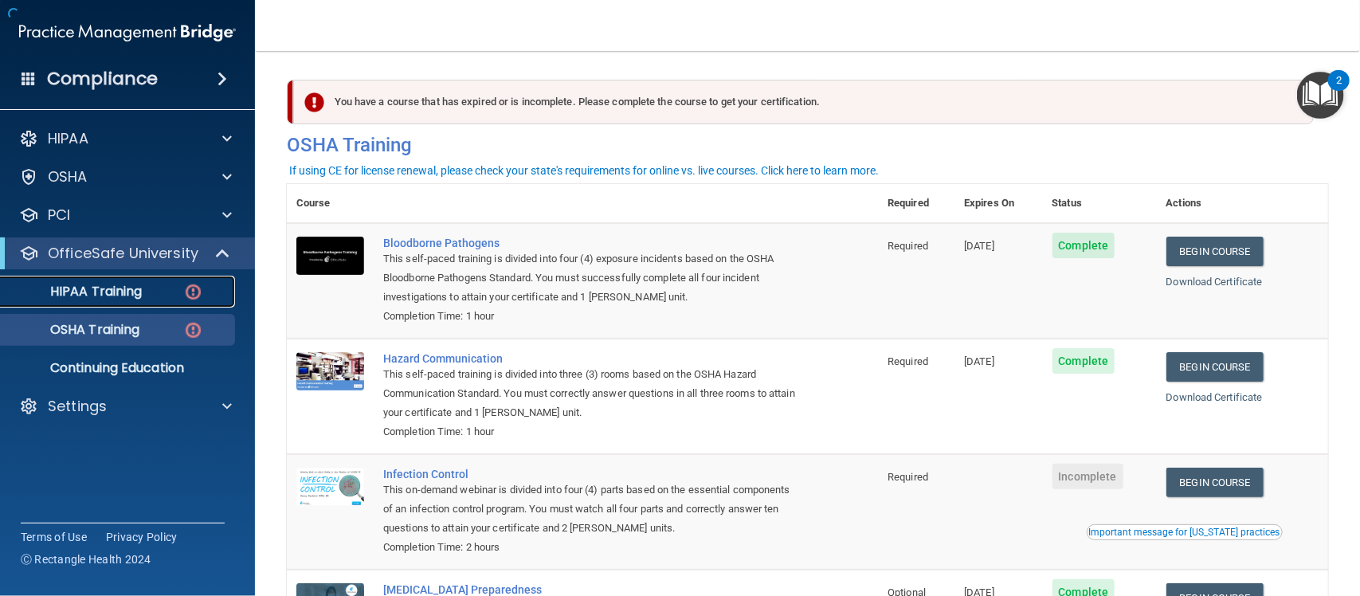
click at [120, 288] on p "HIPAA Training" at bounding box center [75, 292] width 131 height 16
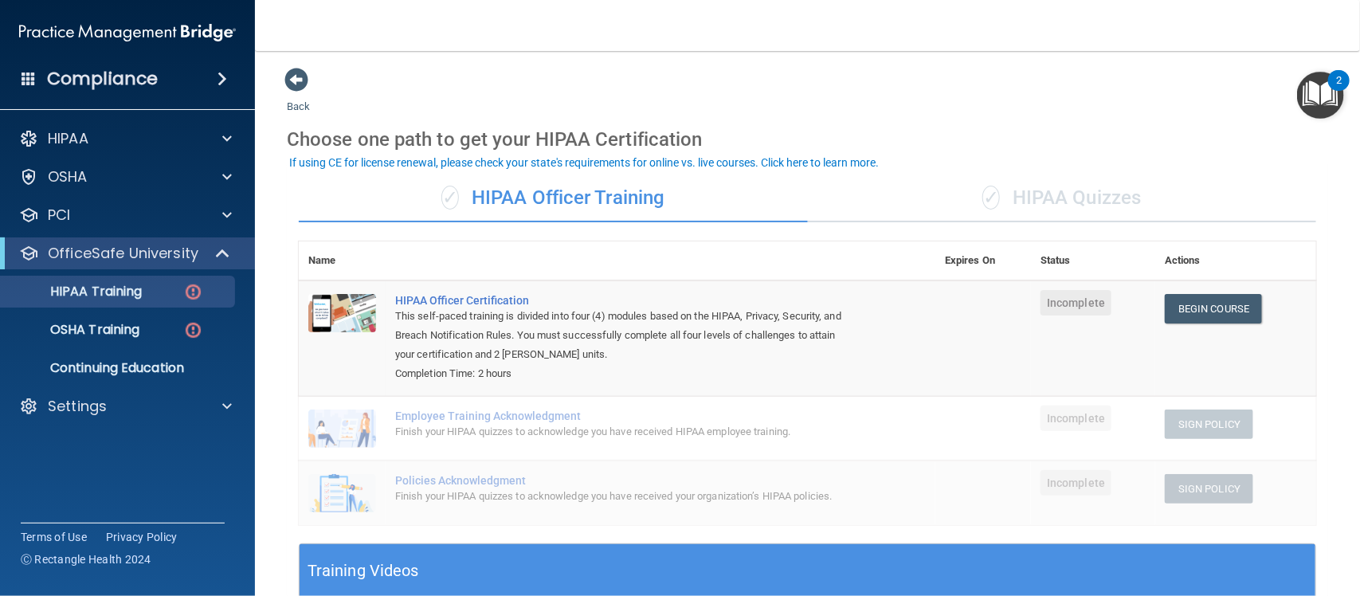
click at [1010, 211] on div "✓ HIPAA Quizzes" at bounding box center [1062, 198] width 509 height 48
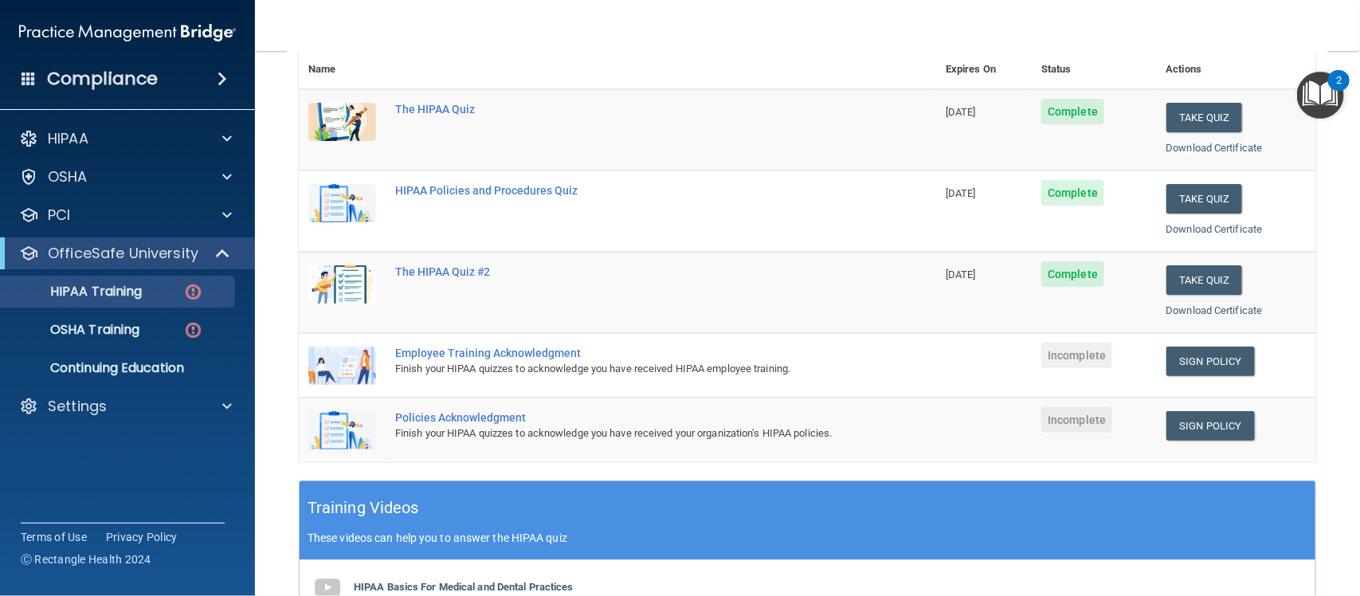
scroll to position [235, 0]
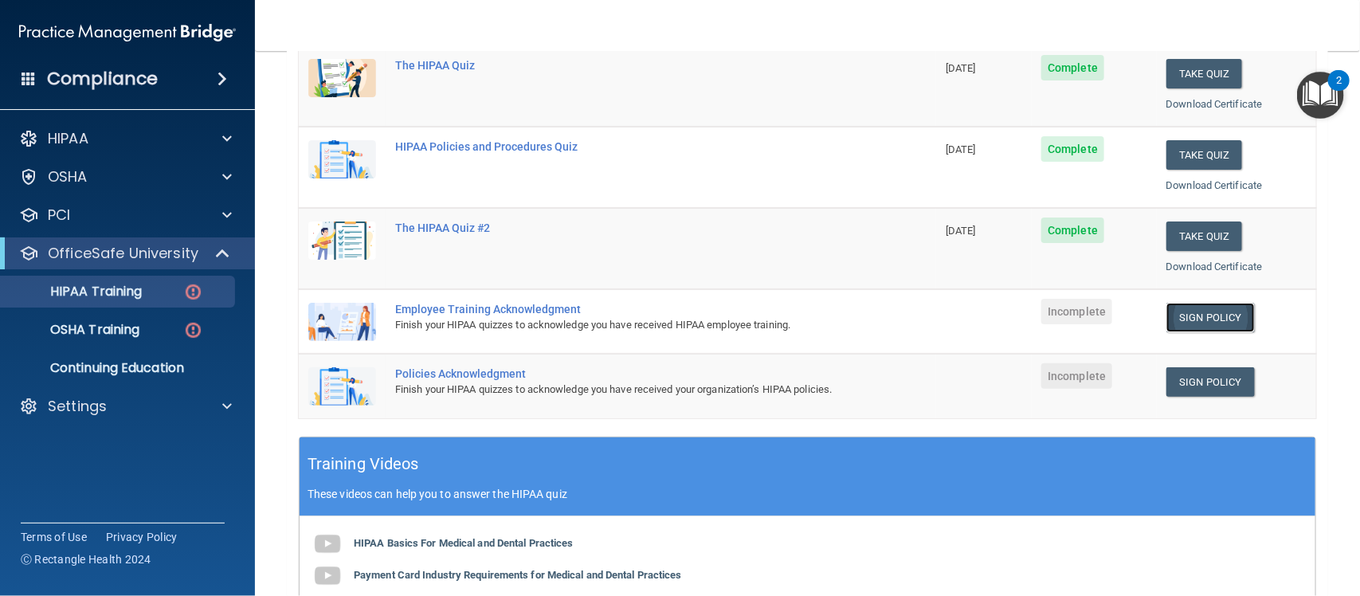
click at [1193, 304] on link "Sign Policy" at bounding box center [1210, 317] width 88 height 29
click at [1176, 377] on link "Sign Policy" at bounding box center [1210, 381] width 88 height 29
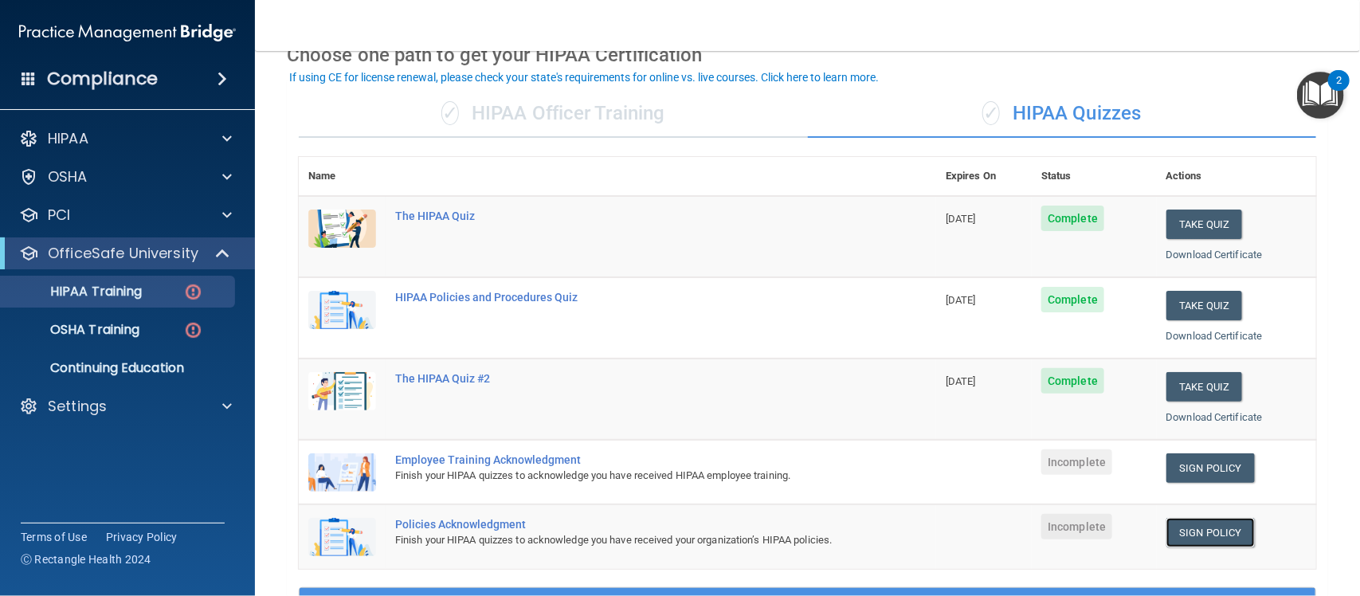
scroll to position [0, 0]
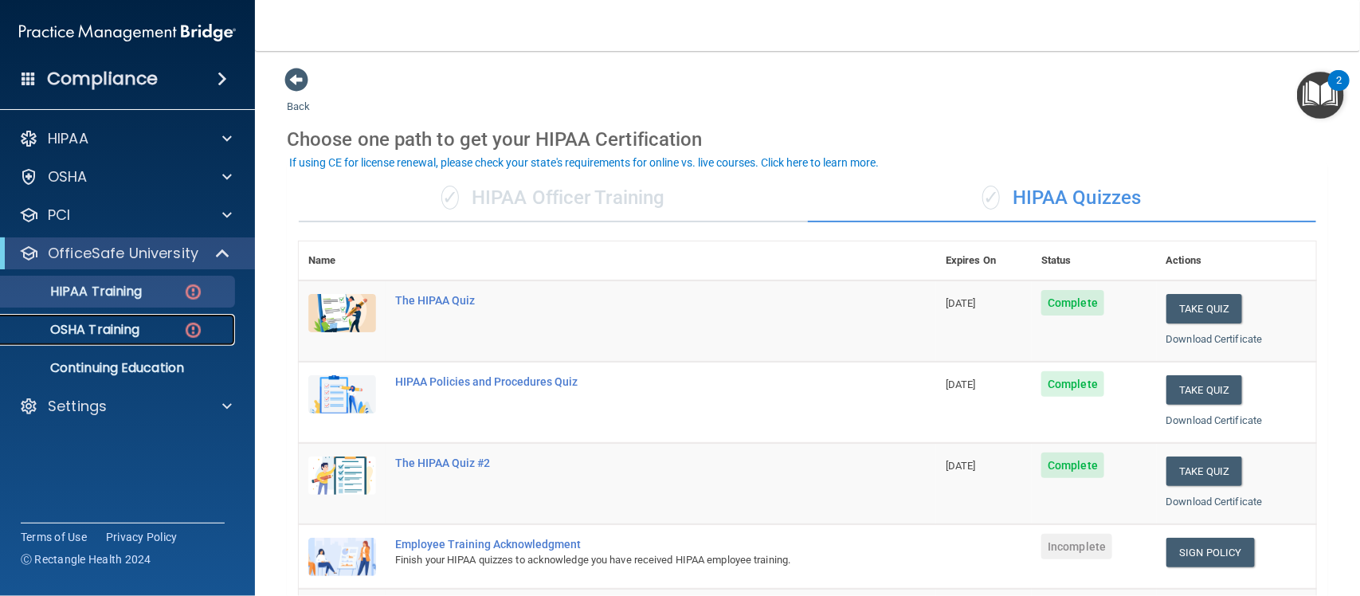
click at [153, 314] on link "OSHA Training" at bounding box center [109, 330] width 251 height 32
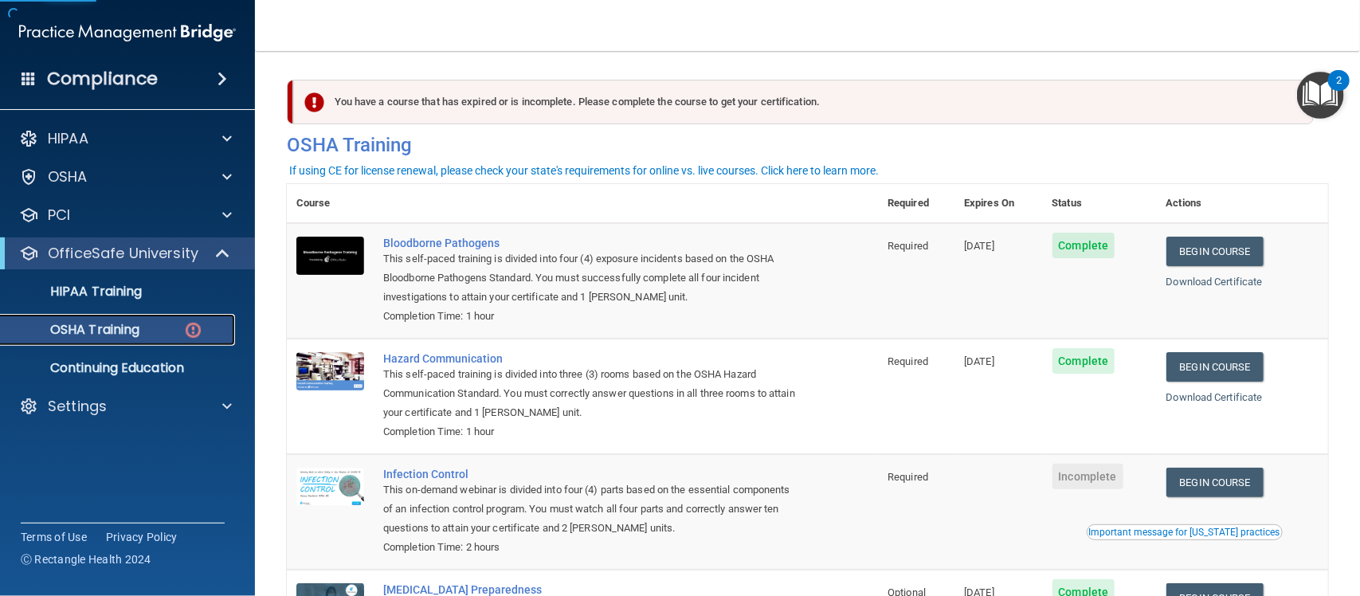
scroll to position [176, 0]
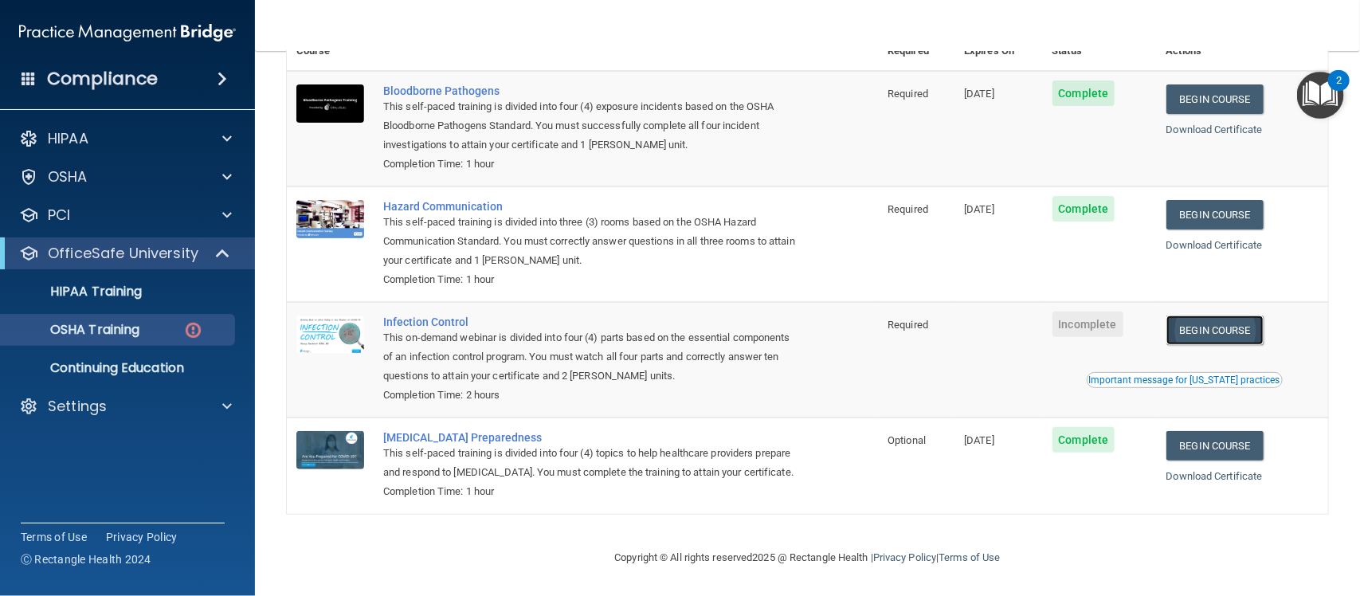
click at [1227, 316] on link "Begin Course" at bounding box center [1214, 330] width 97 height 29
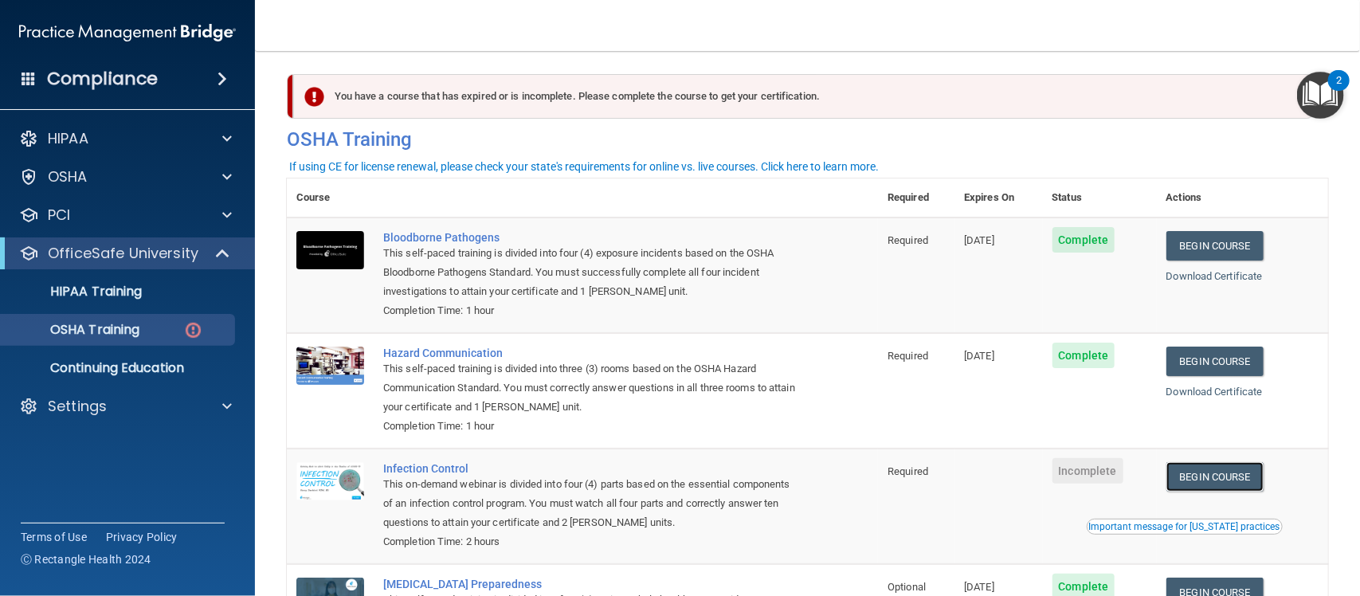
scroll to position [0, 0]
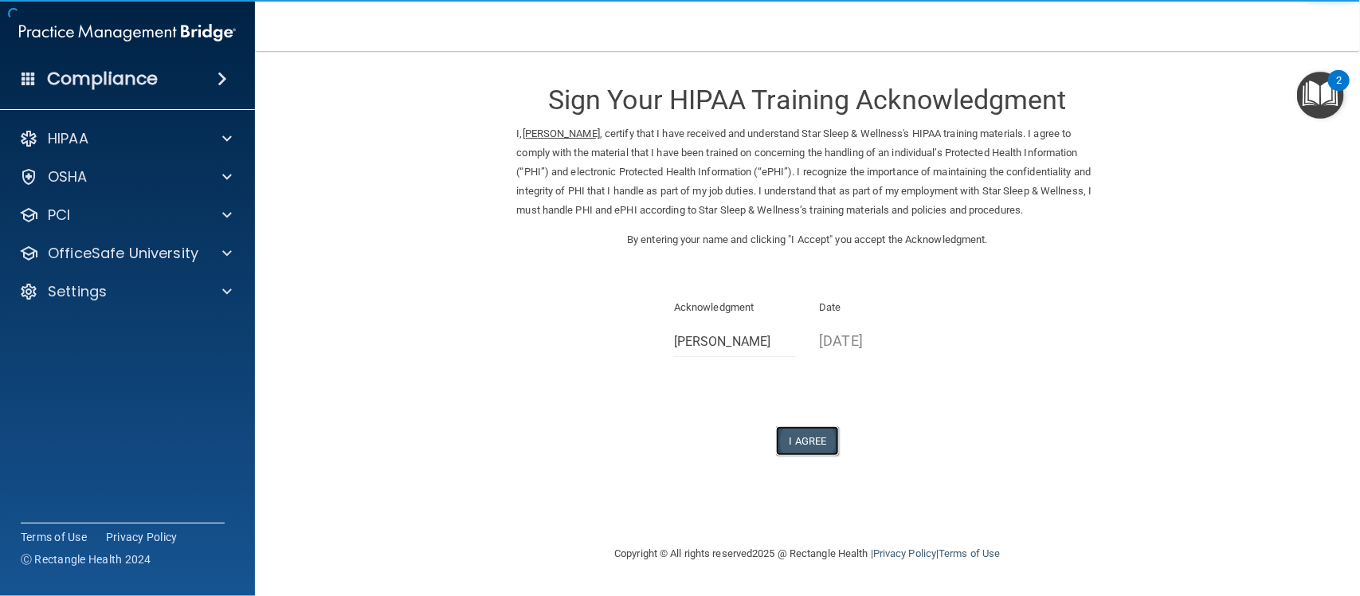
click at [802, 432] on button "I Agree" at bounding box center [808, 440] width 64 height 29
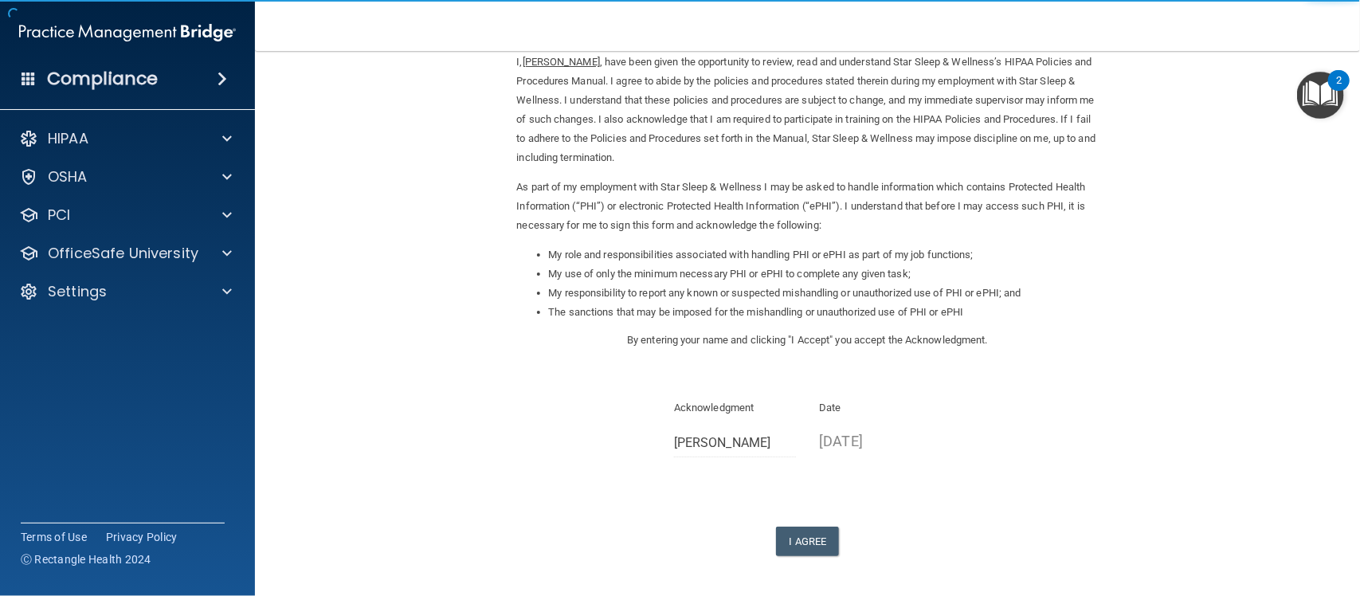
scroll to position [133, 0]
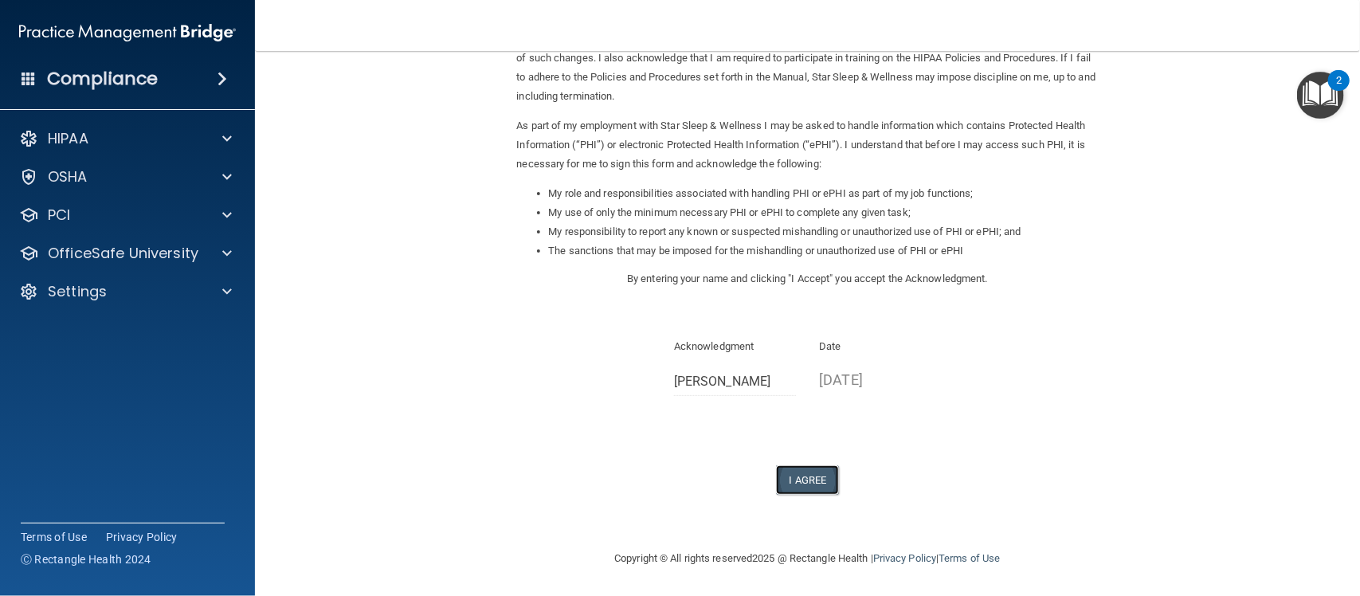
click at [794, 471] on button "I Agree" at bounding box center [808, 479] width 64 height 29
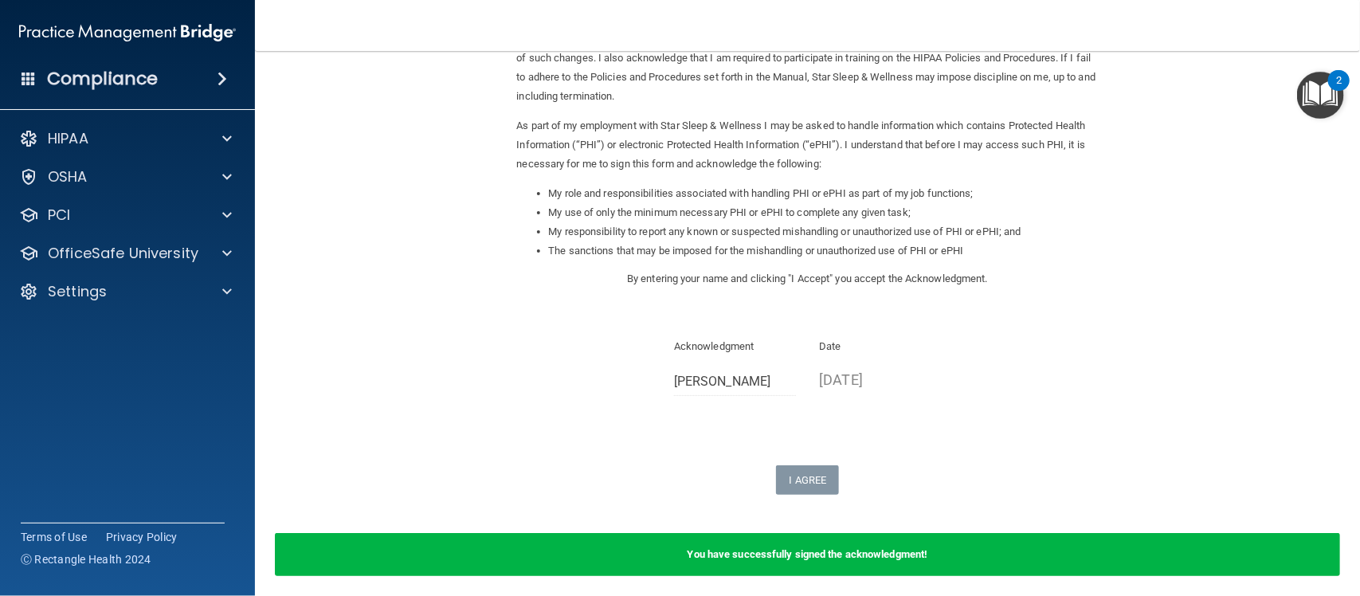
scroll to position [118, 0]
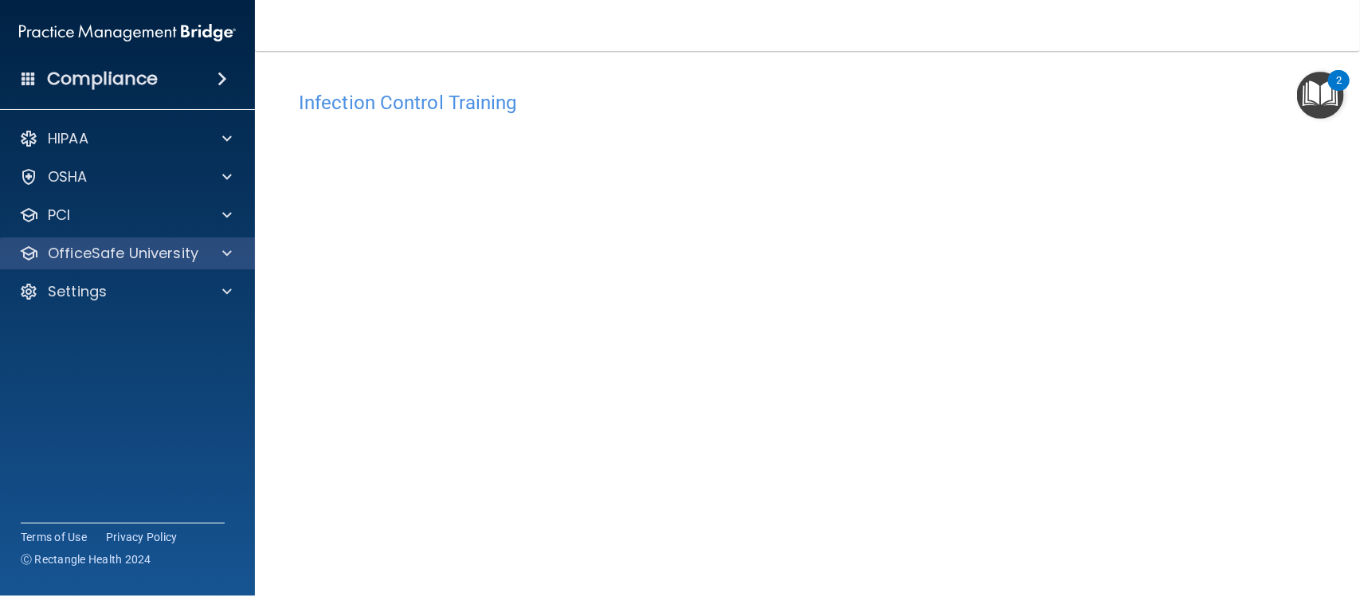
click at [152, 241] on div "OfficeSafe University" at bounding box center [128, 253] width 256 height 32
click at [118, 251] on p "OfficeSafe University" at bounding box center [123, 253] width 151 height 19
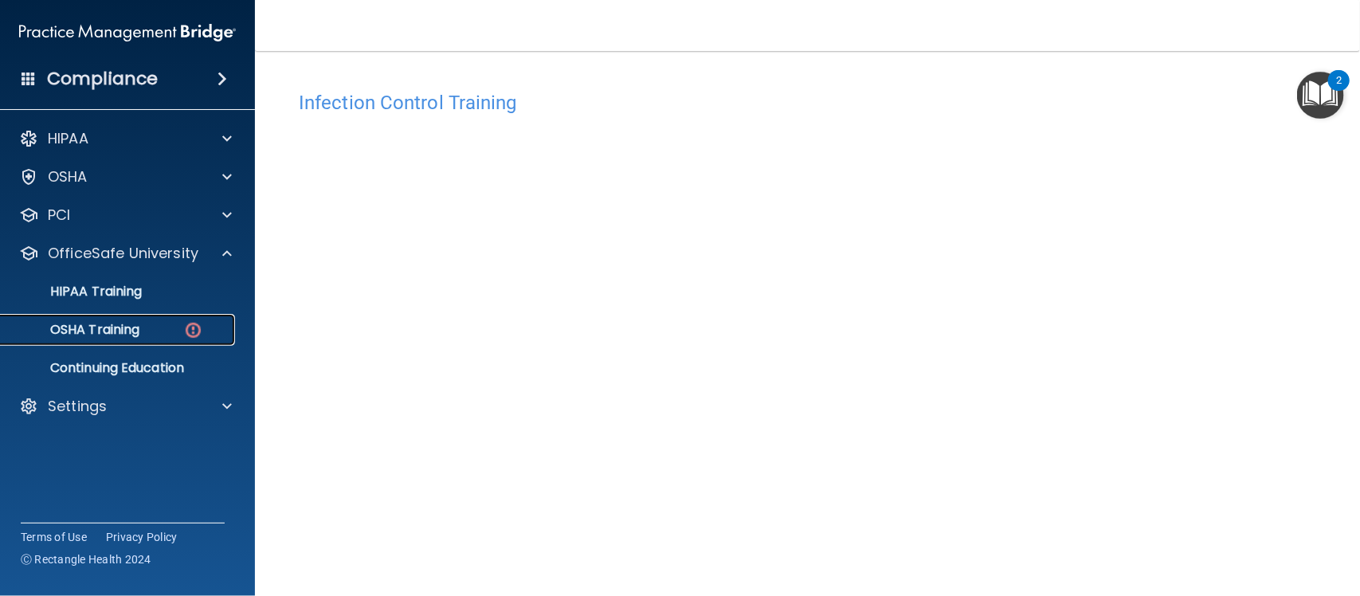
click at [124, 331] on p "OSHA Training" at bounding box center [74, 330] width 129 height 16
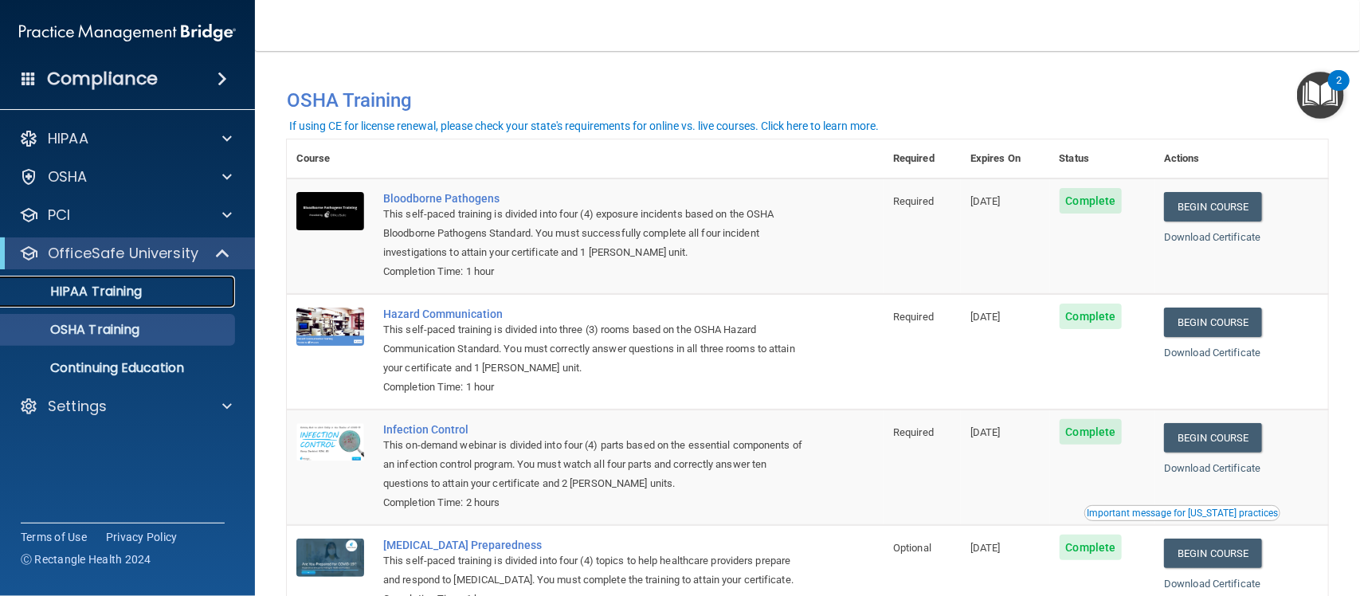
click at [155, 292] on div "HIPAA Training" at bounding box center [119, 292] width 218 height 16
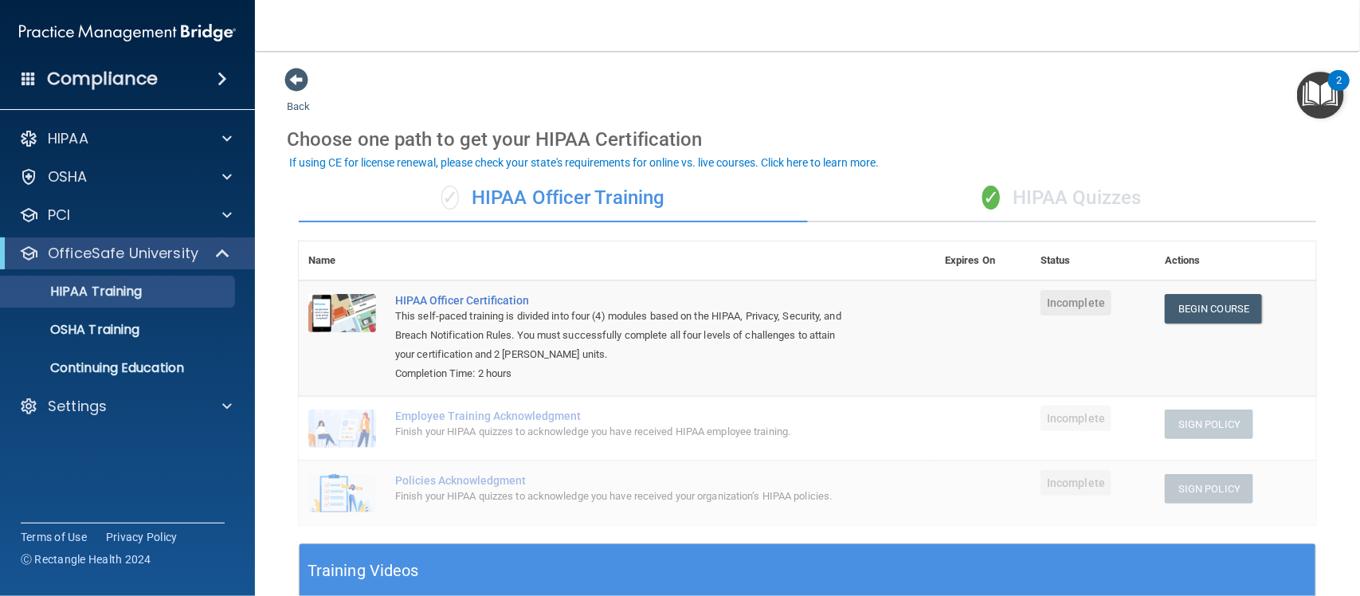
click at [997, 195] on div "✓ HIPAA Quizzes" at bounding box center [1062, 198] width 509 height 48
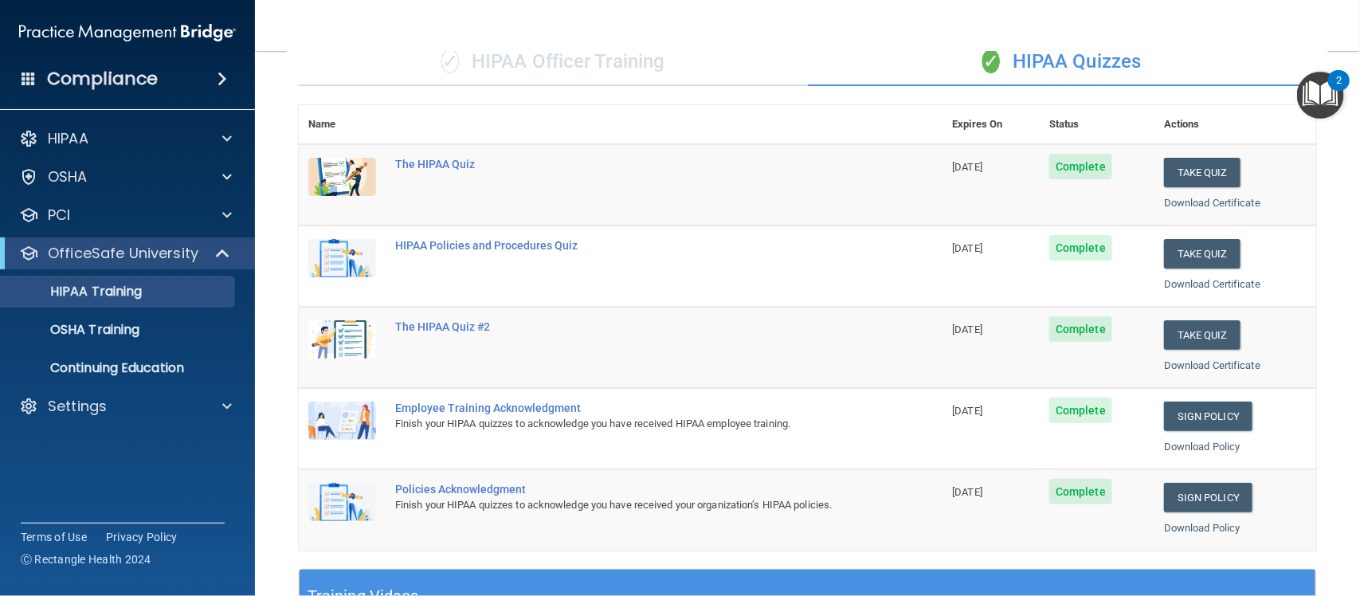
scroll to position [130, 0]
